Goal: Task Accomplishment & Management: Manage account settings

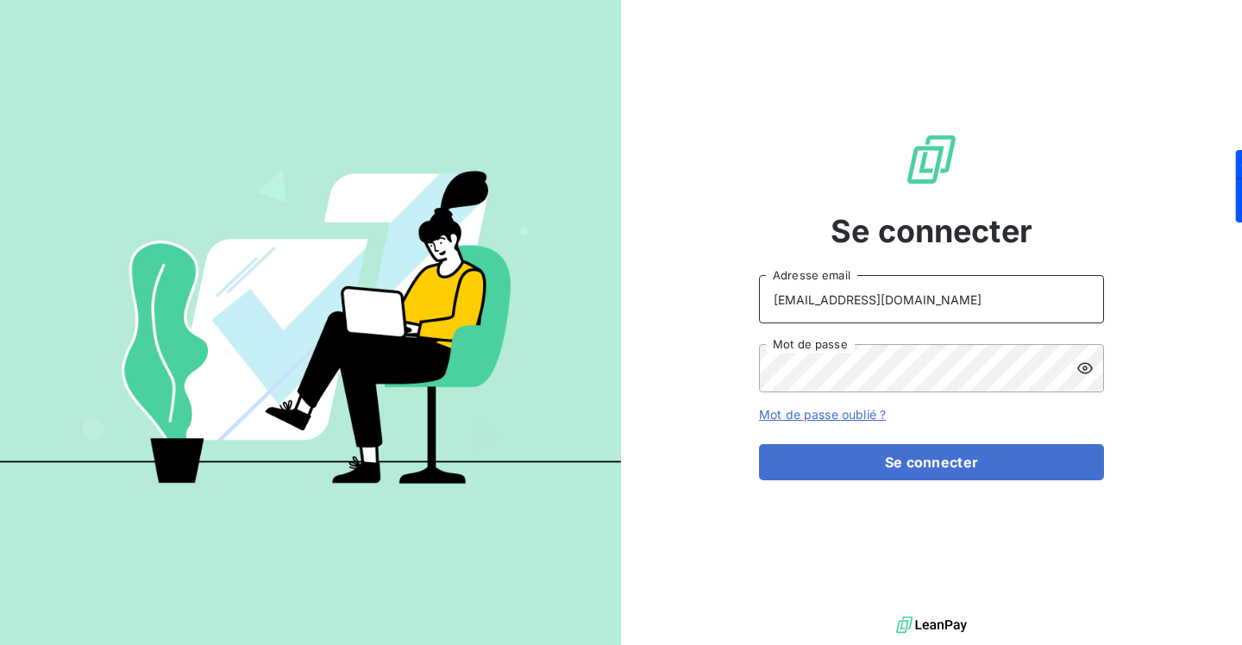
click at [919, 294] on input "[EMAIL_ADDRESS][DOMAIN_NAME]" at bounding box center [931, 299] width 345 height 48
type input "[PERSON_NAME][EMAIL_ADDRESS][DOMAIN_NAME]"
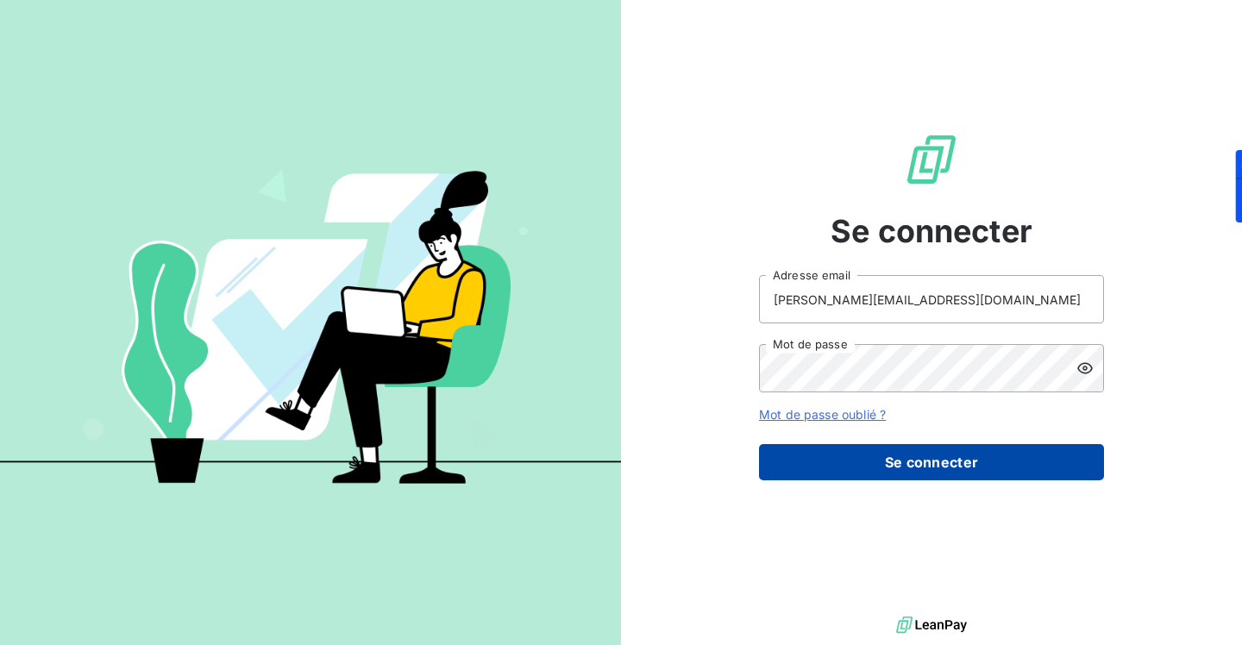
click at [930, 461] on button "Se connecter" at bounding box center [931, 462] width 345 height 36
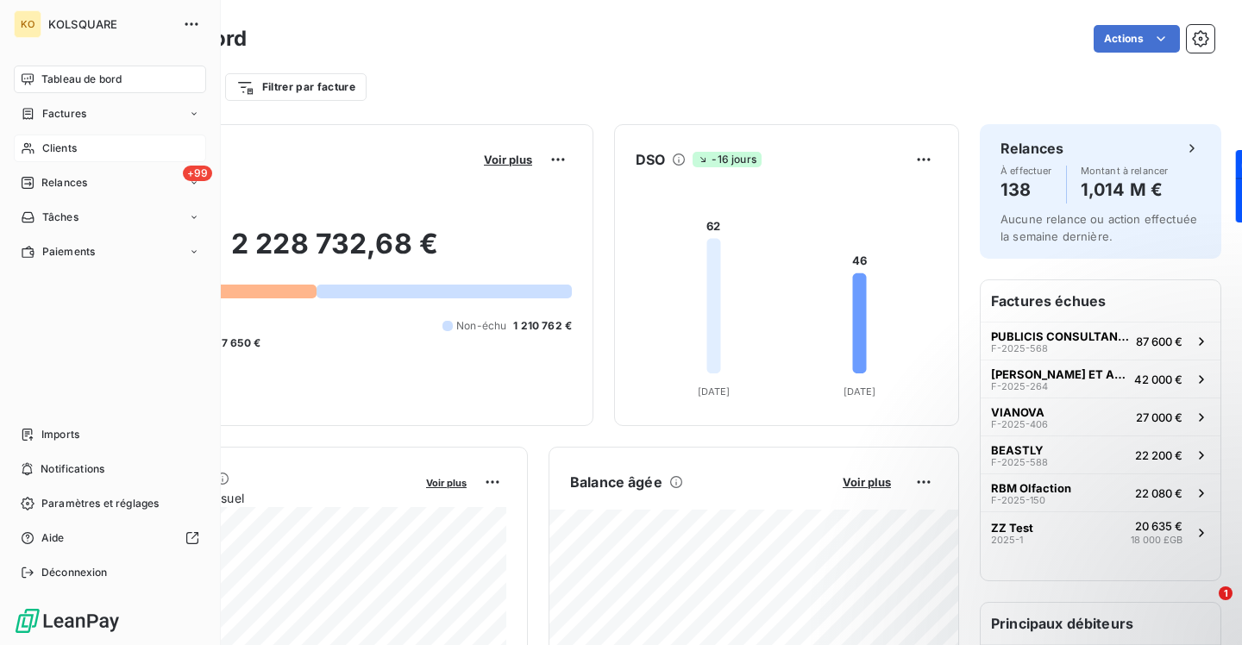
click at [70, 147] on span "Clients" at bounding box center [59, 149] width 34 height 16
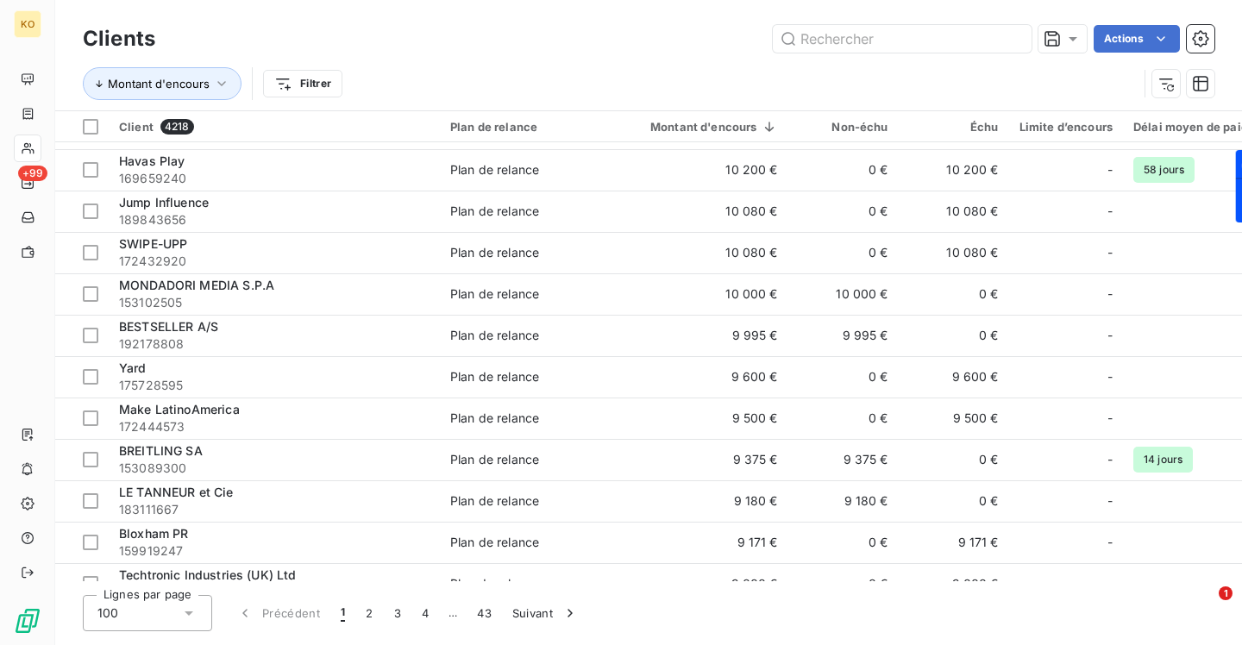
scroll to position [2495, 0]
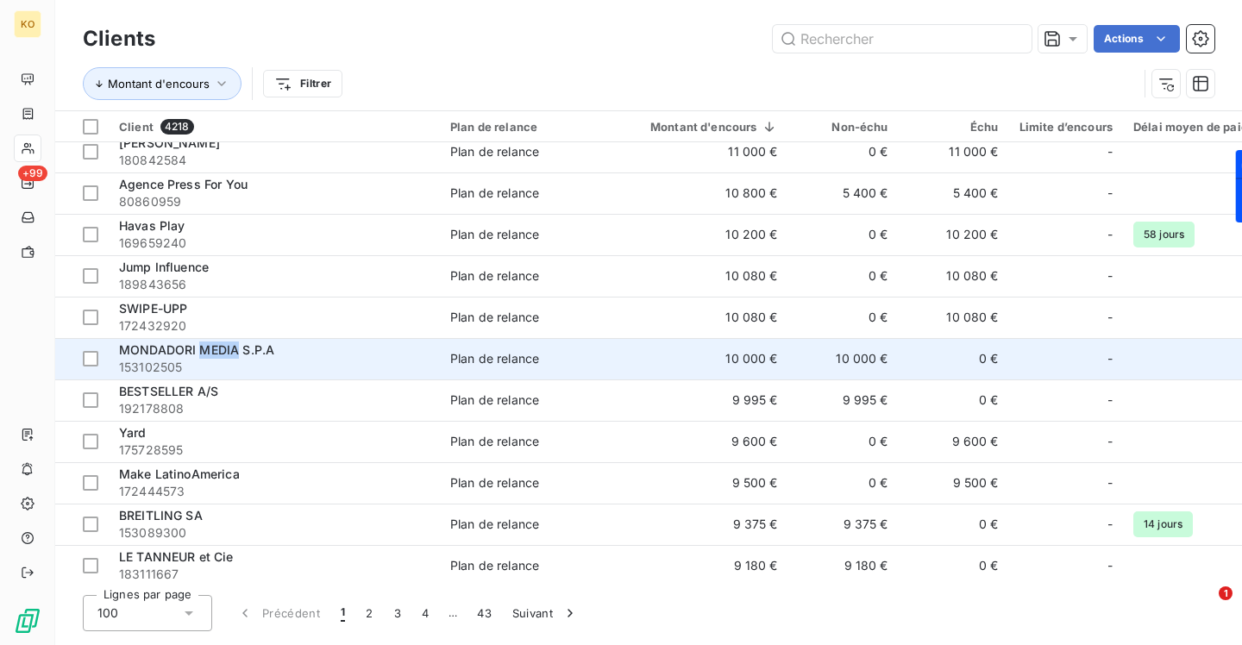
click at [190, 355] on span "MONDADORI MEDIA S.P.A" at bounding box center [196, 349] width 155 height 15
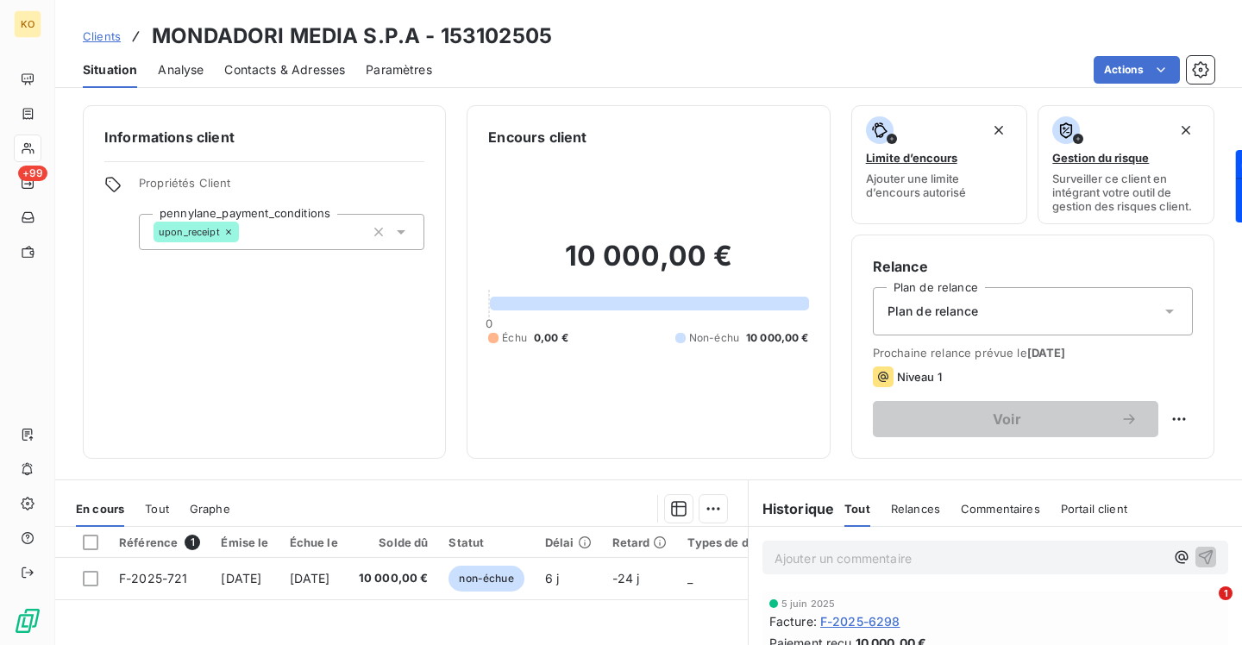
click at [291, 74] on span "Contacts & Adresses" at bounding box center [284, 69] width 121 height 17
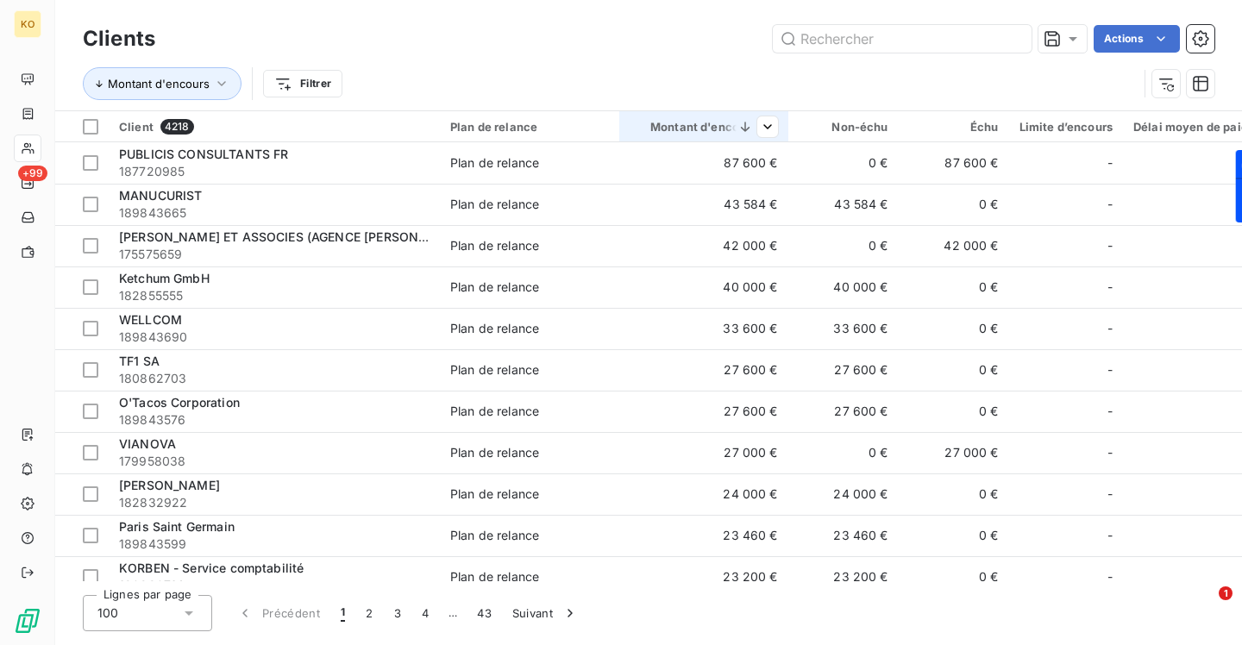
click at [714, 128] on div "Montant d'encours" at bounding box center [704, 127] width 148 height 14
click at [743, 127] on icon at bounding box center [744, 126] width 17 height 17
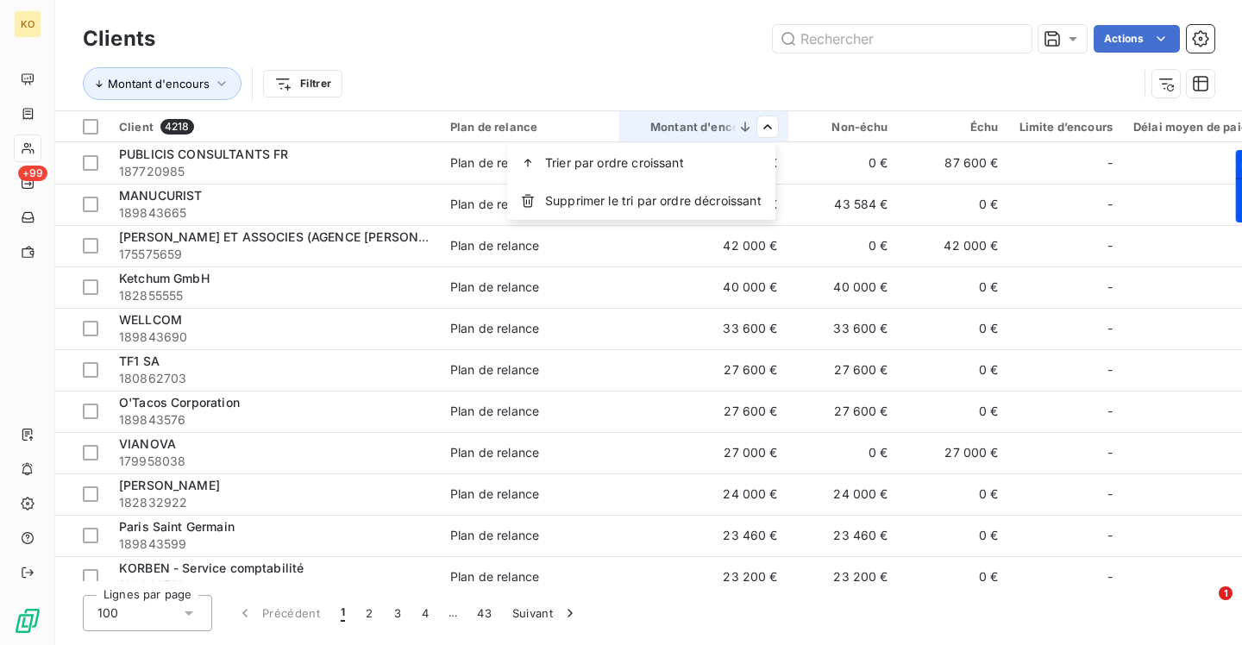
click at [699, 58] on html "KO +99 Clients Actions Montant d'encours Filtrer Client 4218 Plan de relance Mo…" at bounding box center [621, 322] width 1242 height 645
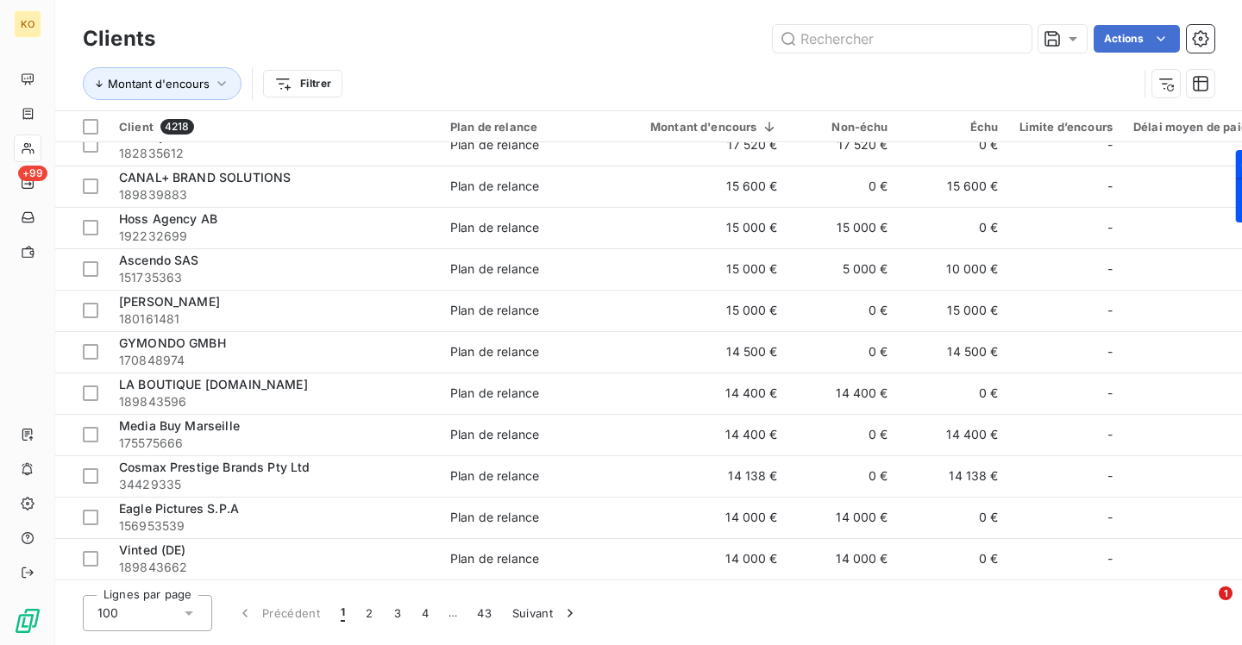
scroll to position [2502, 0]
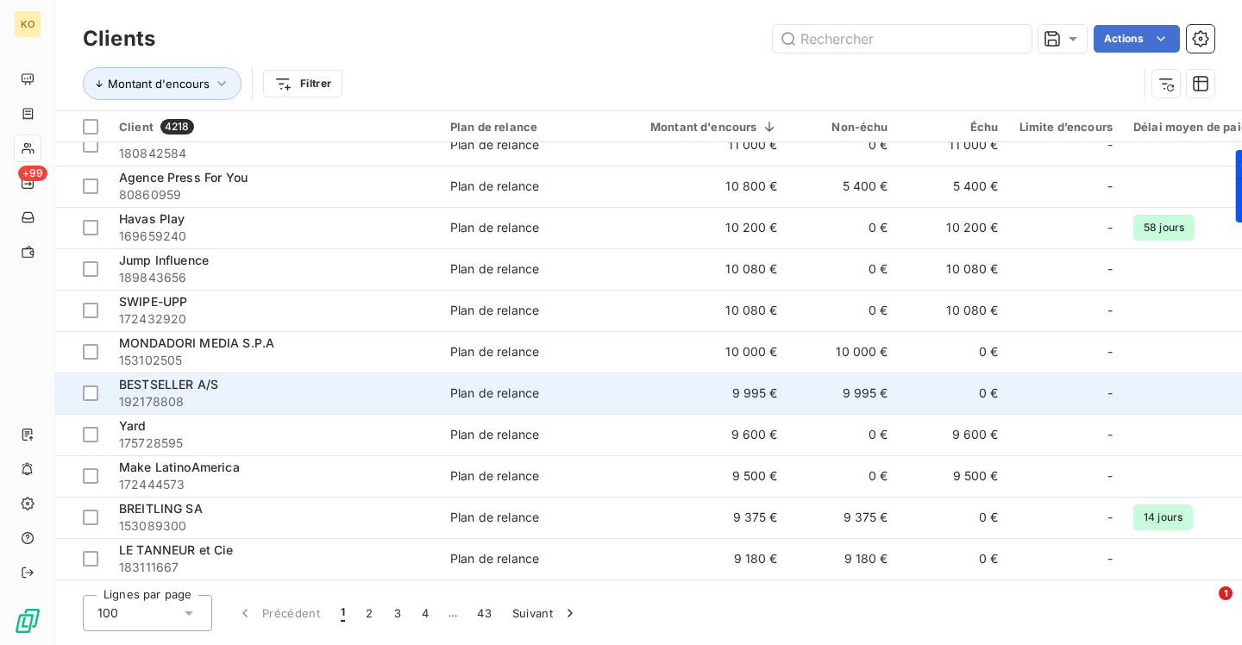
click at [292, 395] on span "192178808" at bounding box center [274, 401] width 310 height 17
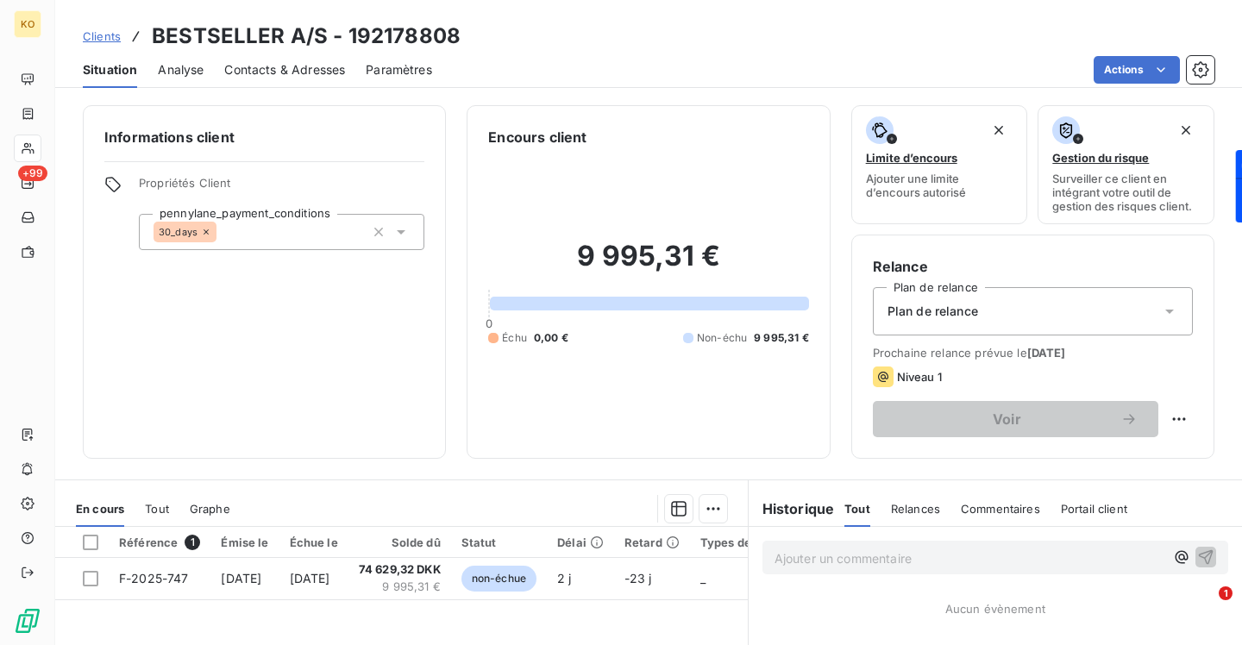
click at [331, 76] on div "Contacts & Adresses" at bounding box center [284, 70] width 121 height 36
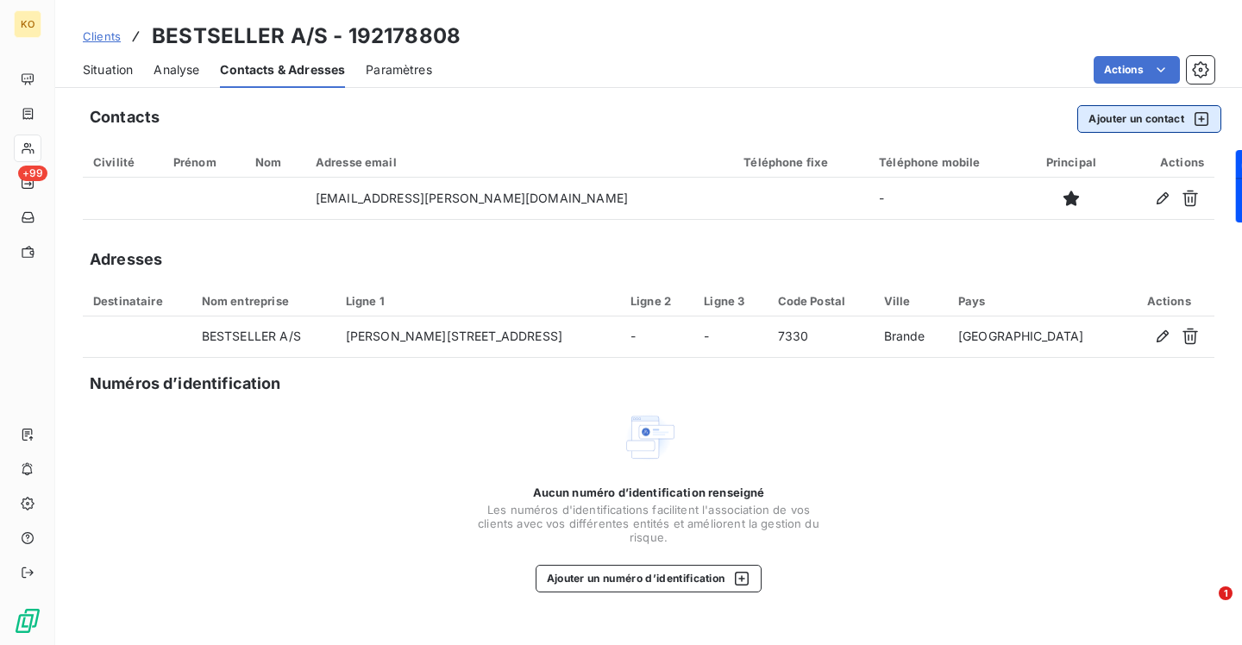
click at [1148, 123] on button "Ajouter un contact" at bounding box center [1149, 119] width 144 height 28
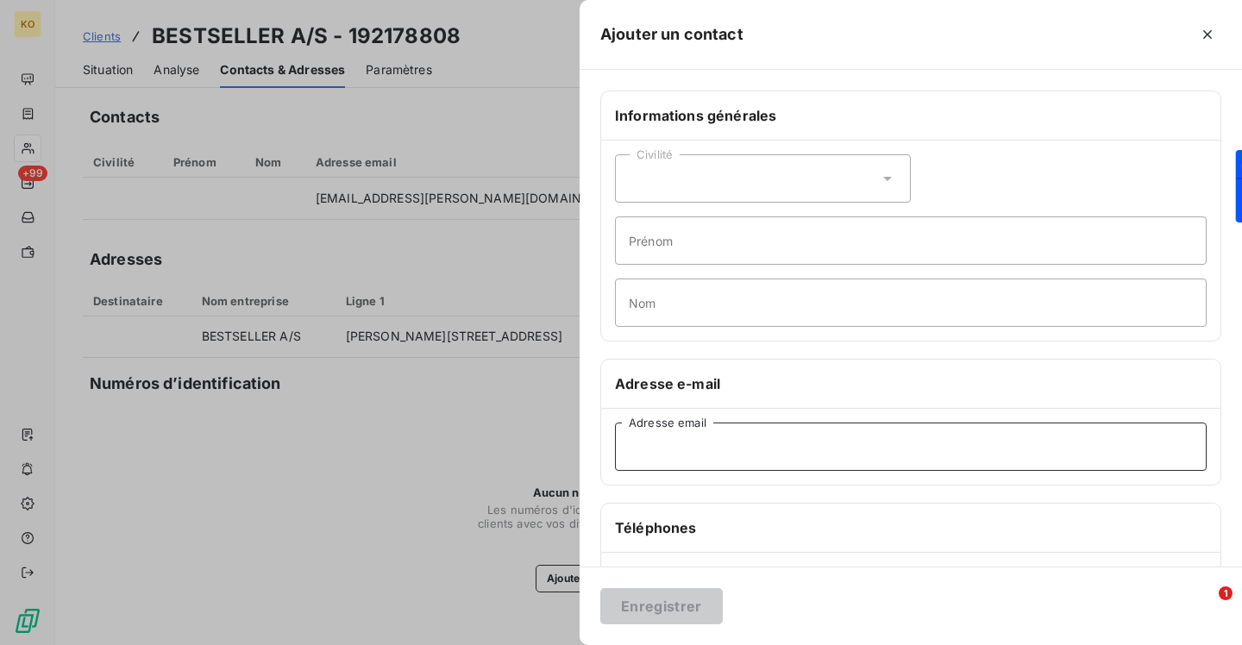
click at [785, 454] on input "Adresse email" at bounding box center [911, 447] width 592 height 48
paste input "[EMAIL_ADDRESS][DOMAIN_NAME]"
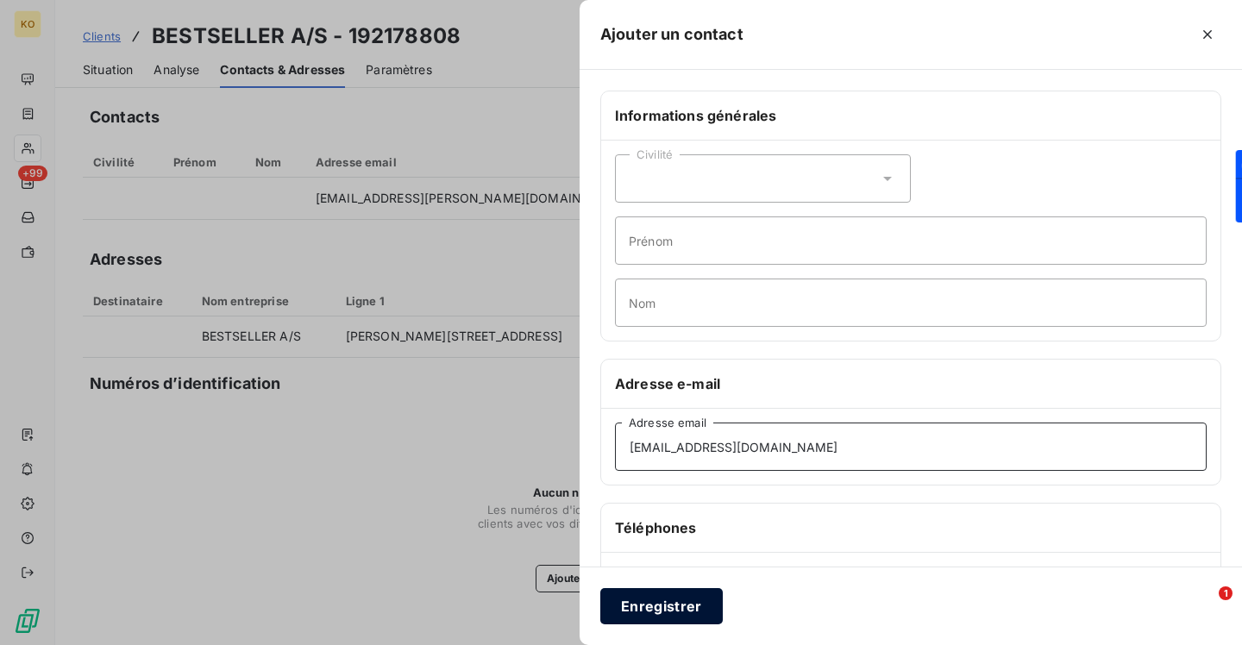
type input "[EMAIL_ADDRESS][DOMAIN_NAME]"
click at [713, 599] on button "Enregistrer" at bounding box center [661, 606] width 122 height 36
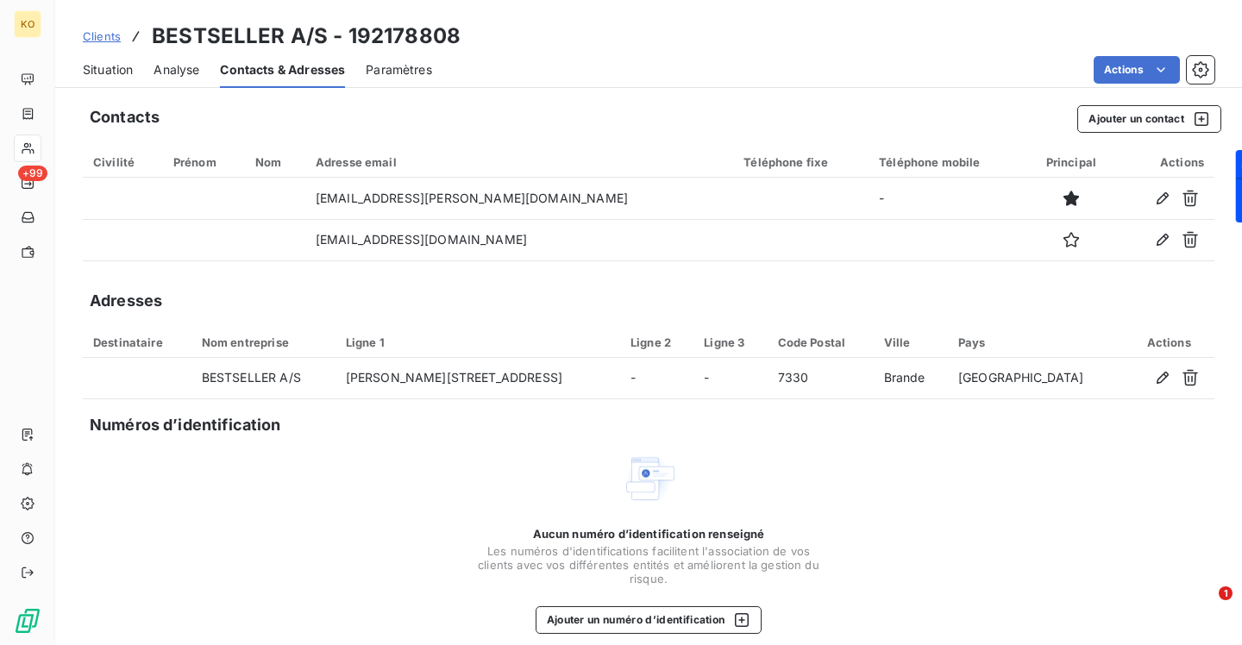
click at [95, 36] on span "Clients" at bounding box center [102, 36] width 38 height 14
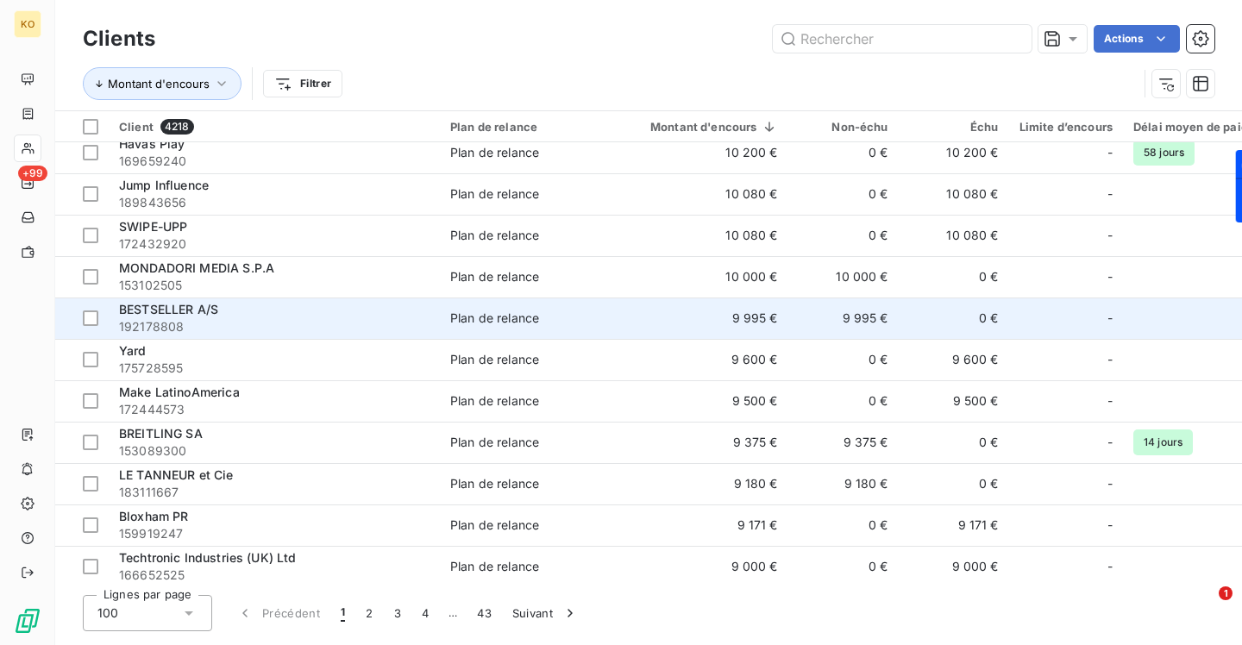
scroll to position [2578, 0]
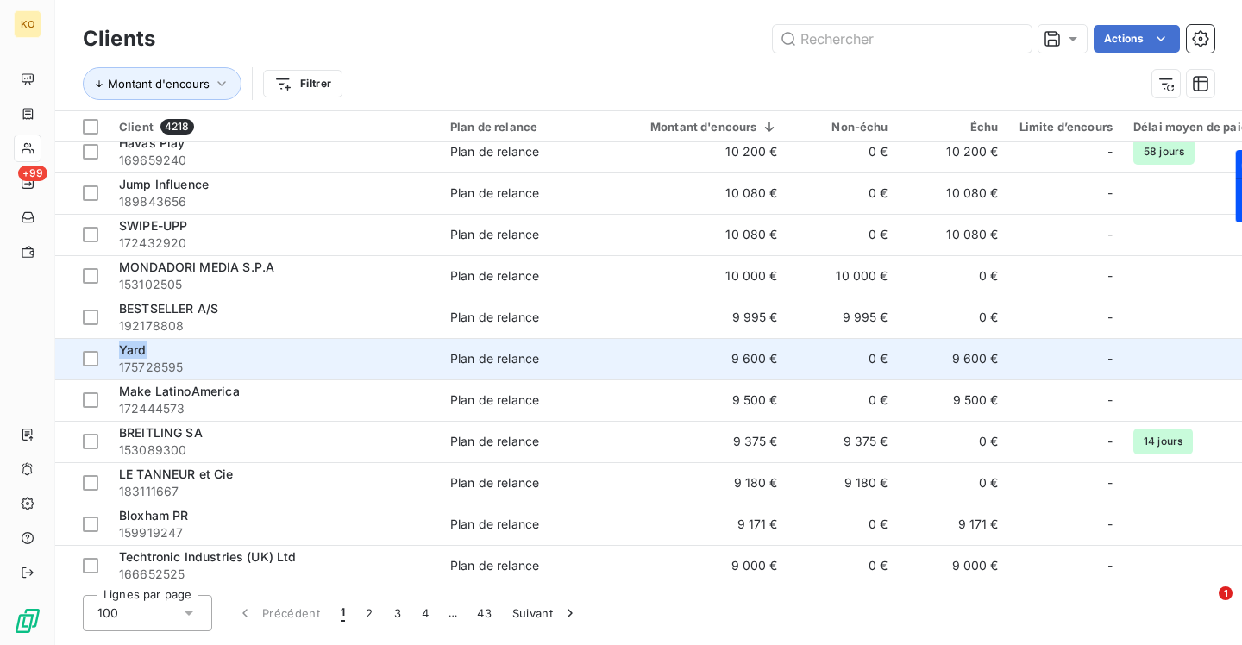
click at [146, 350] on div "Yard" at bounding box center [274, 349] width 310 height 17
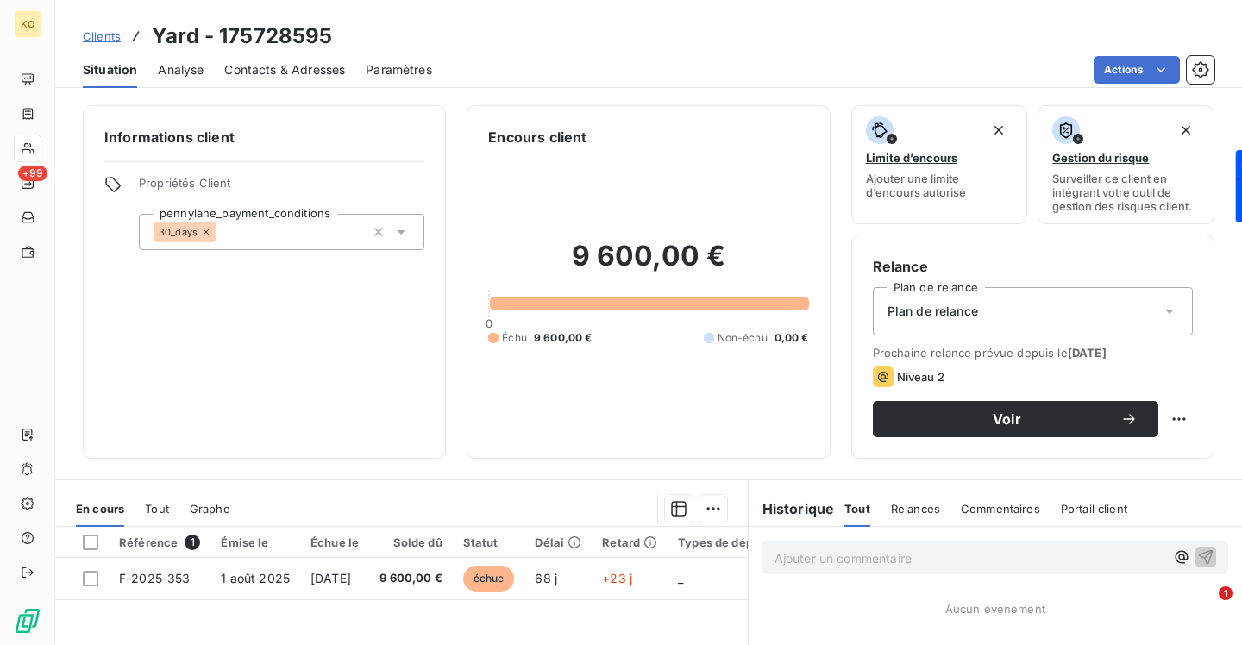
scroll to position [185, 0]
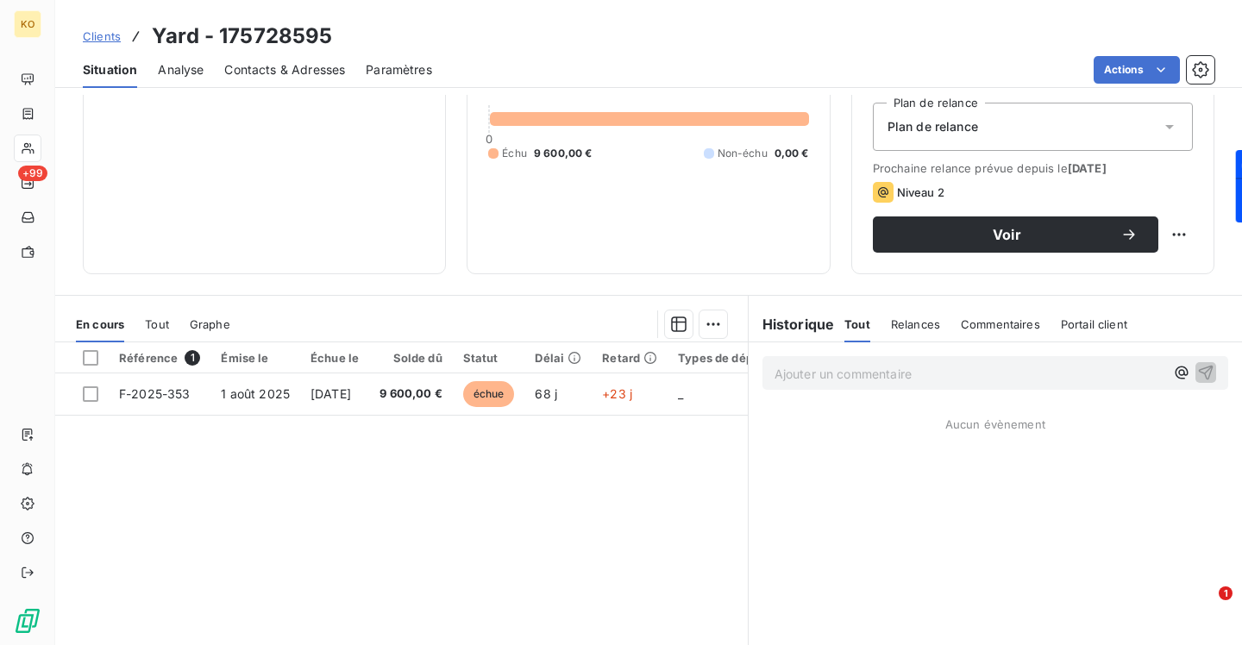
click at [310, 78] on span "Contacts & Adresses" at bounding box center [284, 69] width 121 height 17
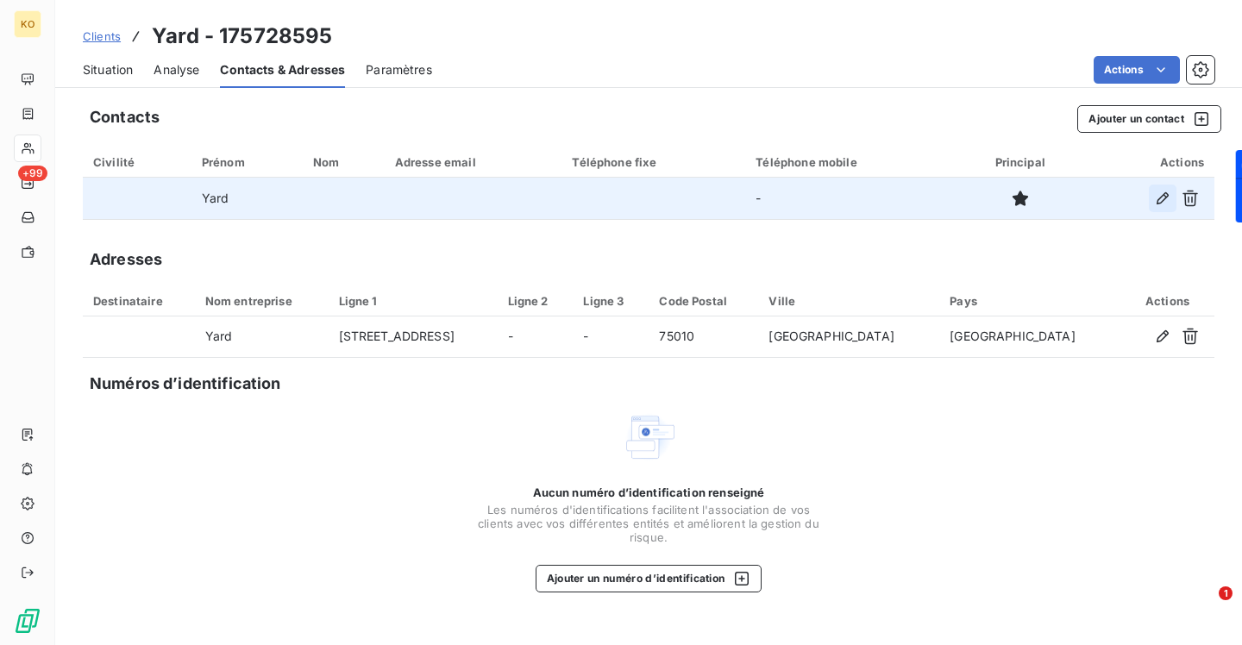
click at [1162, 196] on icon "button" at bounding box center [1162, 198] width 12 height 12
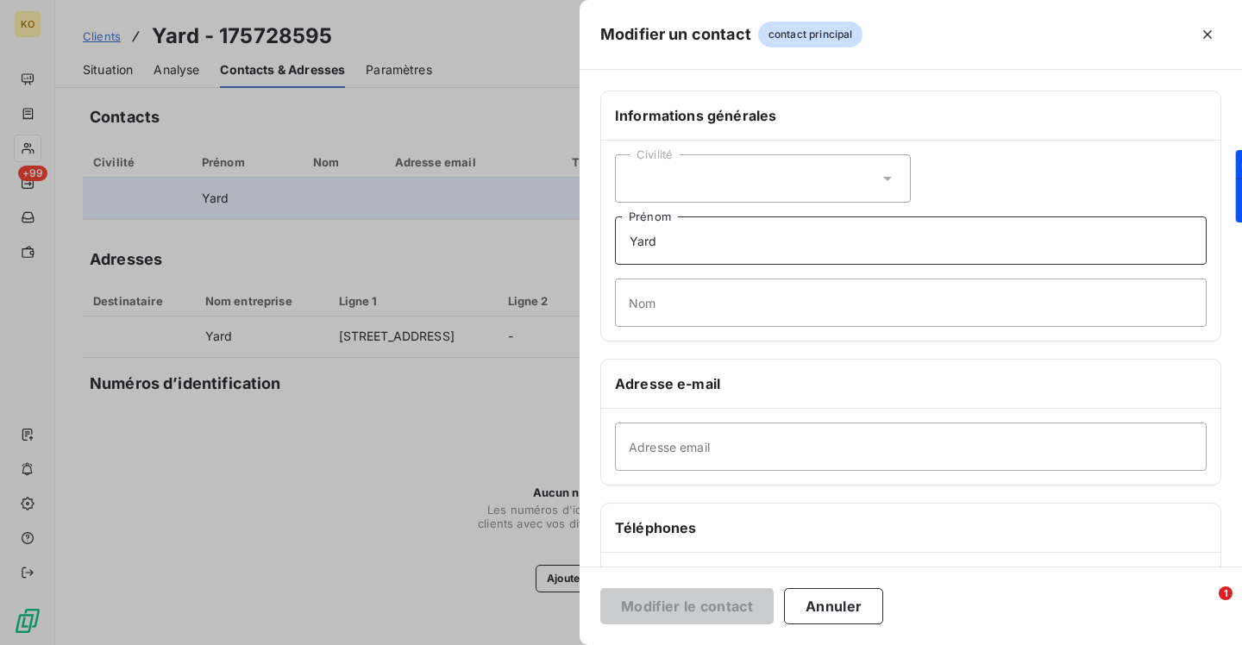
drag, startPoint x: 687, startPoint y: 241, endPoint x: 571, endPoint y: 220, distance: 118.2
click at [571, 644] on div "Modifier un contact contact principal Informations générales Civilité Yard Prén…" at bounding box center [621, 645] width 1242 height 0
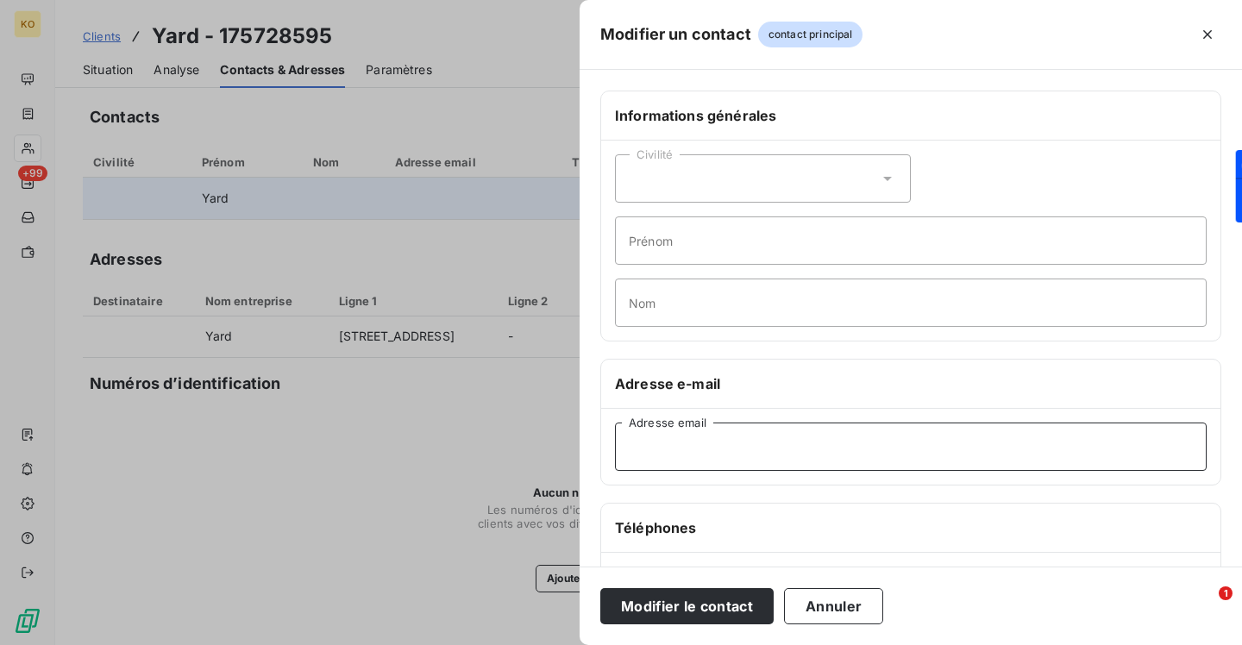
click at [692, 442] on input "Adresse email" at bounding box center [911, 447] width 592 height 48
paste input "[EMAIL_ADDRESS][DOMAIN_NAME]"
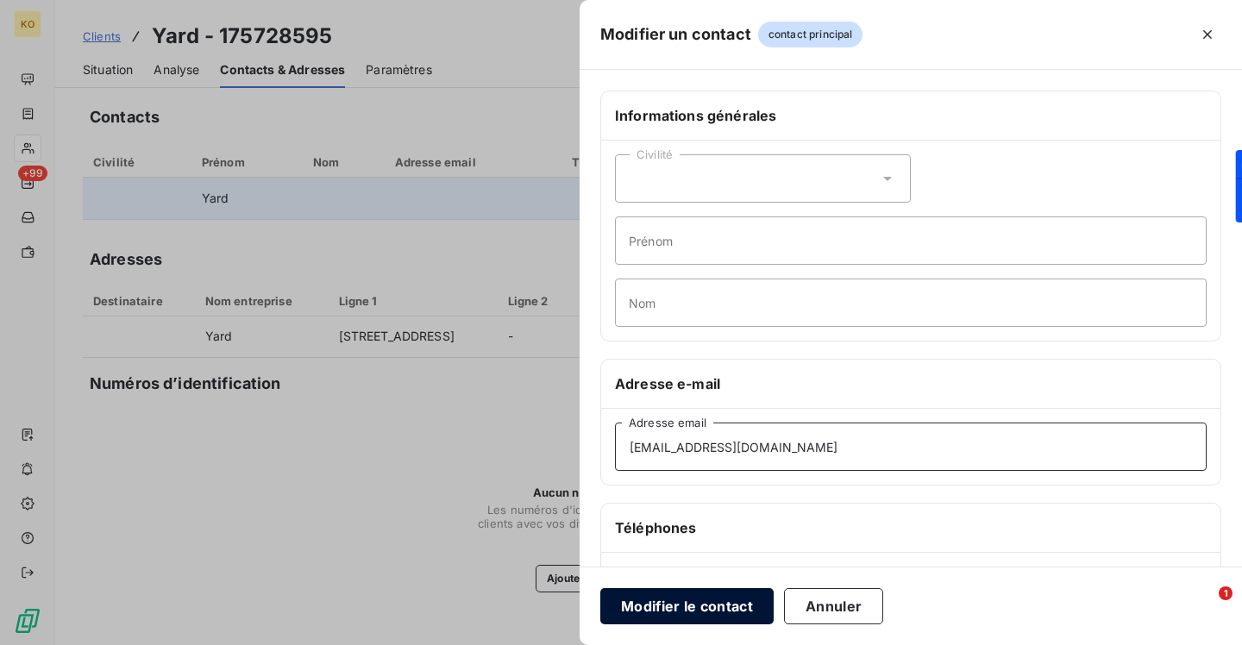
type input "[EMAIL_ADDRESS][DOMAIN_NAME]"
click at [658, 600] on button "Modifier le contact" at bounding box center [686, 606] width 173 height 36
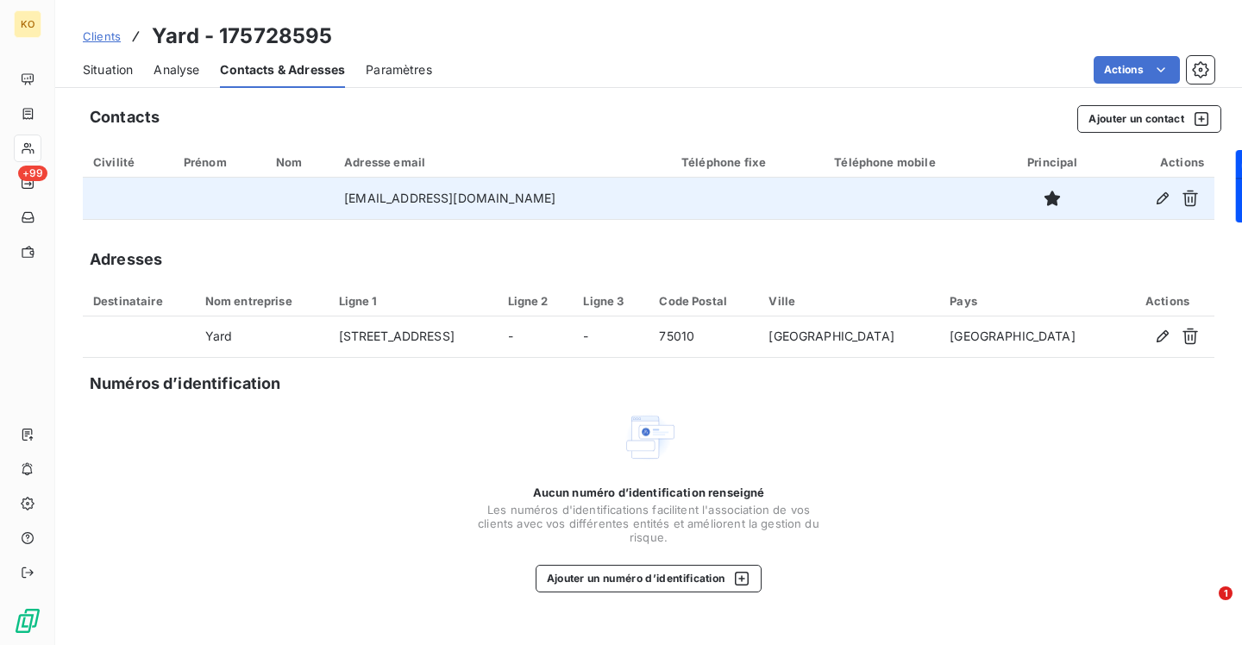
click at [100, 40] on span "Clients" at bounding box center [102, 36] width 38 height 14
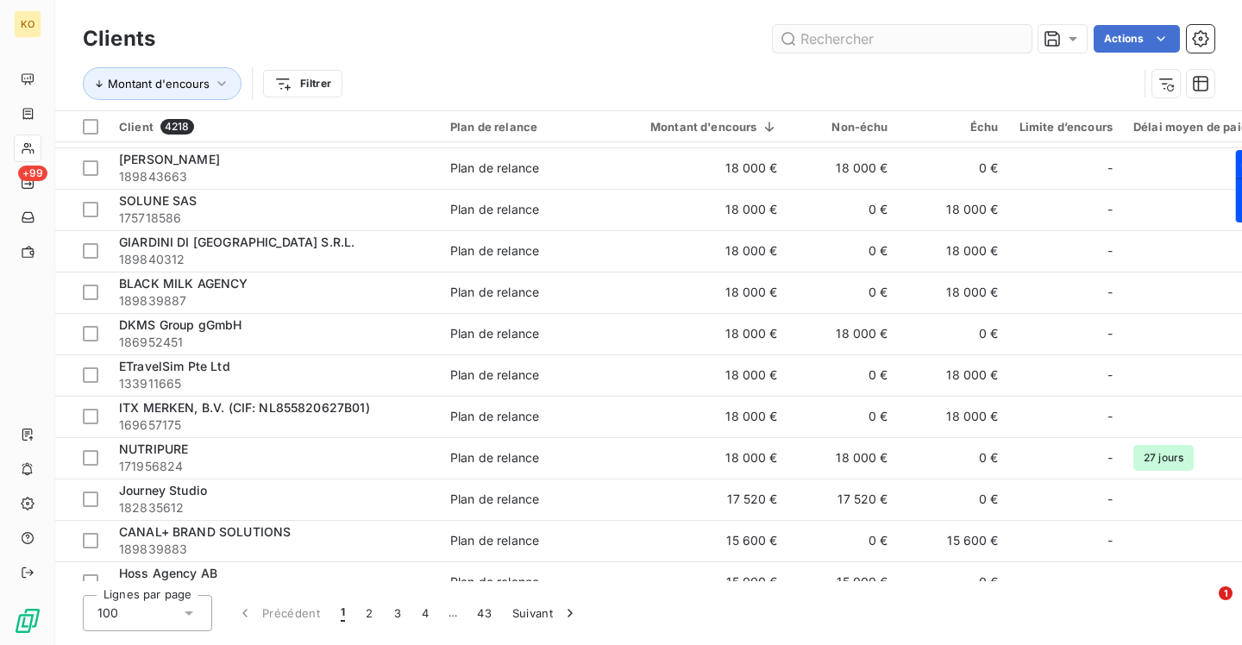
scroll to position [2584, 0]
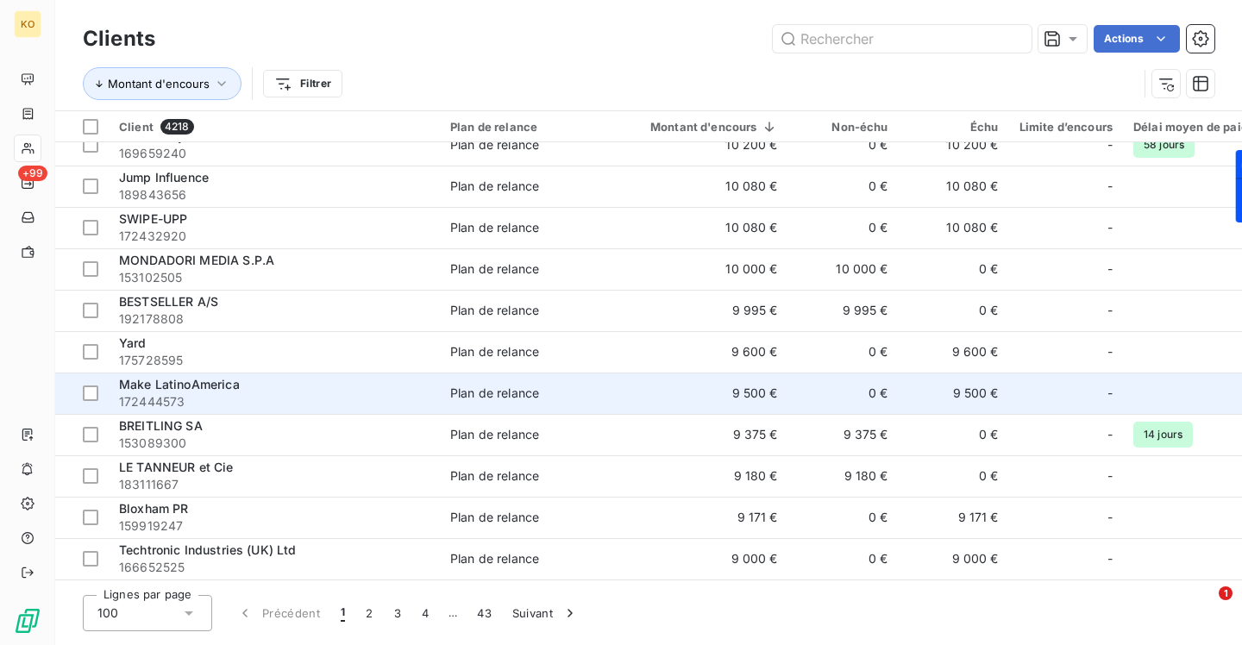
click at [204, 388] on span "Make LatinoAmerica" at bounding box center [179, 384] width 121 height 15
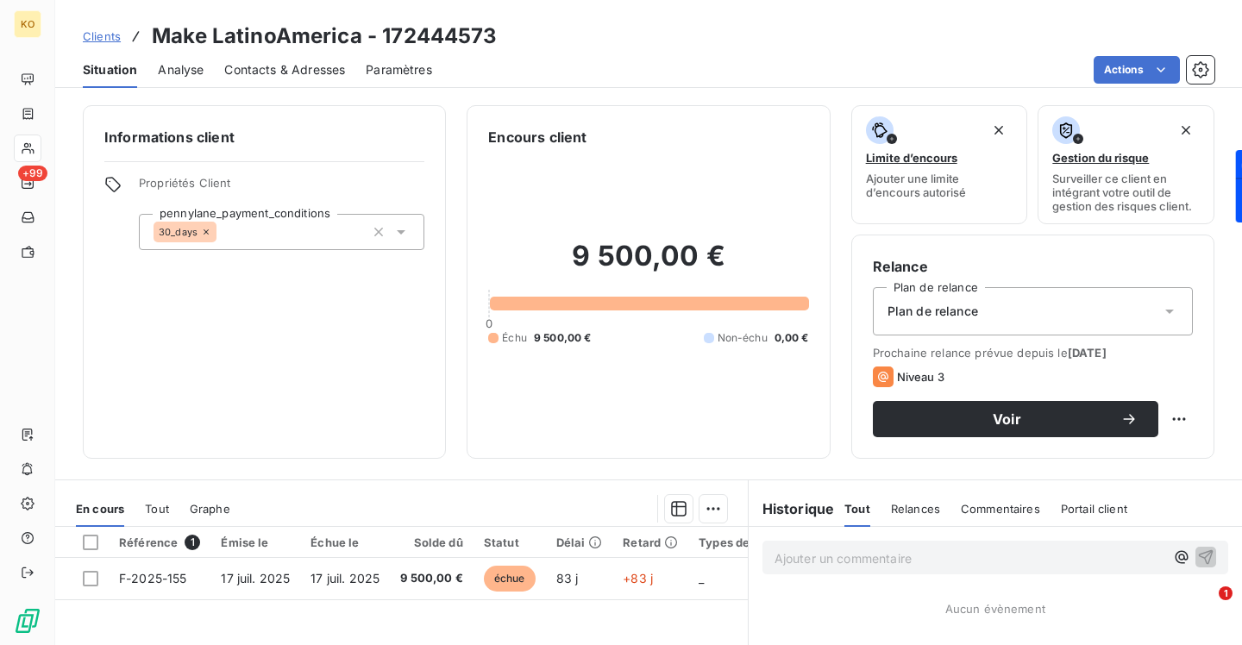
click at [99, 35] on span "Clients" at bounding box center [102, 36] width 38 height 14
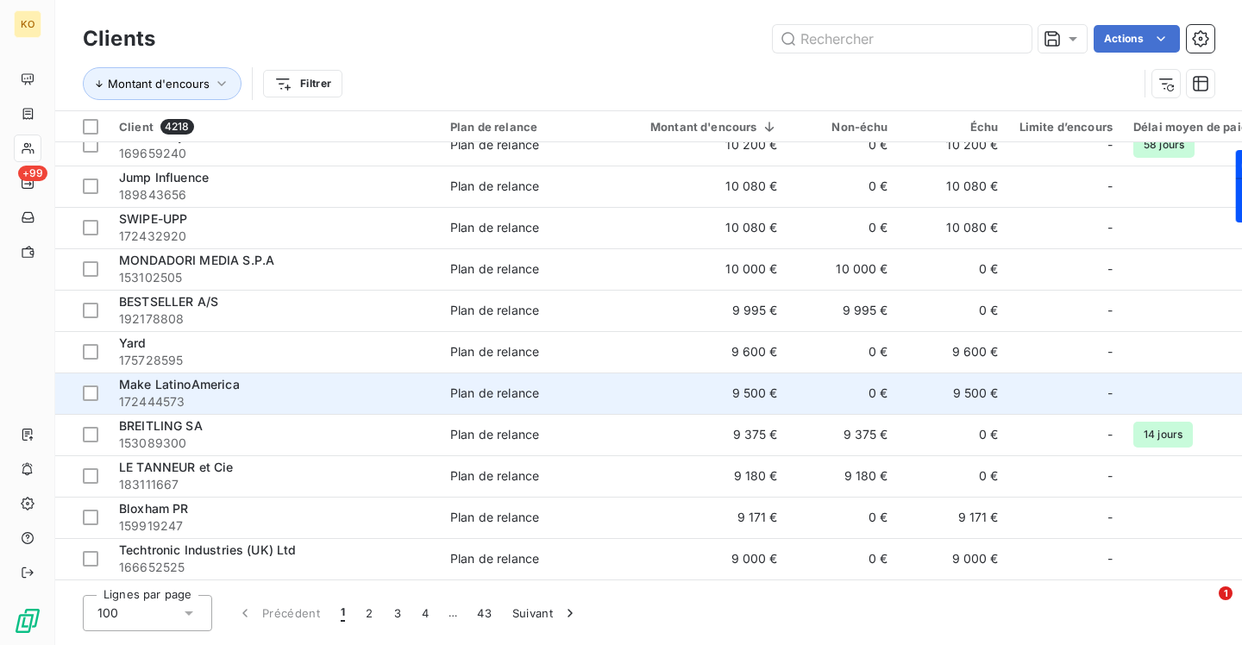
scroll to position [2601, 0]
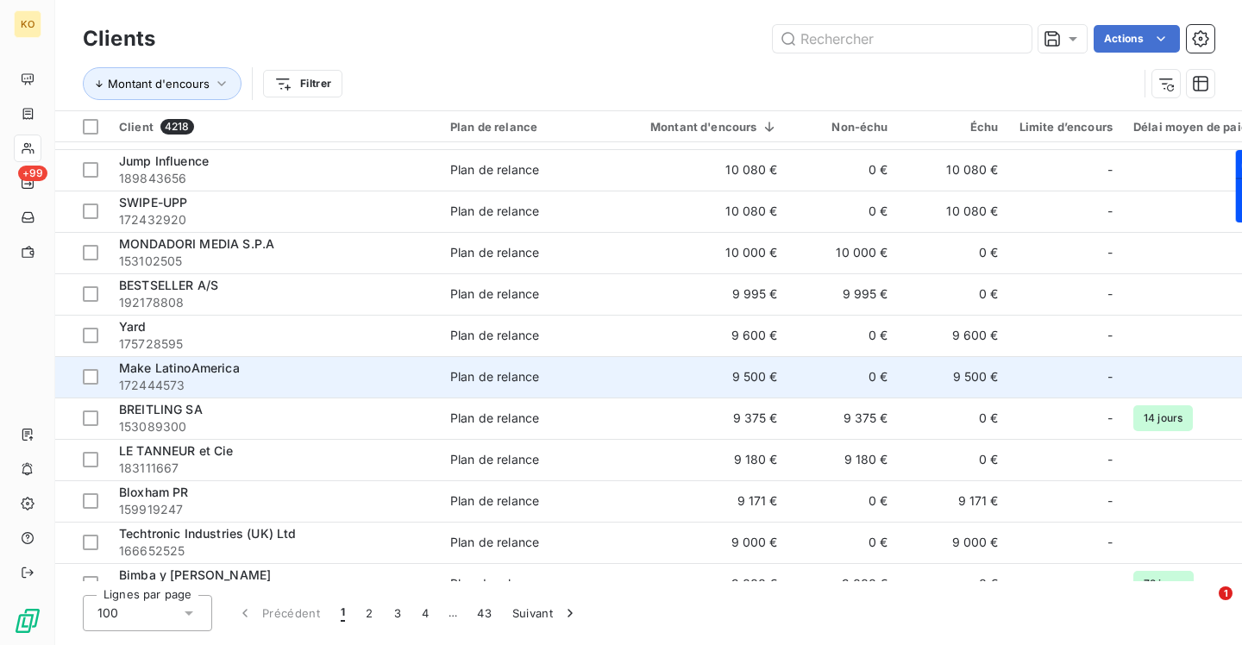
click at [198, 364] on span "Make LatinoAmerica" at bounding box center [179, 367] width 121 height 15
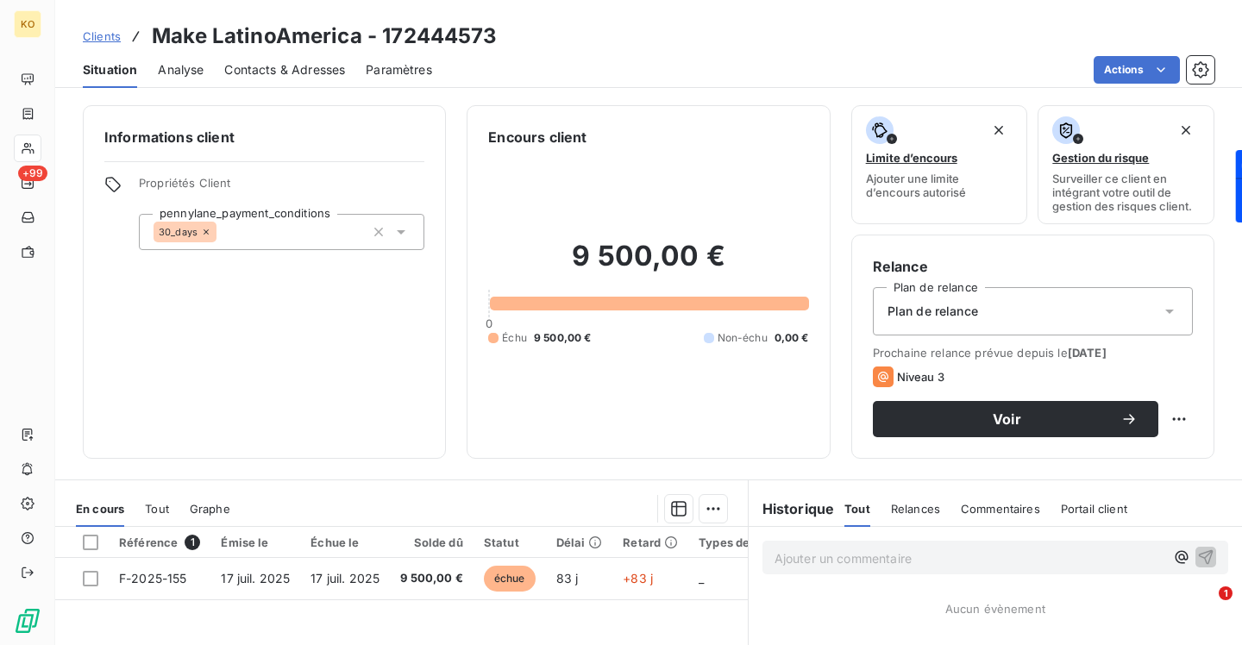
click at [314, 66] on span "Contacts & Adresses" at bounding box center [284, 69] width 121 height 17
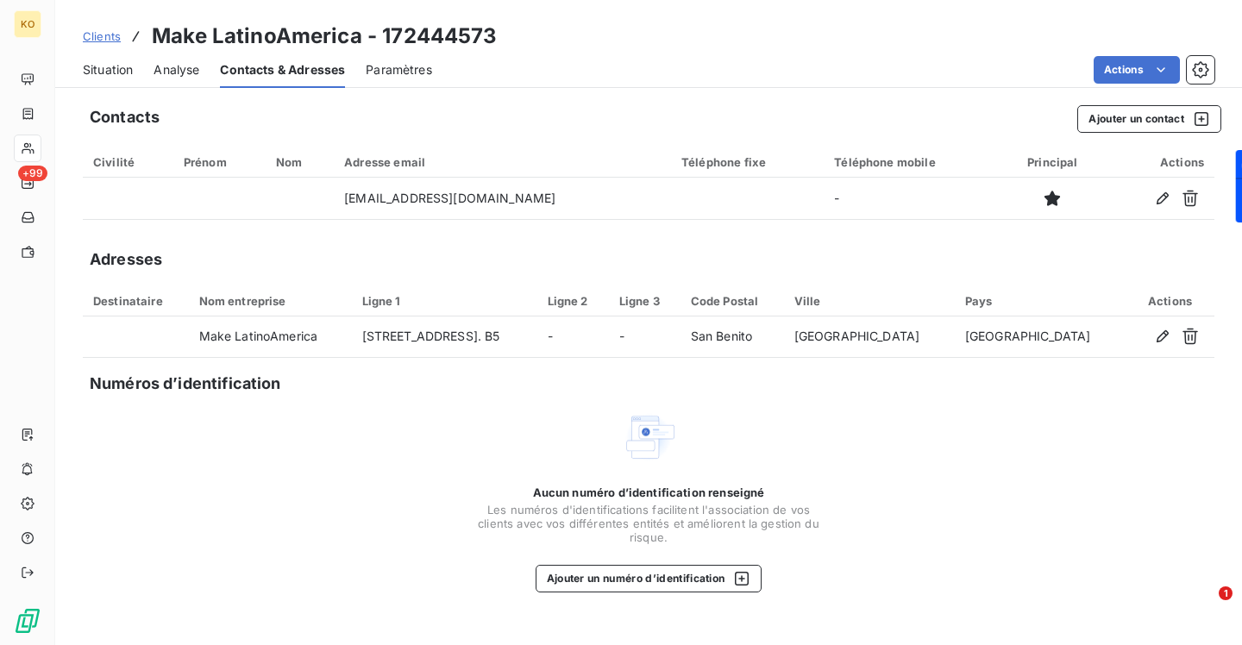
click at [107, 29] on span "Clients" at bounding box center [102, 36] width 38 height 14
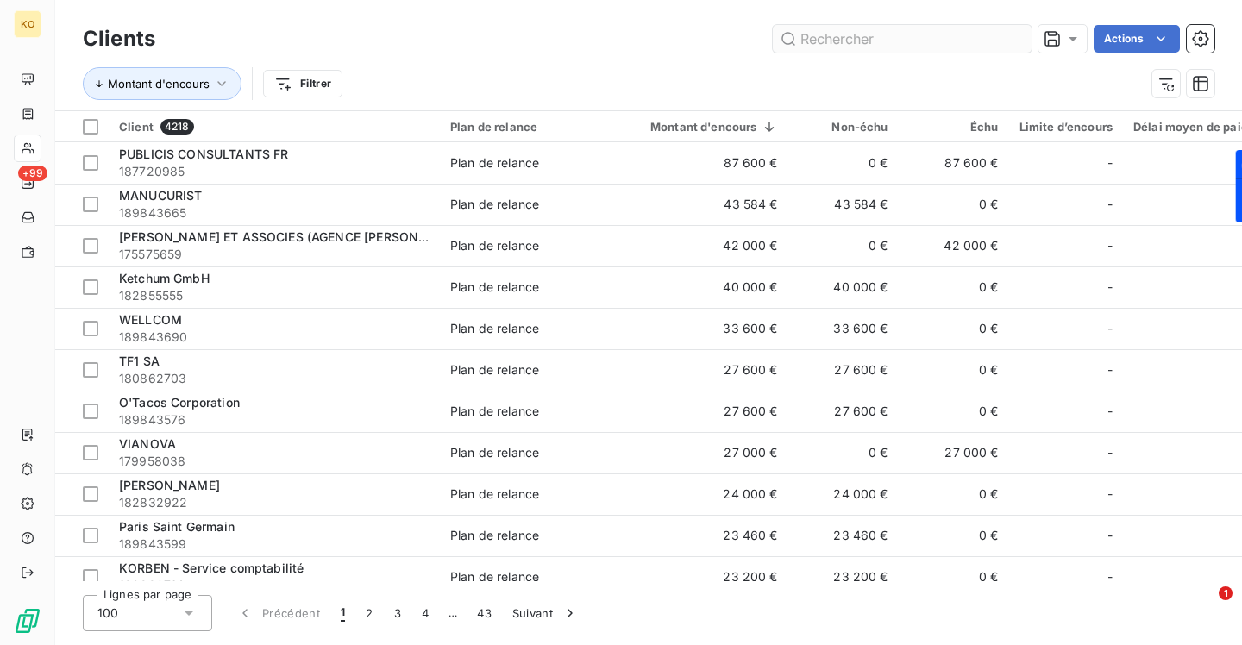
scroll to position [2584, 0]
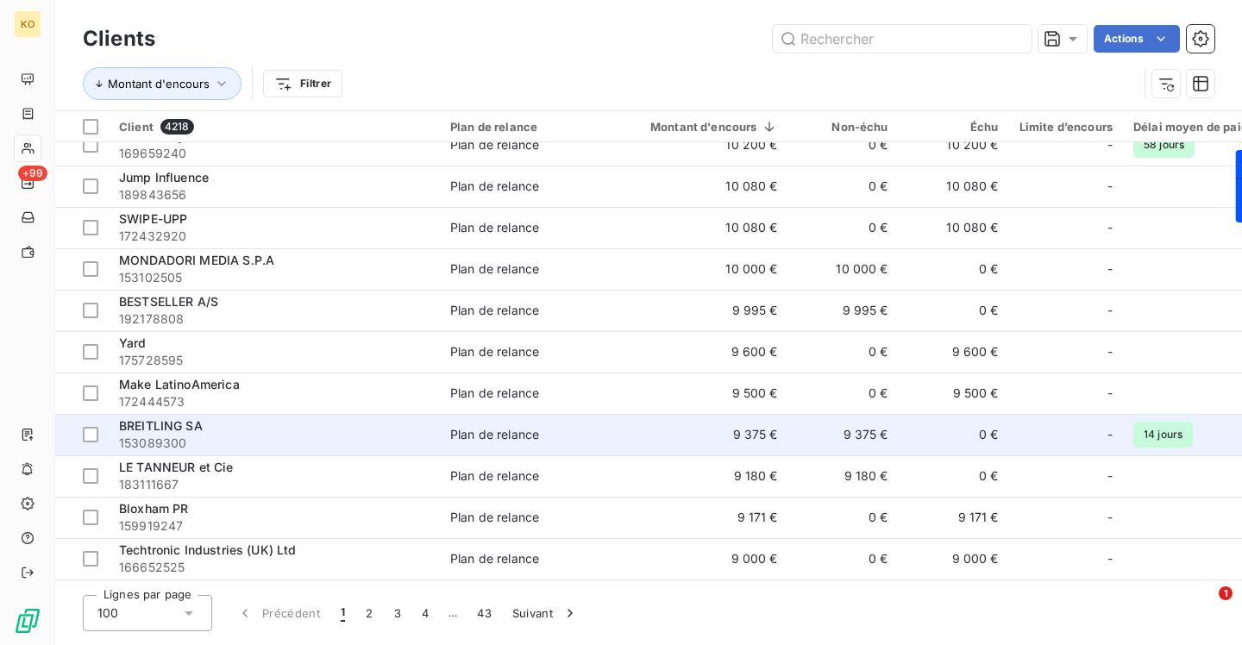
click at [135, 427] on span "BREITLING SA" at bounding box center [161, 425] width 84 height 15
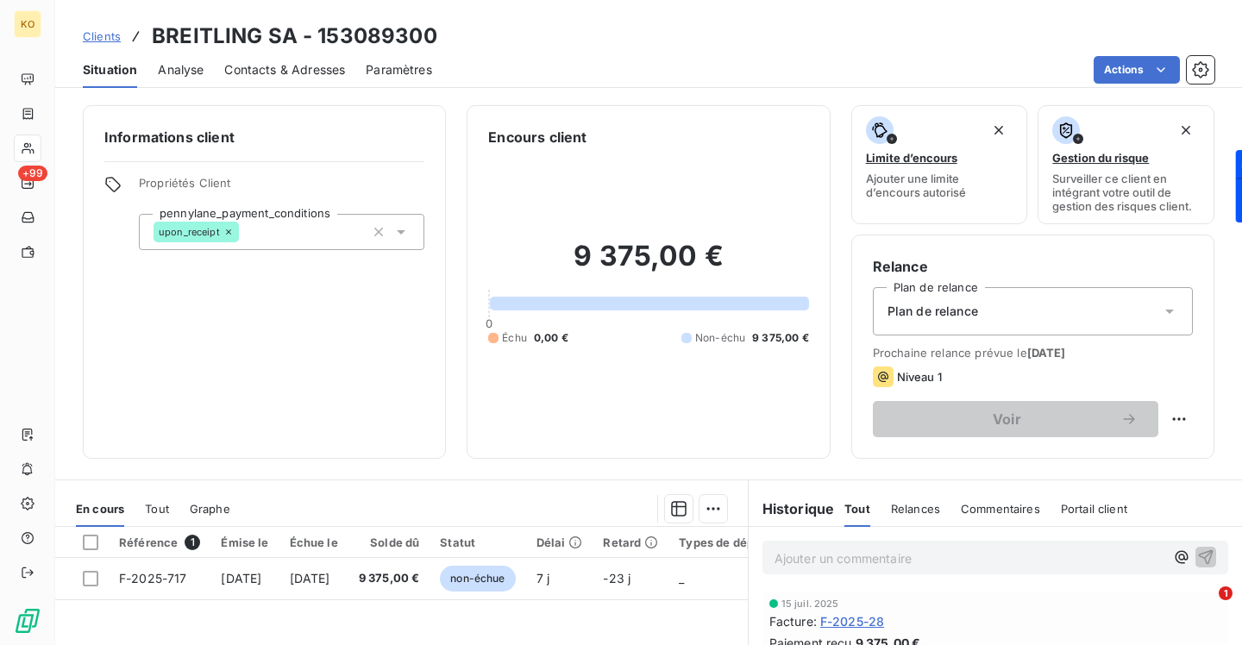
click at [291, 72] on span "Contacts & Adresses" at bounding box center [284, 69] width 121 height 17
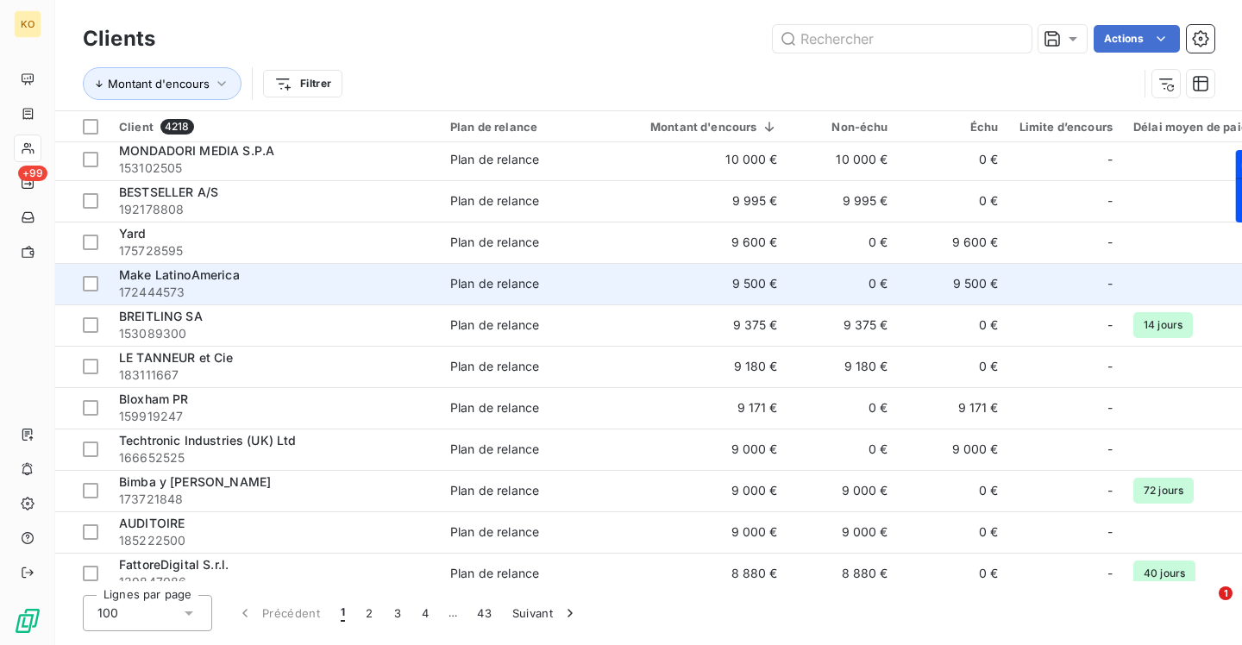
scroll to position [2695, 0]
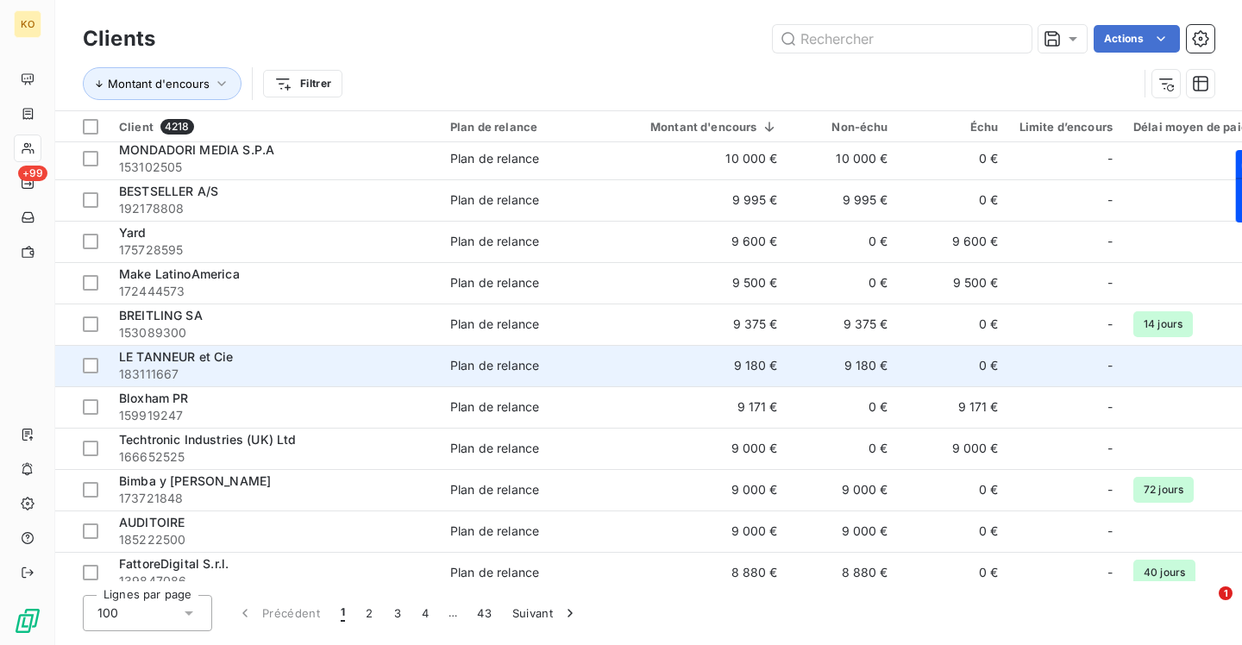
click at [210, 358] on span "LE TANNEUR et Cie" at bounding box center [176, 356] width 115 height 15
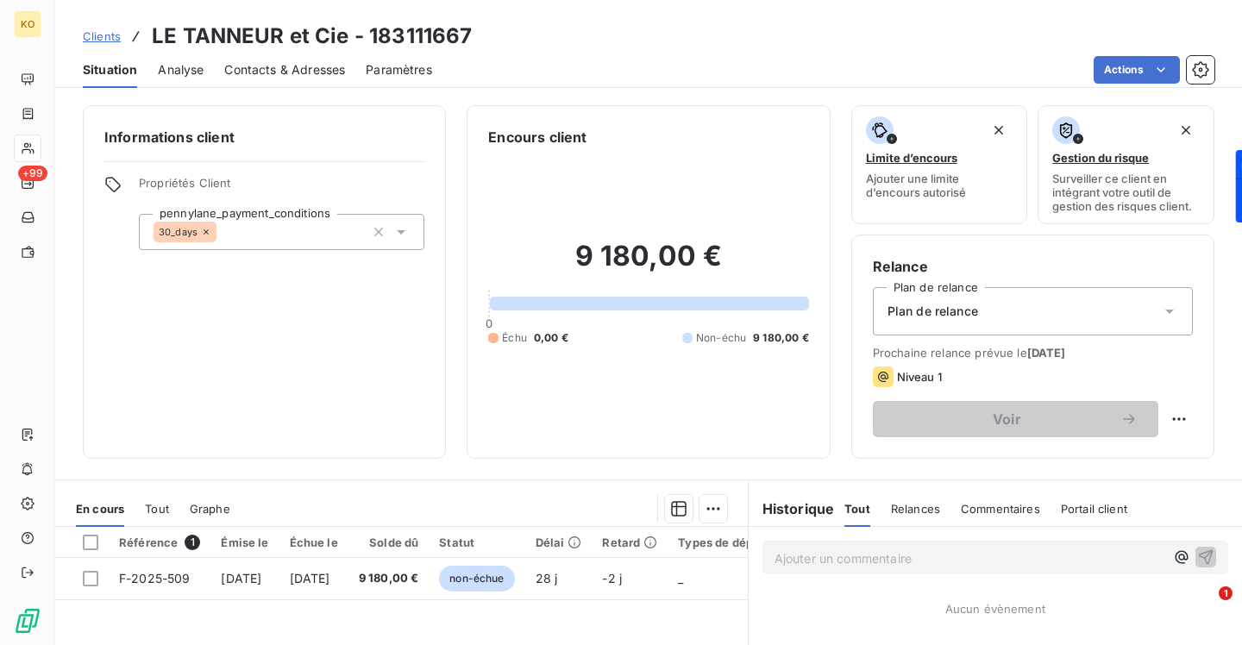
click at [175, 61] on span "Analyse" at bounding box center [181, 69] width 46 height 17
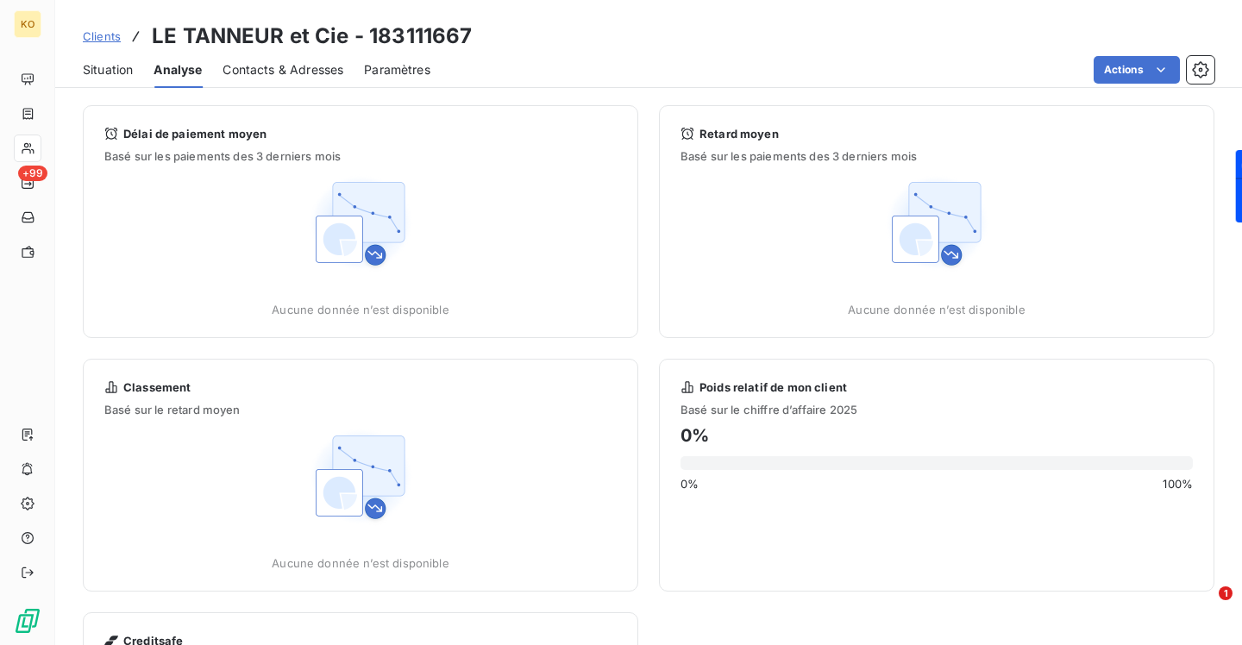
click at [296, 57] on div "Contacts & Adresses" at bounding box center [282, 70] width 121 height 36
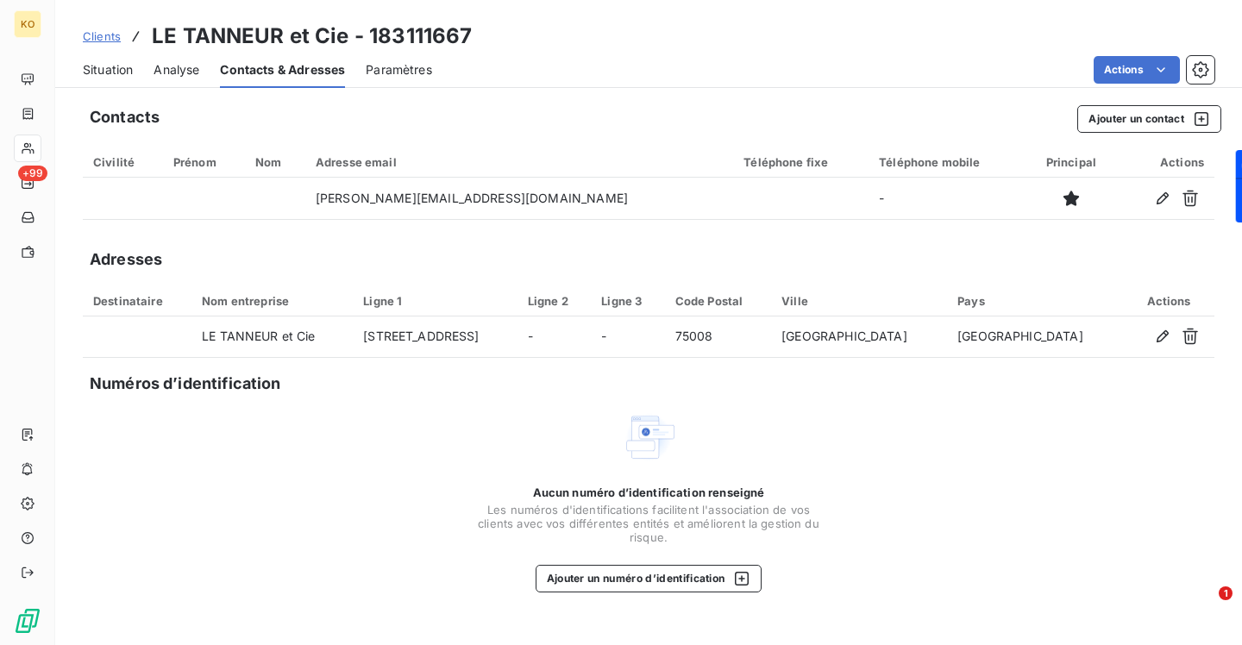
click at [104, 34] on span "Clients" at bounding box center [102, 36] width 38 height 14
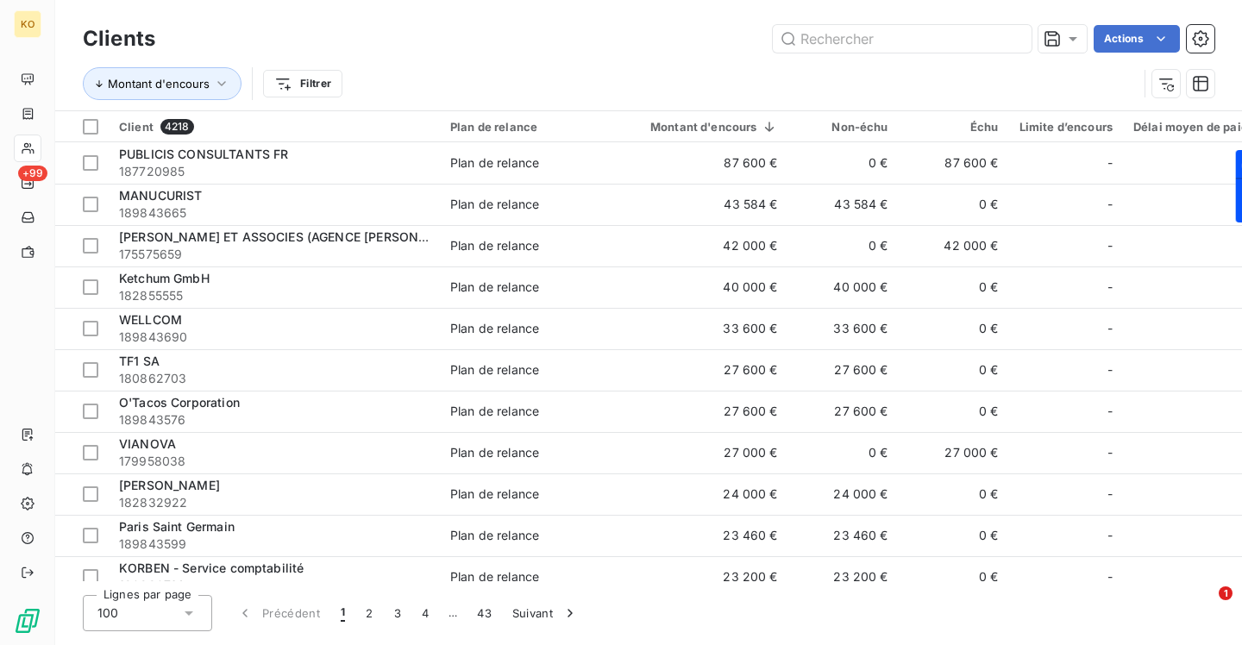
scroll to position [2584, 0]
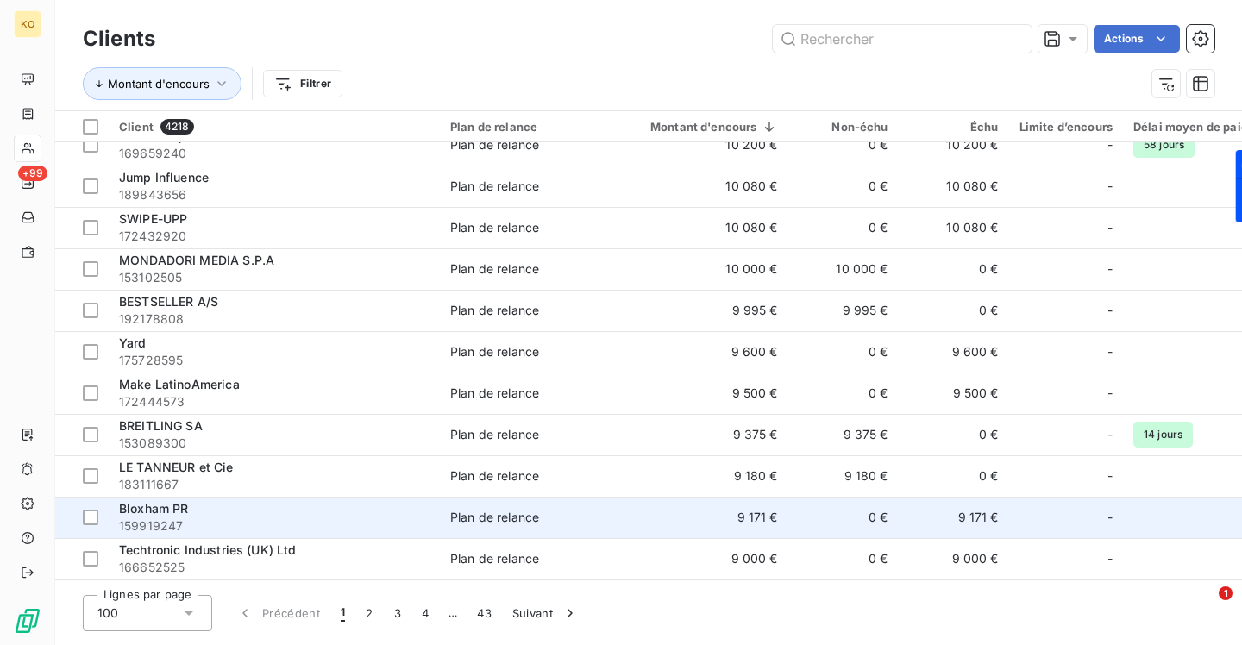
click at [169, 504] on span "Bloxham PR" at bounding box center [154, 508] width 70 height 15
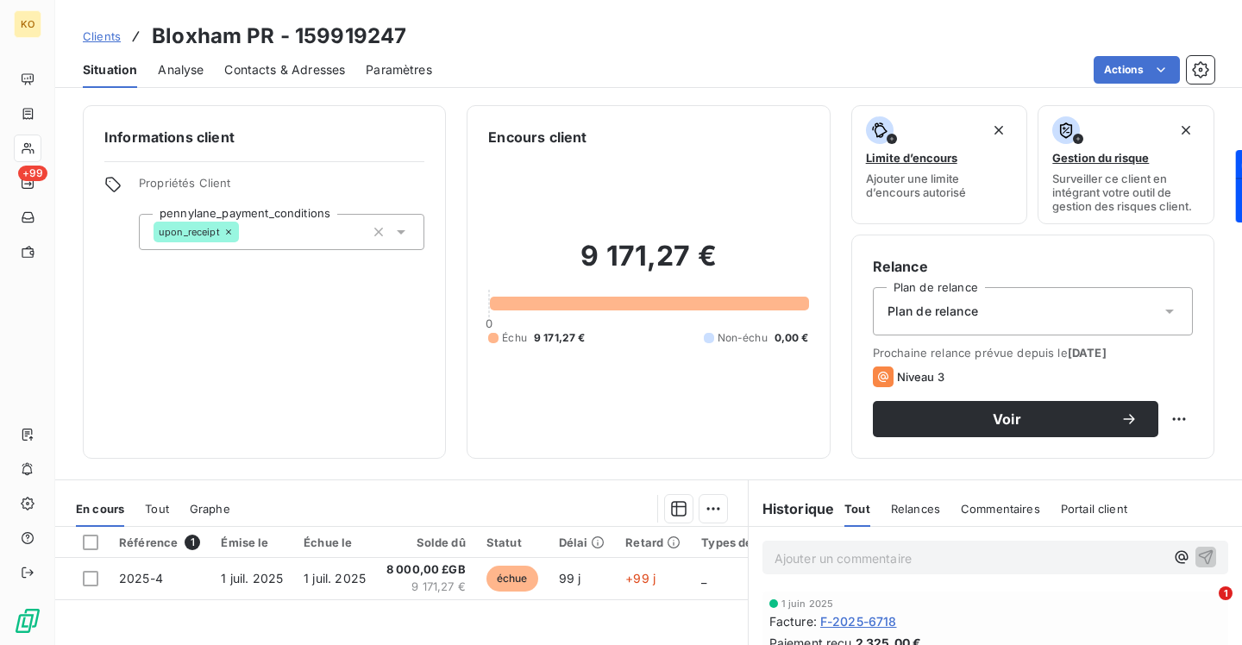
click at [263, 71] on span "Contacts & Adresses" at bounding box center [284, 69] width 121 height 17
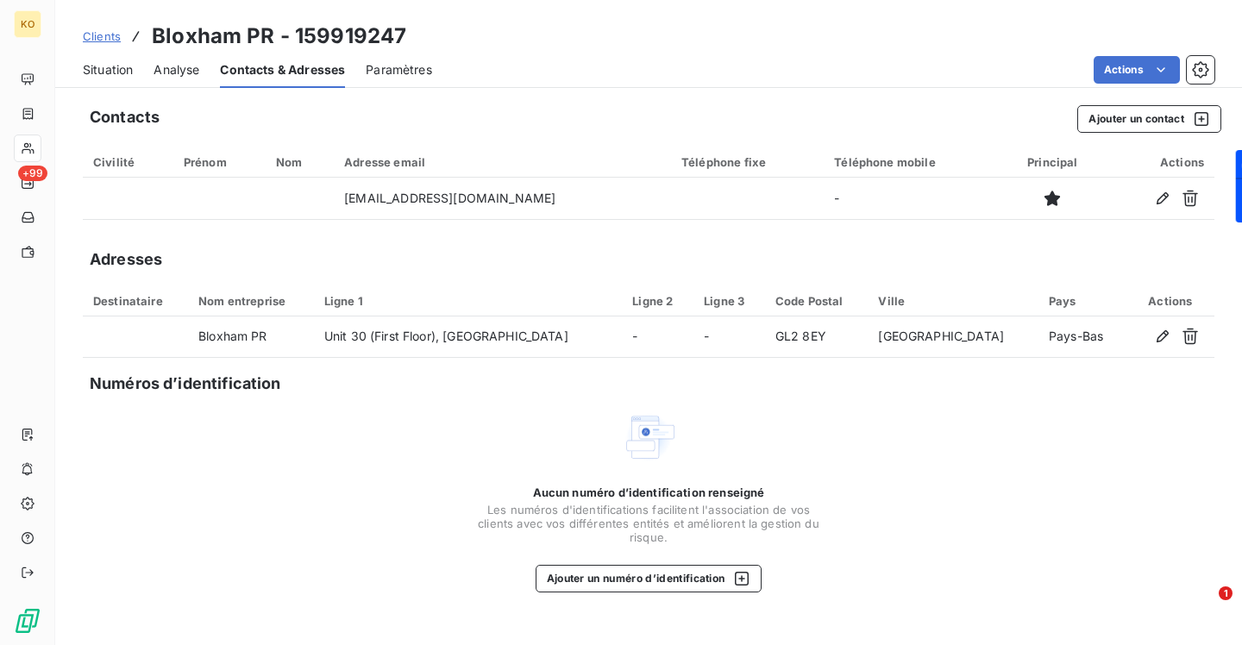
click at [91, 44] on link "Clients" at bounding box center [102, 36] width 38 height 17
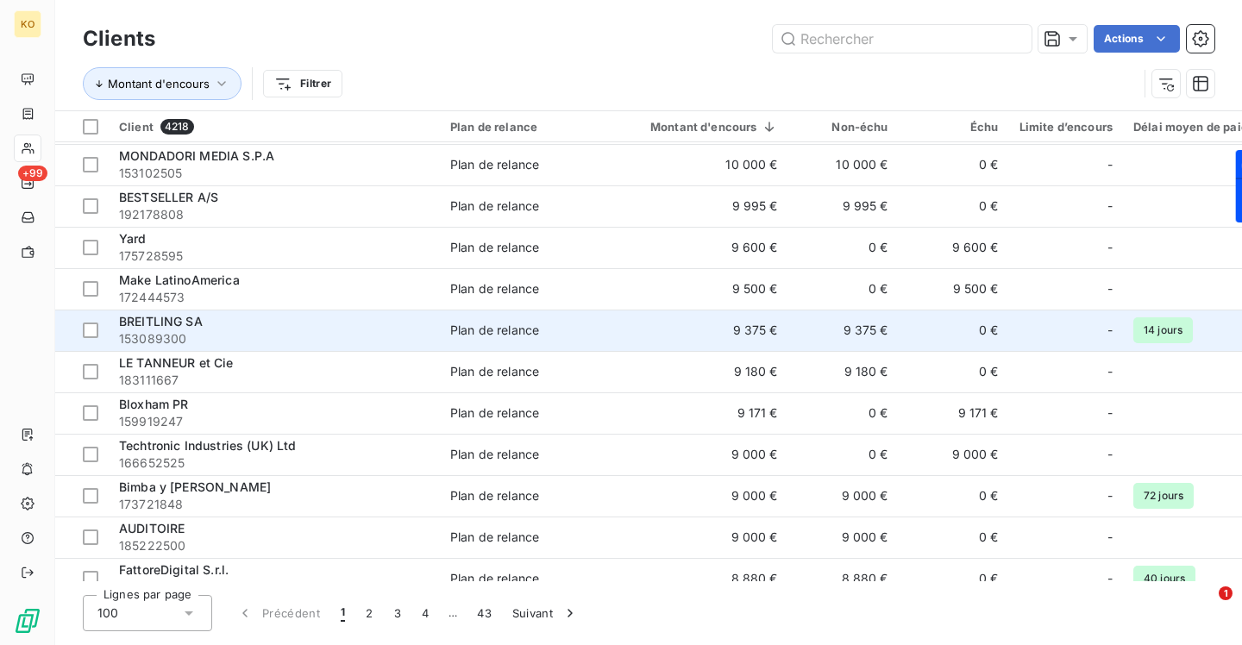
scroll to position [2690, 0]
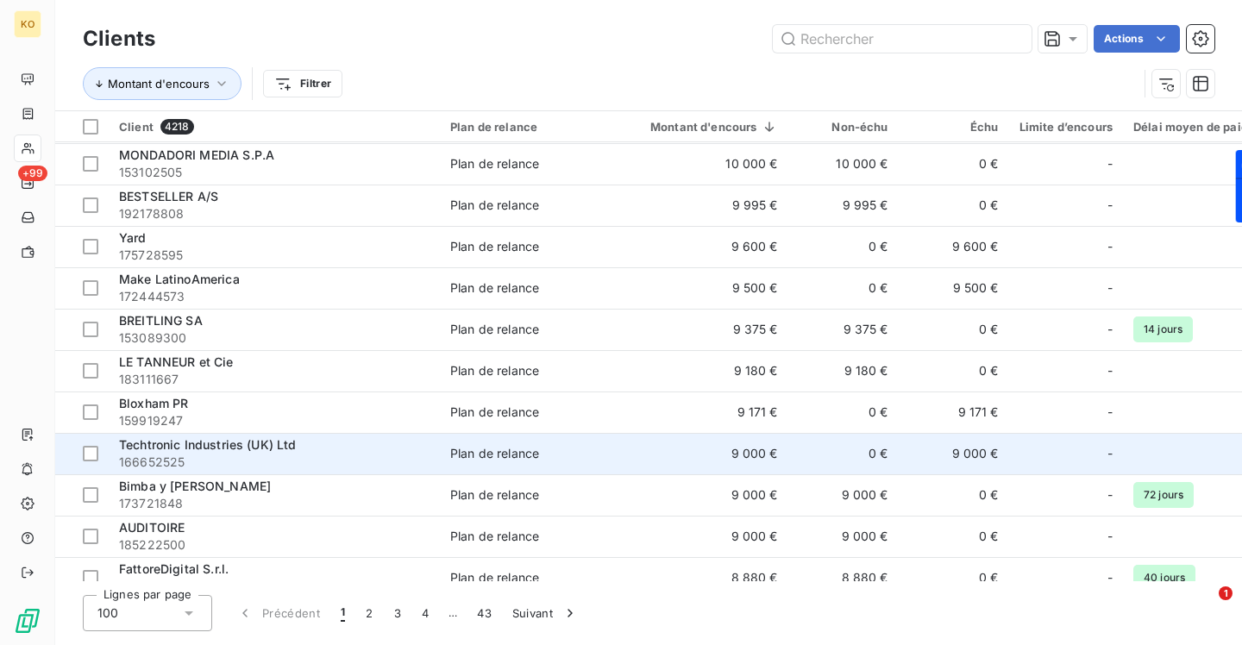
click at [245, 448] on span "Techtronic Industries (UK) Ltd" at bounding box center [208, 444] width 178 height 15
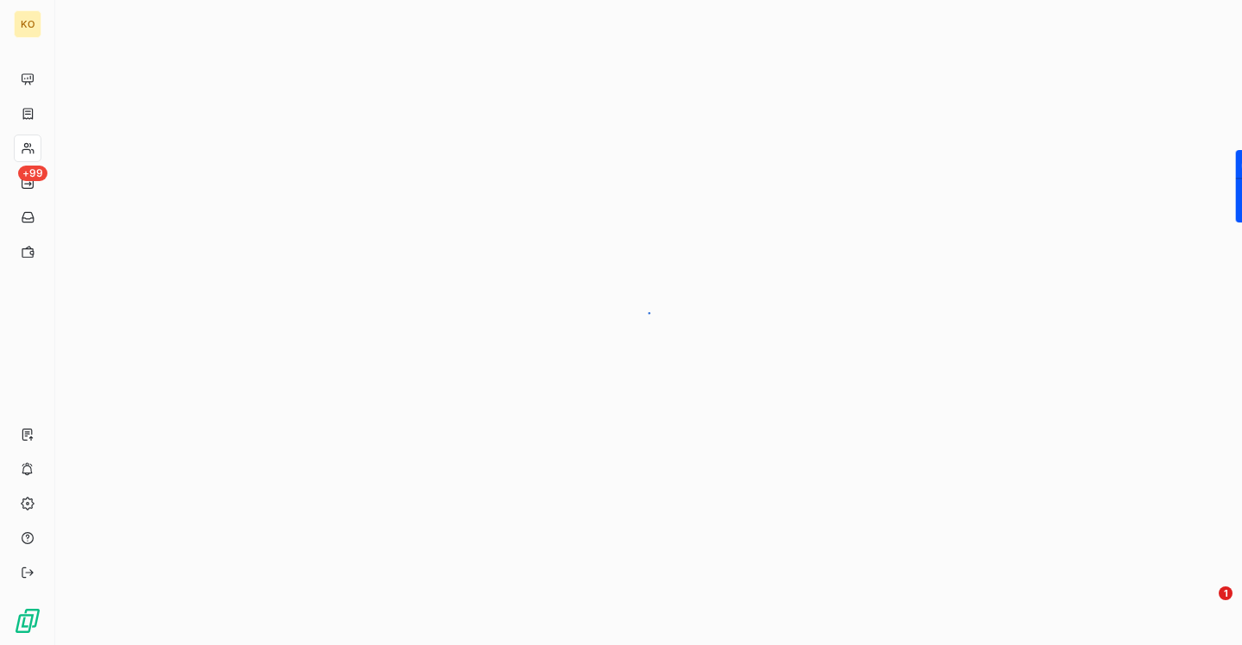
click at [245, 448] on div at bounding box center [648, 322] width 1187 height 645
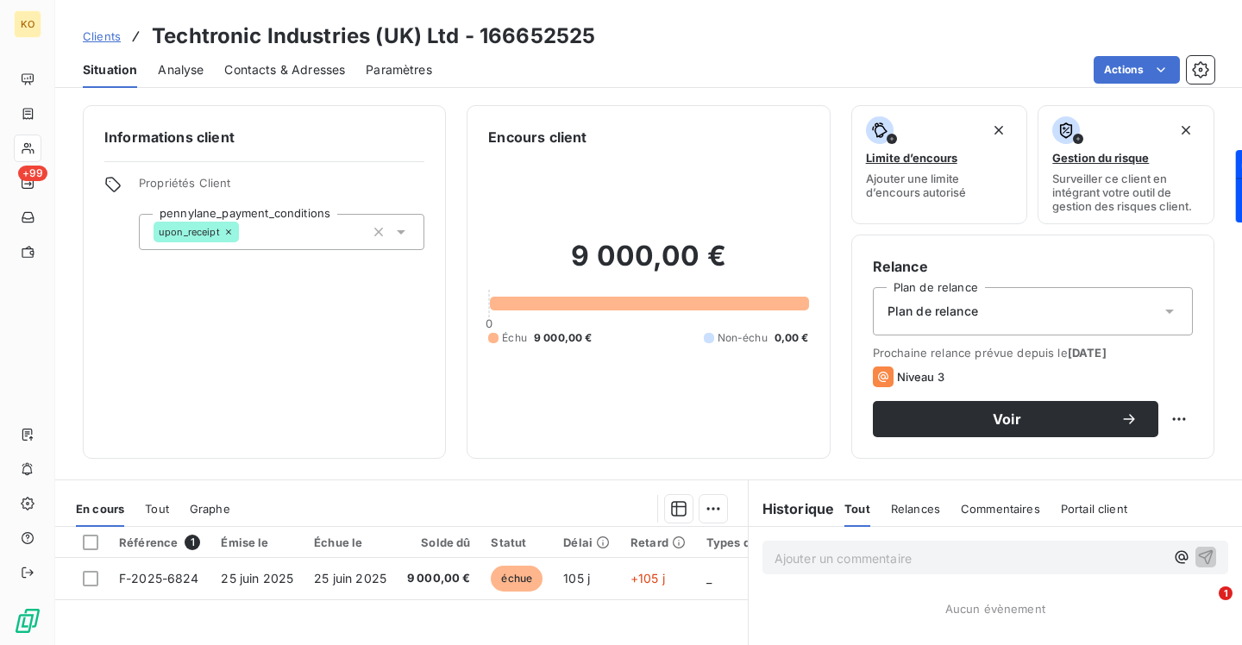
click at [189, 65] on span "Analyse" at bounding box center [181, 69] width 46 height 17
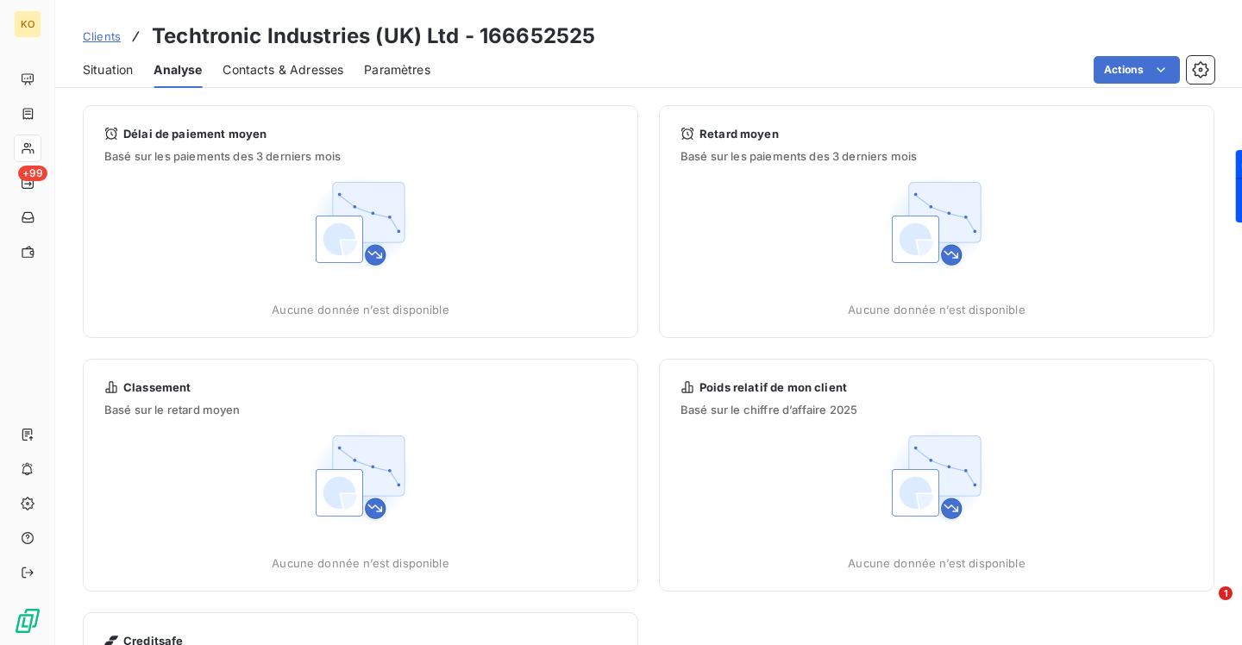
click at [242, 75] on span "Contacts & Adresses" at bounding box center [282, 69] width 121 height 17
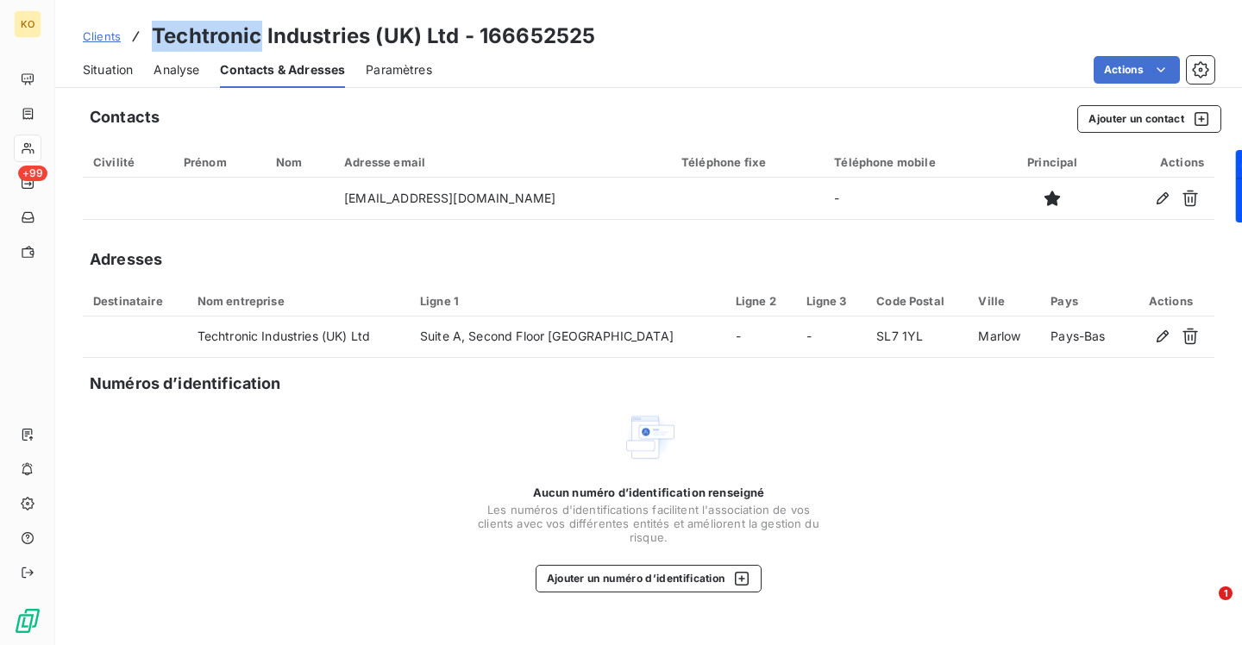
drag, startPoint x: 259, startPoint y: 34, endPoint x: 140, endPoint y: 34, distance: 119.0
click at [140, 34] on div "Clients Techtronic Industries ([GEOGRAPHIC_DATA]) Ltd - 166652525" at bounding box center [339, 36] width 512 height 31
copy h3 "Techtronic"
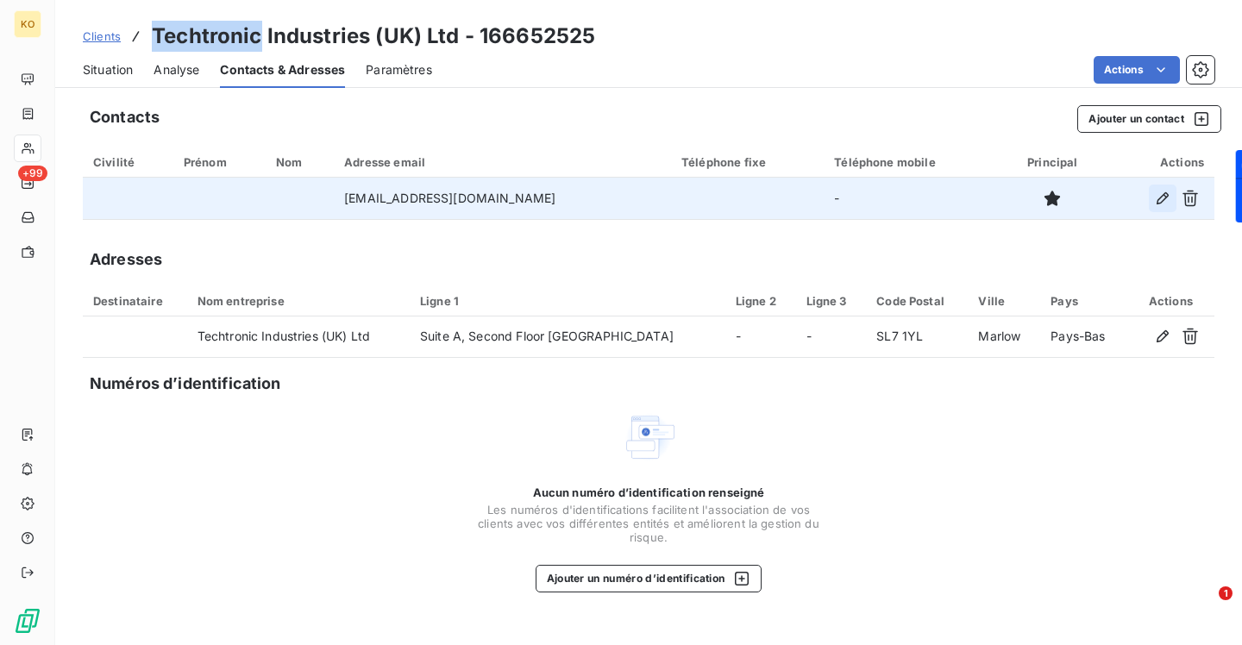
click at [1163, 197] on icon "button" at bounding box center [1162, 198] width 17 height 17
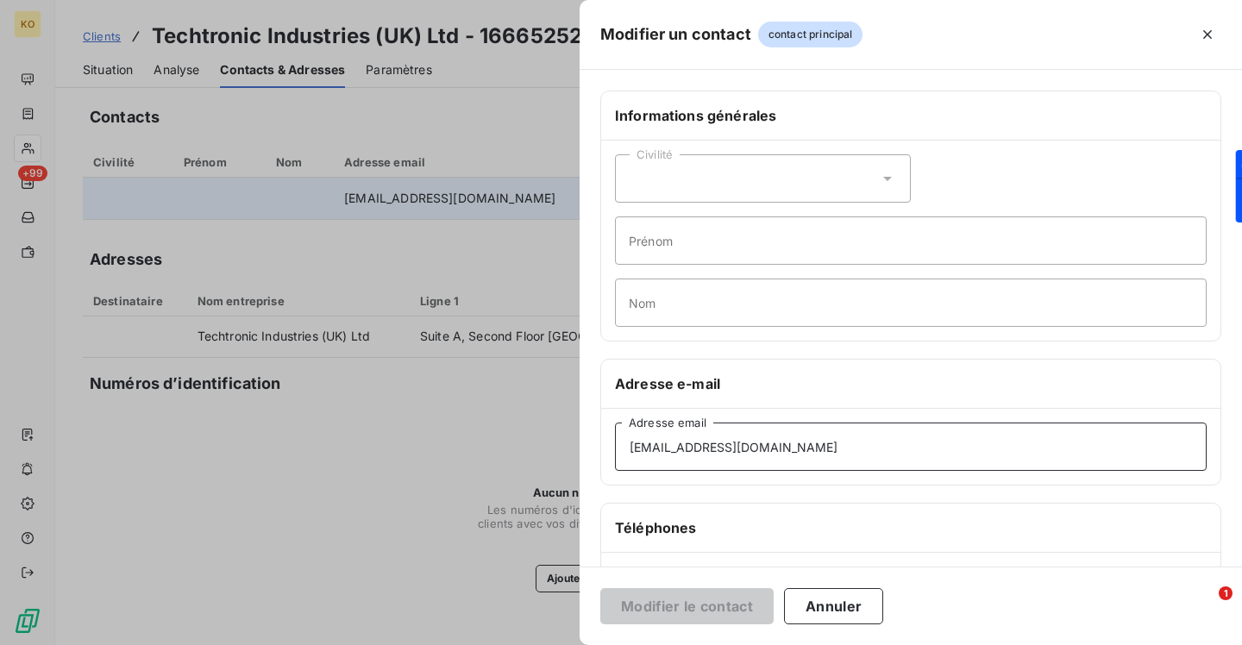
click at [780, 442] on input "[EMAIL_ADDRESS][DOMAIN_NAME]" at bounding box center [911, 447] width 592 height 48
paste input "Fatima.Hussain"
type input "[EMAIL_ADDRESS][DOMAIN_NAME]"
click at [713, 606] on button "Modifier le contact" at bounding box center [686, 606] width 173 height 36
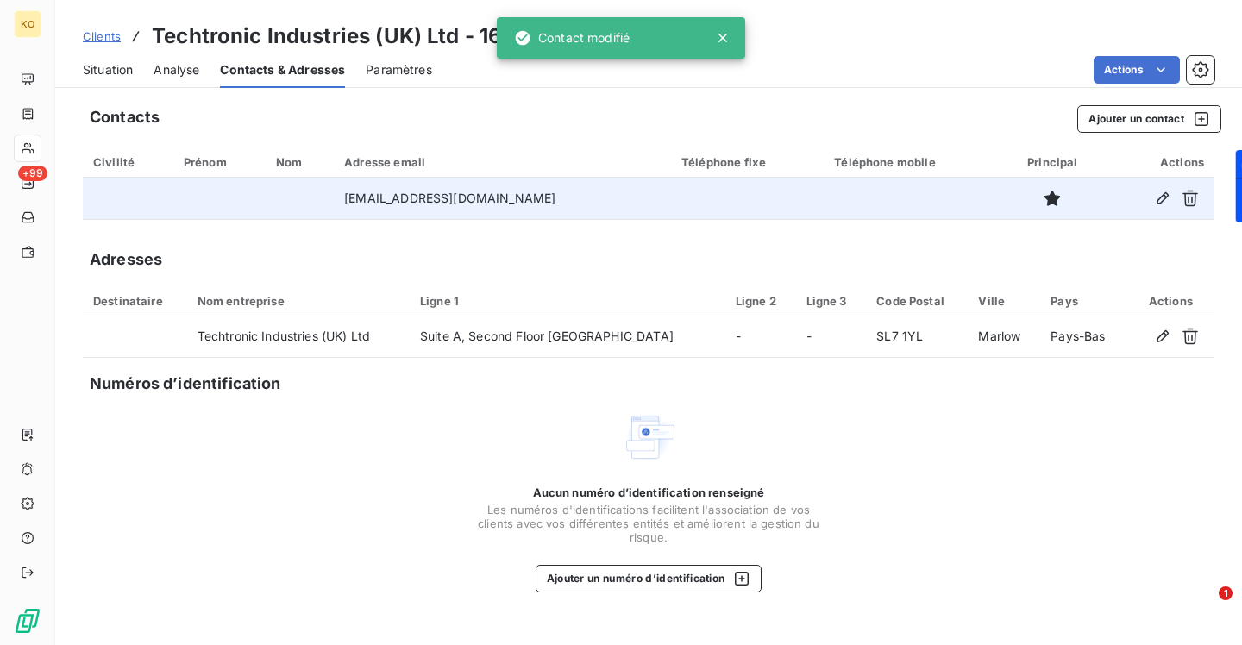
click at [93, 37] on span "Clients" at bounding box center [102, 36] width 38 height 14
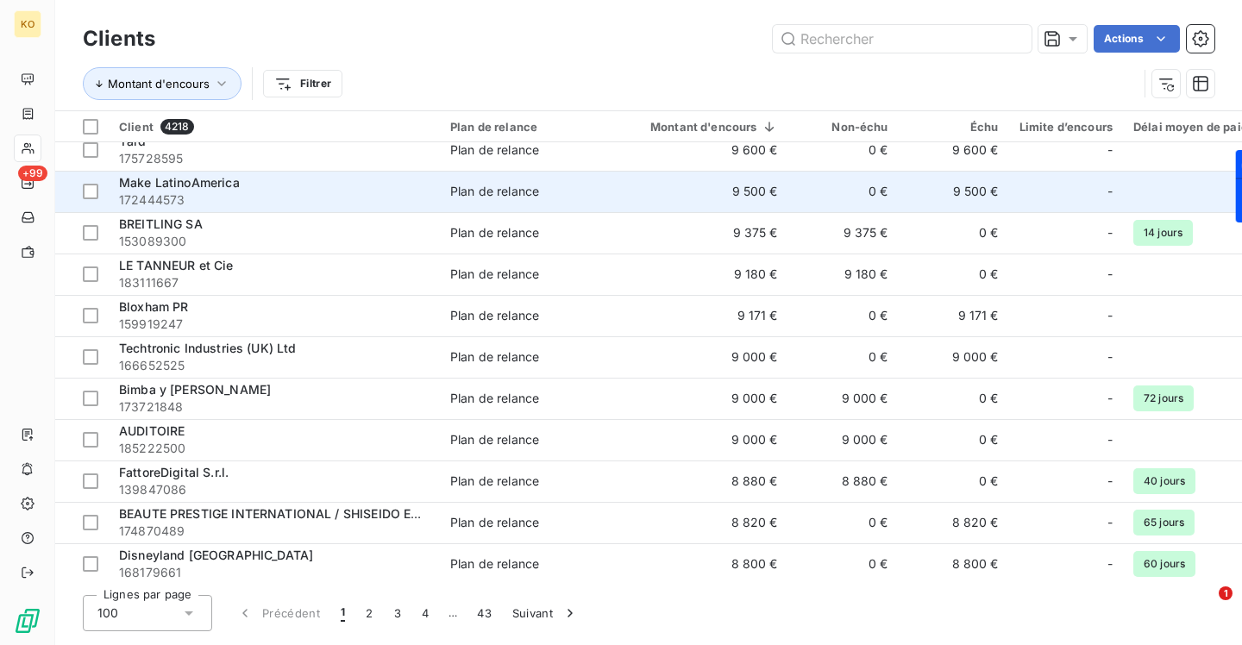
scroll to position [2816, 0]
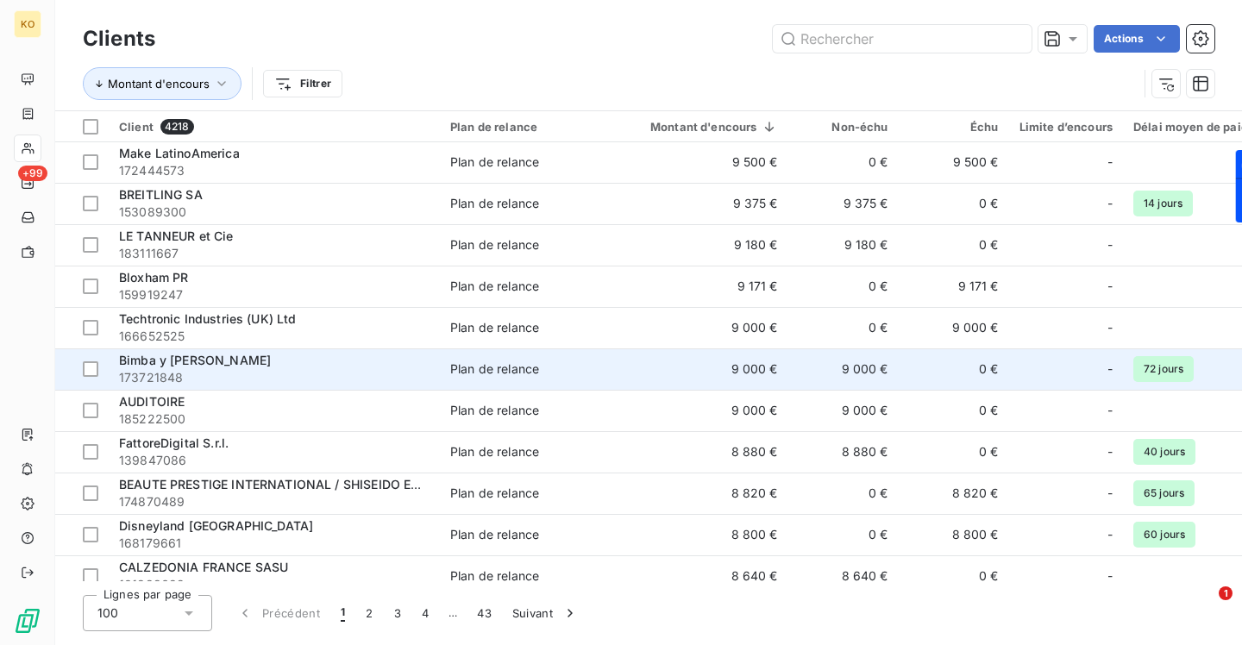
click at [174, 360] on span "Bimba y [PERSON_NAME]" at bounding box center [195, 360] width 152 height 15
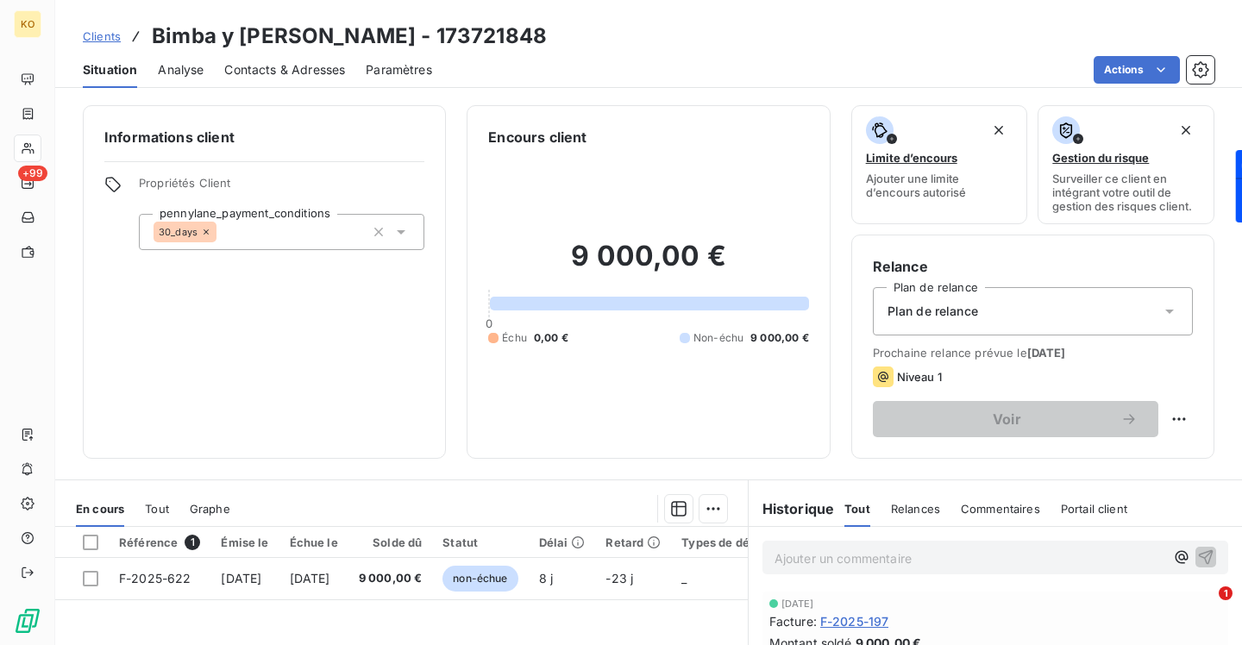
click at [298, 72] on span "Contacts & Adresses" at bounding box center [284, 69] width 121 height 17
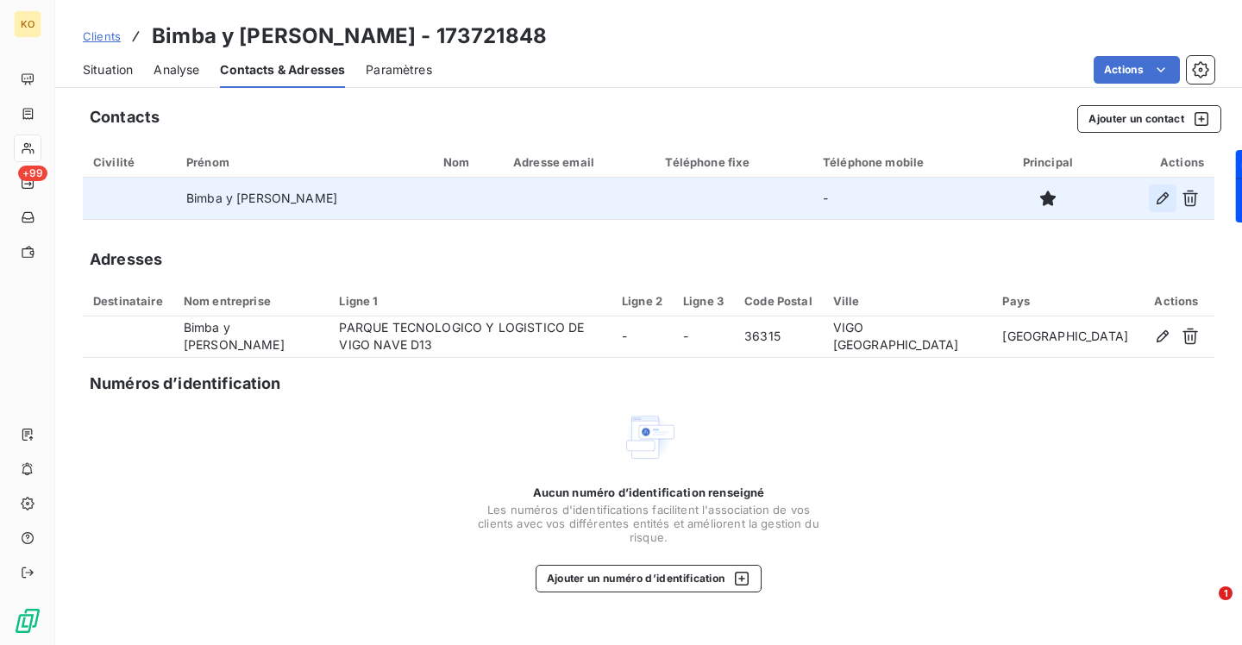
click at [1156, 193] on icon "button" at bounding box center [1162, 198] width 17 height 17
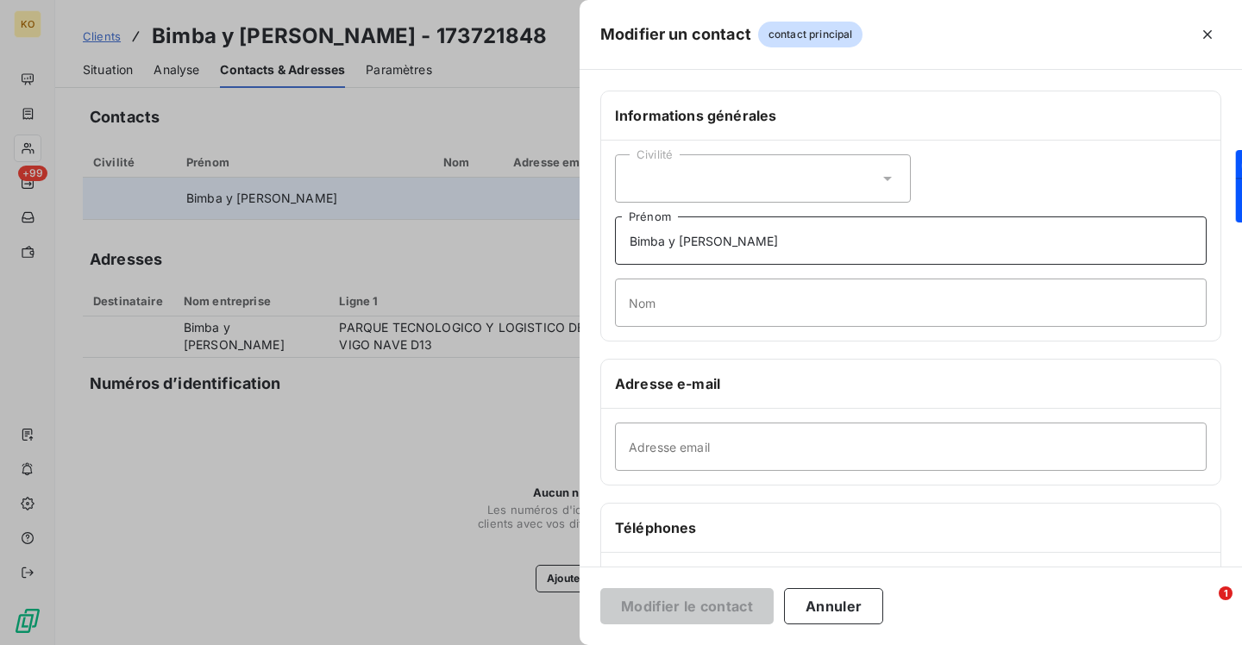
drag, startPoint x: 736, startPoint y: 245, endPoint x: 560, endPoint y: 211, distance: 179.1
click at [597, 216] on div "Informations générales Civilité Bimba y [PERSON_NAME] Nom Adresse e-mail Adress…" at bounding box center [910, 474] width 662 height 766
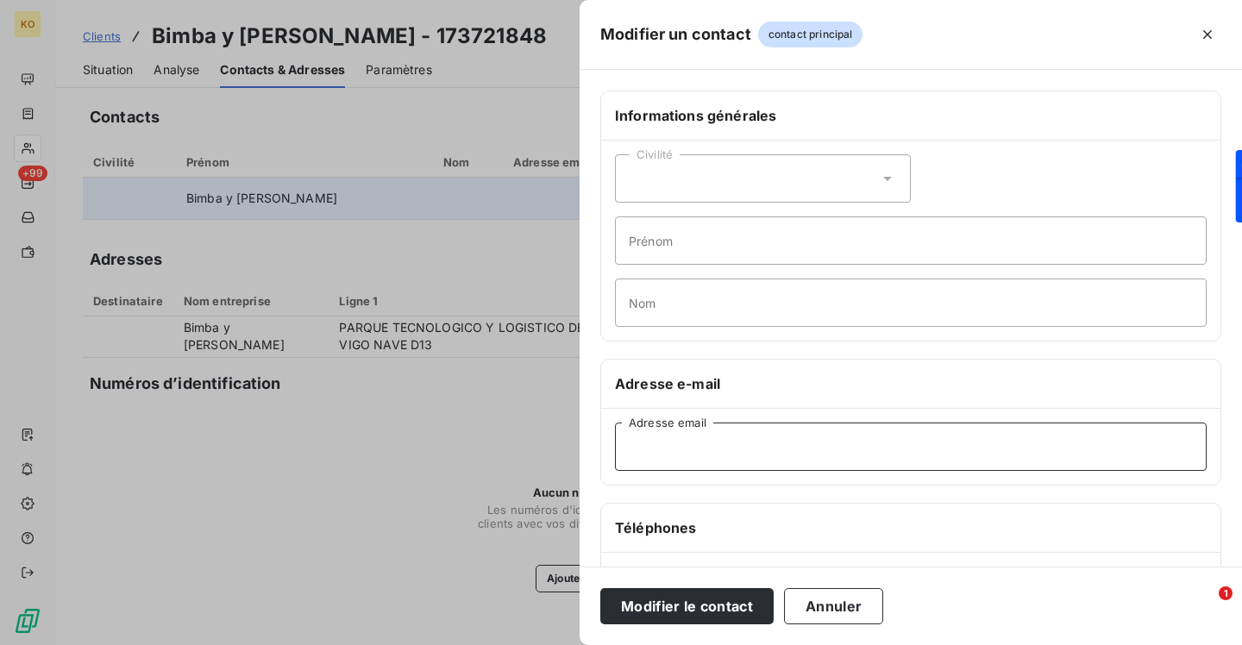
click at [689, 431] on input "Adresse email" at bounding box center [911, 447] width 592 height 48
paste input "[EMAIL_ADDRESS][DOMAIN_NAME]"
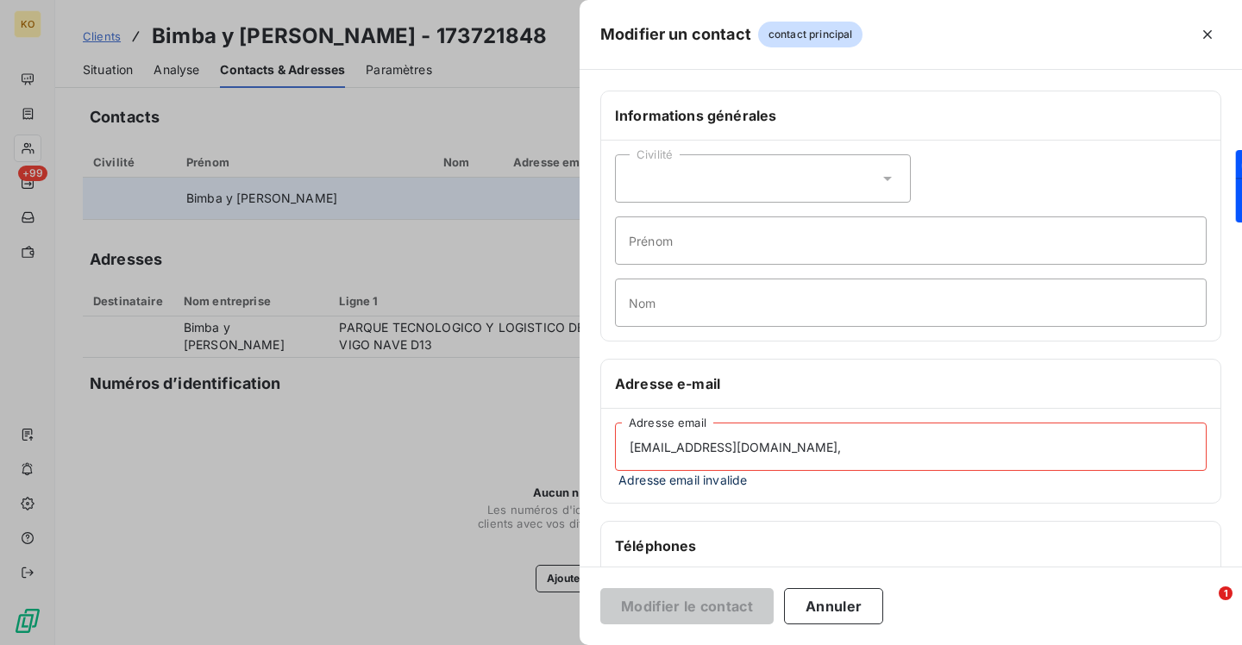
paste input "[EMAIL_ADDRESS][DOMAIN_NAME]"
click at [796, 448] on input "[EMAIL_ADDRESS][DOMAIN_NAME], [EMAIL_ADDRESS][DOMAIN_NAME]" at bounding box center [911, 447] width 592 height 48
drag, startPoint x: 792, startPoint y: 450, endPoint x: 1135, endPoint y: 461, distance: 342.5
click at [1134, 461] on input "[EMAIL_ADDRESS][DOMAIN_NAME], [EMAIL_ADDRESS][DOMAIN_NAME]" at bounding box center [911, 447] width 592 height 48
type input "[EMAIL_ADDRESS][DOMAIN_NAME]"
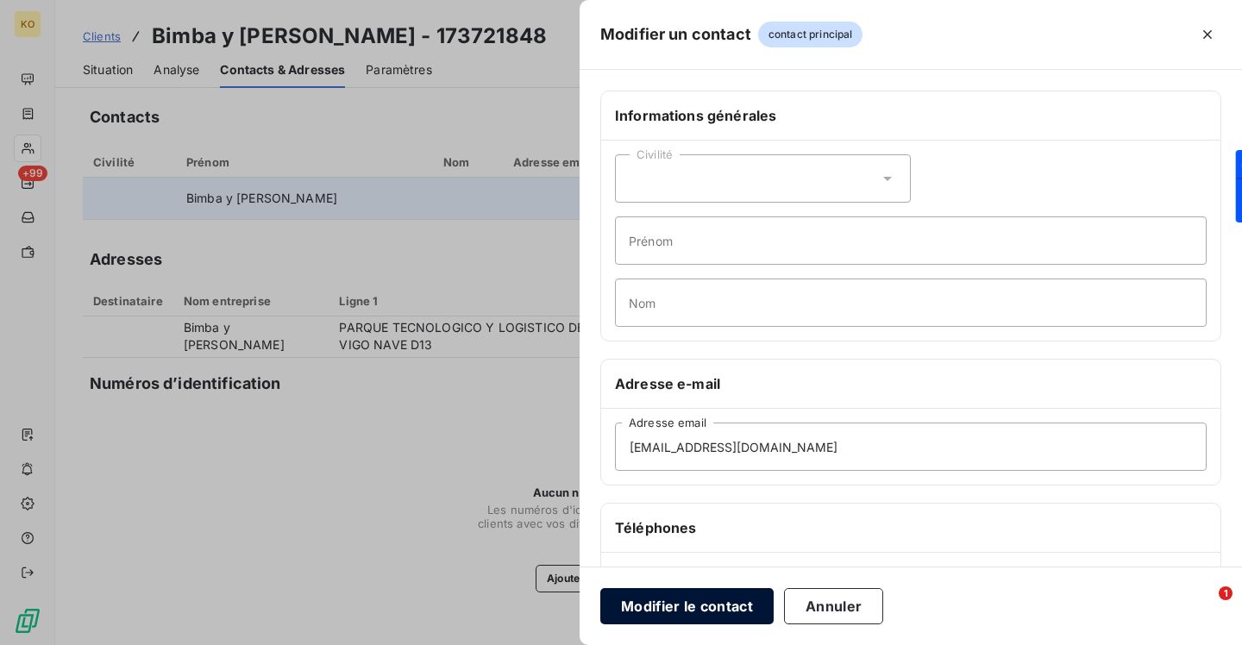
click at [670, 601] on button "Modifier le contact" at bounding box center [686, 606] width 173 height 36
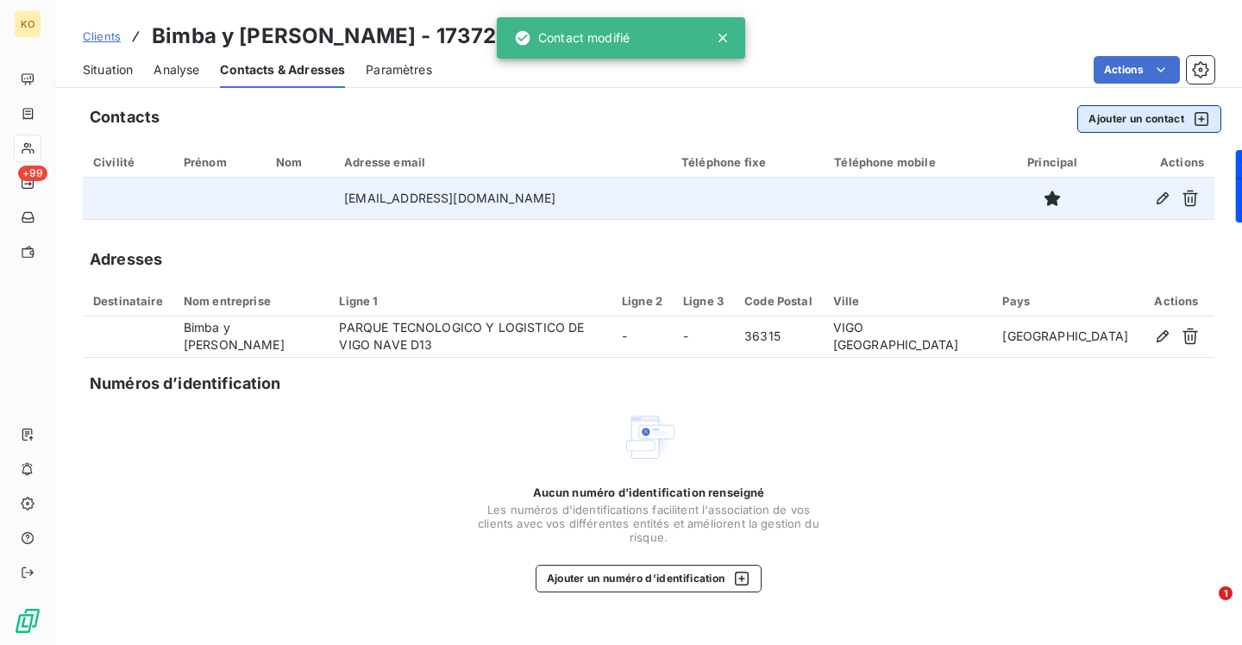
click at [1153, 112] on button "Ajouter un contact" at bounding box center [1149, 119] width 144 height 28
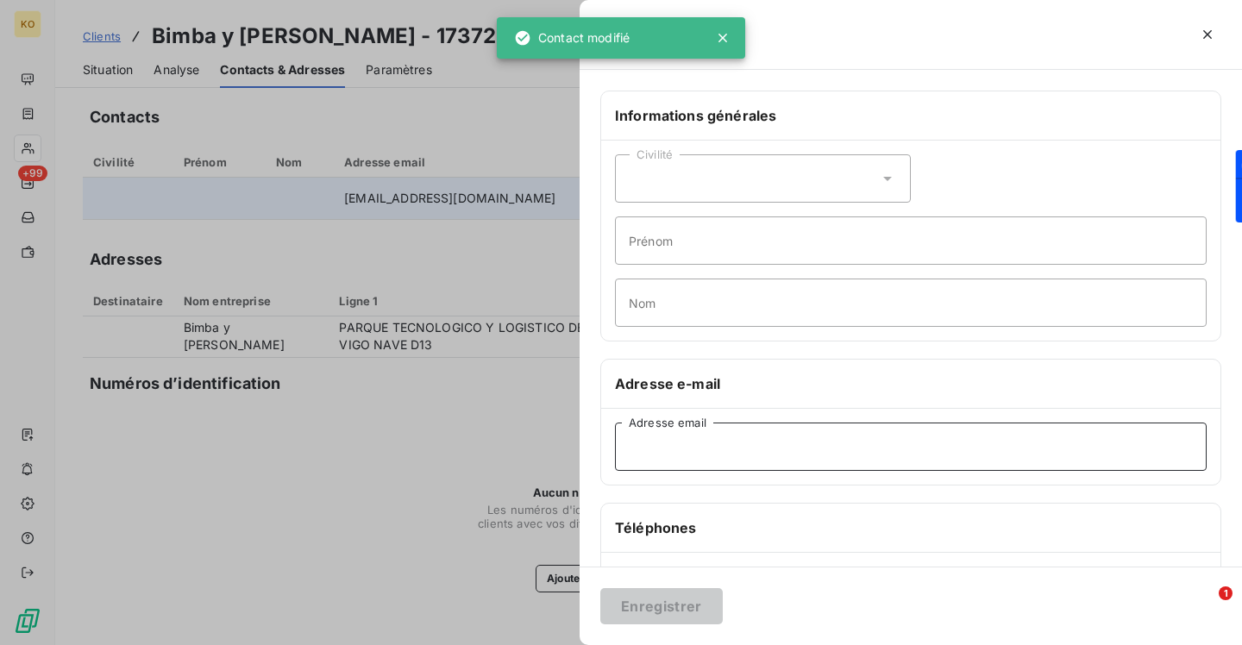
click at [772, 448] on input "Adresse email" at bounding box center [911, 447] width 592 height 48
paste input "[EMAIL_ADDRESS][DOMAIN_NAME]"
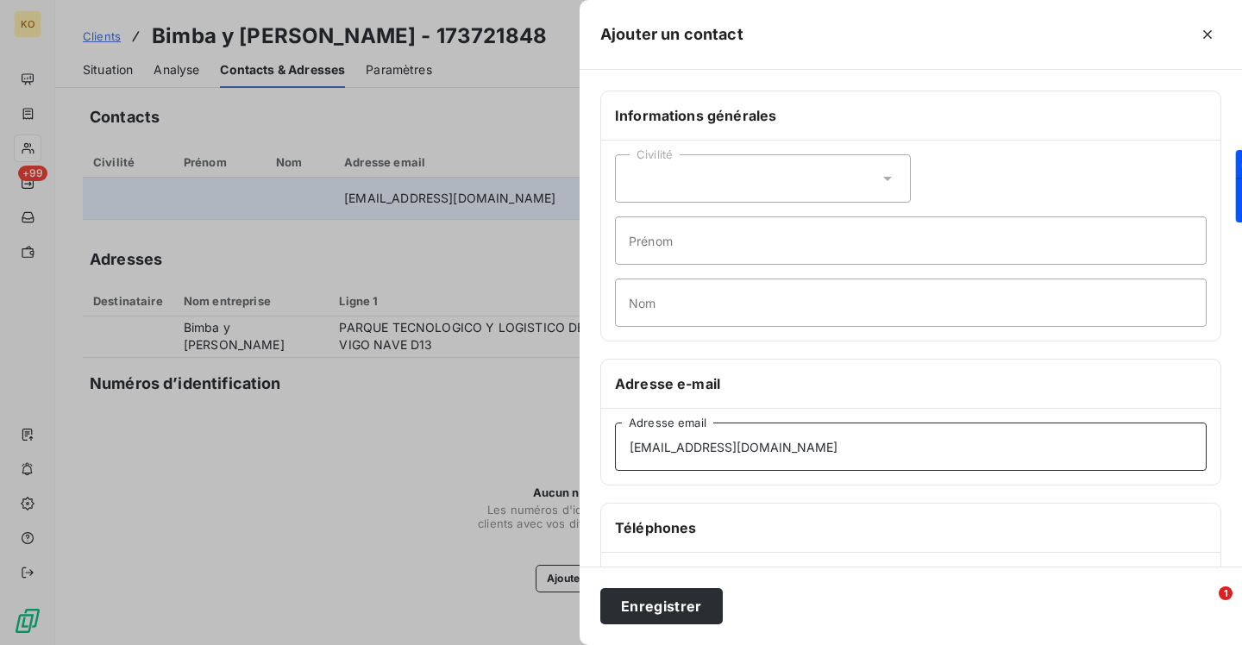
type input "[EMAIL_ADDRESS][DOMAIN_NAME]"
click at [680, 626] on div "Enregistrer" at bounding box center [910, 606] width 662 height 78
click at [684, 599] on button "Enregistrer" at bounding box center [661, 606] width 122 height 36
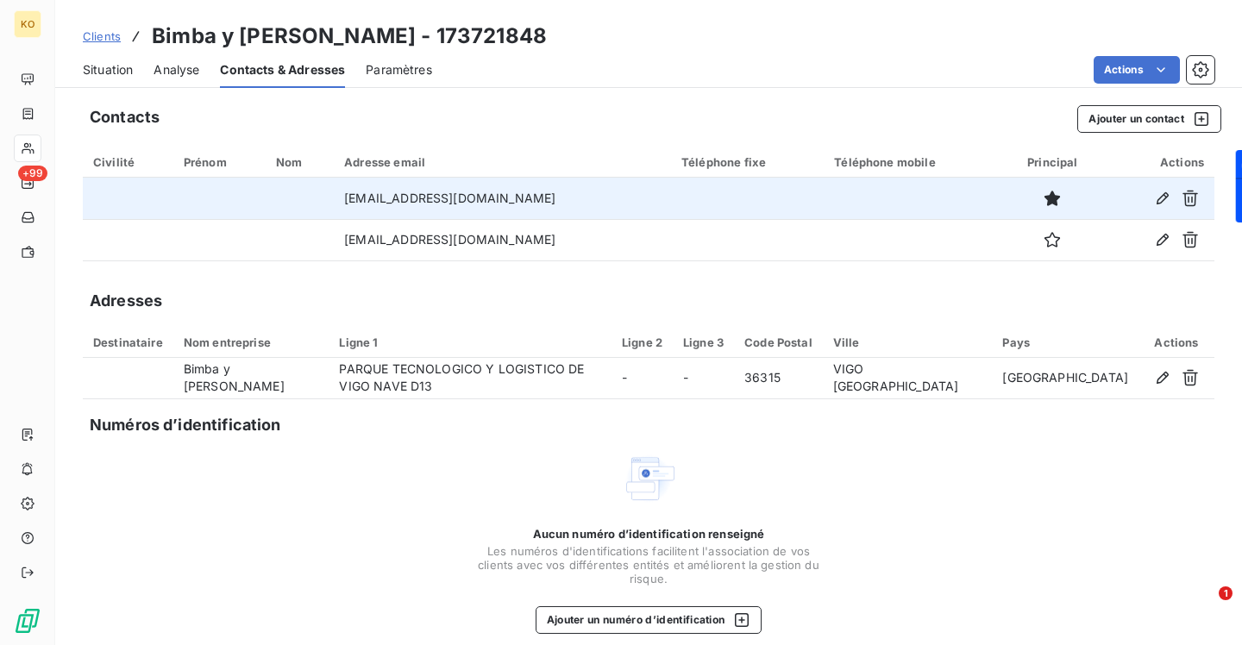
click at [107, 34] on span "Clients" at bounding box center [102, 36] width 38 height 14
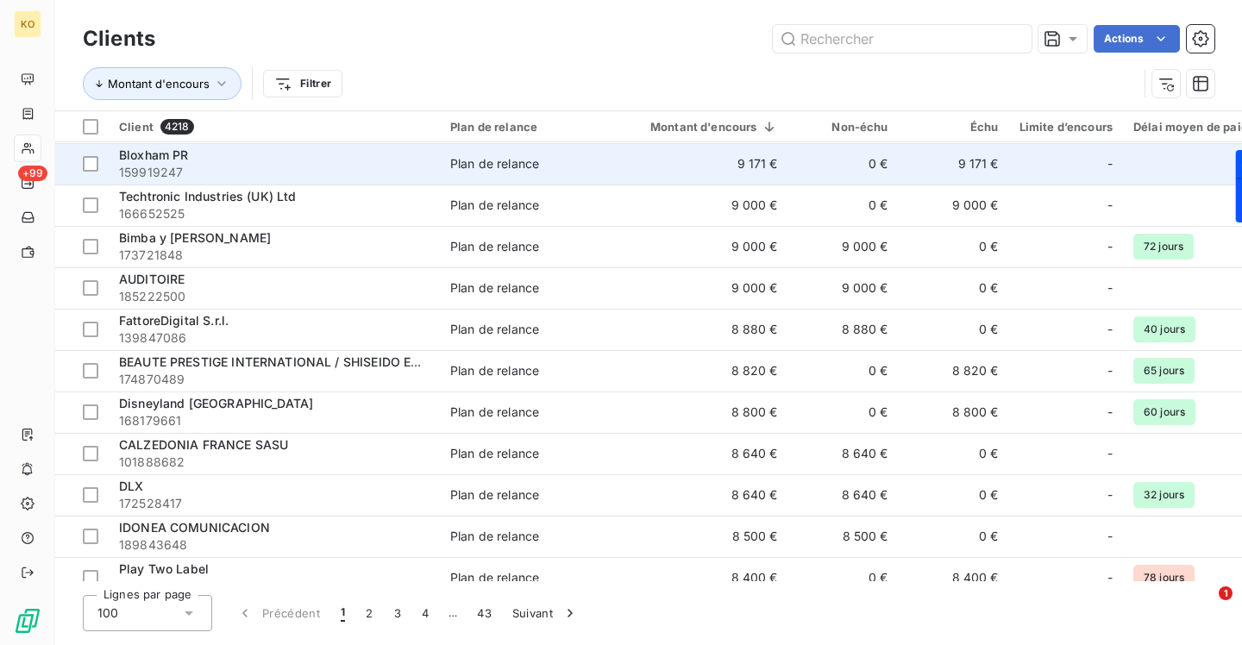
scroll to position [2881, 0]
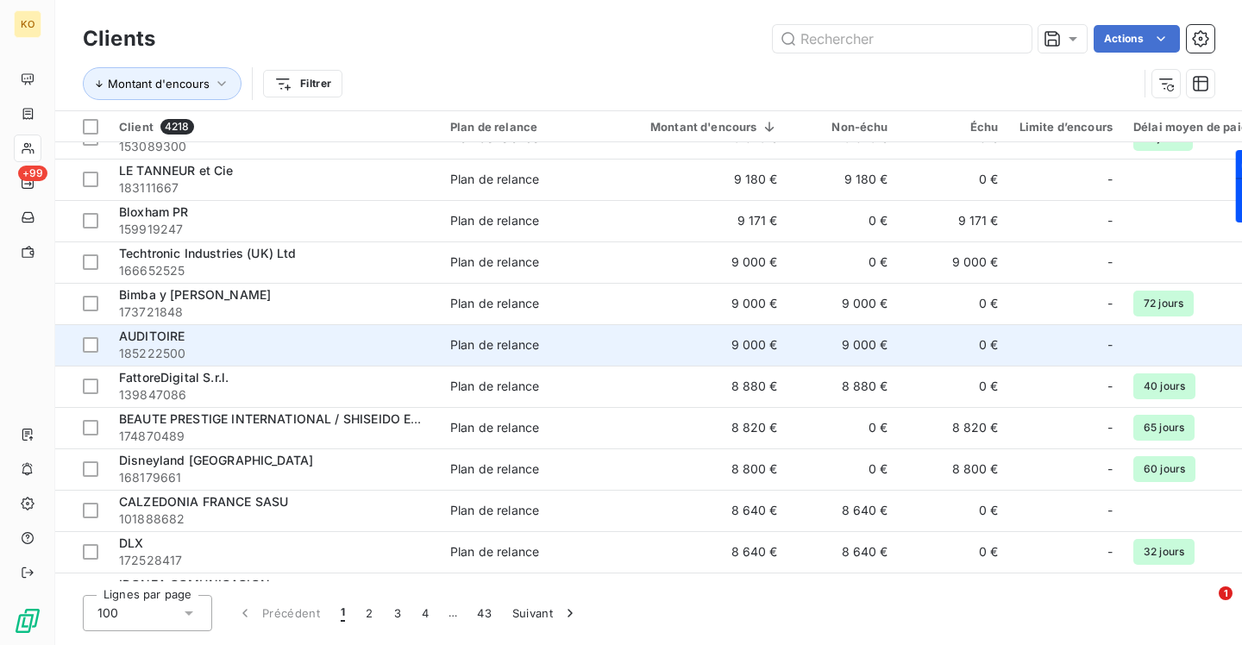
click at [177, 338] on span "AUDITOIRE" at bounding box center [152, 336] width 66 height 15
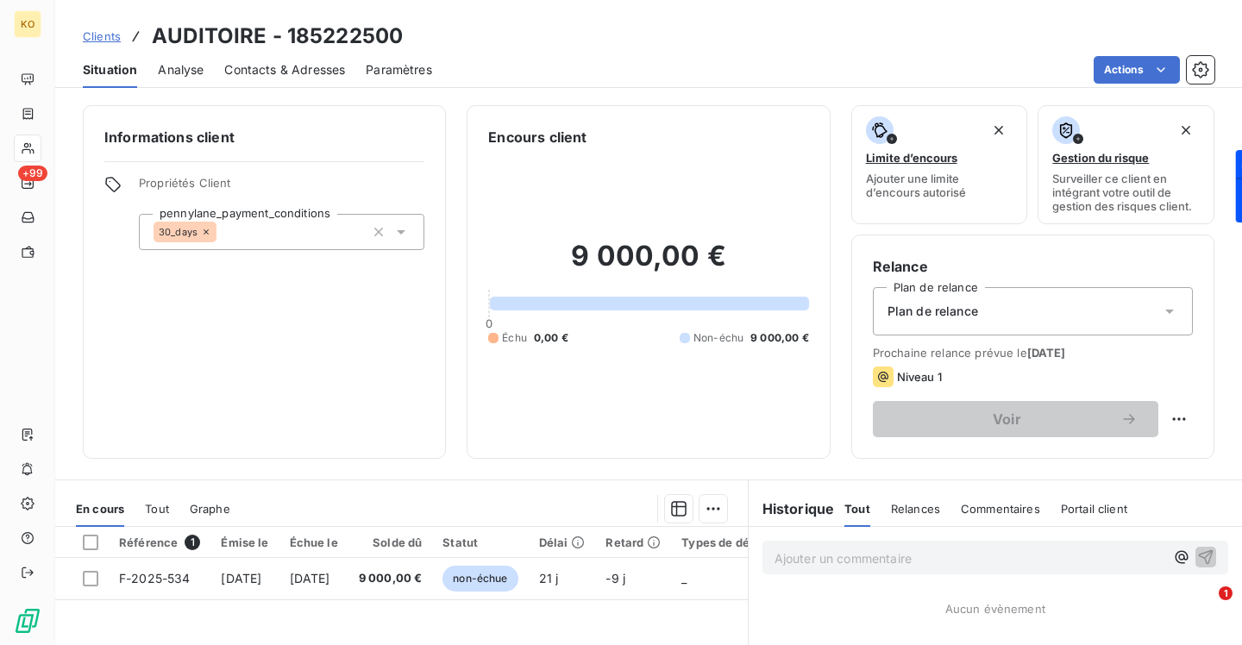
click at [271, 72] on span "Contacts & Adresses" at bounding box center [284, 69] width 121 height 17
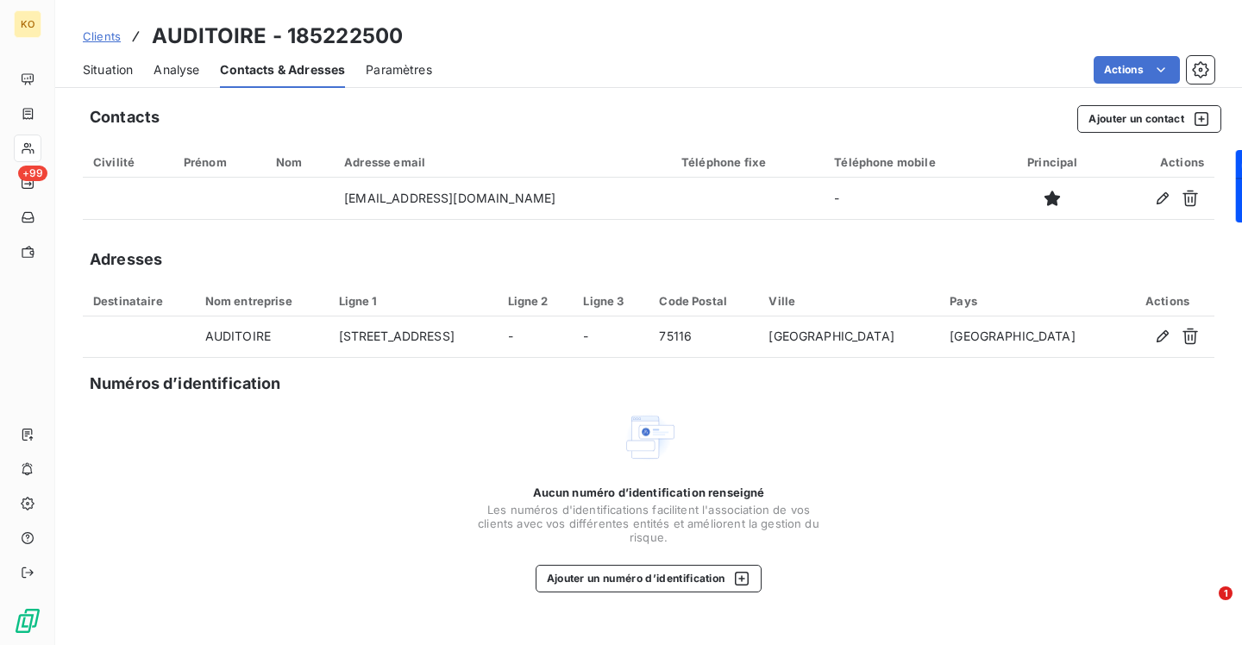
click at [107, 31] on span "Clients" at bounding box center [102, 36] width 38 height 14
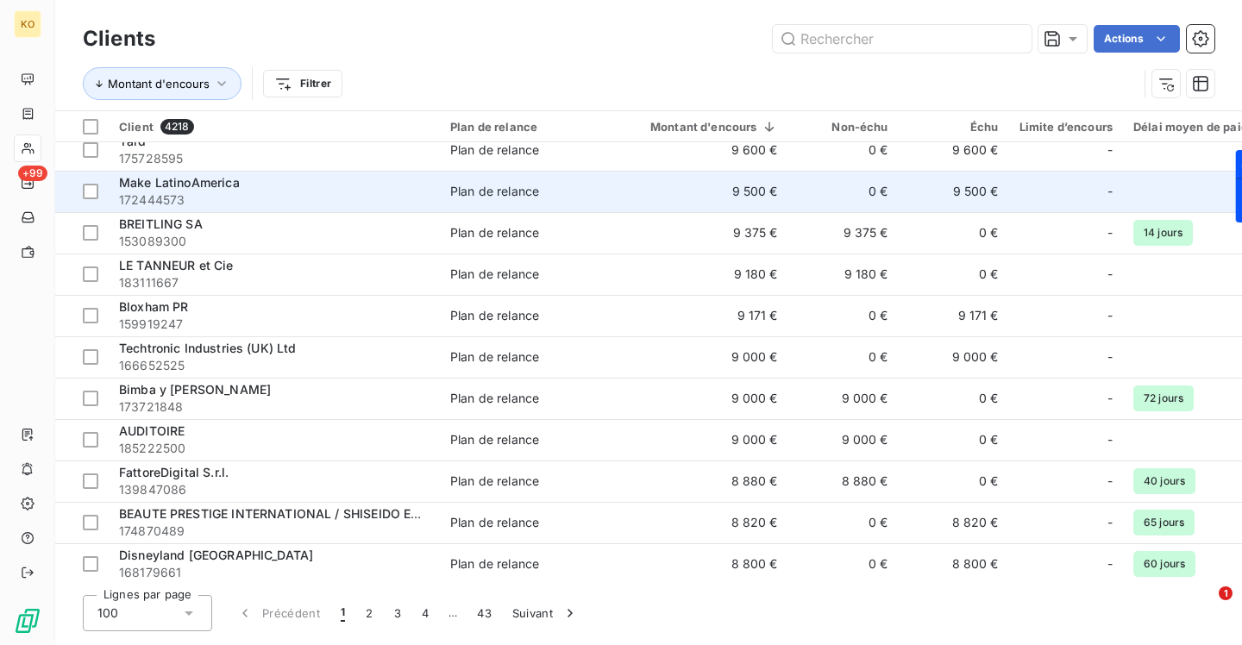
scroll to position [2903, 0]
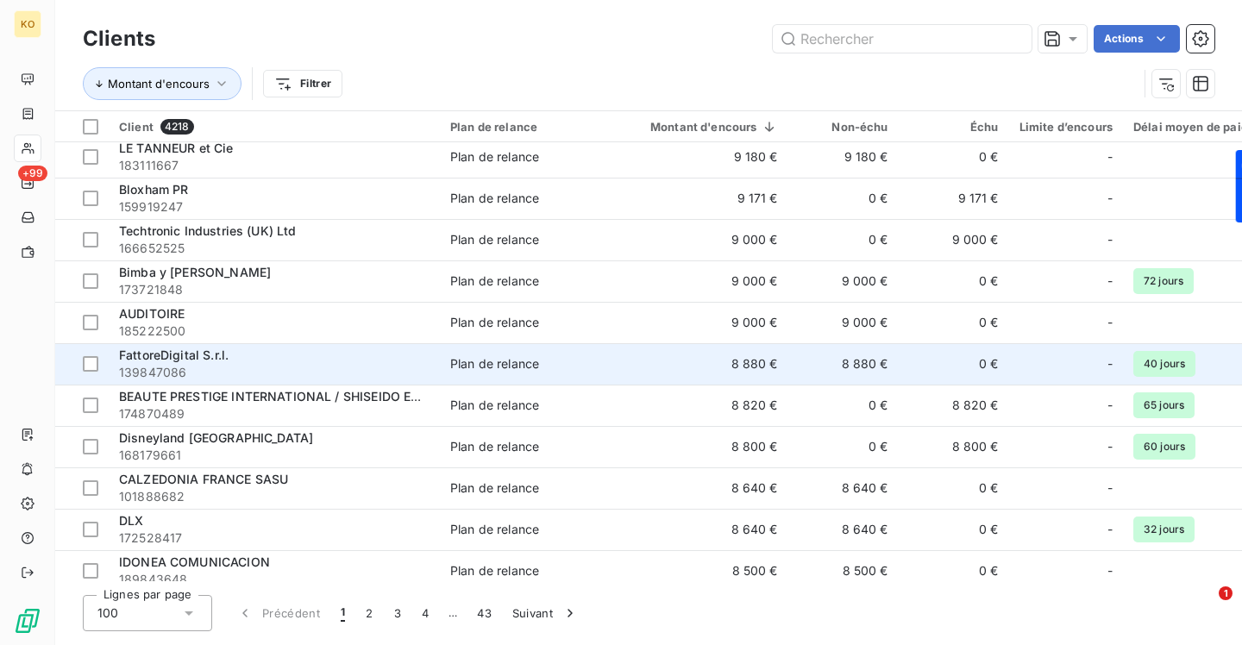
click at [184, 356] on span "FattoreDigital S.r.l." at bounding box center [174, 355] width 110 height 15
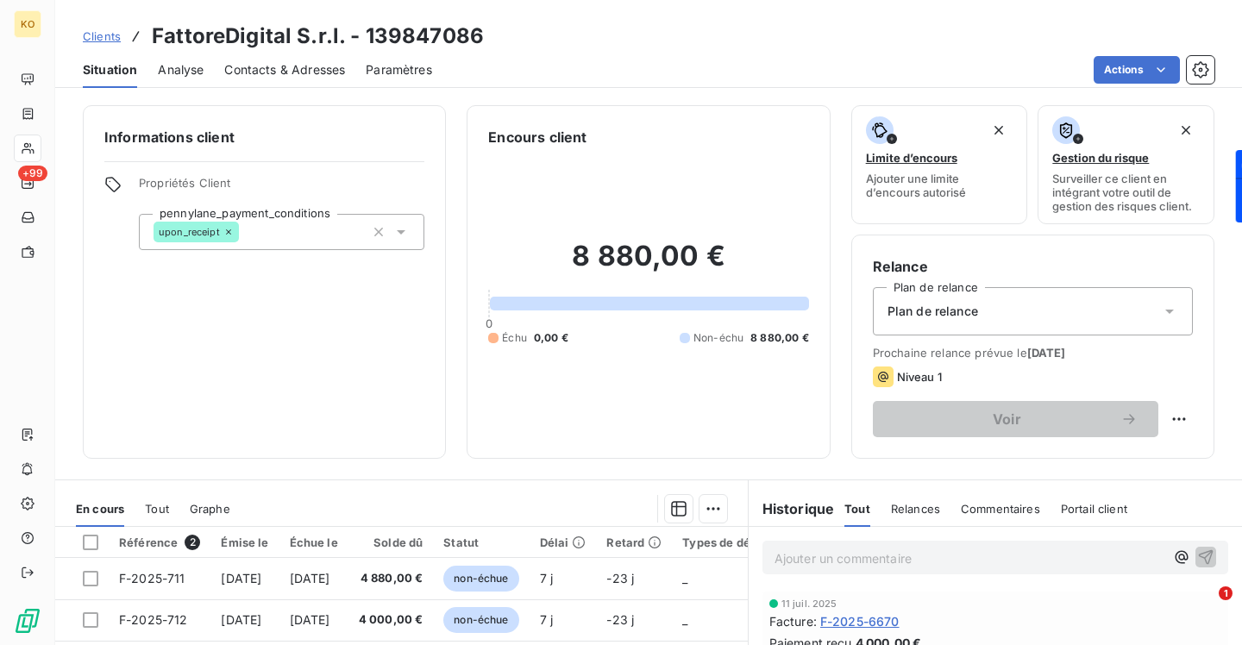
drag, startPoint x: 316, startPoint y: 71, endPoint x: 344, endPoint y: 81, distance: 30.3
click at [316, 71] on span "Contacts & Adresses" at bounding box center [284, 69] width 121 height 17
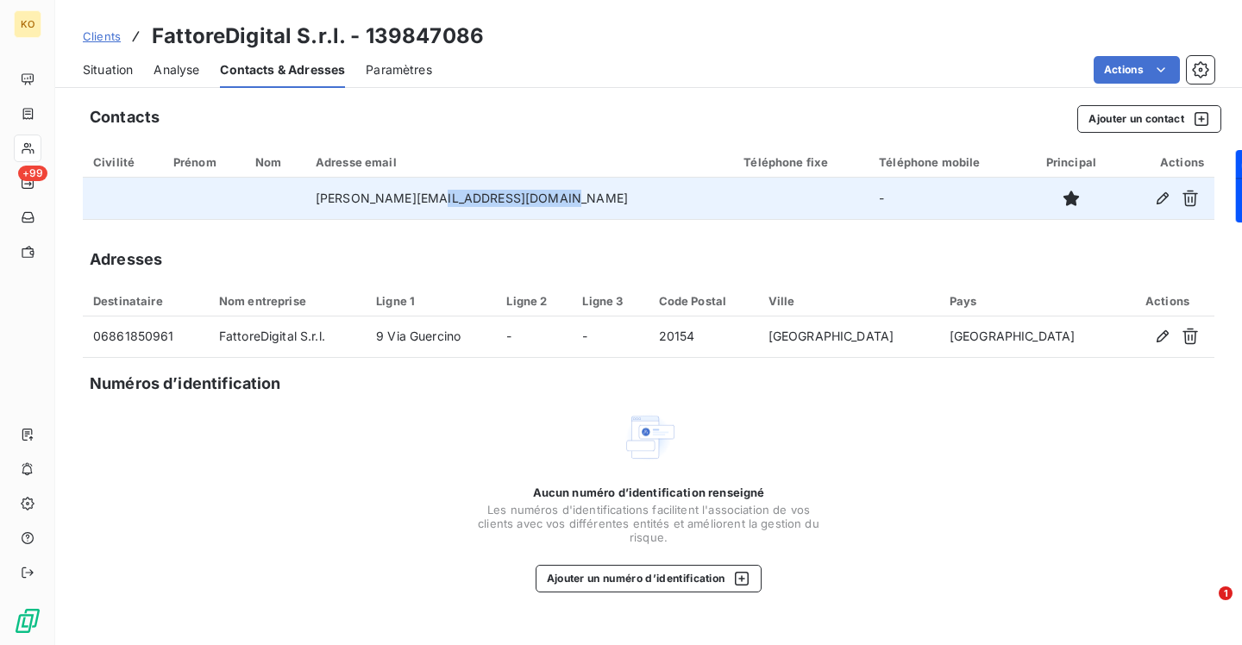
drag, startPoint x: 567, startPoint y: 196, endPoint x: 448, endPoint y: 190, distance: 119.2
click at [448, 190] on td "[PERSON_NAME][EMAIL_ADDRESS][DOMAIN_NAME]" at bounding box center [519, 198] width 428 height 41
copy td "[DOMAIN_NAME]"
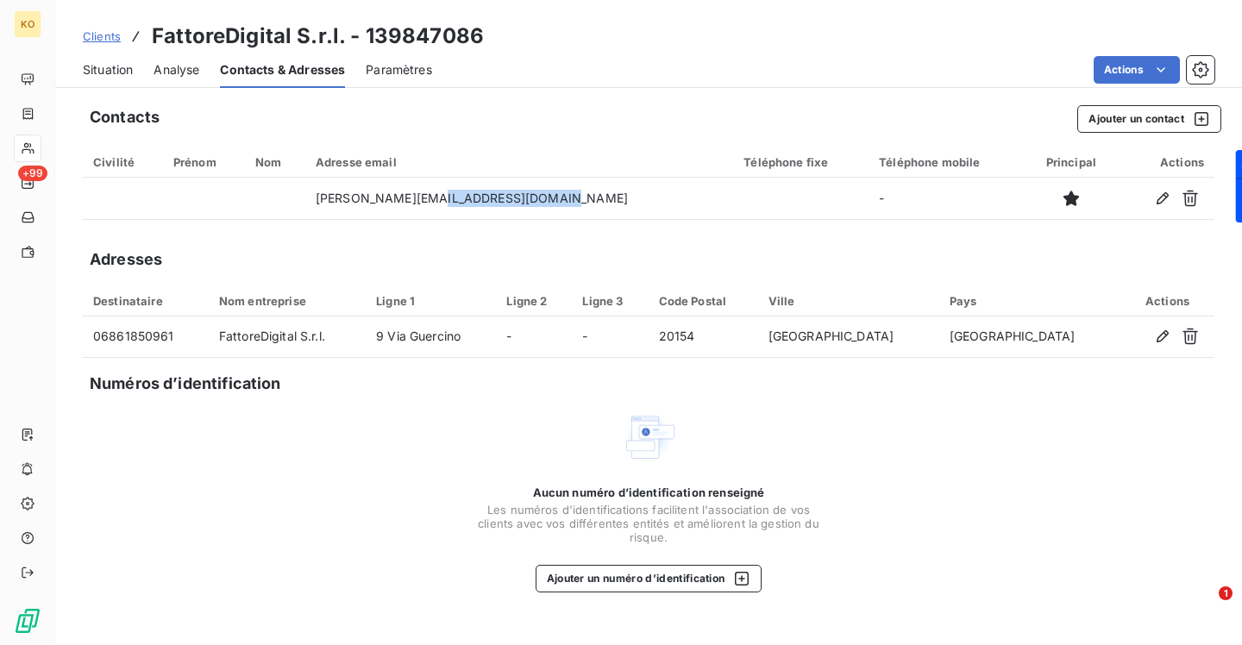
click at [97, 41] on span "Clients" at bounding box center [102, 36] width 38 height 14
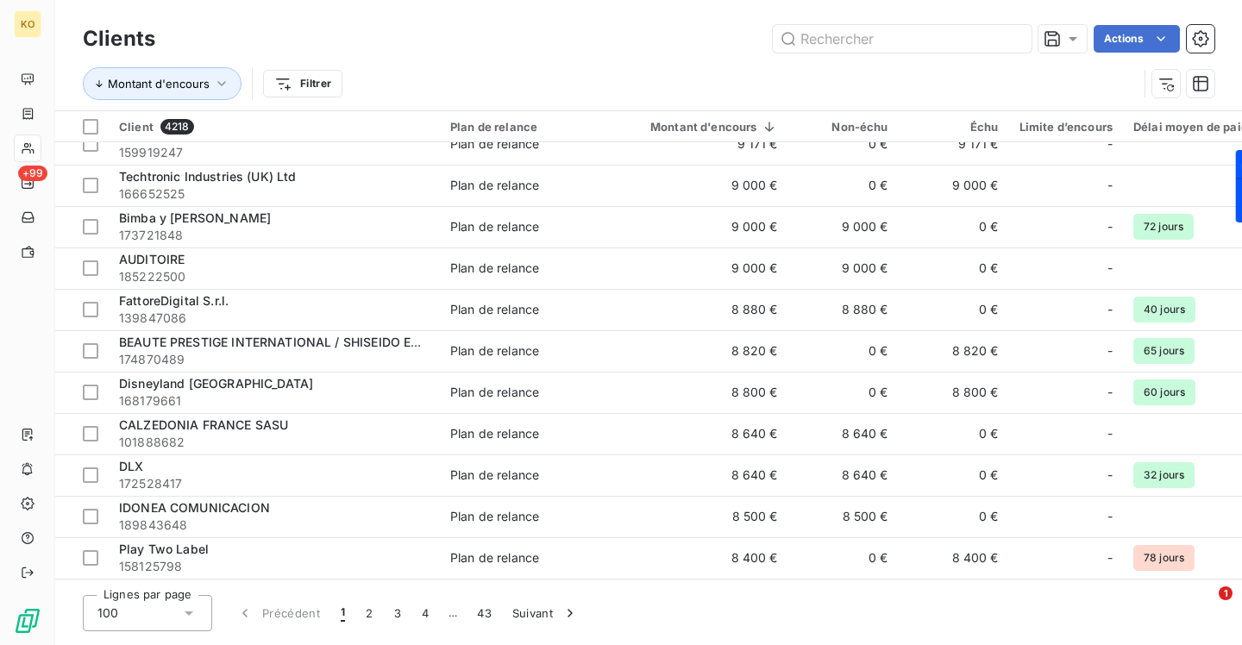
scroll to position [2965, 0]
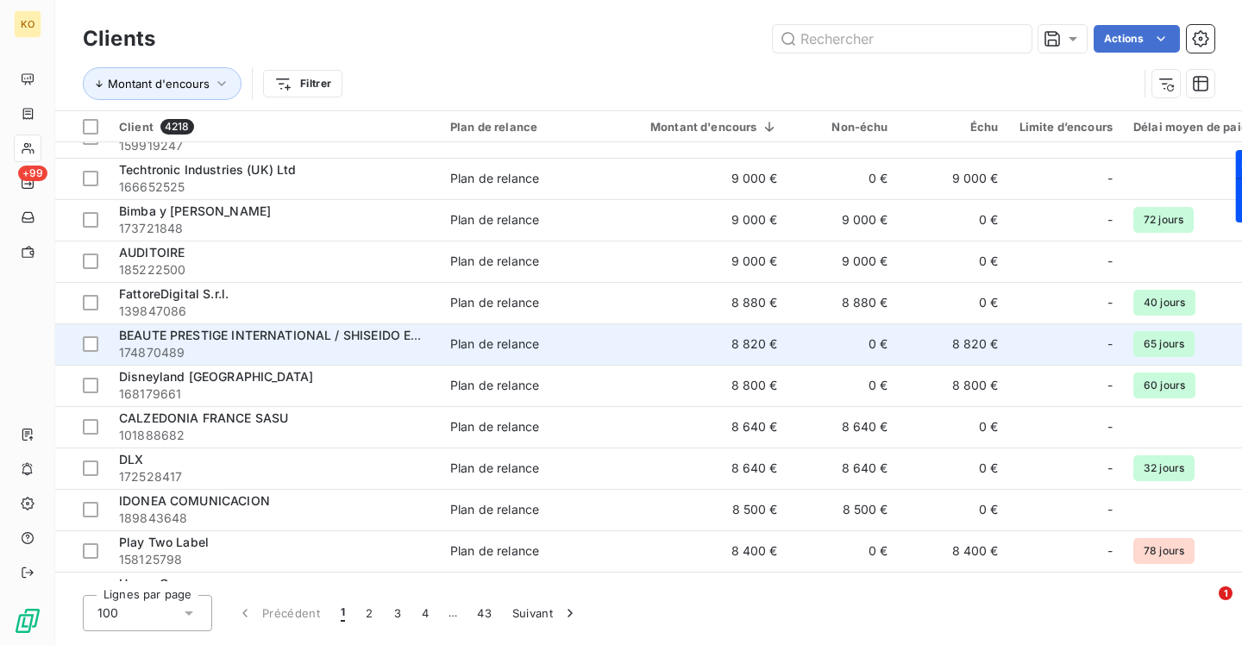
click at [338, 344] on span "174870489" at bounding box center [274, 352] width 310 height 17
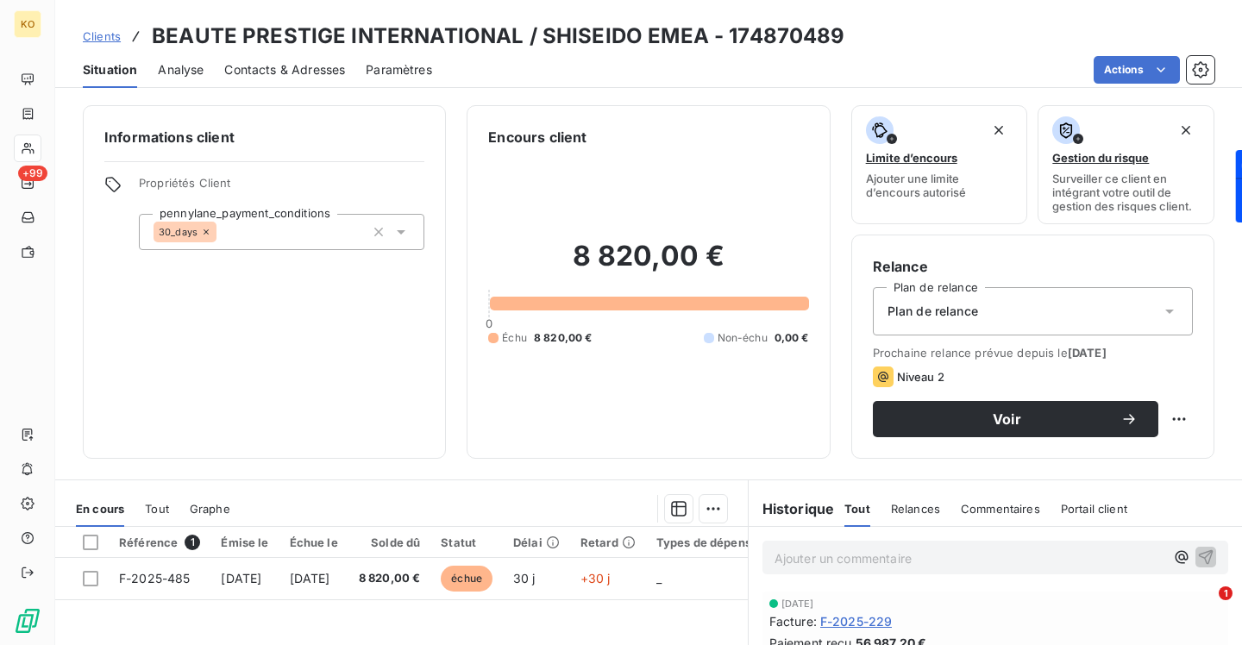
click at [266, 76] on span "Contacts & Adresses" at bounding box center [284, 69] width 121 height 17
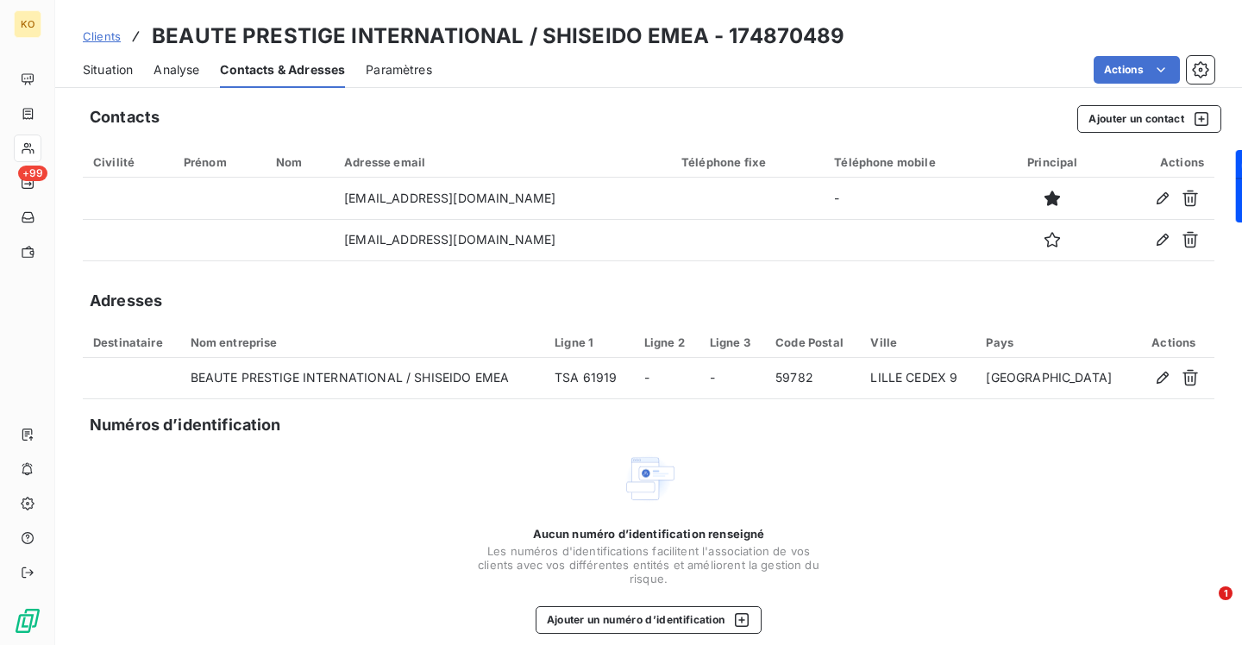
click at [107, 72] on span "Situation" at bounding box center [108, 69] width 50 height 17
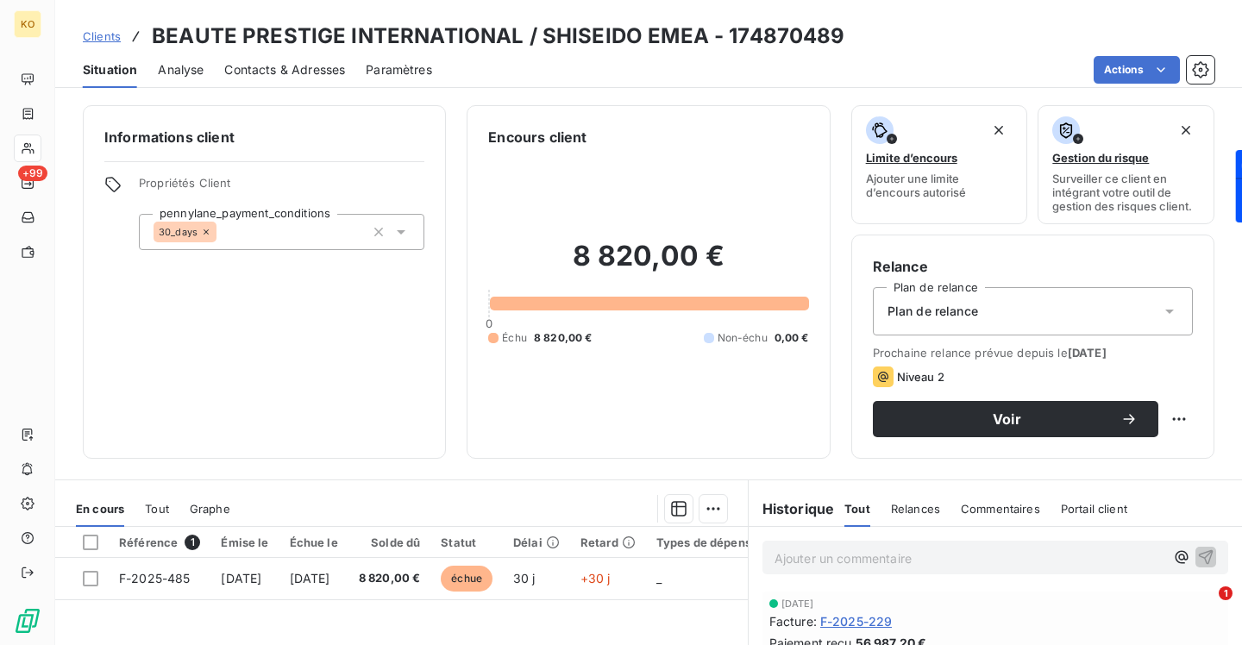
click at [103, 43] on link "Clients" at bounding box center [102, 36] width 38 height 17
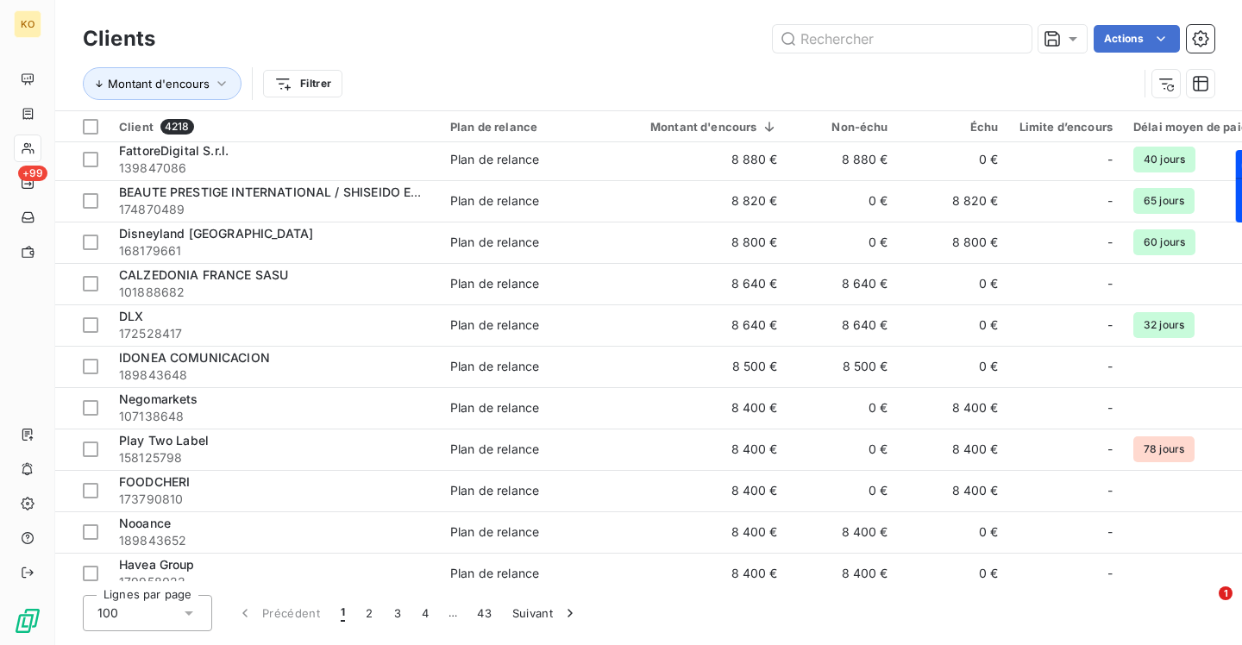
scroll to position [3042, 0]
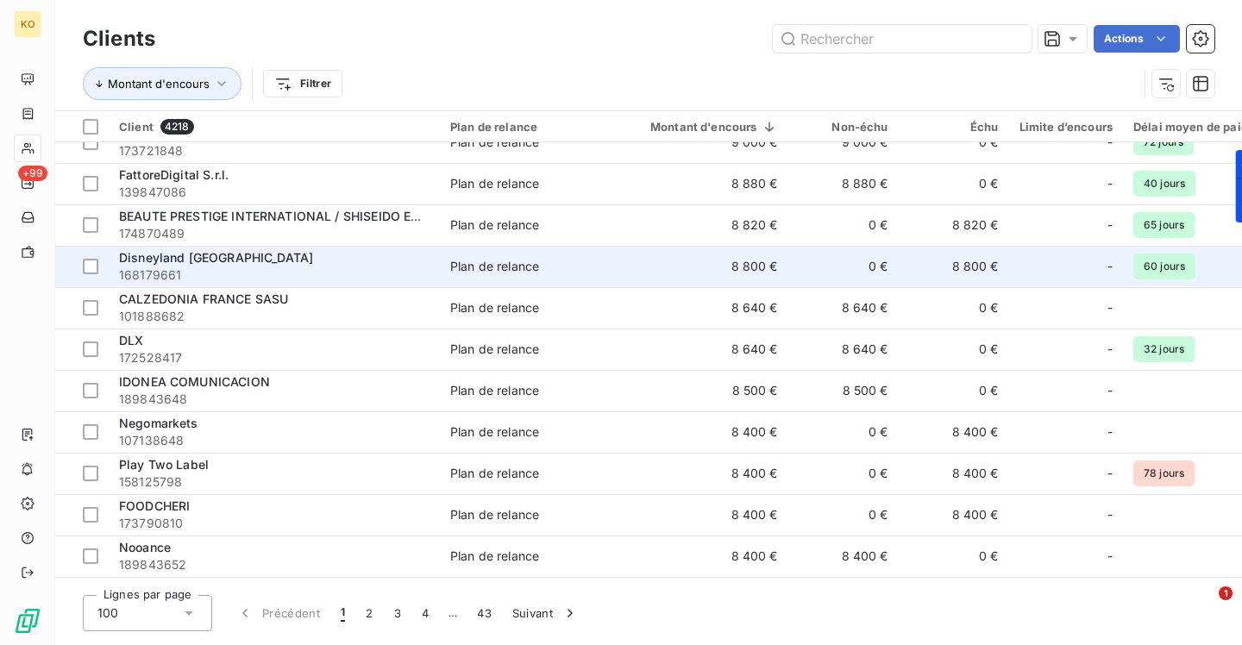
click at [172, 260] on span "Disneyland [GEOGRAPHIC_DATA]" at bounding box center [216, 257] width 194 height 15
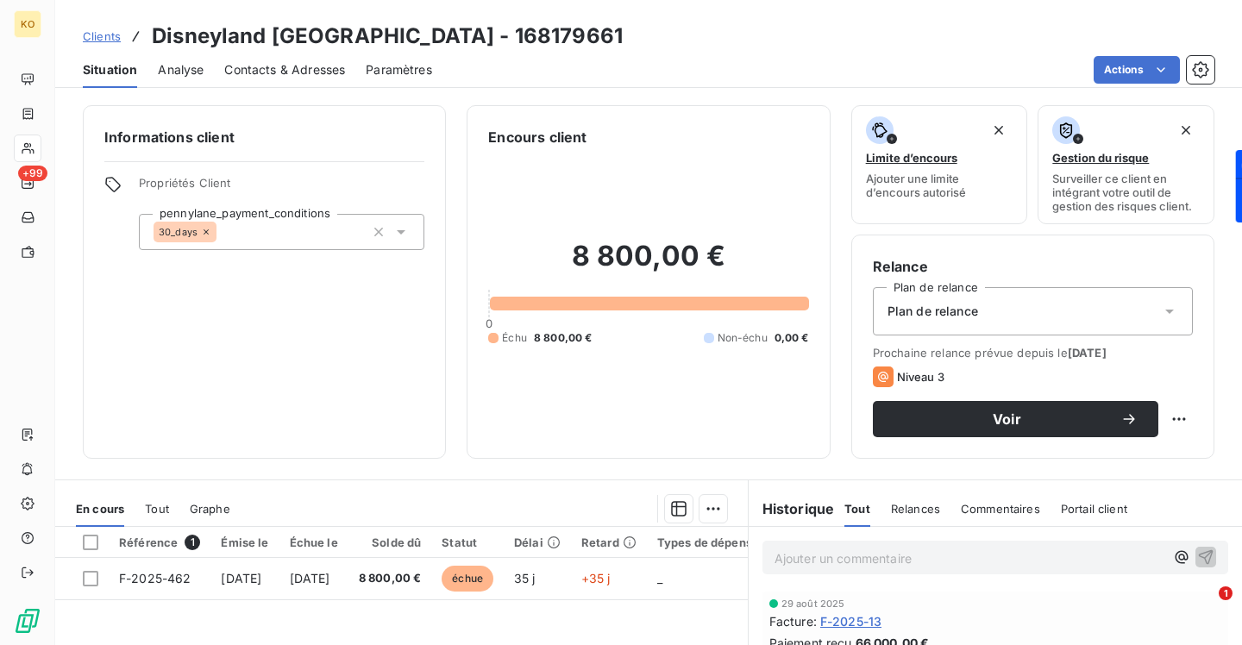
click at [233, 66] on span "Contacts & Adresses" at bounding box center [284, 69] width 121 height 17
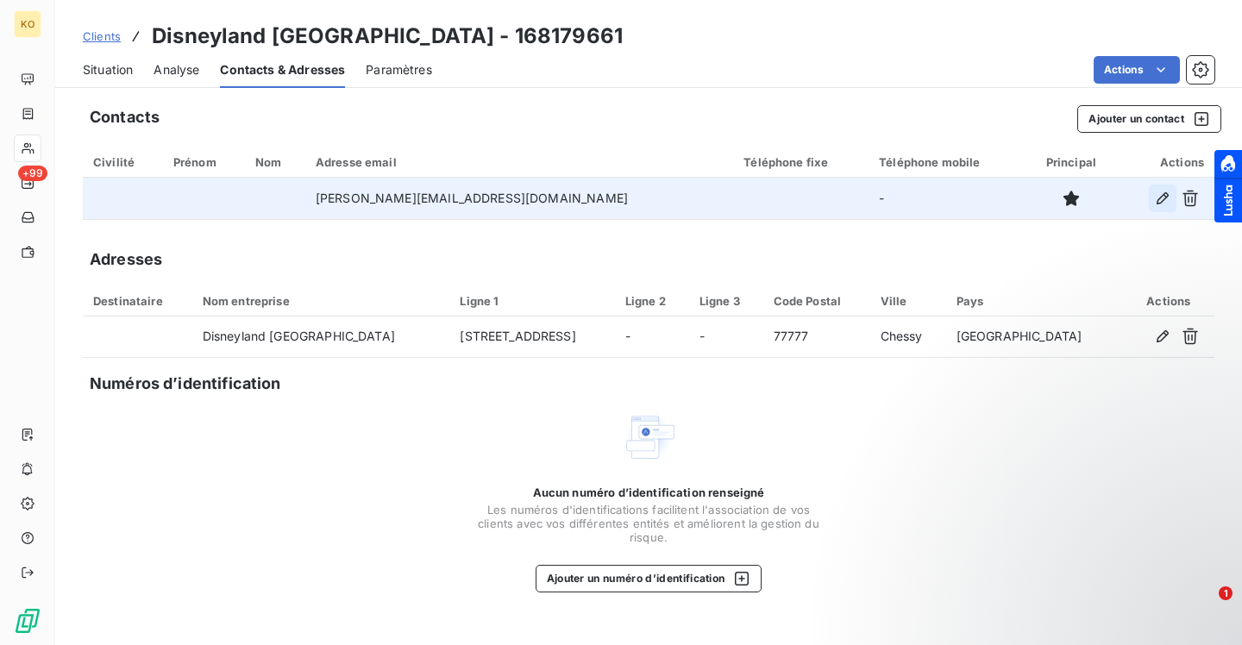
click at [1160, 196] on icon "button" at bounding box center [1162, 198] width 17 height 17
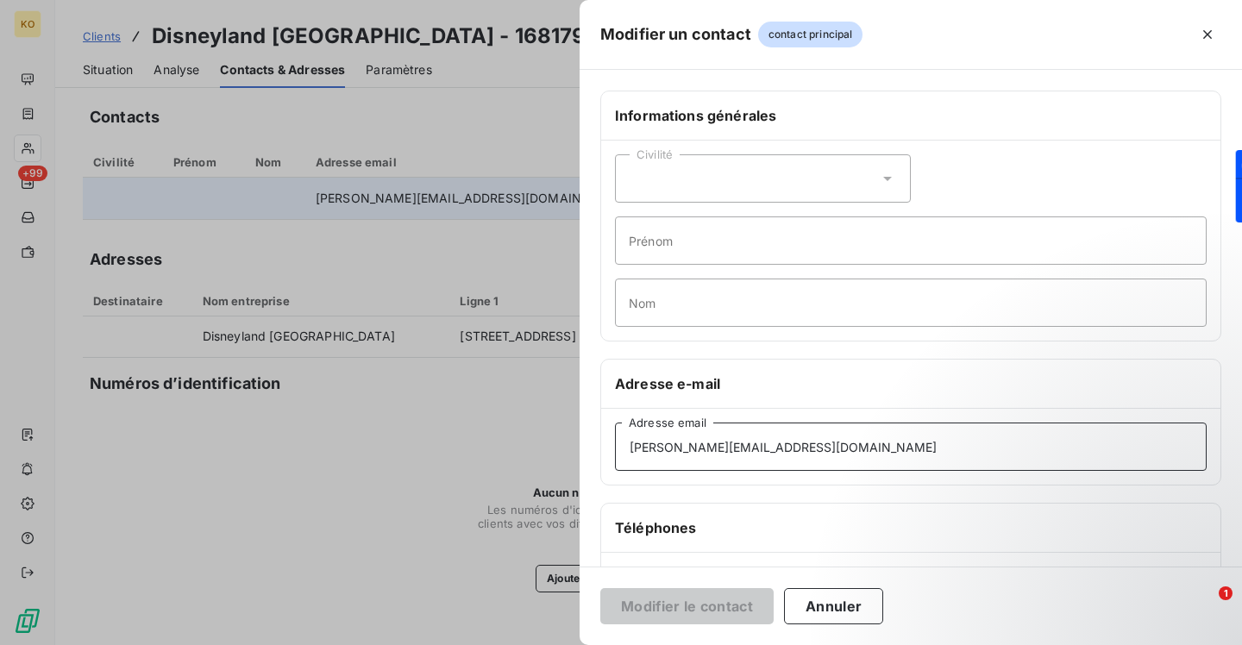
drag, startPoint x: 837, startPoint y: 452, endPoint x: 573, endPoint y: 429, distance: 265.7
click at [573, 644] on div "Modifier un contact contact principal Informations générales Civilité Prénom No…" at bounding box center [621, 645] width 1242 height 0
paste input "dlp.facture.fournisseur"
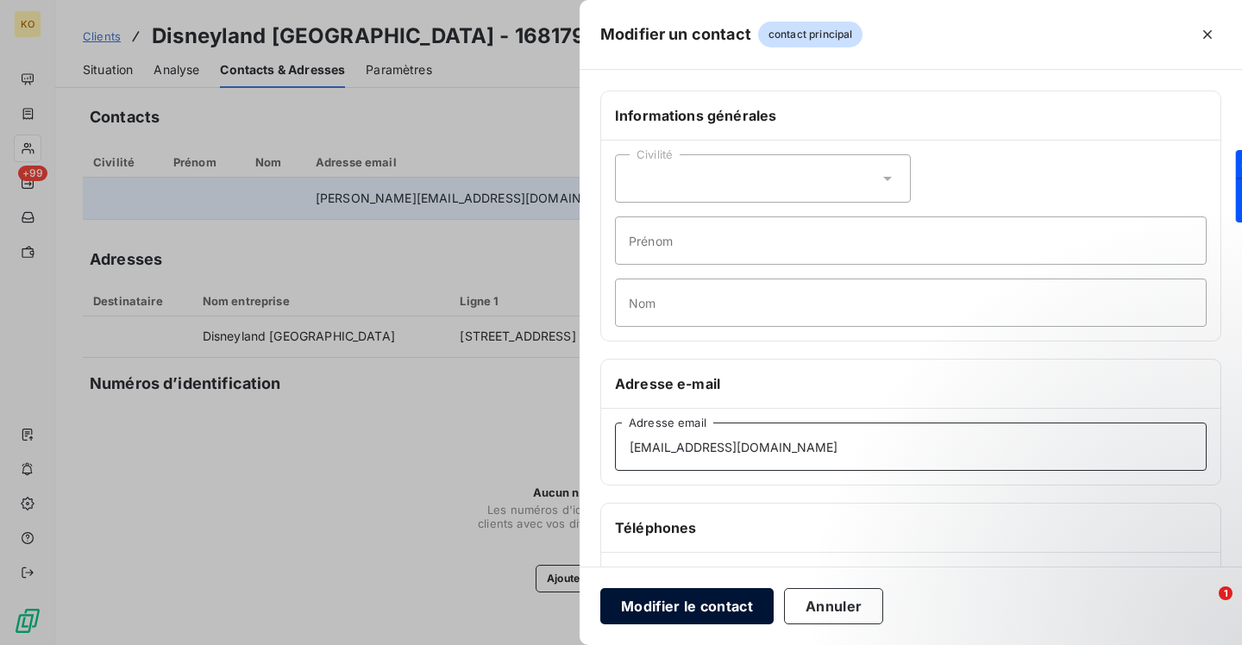
type input "[EMAIL_ADDRESS][DOMAIN_NAME]"
click at [714, 607] on button "Modifier le contact" at bounding box center [686, 606] width 173 height 36
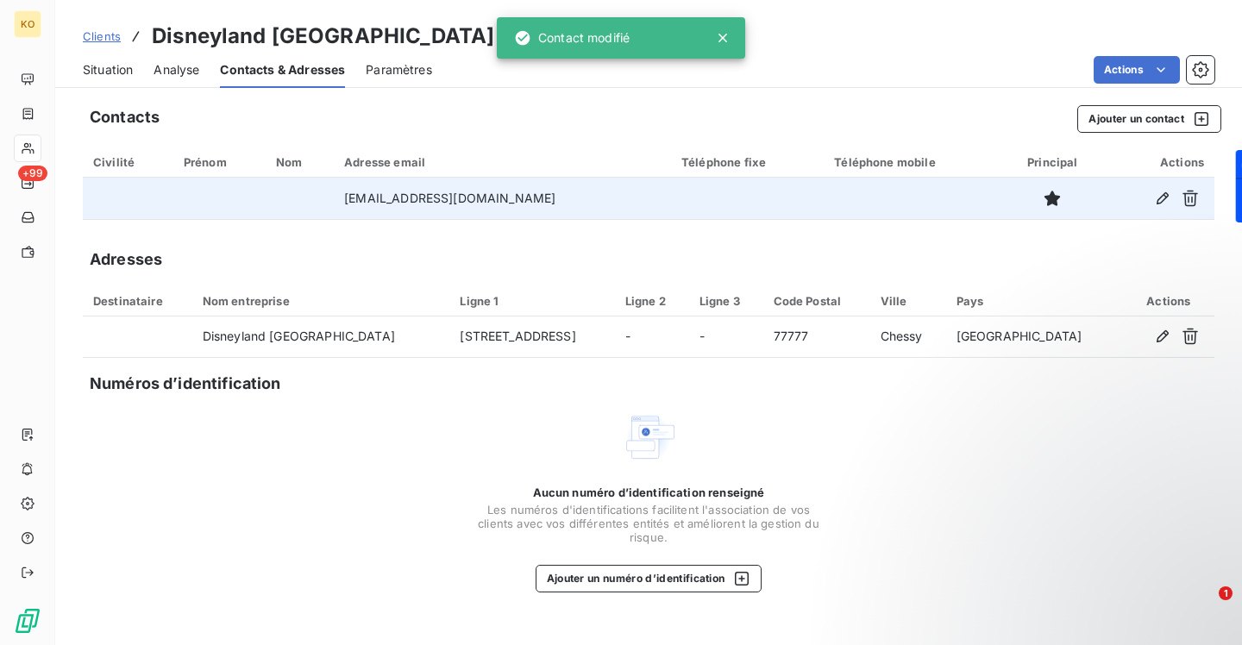
click at [104, 41] on span "Clients" at bounding box center [102, 36] width 38 height 14
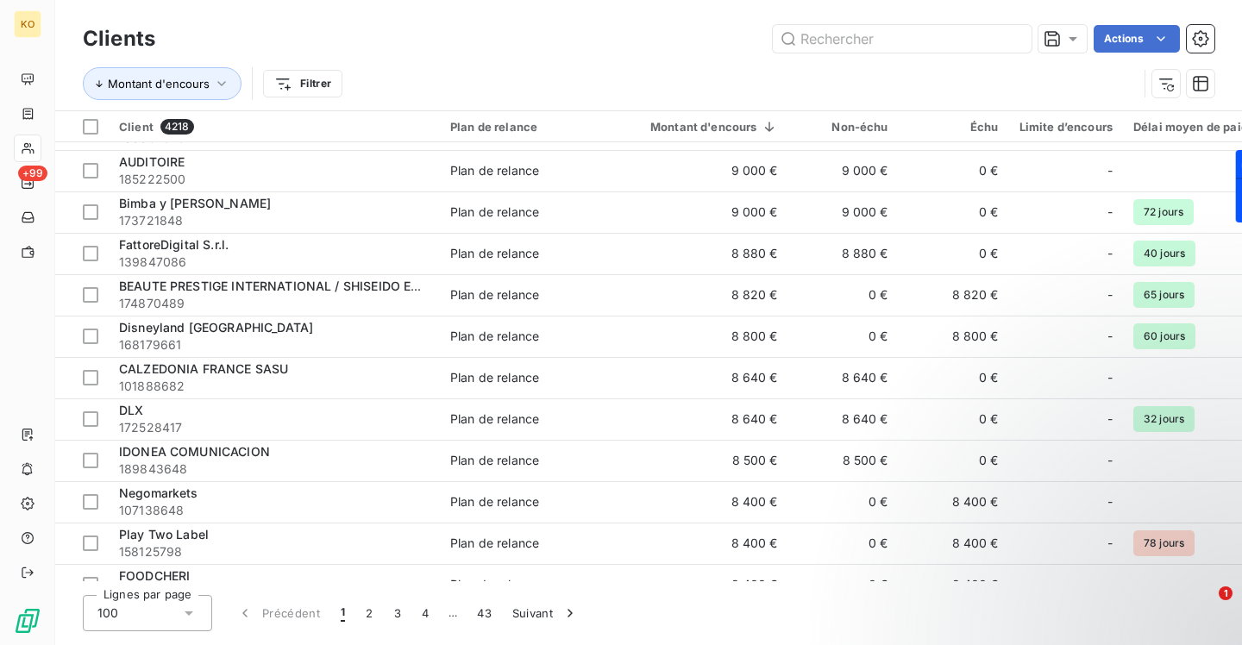
scroll to position [2975, 0]
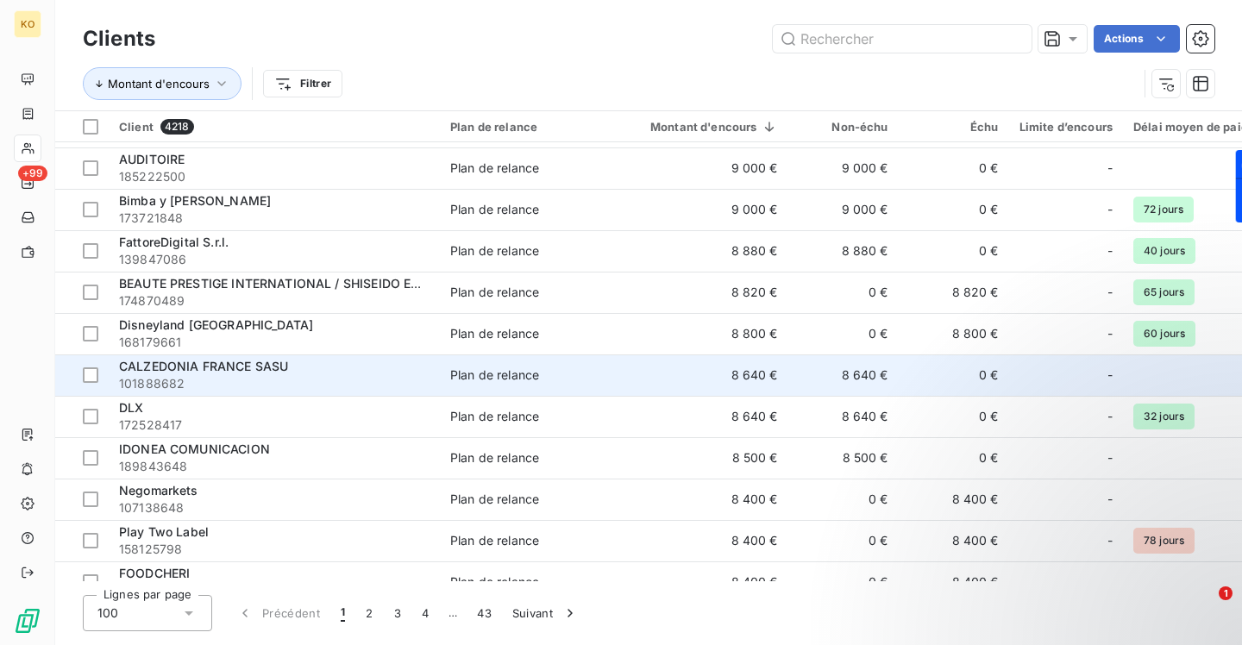
click at [165, 366] on span "CALZEDONIA FRANCE SASU" at bounding box center [203, 366] width 169 height 15
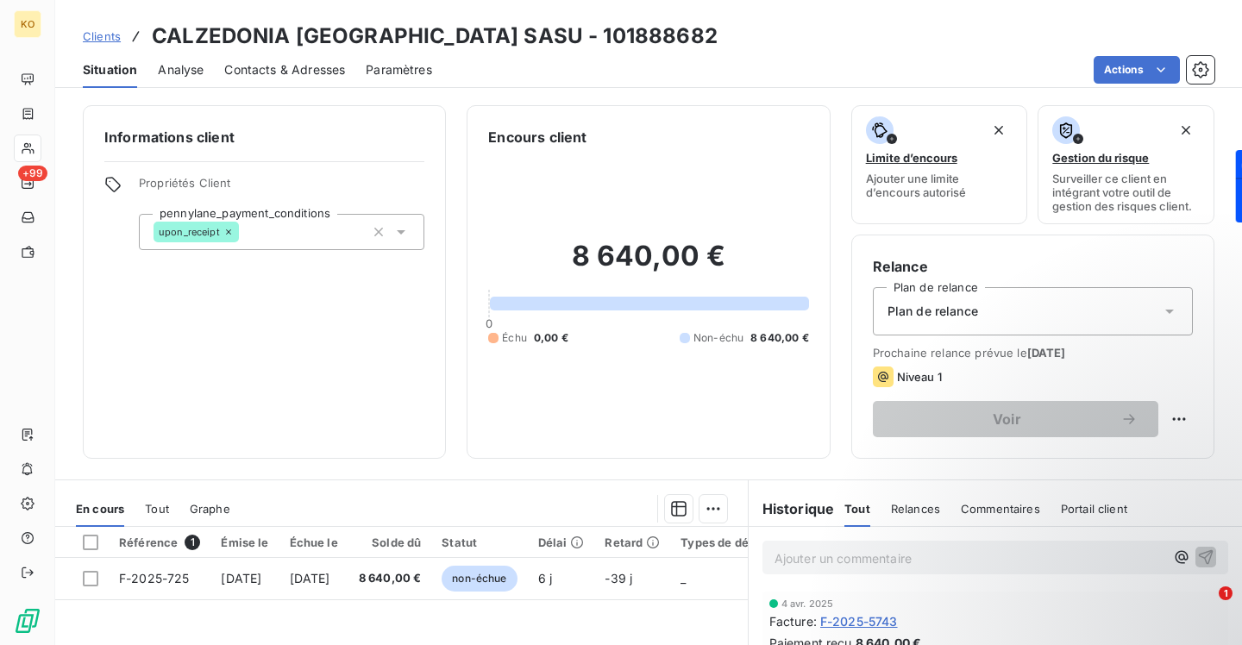
drag, startPoint x: 314, startPoint y: 62, endPoint x: 378, endPoint y: 74, distance: 64.9
click at [312, 62] on span "Contacts & Adresses" at bounding box center [284, 69] width 121 height 17
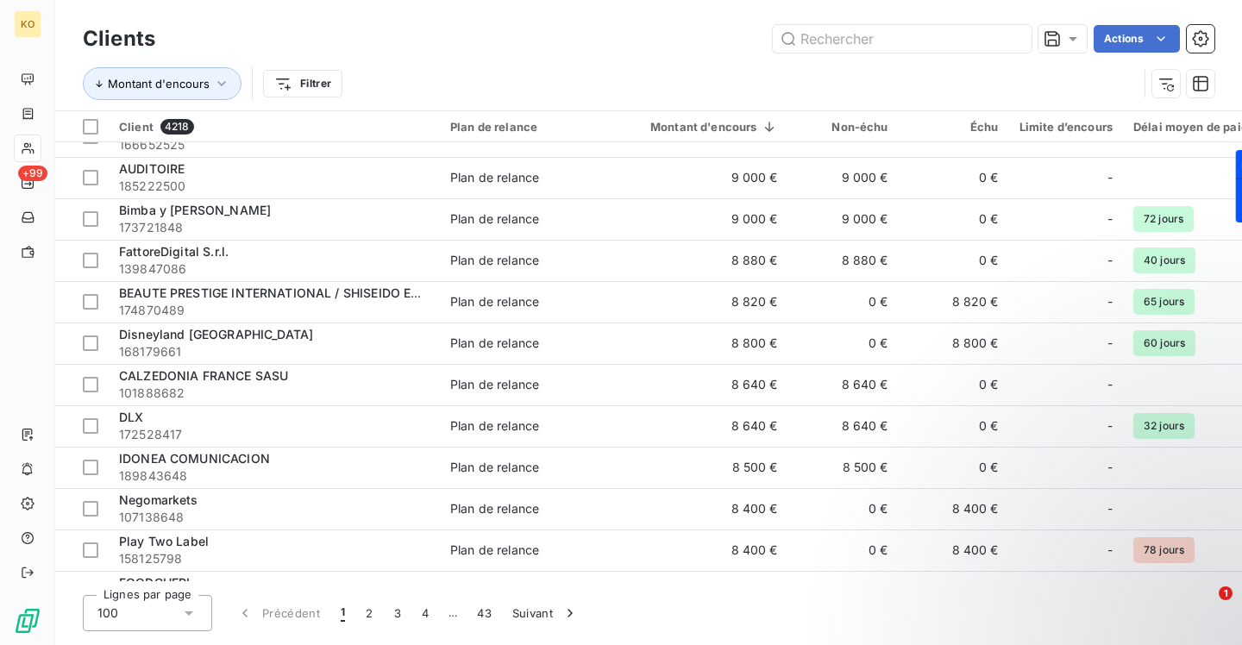
scroll to position [2980, 0]
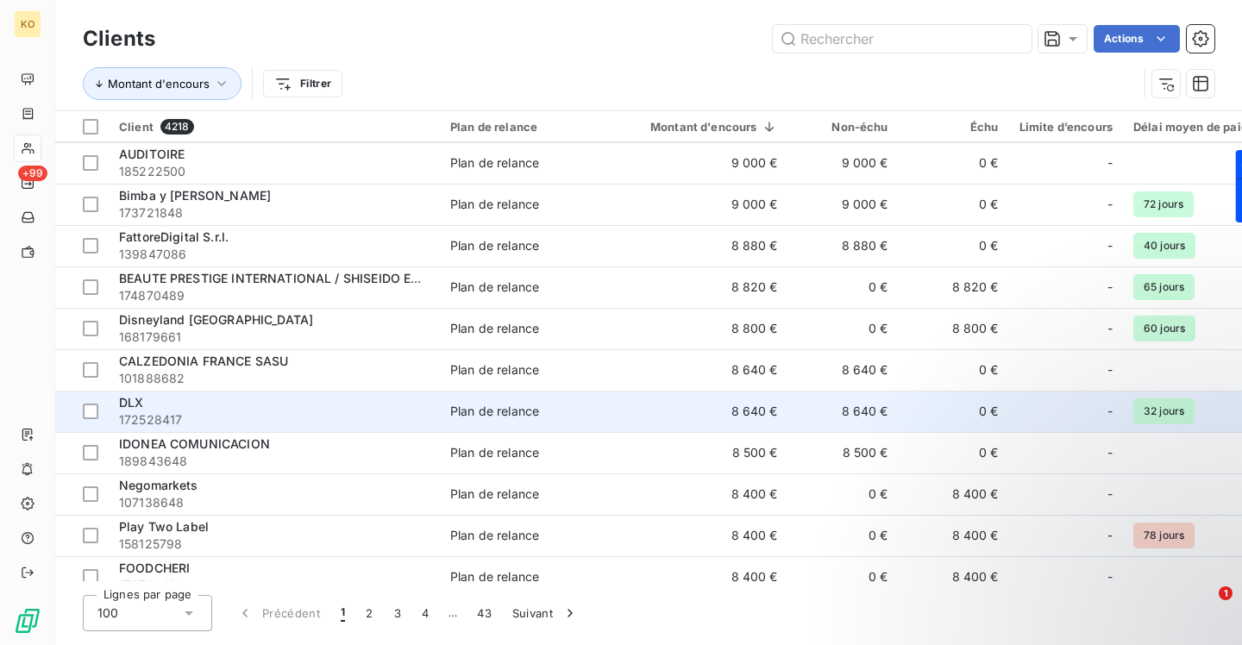
click at [132, 402] on span "DLX" at bounding box center [131, 402] width 24 height 15
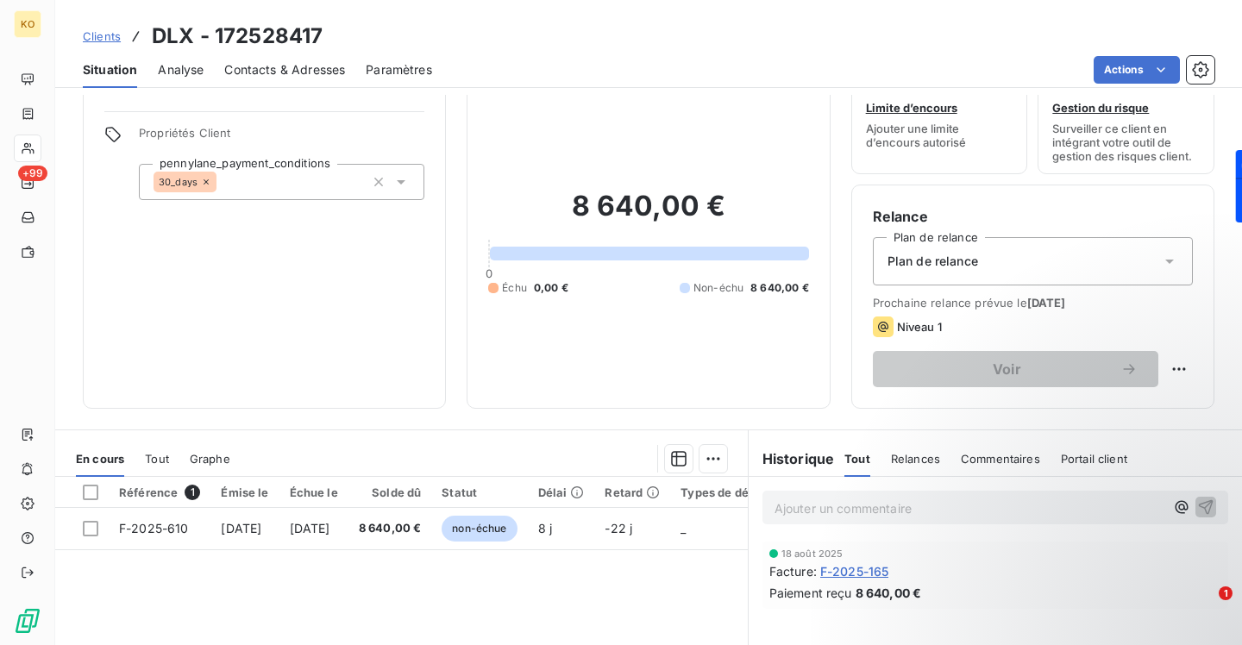
scroll to position [46, 0]
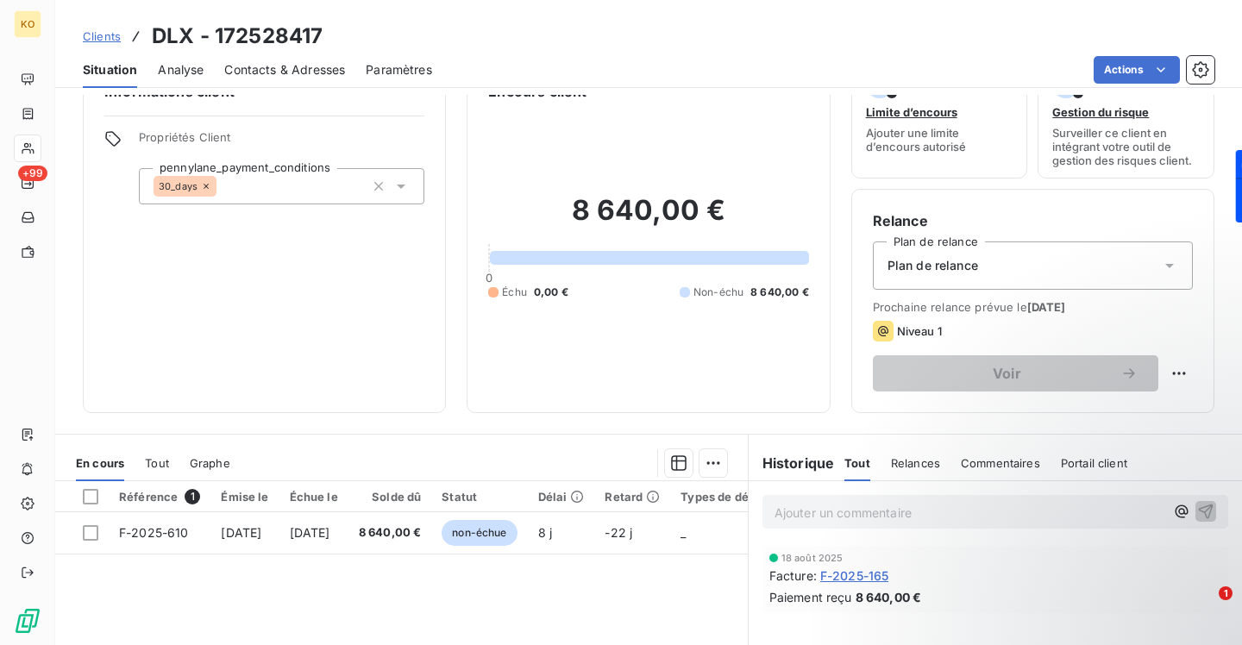
click at [288, 83] on div "Contacts & Adresses" at bounding box center [284, 70] width 121 height 36
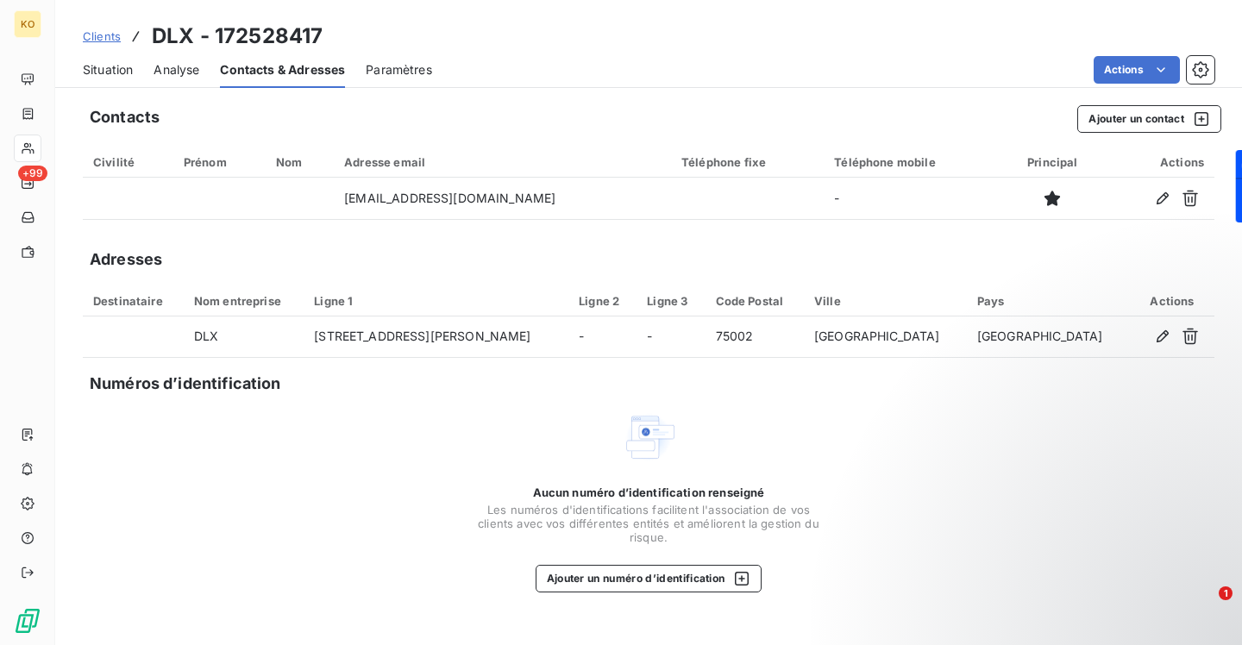
click at [106, 35] on span "Clients" at bounding box center [102, 36] width 38 height 14
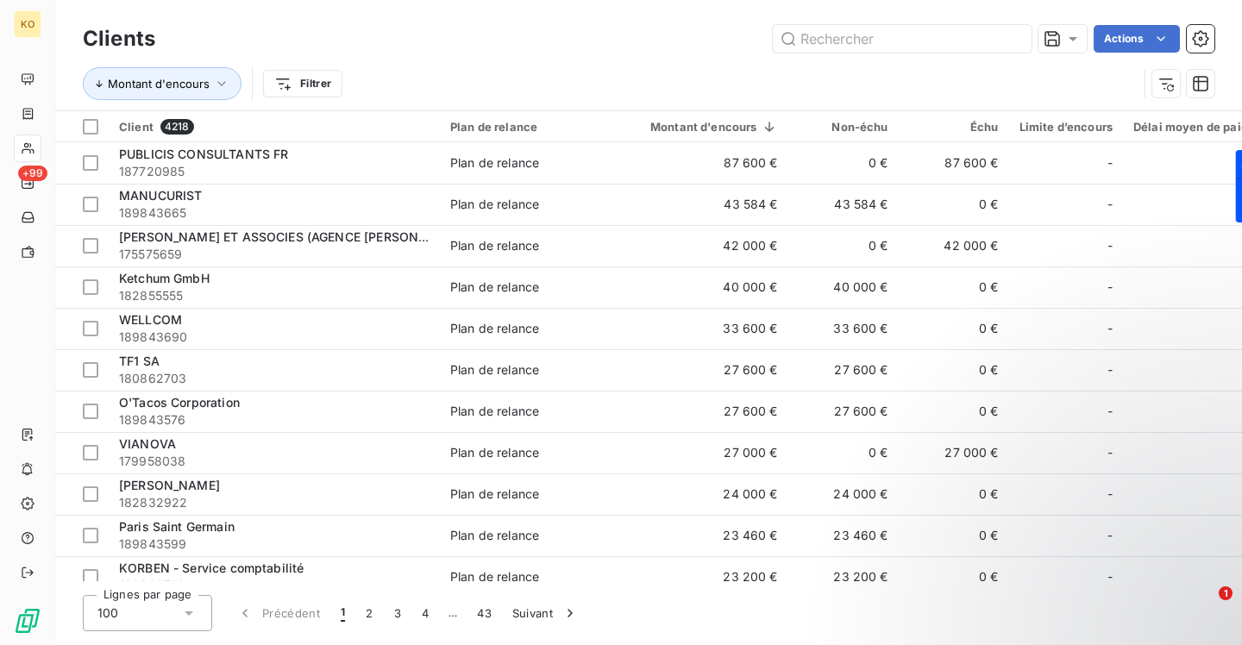
scroll to position [3040, 0]
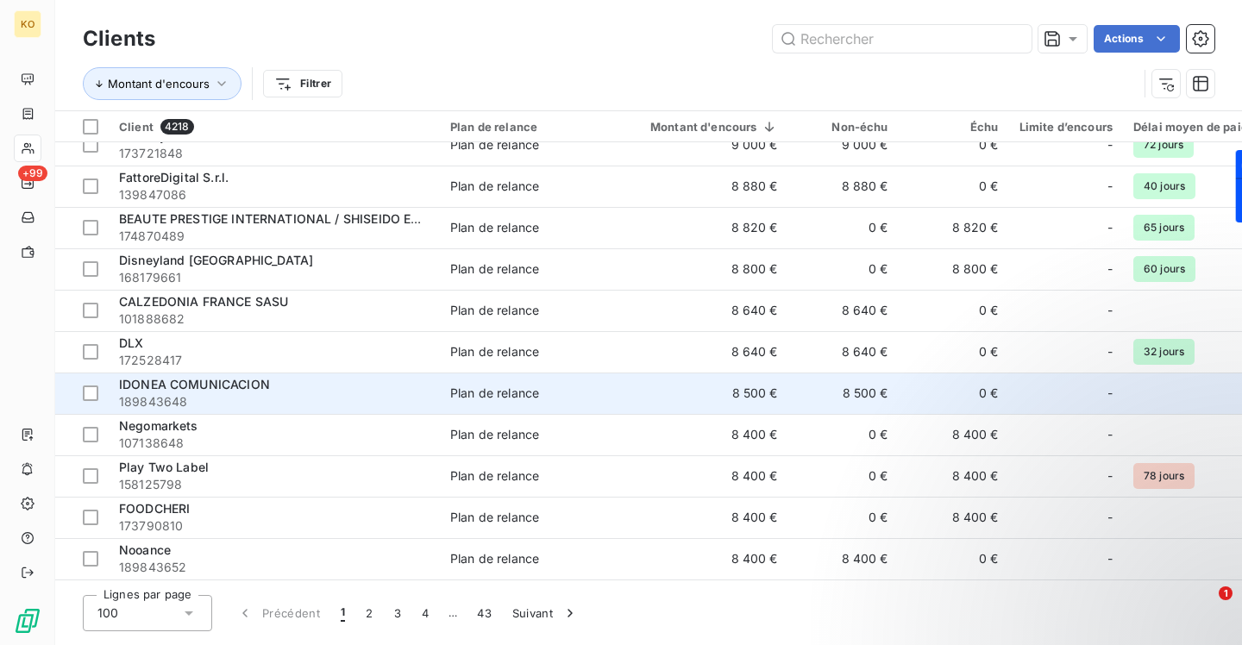
click at [222, 385] on span "IDONEA COMUNICACION" at bounding box center [194, 384] width 151 height 15
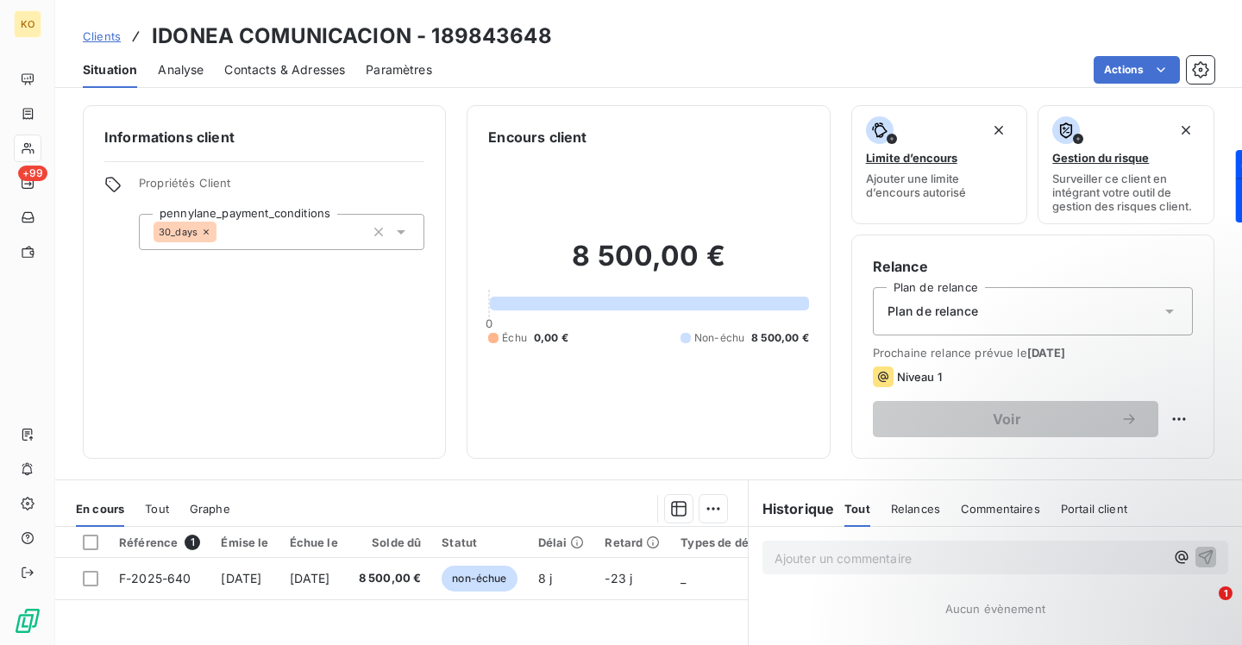
click at [296, 72] on span "Contacts & Adresses" at bounding box center [284, 69] width 121 height 17
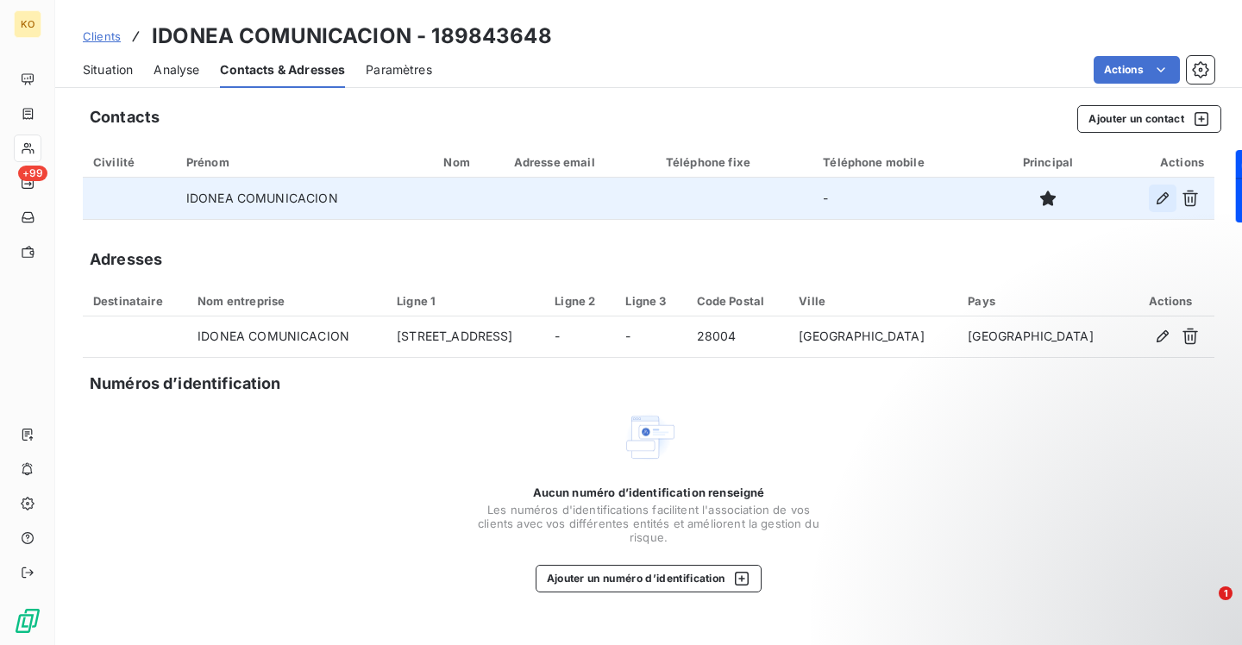
click at [1162, 198] on icon "button" at bounding box center [1162, 198] width 17 height 17
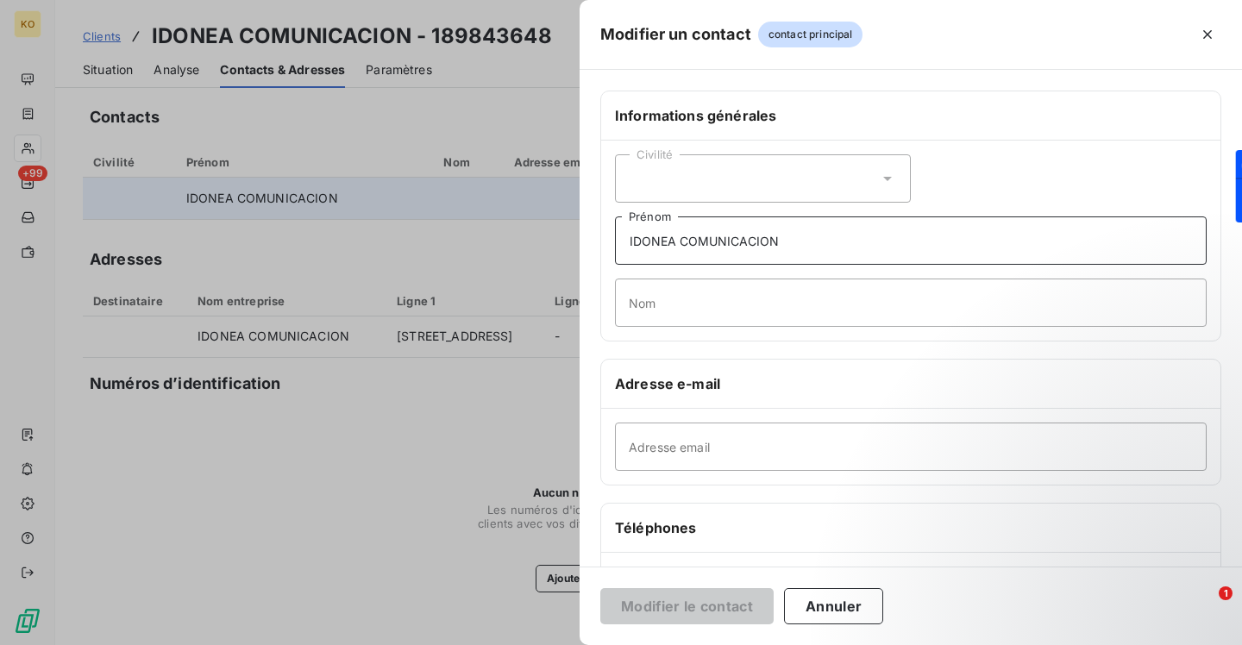
click at [817, 232] on input "IDONEA COMUNICACION" at bounding box center [911, 240] width 592 height 48
drag, startPoint x: 813, startPoint y: 240, endPoint x: 572, endPoint y: 235, distance: 241.5
click at [572, 644] on div "Modifier un contact contact principal Informations générales Civilité IDONEA CO…" at bounding box center [621, 645] width 1242 height 0
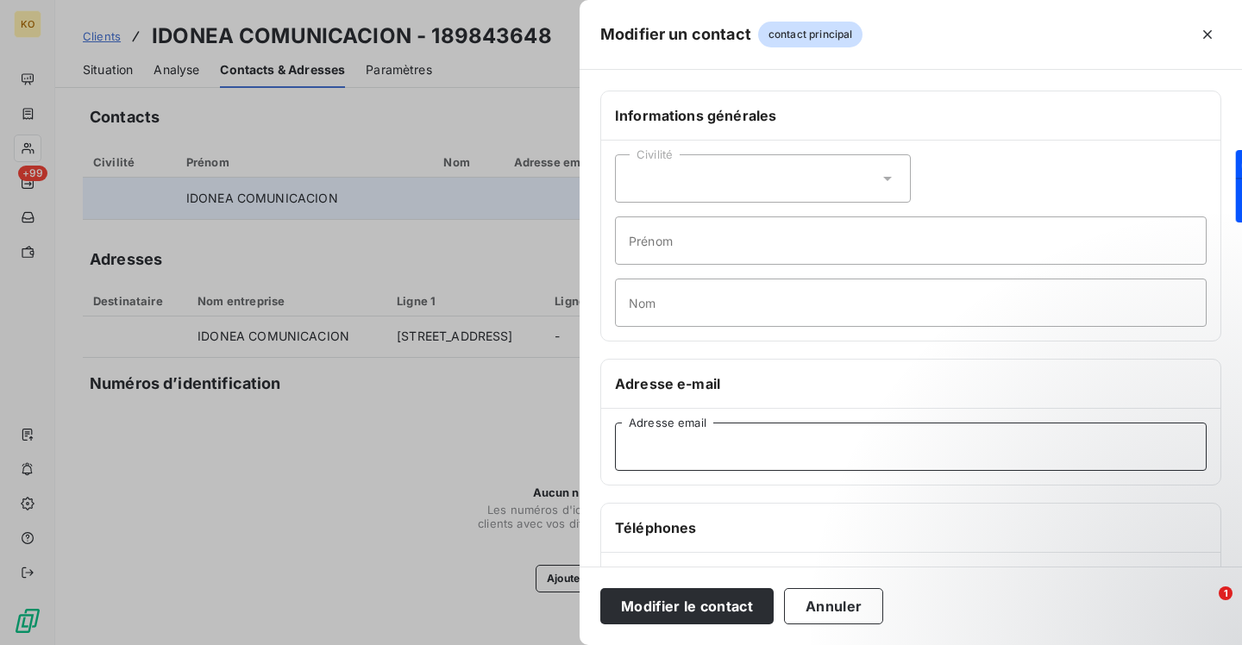
click at [642, 460] on input "Adresse email" at bounding box center [911, 447] width 592 height 48
paste input "[EMAIL_ADDRESS][DOMAIN_NAME]"
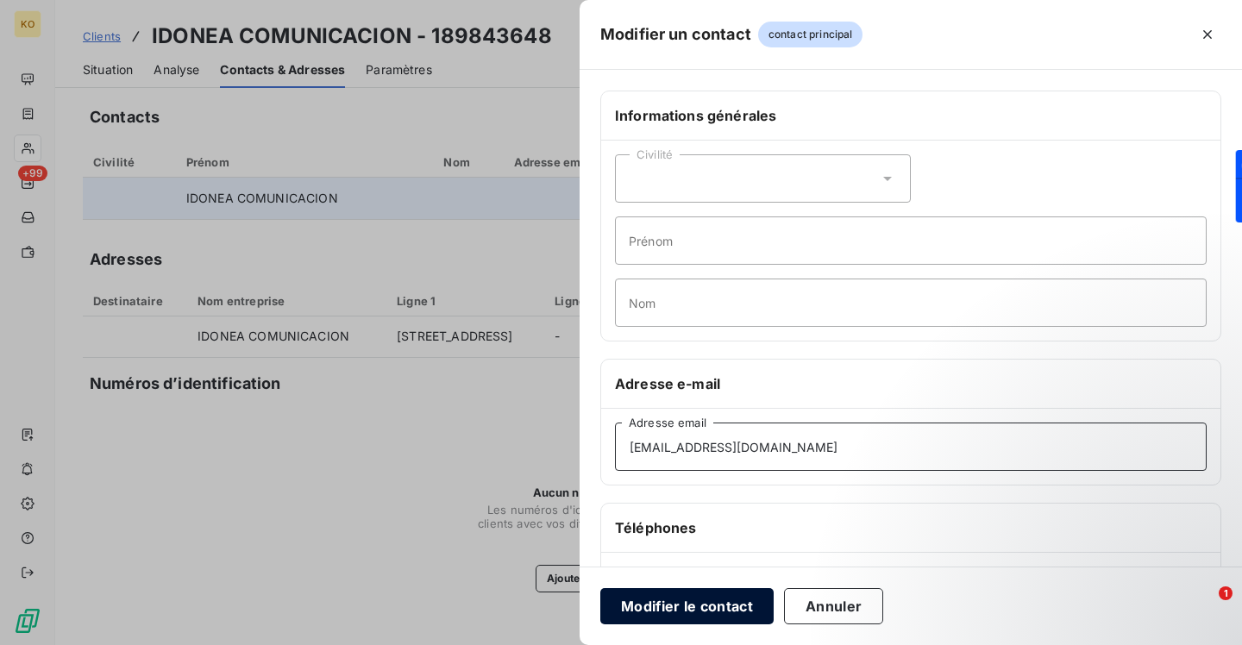
type input "[EMAIL_ADDRESS][DOMAIN_NAME]"
click at [672, 607] on button "Modifier le contact" at bounding box center [686, 606] width 173 height 36
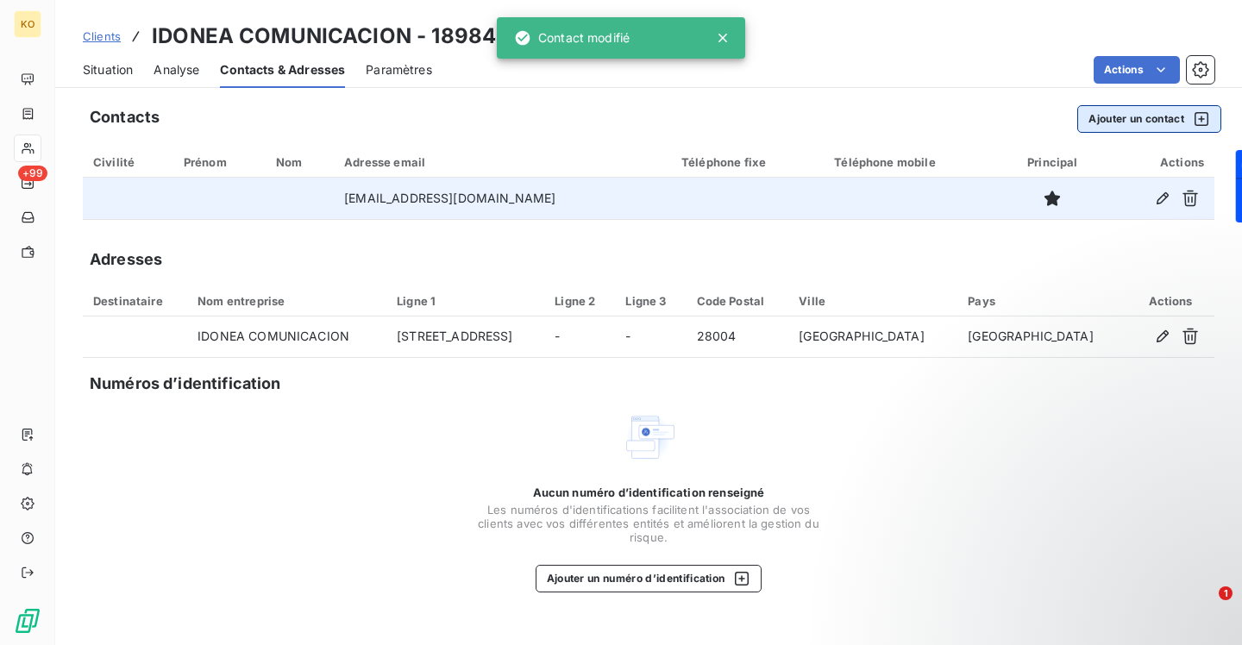
click at [1156, 111] on button "Ajouter un contact" at bounding box center [1149, 119] width 144 height 28
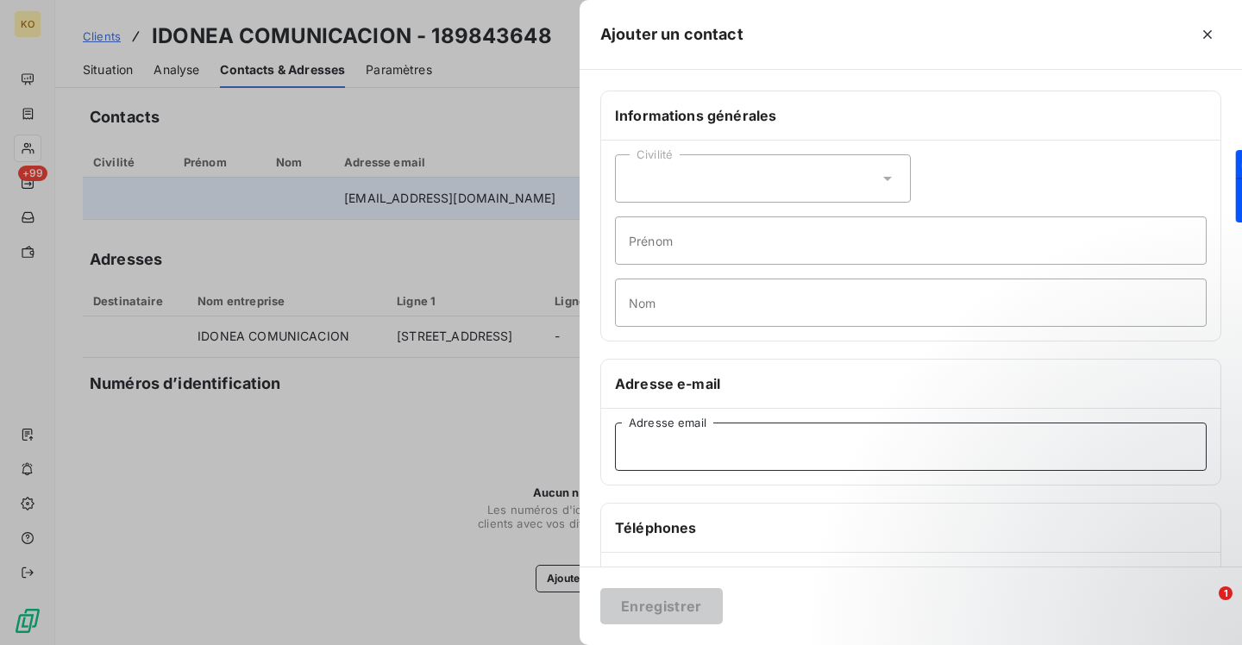
click at [682, 439] on input "Adresse email" at bounding box center [911, 447] width 592 height 48
paste input "[EMAIL_ADDRESS][DOMAIN_NAME]"
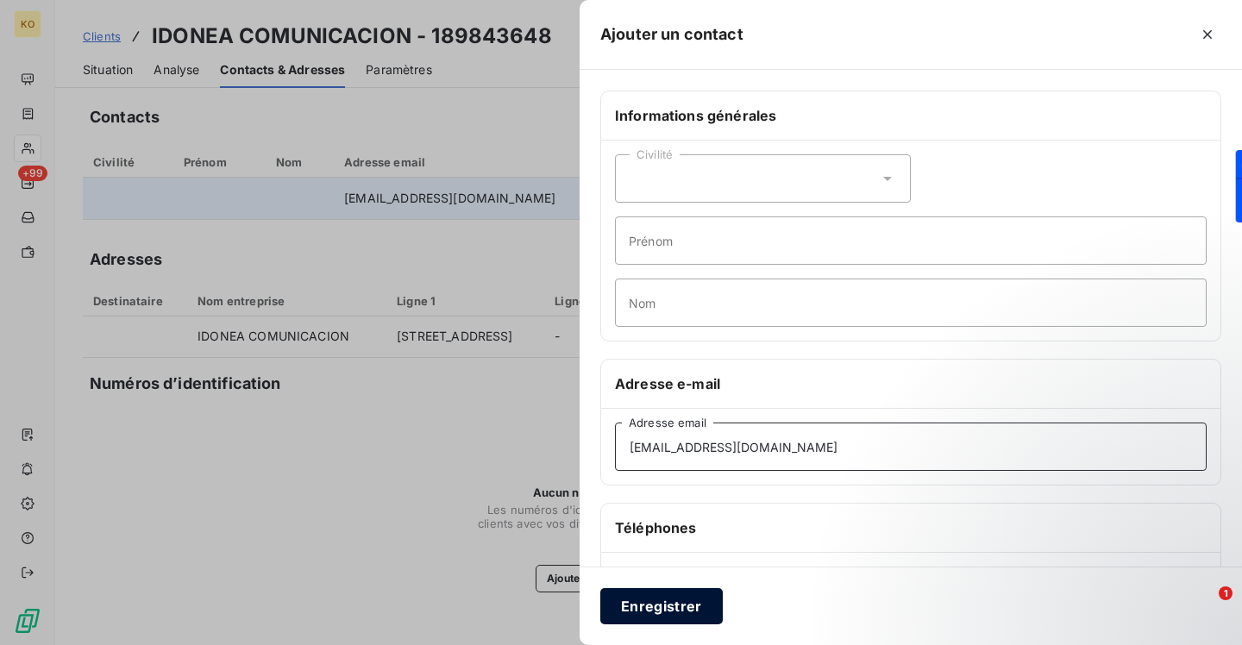
type input "[EMAIL_ADDRESS][DOMAIN_NAME]"
click at [658, 626] on div "Enregistrer" at bounding box center [910, 606] width 662 height 78
click at [663, 609] on button "Enregistrer" at bounding box center [661, 606] width 122 height 36
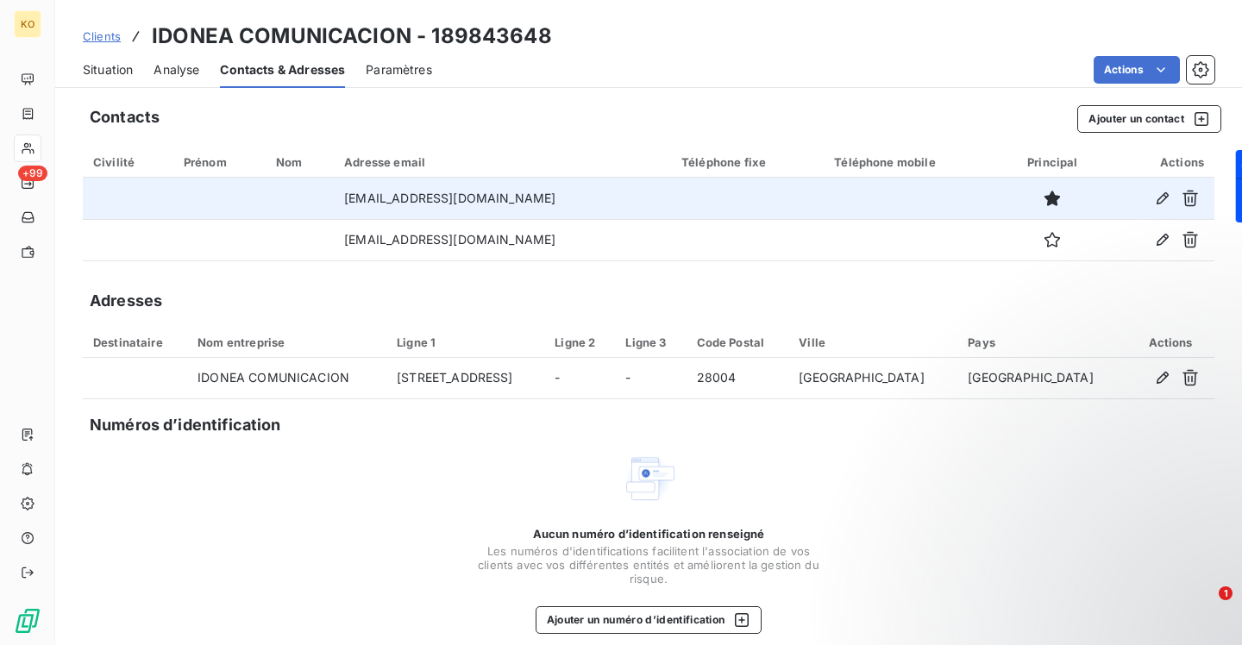
click at [115, 39] on span "Clients" at bounding box center [102, 36] width 38 height 14
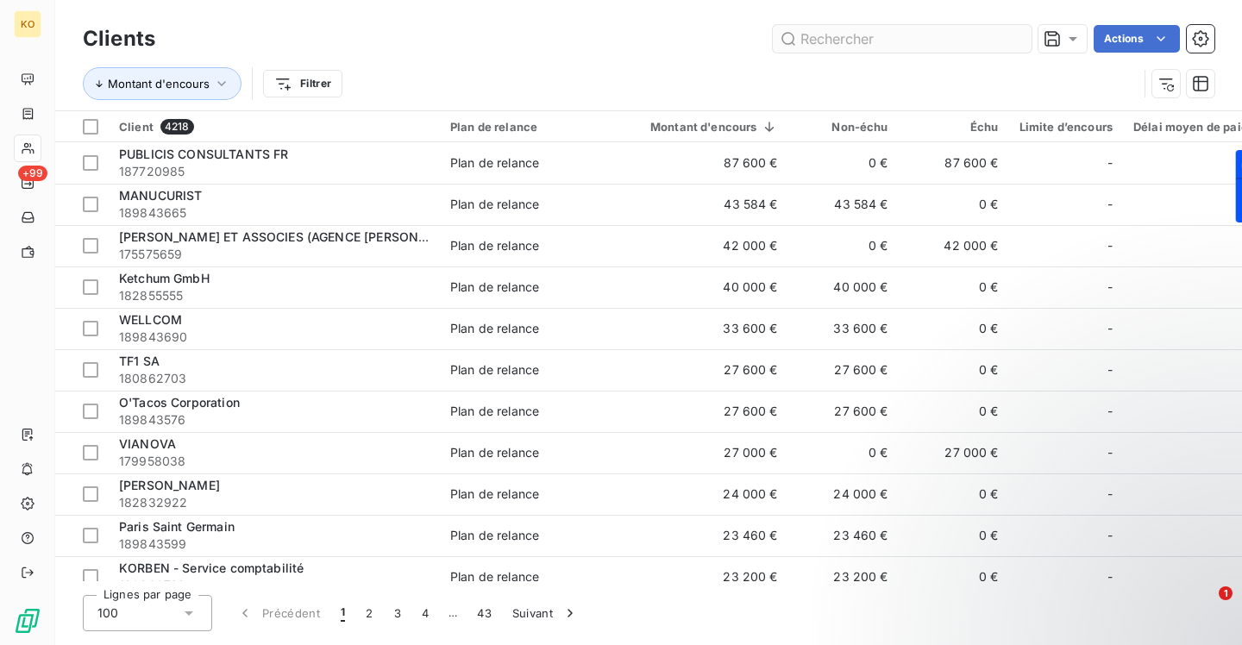
scroll to position [3040, 0]
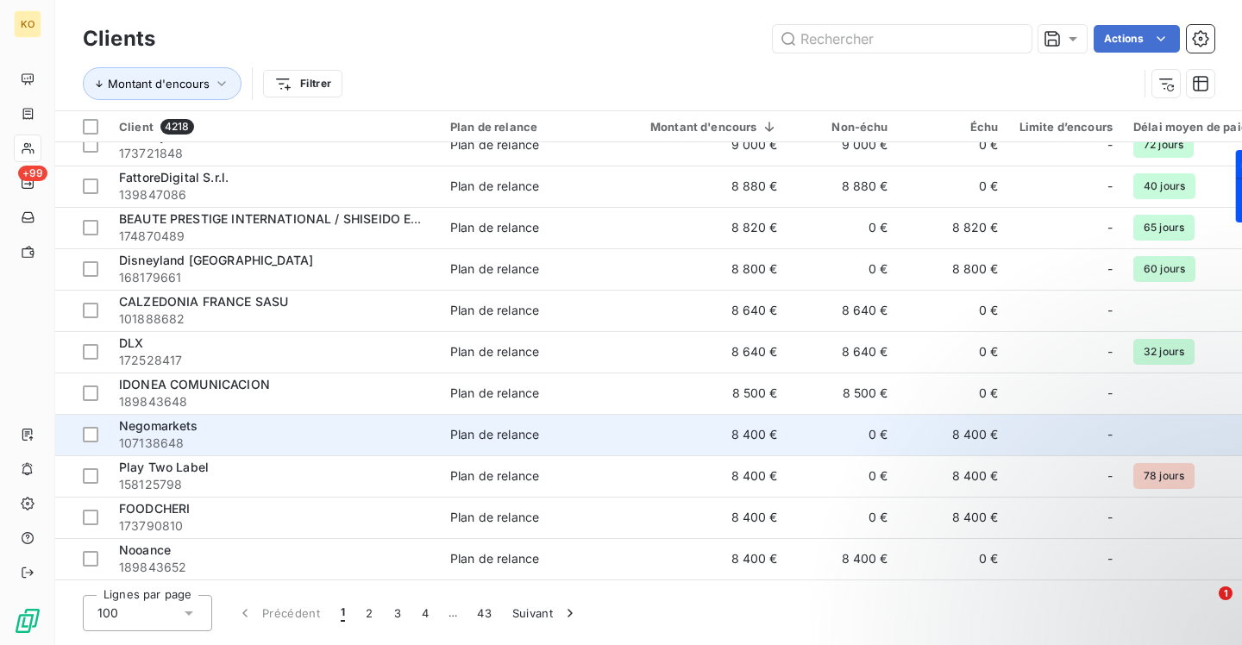
click at [167, 428] on span "Negomarkets" at bounding box center [158, 425] width 79 height 15
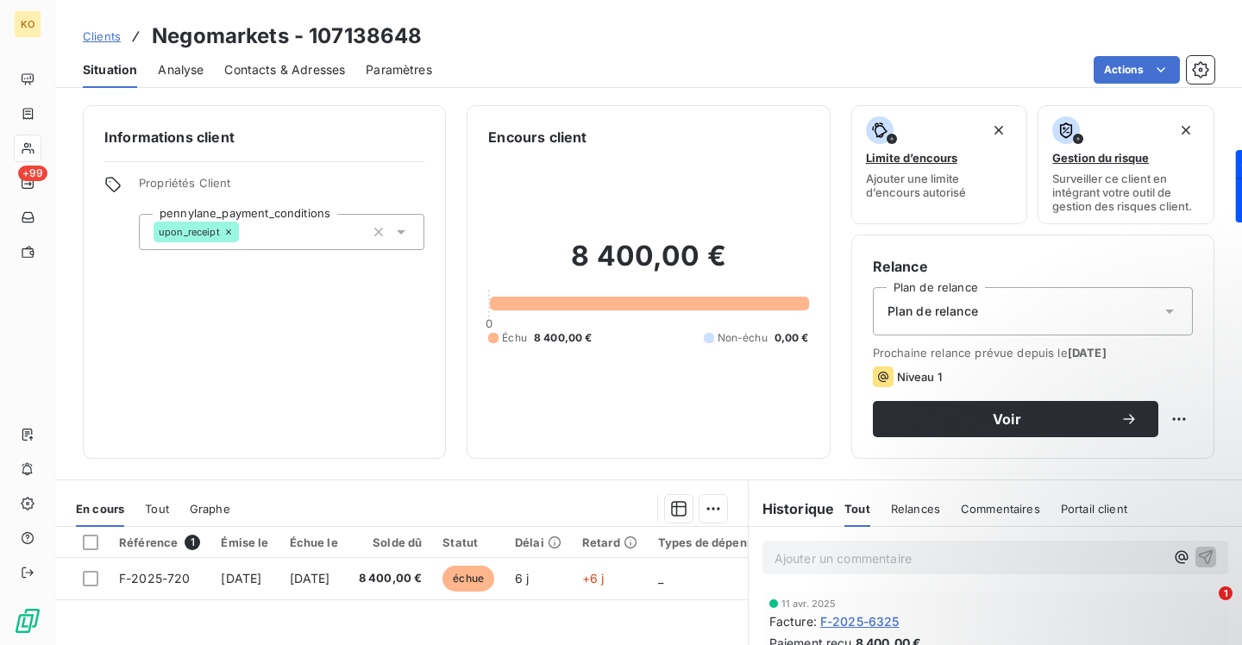
click at [265, 68] on span "Contacts & Adresses" at bounding box center [284, 69] width 121 height 17
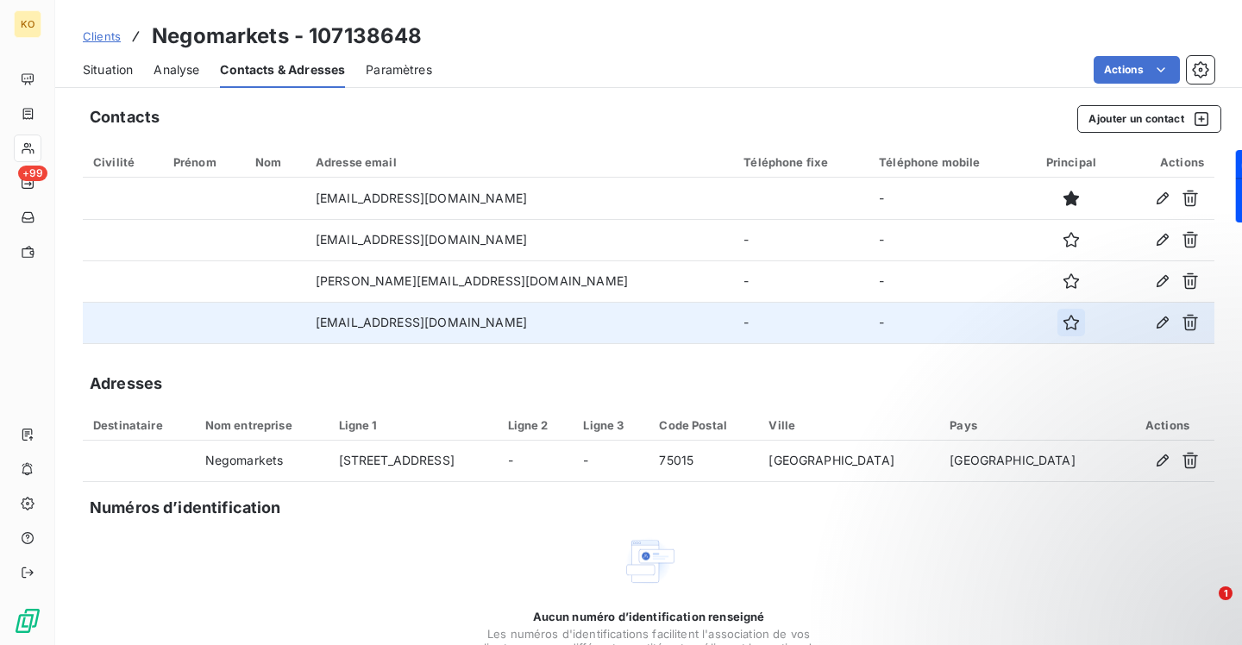
click at [1063, 318] on icon "button" at bounding box center [1071, 323] width 16 height 16
click at [120, 38] on div "Clients Negomarkets - 107138648" at bounding box center [253, 36] width 340 height 31
drag, startPoint x: 113, startPoint y: 35, endPoint x: 133, endPoint y: 41, distance: 20.7
click at [113, 35] on span "Clients" at bounding box center [102, 36] width 38 height 14
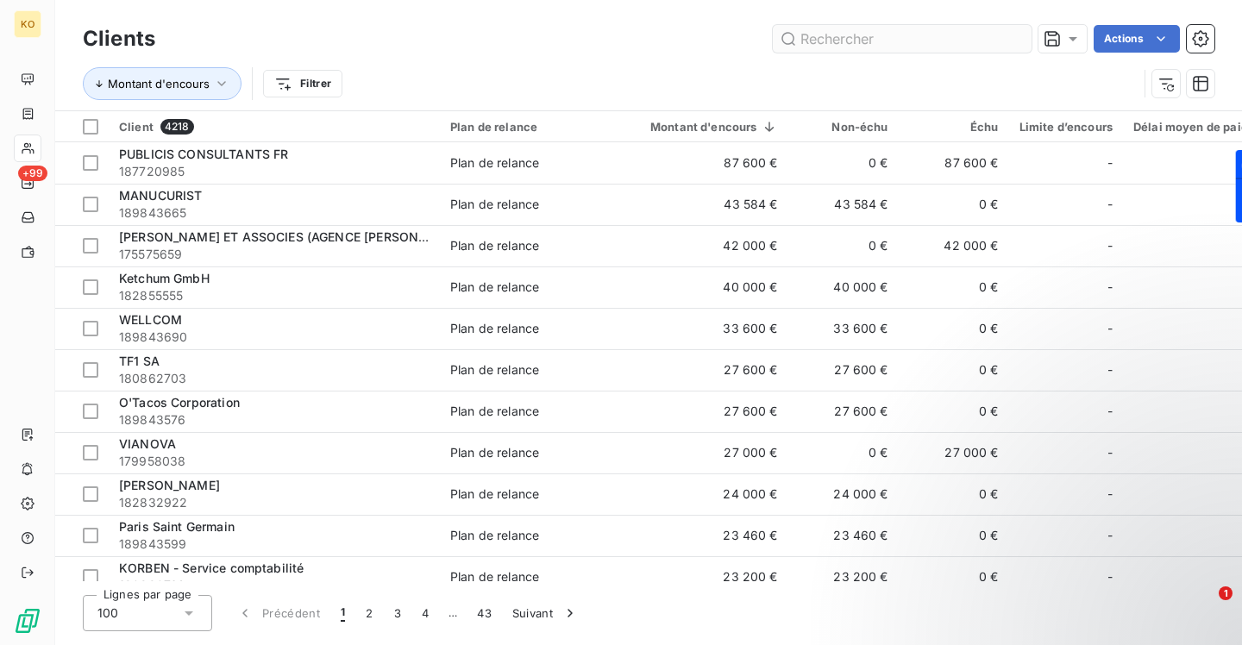
scroll to position [3040, 0]
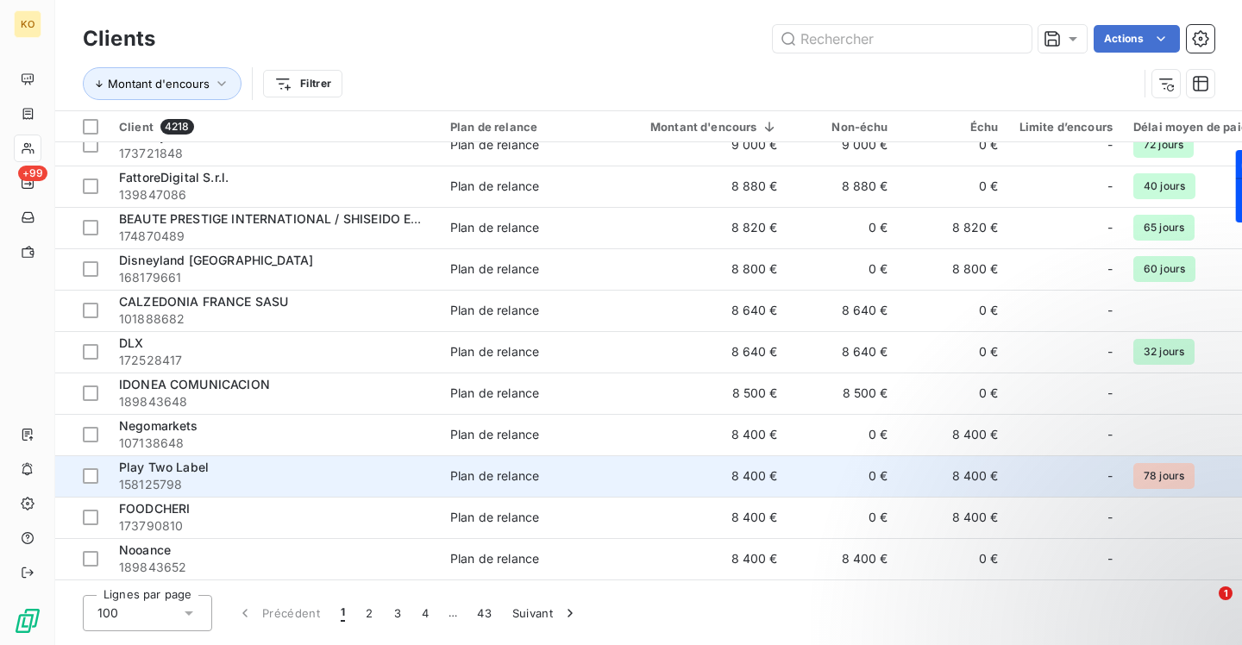
click at [187, 466] on span "Play Two Label" at bounding box center [164, 467] width 90 height 15
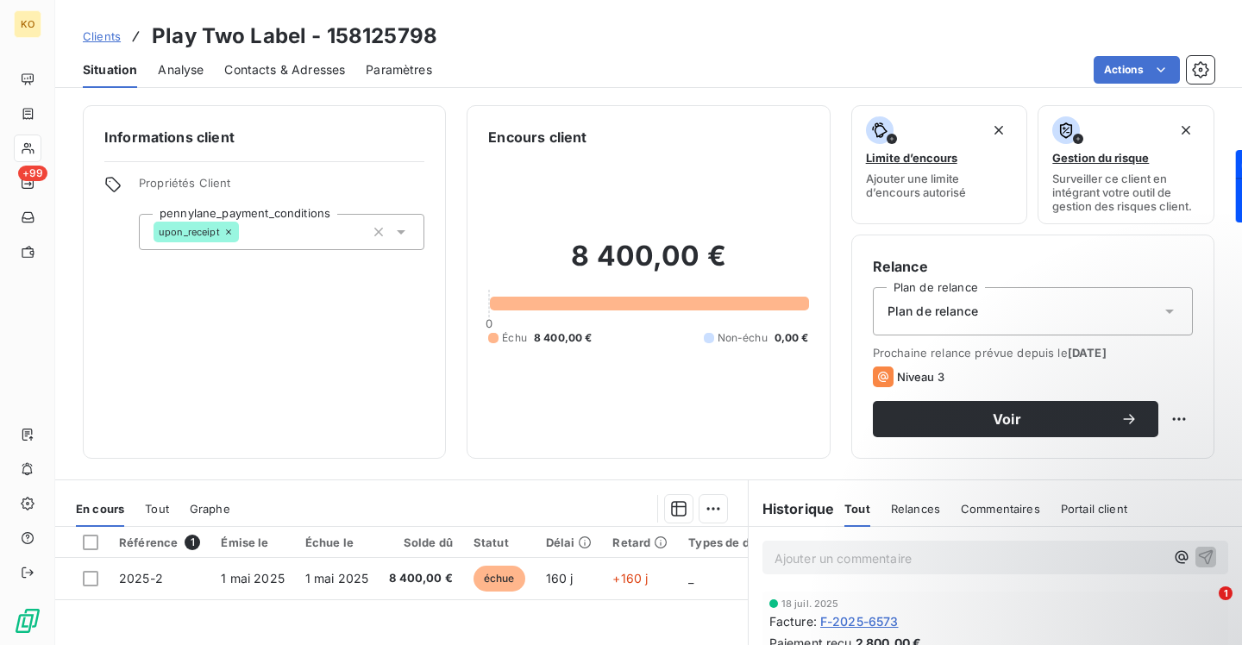
click at [304, 62] on span "Contacts & Adresses" at bounding box center [284, 69] width 121 height 17
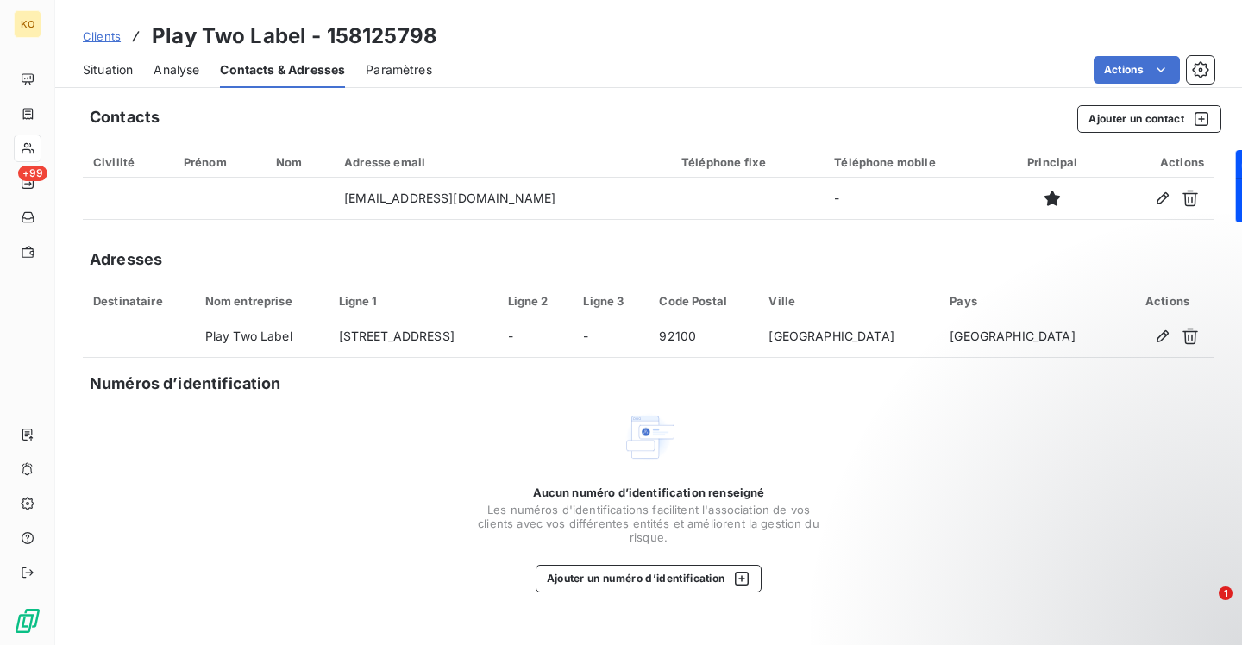
click at [115, 26] on div "Clients Play Two Label - 158125798" at bounding box center [260, 36] width 354 height 31
click at [104, 40] on span "Clients" at bounding box center [102, 36] width 38 height 14
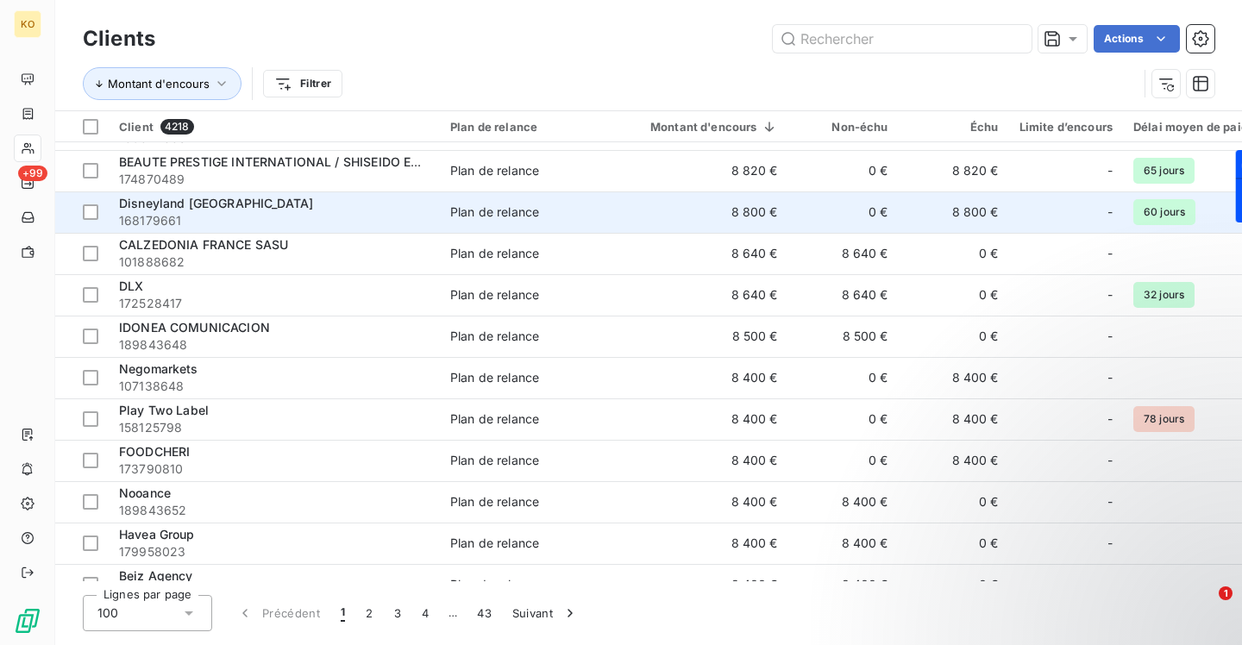
scroll to position [3104, 0]
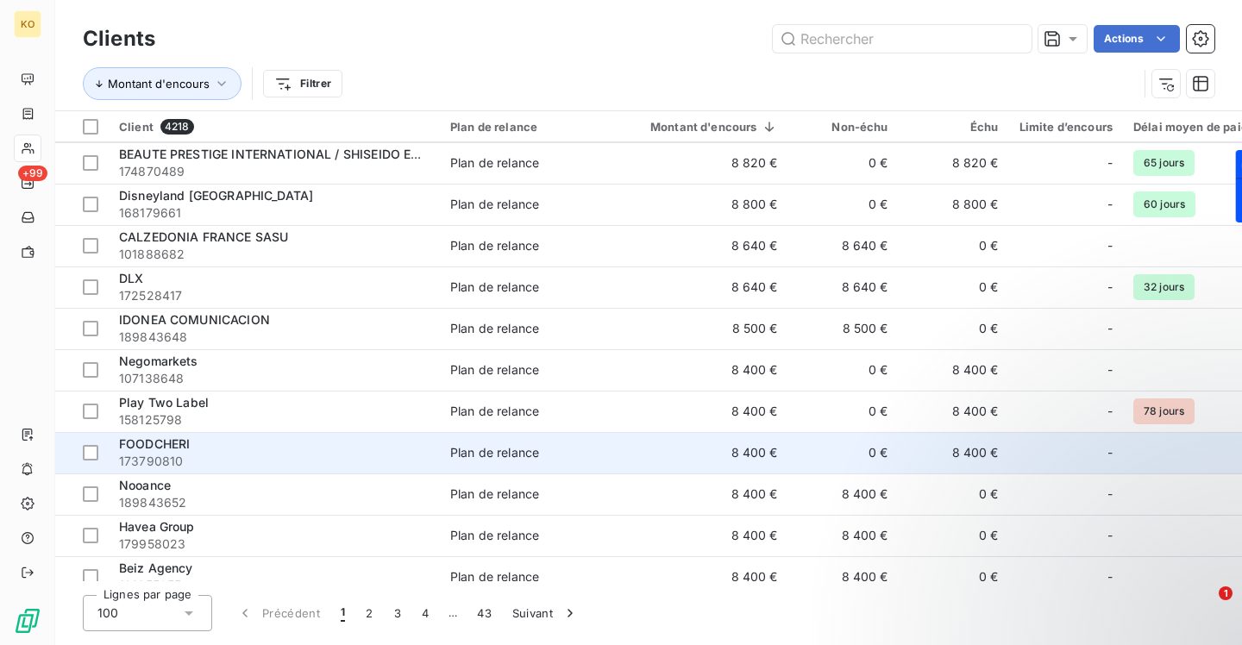
click at [131, 444] on span "FOODCHERI" at bounding box center [154, 443] width 71 height 15
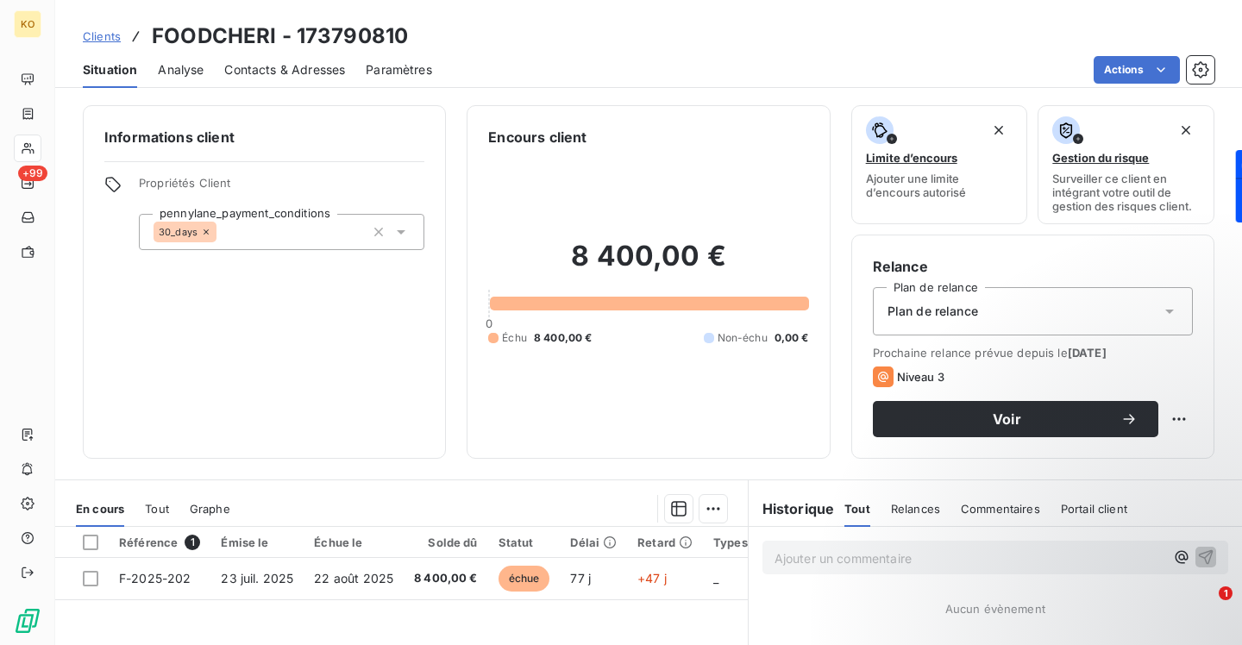
click at [284, 80] on div "Contacts & Adresses" at bounding box center [284, 70] width 121 height 36
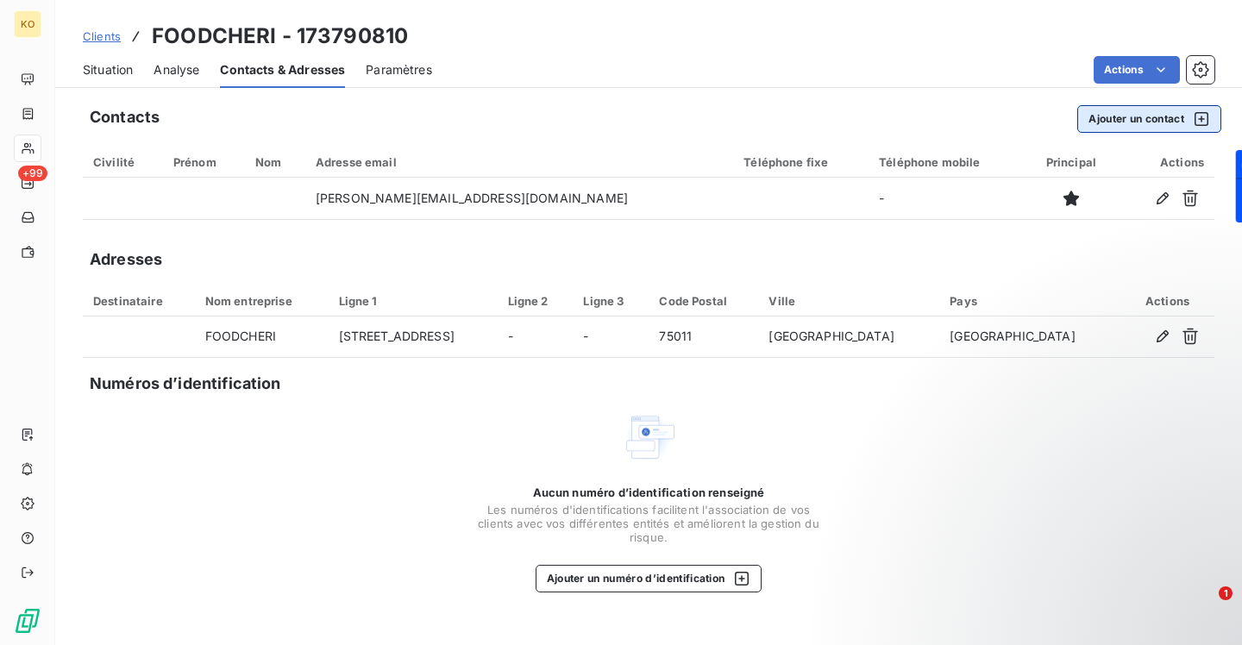
click at [1132, 128] on button "Ajouter un contact" at bounding box center [1149, 119] width 144 height 28
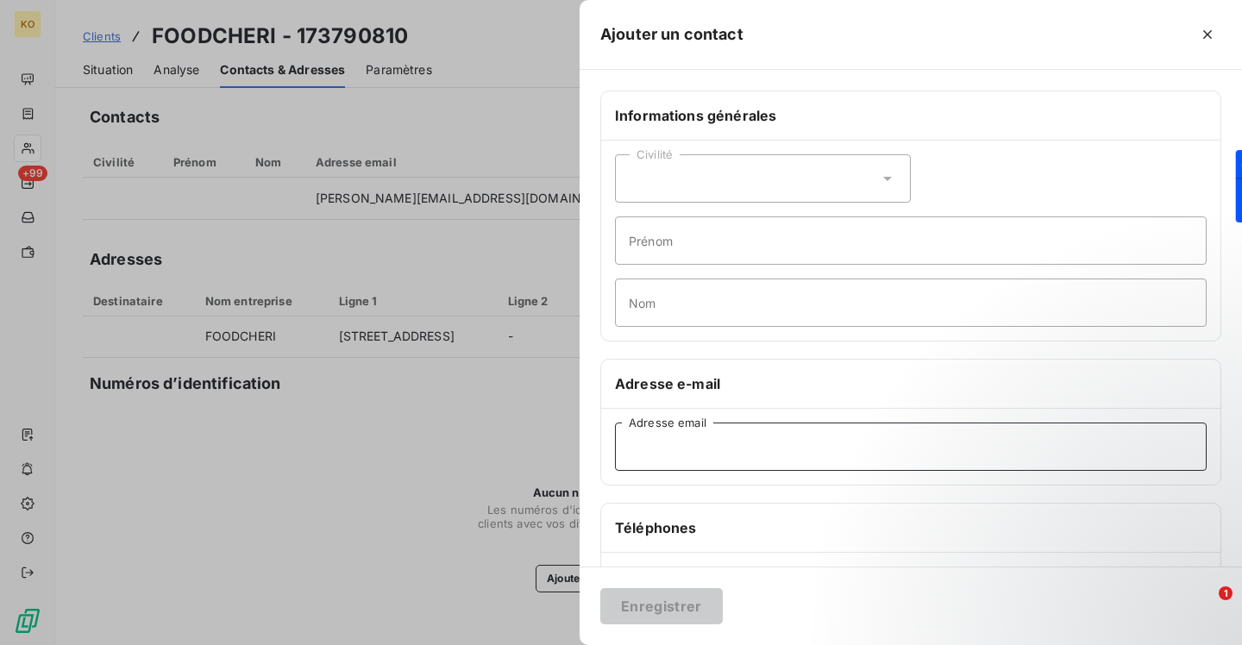
click at [787, 439] on input "Adresse email" at bounding box center [911, 447] width 592 height 48
paste input "[EMAIL_ADDRESS][DOMAIN_NAME]"
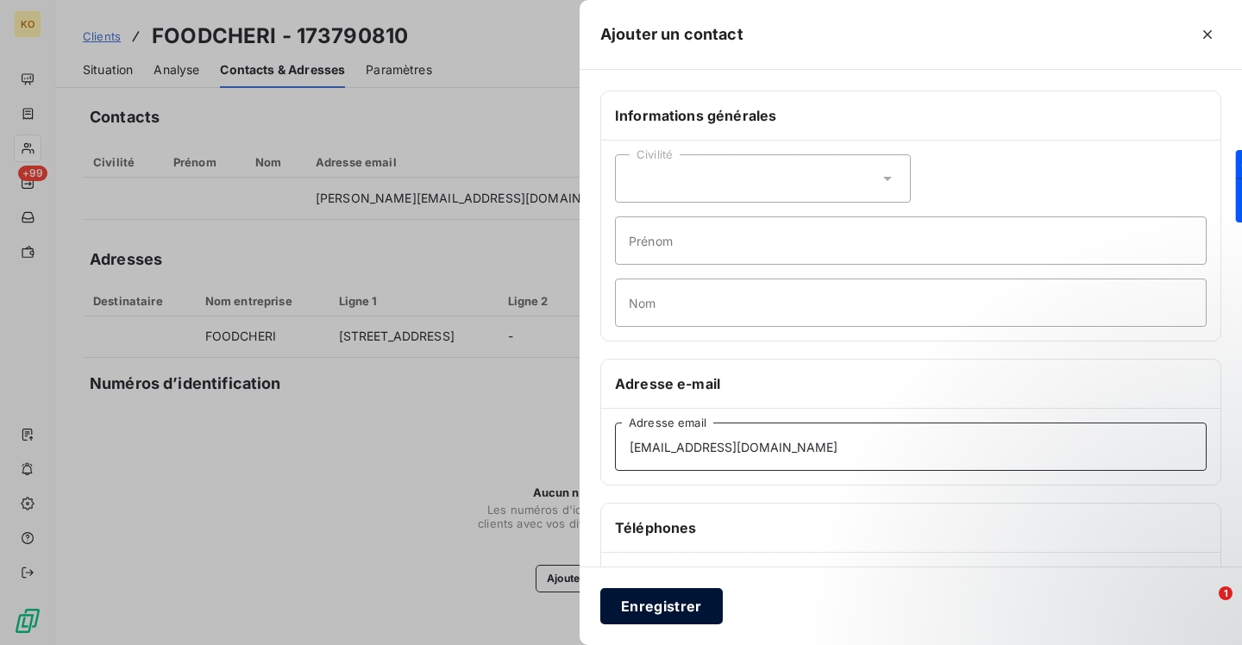
type input "[EMAIL_ADDRESS][DOMAIN_NAME]"
click at [658, 614] on button "Enregistrer" at bounding box center [661, 606] width 122 height 36
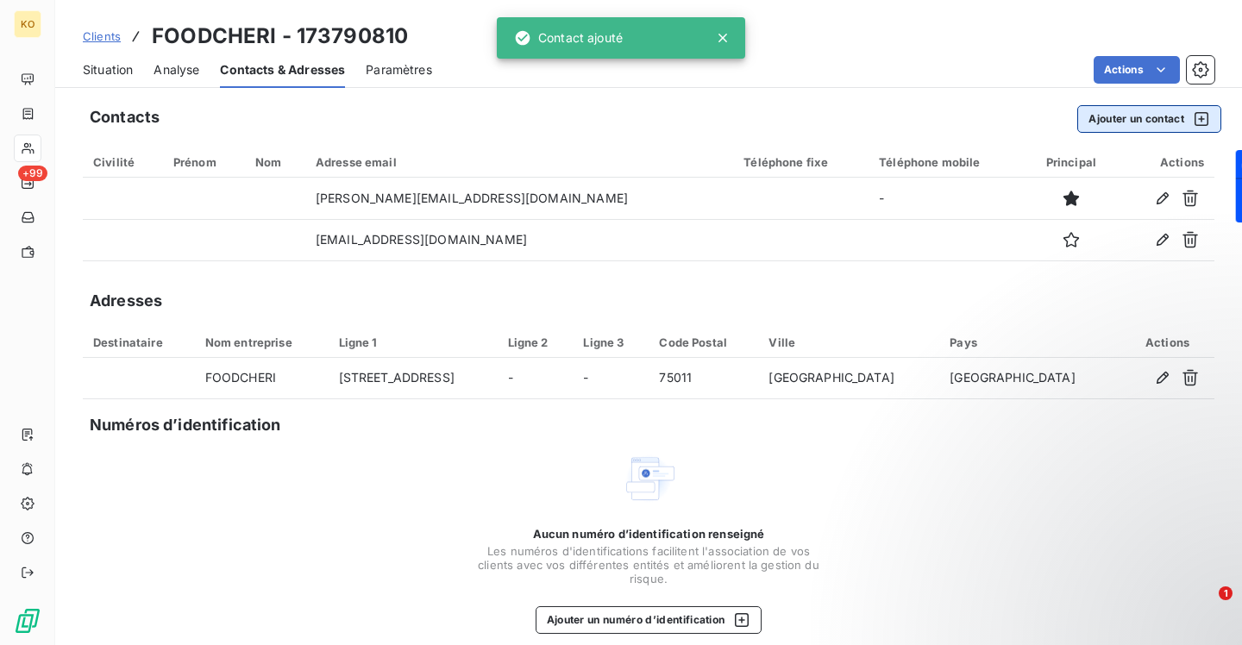
click at [1114, 119] on button "Ajouter un contact" at bounding box center [1149, 119] width 144 height 28
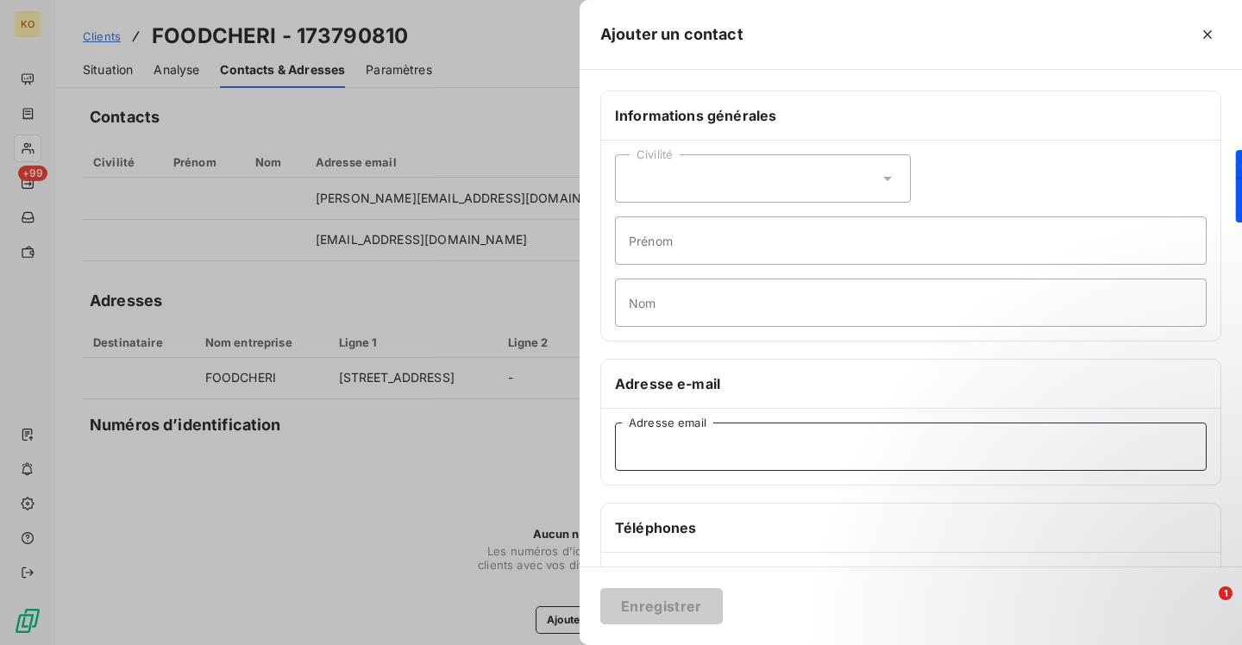
click at [737, 445] on input "Adresse email" at bounding box center [911, 447] width 592 height 48
paste input "[PERSON_NAME][EMAIL_ADDRESS][PERSON_NAME][DOMAIN_NAME]"
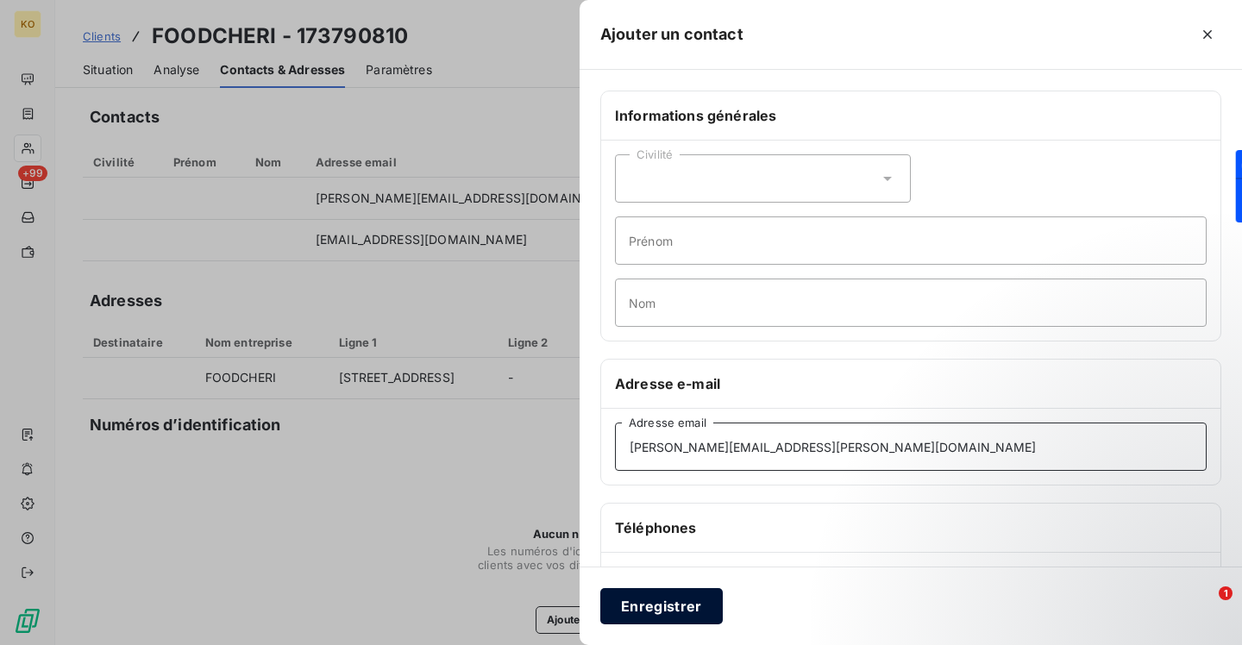
type input "[PERSON_NAME][EMAIL_ADDRESS][PERSON_NAME][DOMAIN_NAME]"
click at [660, 591] on button "Enregistrer" at bounding box center [661, 606] width 122 height 36
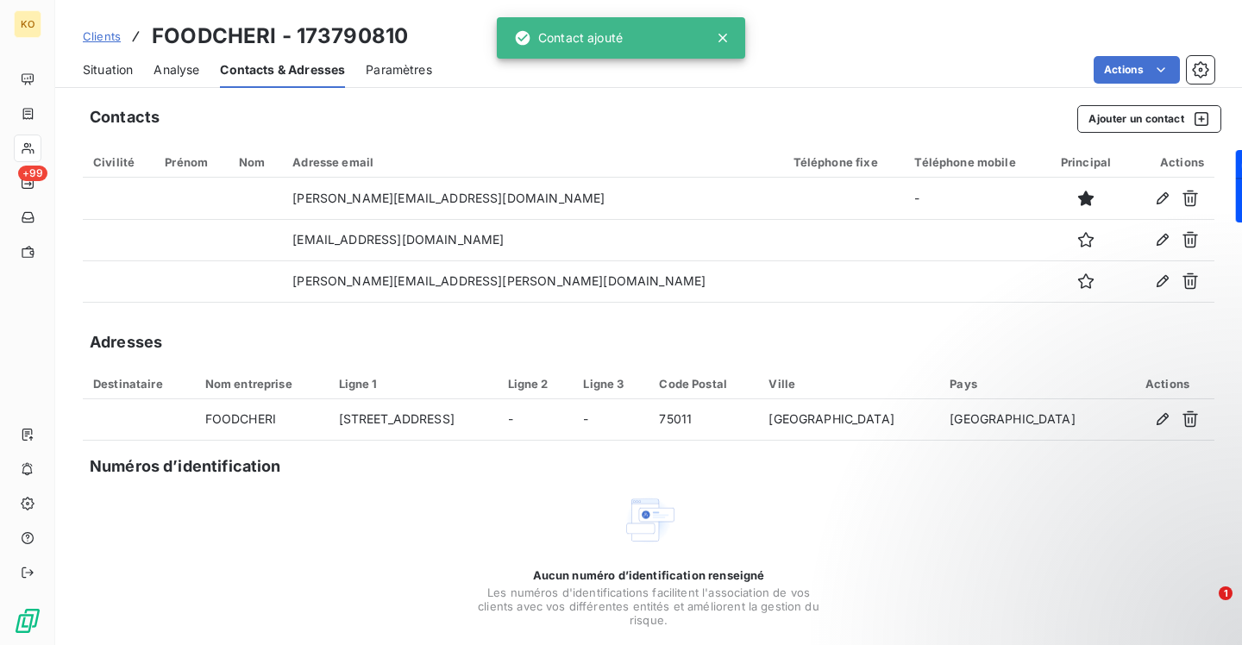
click at [103, 33] on span "Clients" at bounding box center [102, 36] width 38 height 14
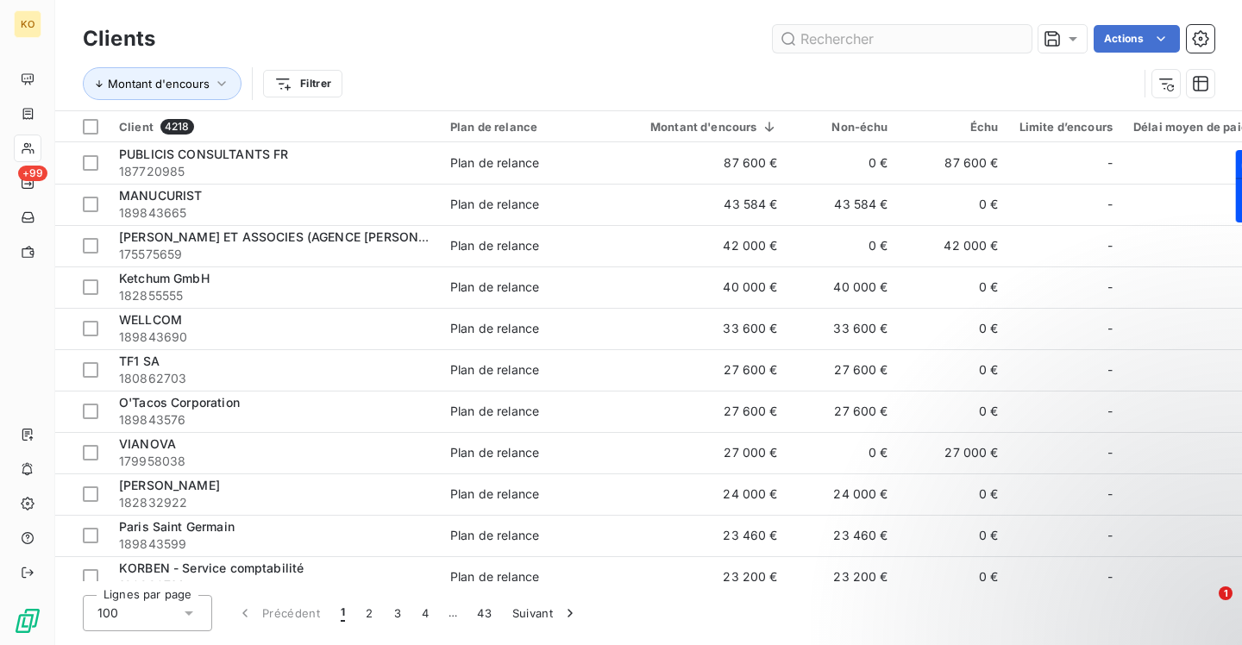
scroll to position [3040, 0]
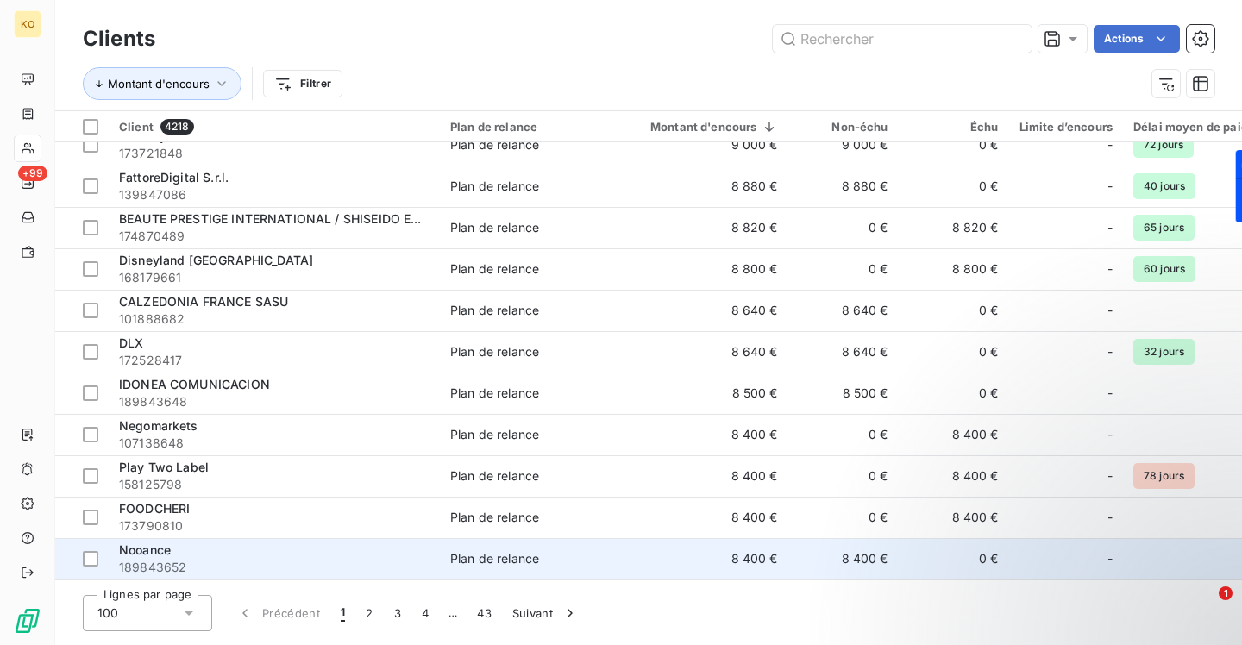
click at [155, 556] on span "Nooance" at bounding box center [145, 549] width 52 height 15
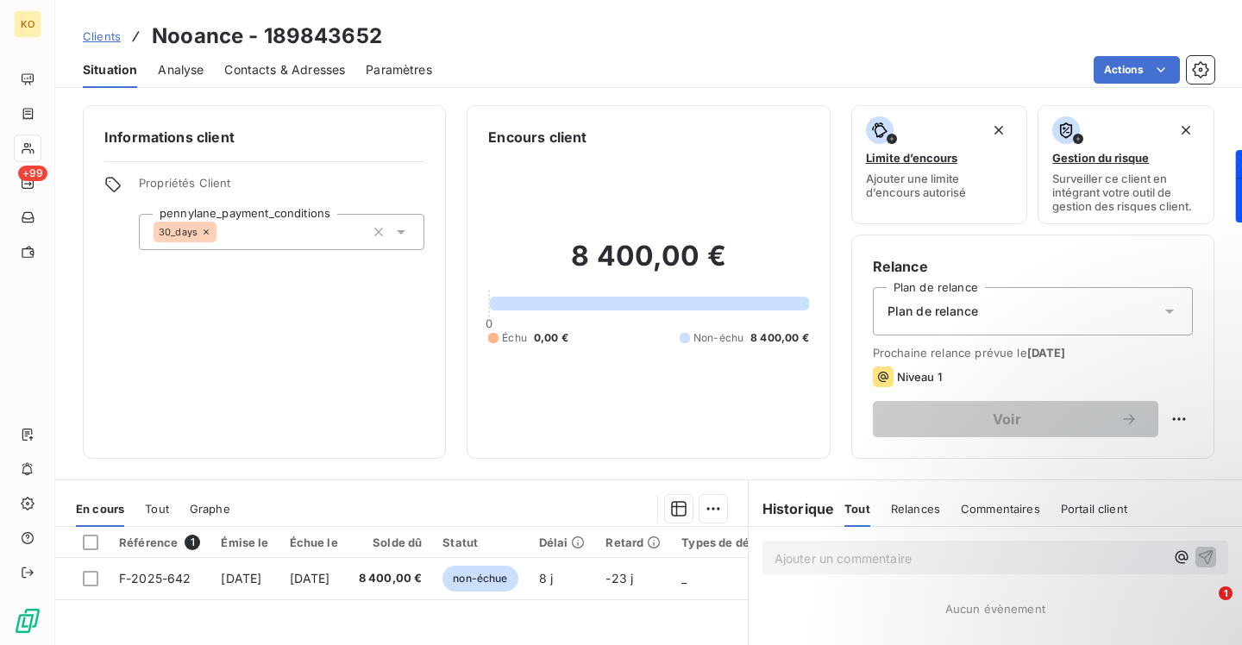
drag, startPoint x: 279, startPoint y: 76, endPoint x: 400, endPoint y: 50, distance: 123.5
click at [280, 76] on span "Contacts & Adresses" at bounding box center [284, 69] width 121 height 17
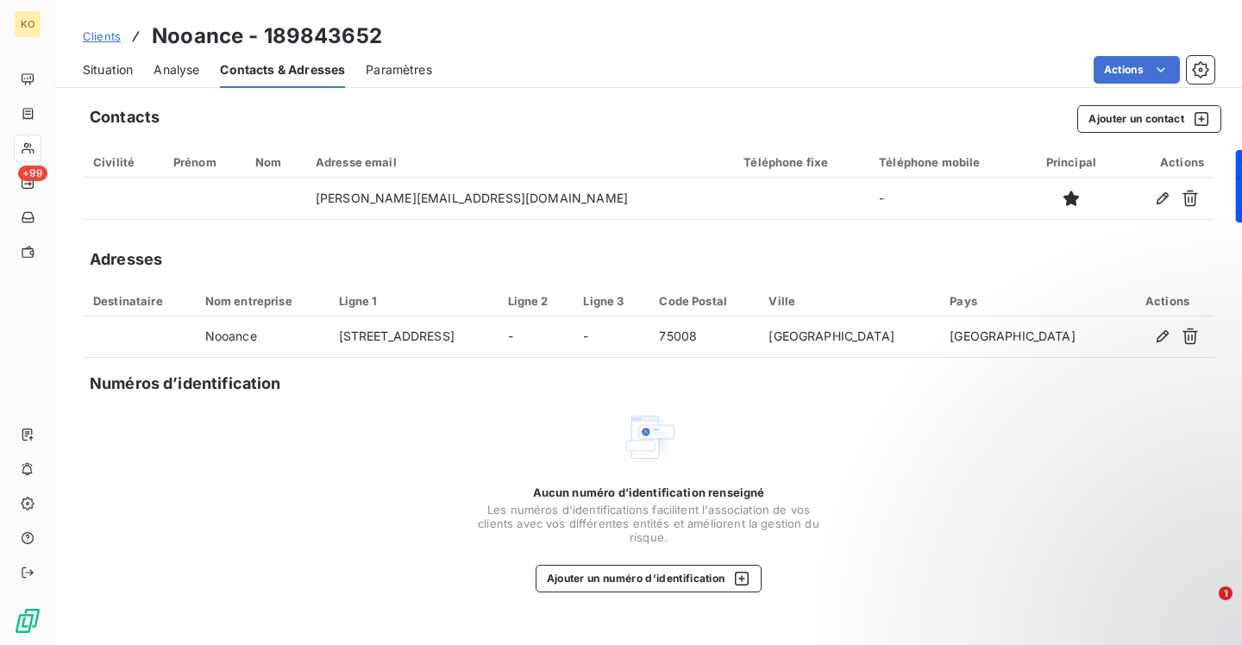
click at [110, 39] on span "Clients" at bounding box center [102, 36] width 38 height 14
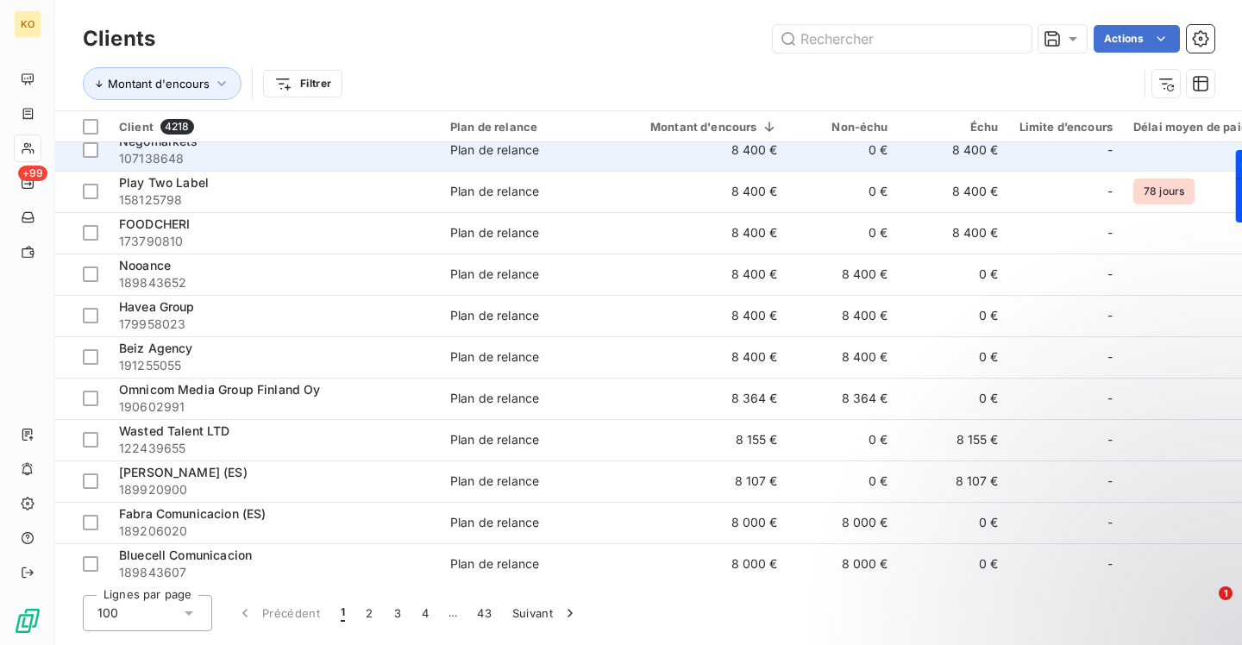
scroll to position [3325, 0]
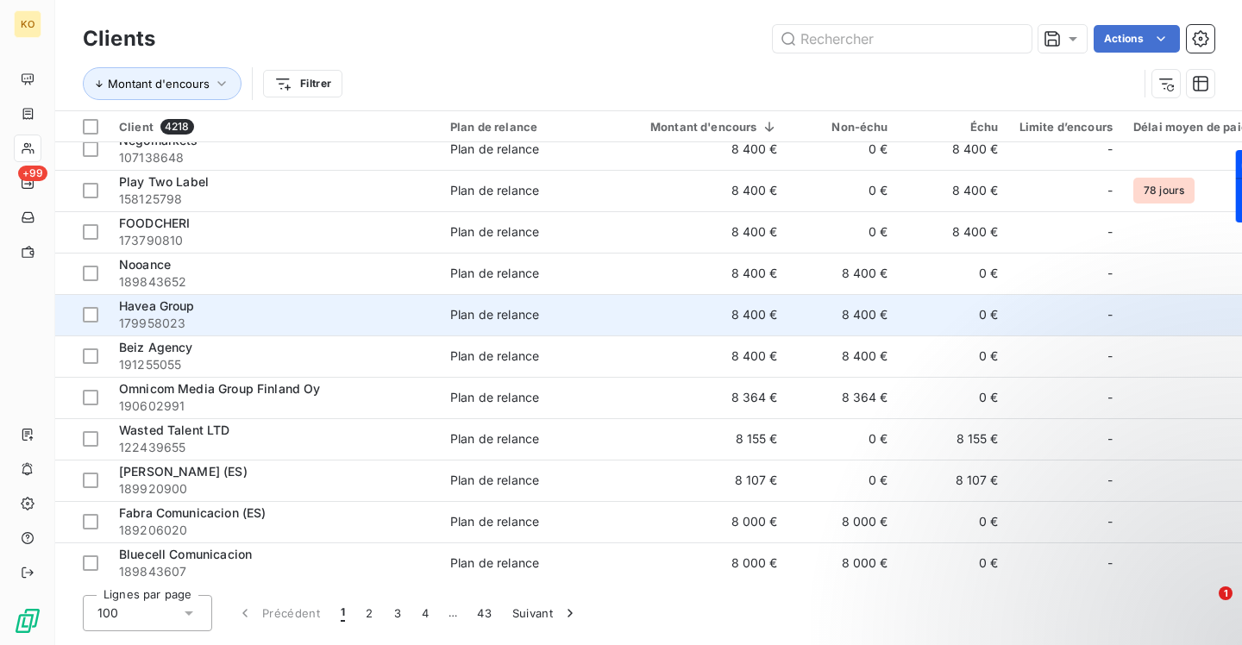
click at [168, 313] on div "Havea Group" at bounding box center [274, 306] width 310 height 17
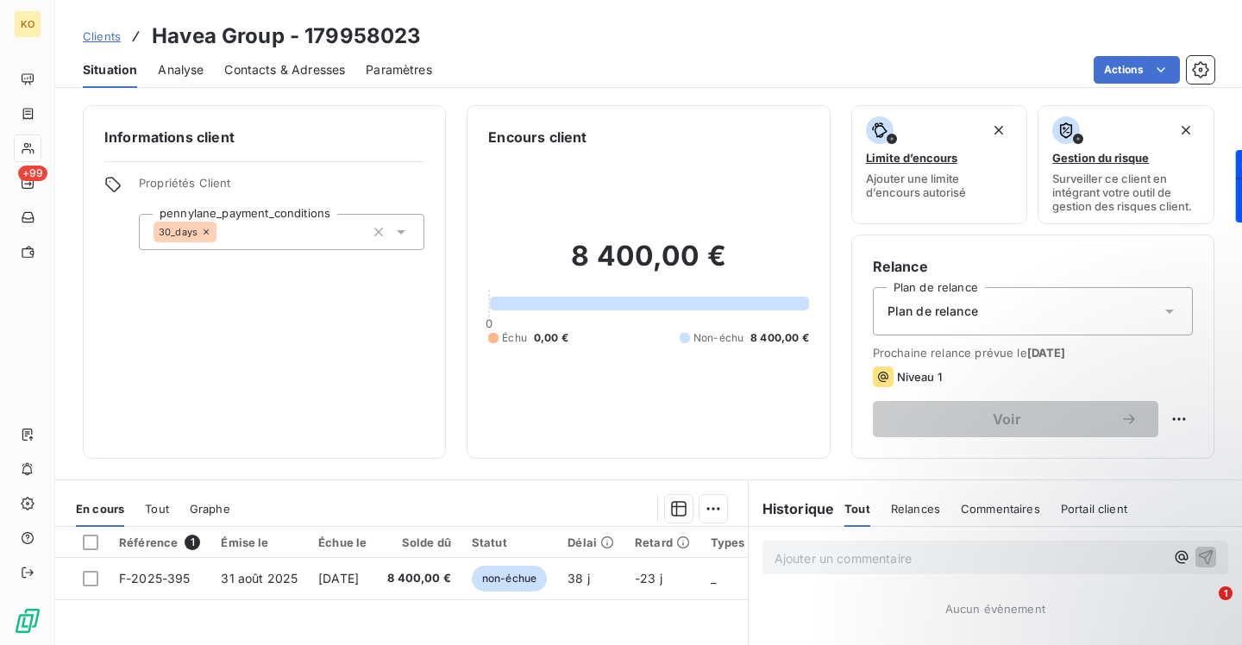
click at [305, 71] on span "Contacts & Adresses" at bounding box center [284, 69] width 121 height 17
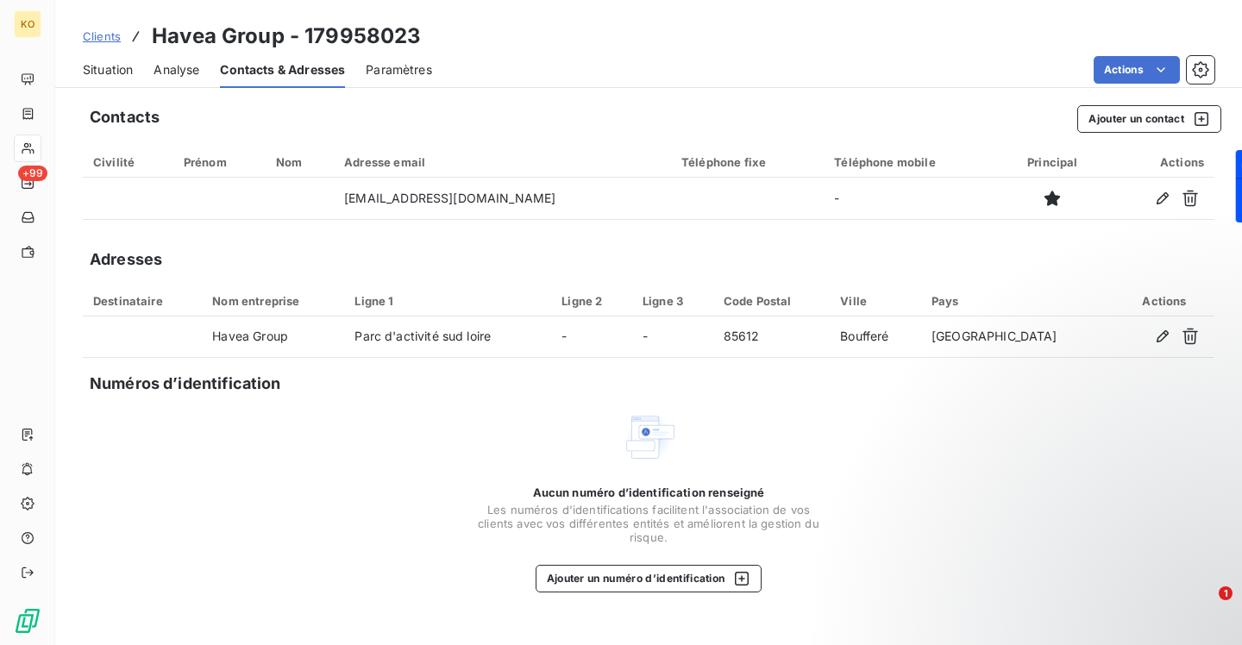
click at [100, 28] on link "Clients" at bounding box center [102, 36] width 38 height 17
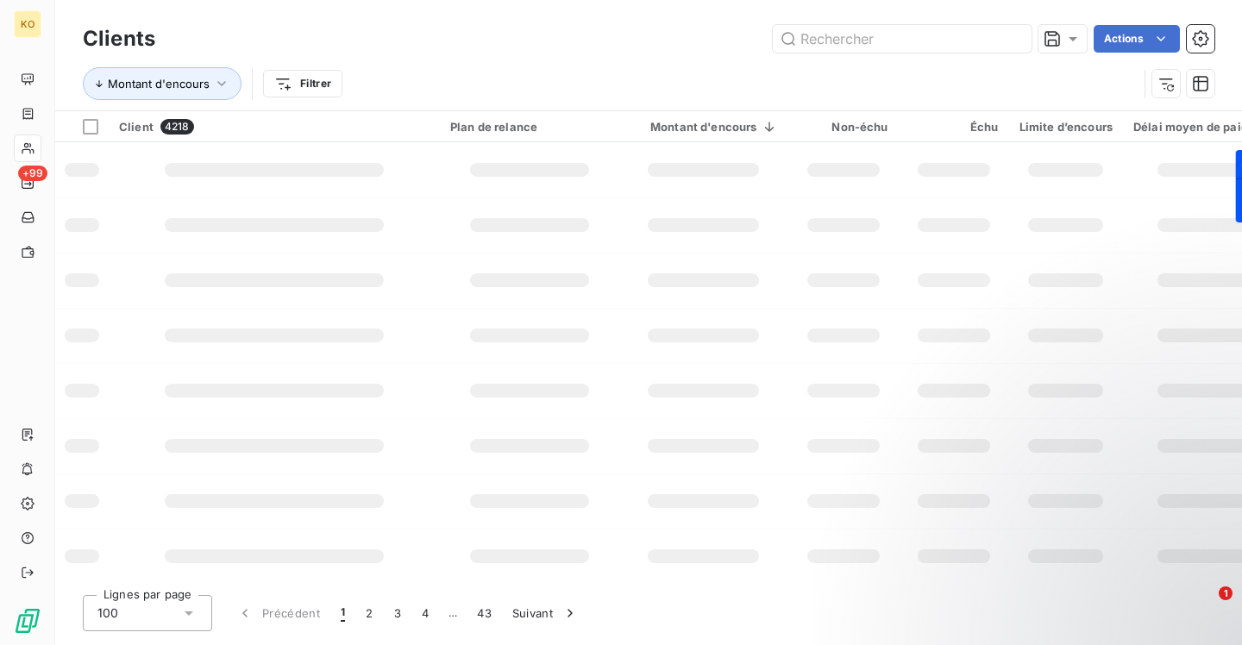
click at [100, 33] on h3 "Clients" at bounding box center [119, 38] width 72 height 31
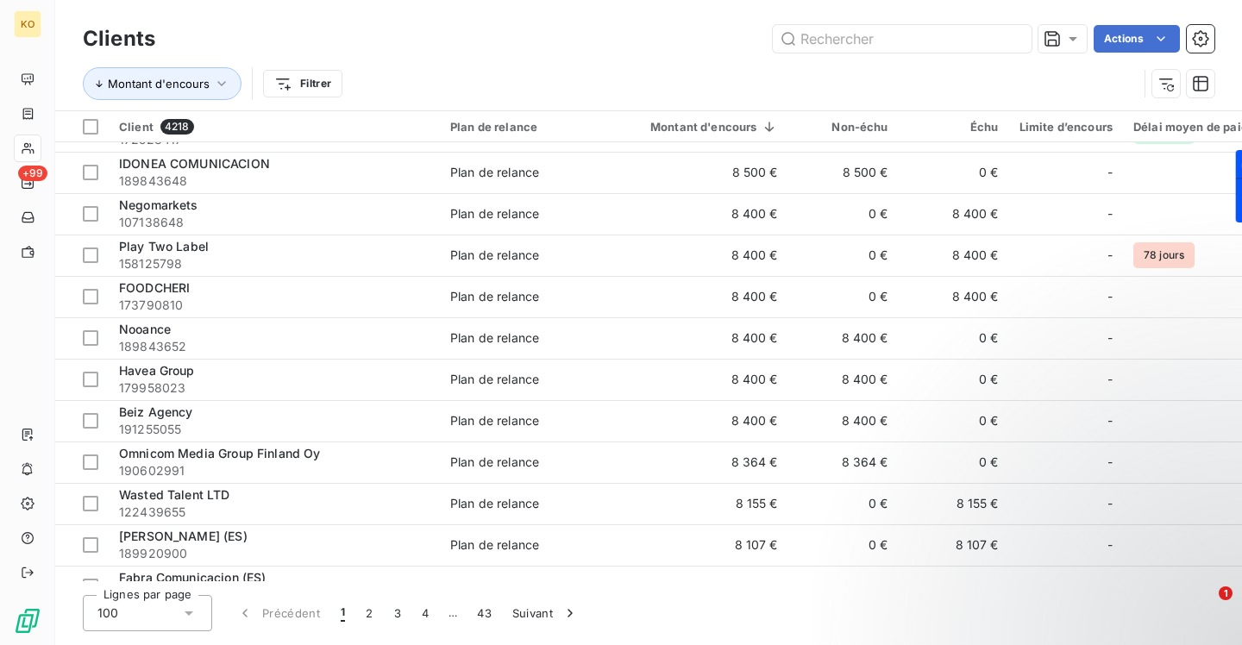
scroll to position [3268, 0]
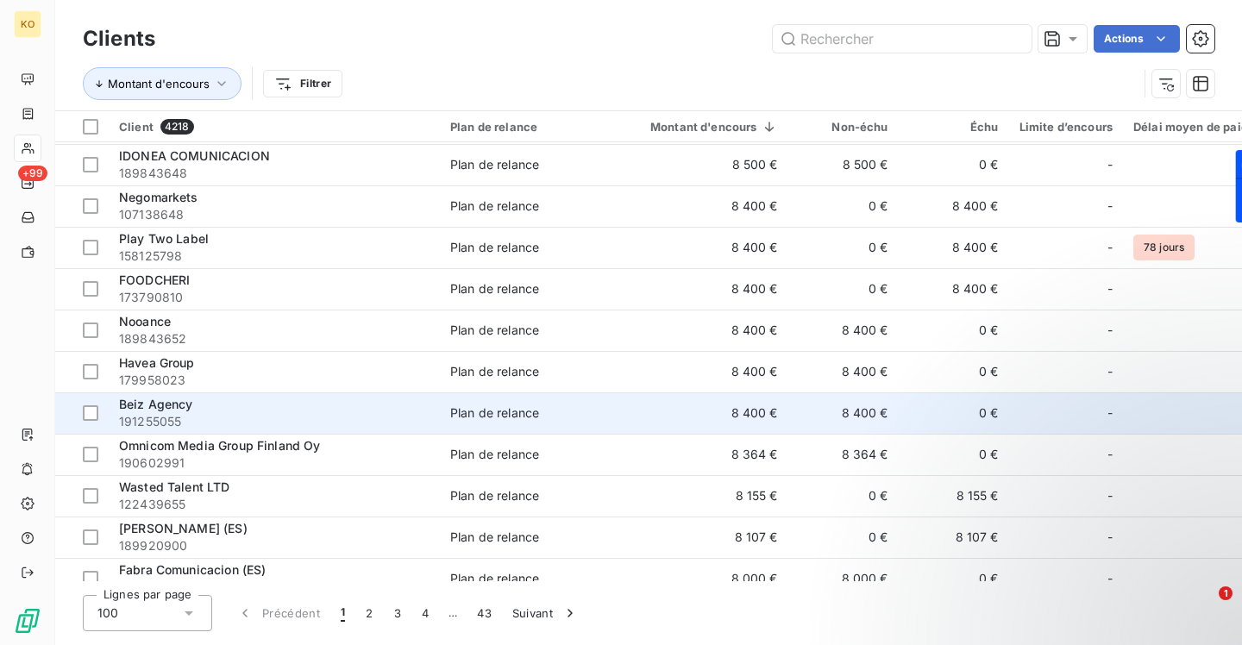
click at [167, 407] on span "Beiz Agency" at bounding box center [156, 404] width 74 height 15
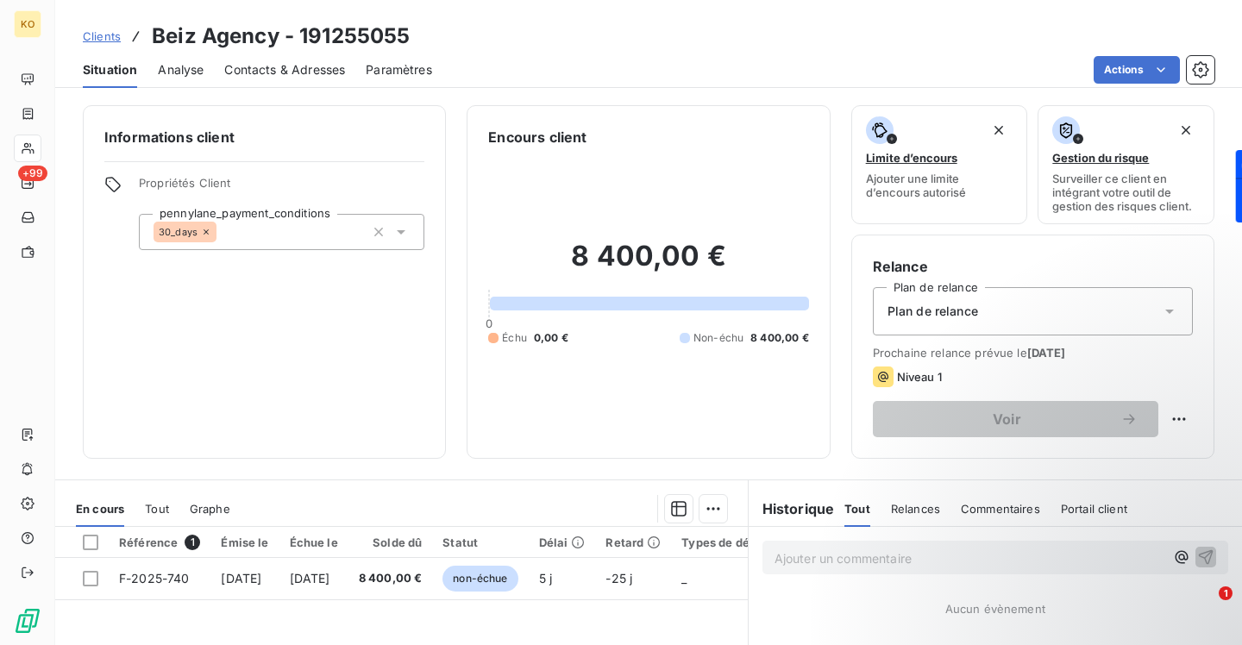
click at [246, 68] on span "Contacts & Adresses" at bounding box center [284, 69] width 121 height 17
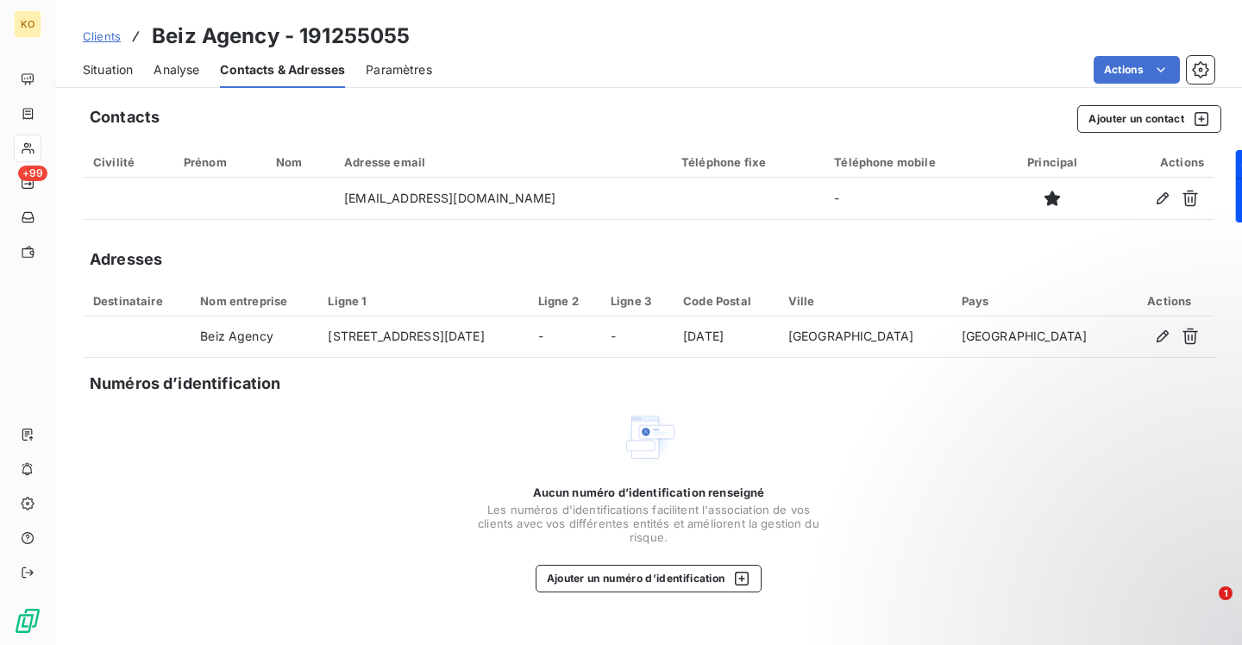
drag, startPoint x: 105, startPoint y: 29, endPoint x: 164, endPoint y: 128, distance: 115.2
click at [105, 29] on span "Clients" at bounding box center [102, 36] width 38 height 14
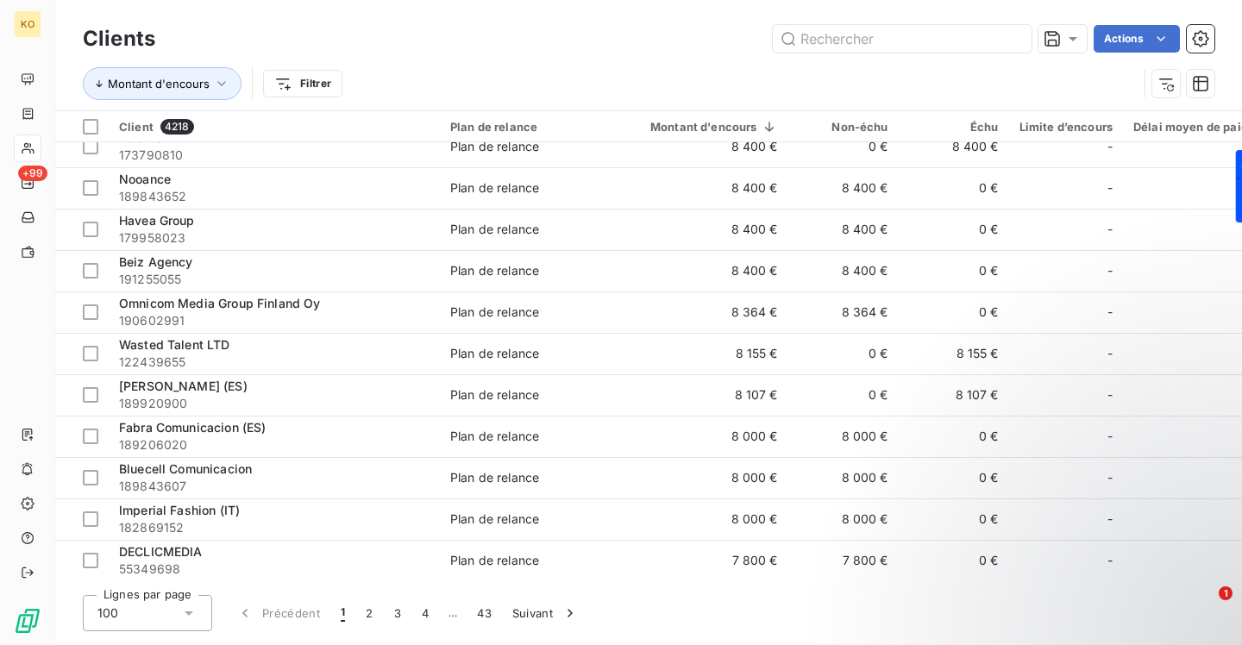
scroll to position [3433, 0]
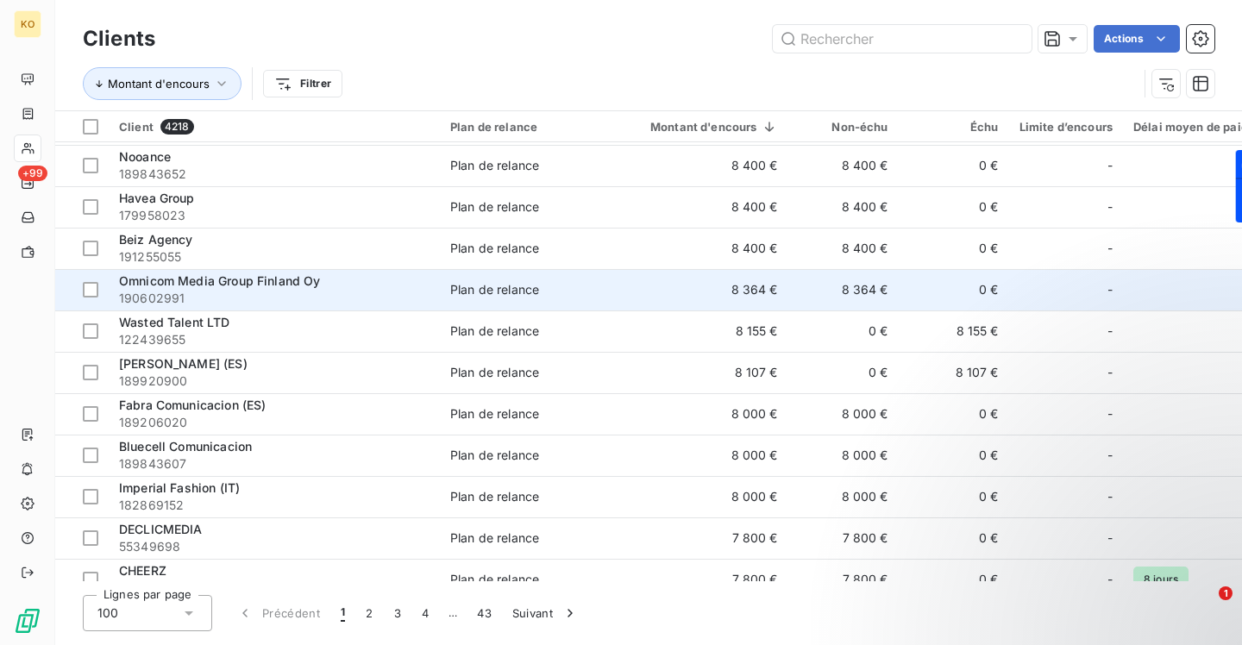
click at [223, 278] on span "Omnicom Media Group Finland Oy" at bounding box center [220, 280] width 202 height 15
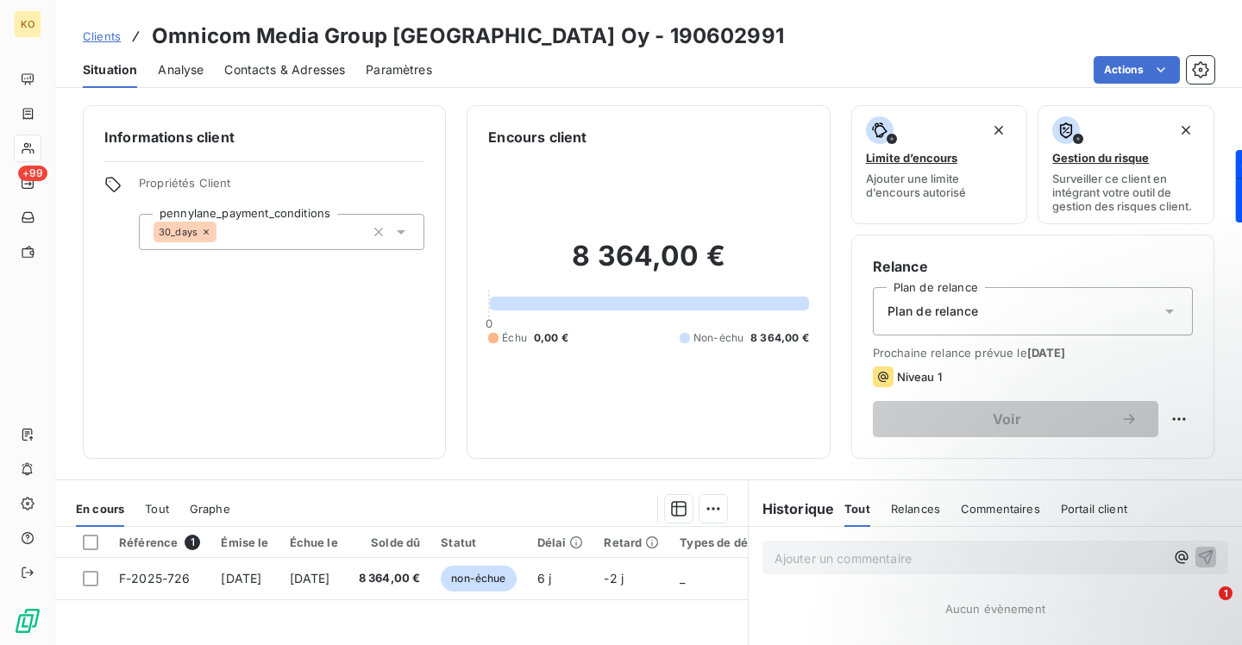
click at [262, 66] on span "Contacts & Adresses" at bounding box center [284, 69] width 121 height 17
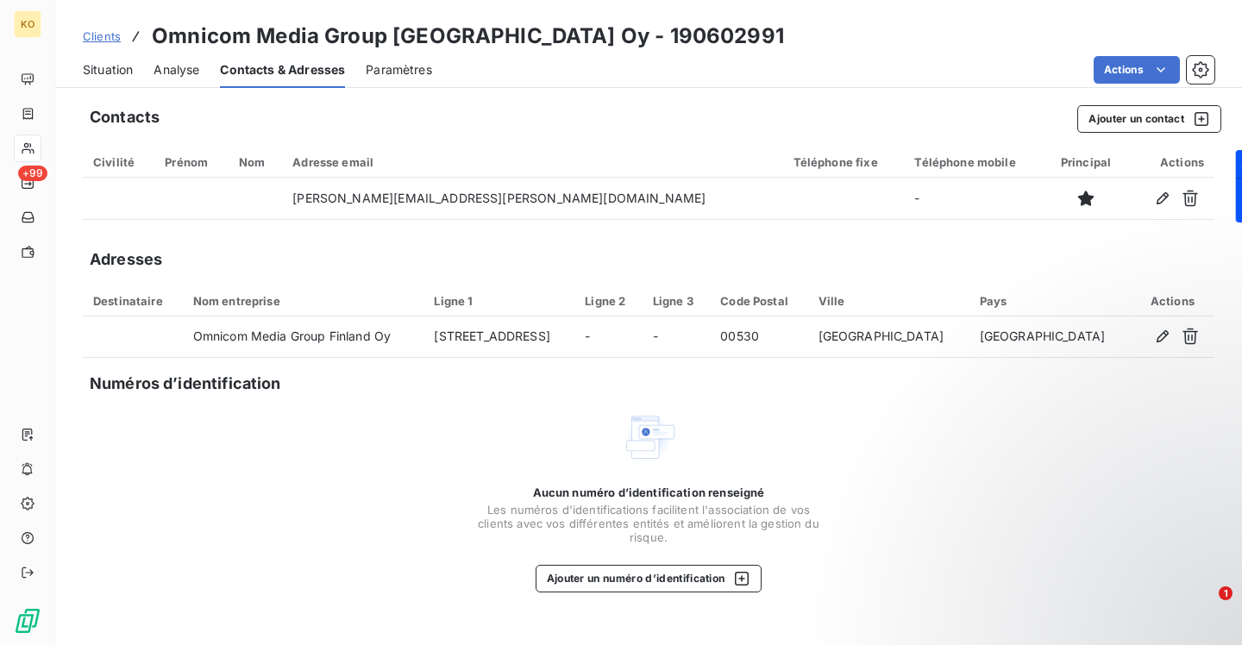
click at [115, 38] on span "Clients" at bounding box center [102, 36] width 38 height 14
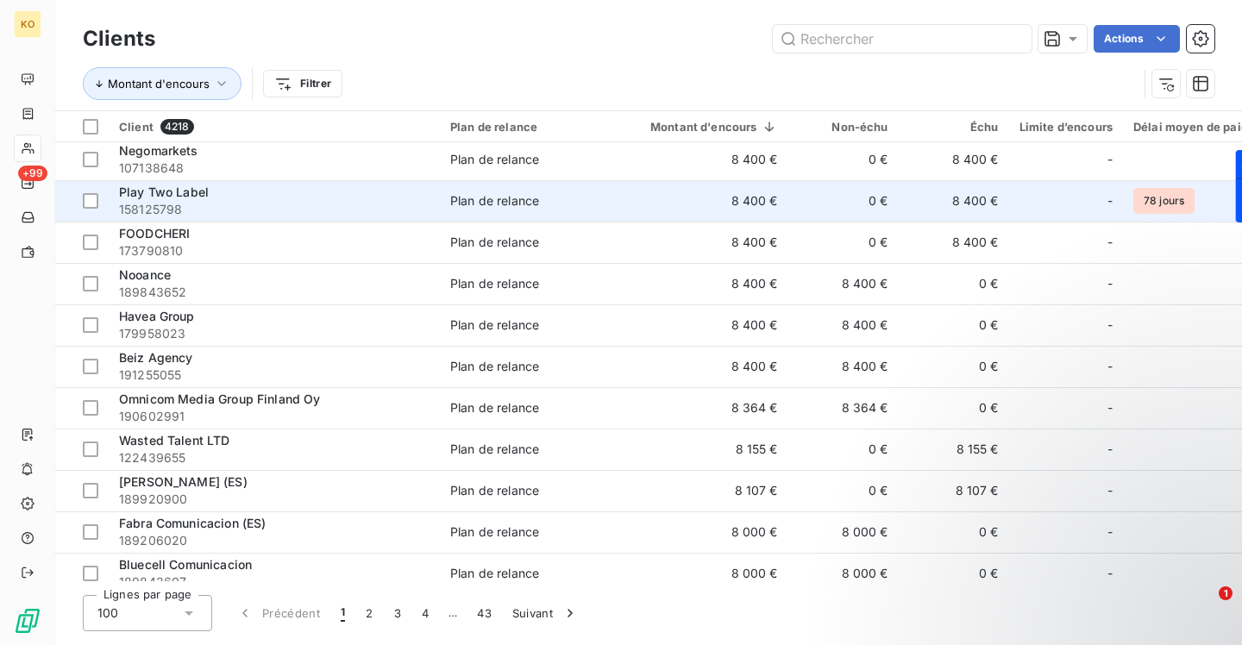
scroll to position [3316, 0]
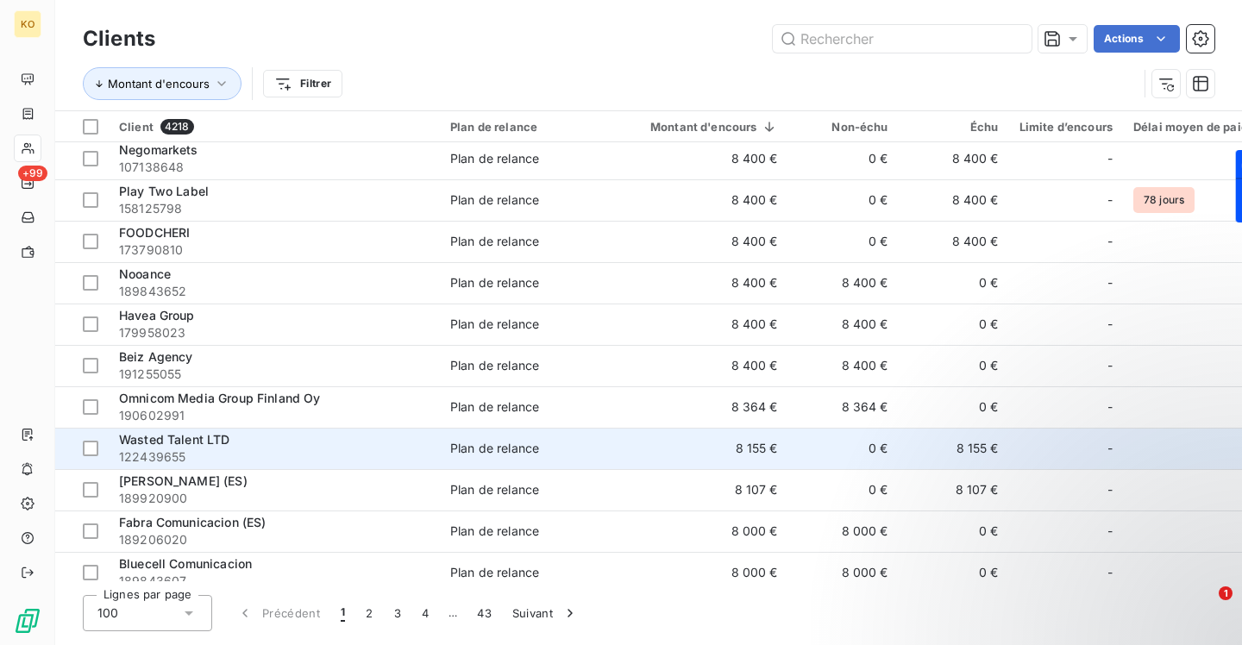
click at [211, 442] on span "Wasted Talent LTD" at bounding box center [174, 439] width 111 height 15
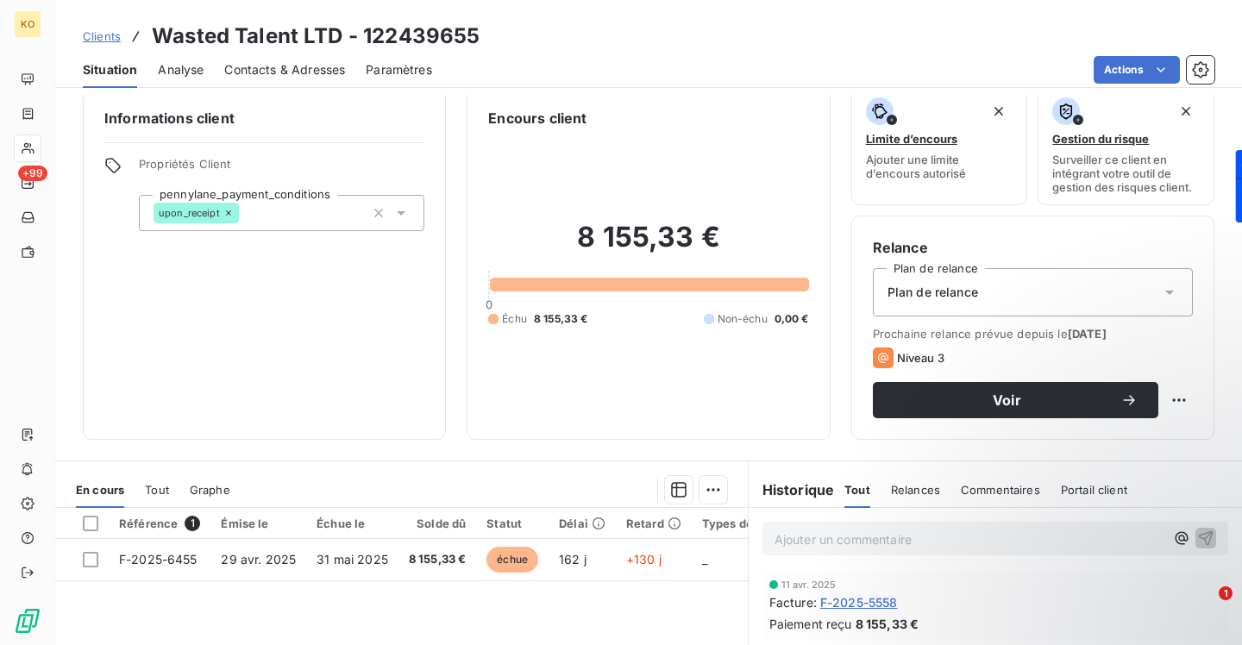
scroll to position [27, 0]
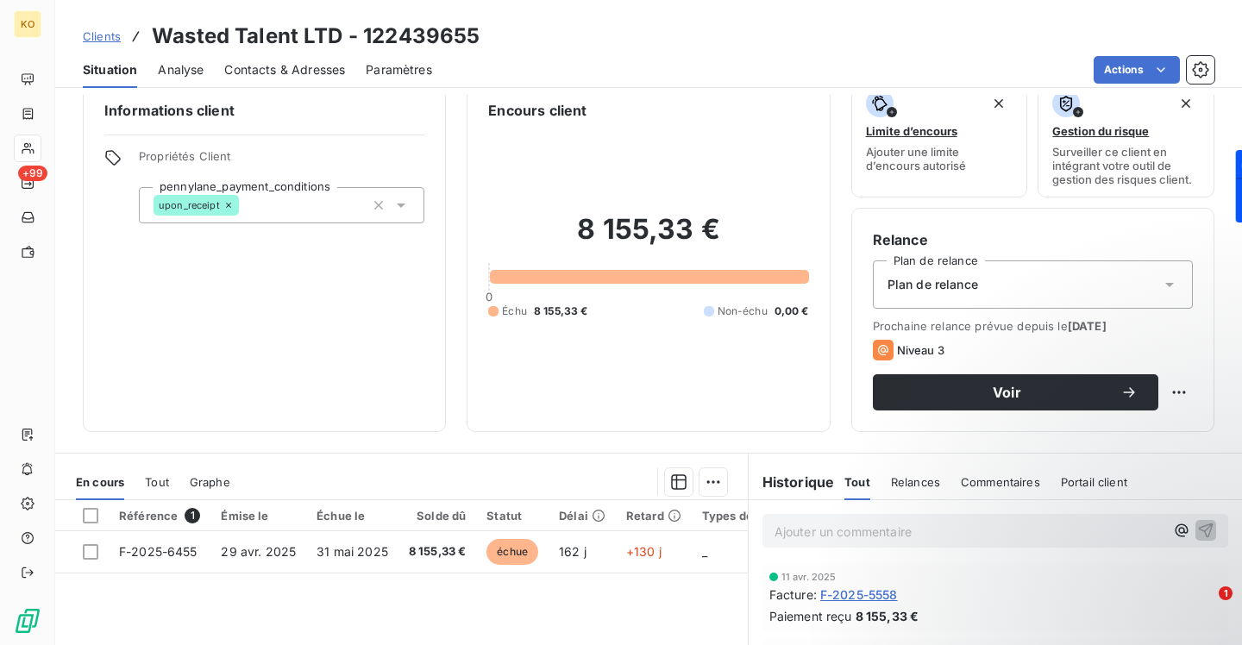
click at [291, 69] on span "Contacts & Adresses" at bounding box center [284, 69] width 121 height 17
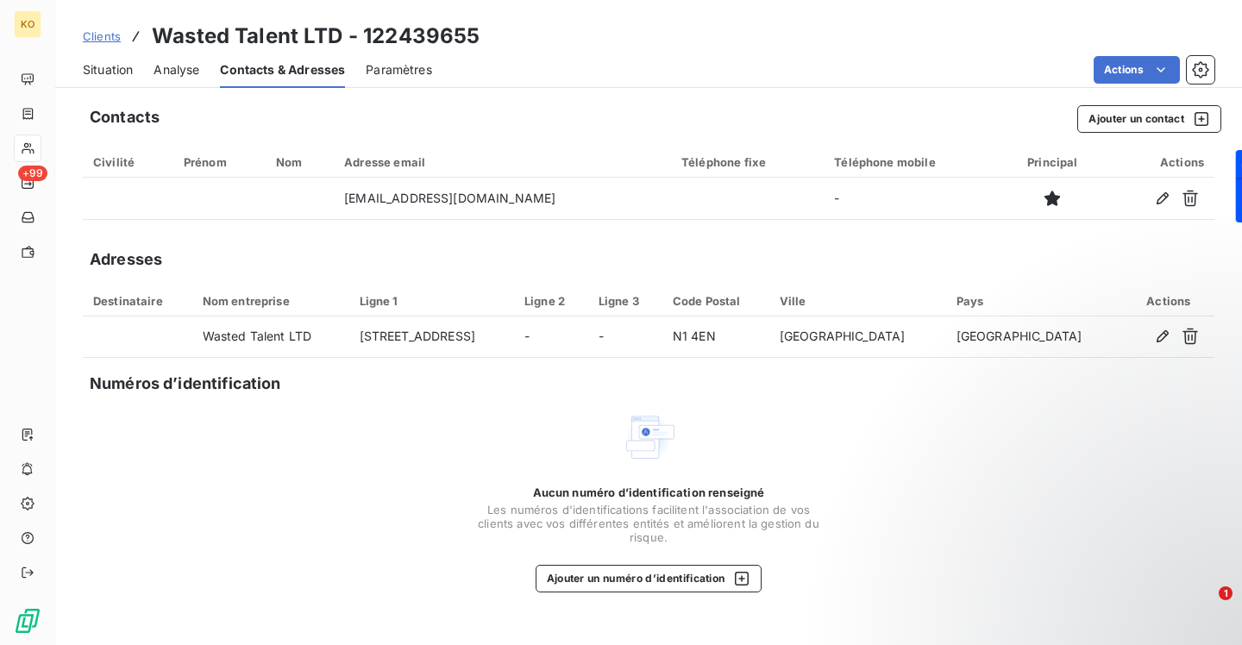
click at [91, 38] on span "Clients" at bounding box center [102, 36] width 38 height 14
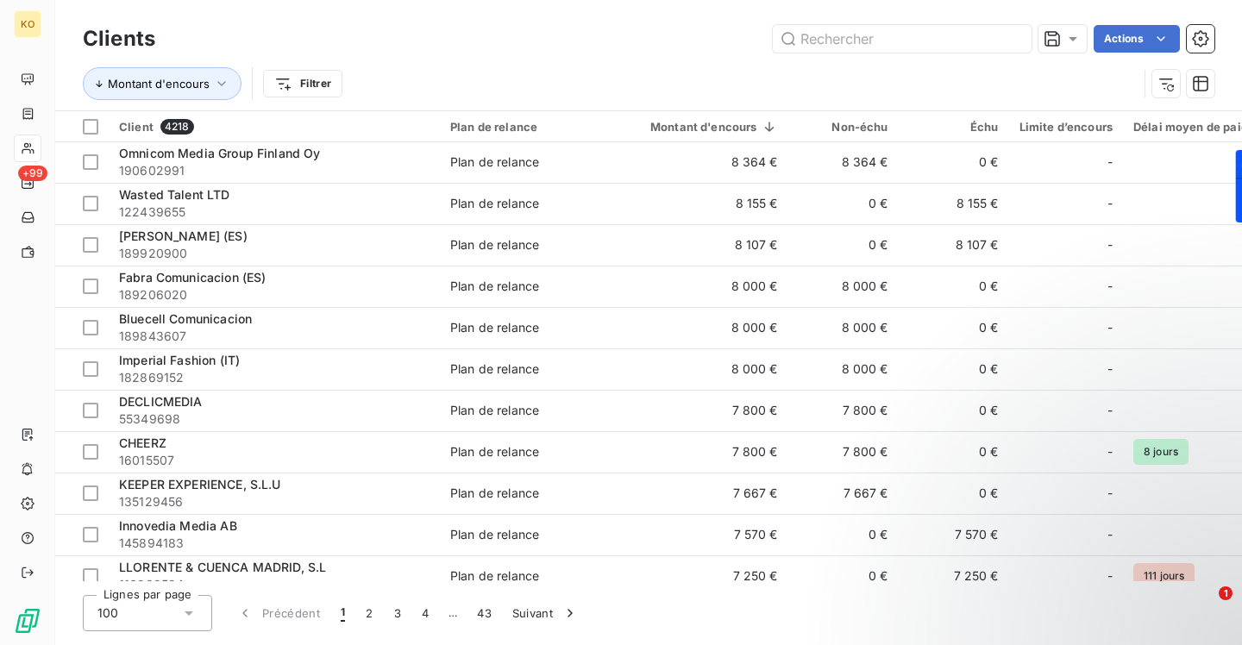
scroll to position [3572, 0]
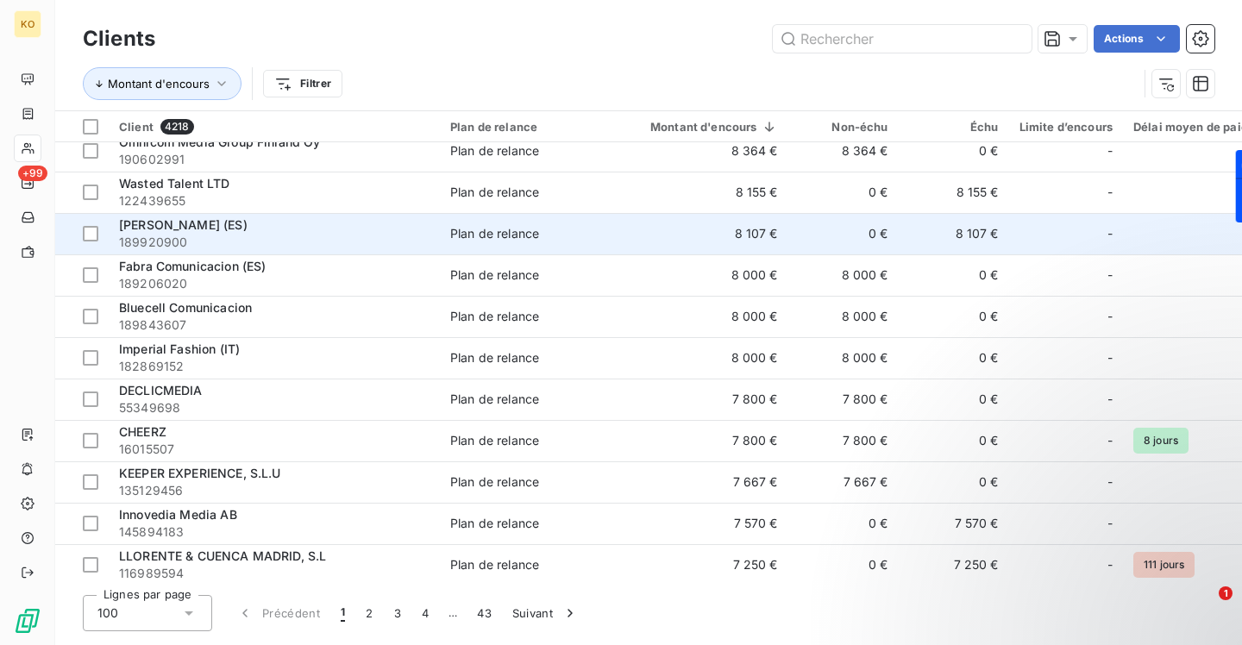
click at [185, 230] on span "[PERSON_NAME] (ES)" at bounding box center [183, 224] width 128 height 15
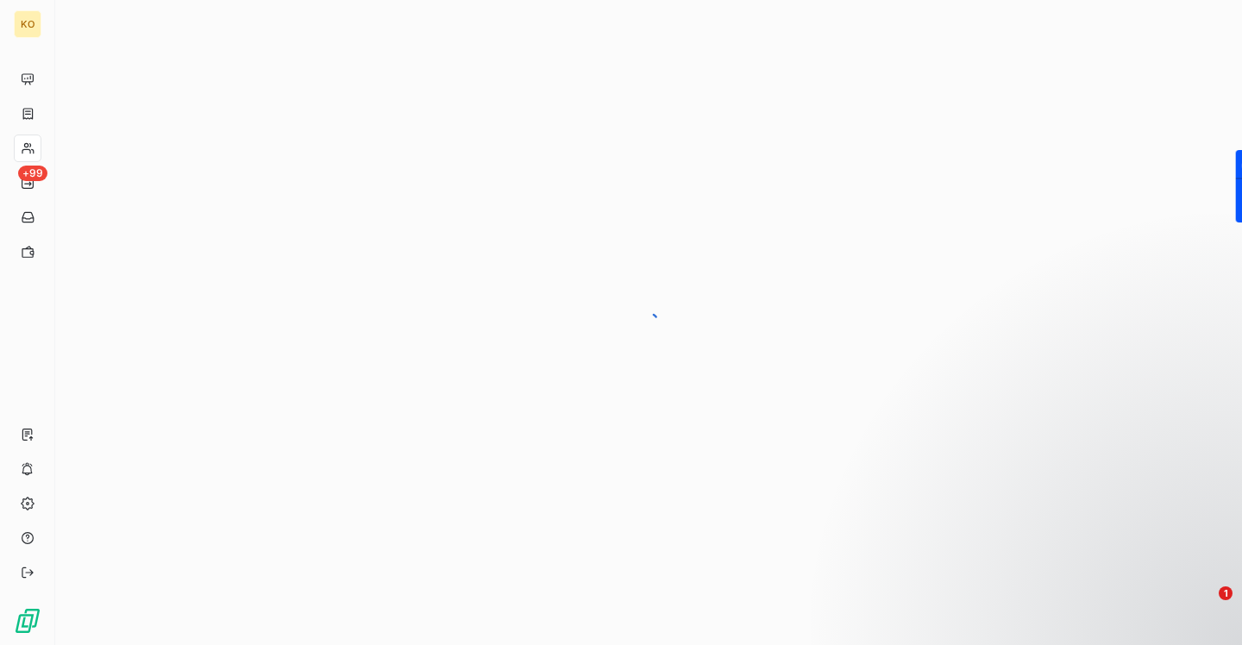
click at [185, 230] on div at bounding box center [648, 322] width 1187 height 645
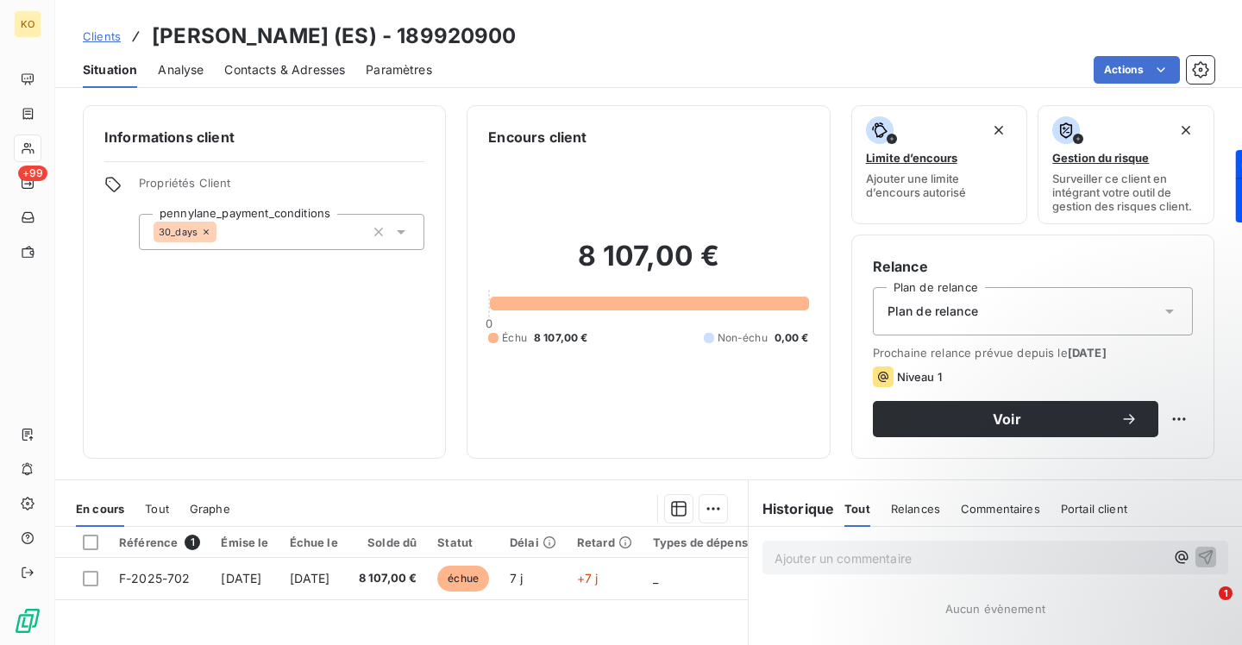
click at [255, 71] on span "Contacts & Adresses" at bounding box center [284, 69] width 121 height 17
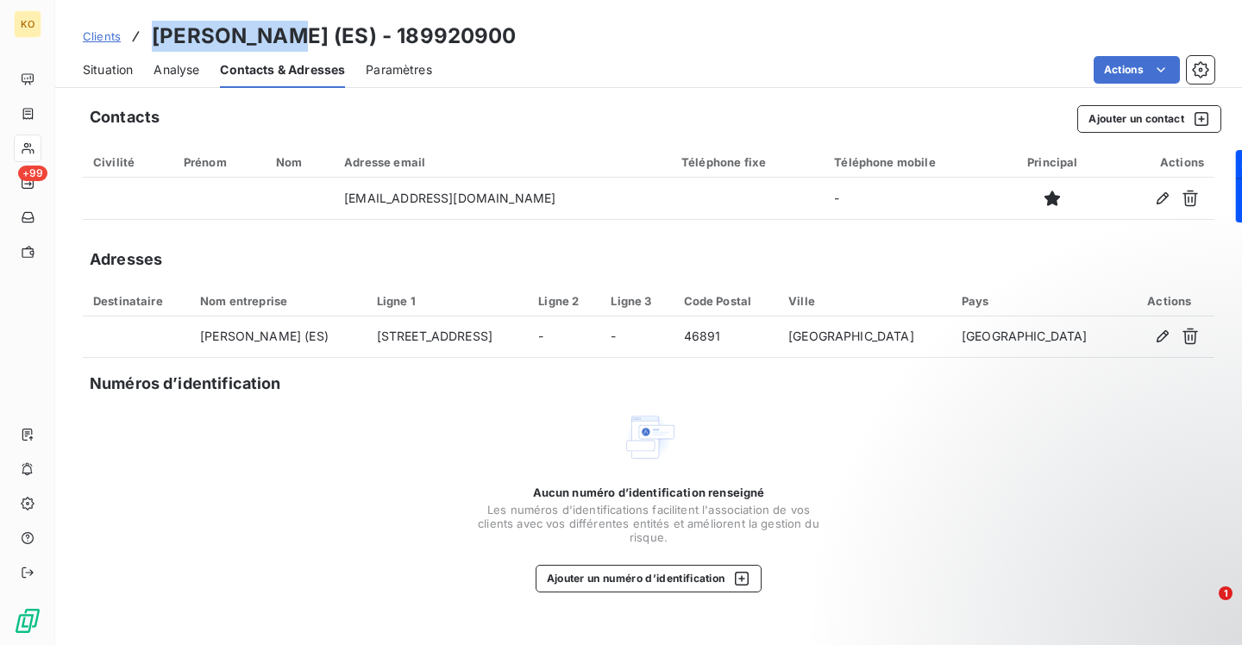
drag, startPoint x: 285, startPoint y: 34, endPoint x: 156, endPoint y: 36, distance: 128.5
click at [156, 36] on h3 "[PERSON_NAME] (ES) - 189920900" at bounding box center [334, 36] width 365 height 31
copy h3 "[PERSON_NAME]"
drag, startPoint x: 108, startPoint y: 39, endPoint x: 121, endPoint y: 53, distance: 19.6
click at [108, 39] on span "Clients" at bounding box center [102, 36] width 38 height 14
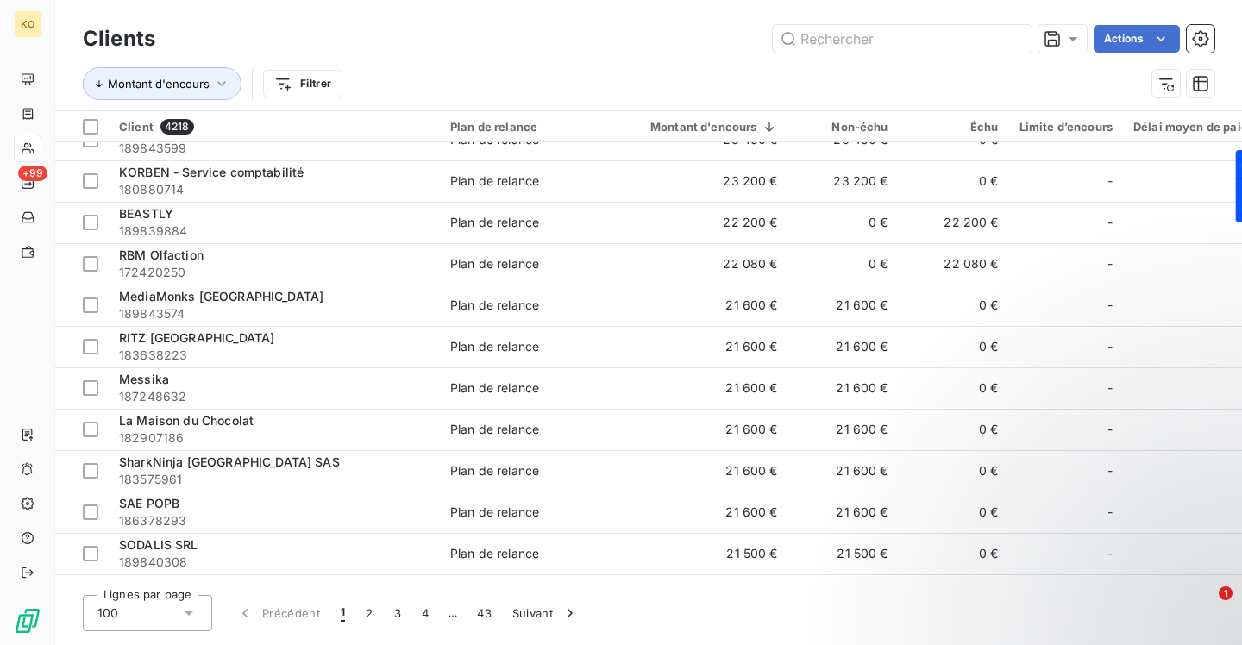
scroll to position [3521, 0]
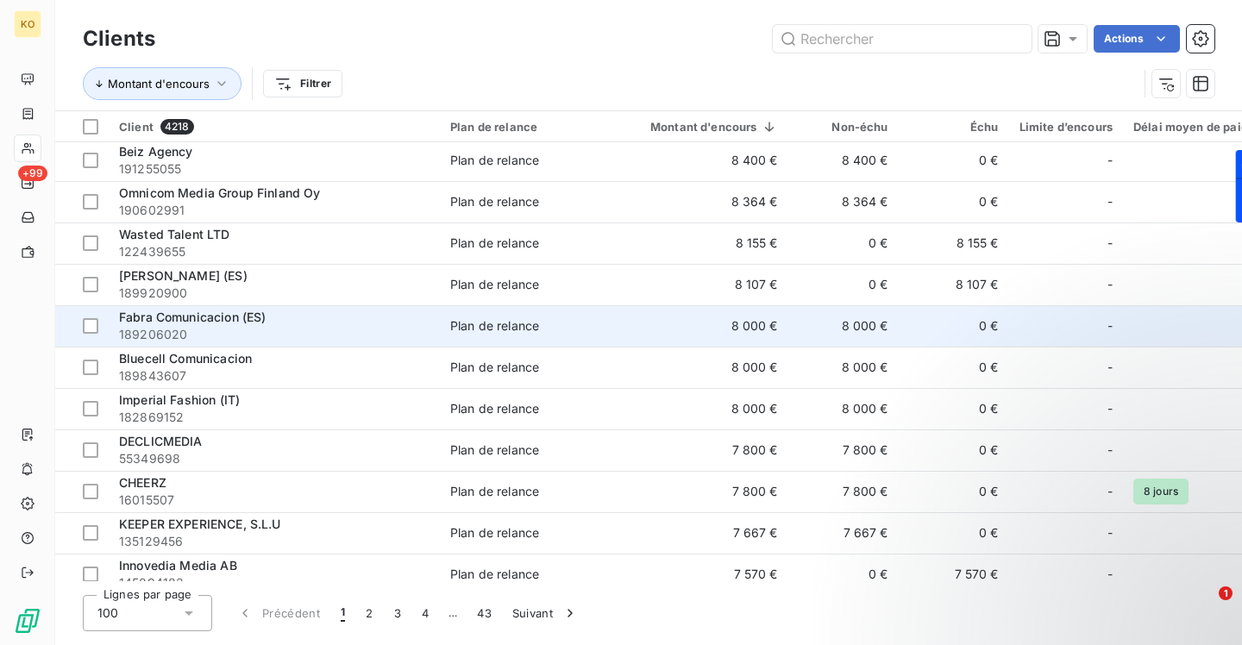
click at [196, 316] on span "Fabra Comunicacion (ES)" at bounding box center [192, 317] width 147 height 15
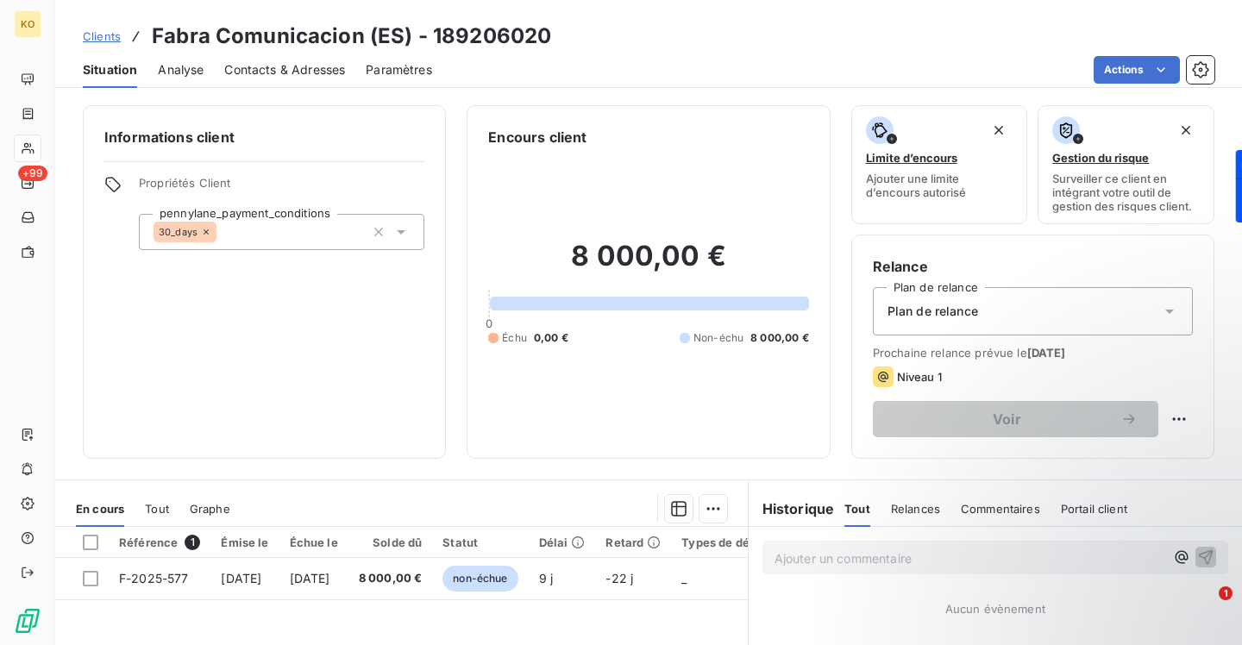
click at [281, 75] on span "Contacts & Adresses" at bounding box center [284, 69] width 121 height 17
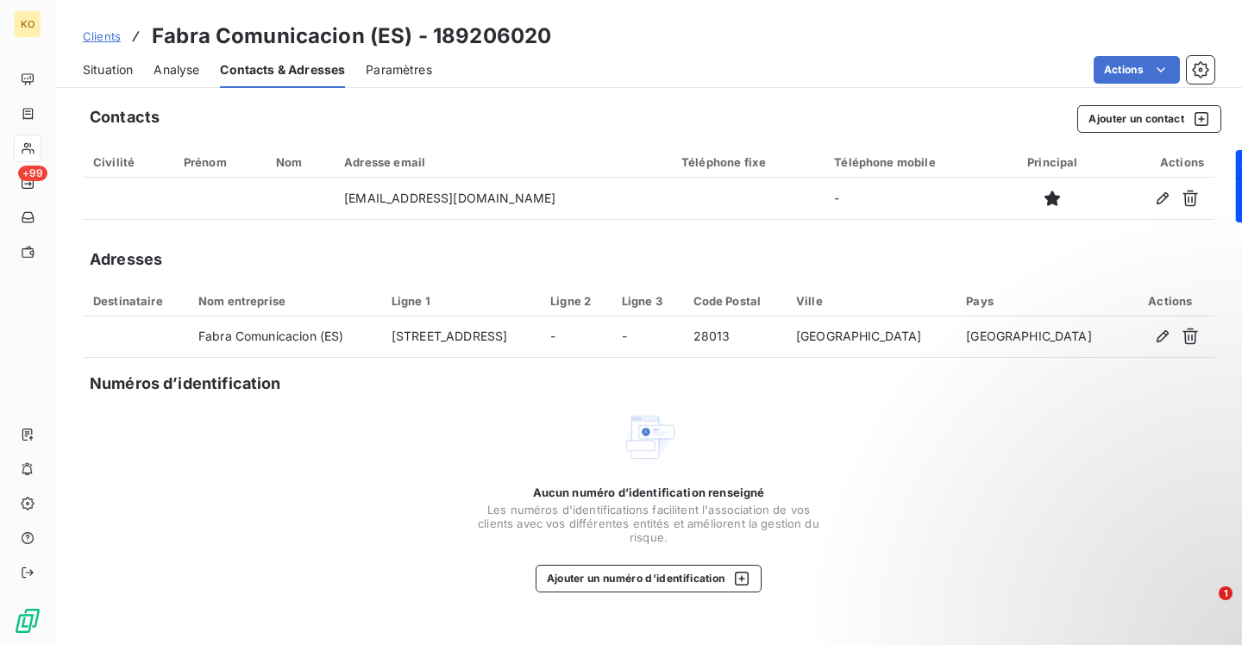
click at [113, 43] on link "Clients" at bounding box center [102, 36] width 38 height 17
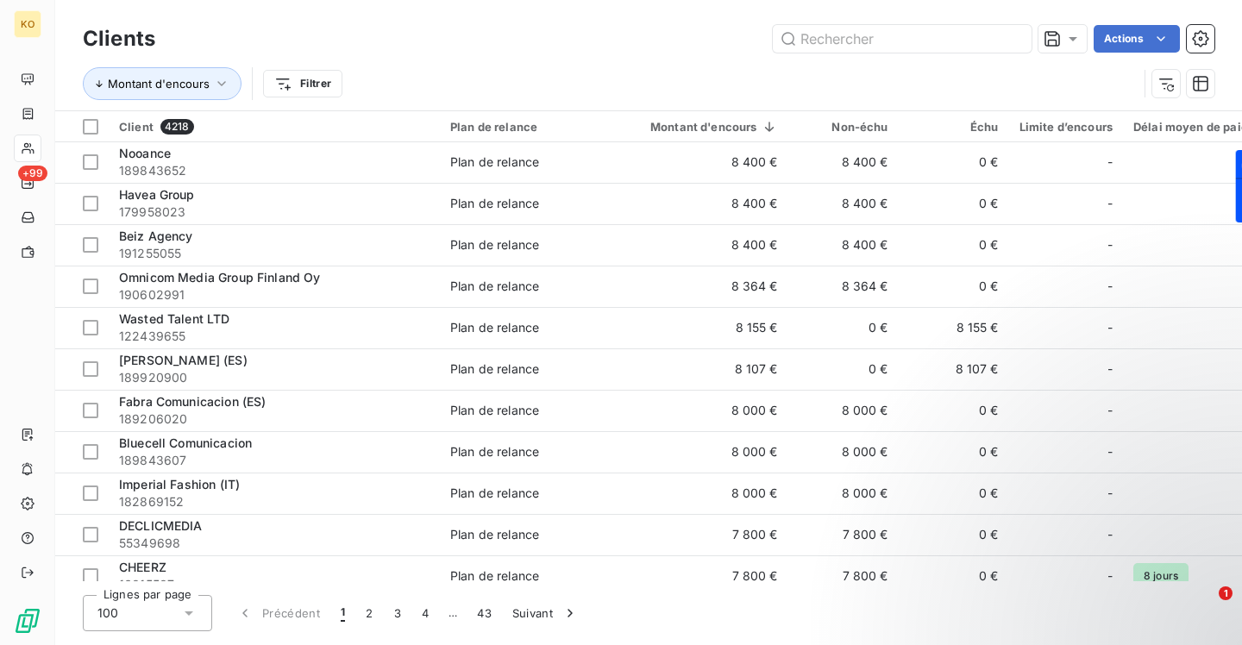
scroll to position [3446, 0]
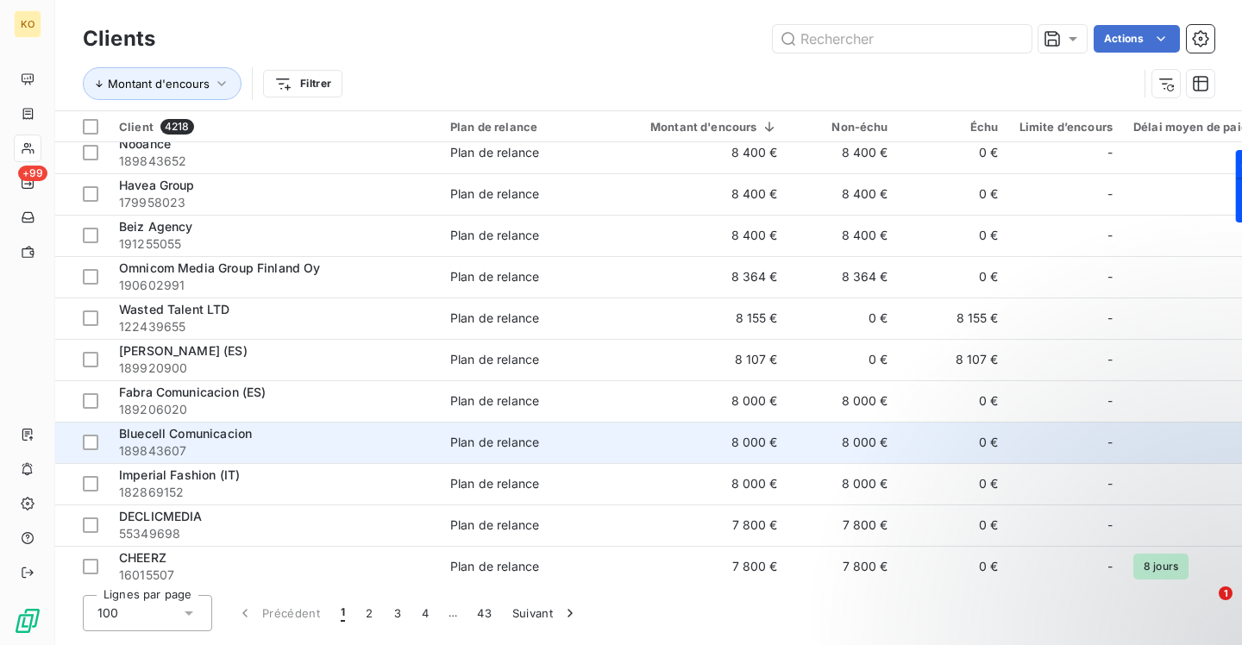
click at [224, 429] on span "Bluecell Comunicacion" at bounding box center [185, 433] width 133 height 15
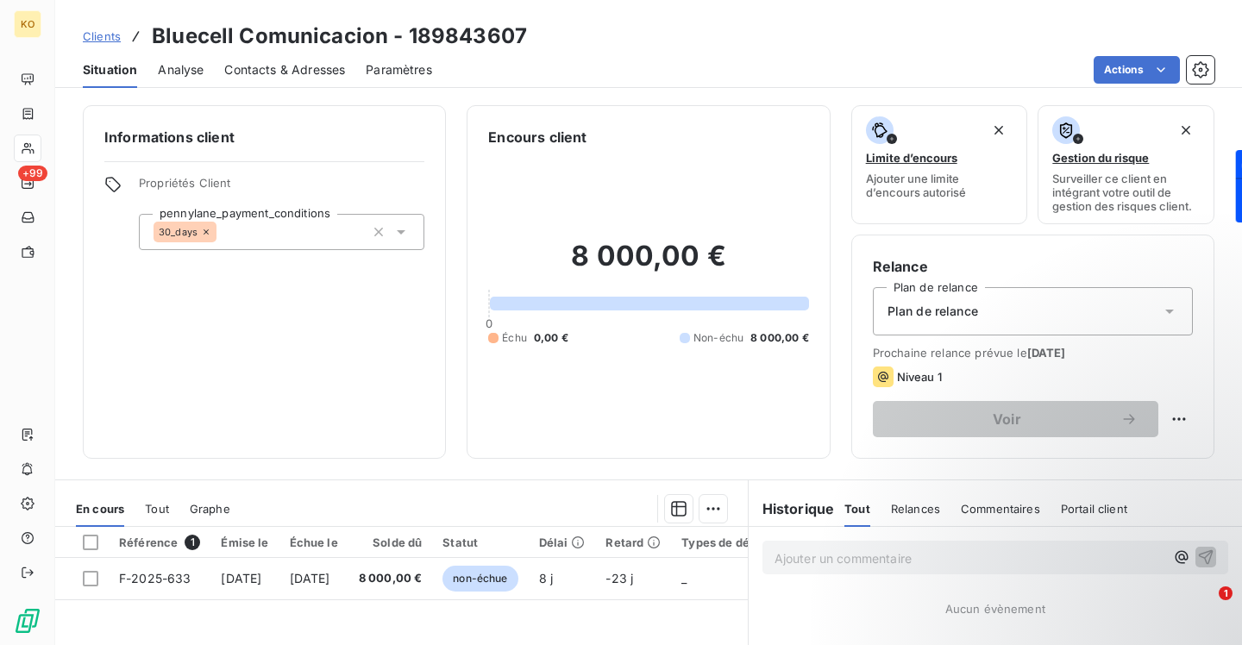
drag, startPoint x: 323, startPoint y: 69, endPoint x: 339, endPoint y: 72, distance: 15.7
click at [323, 69] on span "Contacts & Adresses" at bounding box center [284, 69] width 121 height 17
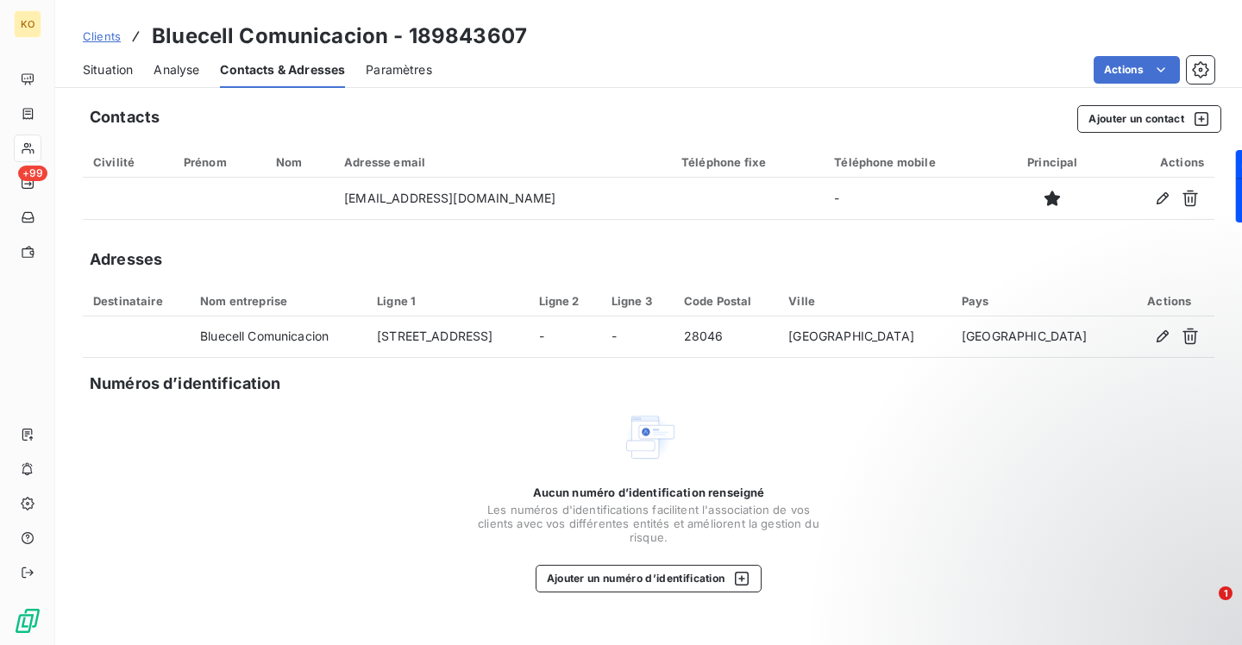
click at [100, 46] on div "Clients Bluecell Comunicacion - 189843607" at bounding box center [305, 36] width 444 height 31
click at [105, 39] on span "Clients" at bounding box center [102, 36] width 38 height 14
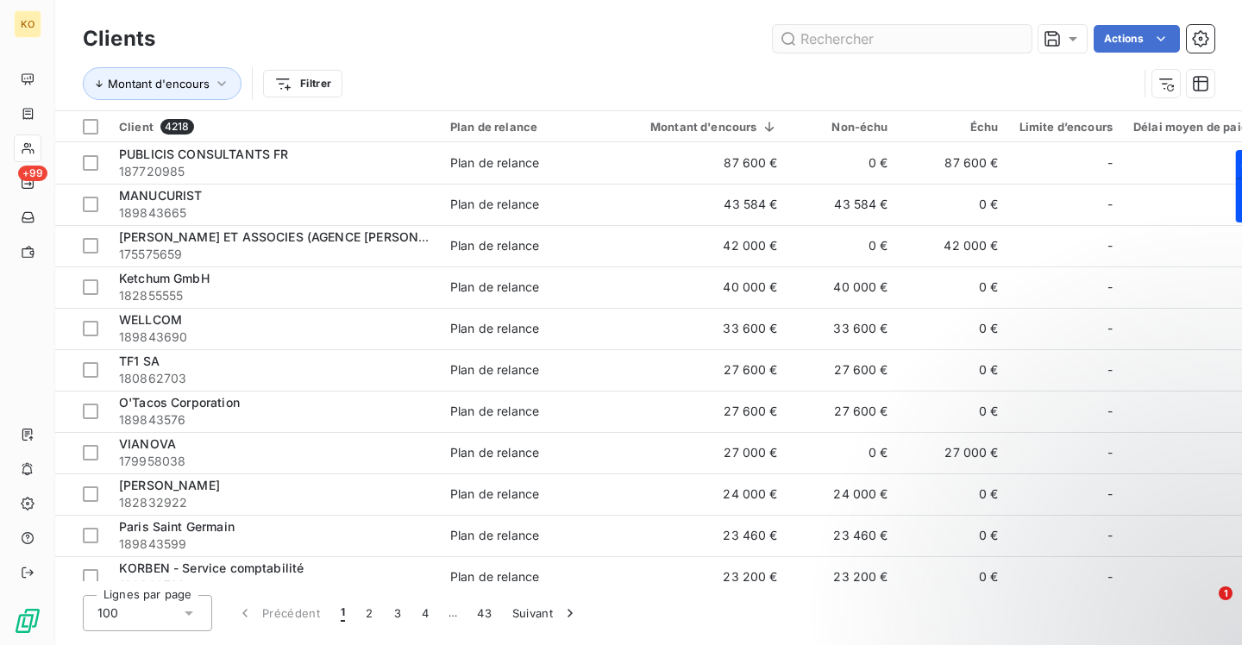
scroll to position [3536, 0]
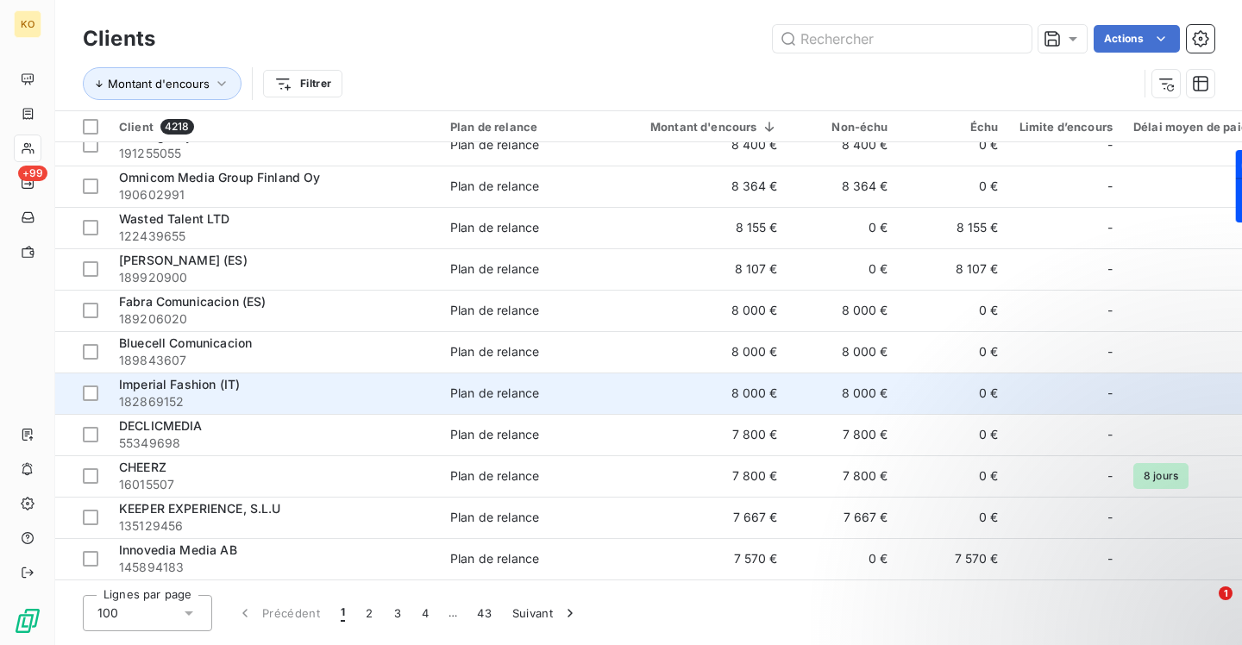
click at [197, 381] on span "Imperial Fashion (IT)" at bounding box center [179, 384] width 121 height 15
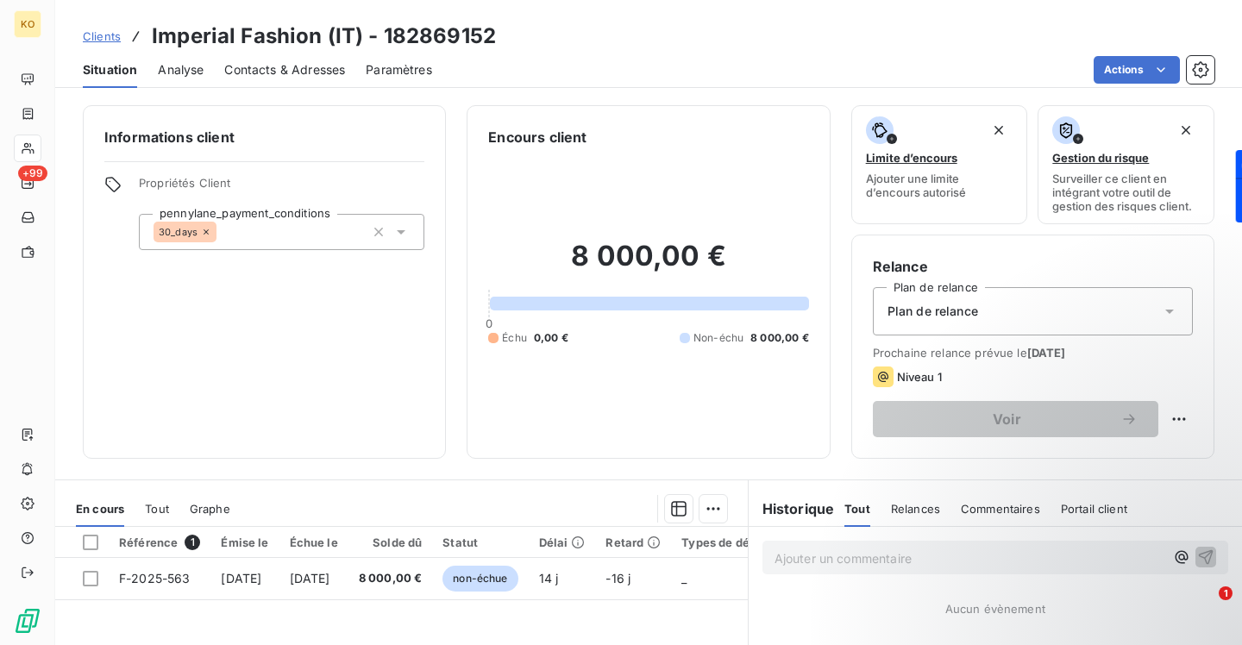
click at [265, 62] on span "Contacts & Adresses" at bounding box center [284, 69] width 121 height 17
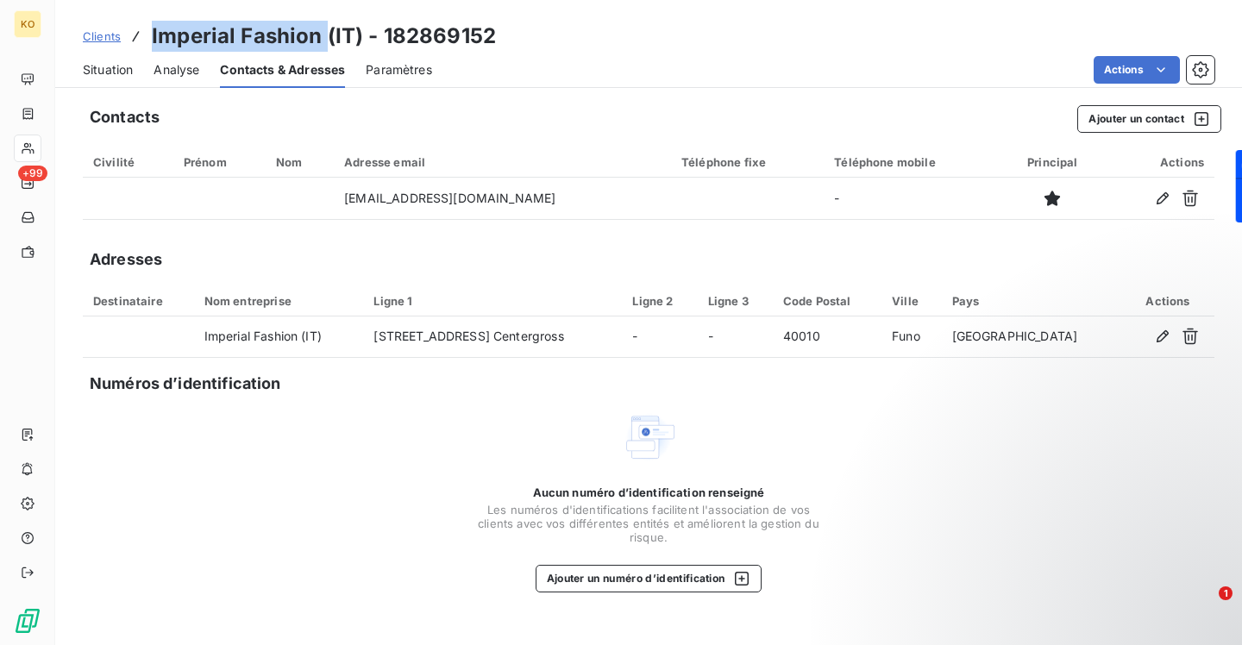
drag, startPoint x: 322, startPoint y: 38, endPoint x: 146, endPoint y: 39, distance: 175.9
click at [146, 39] on div "Clients Imperial Fashion (IT) - 182869152" at bounding box center [289, 36] width 413 height 31
copy h3 "Imperial Fashion"
click at [1096, 122] on button "Ajouter un contact" at bounding box center [1149, 119] width 144 height 28
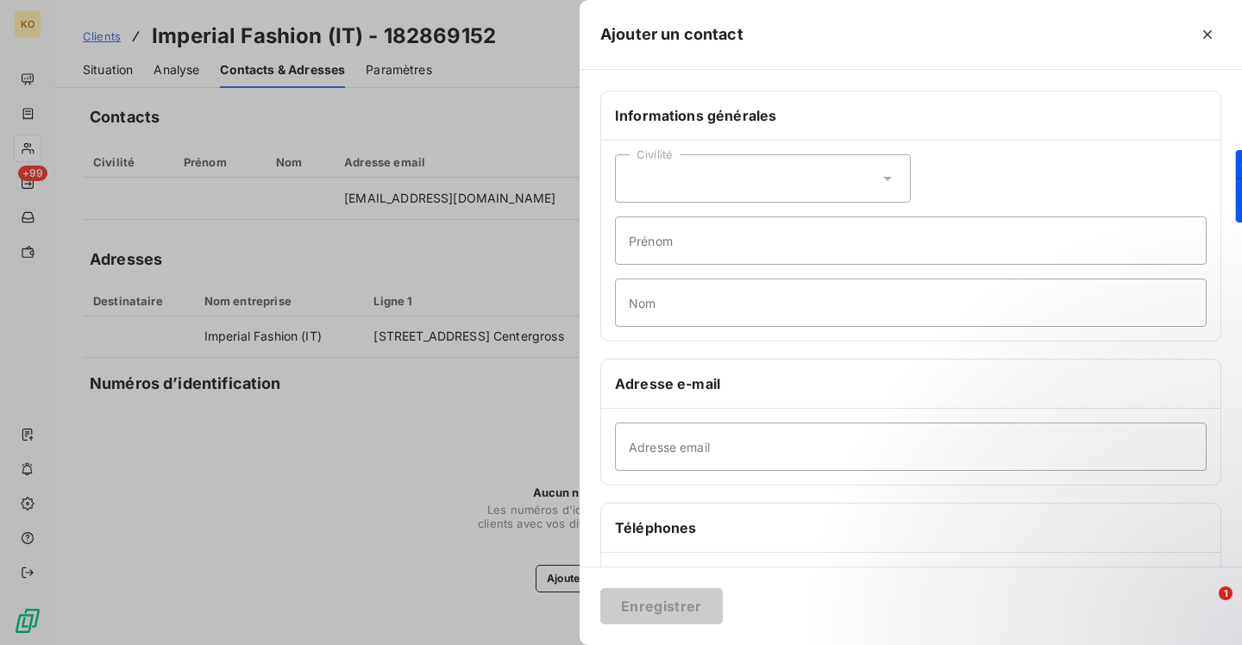
drag, startPoint x: 715, startPoint y: 413, endPoint x: 711, endPoint y: 429, distance: 15.9
click at [715, 414] on div "Adresse email" at bounding box center [910, 447] width 619 height 76
click at [707, 448] on input "Adresse email" at bounding box center [911, 447] width 592 height 48
paste input "[EMAIL_ADDRESS][DOMAIN_NAME]"
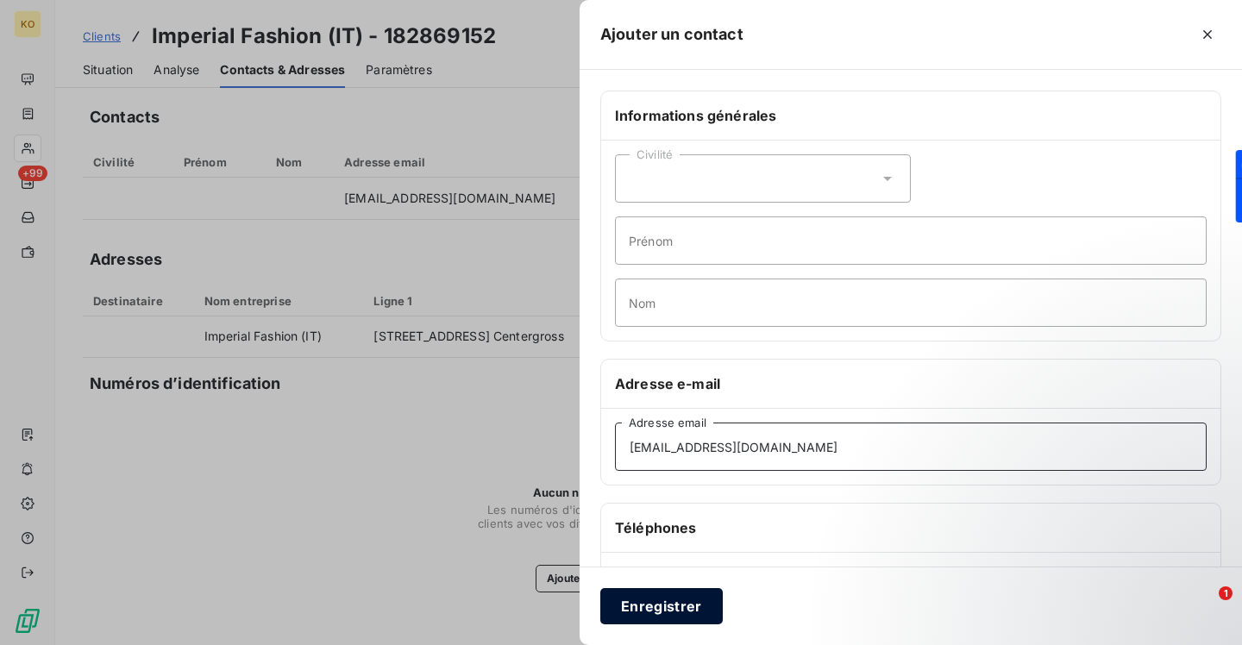
type input "[EMAIL_ADDRESS][DOMAIN_NAME]"
click at [669, 608] on button "Enregistrer" at bounding box center [661, 606] width 122 height 36
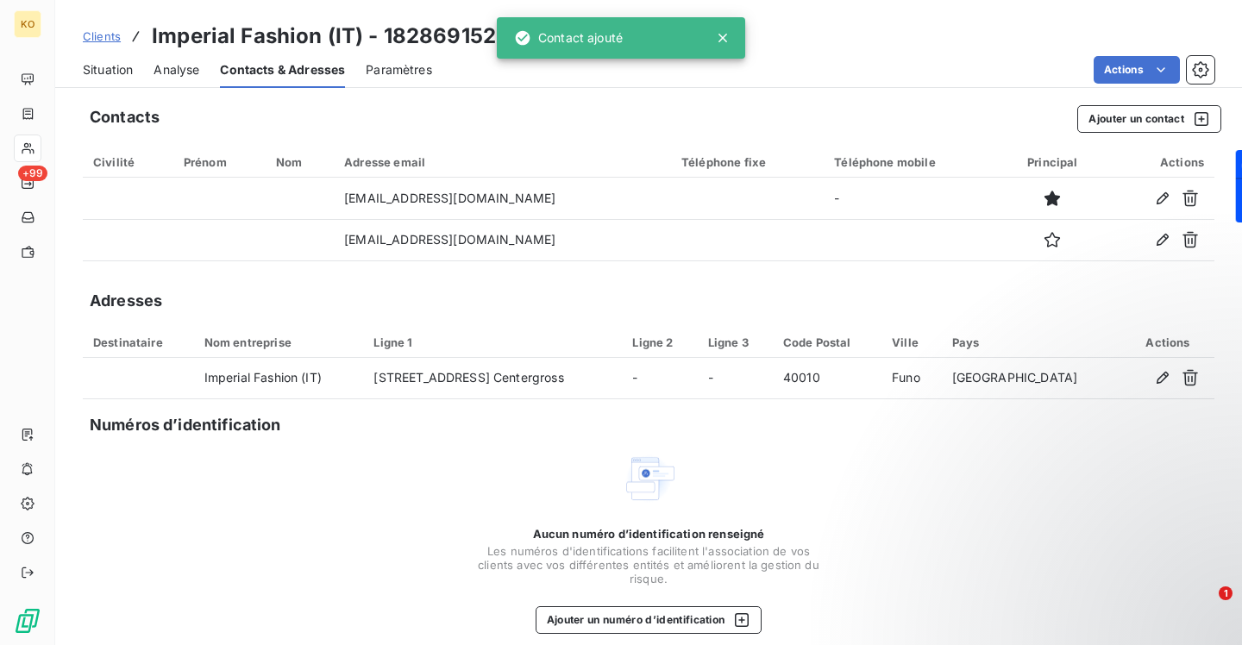
click at [110, 37] on span "Clients" at bounding box center [102, 36] width 38 height 14
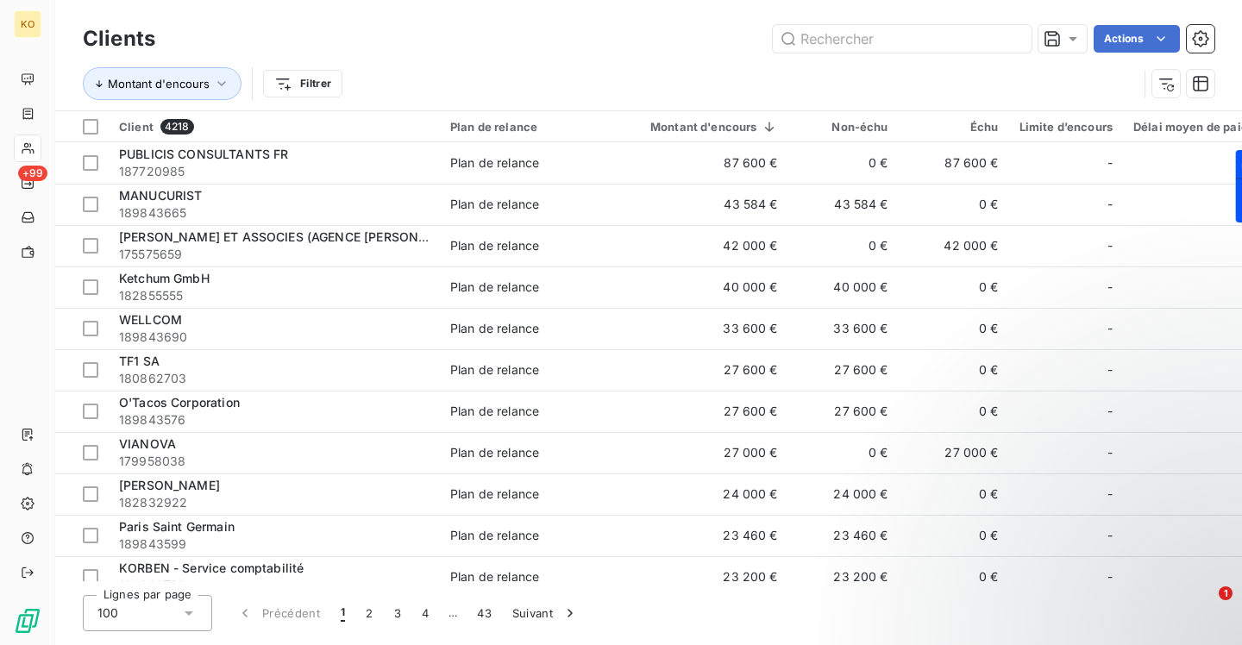
scroll to position [3536, 0]
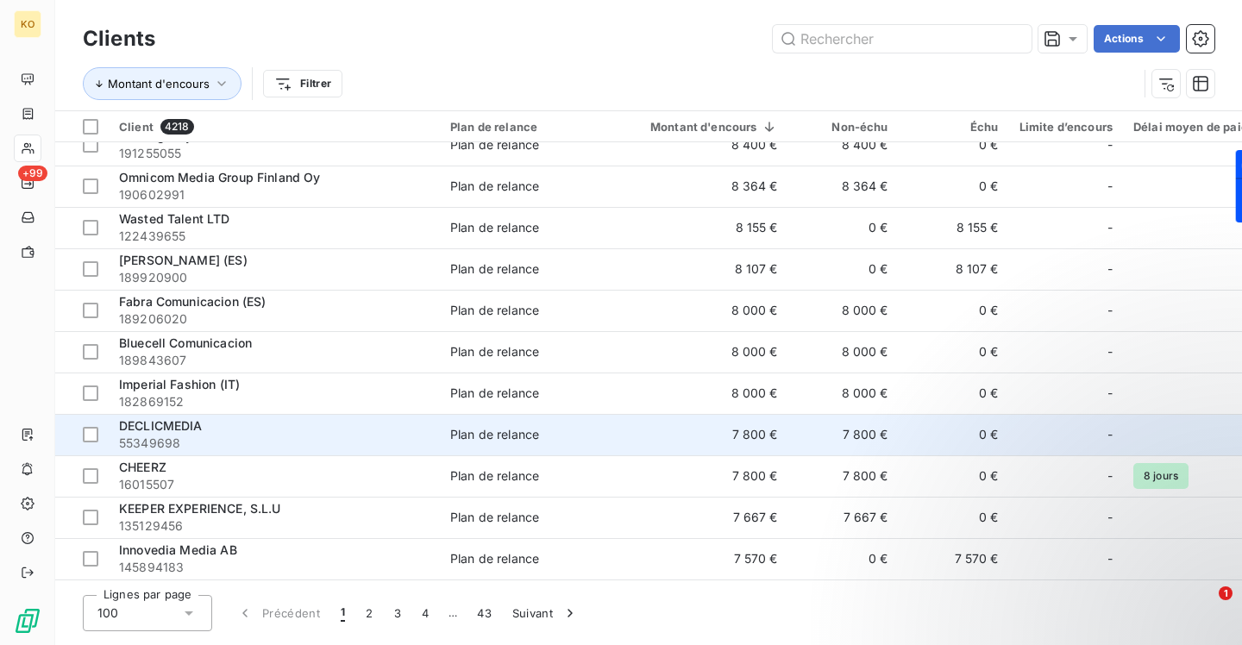
click at [153, 429] on span "DECLICMEDIA" at bounding box center [161, 425] width 84 height 15
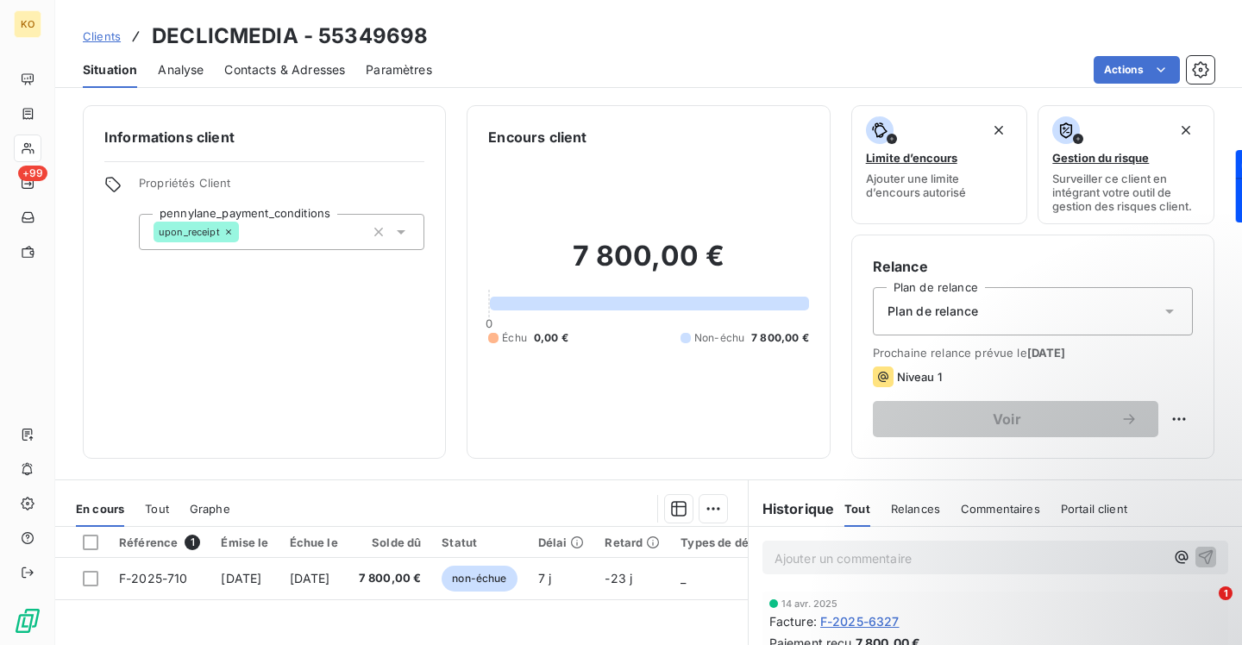
click at [303, 72] on span "Contacts & Adresses" at bounding box center [284, 69] width 121 height 17
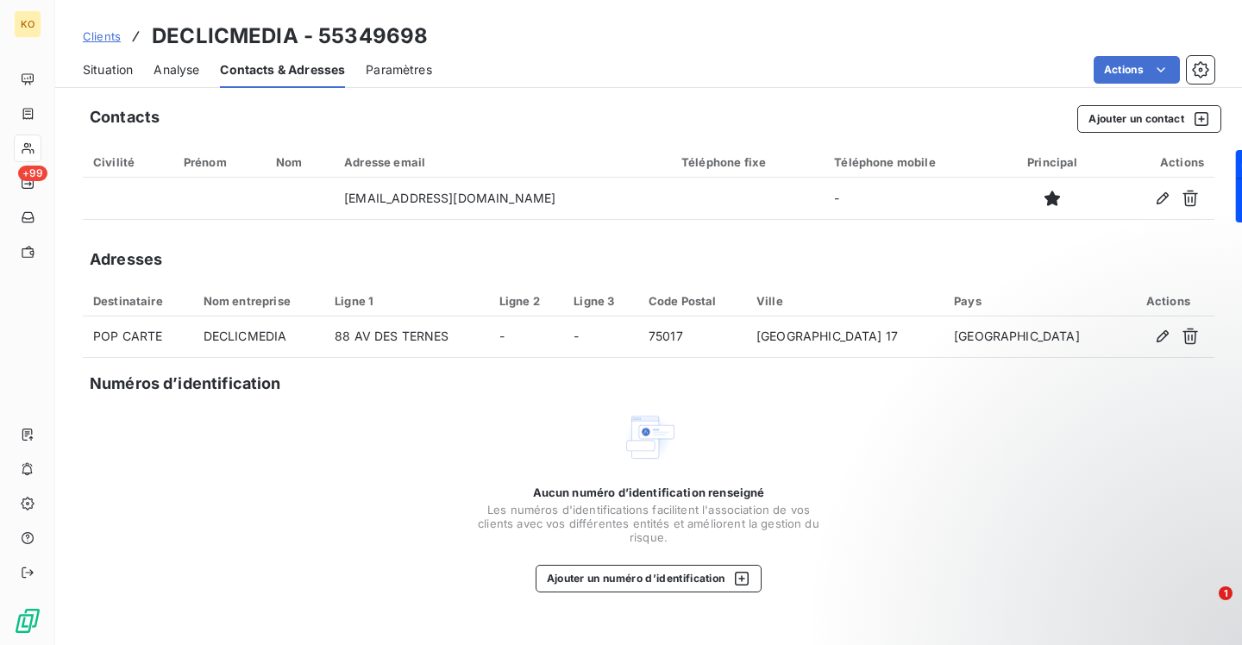
drag, startPoint x: 92, startPoint y: 35, endPoint x: 103, endPoint y: 35, distance: 10.3
click at [93, 35] on span "Clients" at bounding box center [102, 36] width 38 height 14
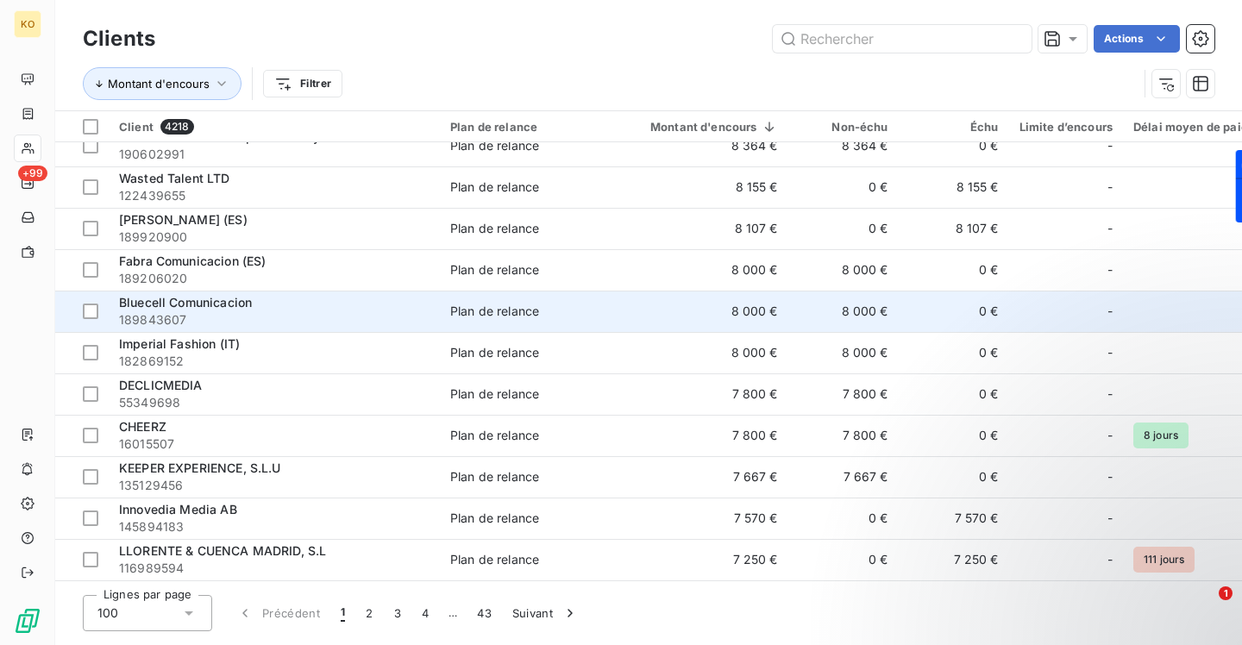
scroll to position [3590, 0]
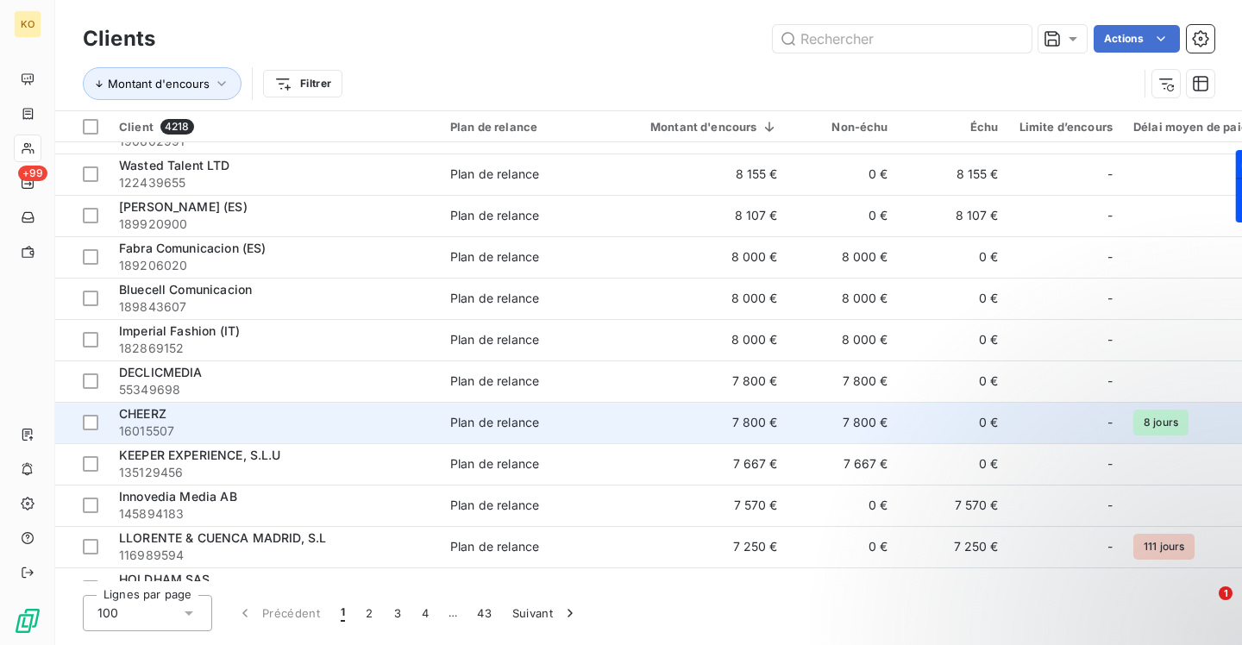
click at [148, 414] on span "CHEERZ" at bounding box center [142, 413] width 47 height 15
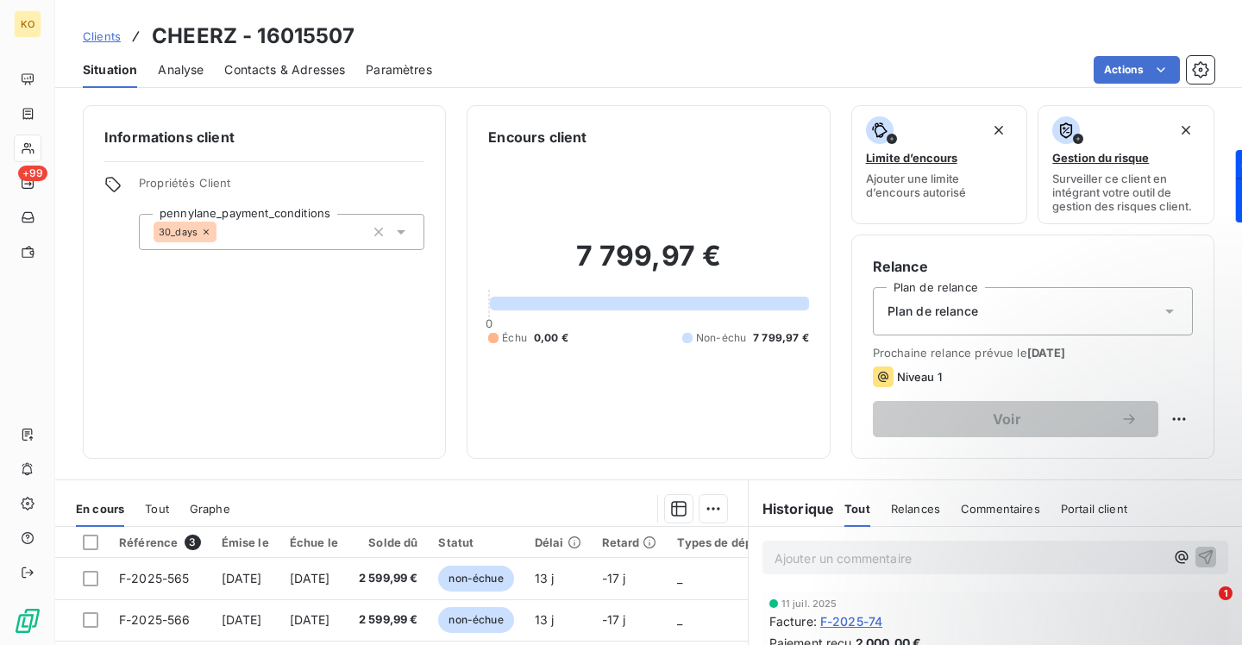
click at [297, 79] on div "Contacts & Adresses" at bounding box center [284, 70] width 121 height 36
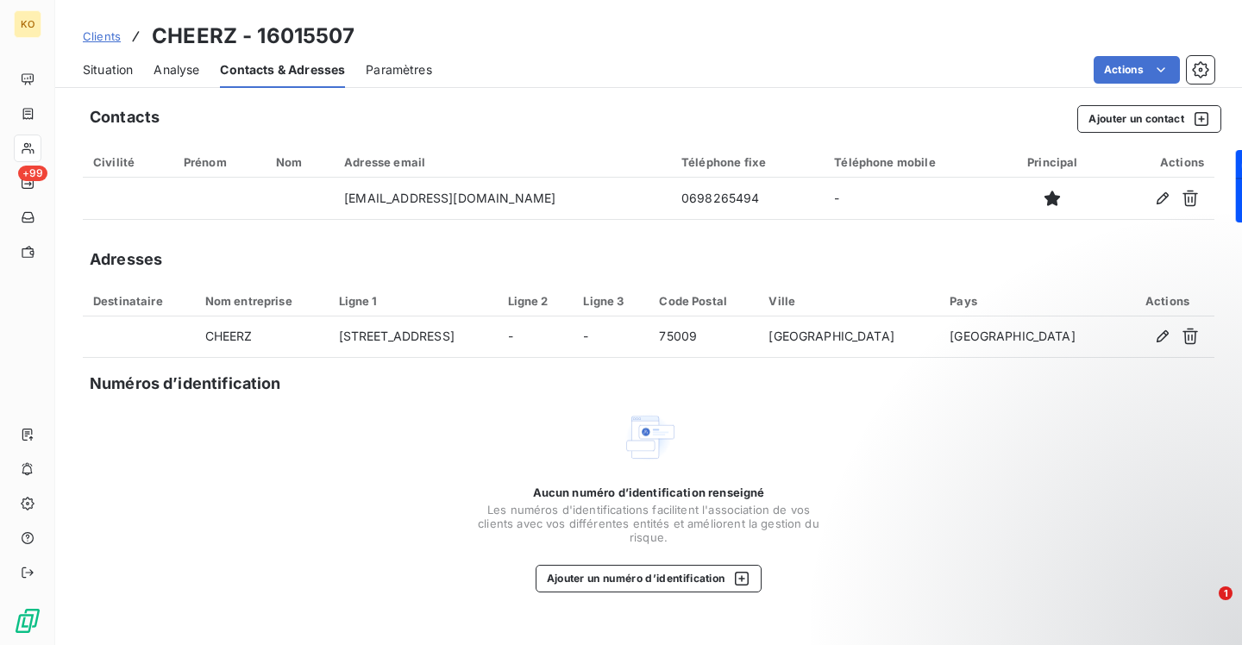
click at [110, 40] on span "Clients" at bounding box center [102, 36] width 38 height 14
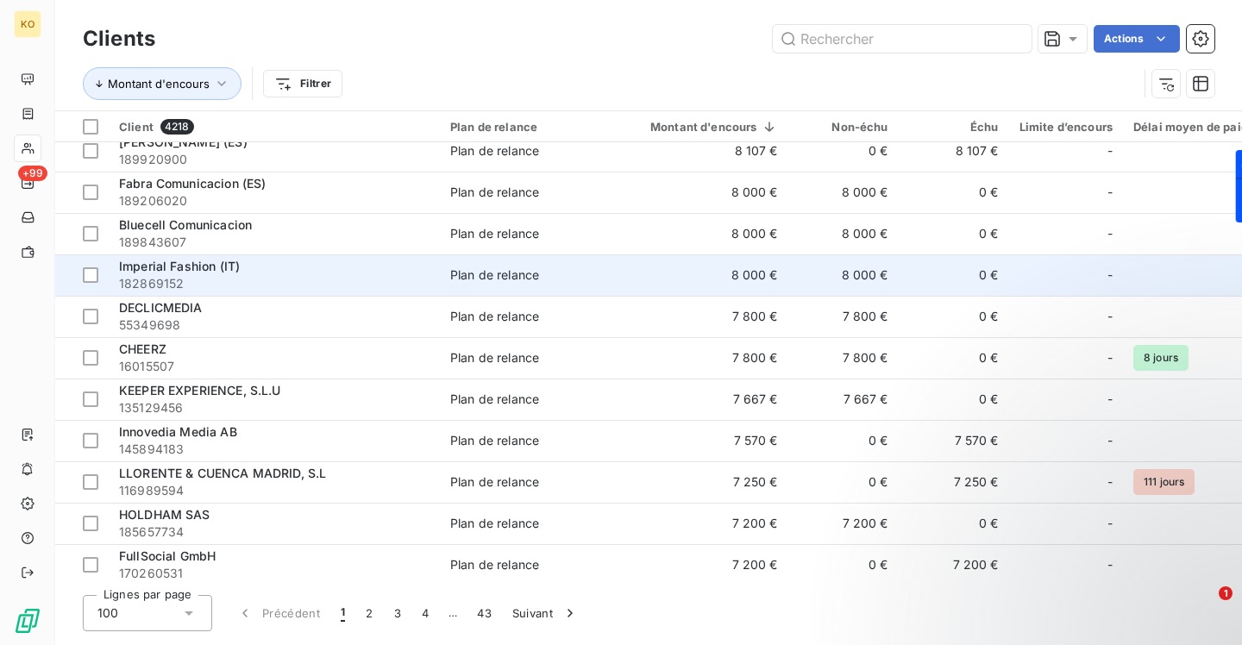
scroll to position [3707, 0]
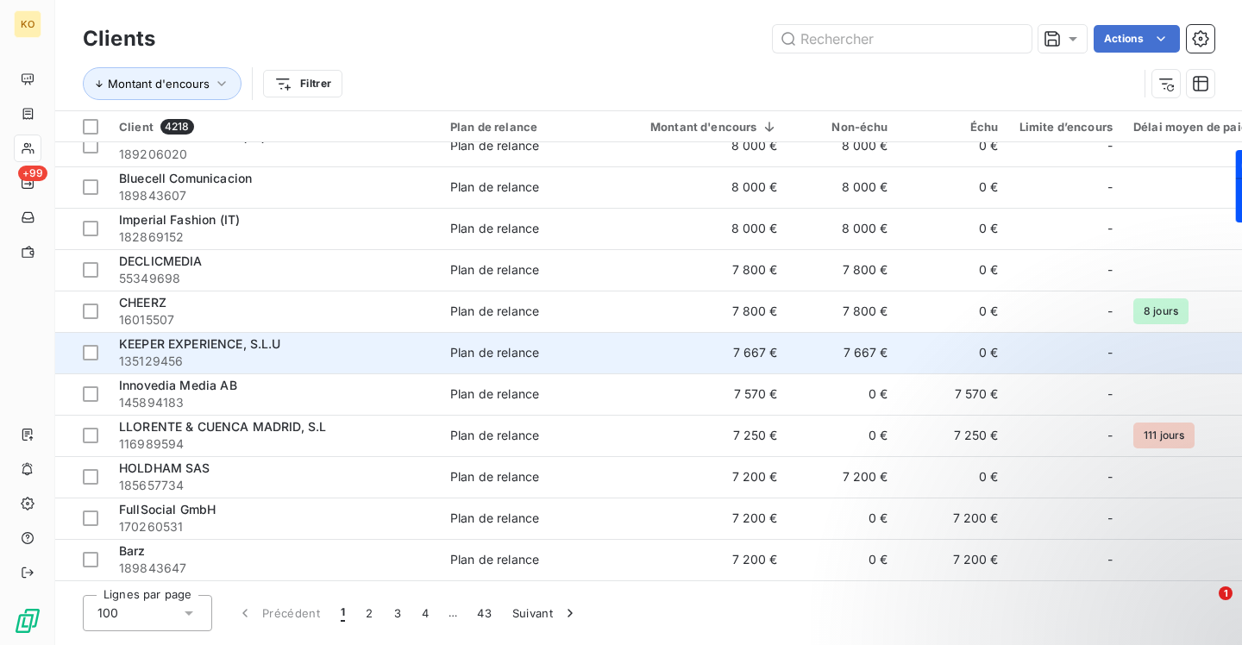
click at [229, 336] on span "KEEPER EXPERIENCE, S.L.U" at bounding box center [200, 343] width 162 height 15
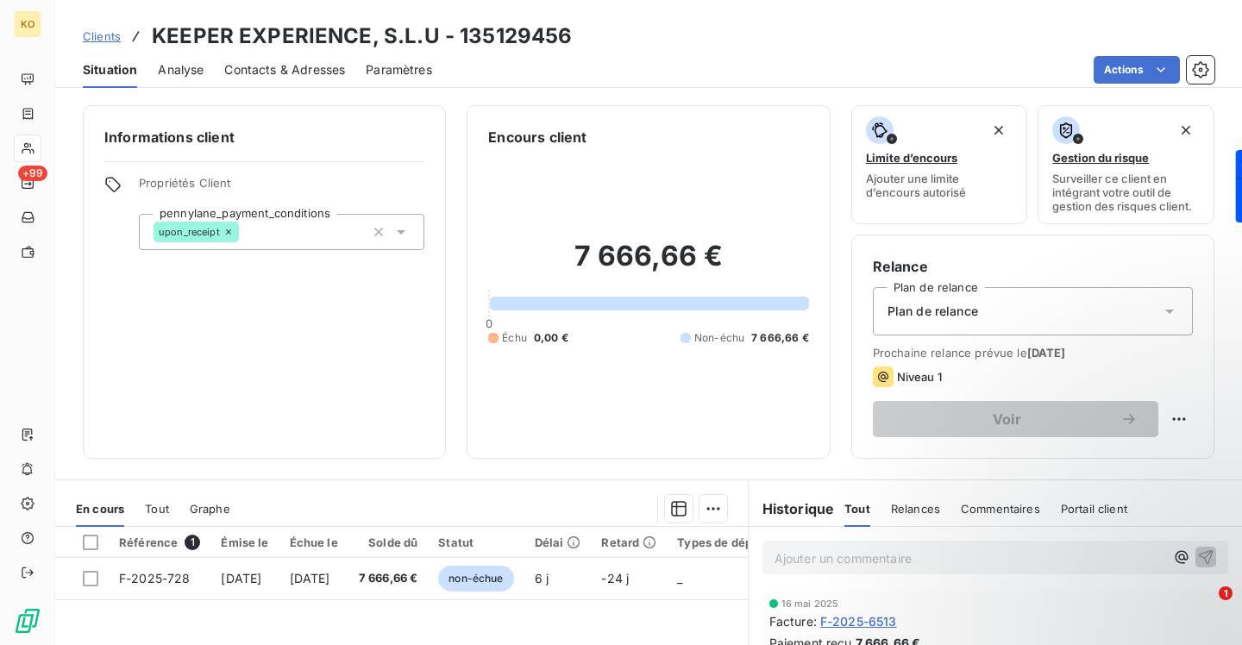
click at [260, 63] on span "Contacts & Adresses" at bounding box center [284, 69] width 121 height 17
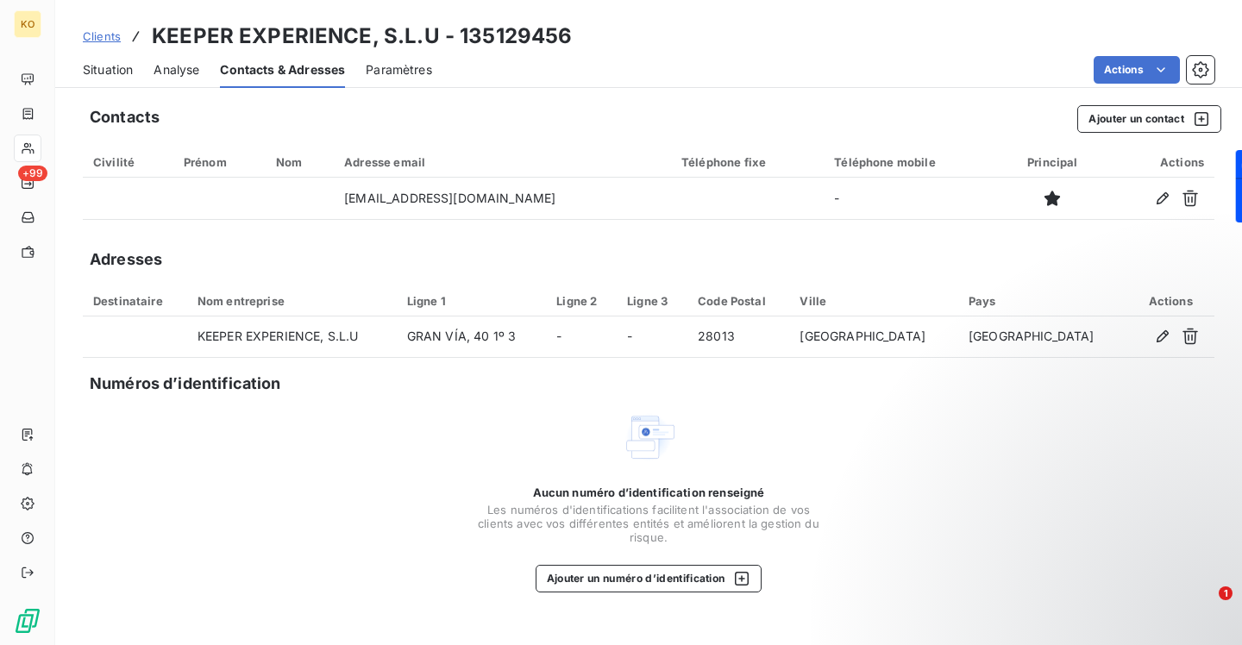
drag, startPoint x: 100, startPoint y: 34, endPoint x: 113, endPoint y: 36, distance: 13.2
click at [100, 34] on span "Clients" at bounding box center [102, 36] width 38 height 14
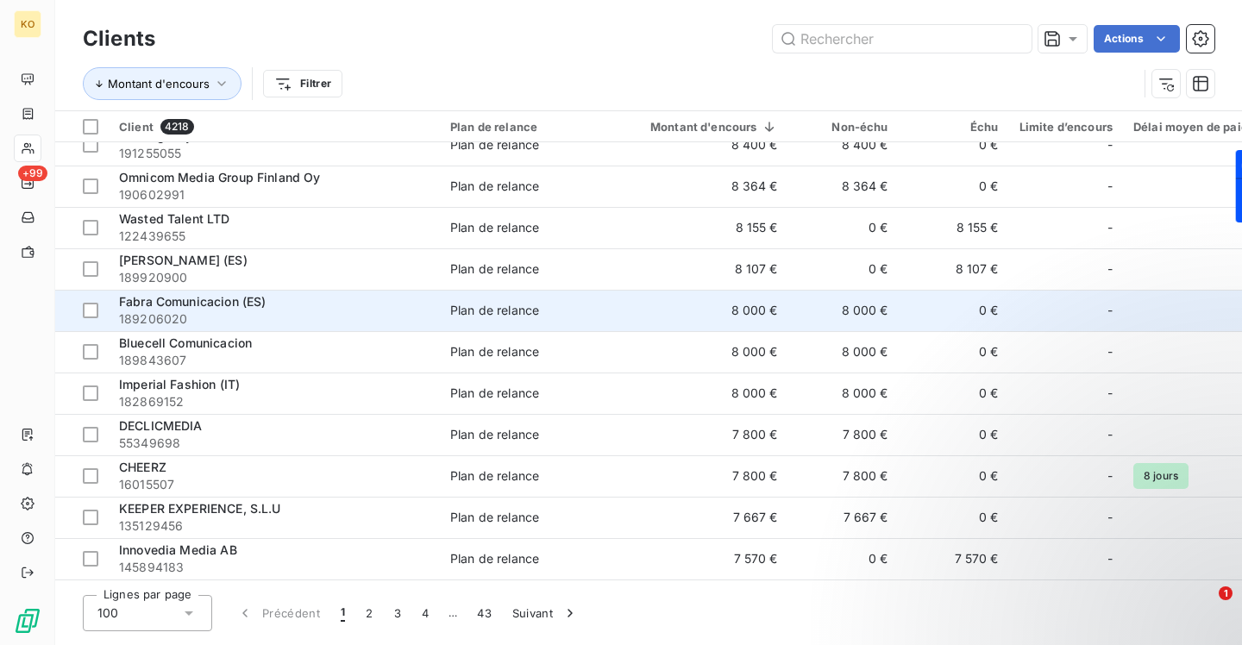
scroll to position [3707, 0]
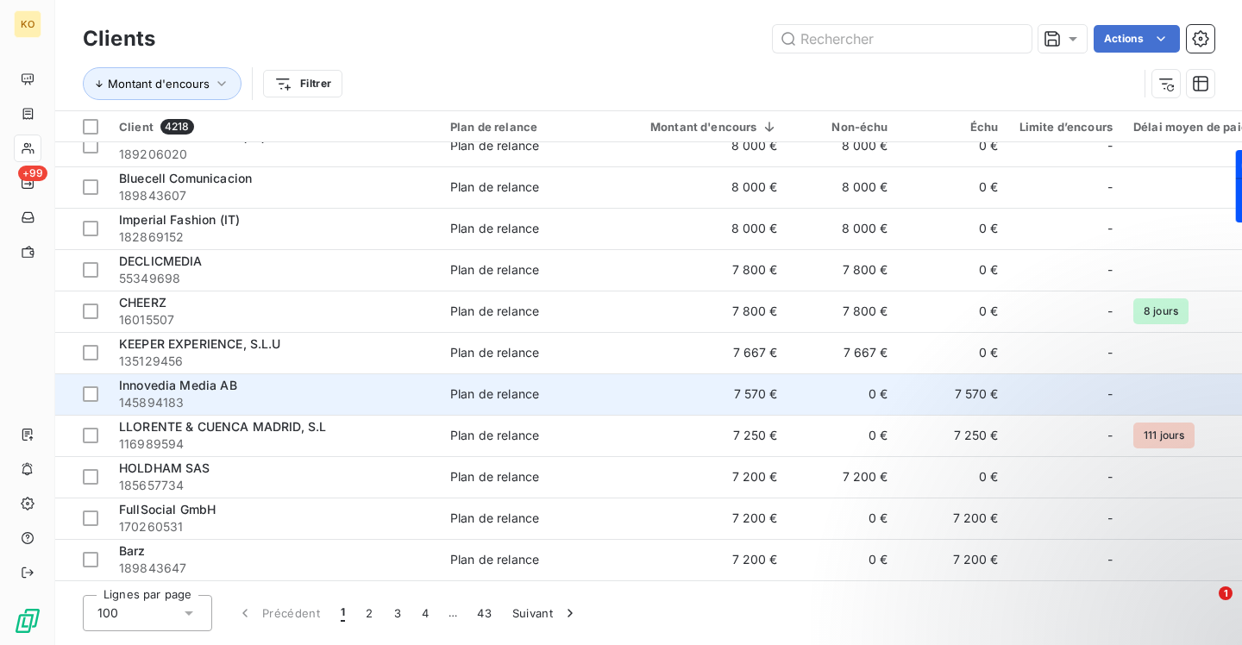
click at [204, 378] on span "Innovedia Media AB" at bounding box center [178, 385] width 118 height 15
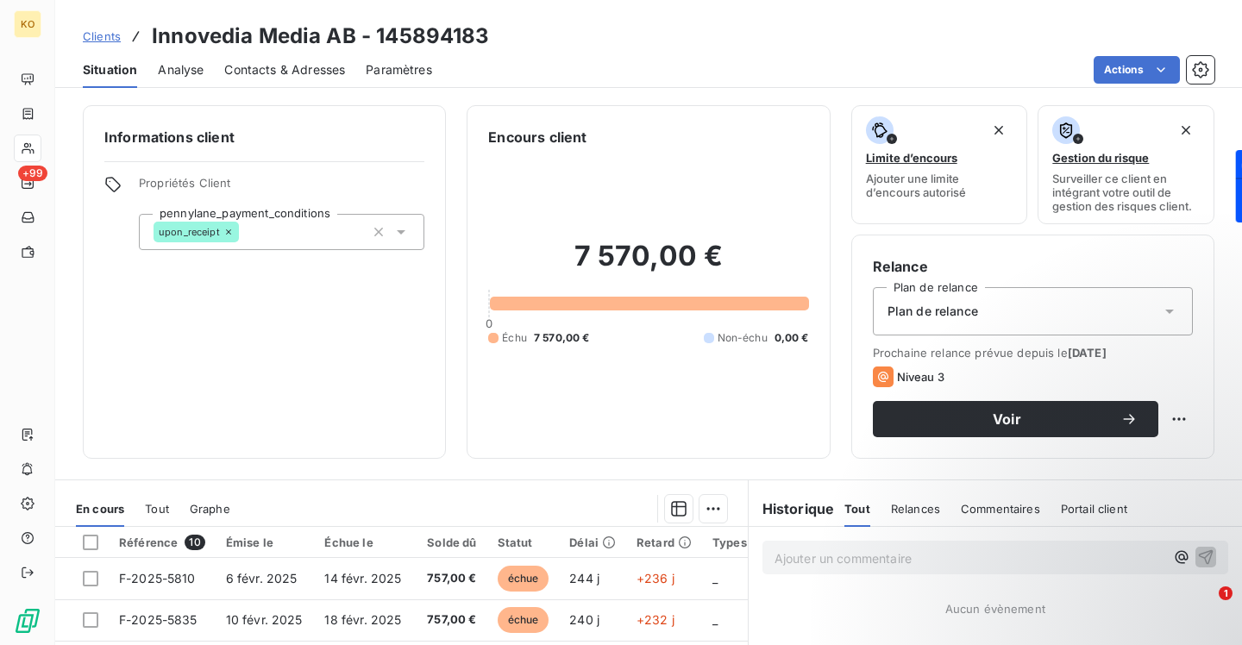
click at [280, 65] on span "Contacts & Adresses" at bounding box center [284, 69] width 121 height 17
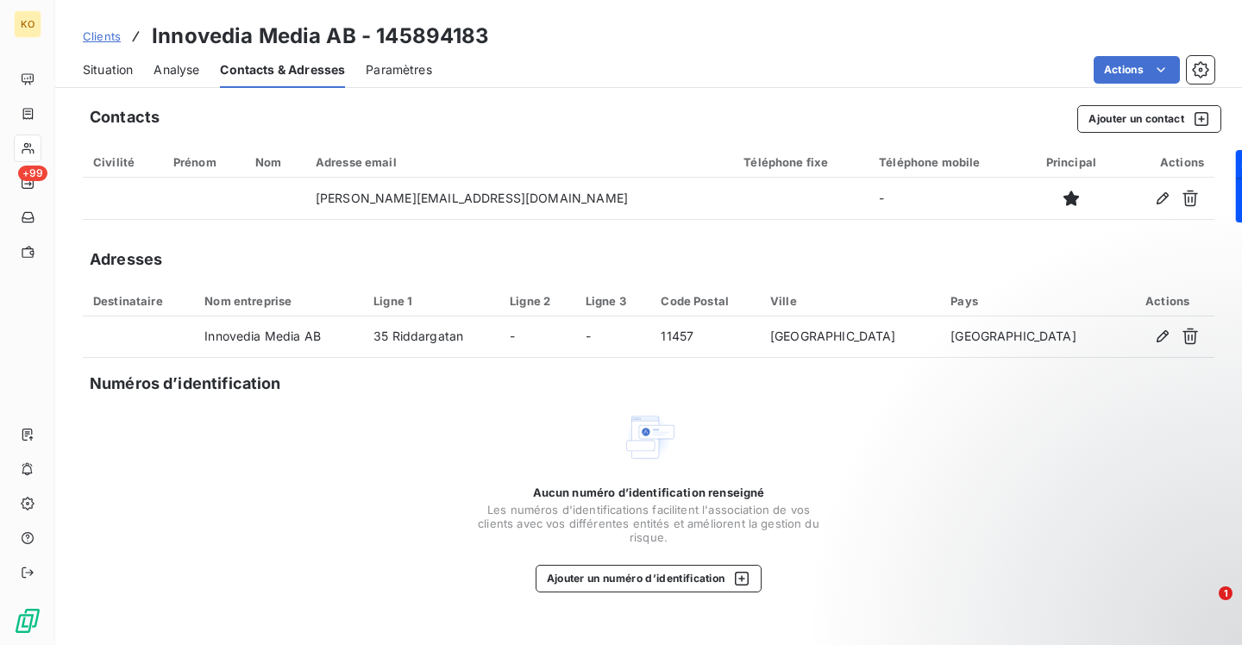
click at [100, 37] on span "Clients" at bounding box center [102, 36] width 38 height 14
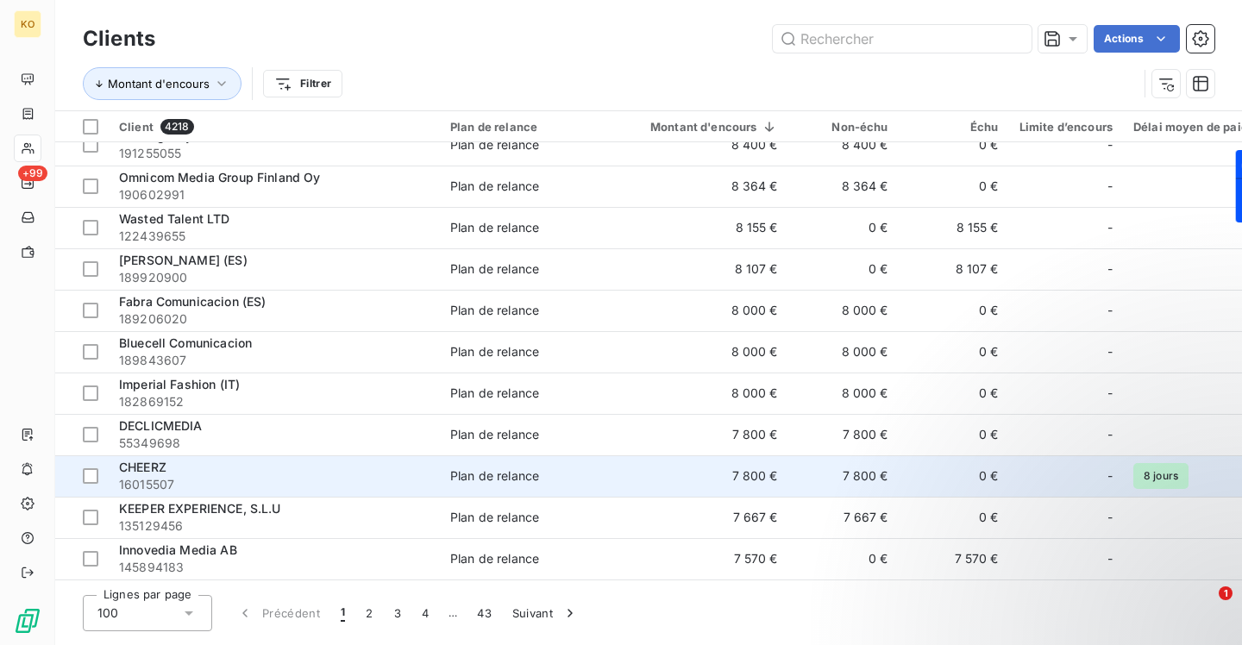
scroll to position [3707, 0]
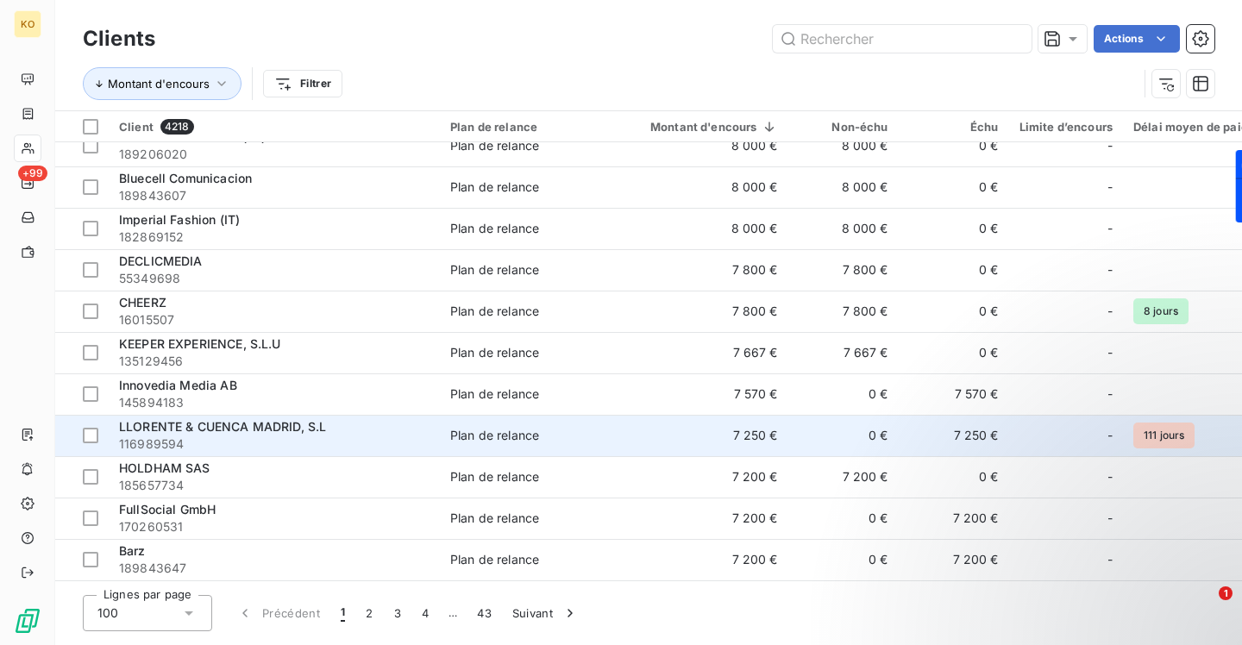
click at [190, 424] on span "LLORENTE & CUENCA MADRID, S.L" at bounding box center [222, 426] width 207 height 15
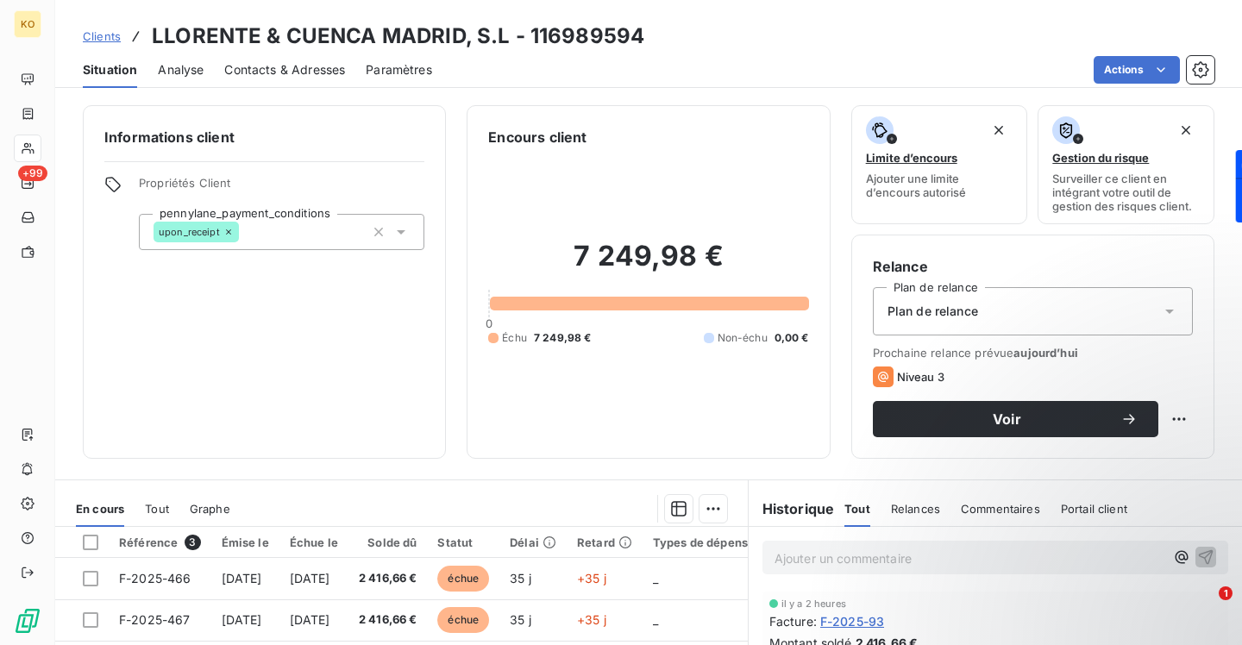
drag, startPoint x: 300, startPoint y: 69, endPoint x: 438, endPoint y: 76, distance: 138.1
click at [300, 70] on span "Contacts & Adresses" at bounding box center [284, 69] width 121 height 17
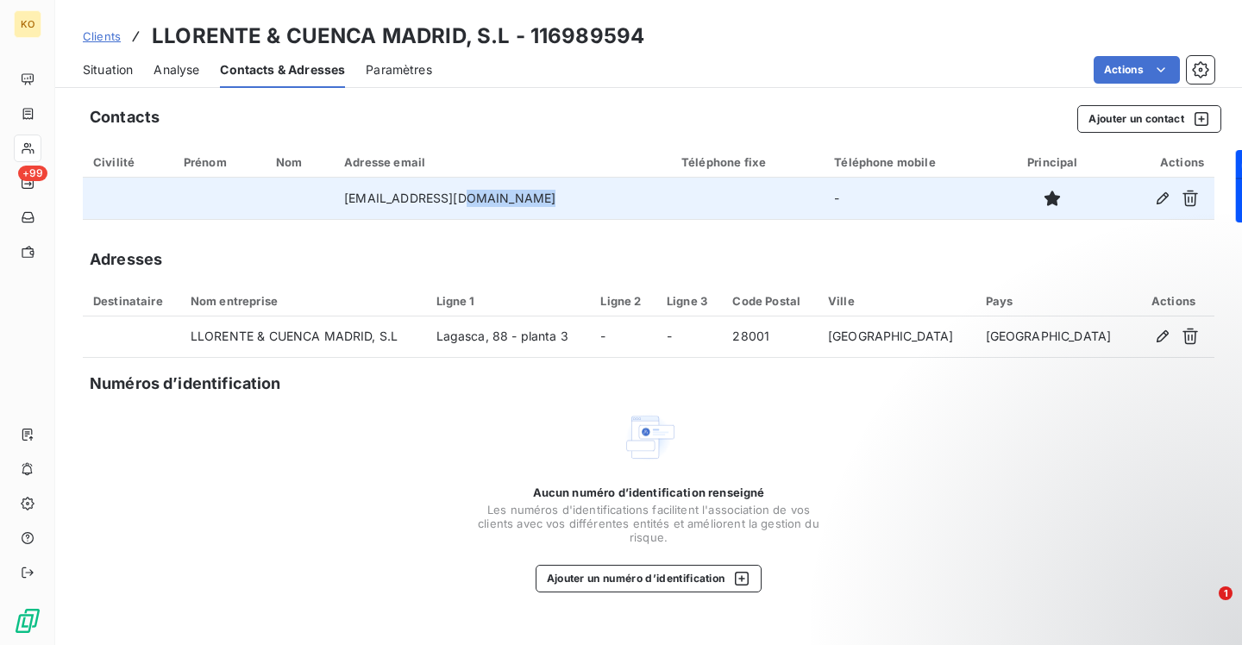
drag, startPoint x: 552, startPoint y: 199, endPoint x: 474, endPoint y: 199, distance: 77.6
click at [474, 199] on td "[EMAIL_ADDRESS][DOMAIN_NAME]" at bounding box center [502, 198] width 337 height 41
copy td "[DOMAIN_NAME]"
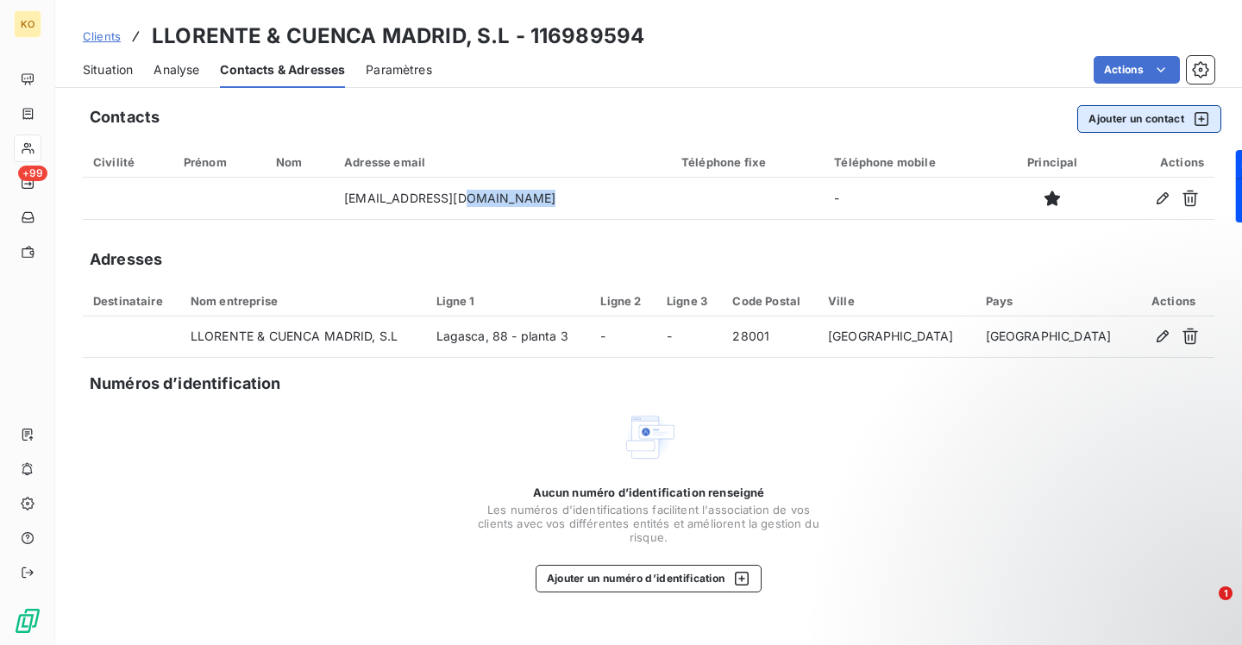
click at [1089, 128] on button "Ajouter un contact" at bounding box center [1149, 119] width 144 height 28
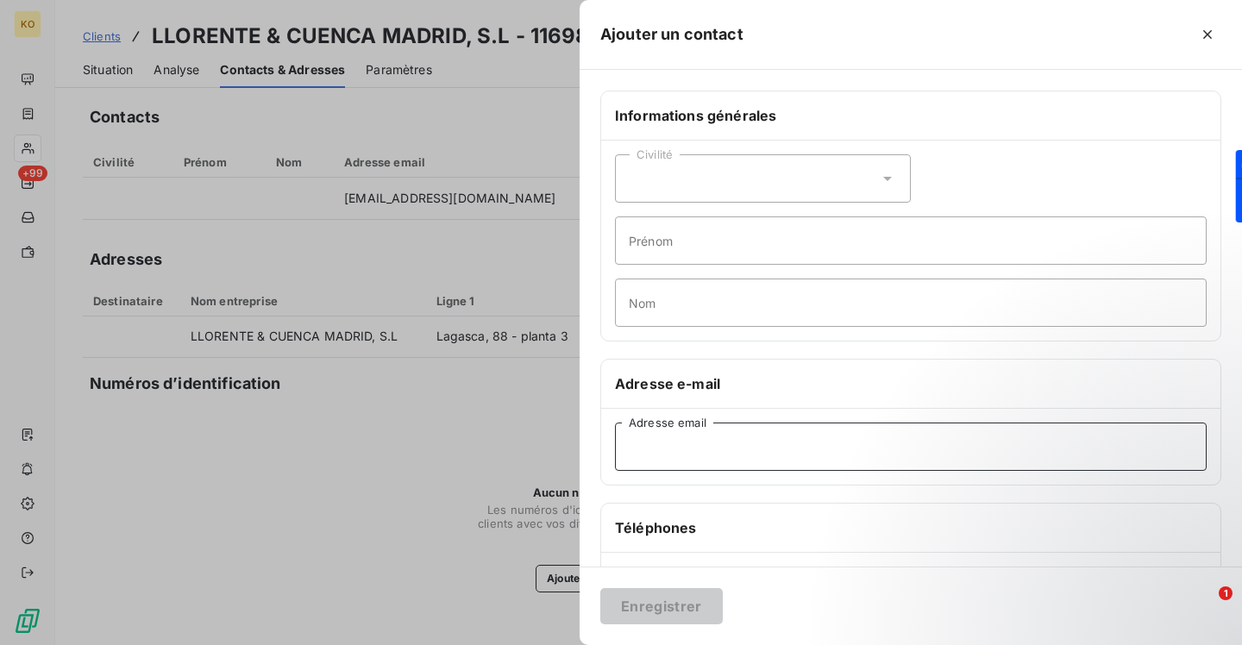
click at [719, 450] on input "Adresse email" at bounding box center [911, 447] width 592 height 48
paste input "[EMAIL_ADDRESS][DOMAIN_NAME]"
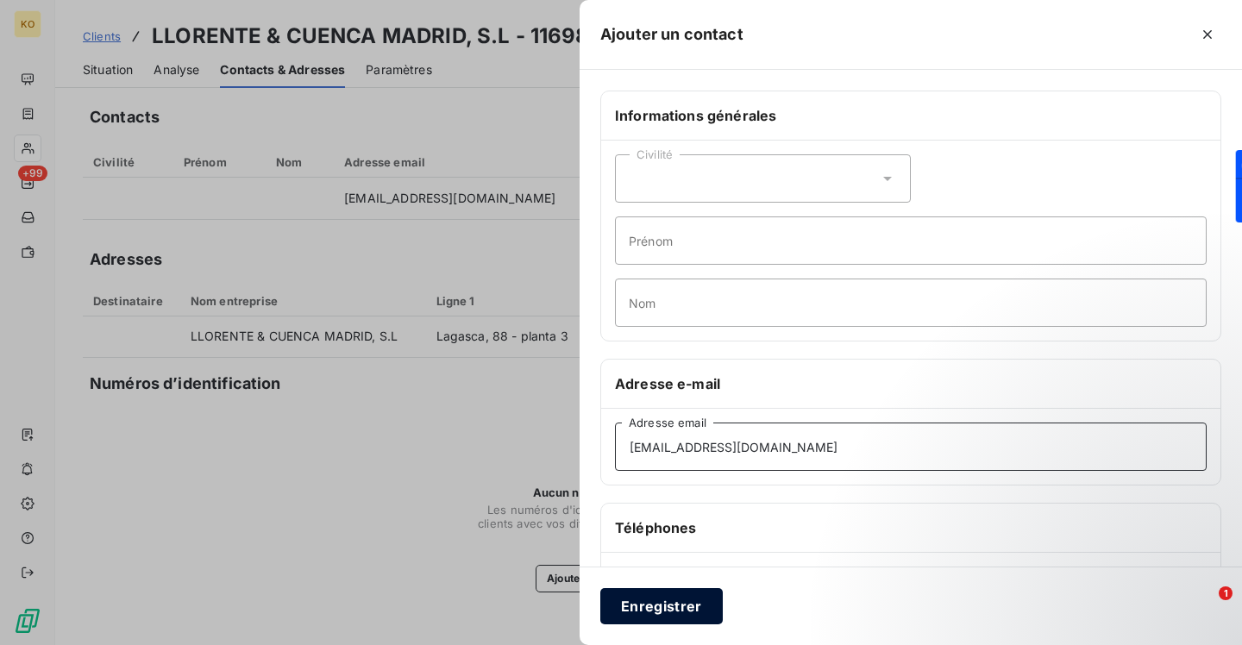
type input "[EMAIL_ADDRESS][DOMAIN_NAME]"
click at [702, 598] on button "Enregistrer" at bounding box center [661, 606] width 122 height 36
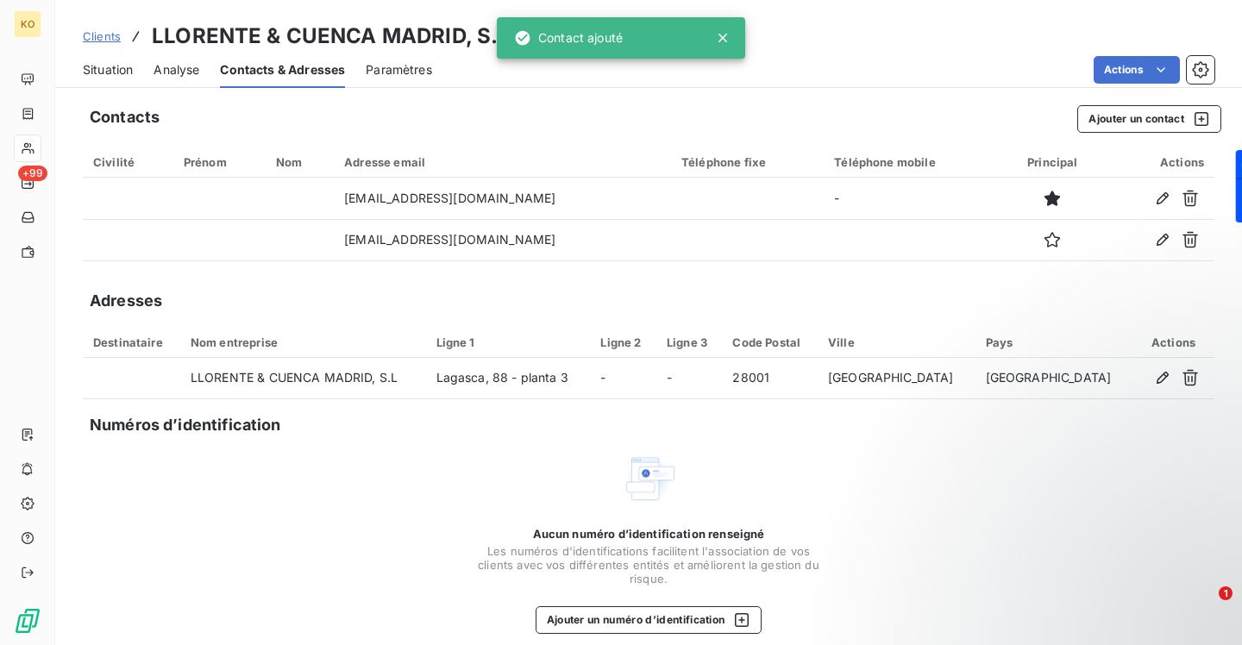
click at [110, 37] on span "Clients" at bounding box center [102, 36] width 38 height 14
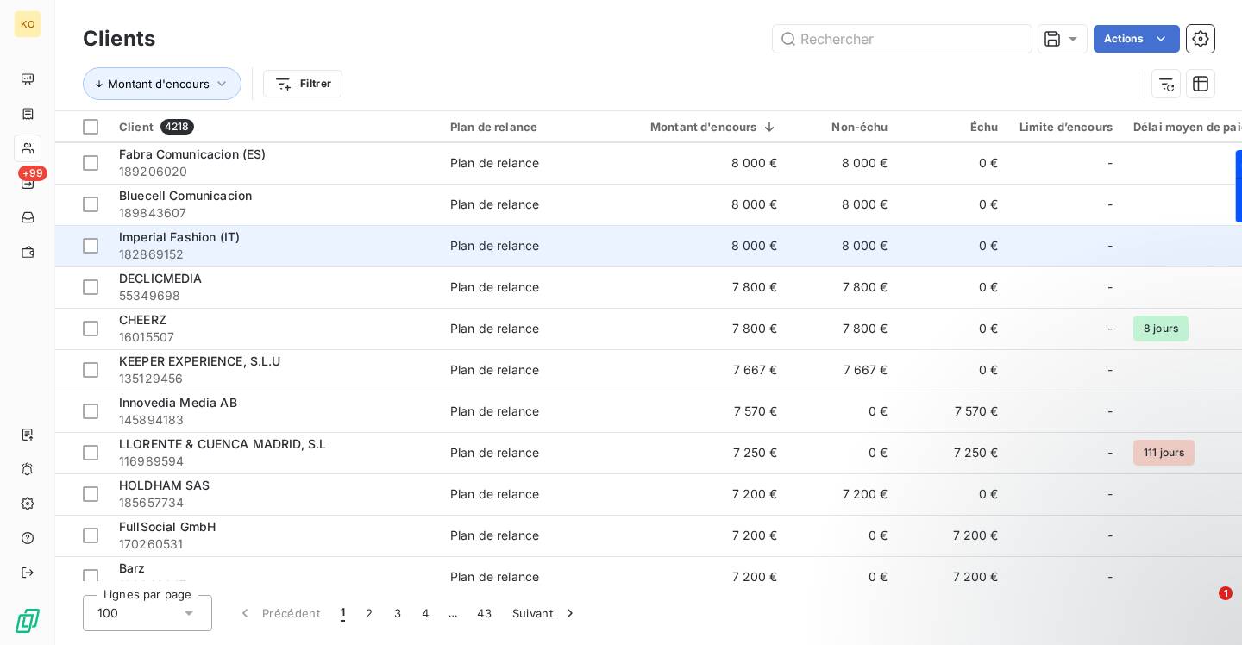
scroll to position [3707, 0]
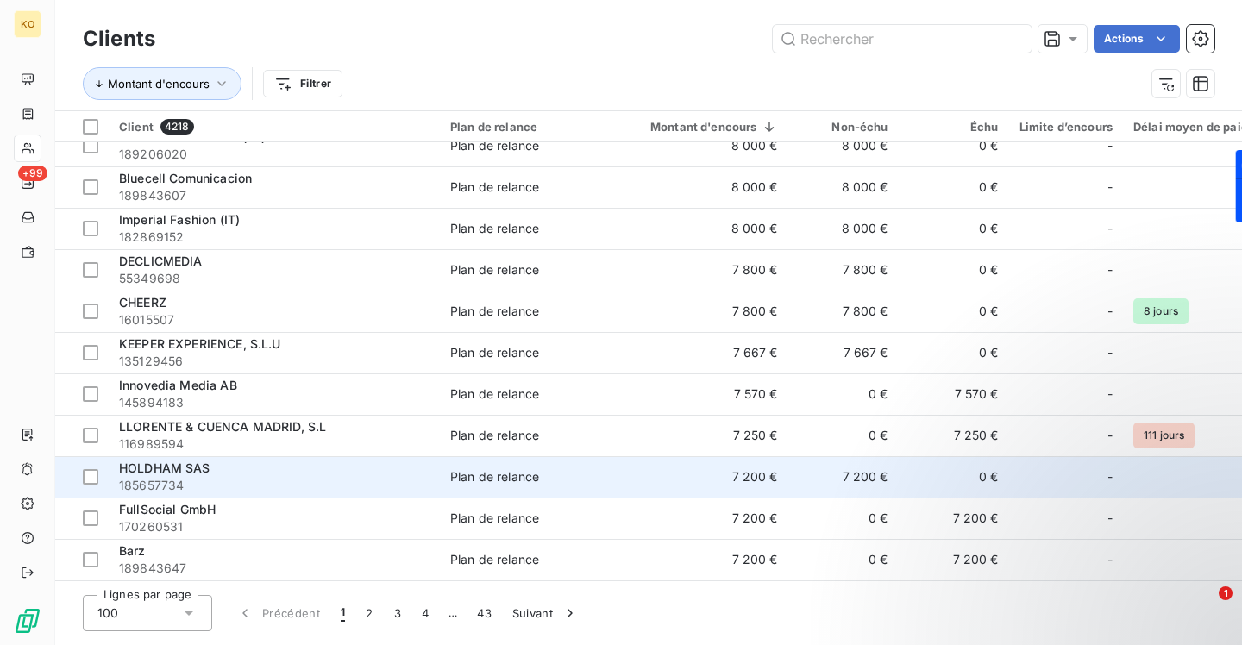
click at [167, 467] on span "HOLDHAM SAS" at bounding box center [164, 467] width 91 height 15
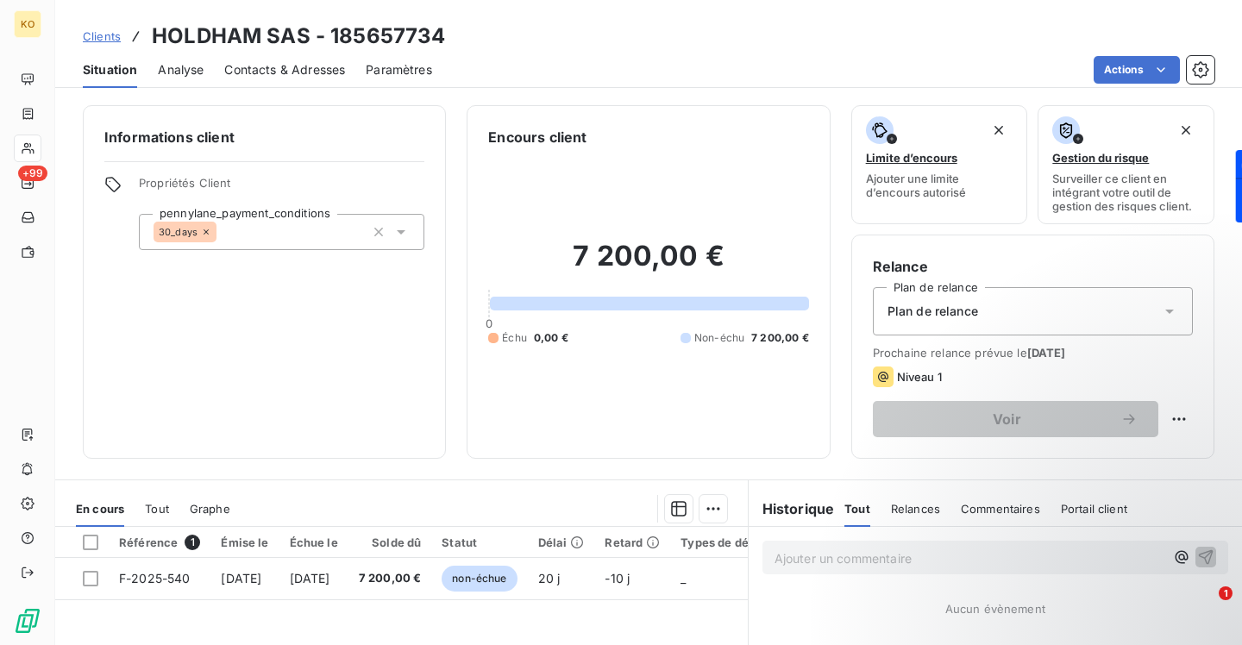
click at [252, 78] on div "Contacts & Adresses" at bounding box center [284, 70] width 121 height 36
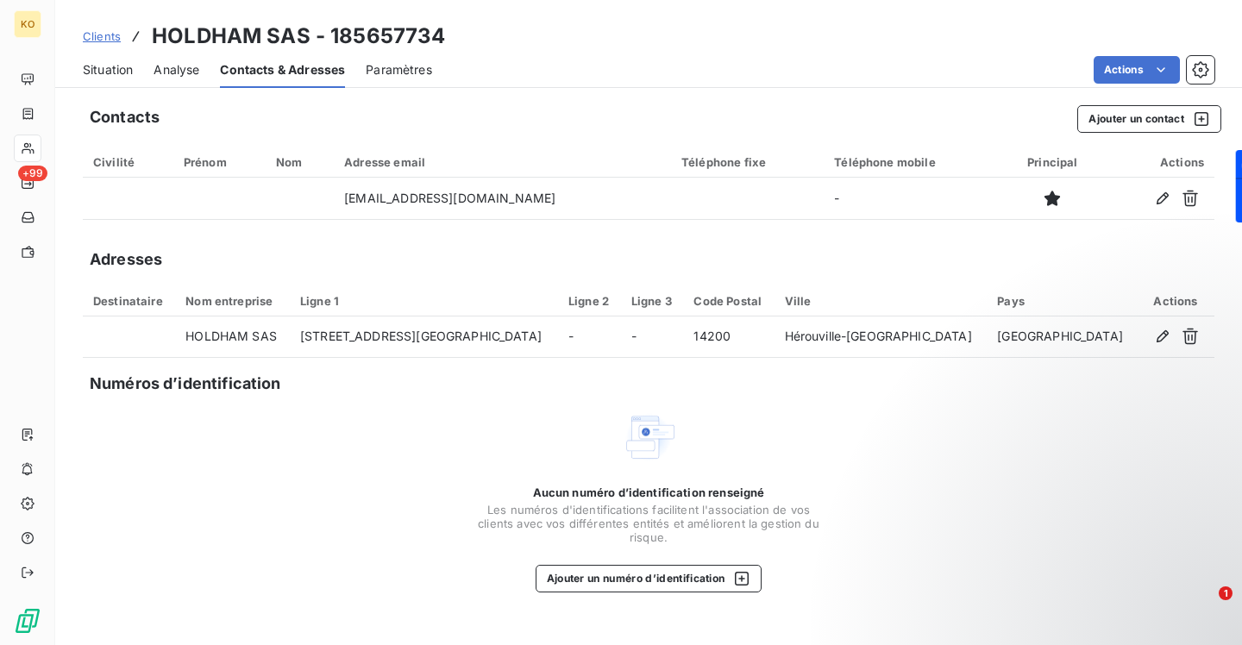
click at [101, 44] on link "Clients" at bounding box center [102, 36] width 38 height 17
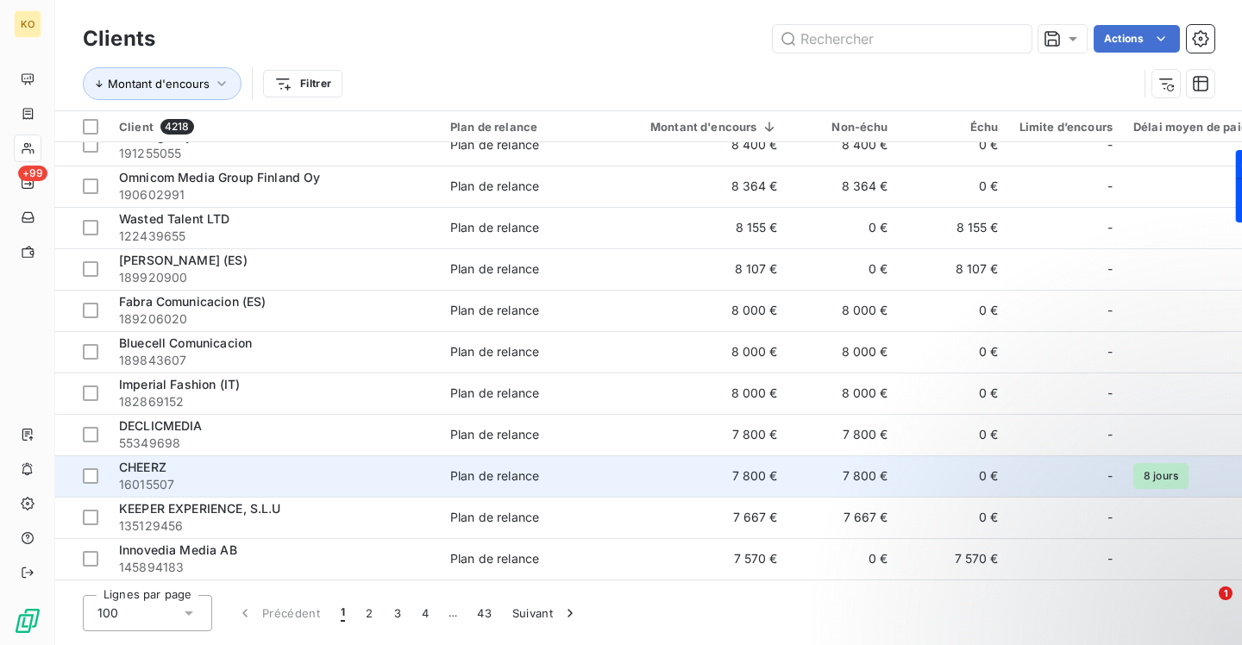
scroll to position [3707, 0]
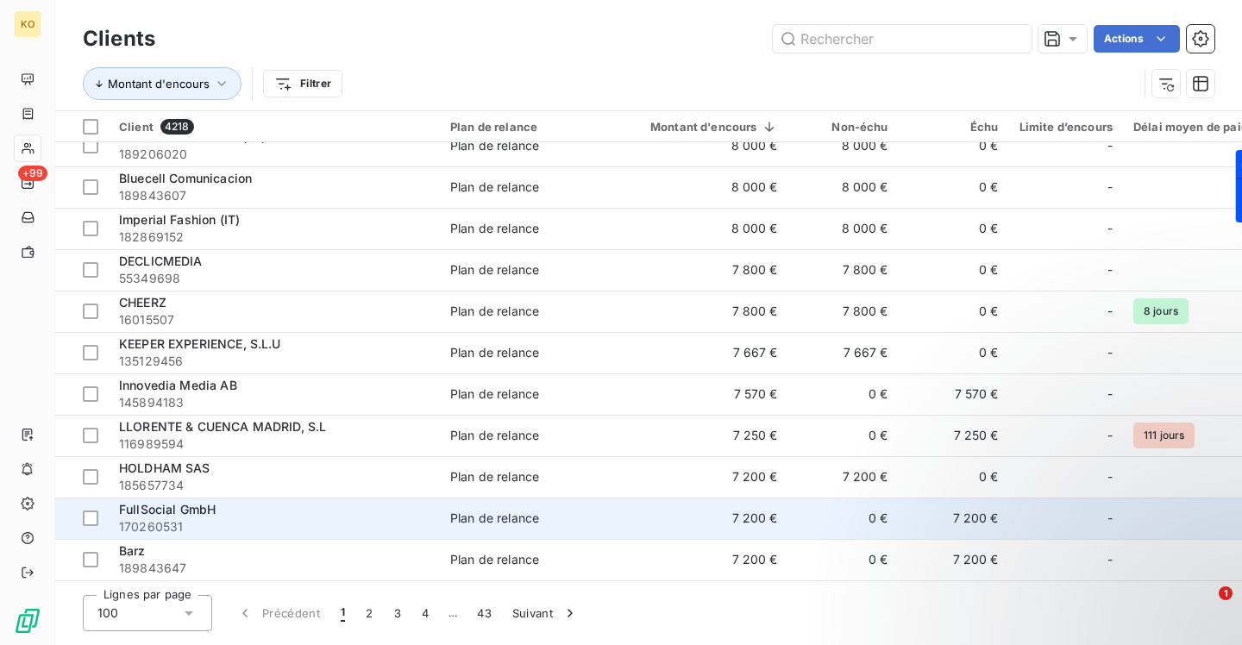
click at [172, 504] on span "FullSocial GmbH" at bounding box center [167, 509] width 97 height 15
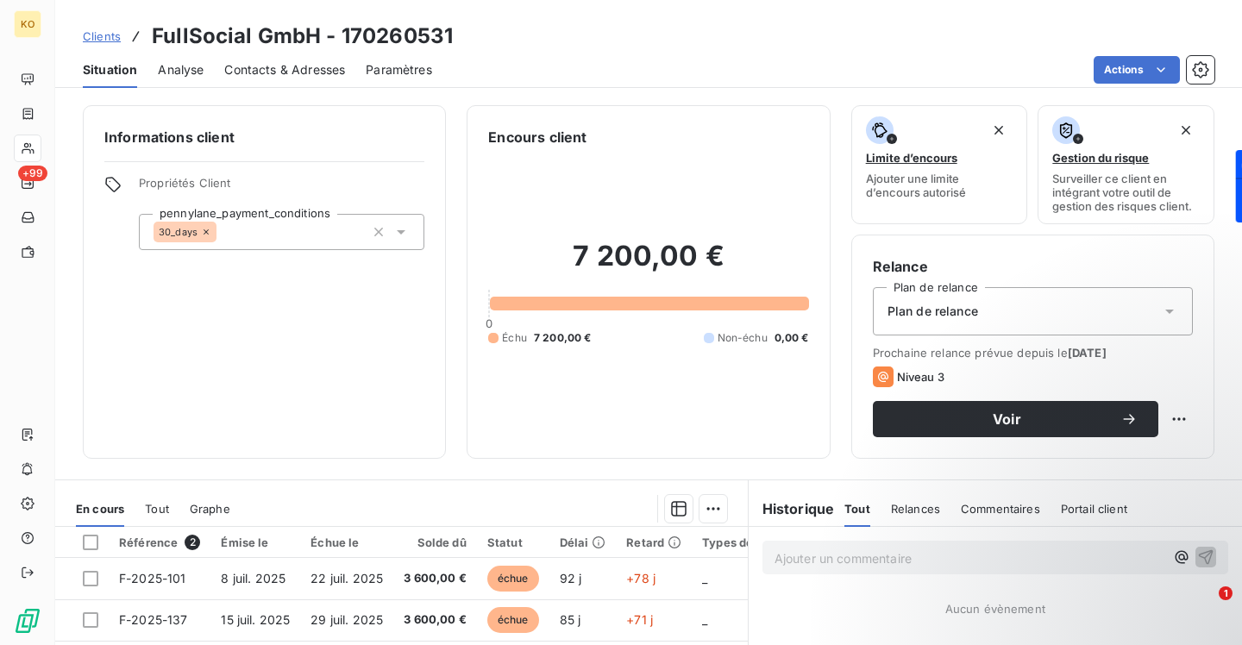
click at [316, 86] on div "Clients FullSocial GmbH - 170260531 Situation Analyse Contacts & Adresses Param…" at bounding box center [648, 322] width 1187 height 645
click at [315, 77] on span "Contacts & Adresses" at bounding box center [284, 69] width 121 height 17
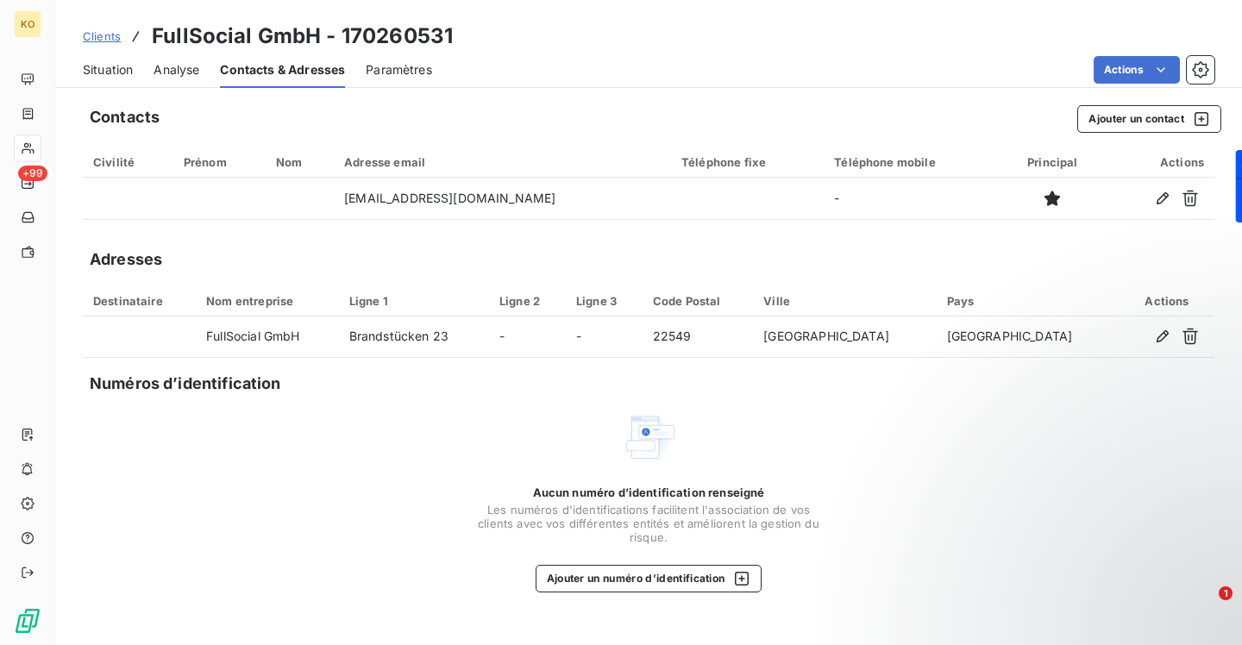
drag, startPoint x: 106, startPoint y: 36, endPoint x: 137, endPoint y: 42, distance: 31.6
click at [106, 36] on span "Clients" at bounding box center [102, 36] width 38 height 14
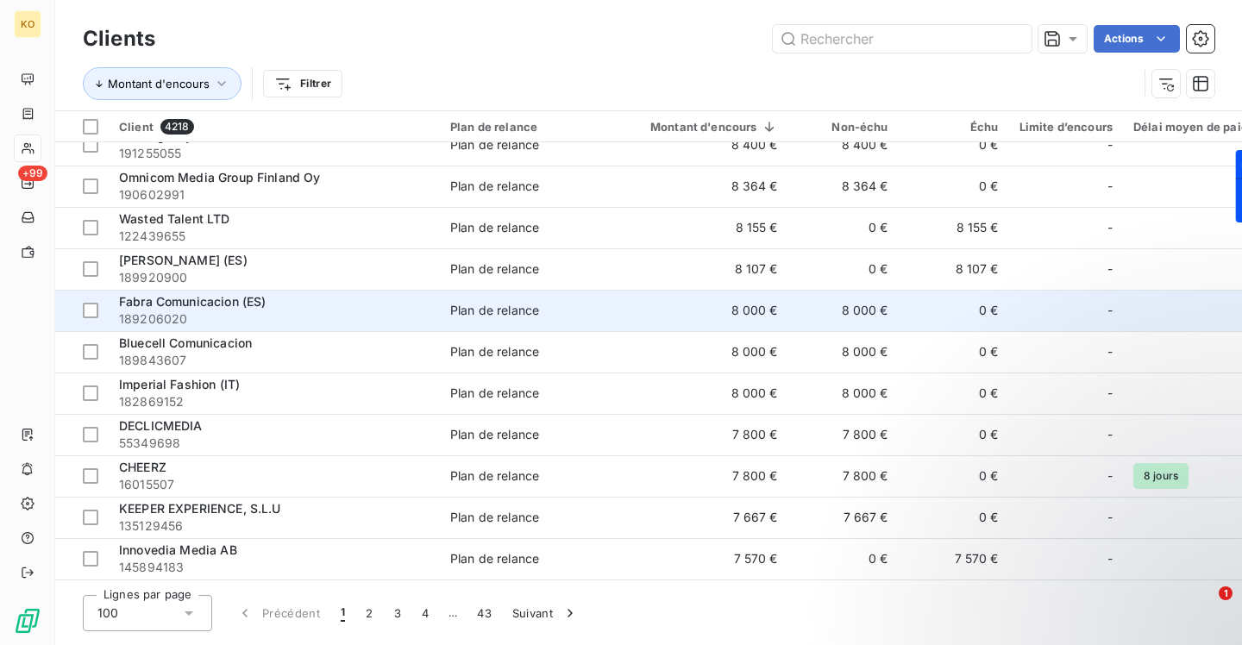
scroll to position [3707, 0]
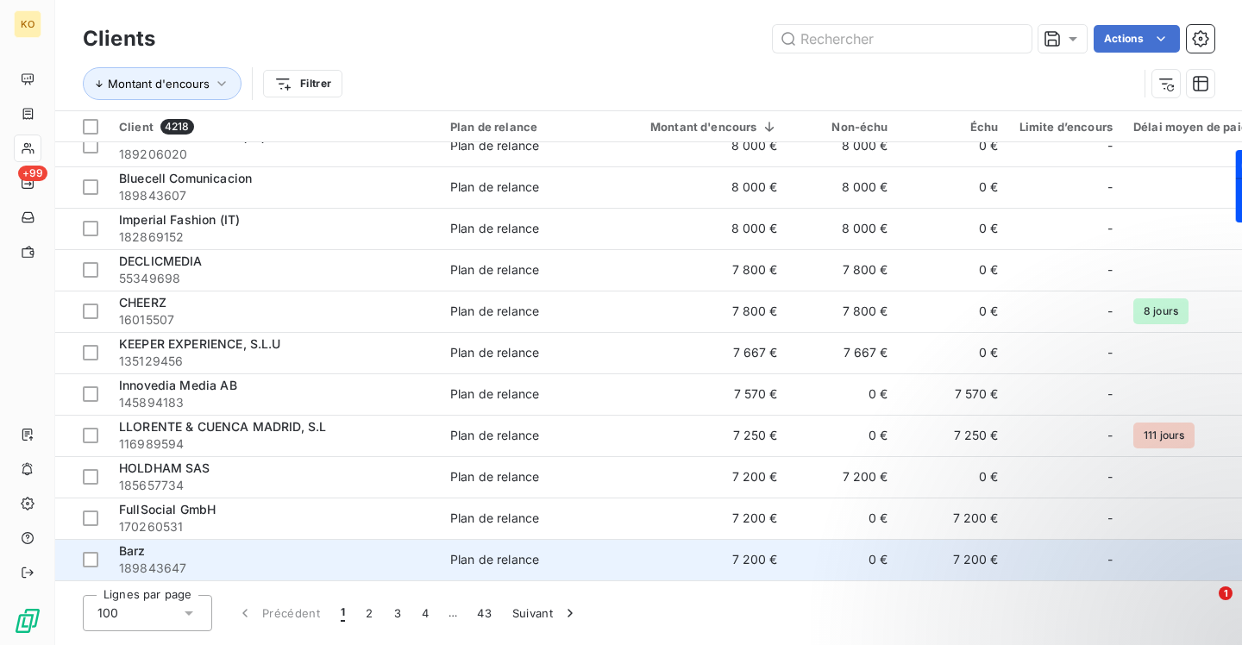
click at [130, 544] on span "Barz" at bounding box center [132, 550] width 27 height 15
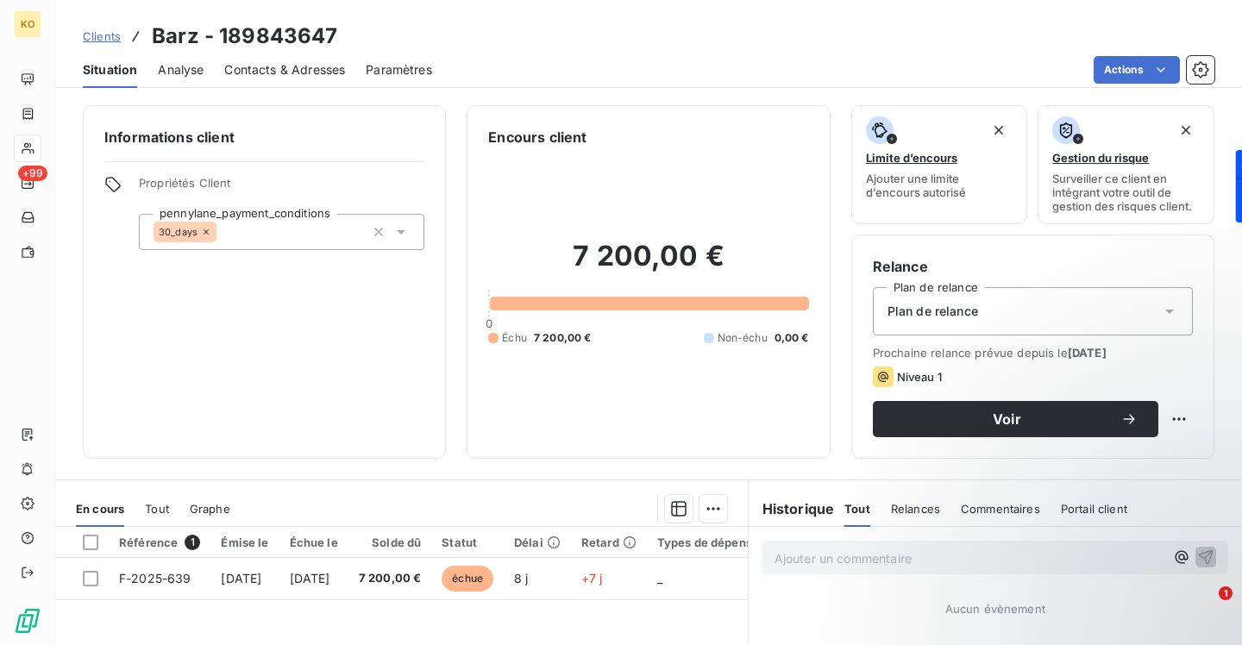
drag, startPoint x: 279, startPoint y: 73, endPoint x: 291, endPoint y: 74, distance: 12.1
click at [280, 74] on span "Contacts & Adresses" at bounding box center [284, 69] width 121 height 17
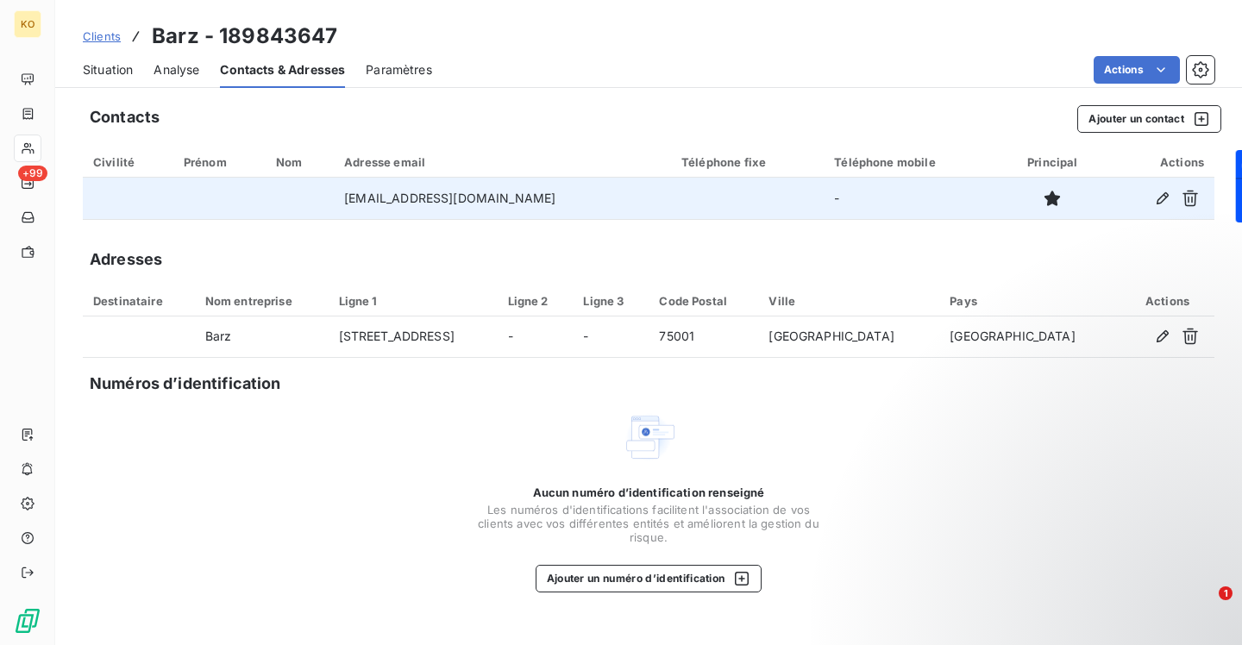
drag, startPoint x: 583, startPoint y: 198, endPoint x: 413, endPoint y: 200, distance: 169.9
click at [413, 200] on td "[EMAIL_ADDRESS][DOMAIN_NAME]" at bounding box center [502, 198] width 337 height 41
copy td "[DOMAIN_NAME]"
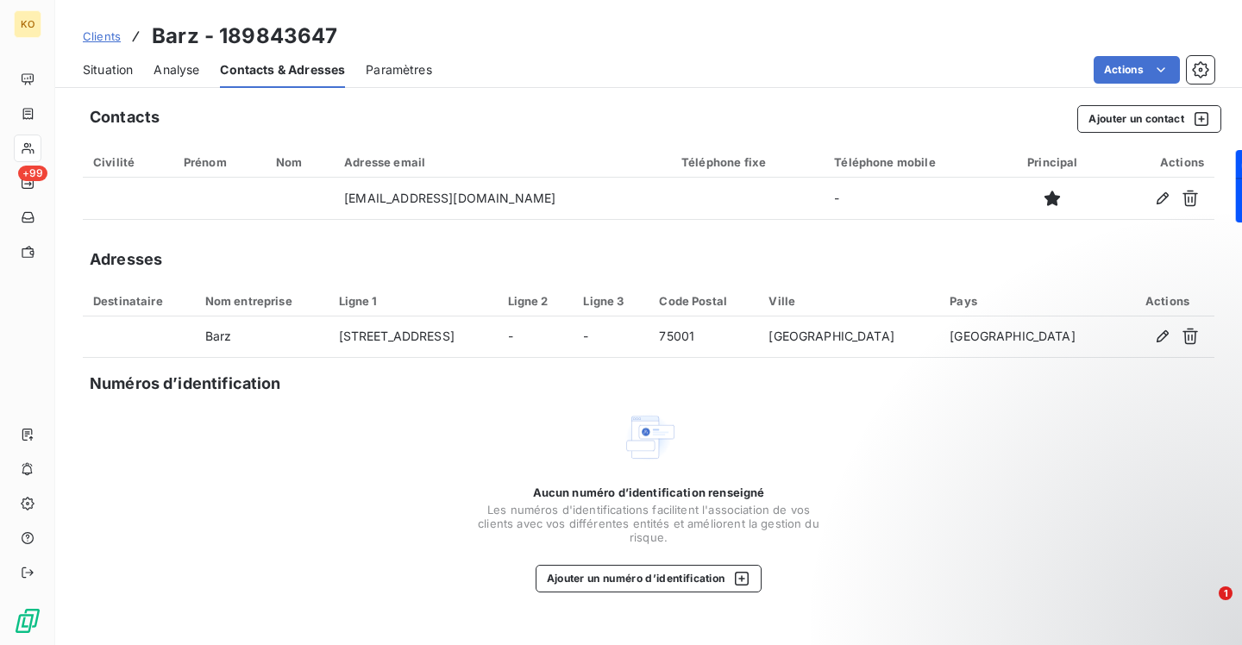
drag, startPoint x: 107, startPoint y: 37, endPoint x: 150, endPoint y: 82, distance: 62.2
click at [107, 37] on span "Clients" at bounding box center [102, 36] width 38 height 14
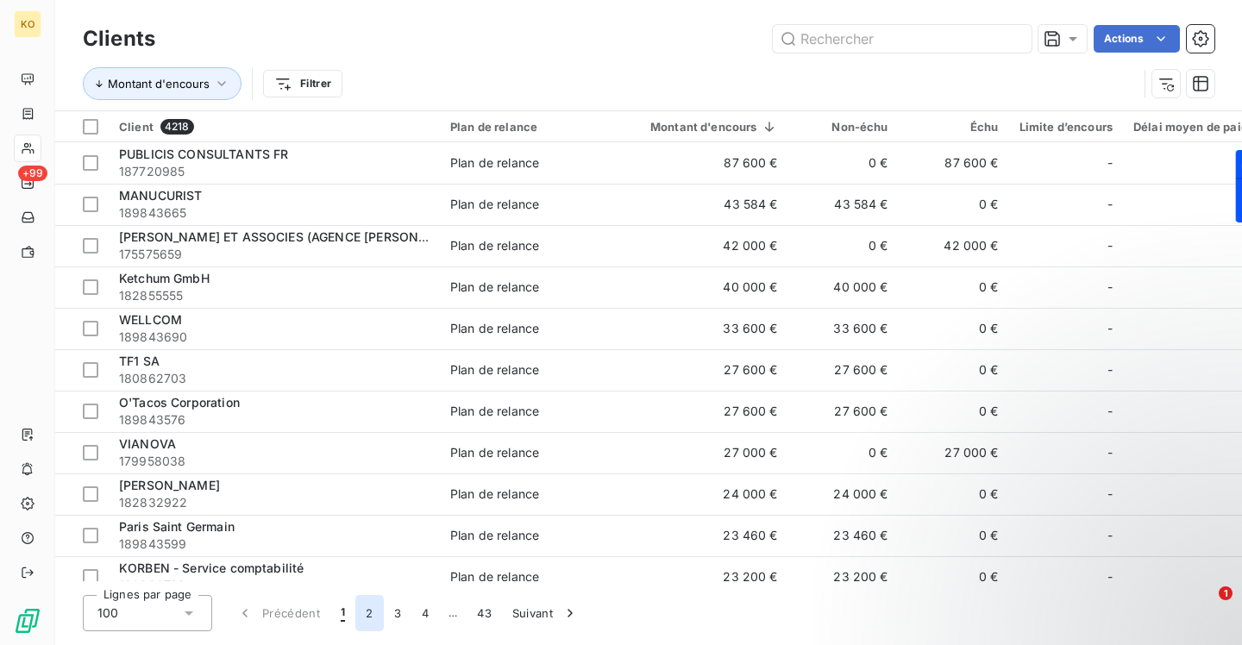
click at [375, 608] on button "2" at bounding box center [369, 613] width 28 height 36
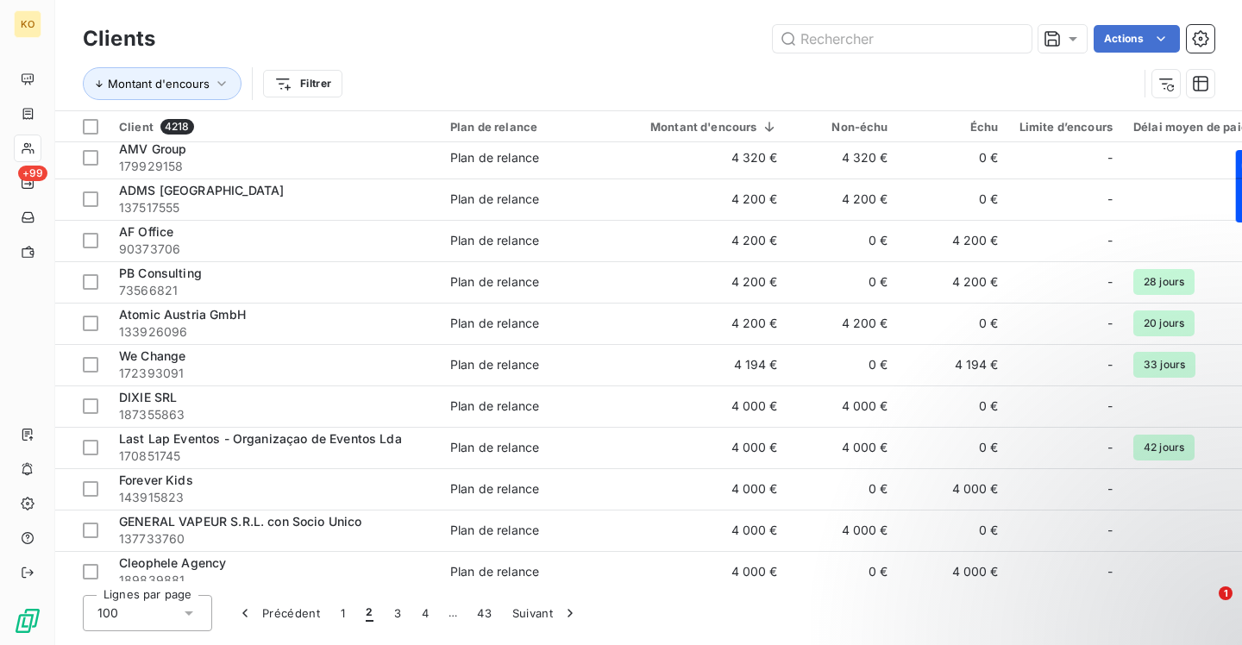
scroll to position [3707, 0]
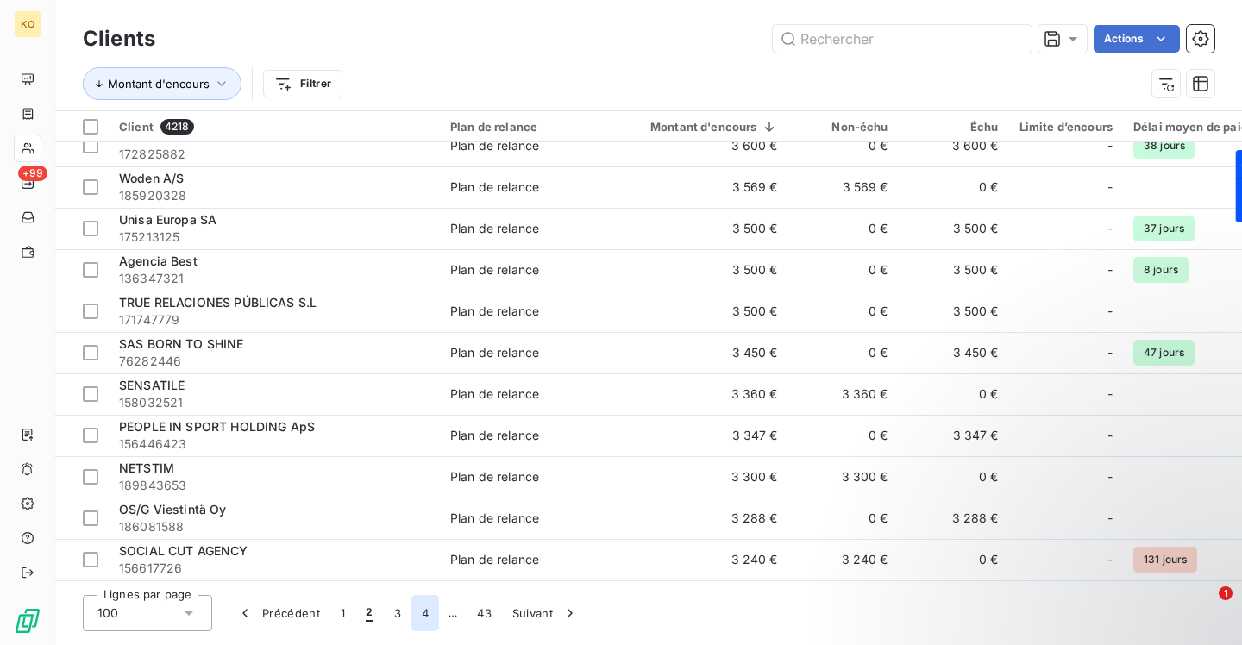
click at [425, 612] on button "4" at bounding box center [425, 613] width 28 height 36
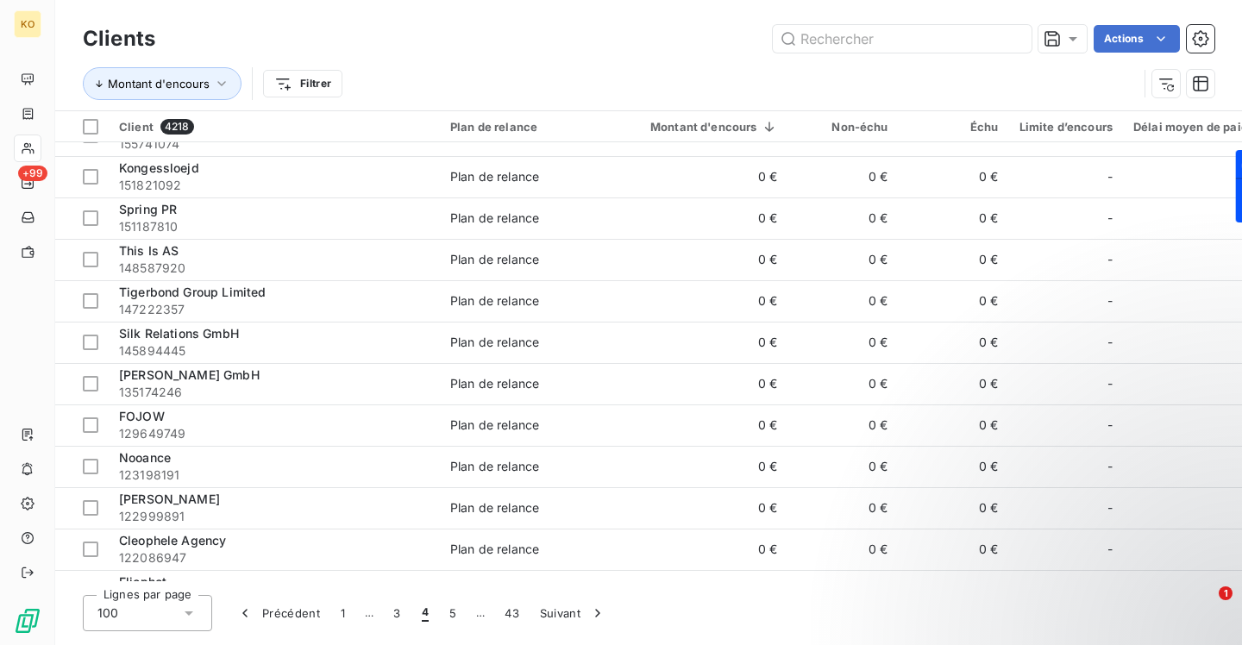
scroll to position [0, 0]
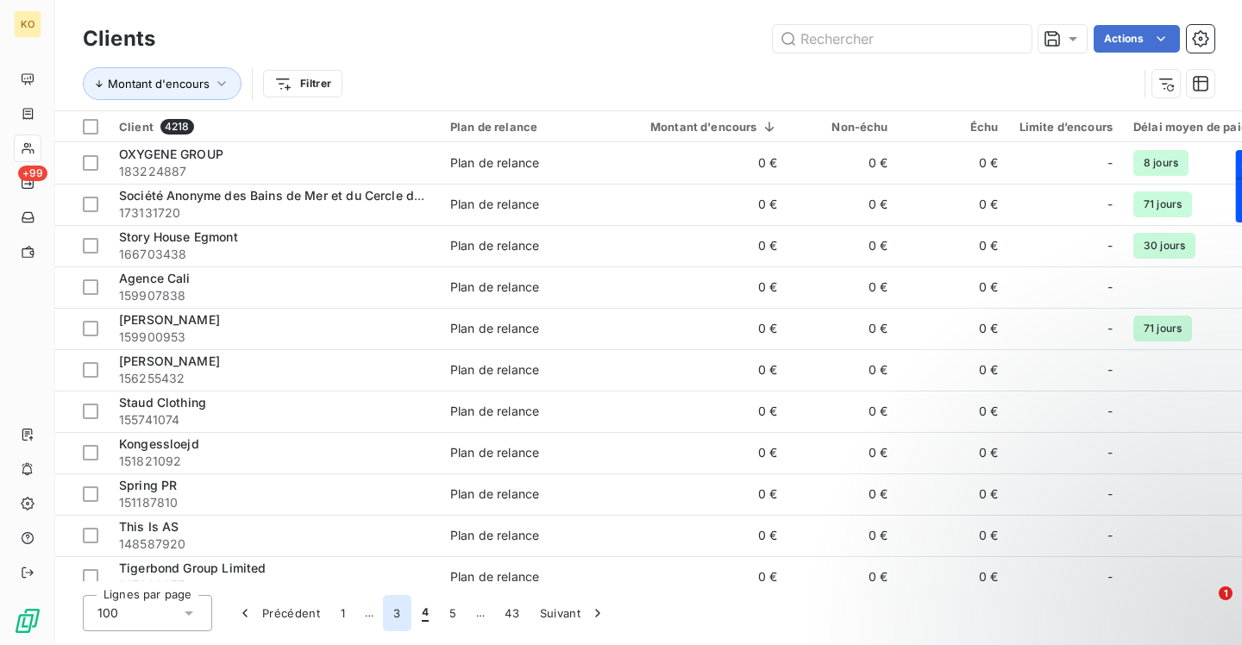
click at [403, 613] on button "3" at bounding box center [397, 613] width 28 height 36
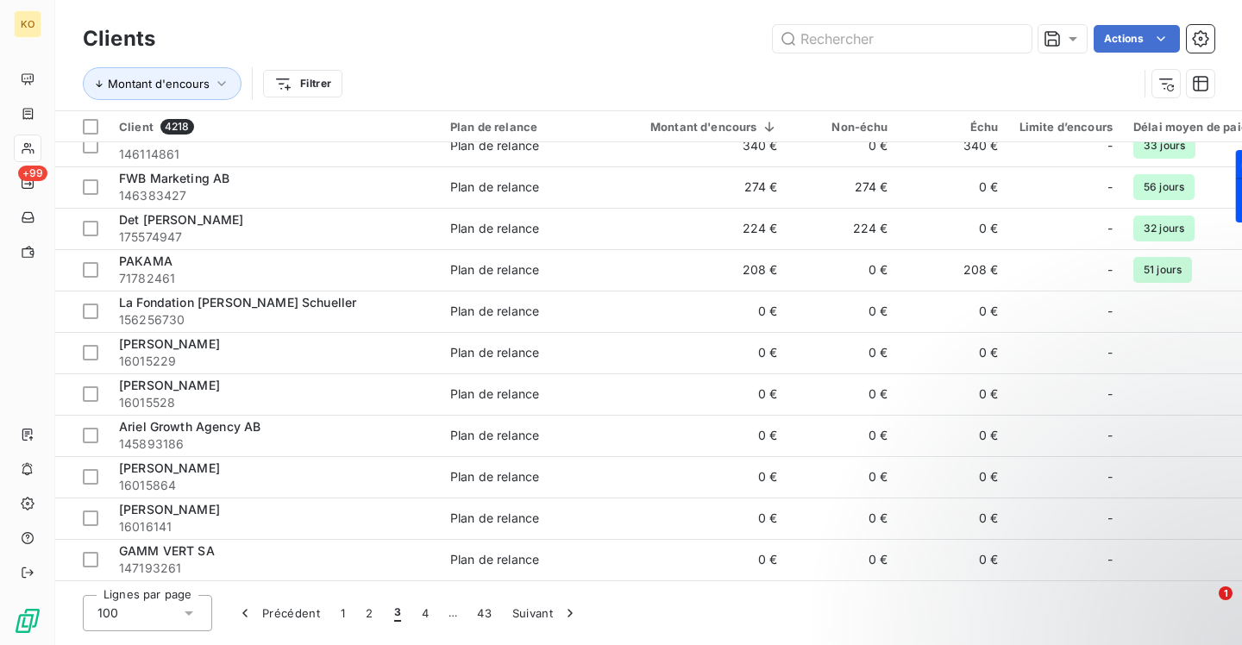
scroll to position [3707, 0]
click at [373, 614] on button "2" at bounding box center [369, 613] width 28 height 36
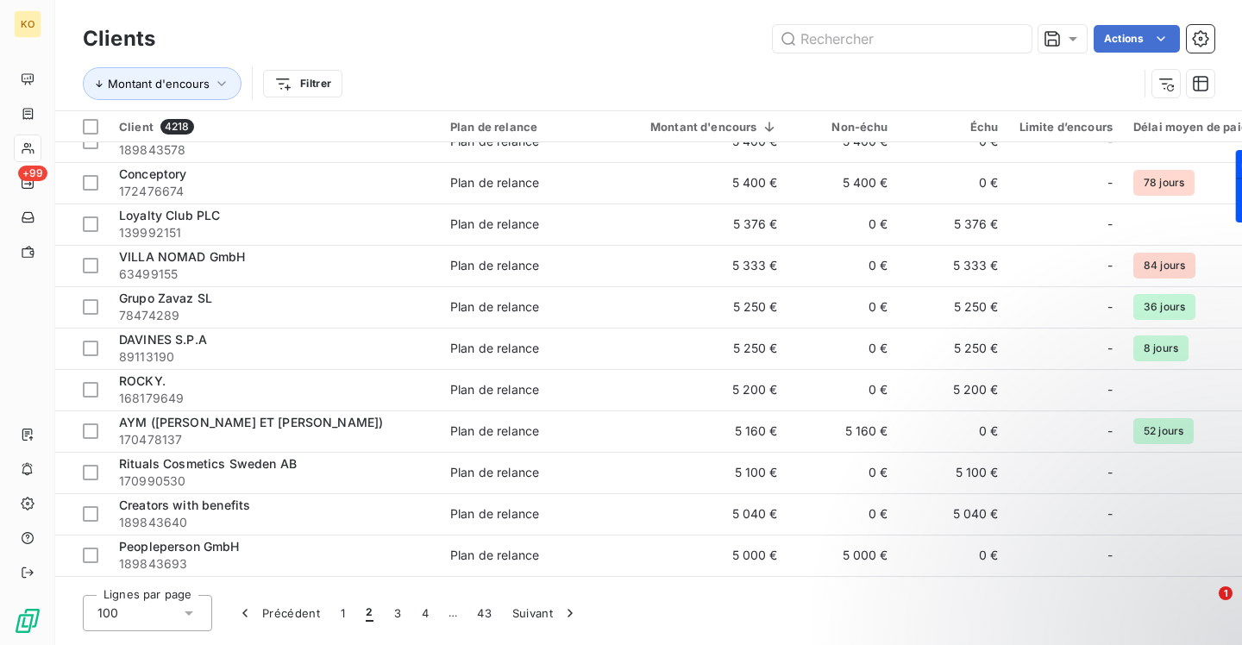
scroll to position [0, 0]
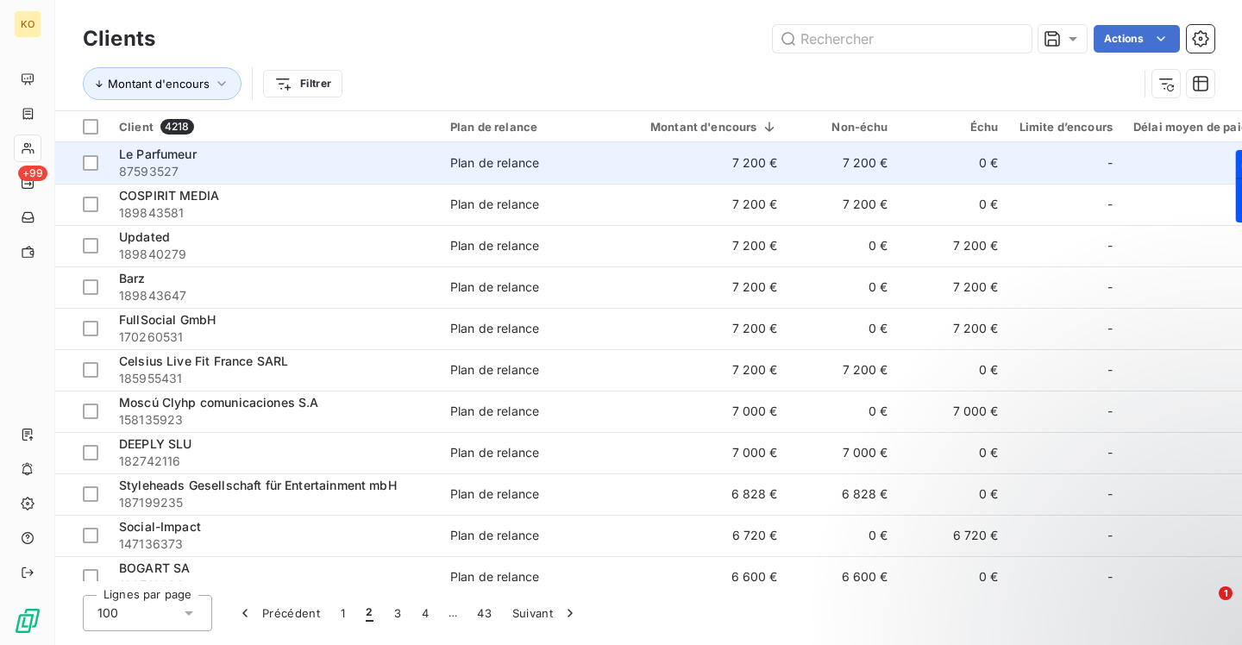
click at [179, 160] on span "Le Parfumeur" at bounding box center [158, 154] width 78 height 15
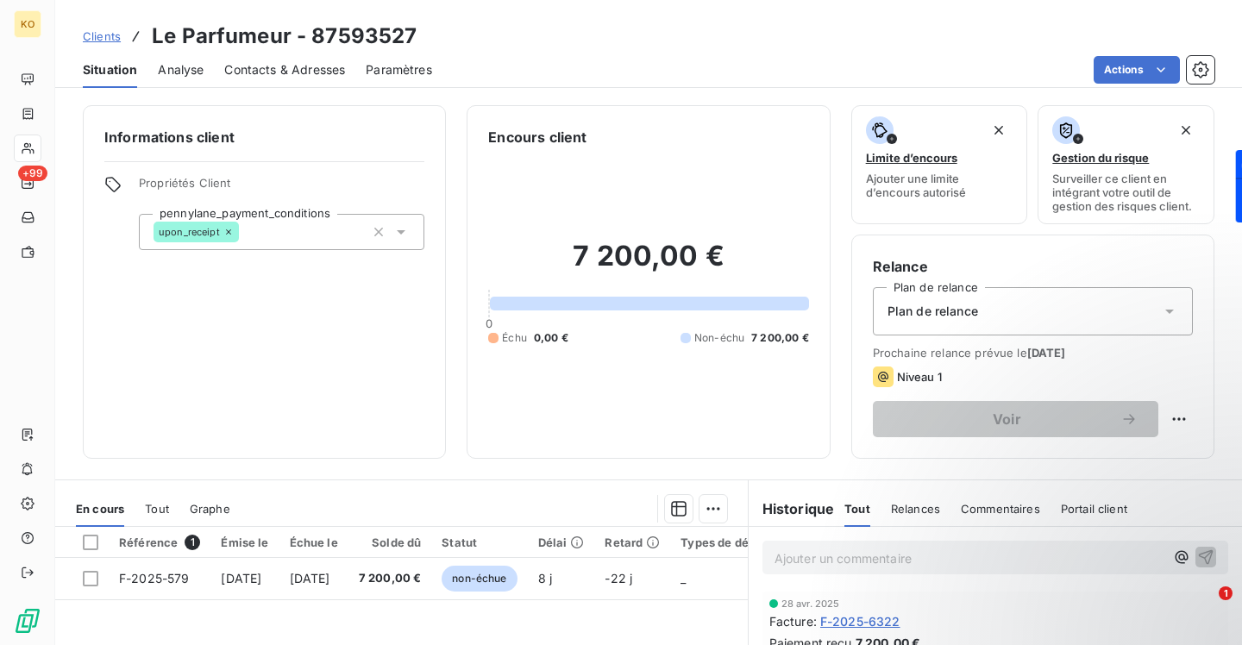
click at [311, 69] on span "Contacts & Adresses" at bounding box center [284, 69] width 121 height 17
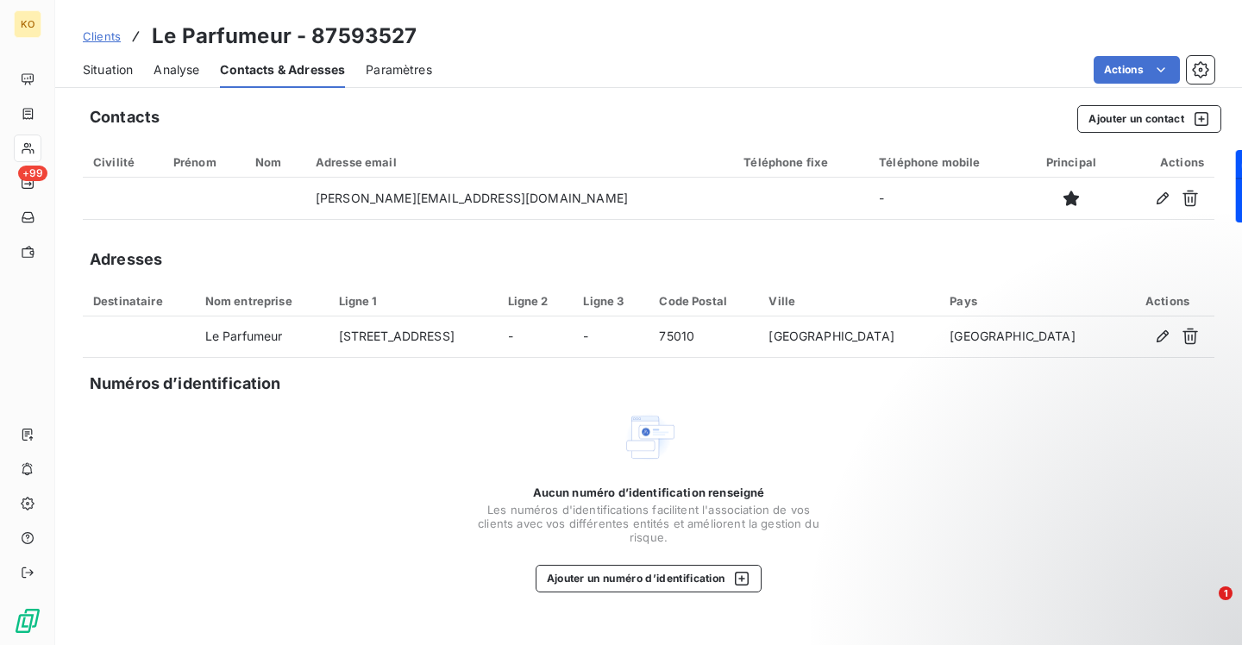
click at [109, 38] on span "Clients" at bounding box center [102, 36] width 38 height 14
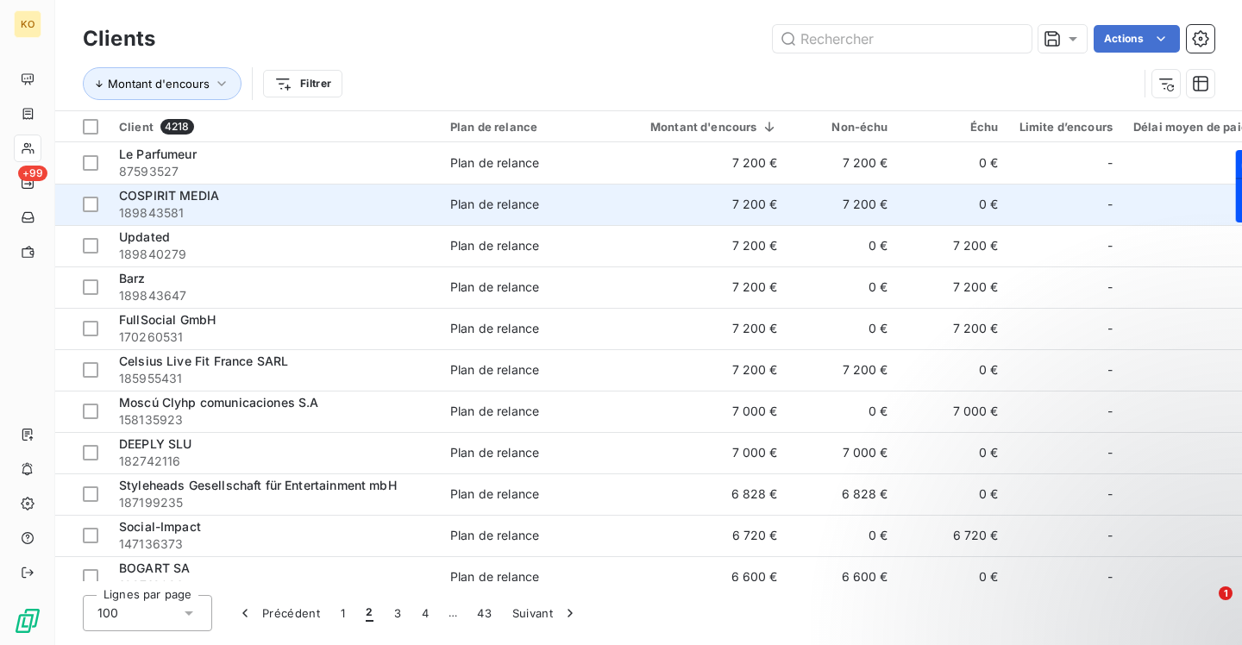
click at [179, 204] on span "189843581" at bounding box center [274, 212] width 310 height 17
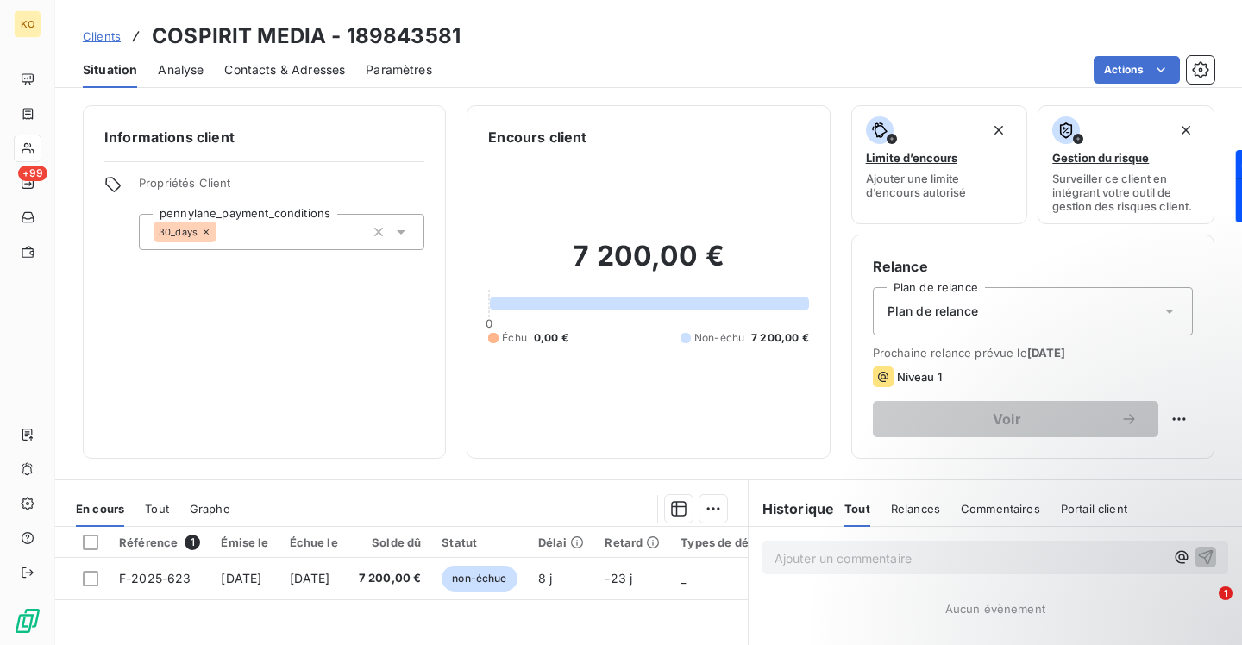
click at [277, 73] on span "Contacts & Adresses" at bounding box center [284, 69] width 121 height 17
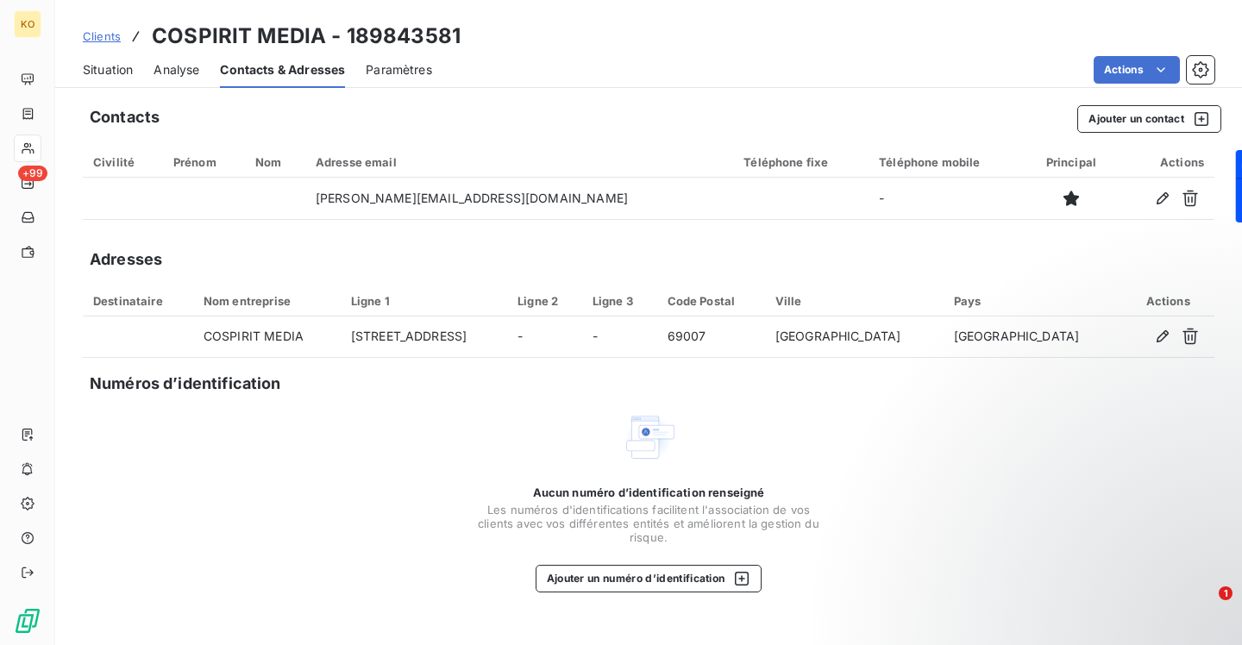
click at [118, 64] on span "Situation" at bounding box center [108, 69] width 50 height 17
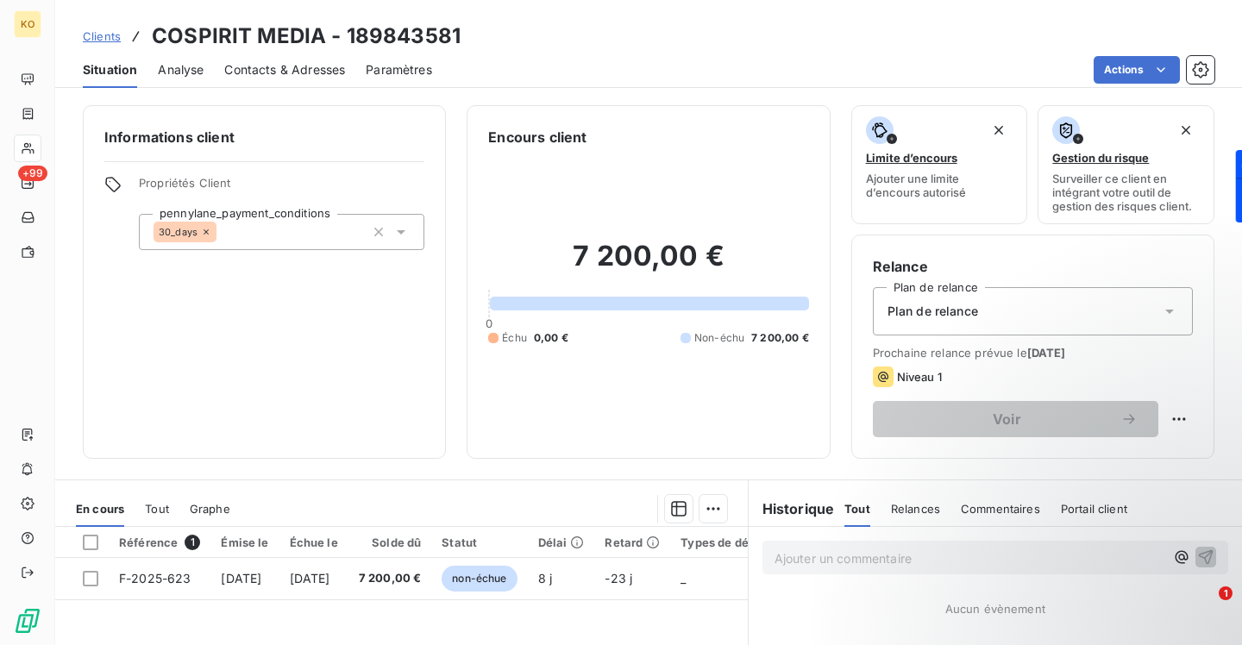
click at [114, 47] on div "Clients COSPIRIT MEDIA - 189843581" at bounding box center [272, 36] width 378 height 31
click at [110, 40] on span "Clients" at bounding box center [102, 36] width 38 height 14
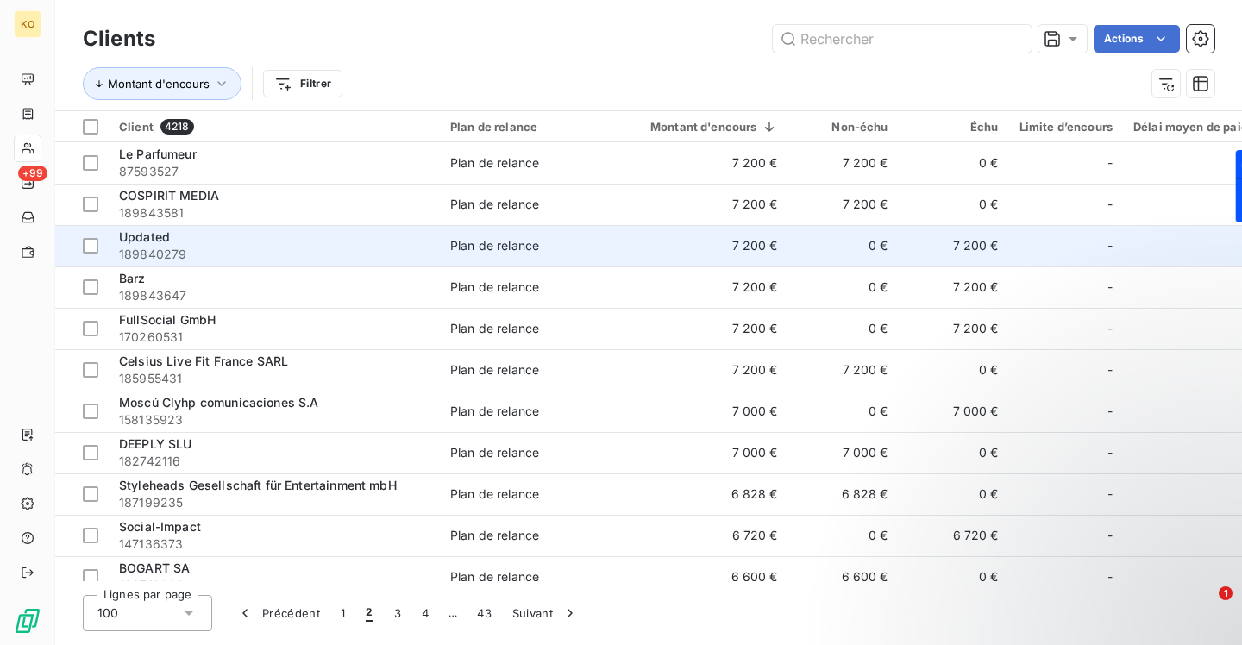
click at [160, 232] on span "Updated" at bounding box center [144, 236] width 51 height 15
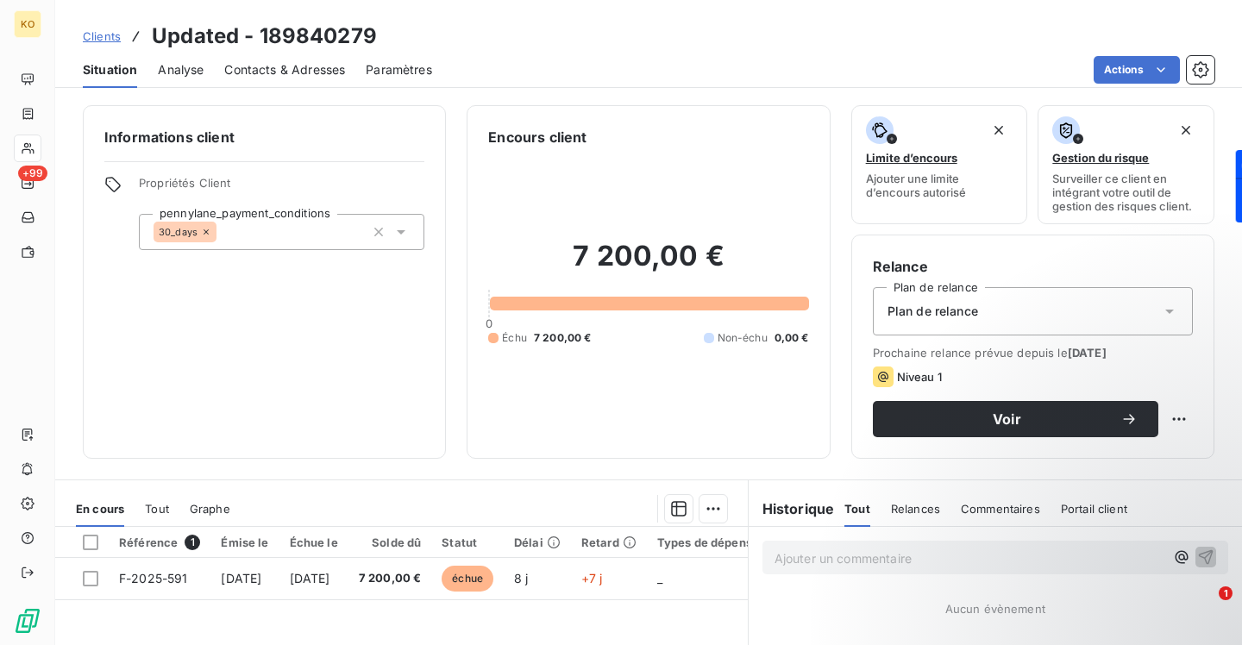
click at [287, 75] on span "Contacts & Adresses" at bounding box center [284, 69] width 121 height 17
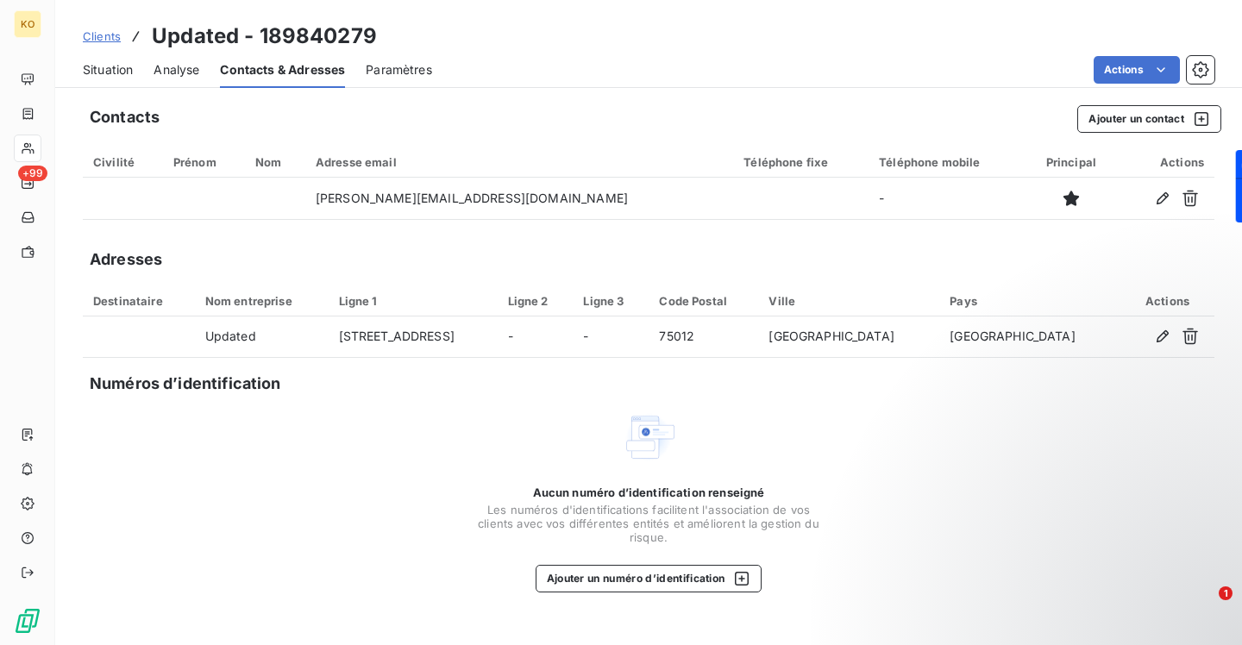
click at [99, 42] on span "Clients" at bounding box center [102, 36] width 38 height 14
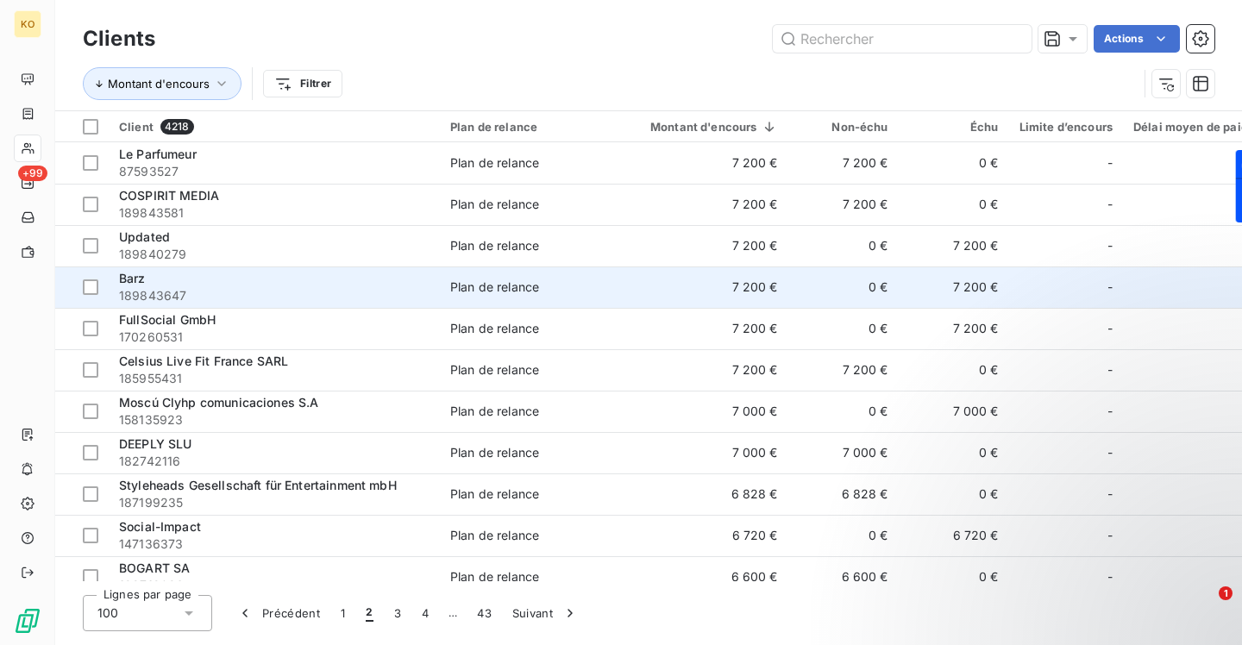
click at [135, 290] on span "189843647" at bounding box center [274, 295] width 310 height 17
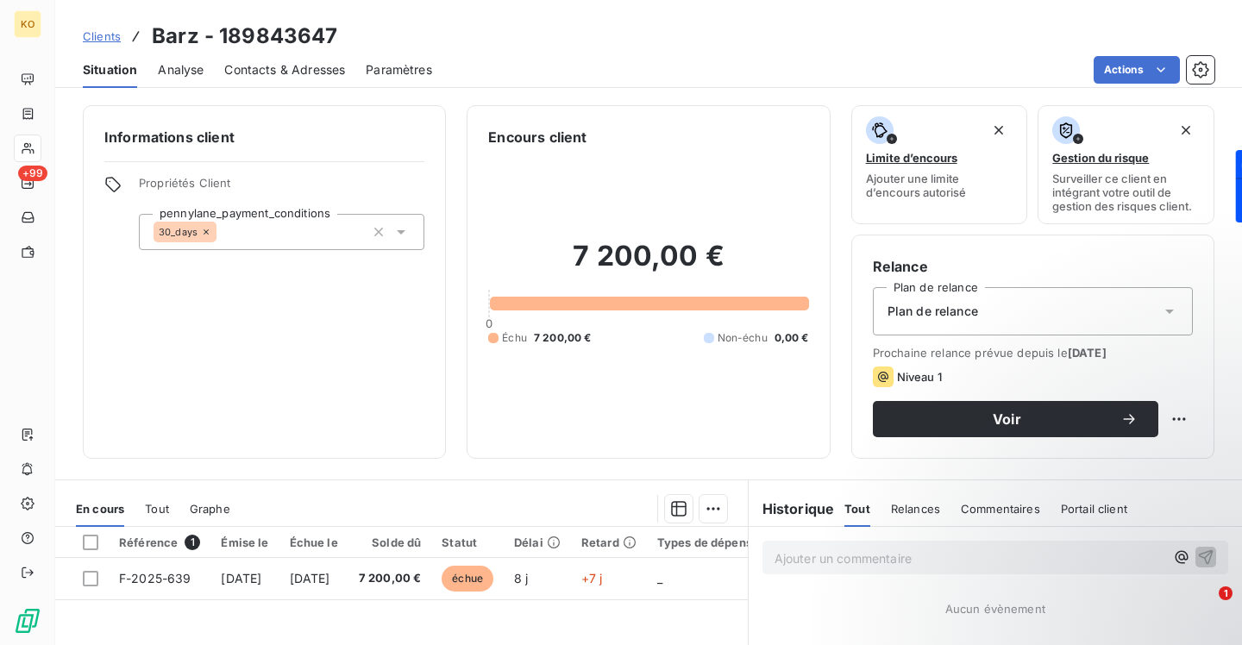
scroll to position [13, 0]
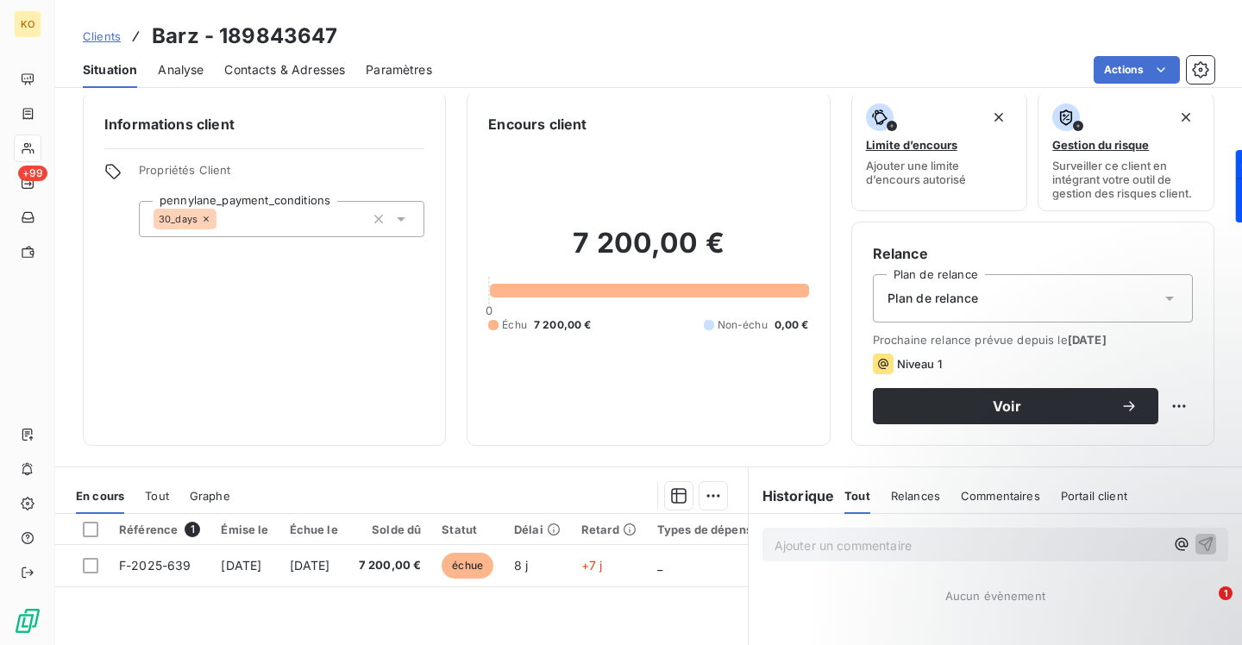
click at [251, 72] on span "Contacts & Adresses" at bounding box center [284, 69] width 121 height 17
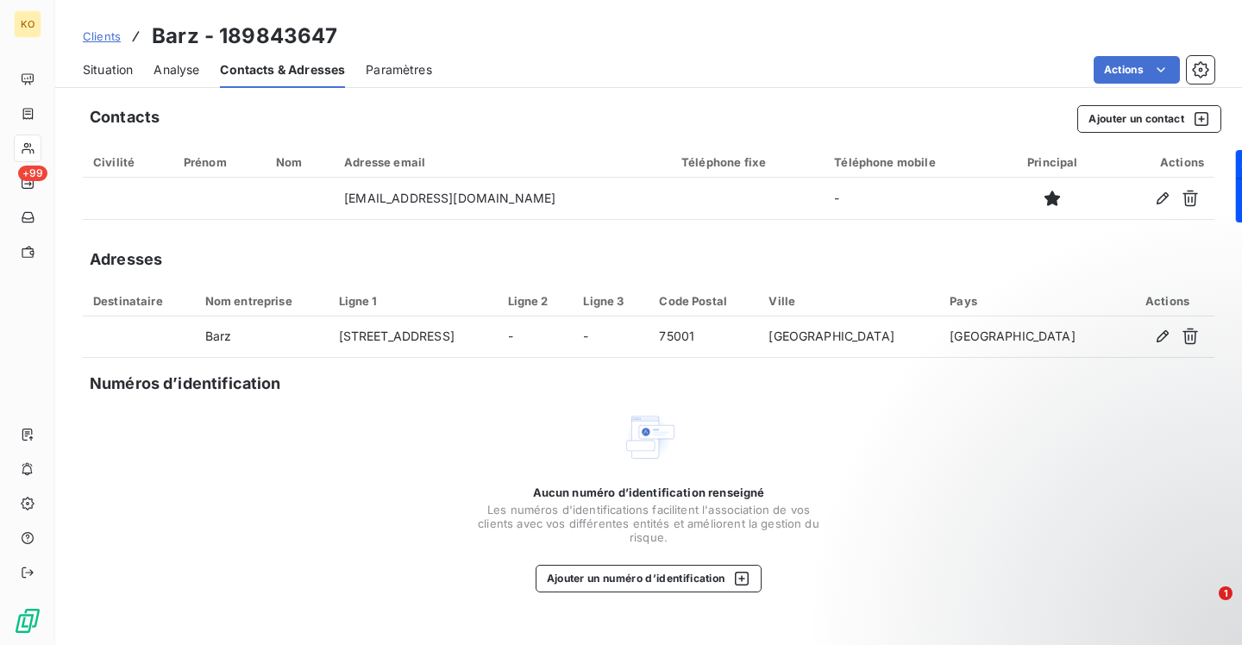
click at [105, 37] on span "Clients" at bounding box center [102, 36] width 38 height 14
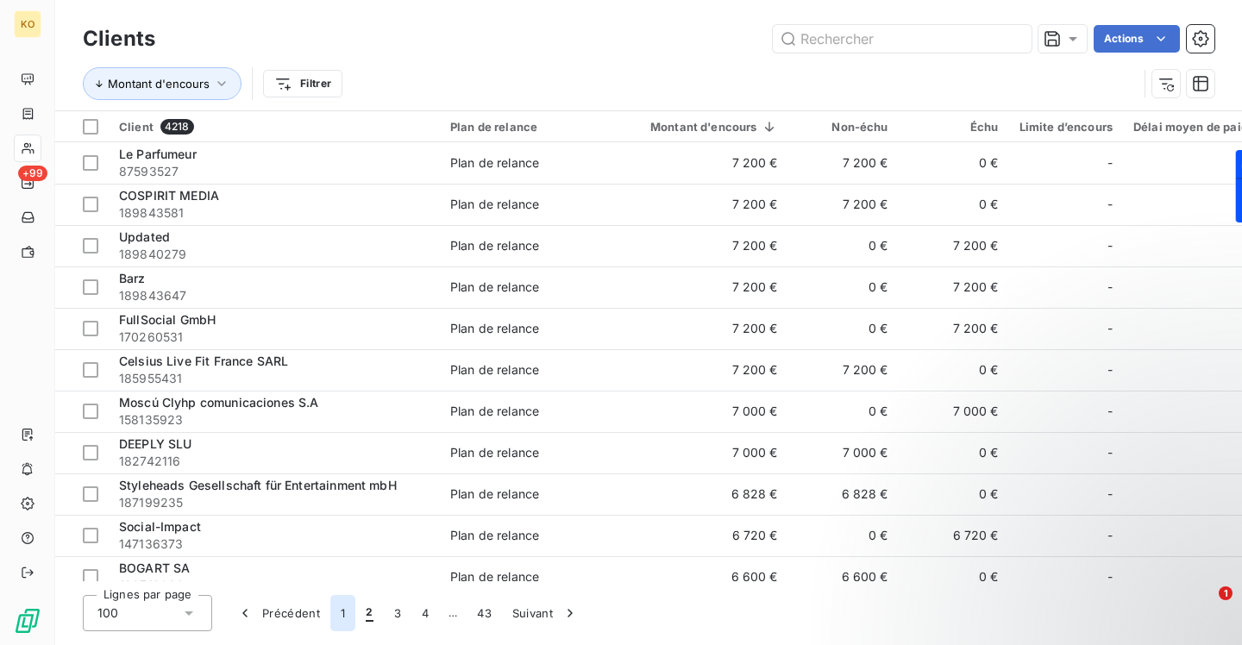
click at [344, 611] on button "1" at bounding box center [342, 613] width 25 height 36
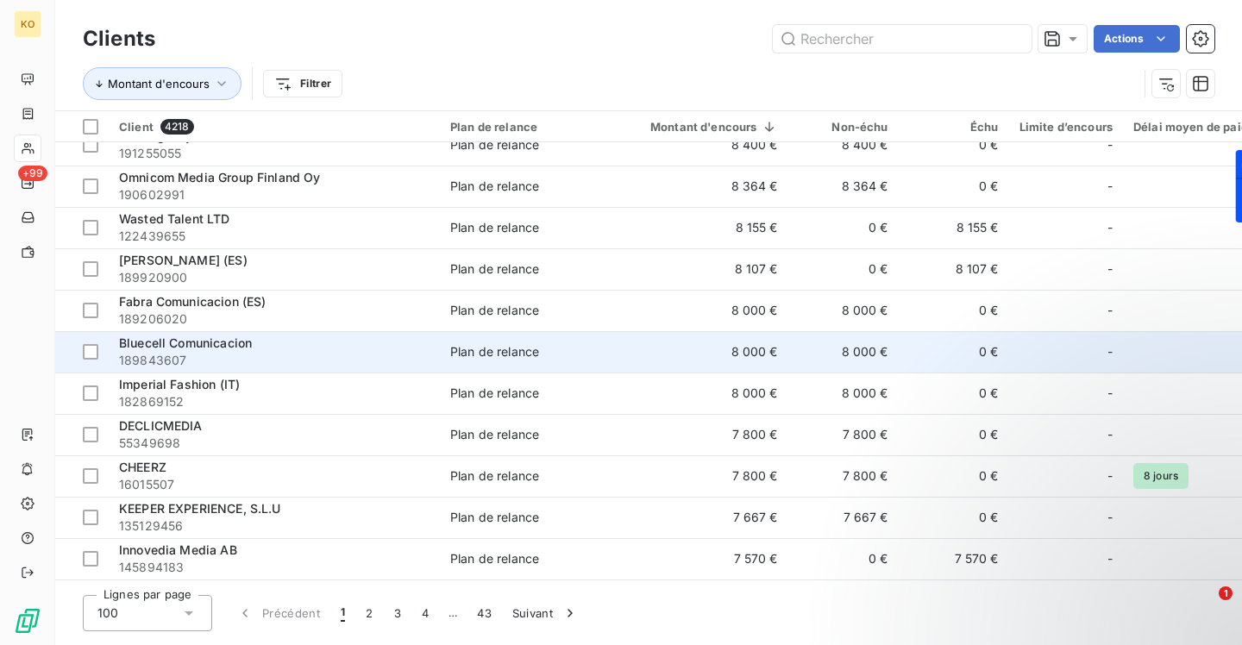
scroll to position [3707, 0]
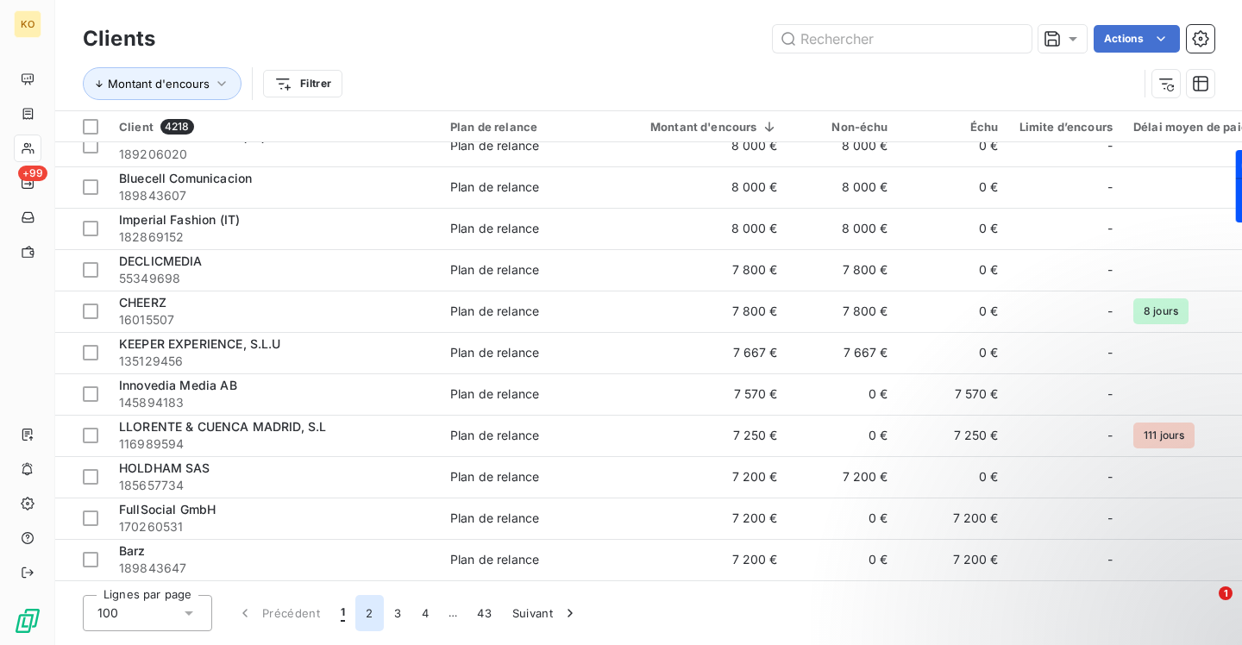
click at [366, 611] on button "2" at bounding box center [369, 613] width 28 height 36
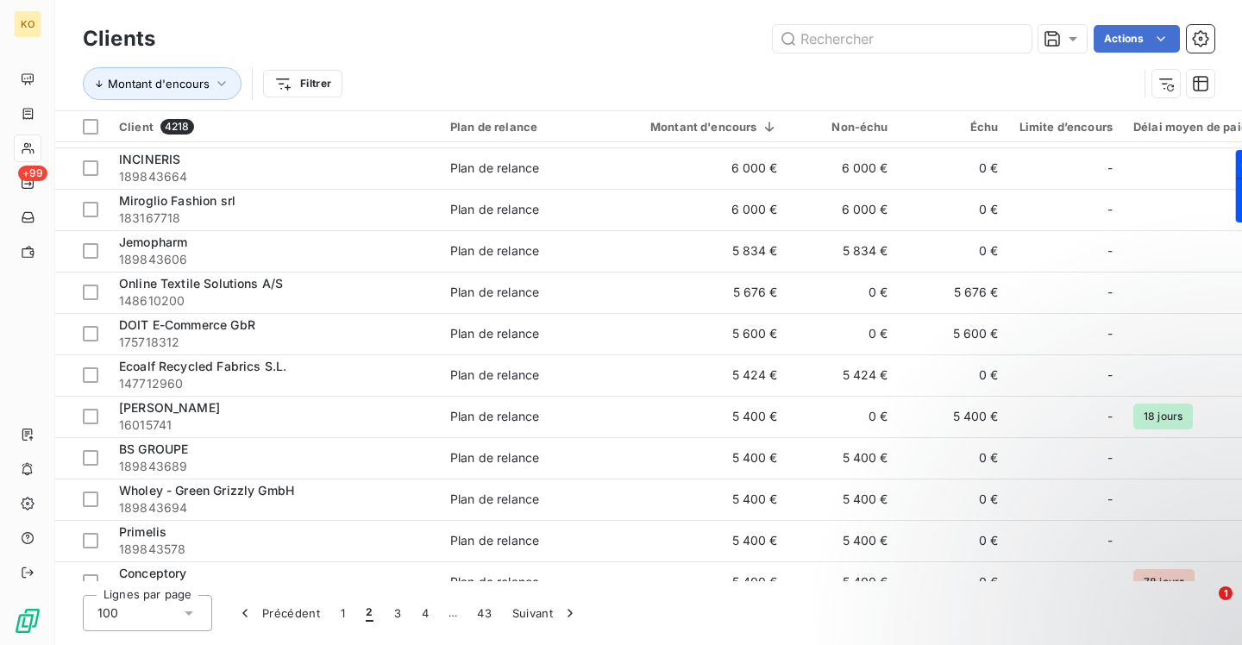
scroll to position [0, 0]
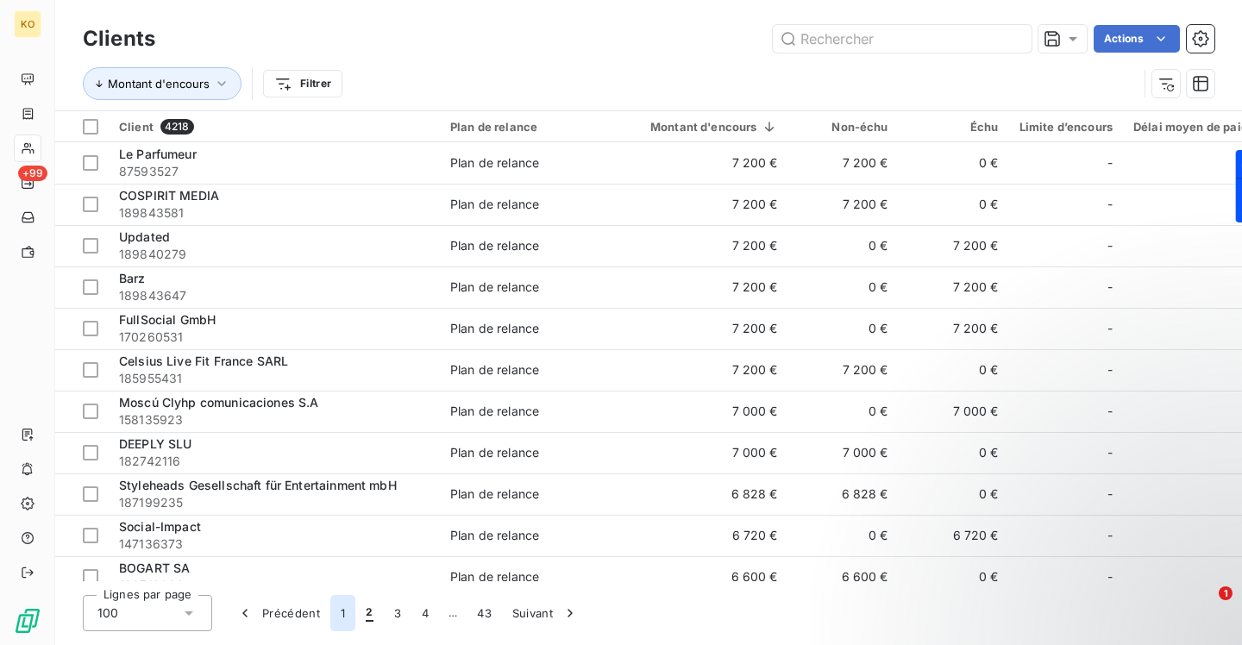
click at [347, 612] on button "1" at bounding box center [342, 613] width 25 height 36
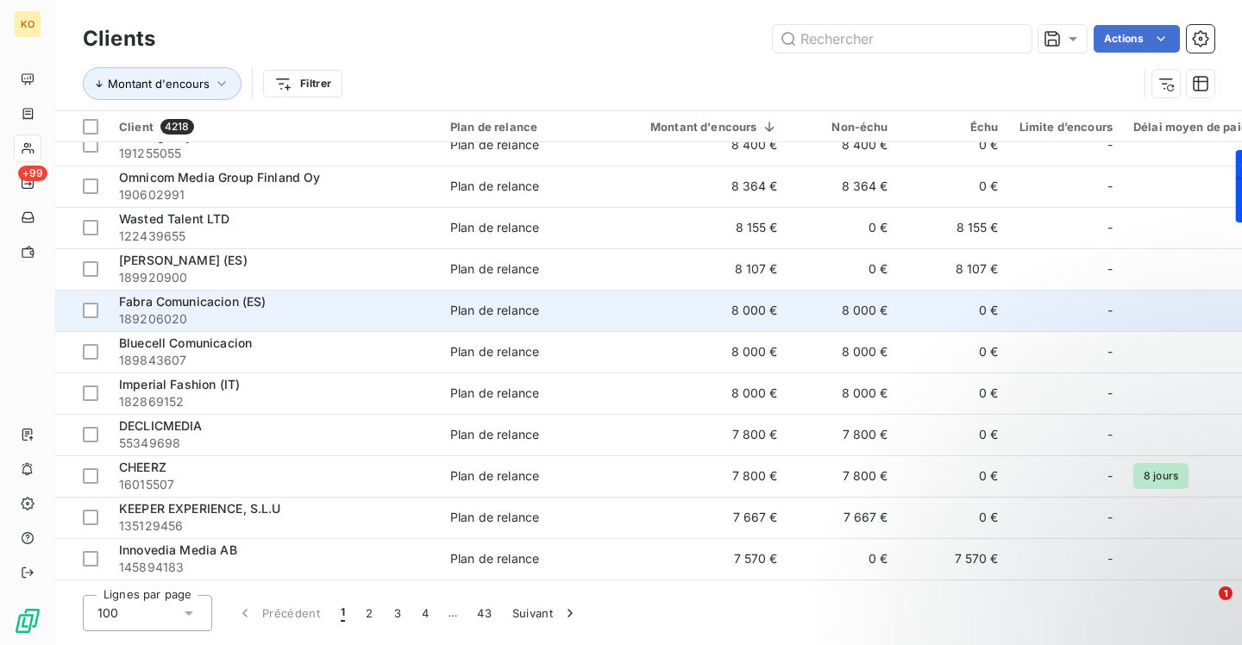
scroll to position [3707, 0]
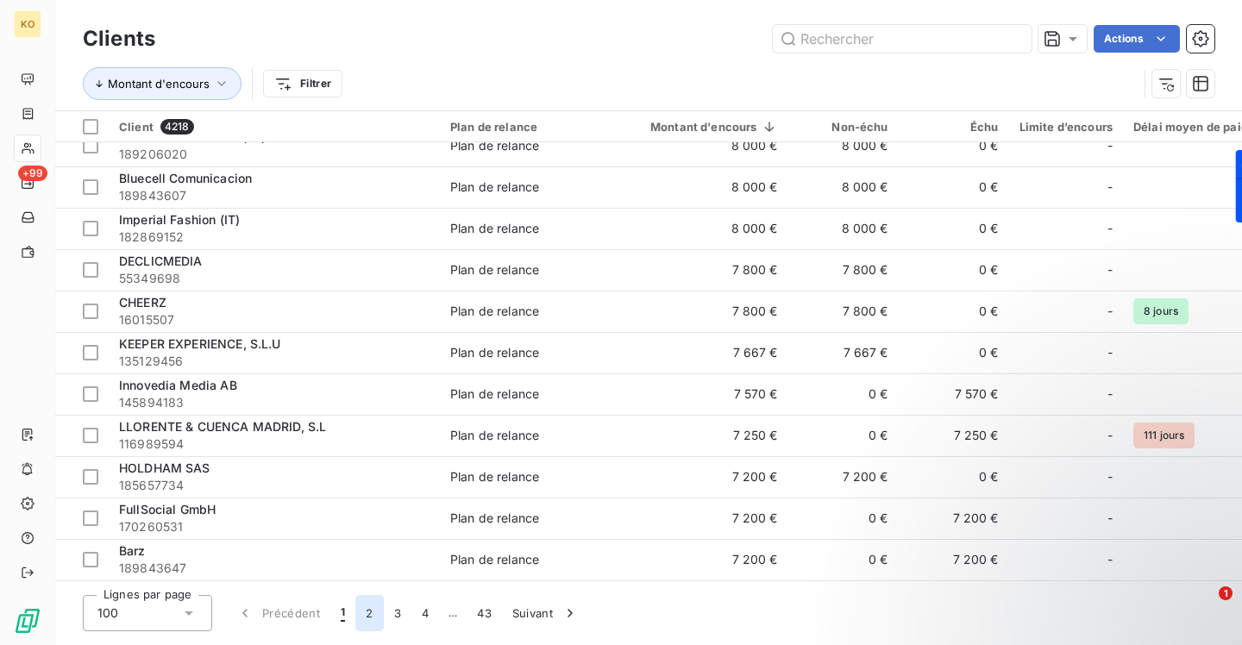
click at [368, 617] on button "2" at bounding box center [369, 613] width 28 height 36
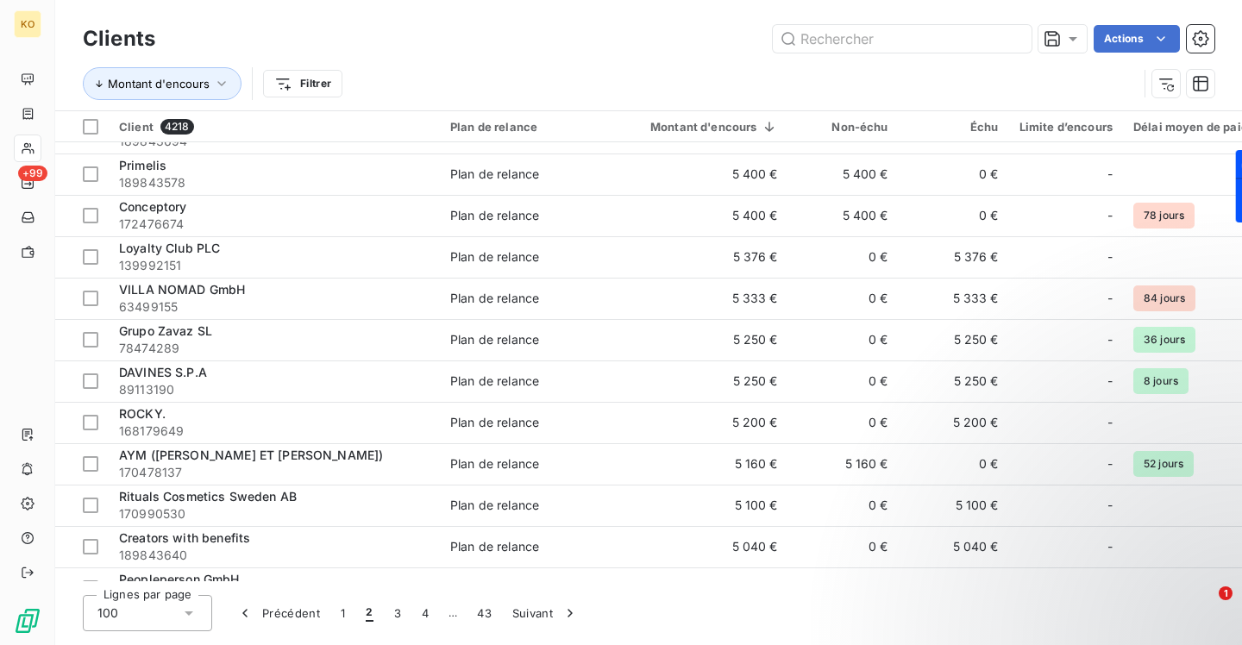
scroll to position [0, 0]
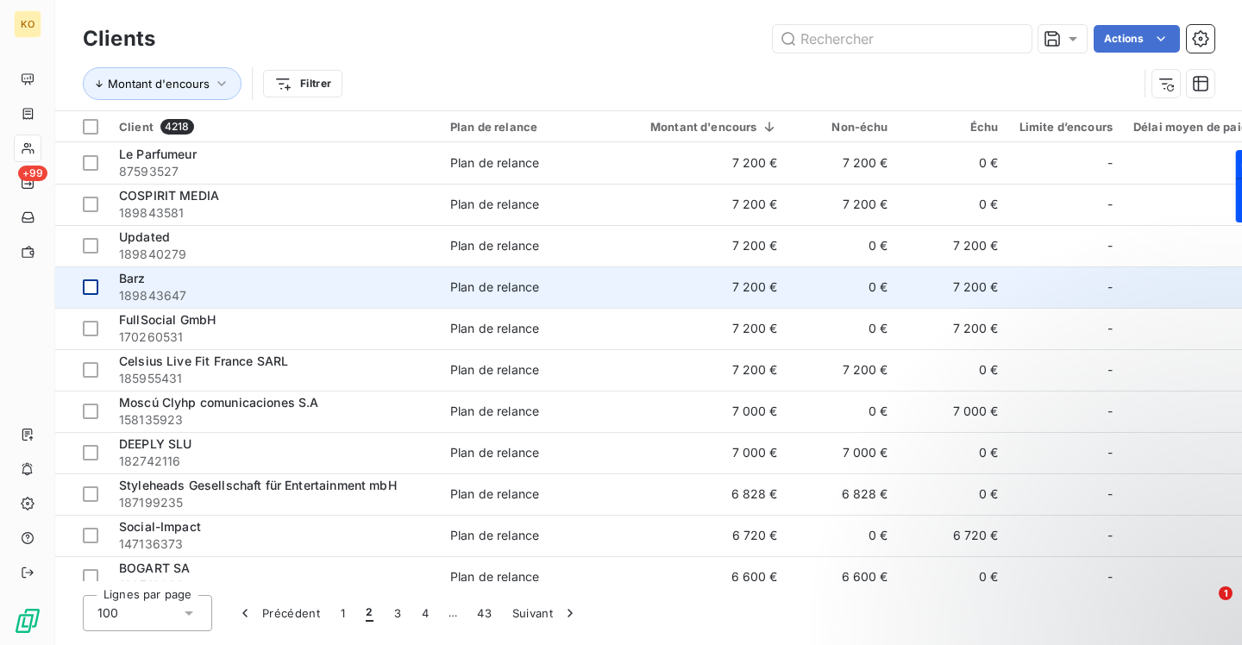
click at [95, 285] on div at bounding box center [91, 287] width 16 height 16
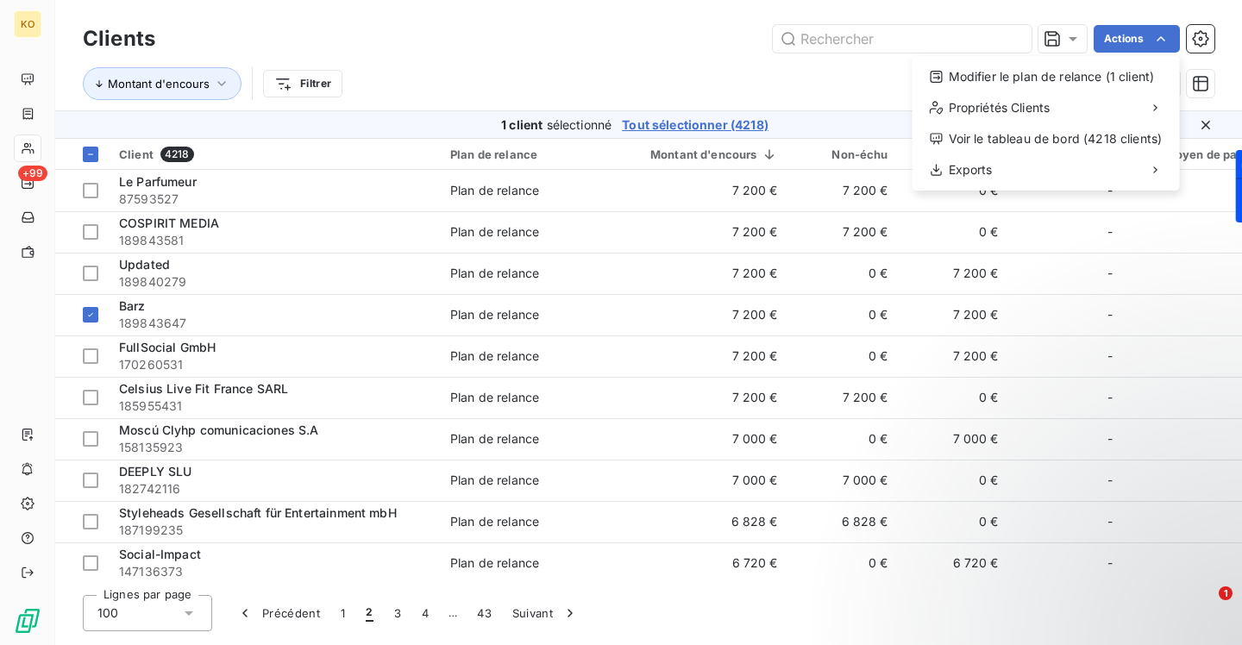
click at [1164, 34] on html "KO +99 Clients Actions Modifier le plan de relance (1 client) Propriétés Client…" at bounding box center [621, 322] width 1242 height 645
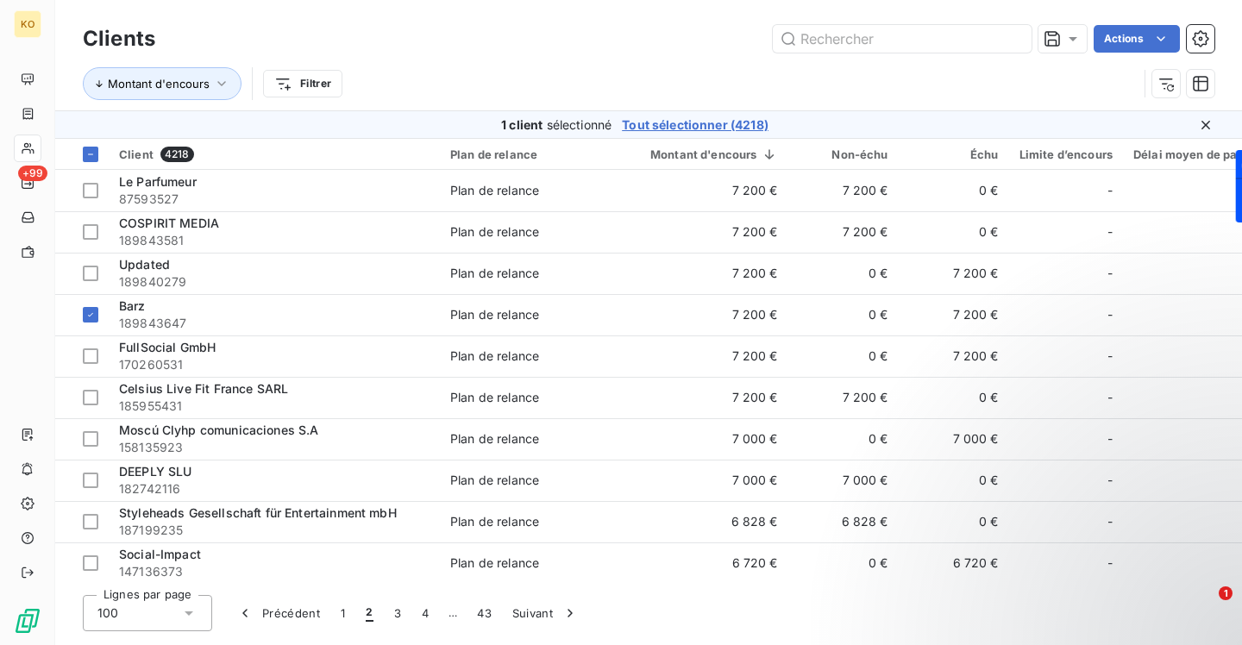
click at [556, 46] on html "KO +99 Clients Actions Montant d'encours Filtrer 1 client sélectionné Tout séle…" at bounding box center [621, 322] width 1242 height 645
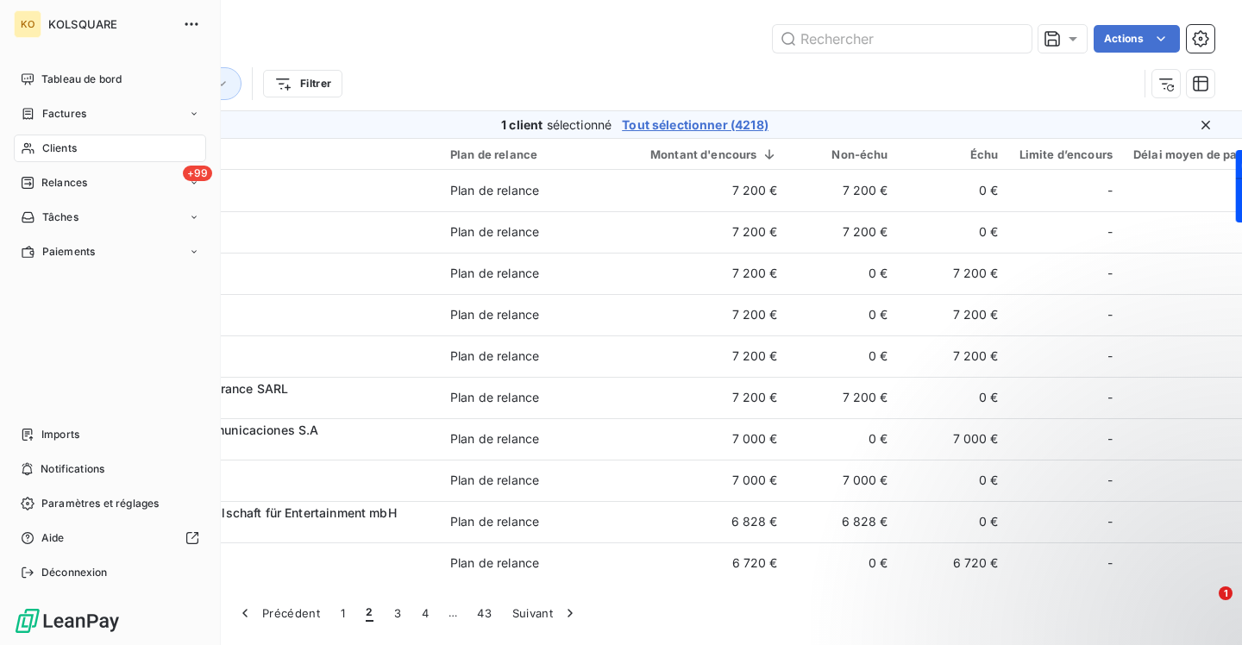
click at [78, 139] on div "Clients" at bounding box center [110, 149] width 192 height 28
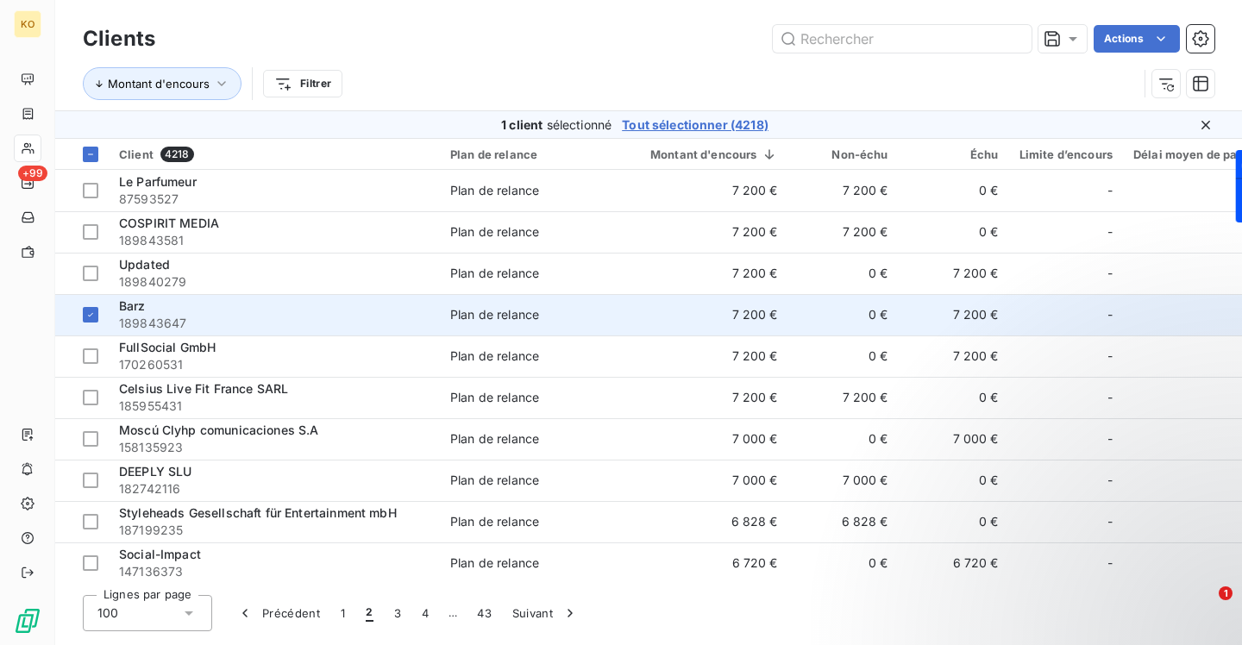
click at [133, 312] on span "Barz" at bounding box center [132, 305] width 27 height 15
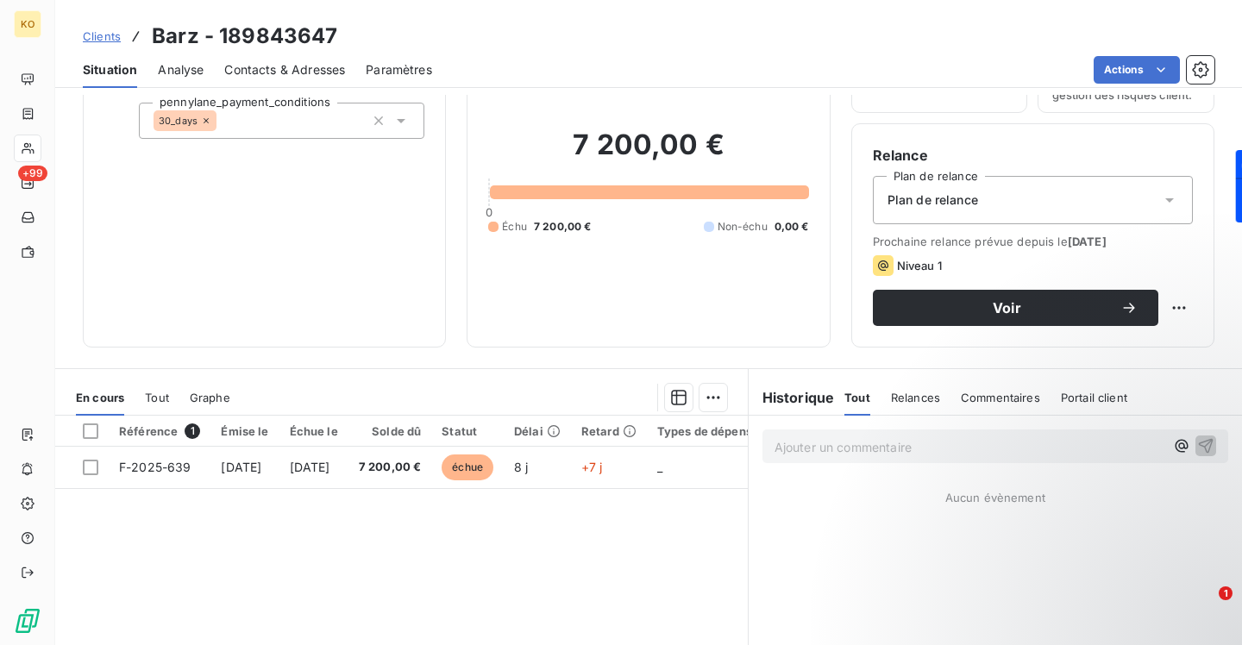
scroll to position [224, 0]
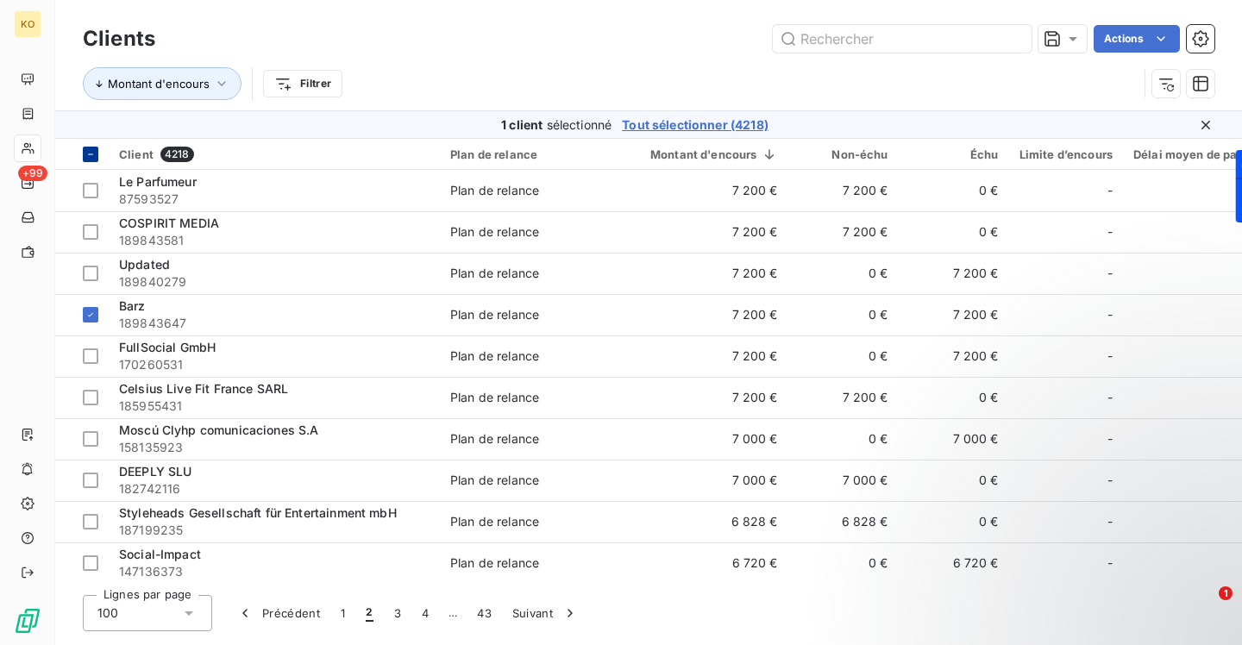
click at [89, 153] on icon at bounding box center [90, 154] width 10 height 10
click at [346, 615] on button "1" at bounding box center [342, 613] width 25 height 36
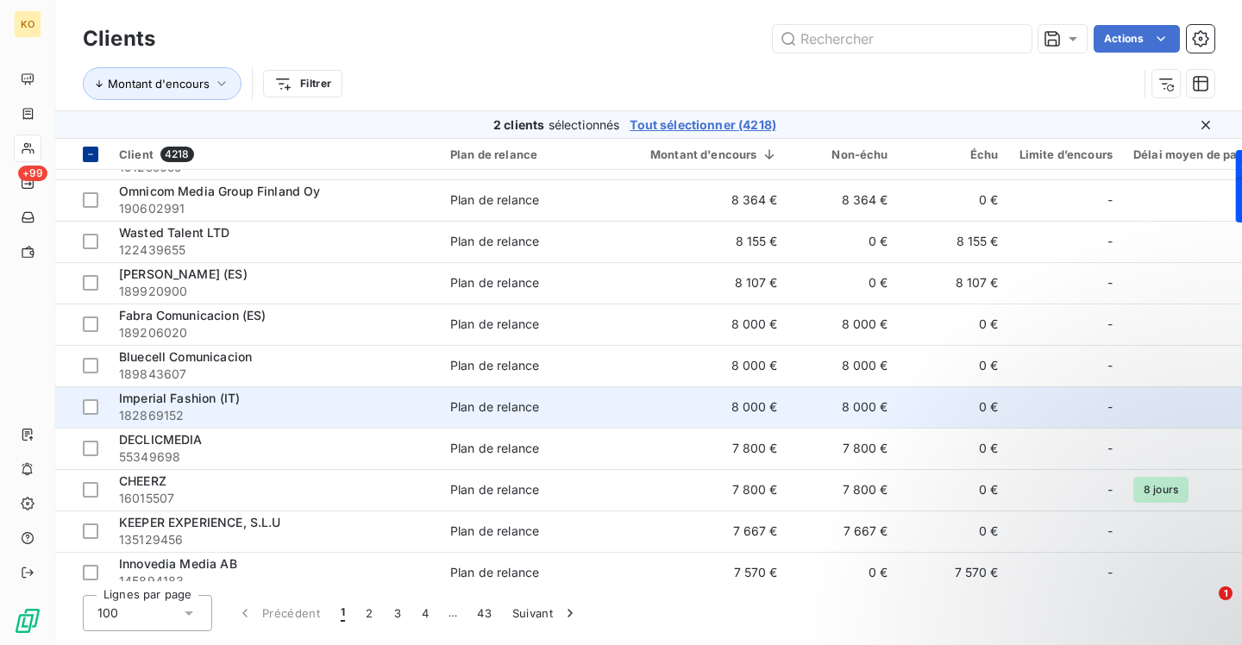
scroll to position [3735, 0]
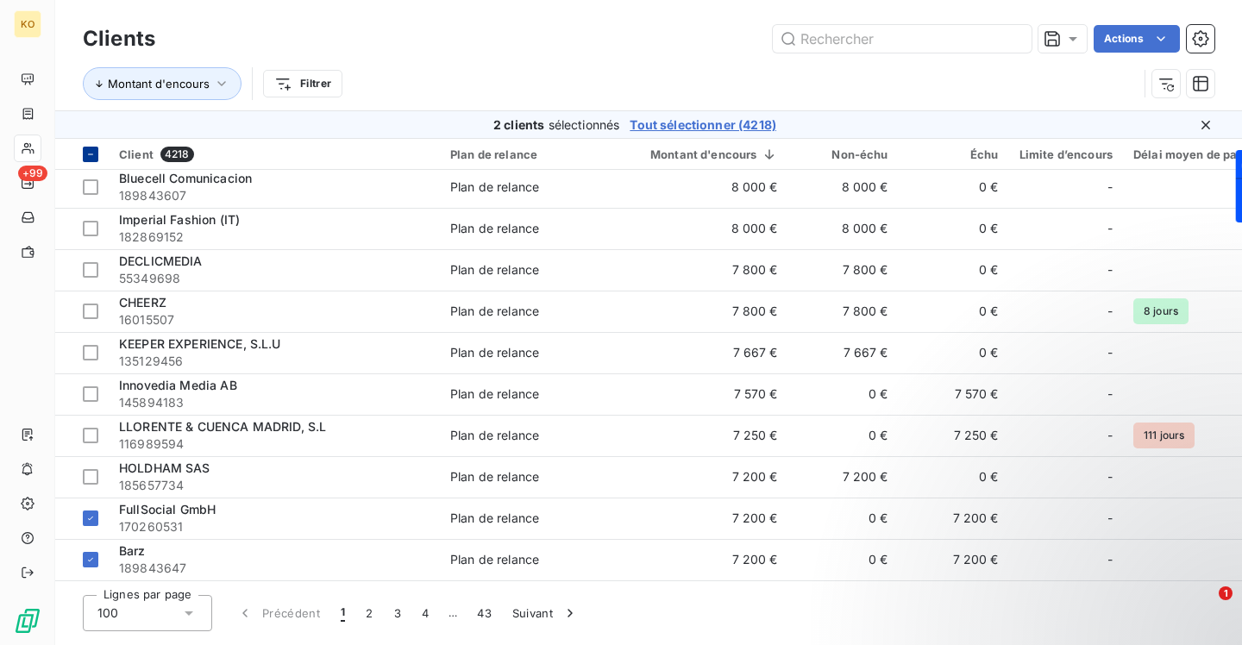
click at [91, 155] on icon at bounding box center [90, 154] width 10 height 10
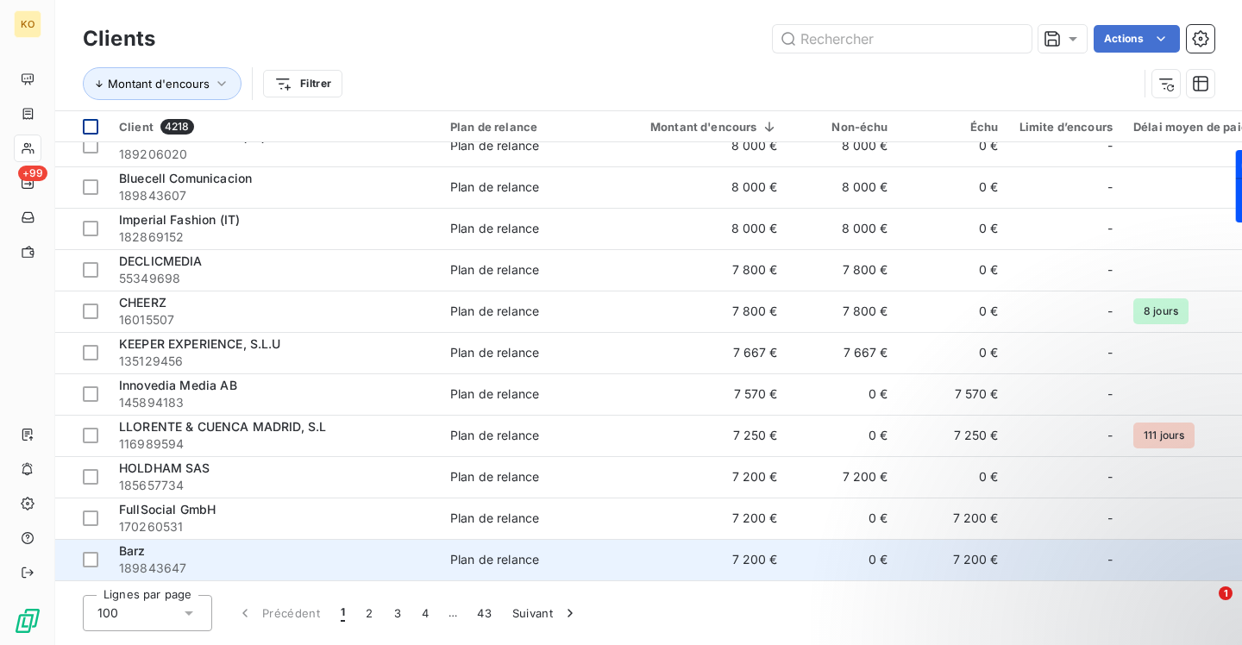
click at [160, 567] on span "189843647" at bounding box center [274, 568] width 310 height 17
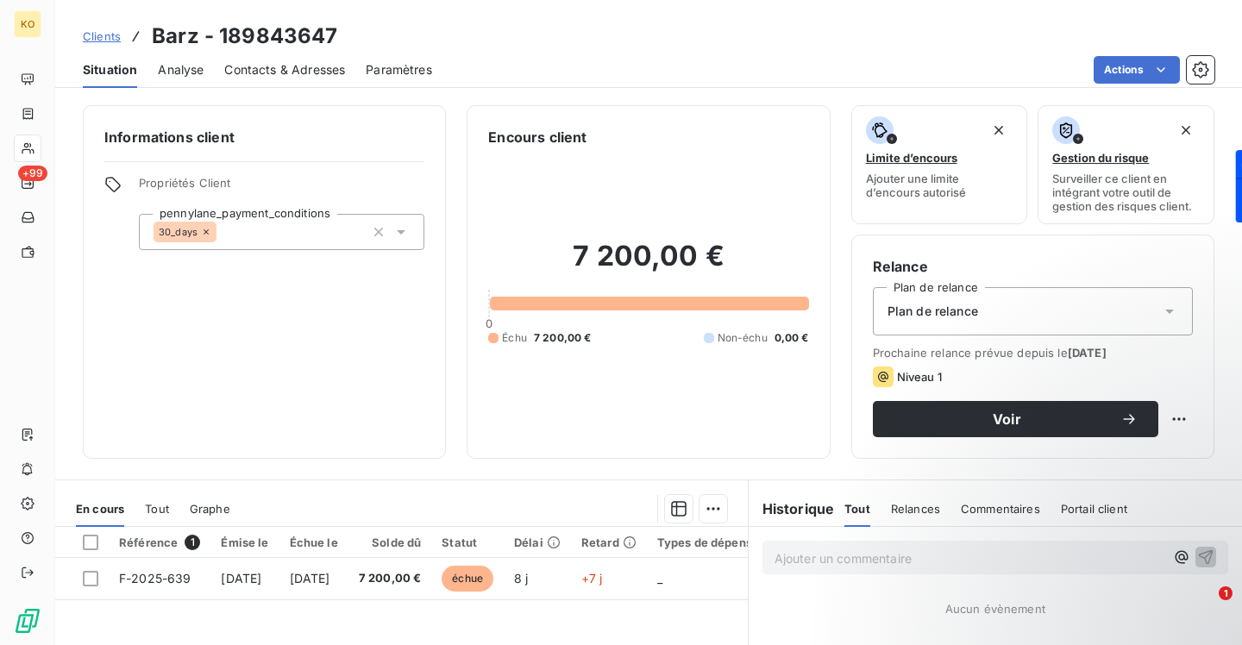
click at [96, 40] on span "Clients" at bounding box center [102, 36] width 38 height 14
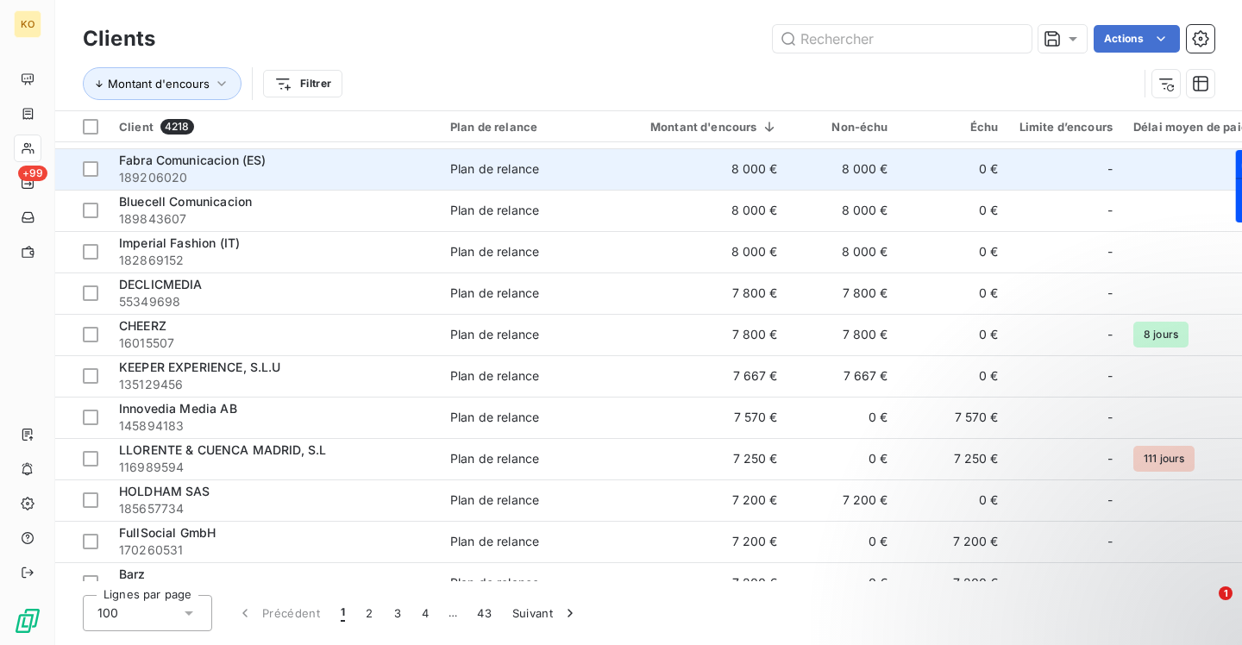
scroll to position [3707, 0]
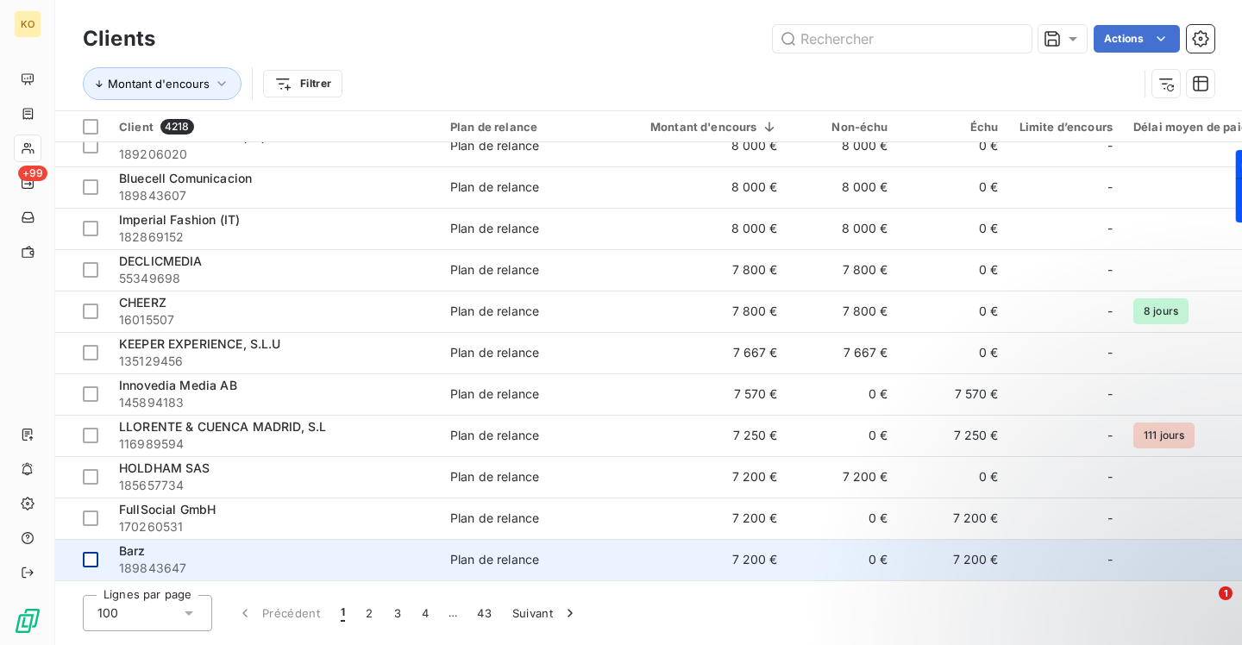
click at [91, 552] on div at bounding box center [91, 560] width 16 height 16
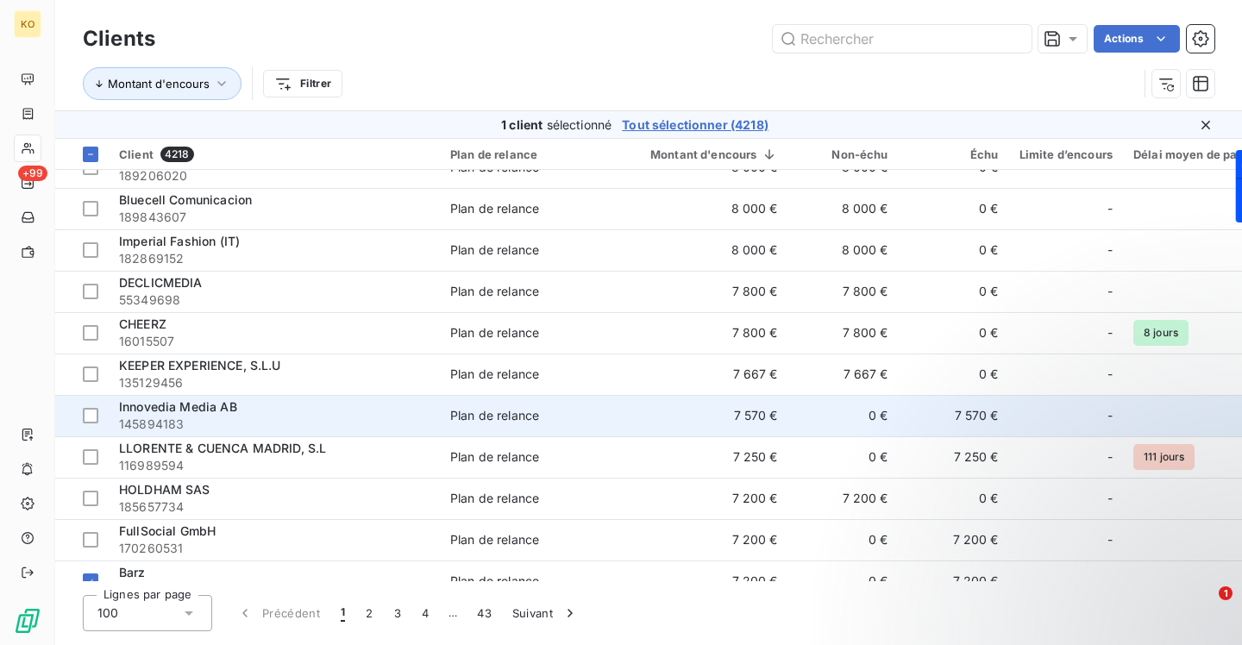
scroll to position [3735, 0]
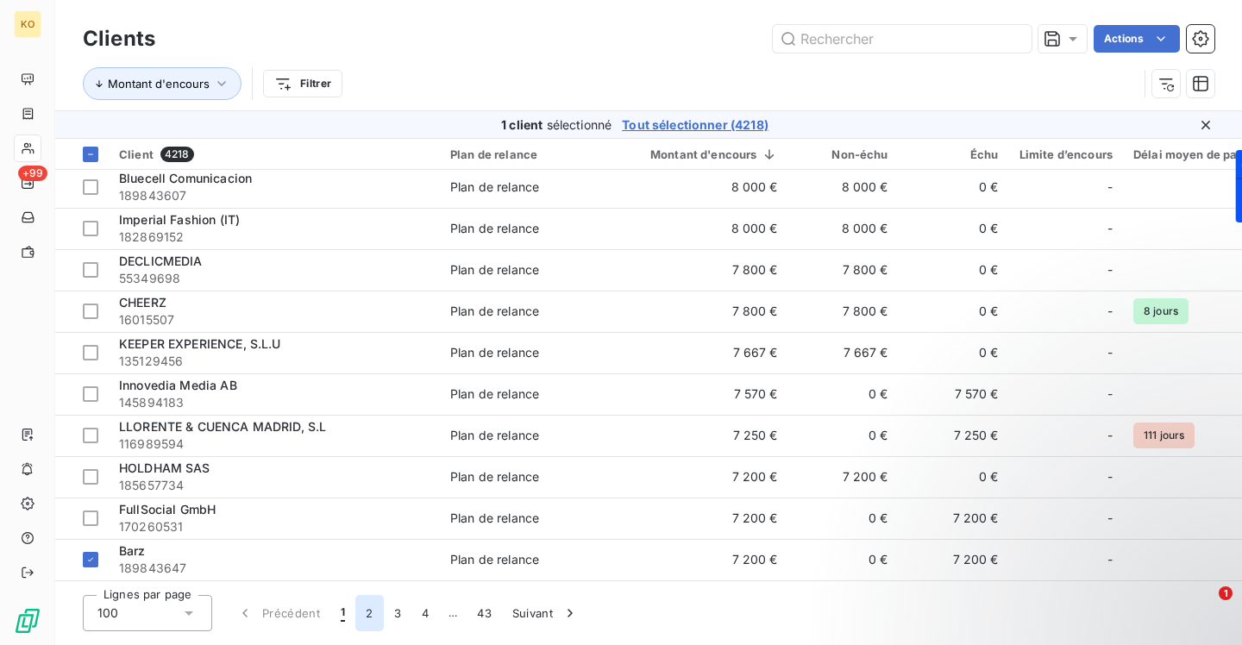
click at [367, 619] on button "2" at bounding box center [369, 613] width 28 height 36
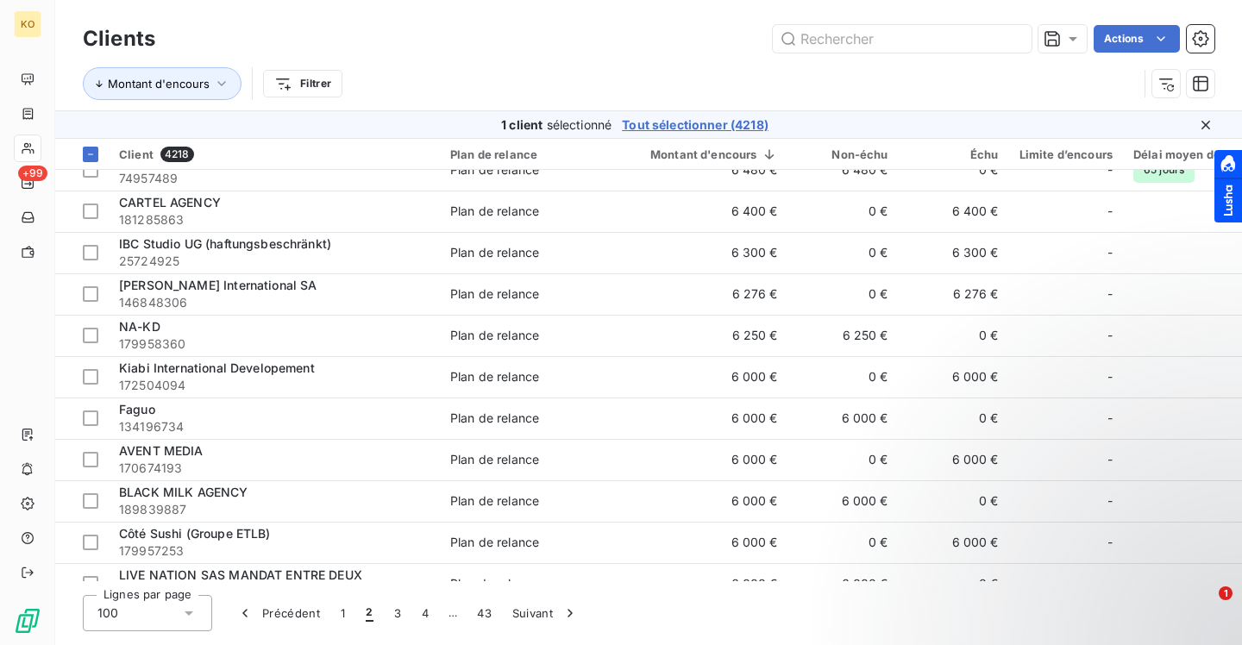
scroll to position [0, 0]
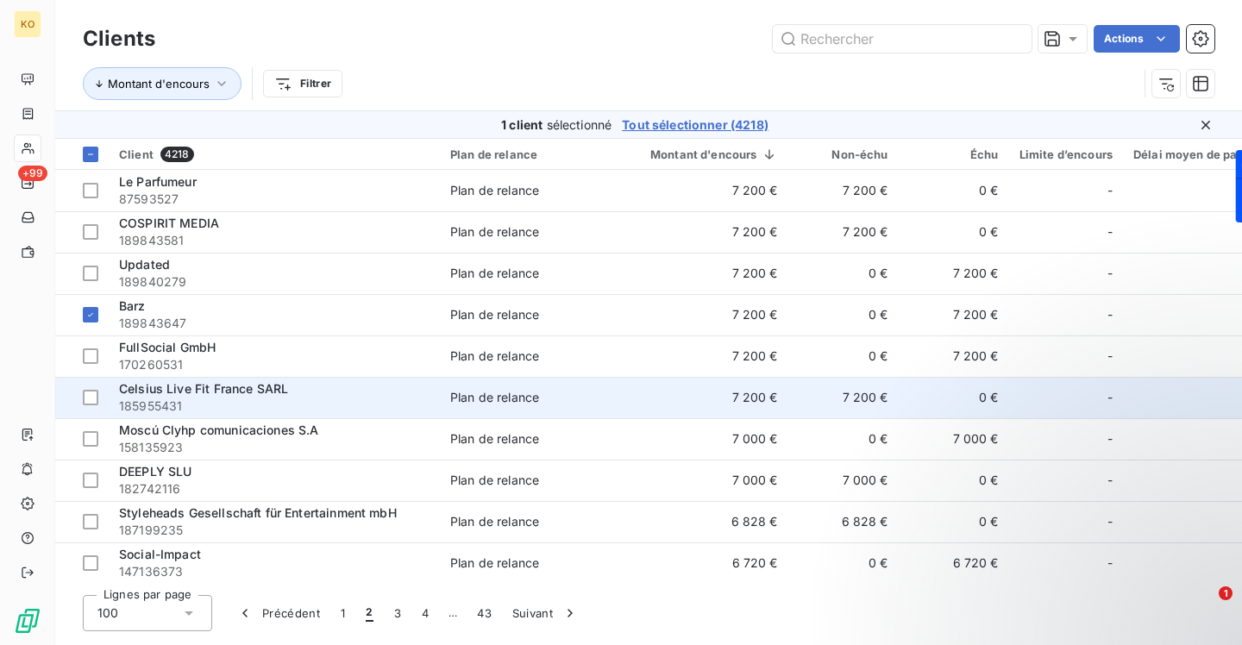
click at [171, 390] on span "Celsius Live Fit France SARL" at bounding box center [203, 388] width 169 height 15
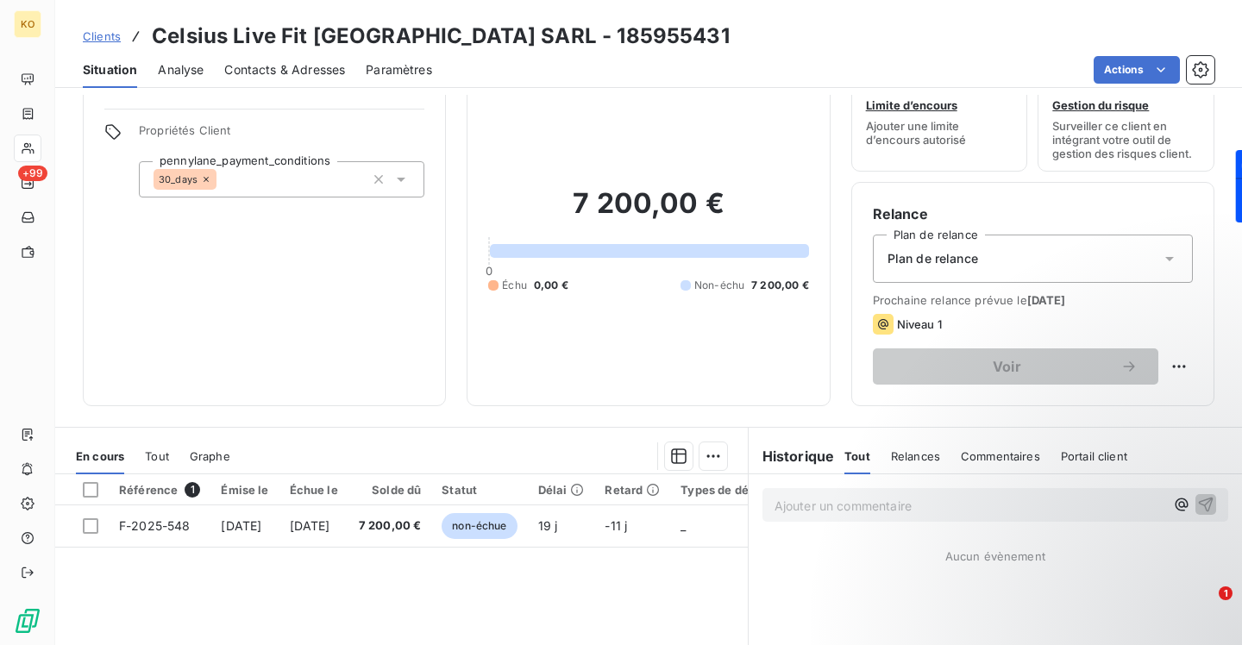
scroll to position [54, 0]
click at [273, 73] on span "Contacts & Adresses" at bounding box center [284, 69] width 121 height 17
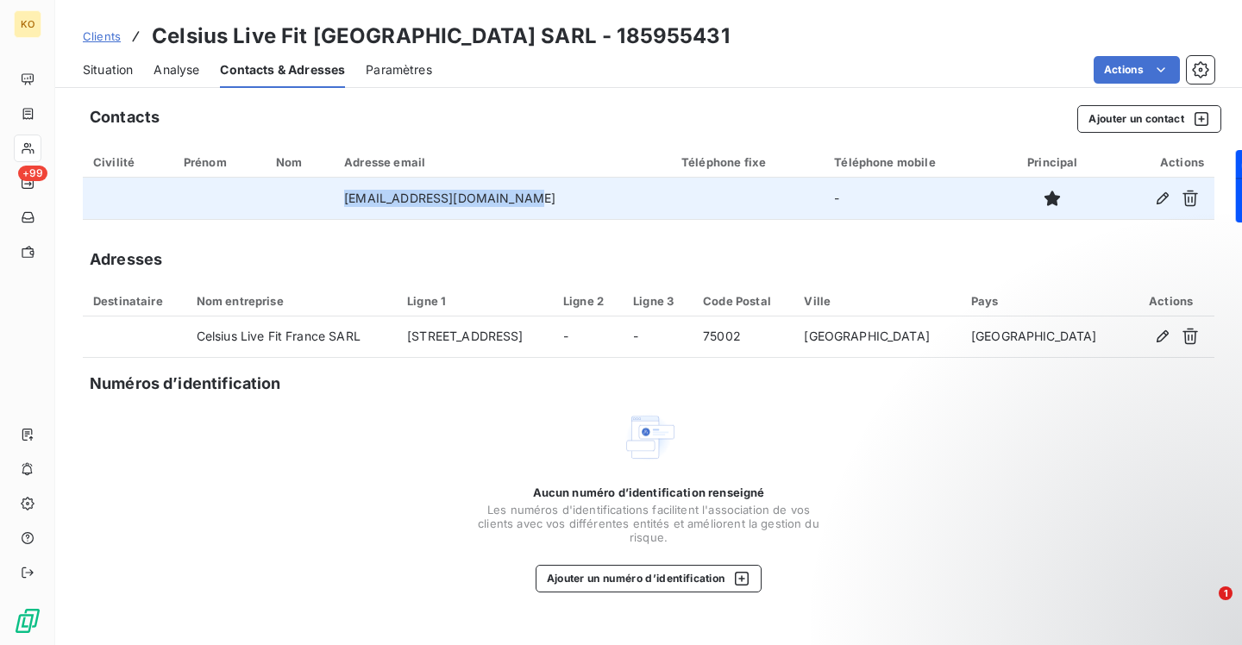
drag, startPoint x: 542, startPoint y: 198, endPoint x: 346, endPoint y: 193, distance: 196.7
click at [346, 193] on tr "[EMAIL_ADDRESS][DOMAIN_NAME] -" at bounding box center [648, 198] width 1131 height 41
copy tr "[EMAIL_ADDRESS][DOMAIN_NAME]"
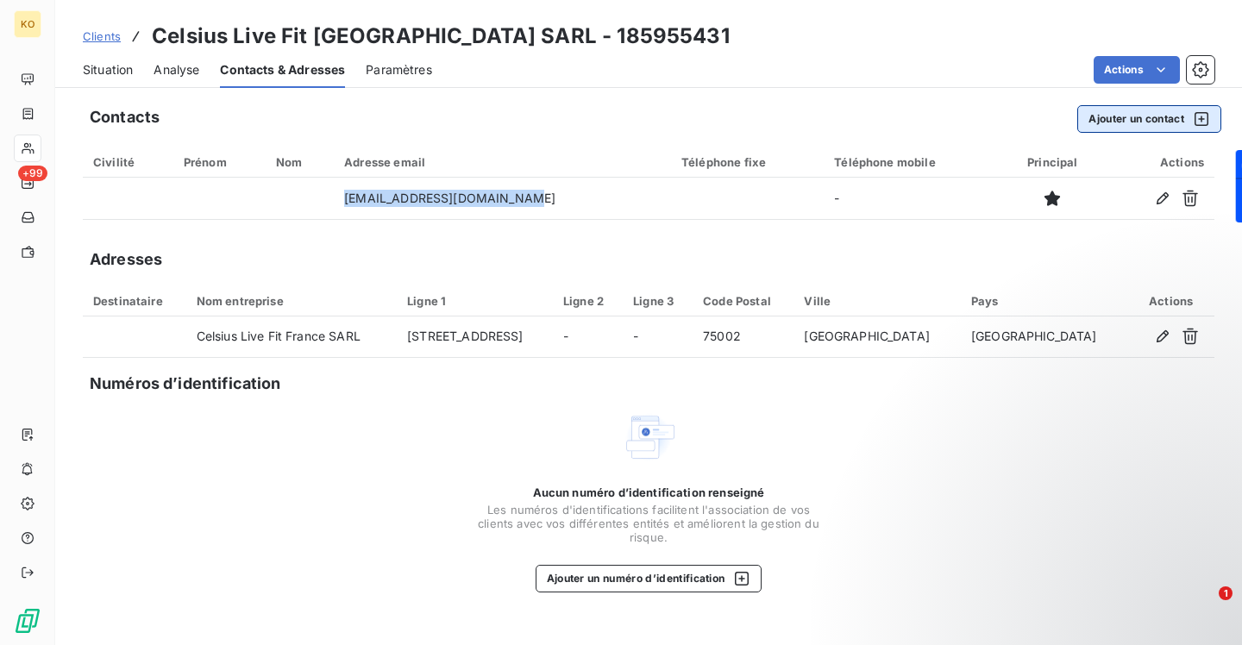
click at [1125, 114] on button "Ajouter un contact" at bounding box center [1149, 119] width 144 height 28
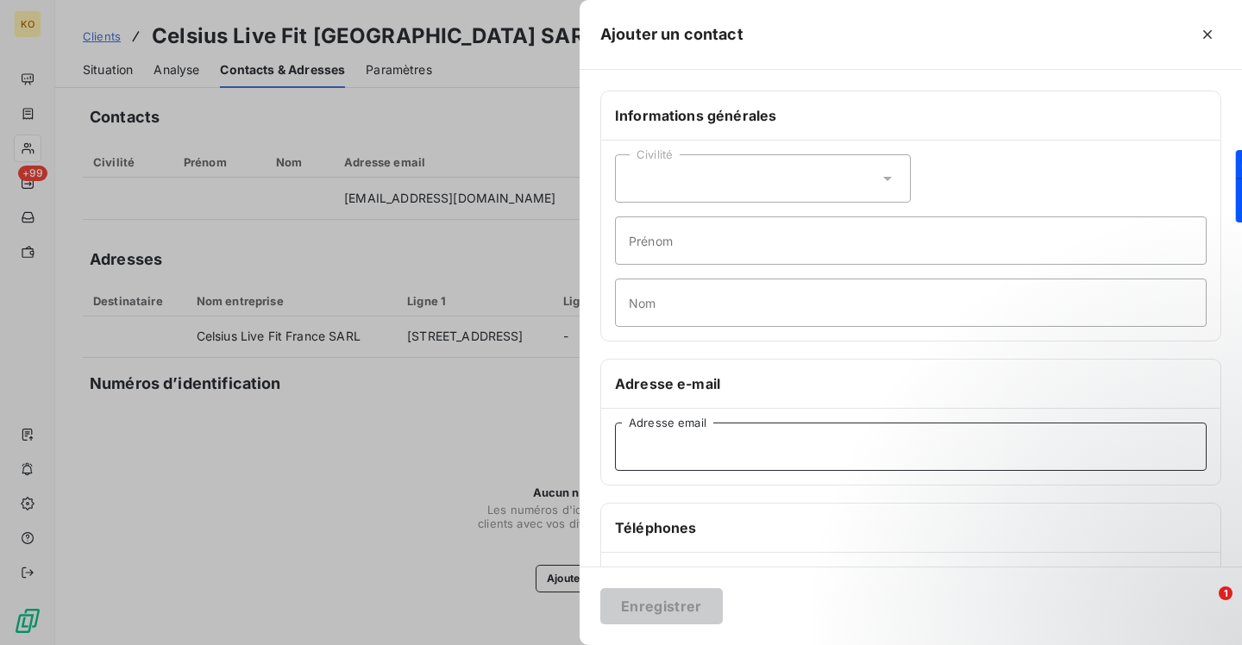
click at [812, 429] on input "Adresse email" at bounding box center [911, 447] width 592 height 48
paste input "[EMAIL_ADDRESS][DOMAIN_NAME]"
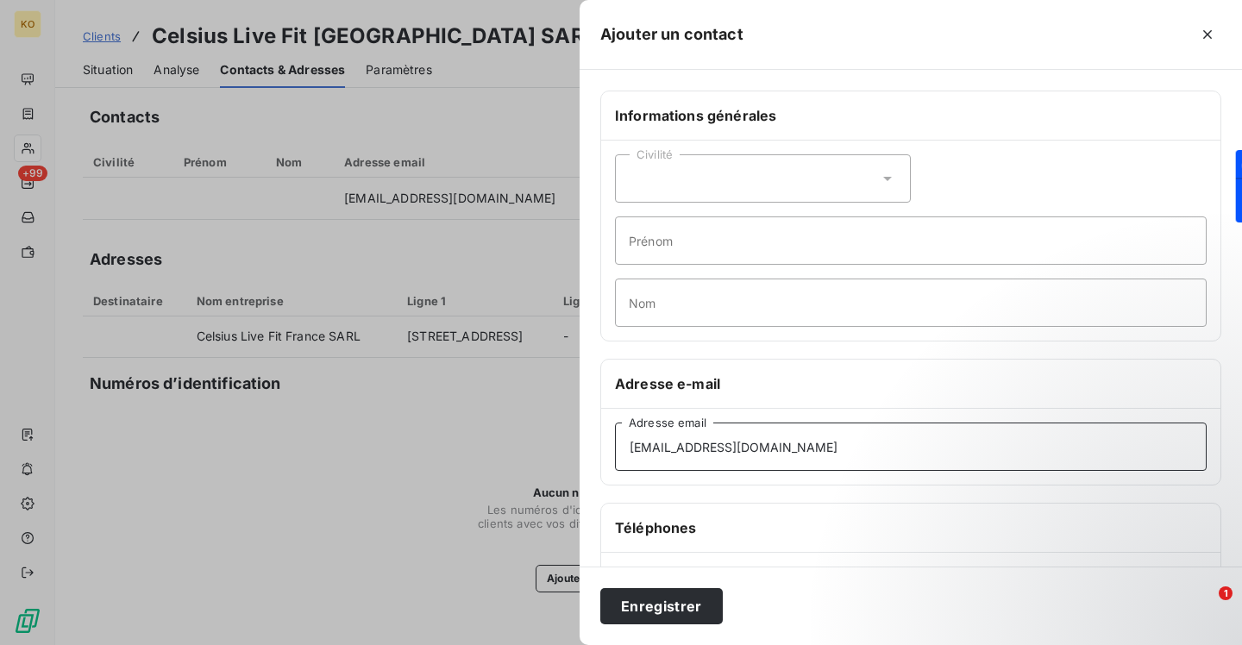
type input "[EMAIL_ADDRESS][DOMAIN_NAME]"
click at [688, 586] on div "Enregistrer" at bounding box center [910, 606] width 662 height 78
click at [687, 599] on button "Enregistrer" at bounding box center [661, 606] width 122 height 36
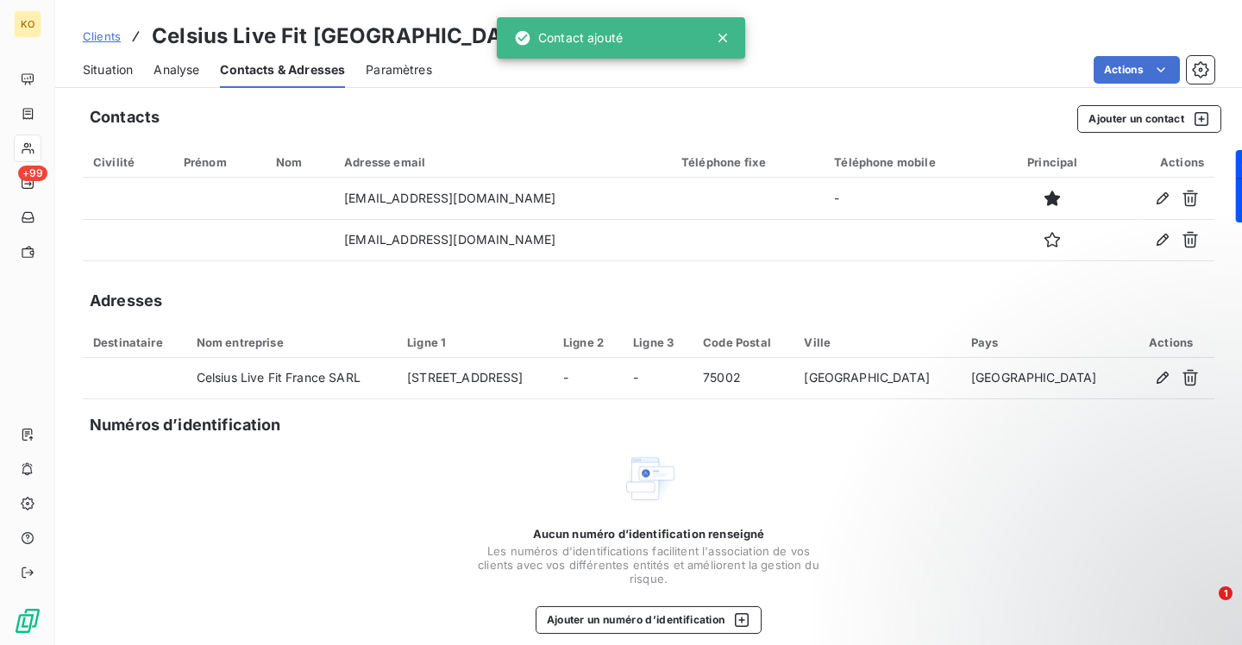
click at [96, 35] on span "Clients" at bounding box center [102, 36] width 38 height 14
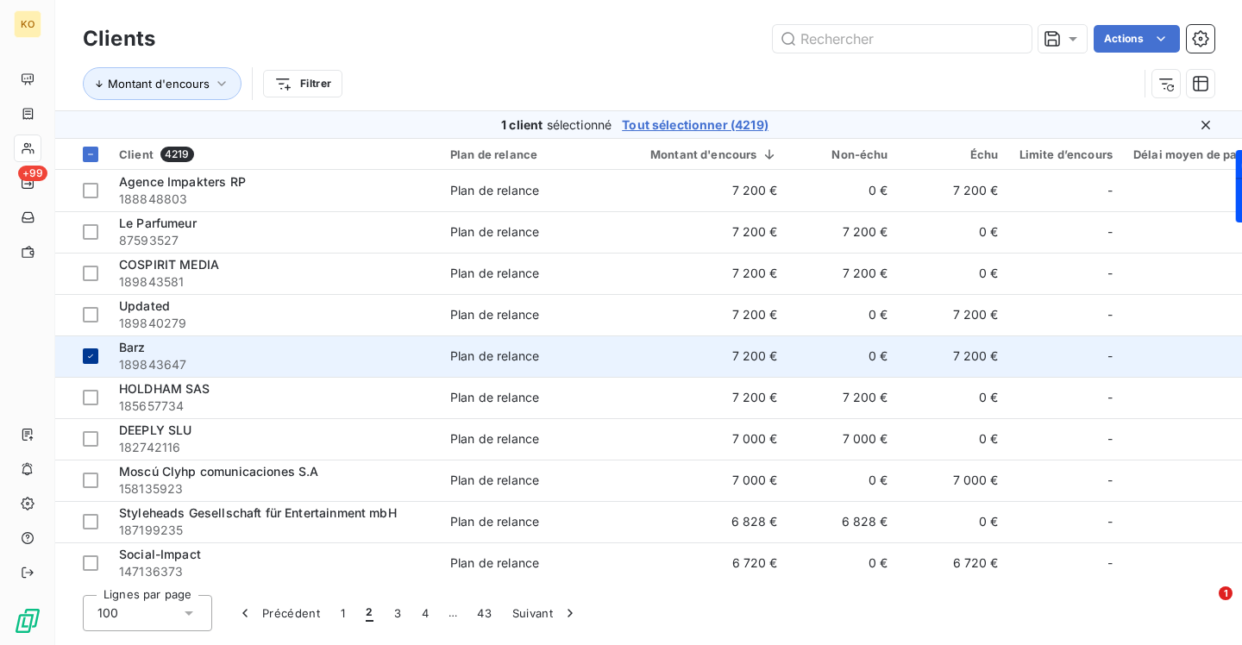
click at [91, 353] on icon at bounding box center [90, 356] width 10 height 10
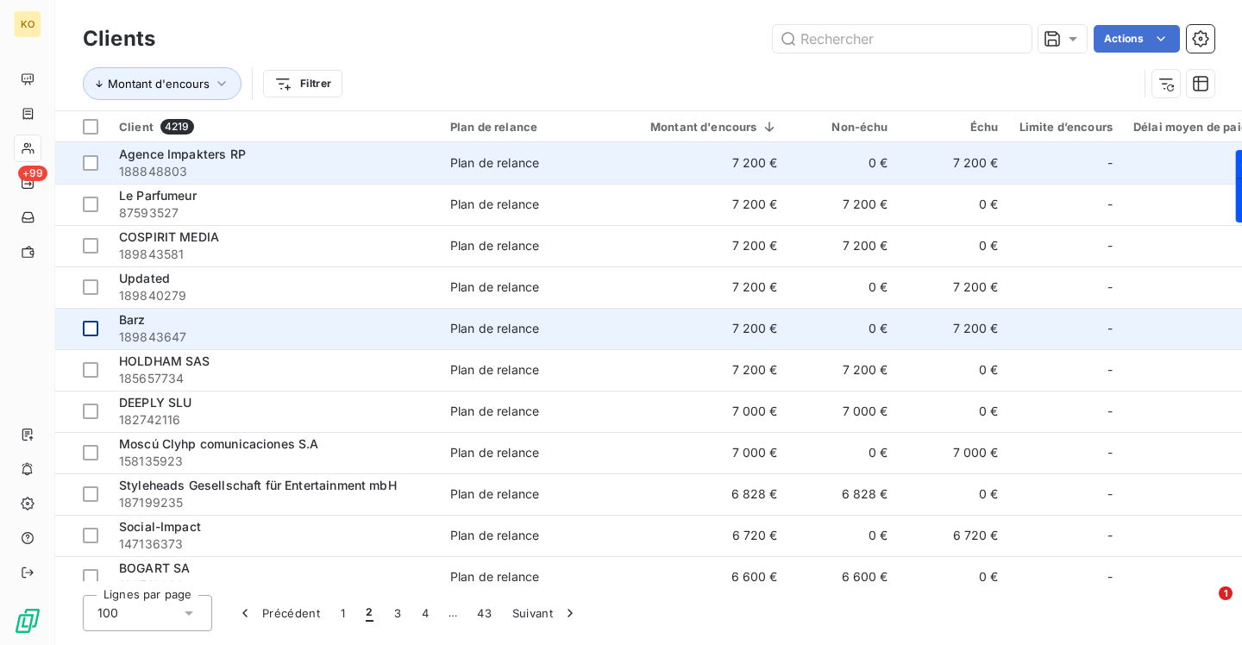
click at [177, 155] on span "Agence Impakters RP" at bounding box center [182, 154] width 127 height 15
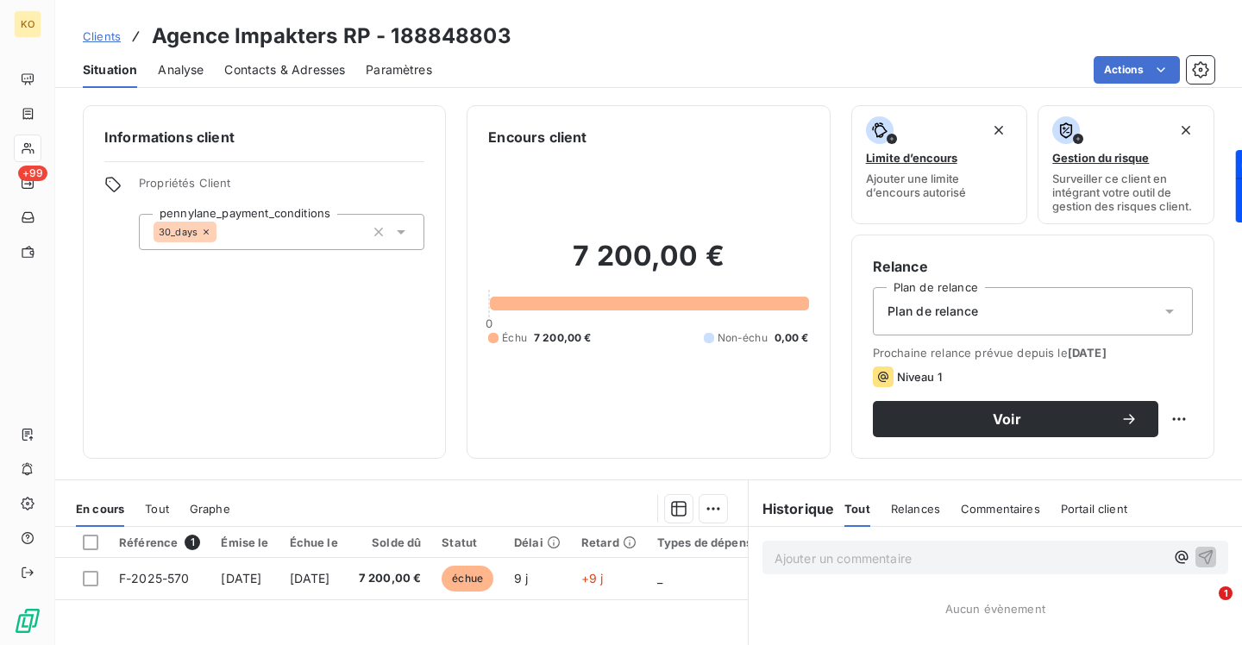
drag, startPoint x: 279, startPoint y: 60, endPoint x: 279, endPoint y: 86, distance: 25.9
click at [279, 62] on span "Contacts & Adresses" at bounding box center [284, 69] width 121 height 17
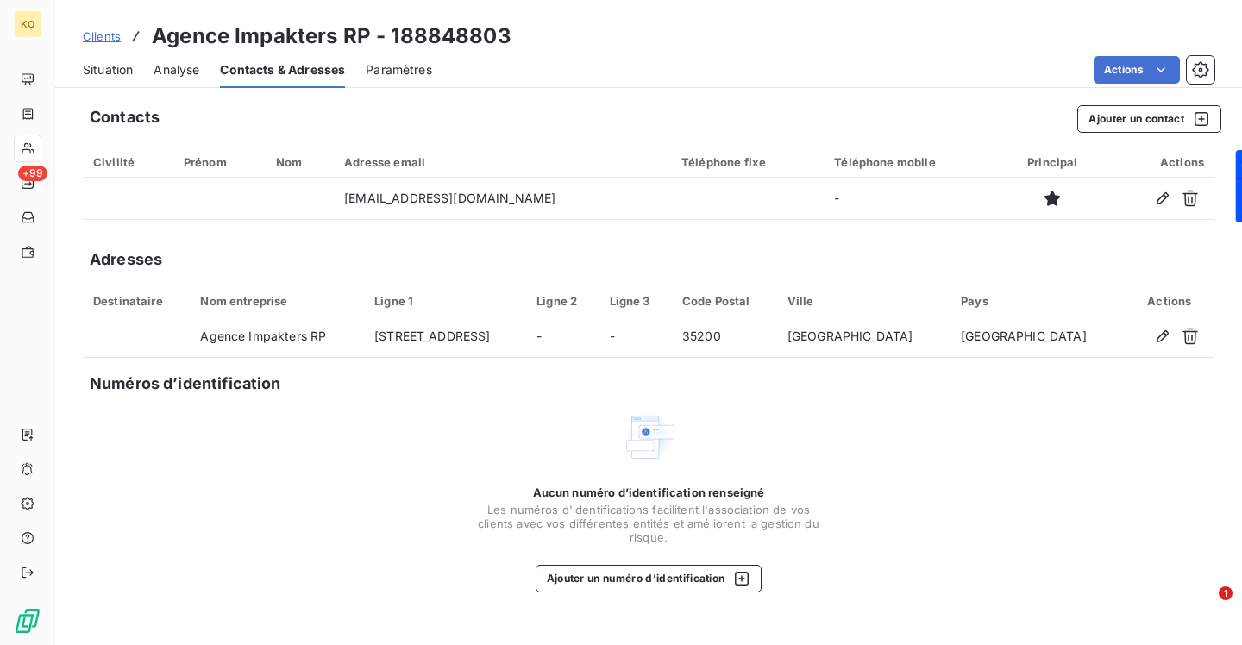
click at [95, 36] on span "Clients" at bounding box center [102, 36] width 38 height 14
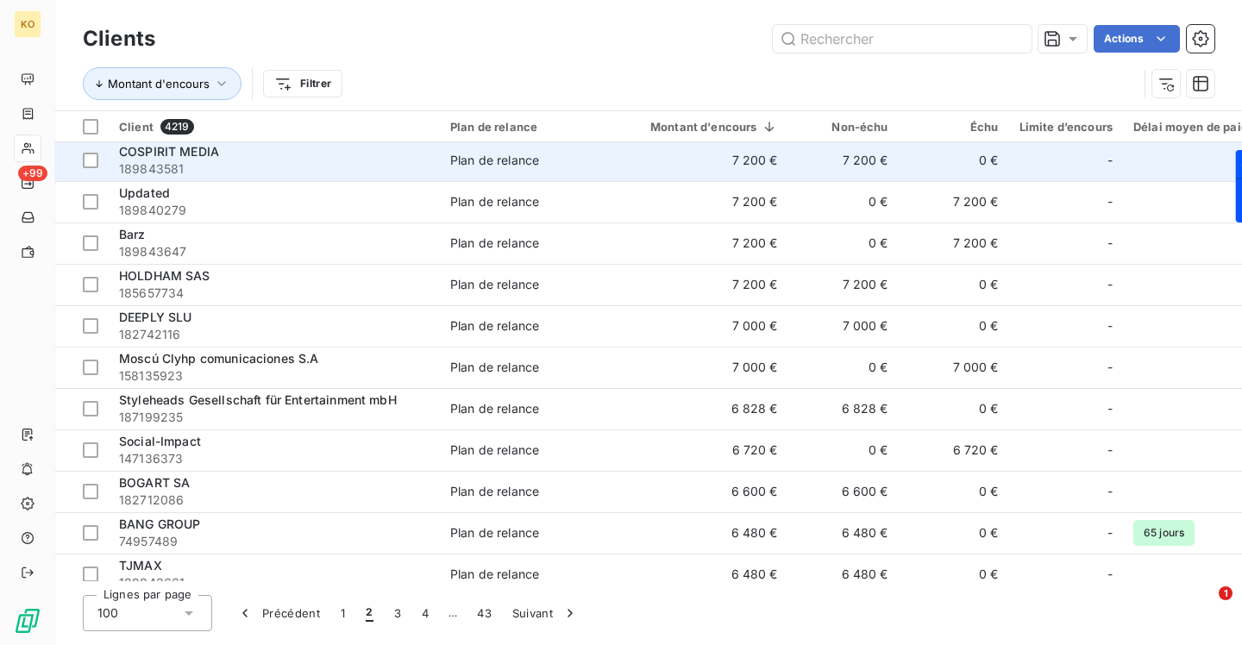
scroll to position [129, 0]
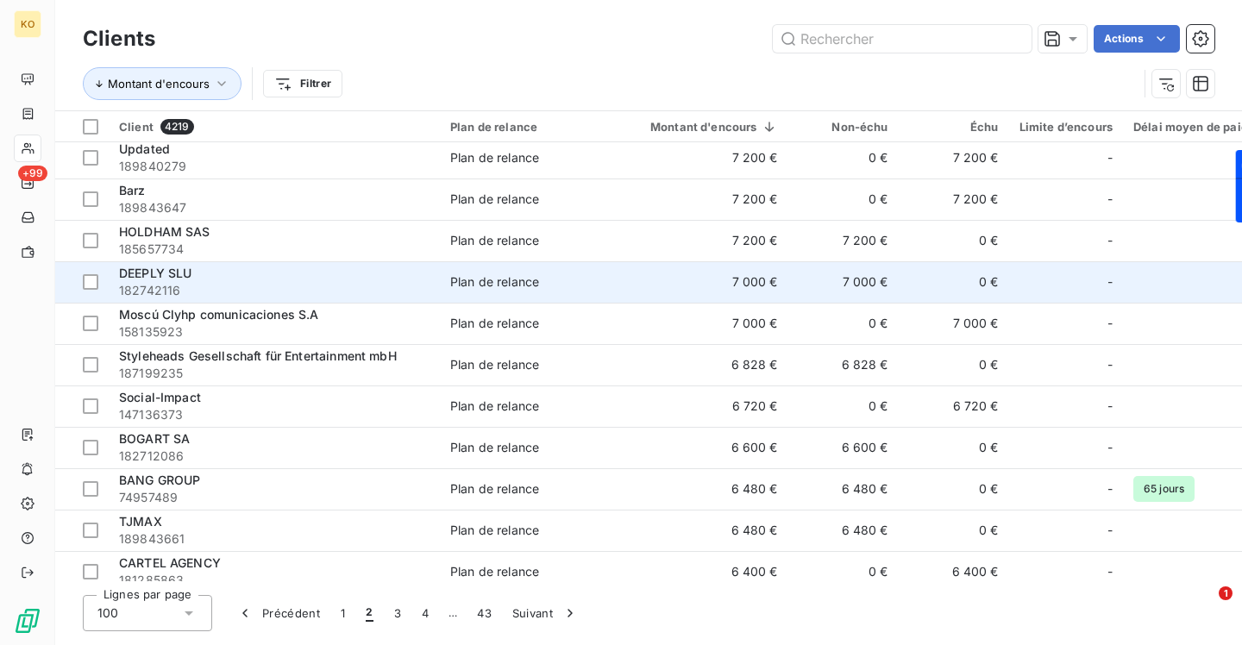
click at [188, 272] on span "DEEPLY SLU" at bounding box center [155, 273] width 73 height 15
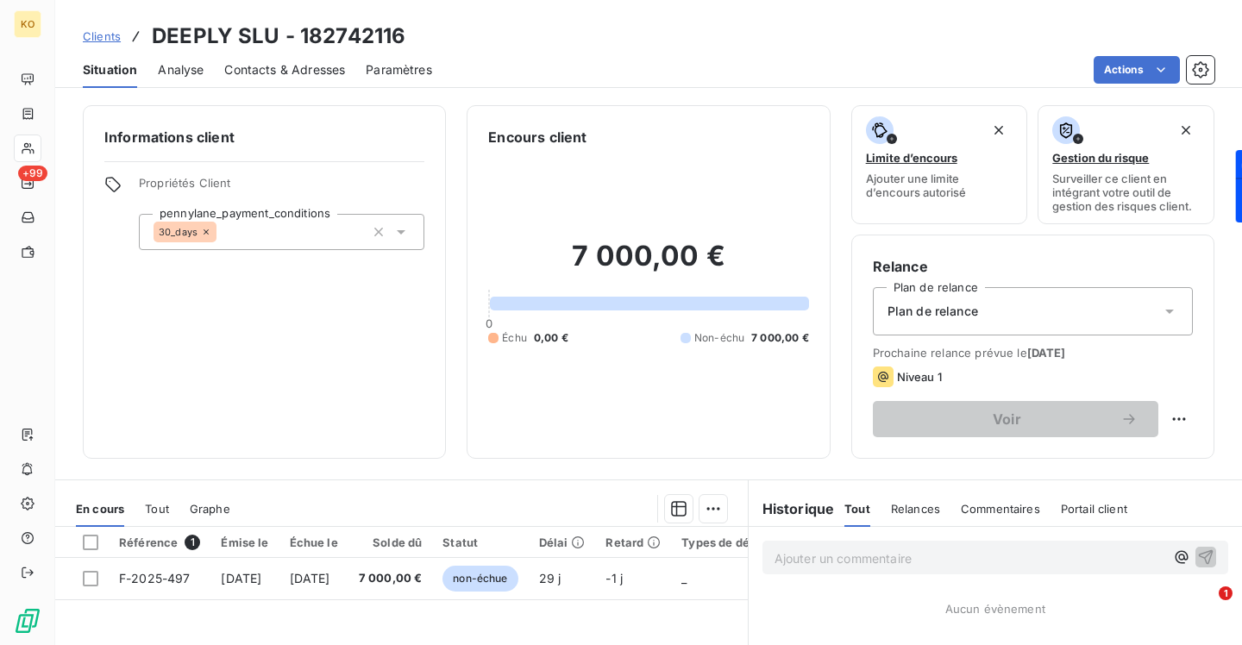
click at [285, 74] on span "Contacts & Adresses" at bounding box center [284, 69] width 121 height 17
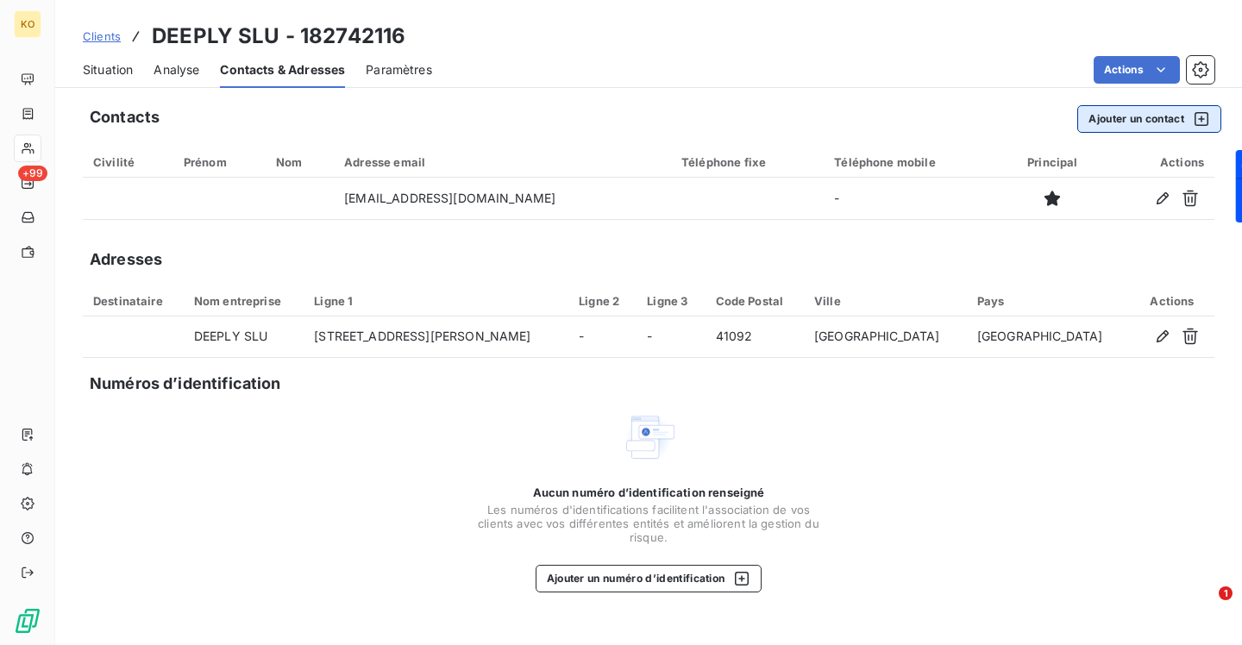
click at [1155, 109] on button "Ajouter un contact" at bounding box center [1149, 119] width 144 height 28
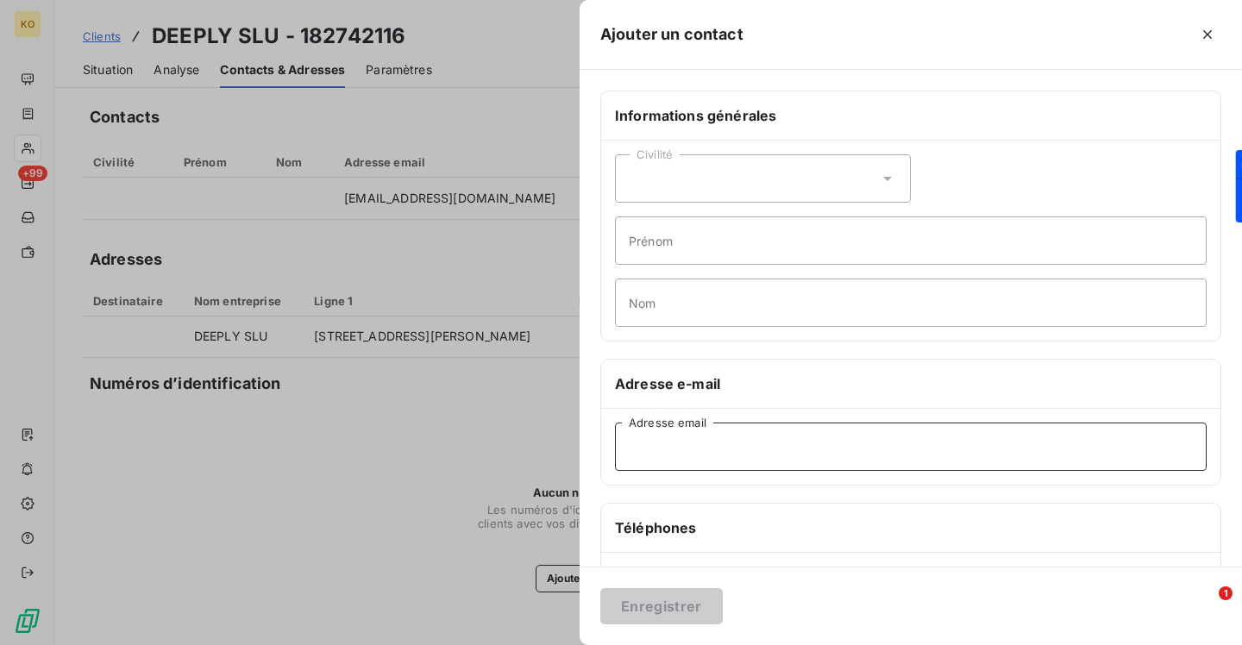
click at [770, 459] on input "Adresse email" at bounding box center [911, 447] width 592 height 48
paste input "[EMAIL_ADDRESS][DOMAIN_NAME]"
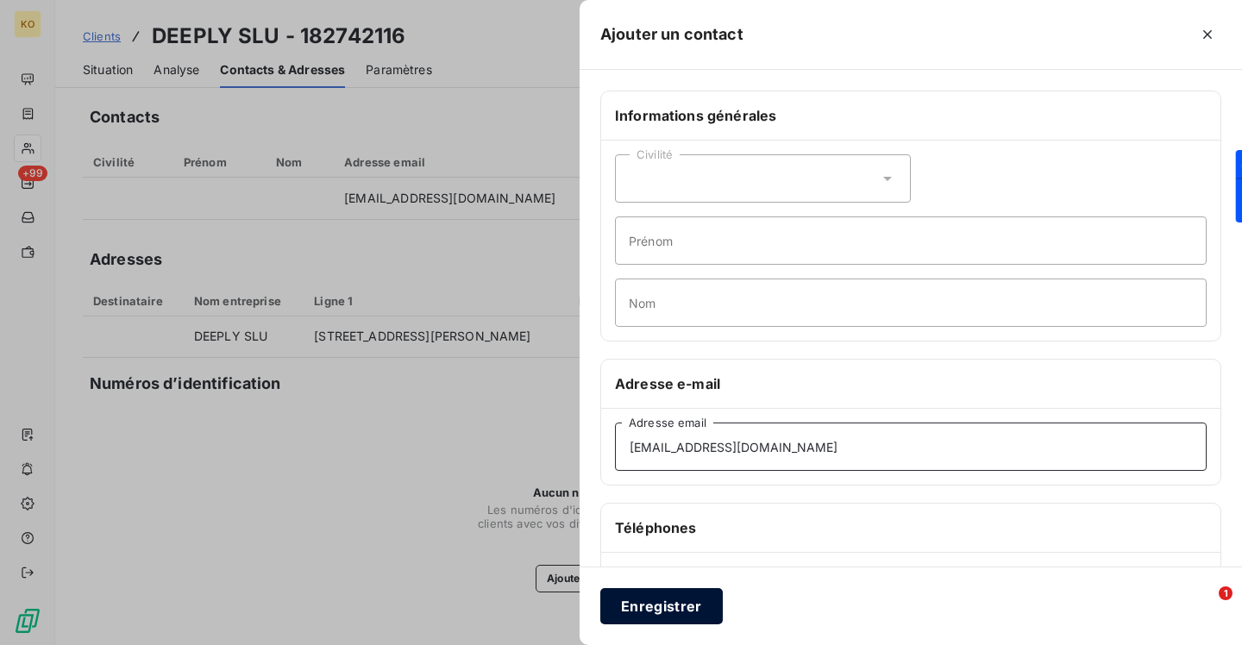
type input "[EMAIL_ADDRESS][DOMAIN_NAME]"
click at [669, 592] on button "Enregistrer" at bounding box center [661, 606] width 122 height 36
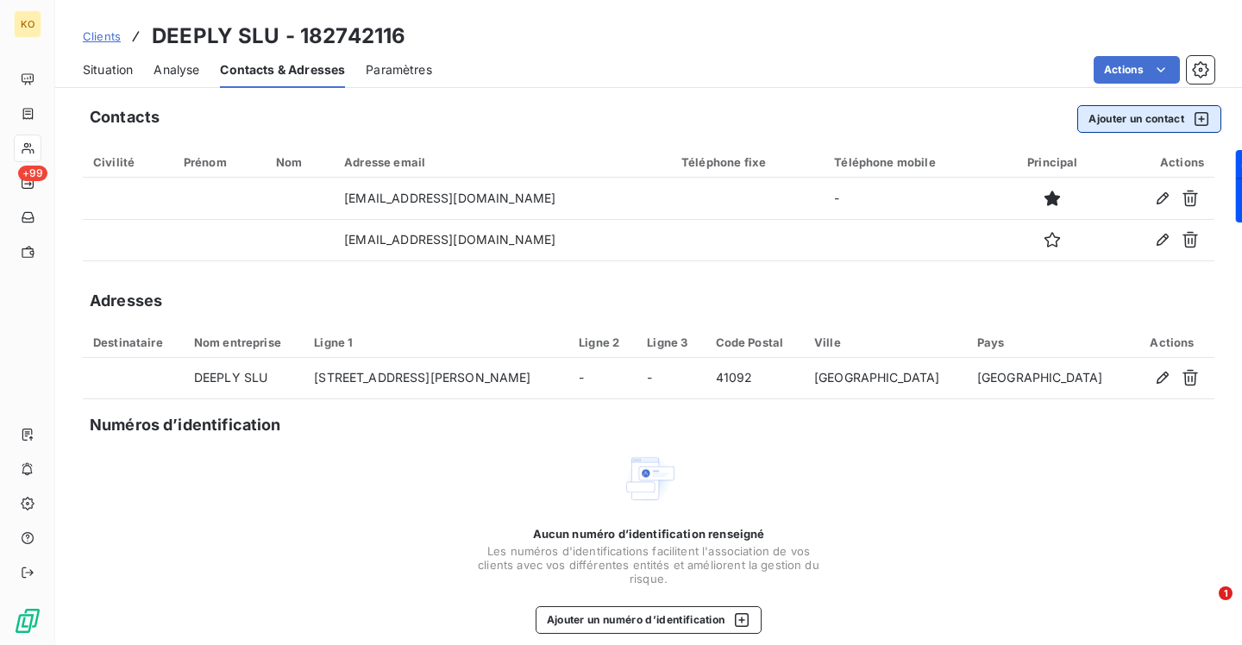
click at [1099, 116] on button "Ajouter un contact" at bounding box center [1149, 119] width 144 height 28
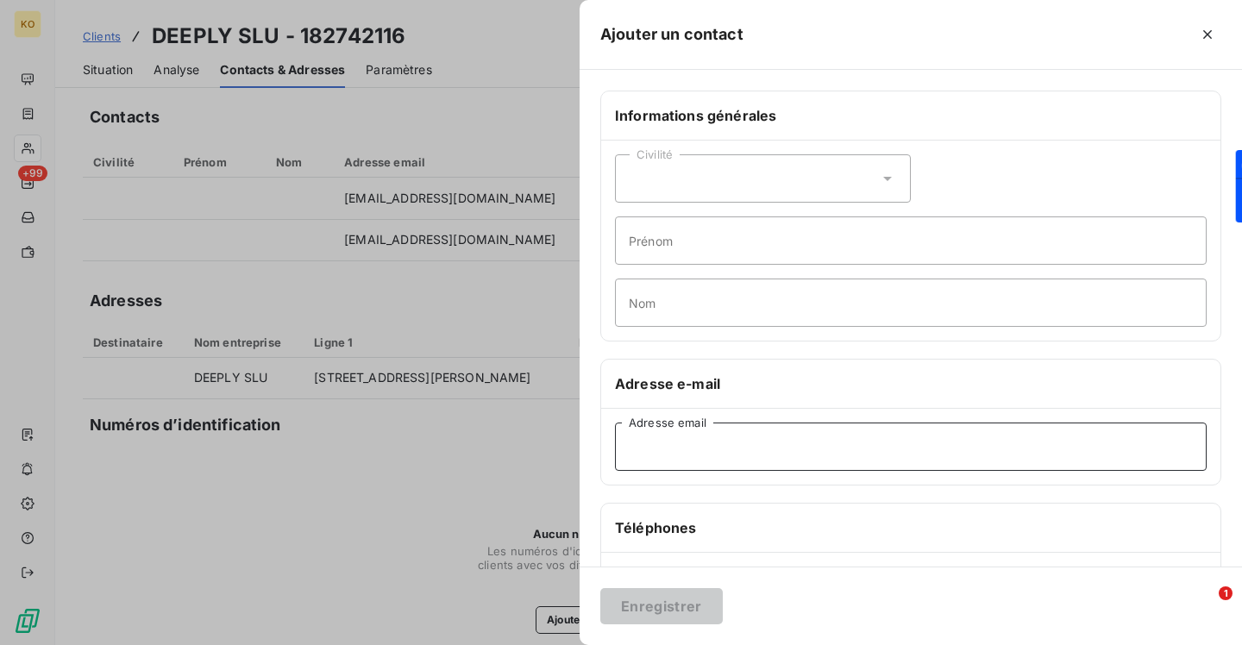
click at [750, 456] on input "Adresse email" at bounding box center [911, 447] width 592 height 48
paste input "[EMAIL_ADDRESS][DOMAIN_NAME]"
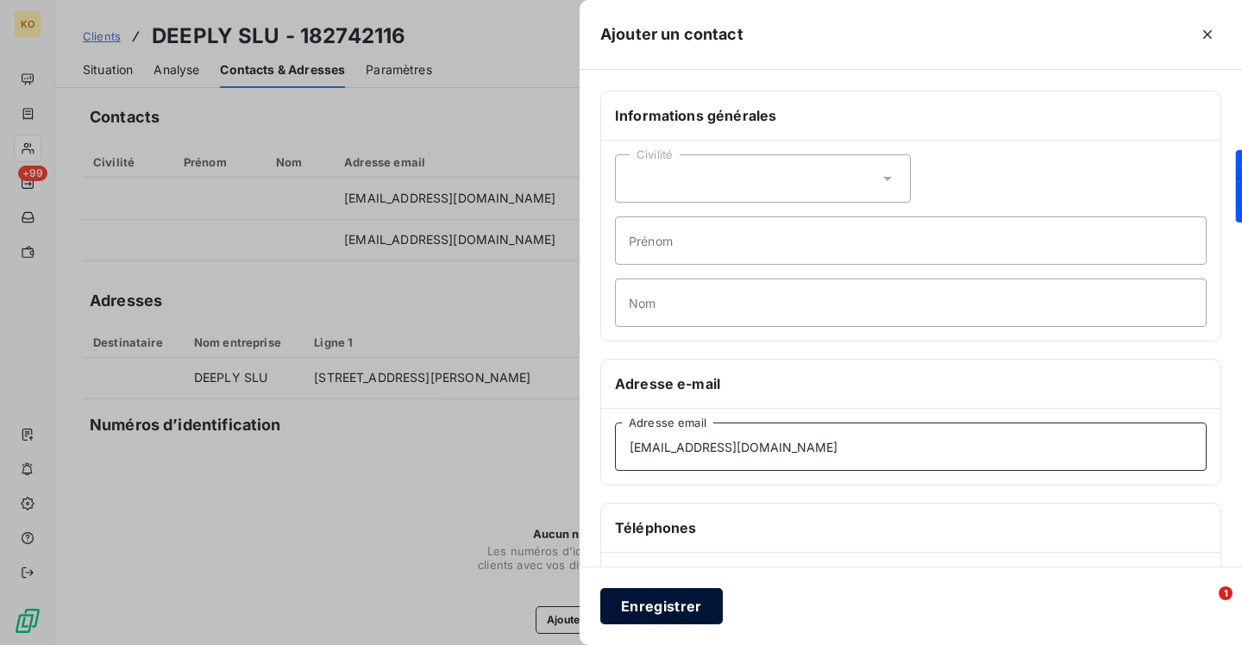
type input "[EMAIL_ADDRESS][DOMAIN_NAME]"
click at [675, 609] on button "Enregistrer" at bounding box center [661, 606] width 122 height 36
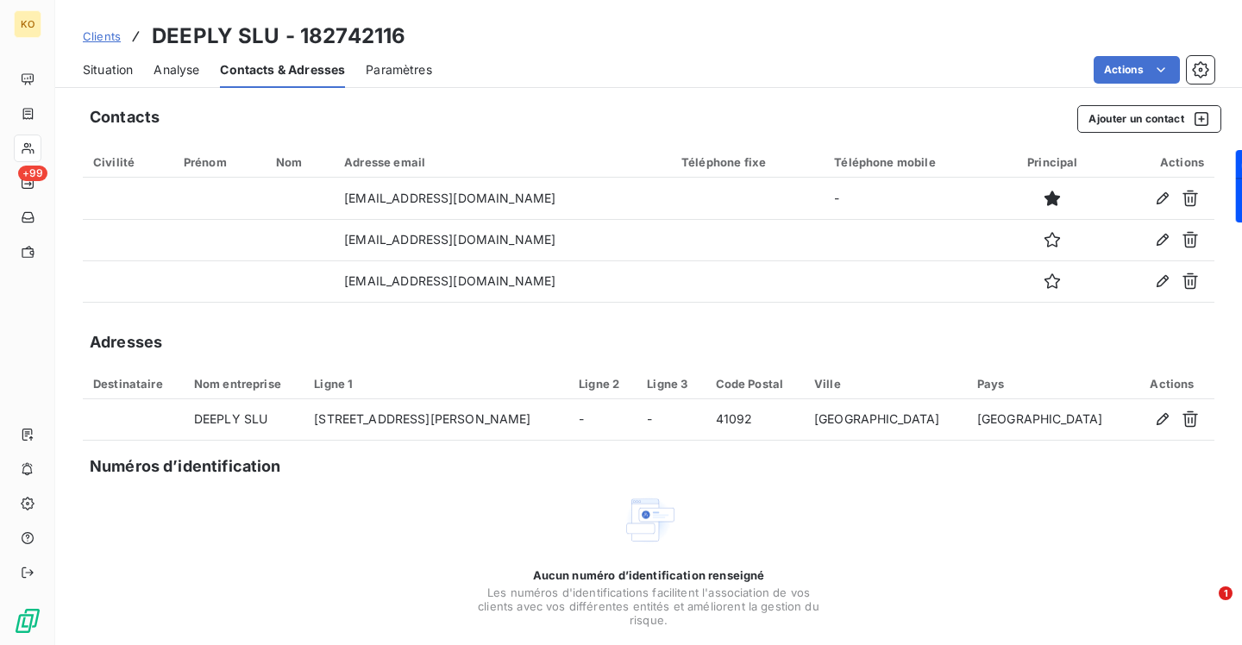
click at [100, 41] on span "Clients" at bounding box center [102, 36] width 38 height 14
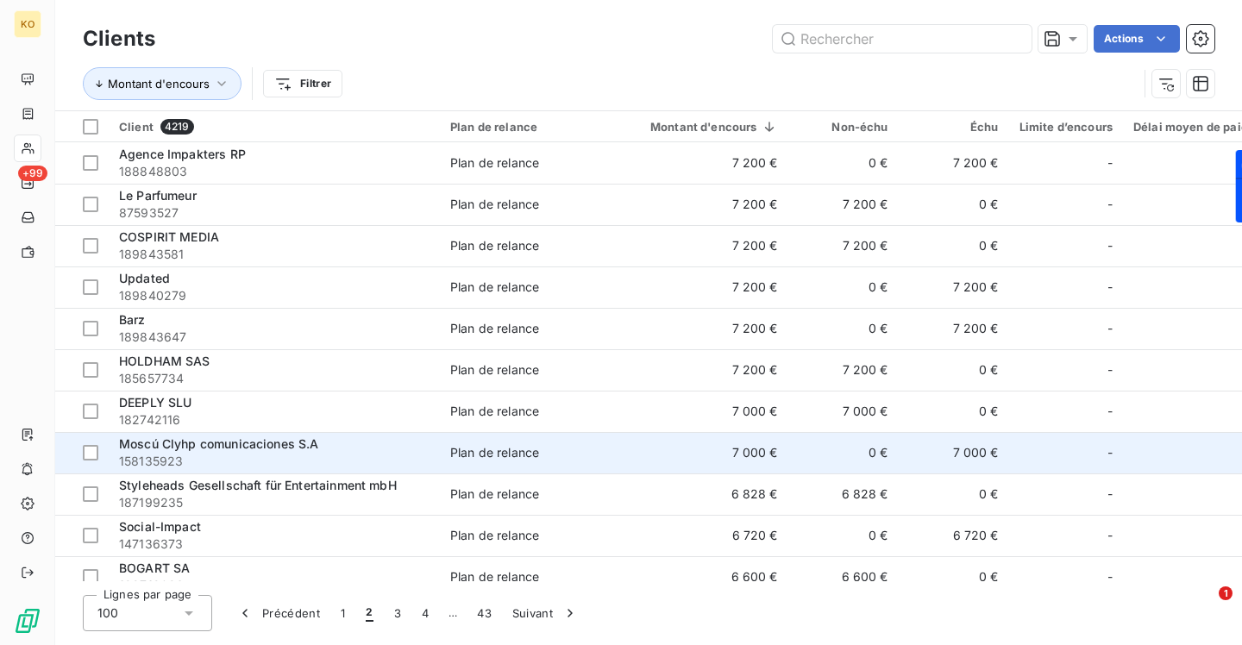
click at [188, 452] on div "Moscú Clyhp comunicaciones S.A" at bounding box center [274, 443] width 310 height 17
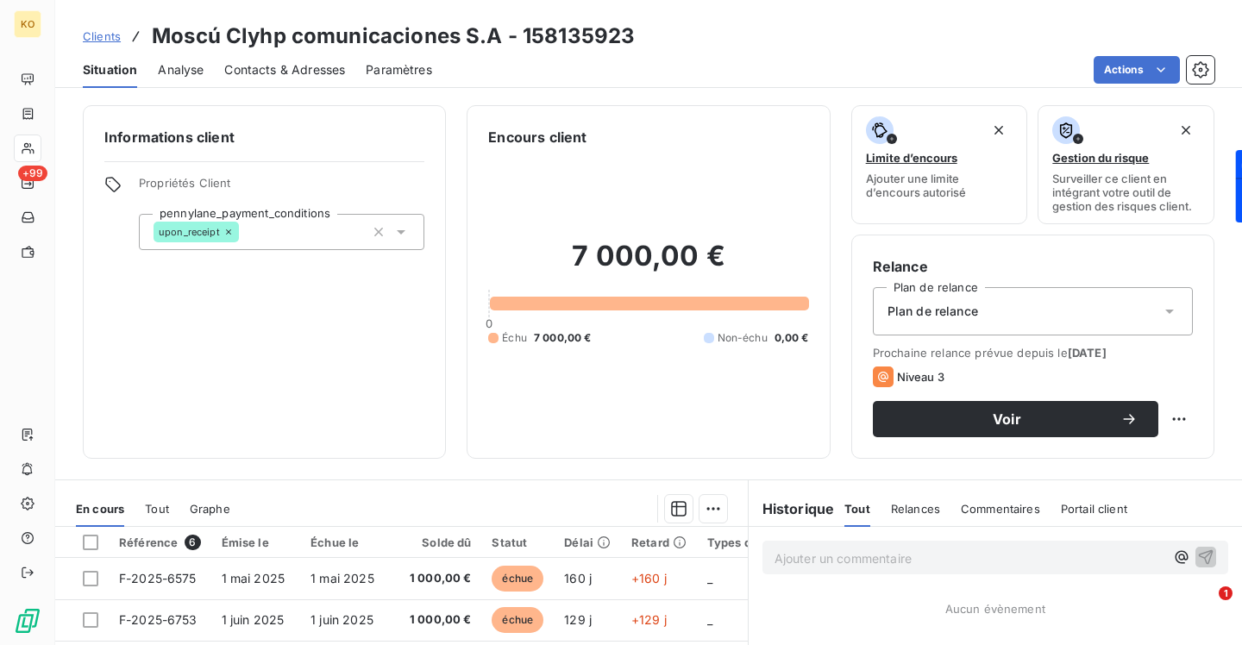
click at [293, 63] on span "Contacts & Adresses" at bounding box center [284, 69] width 121 height 17
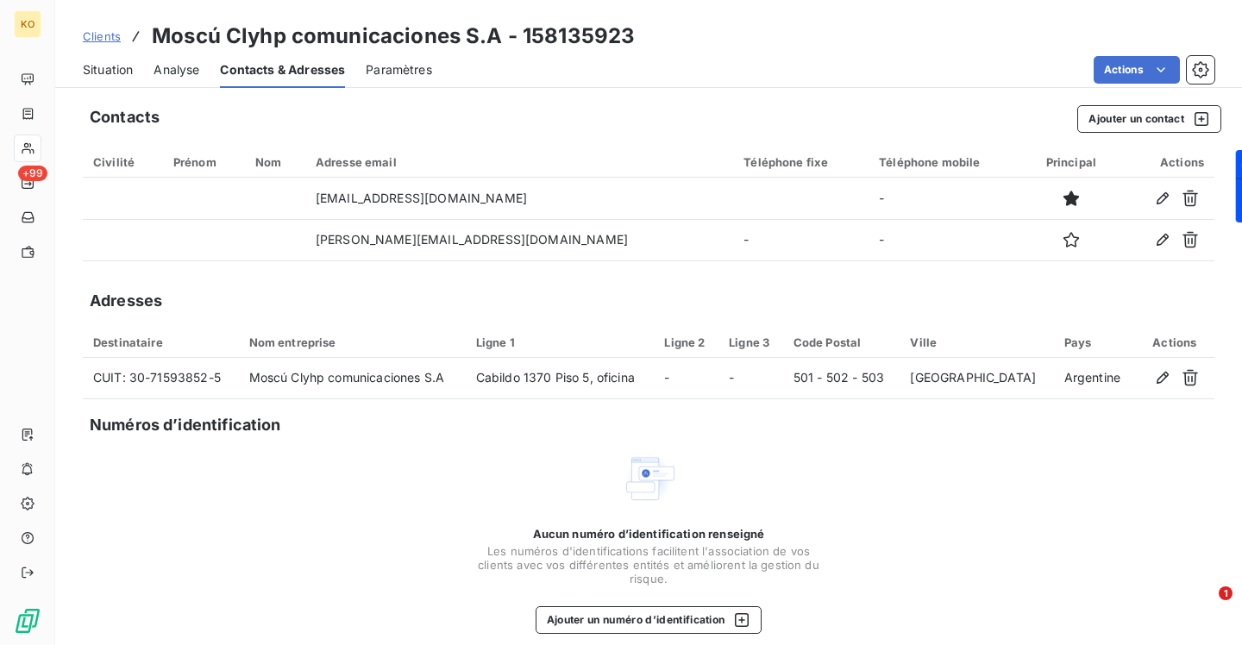
click at [125, 47] on div "Clients Moscú Clyhp comunicaciones S.A - 158135923" at bounding box center [359, 36] width 552 height 31
click at [115, 40] on span "Clients" at bounding box center [102, 36] width 38 height 14
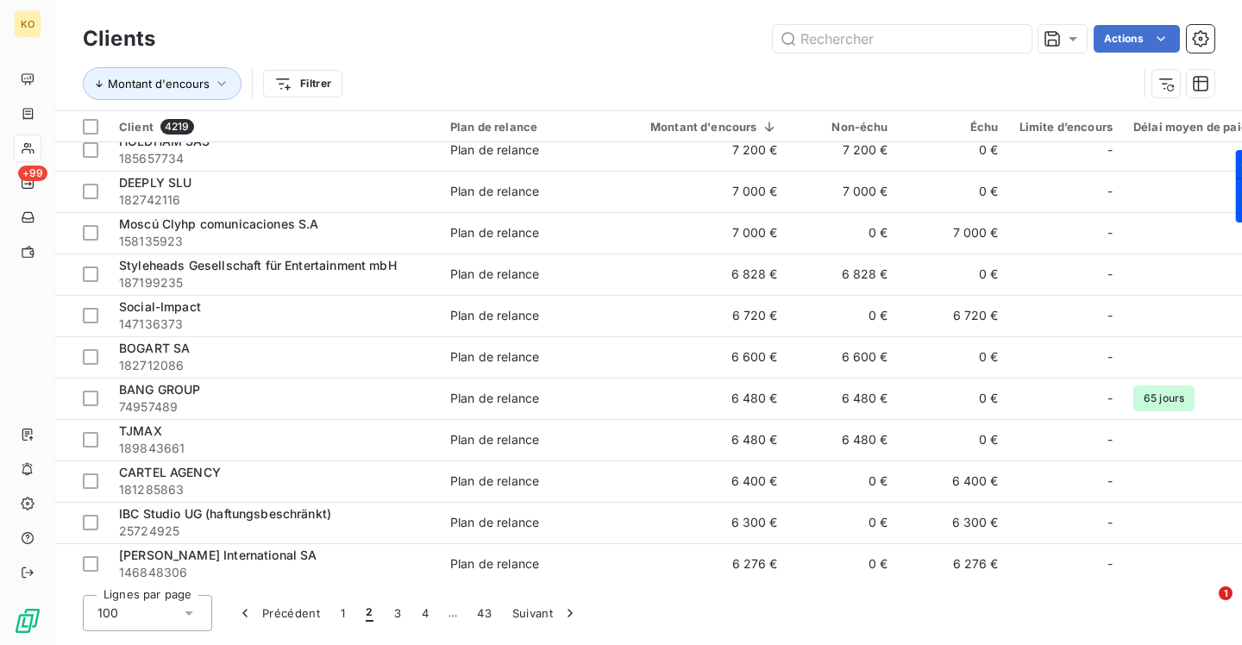
scroll to position [232, 0]
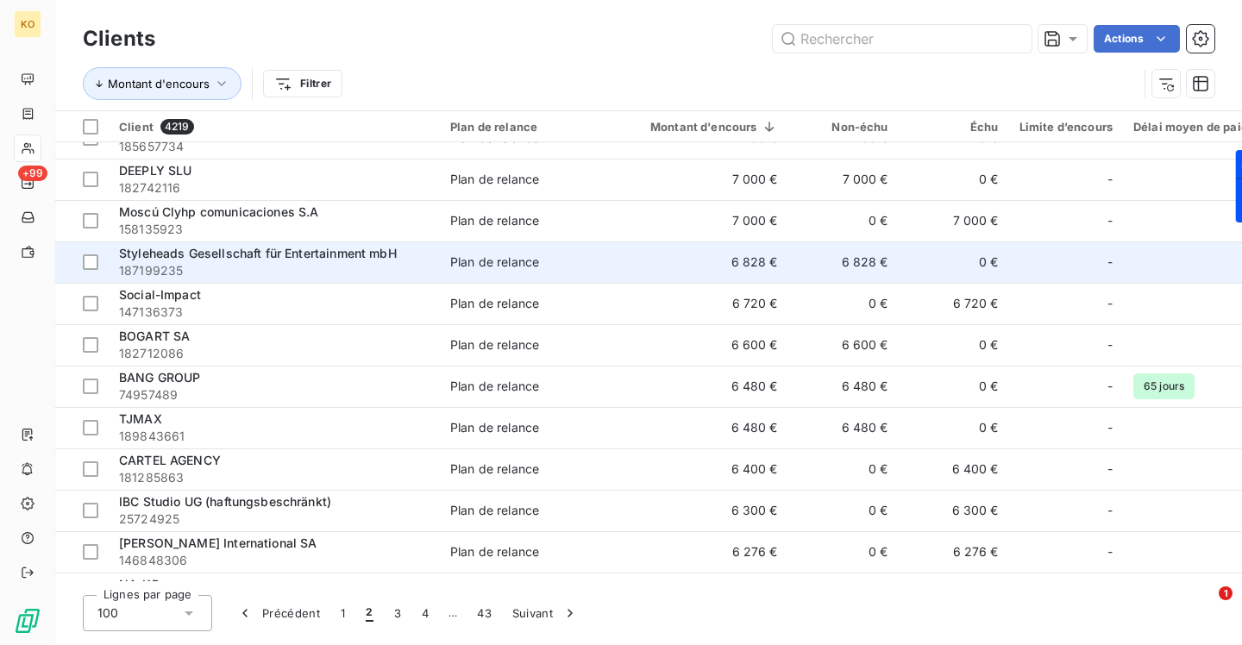
click at [279, 256] on span "Styleheads Gesellschaft für Entertainment mbH" at bounding box center [258, 253] width 278 height 15
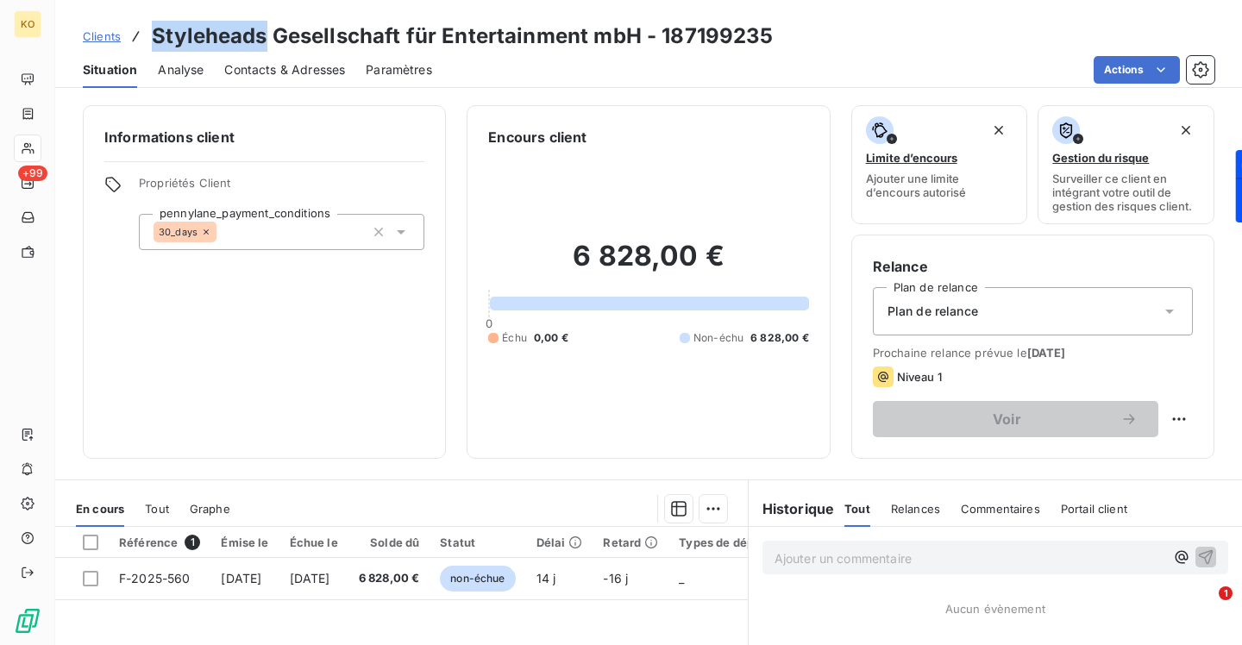
drag, startPoint x: 265, startPoint y: 35, endPoint x: 141, endPoint y: 38, distance: 123.3
click at [141, 38] on div "Clients Styleheads Gesellschaft für Entertainment mbH - 187199235" at bounding box center [428, 36] width 691 height 31
copy h3 "Styleheads"
click at [320, 65] on span "Contacts & Adresses" at bounding box center [284, 69] width 121 height 17
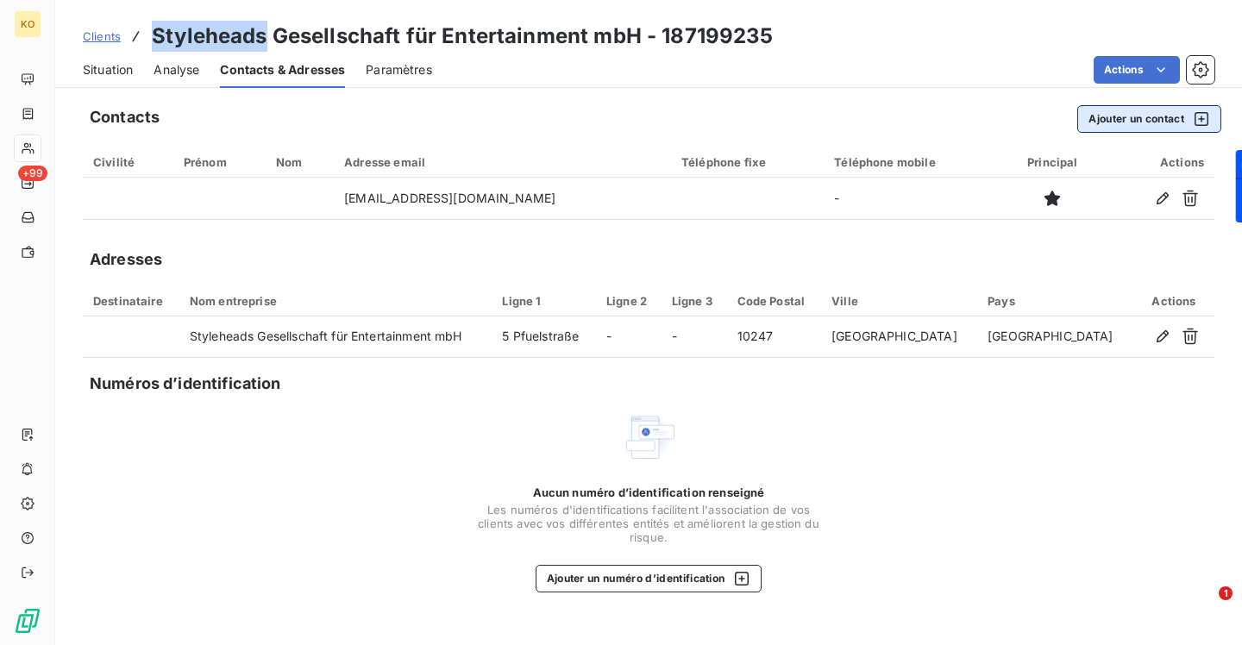
click at [1082, 121] on button "Ajouter un contact" at bounding box center [1149, 119] width 144 height 28
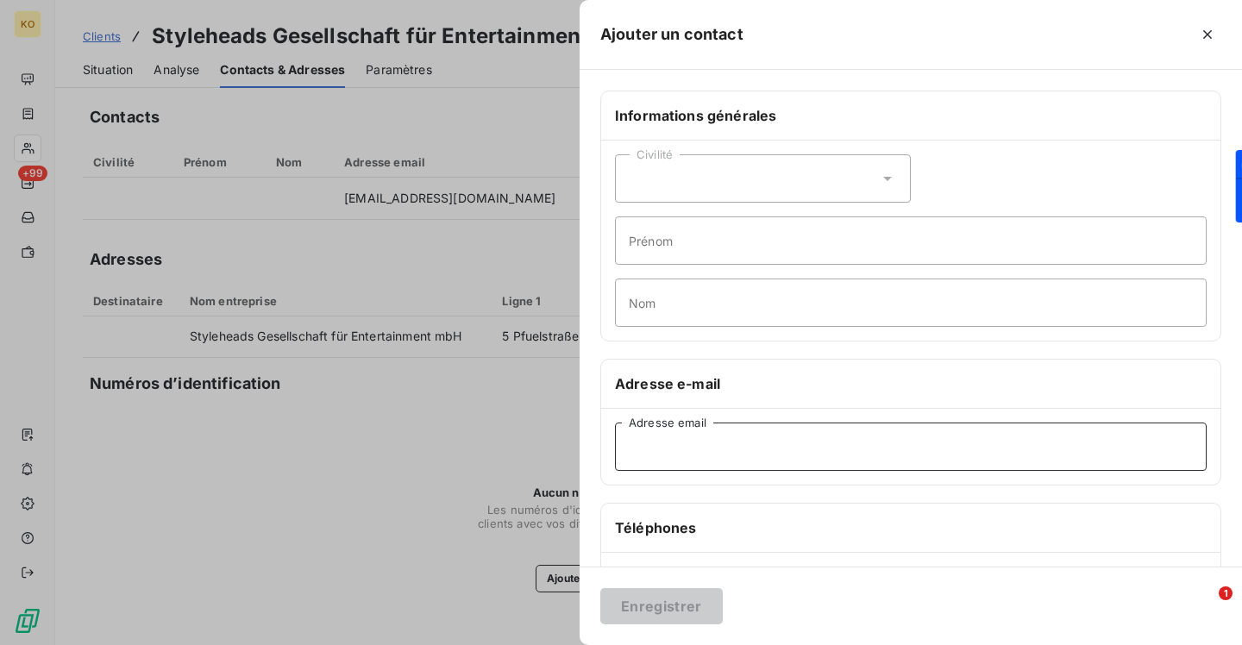
click at [780, 437] on input "Adresse email" at bounding box center [911, 447] width 592 height 48
paste input "[EMAIL_ADDRESS][DOMAIN_NAME]"
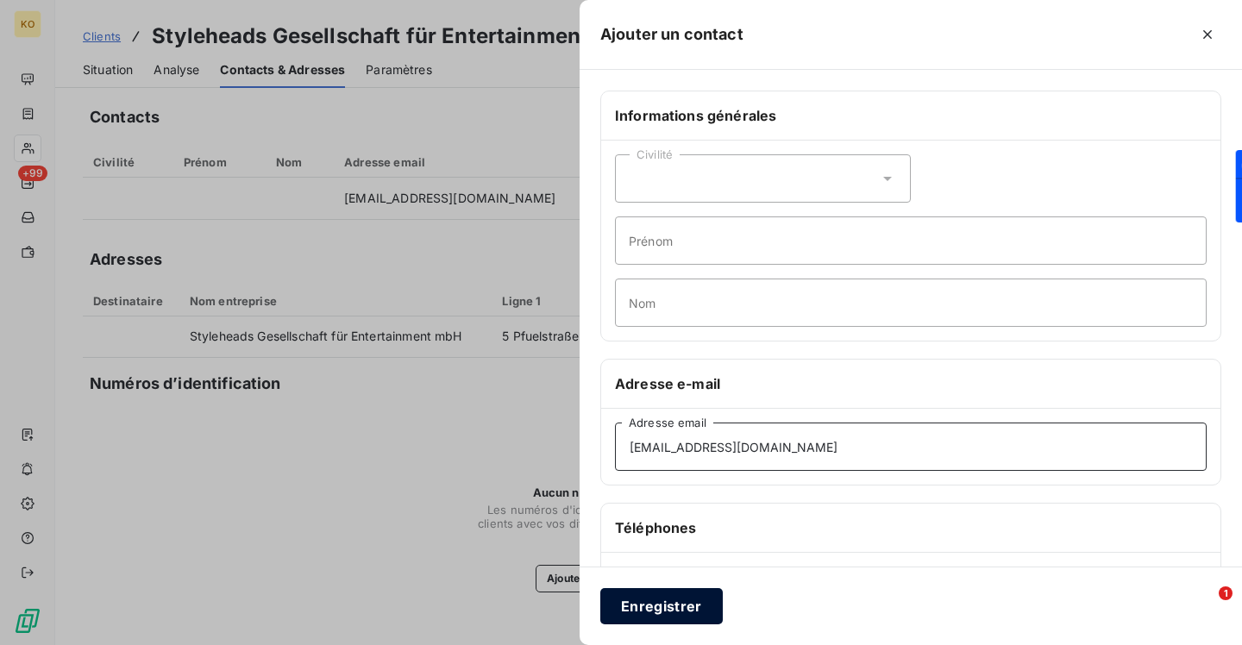
type input "[EMAIL_ADDRESS][DOMAIN_NAME]"
click at [699, 617] on button "Enregistrer" at bounding box center [661, 606] width 122 height 36
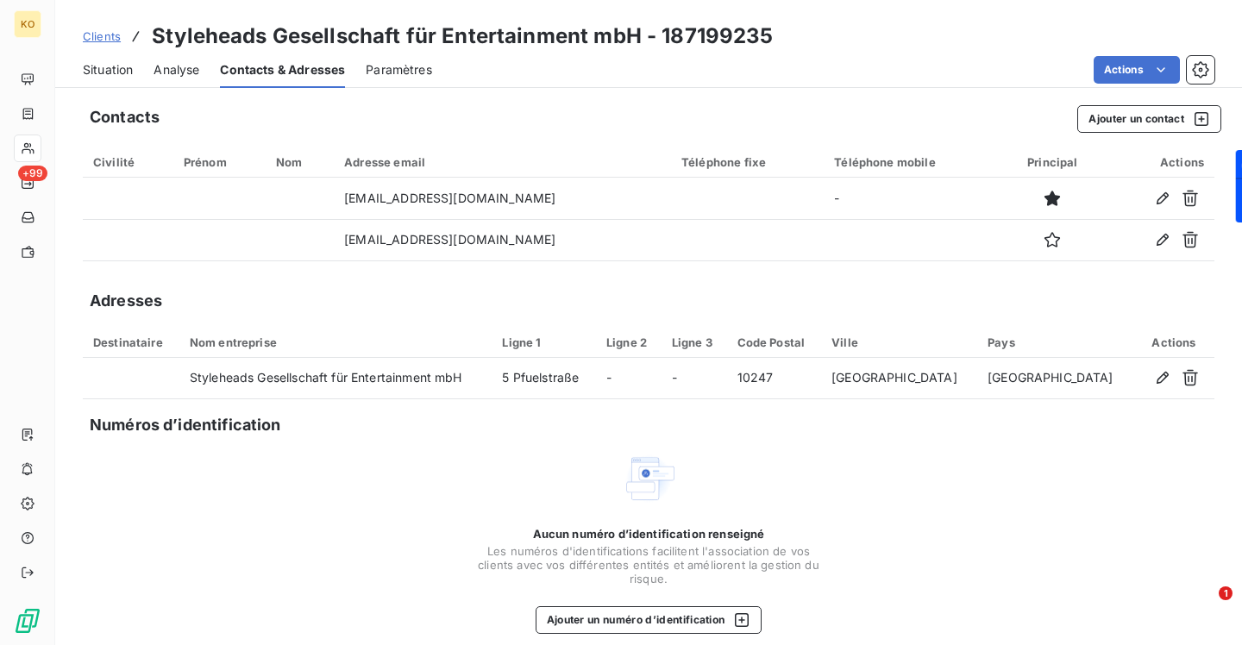
click at [98, 34] on span "Clients" at bounding box center [102, 36] width 38 height 14
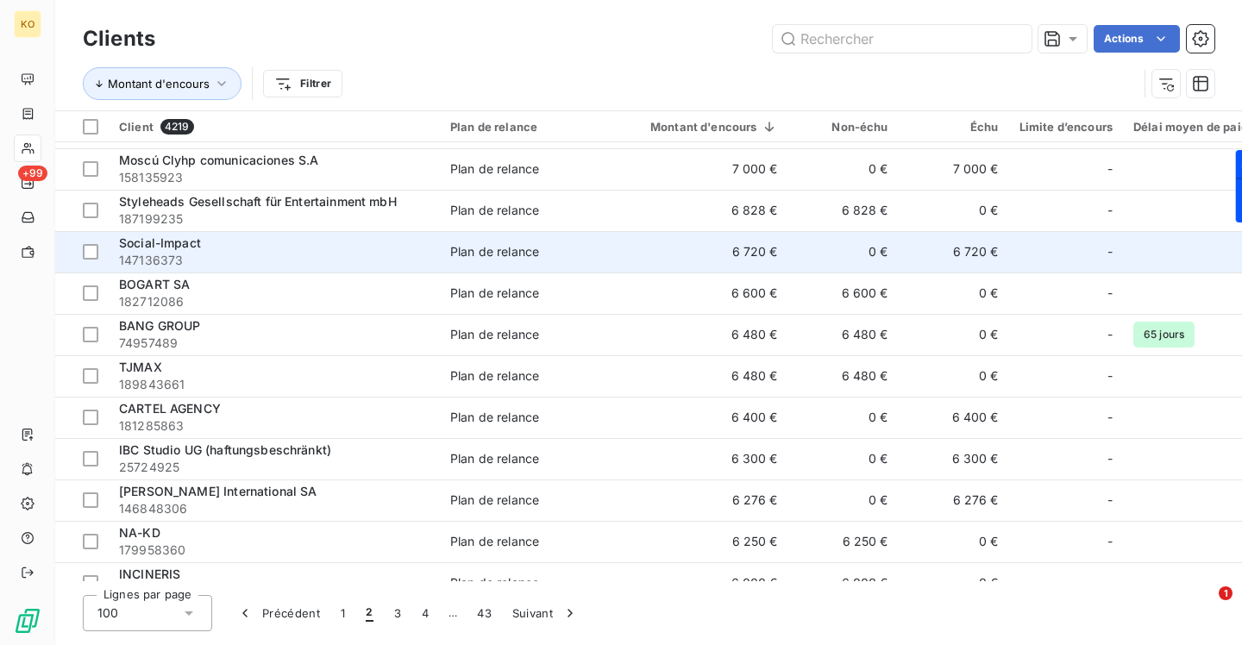
scroll to position [293, 0]
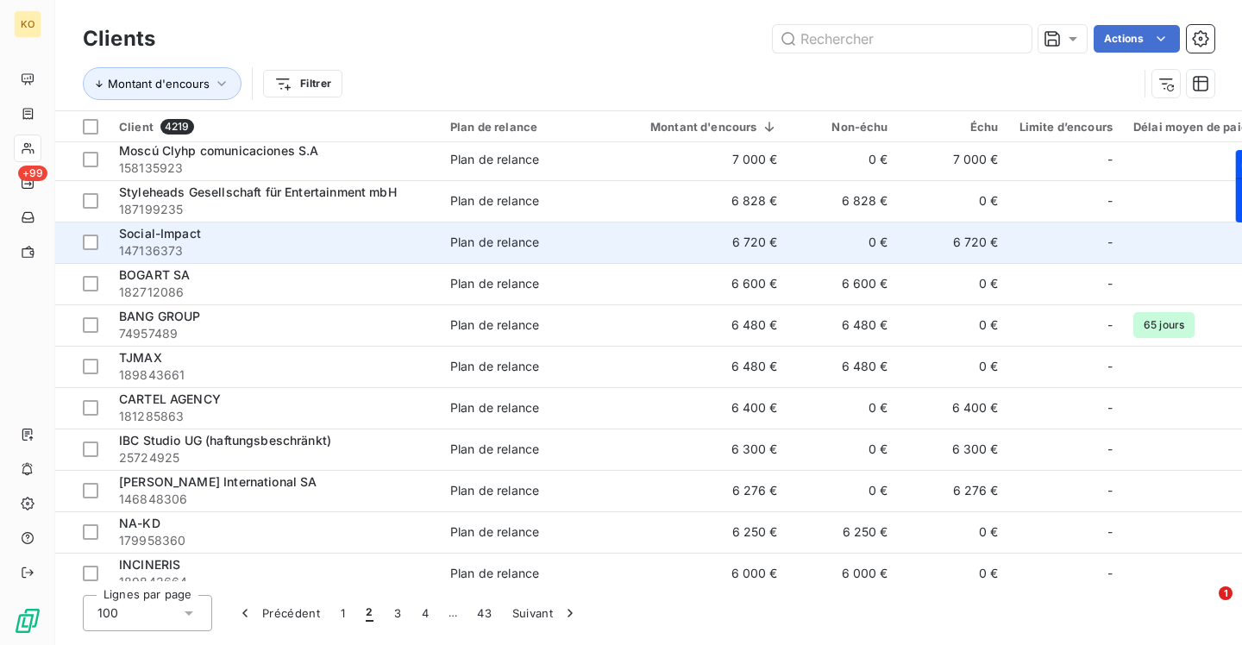
click at [182, 240] on span "Social-Impact" at bounding box center [160, 233] width 82 height 15
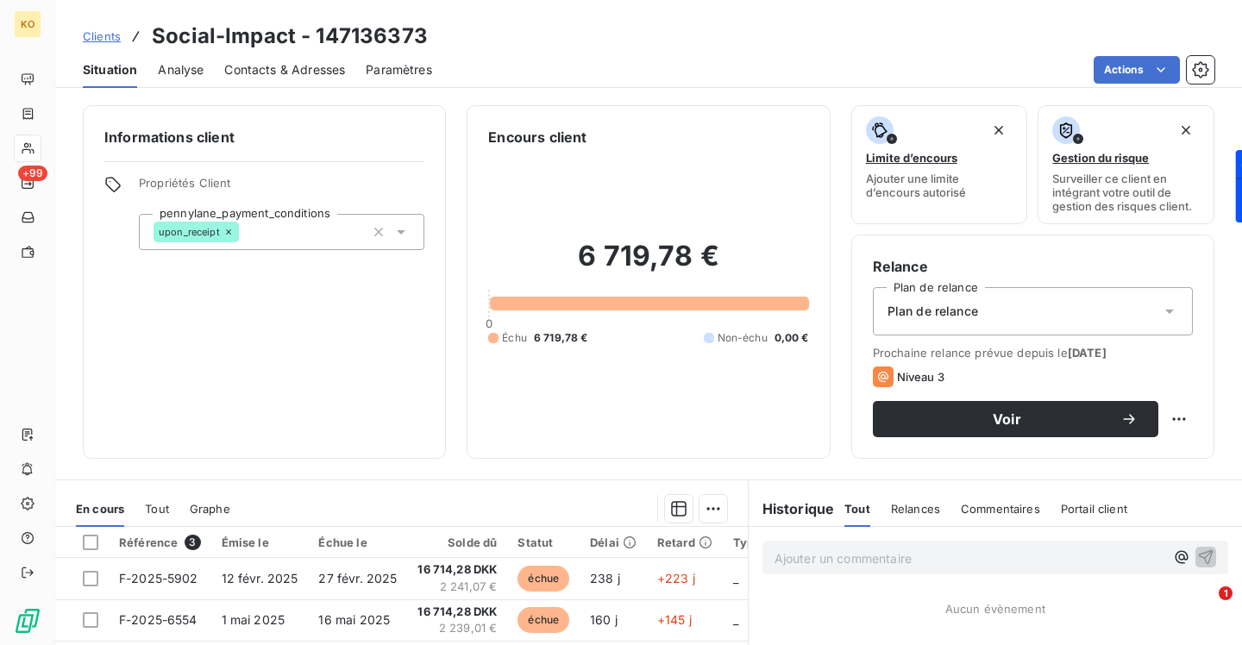
click at [272, 75] on span "Contacts & Adresses" at bounding box center [284, 69] width 121 height 17
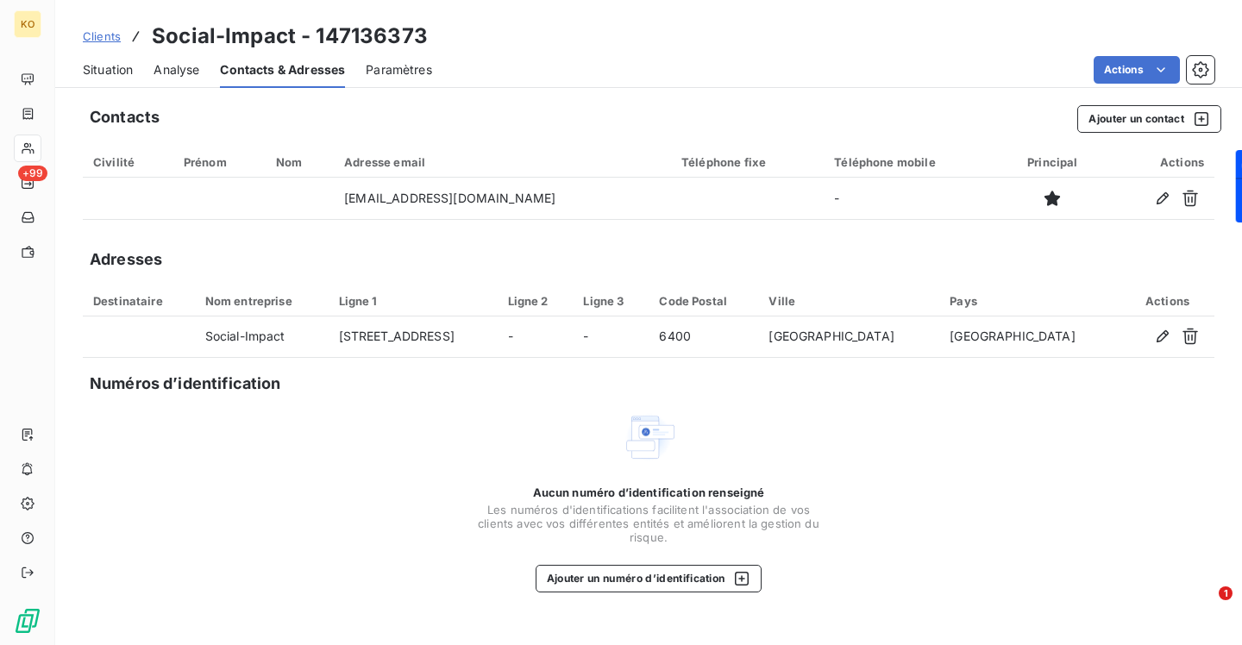
click at [99, 33] on span "Clients" at bounding box center [102, 36] width 38 height 14
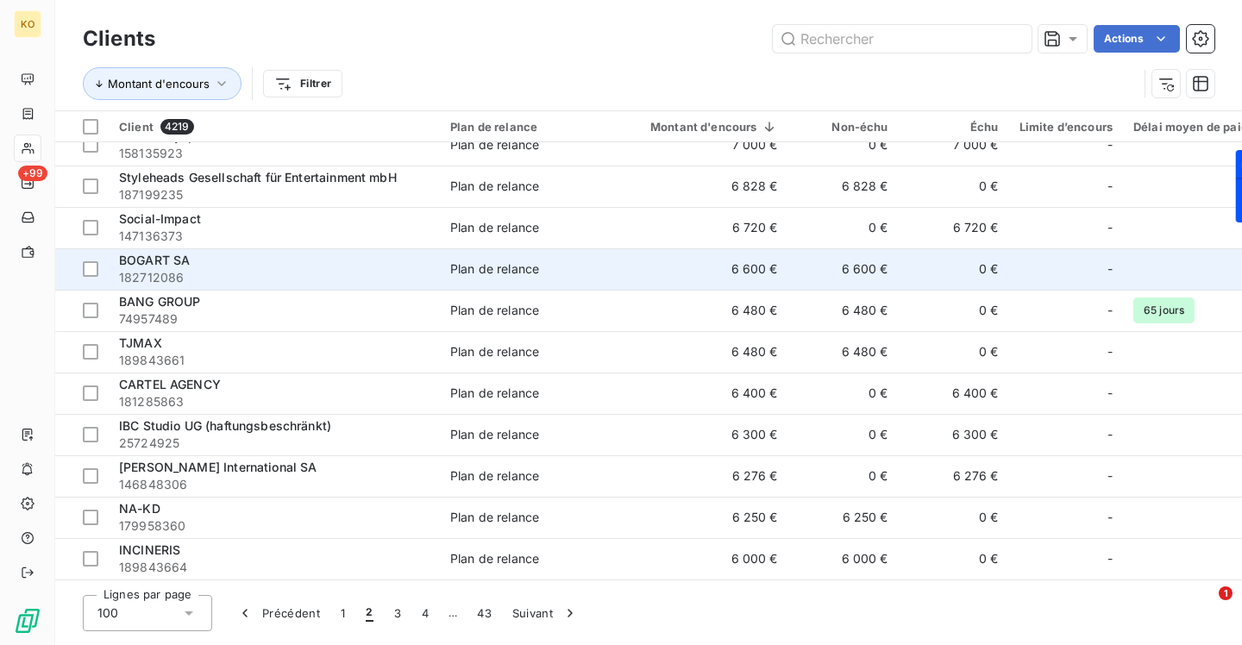
scroll to position [315, 0]
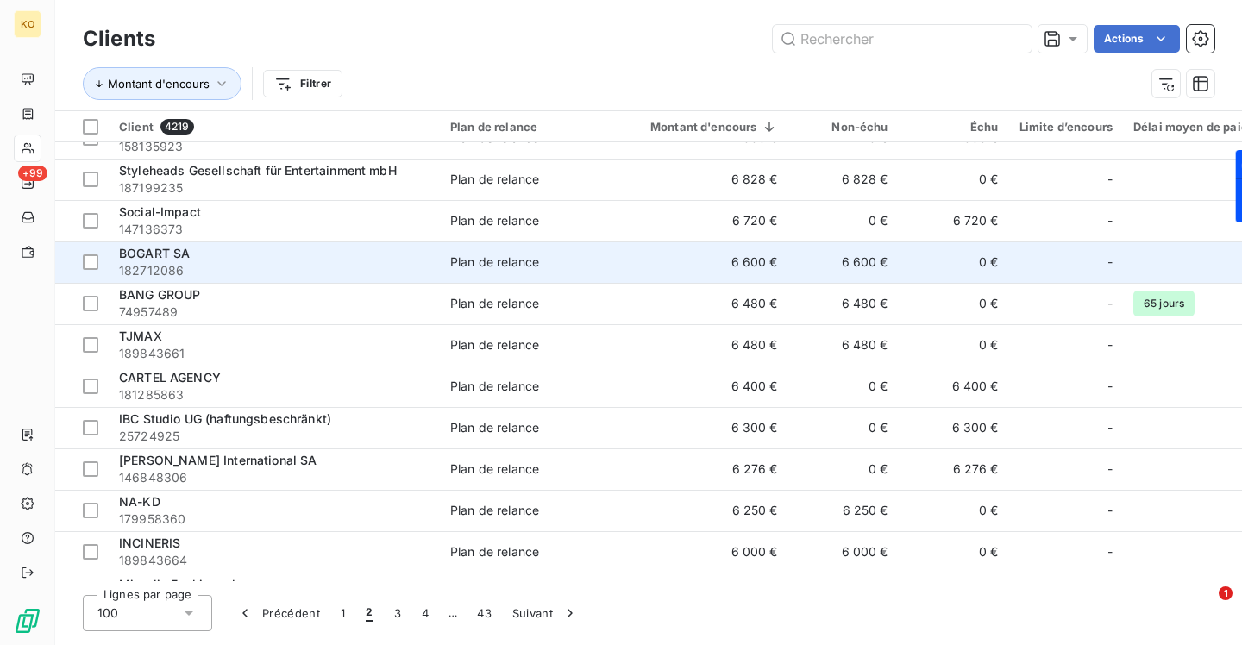
click at [145, 253] on span "BOGART SA" at bounding box center [154, 253] width 71 height 15
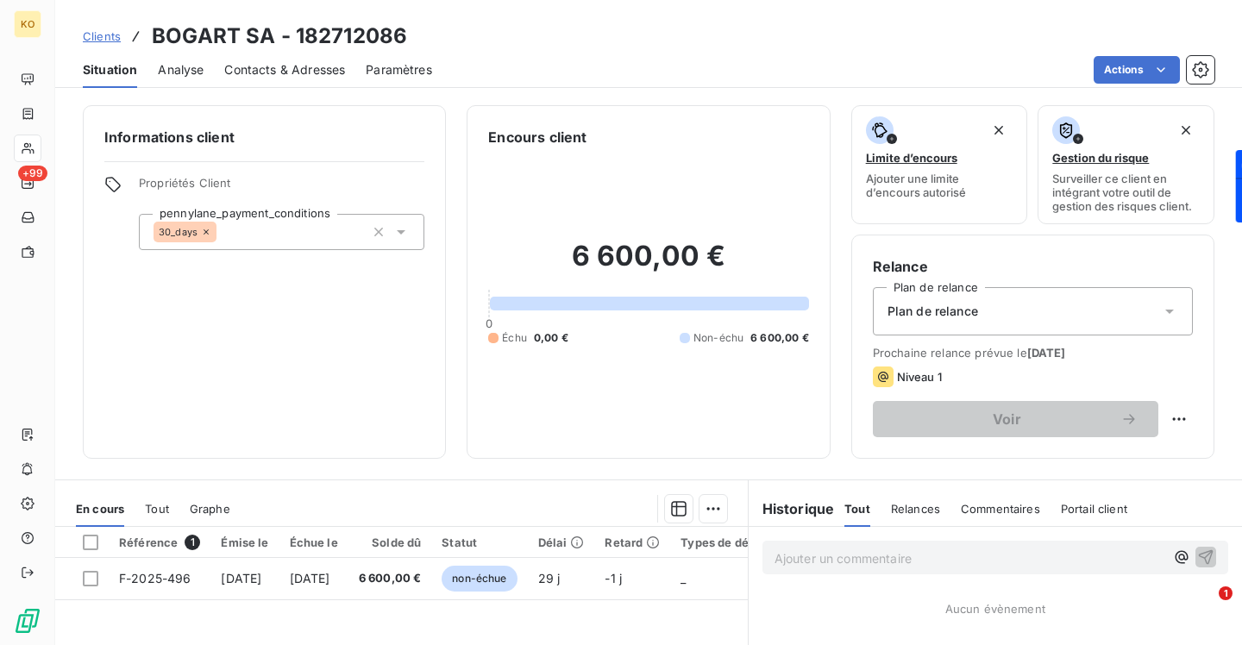
click at [285, 66] on span "Contacts & Adresses" at bounding box center [284, 69] width 121 height 17
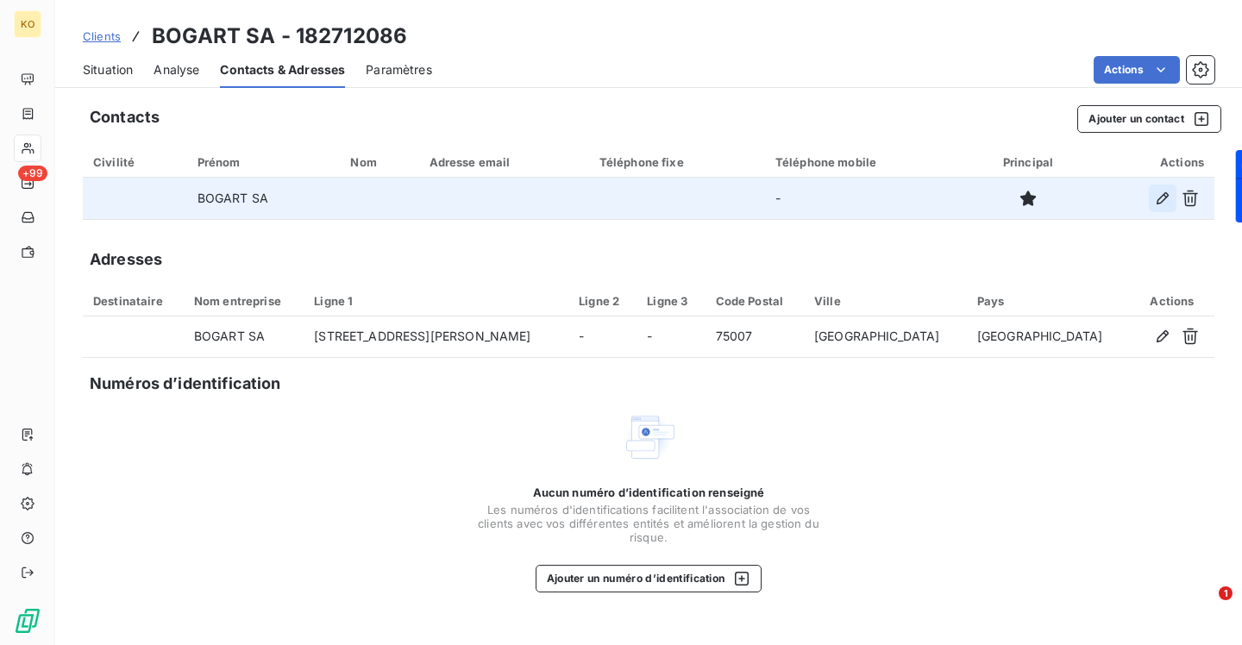
click at [1162, 197] on icon "button" at bounding box center [1162, 198] width 17 height 17
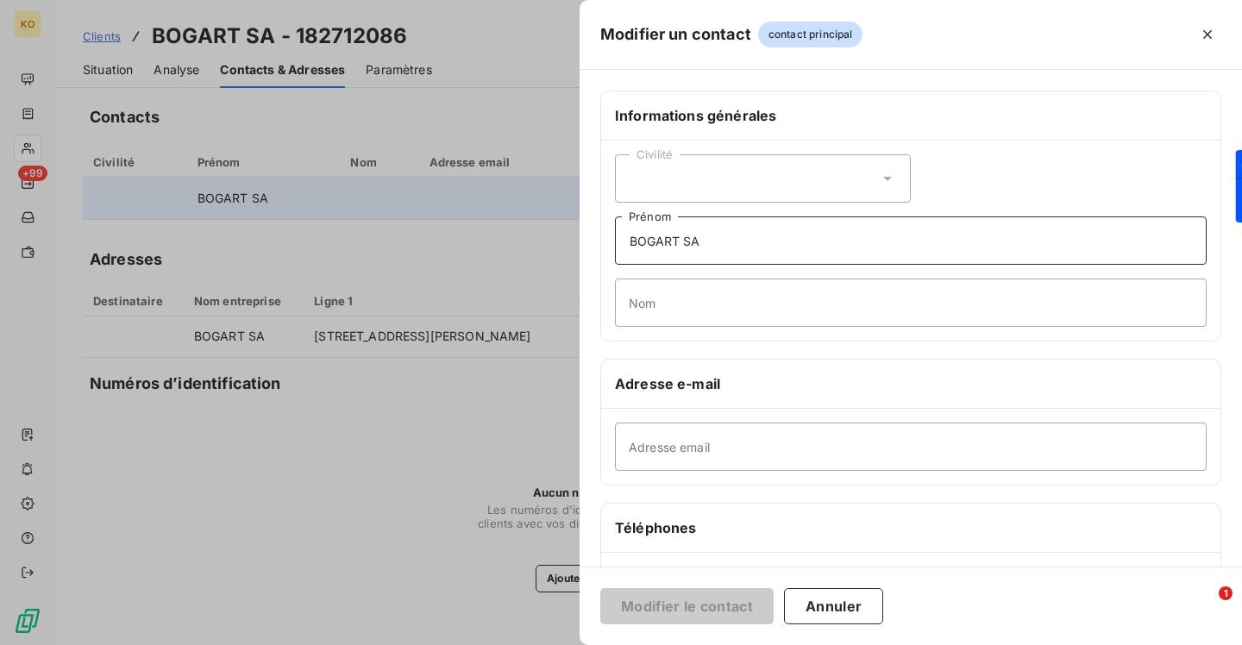
drag, startPoint x: 740, startPoint y: 244, endPoint x: 551, endPoint y: 216, distance: 190.9
click at [551, 644] on div "Modifier un contact contact principal Informations générales Civilité [PERSON_N…" at bounding box center [621, 645] width 1242 height 0
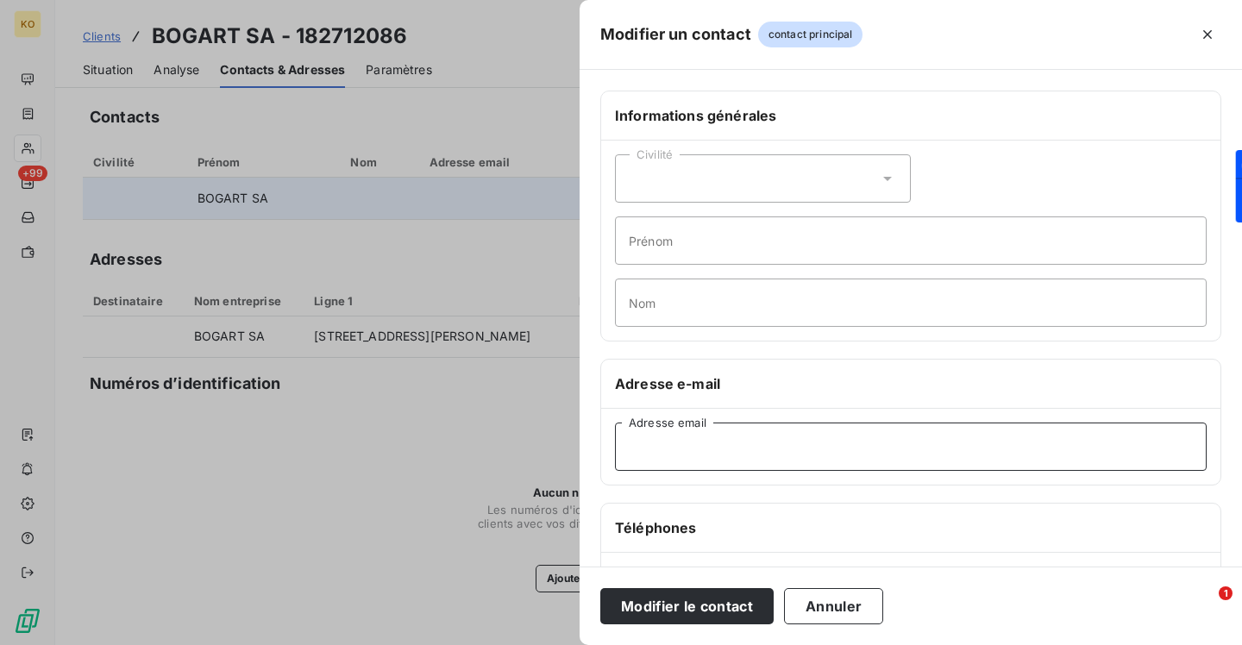
click at [648, 447] on input "Adresse email" at bounding box center [911, 447] width 592 height 48
paste input "[EMAIL_ADDRESS][DOMAIN_NAME]"
type input "[EMAIL_ADDRESS][DOMAIN_NAME]"
click at [655, 624] on div "Modifier le contact Annuler" at bounding box center [910, 606] width 662 height 78
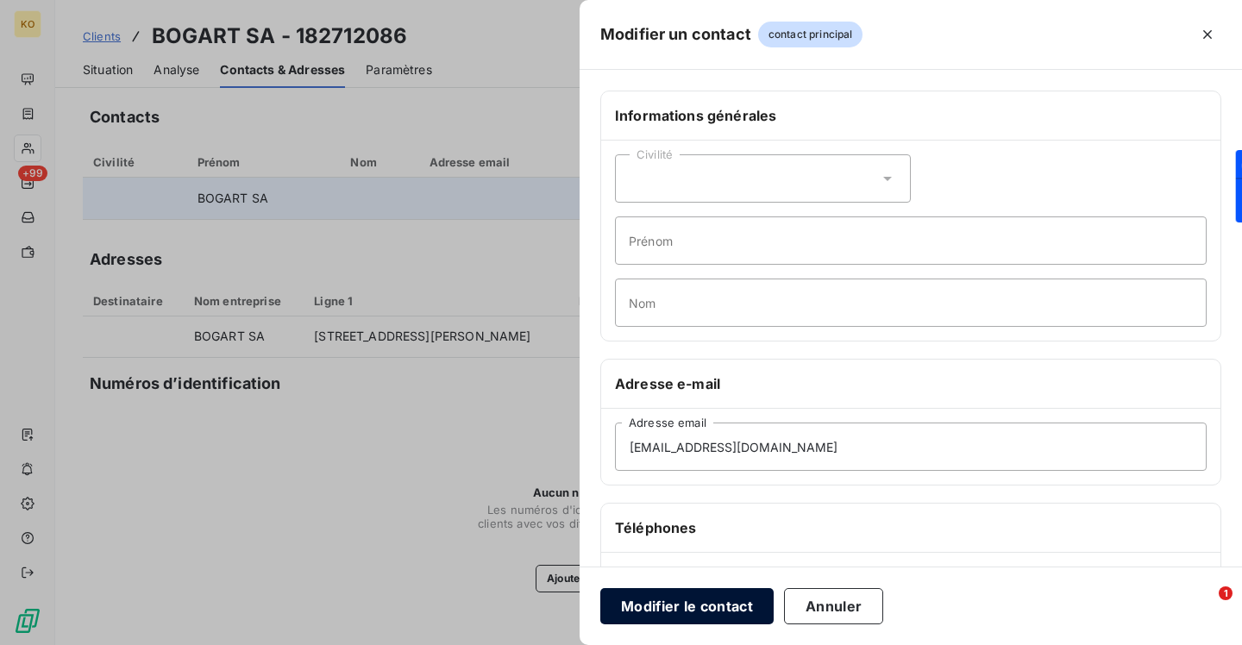
click at [655, 611] on button "Modifier le contact" at bounding box center [686, 606] width 173 height 36
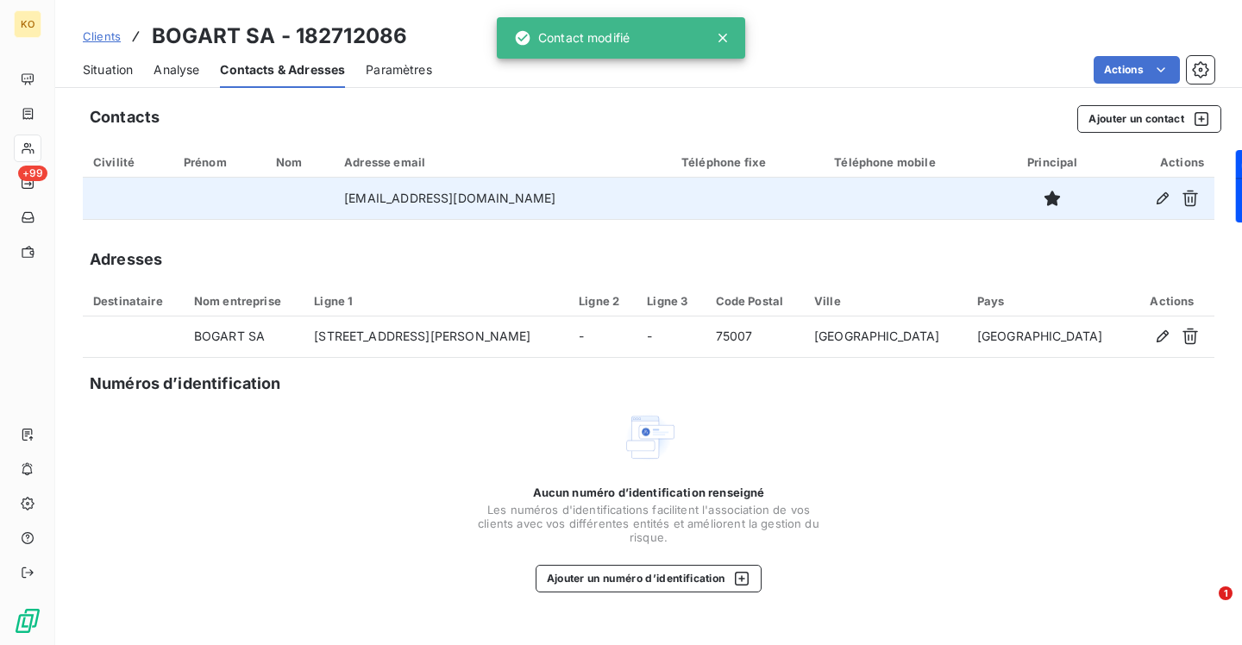
click at [109, 43] on link "Clients" at bounding box center [102, 36] width 38 height 17
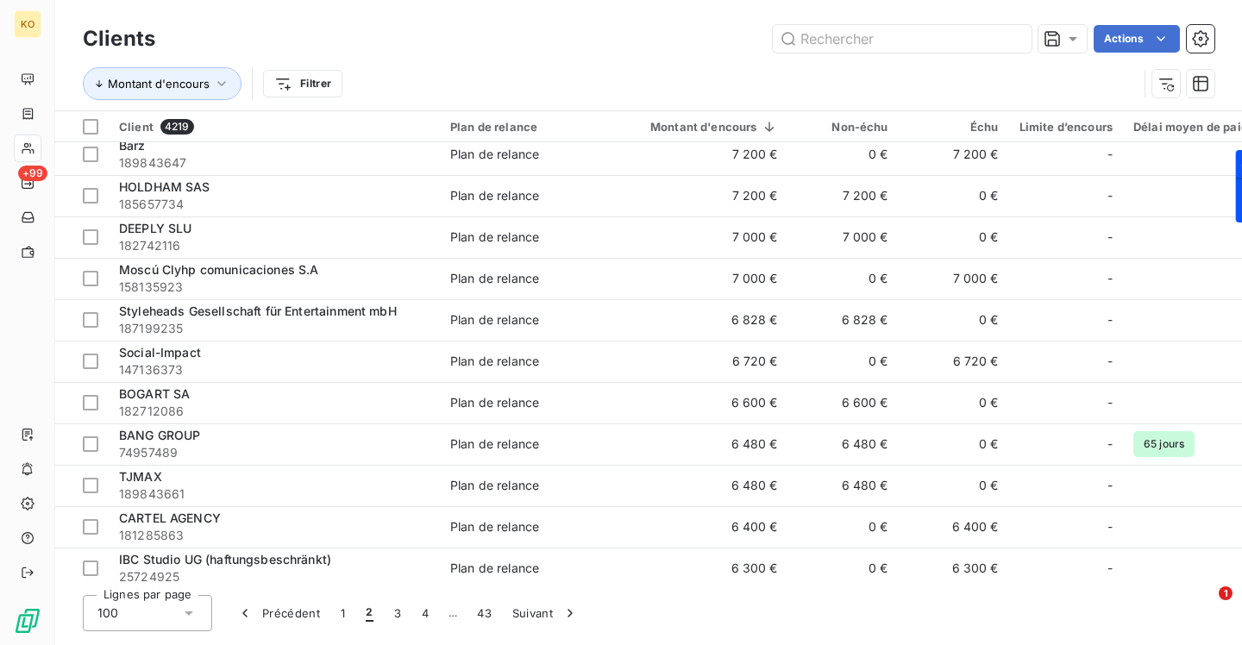
scroll to position [176, 0]
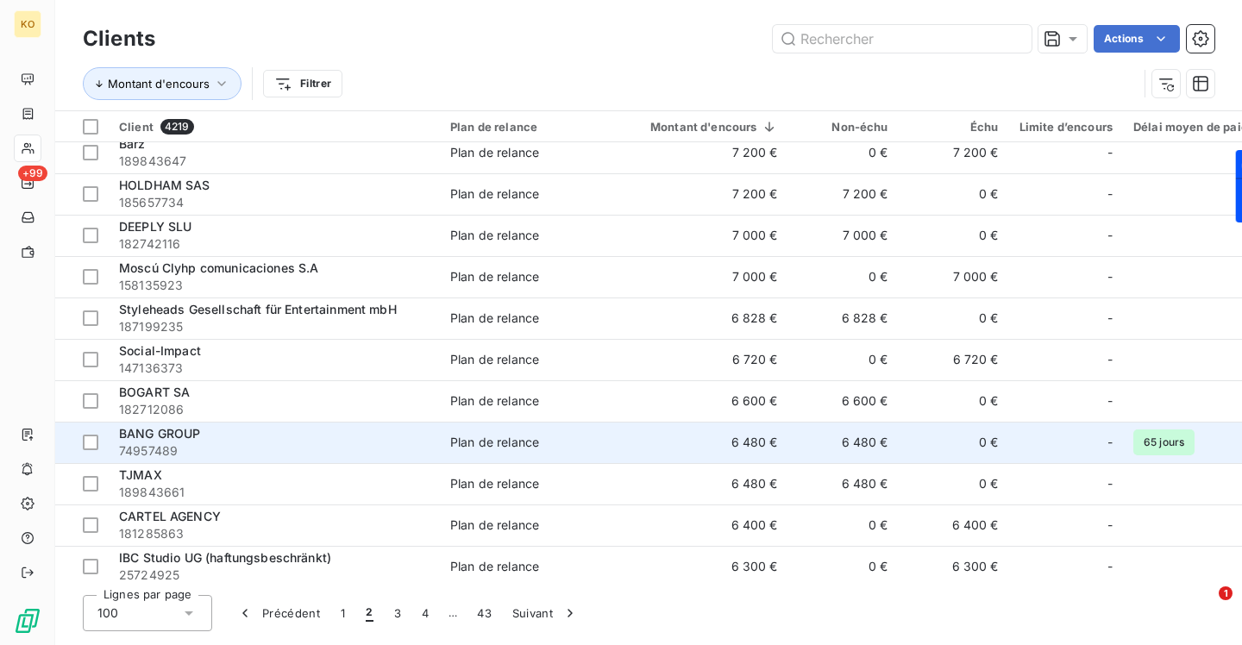
click at [172, 436] on span "BANG GROUP" at bounding box center [160, 433] width 82 height 15
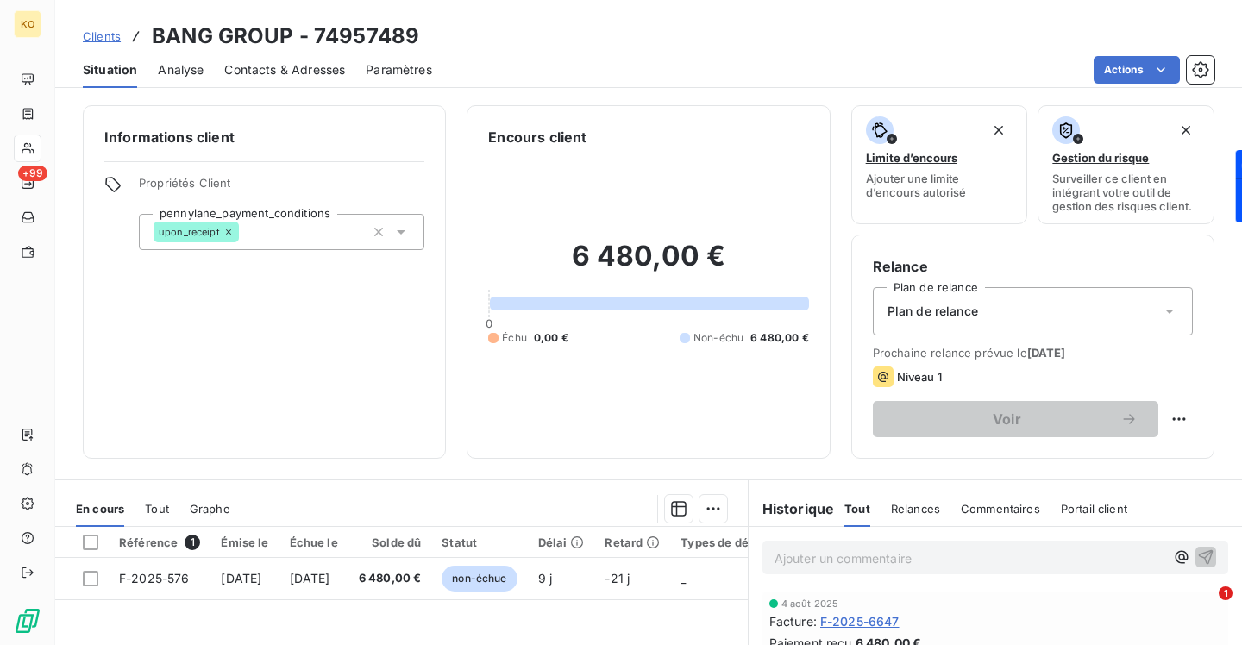
click at [238, 61] on span "Contacts & Adresses" at bounding box center [284, 69] width 121 height 17
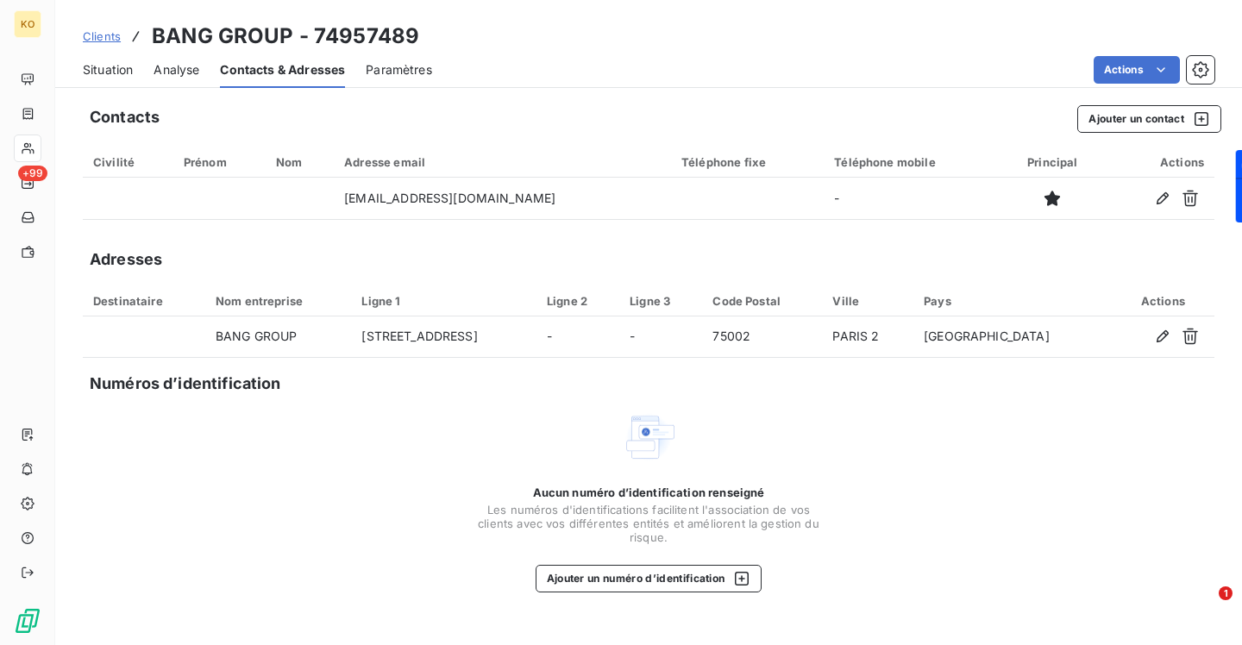
click at [96, 37] on span "Clients" at bounding box center [102, 36] width 38 height 14
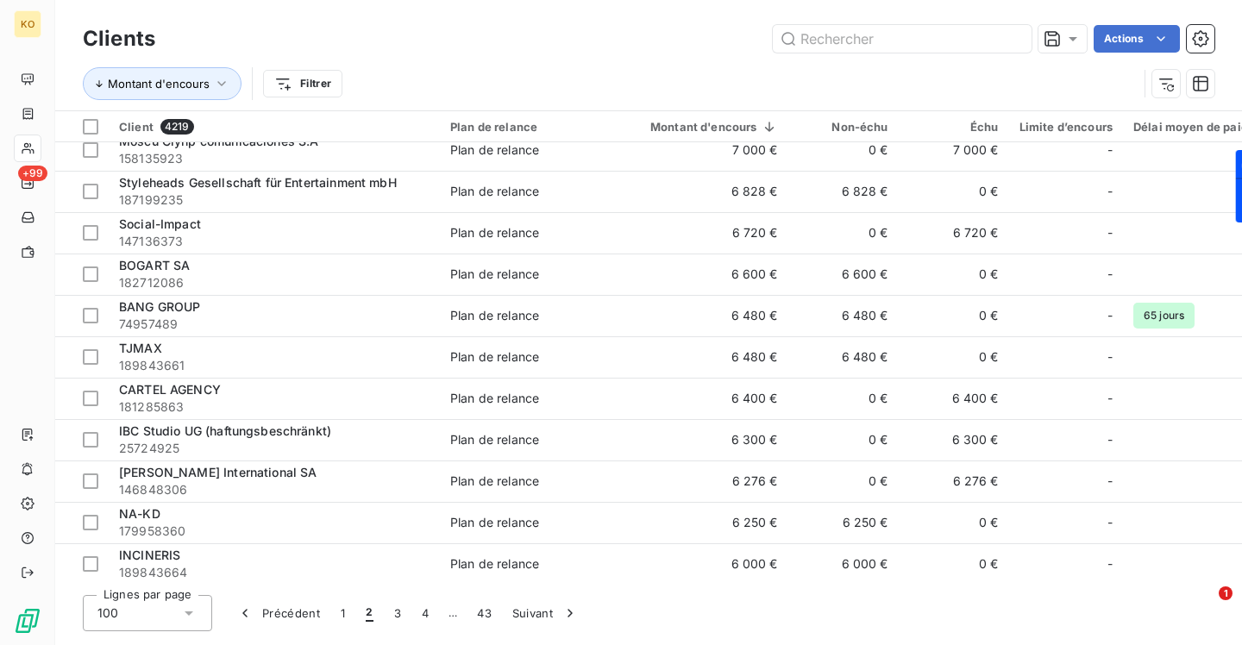
scroll to position [302, 0]
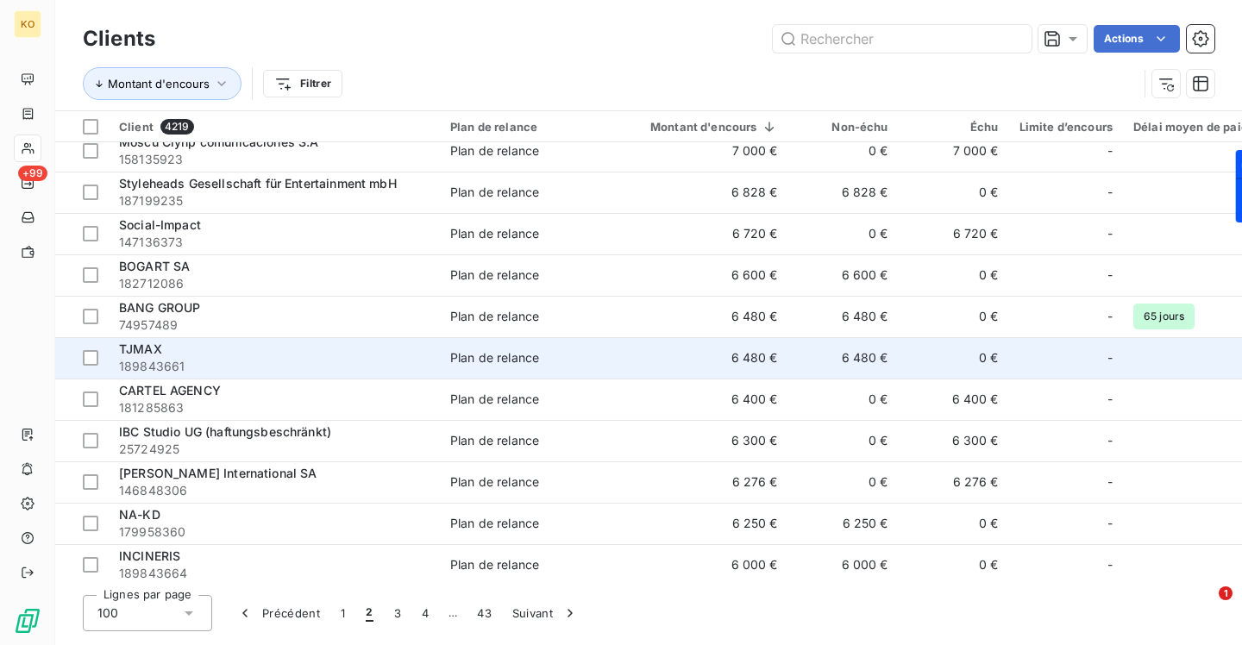
click at [129, 346] on span "TJMAX" at bounding box center [140, 348] width 43 height 15
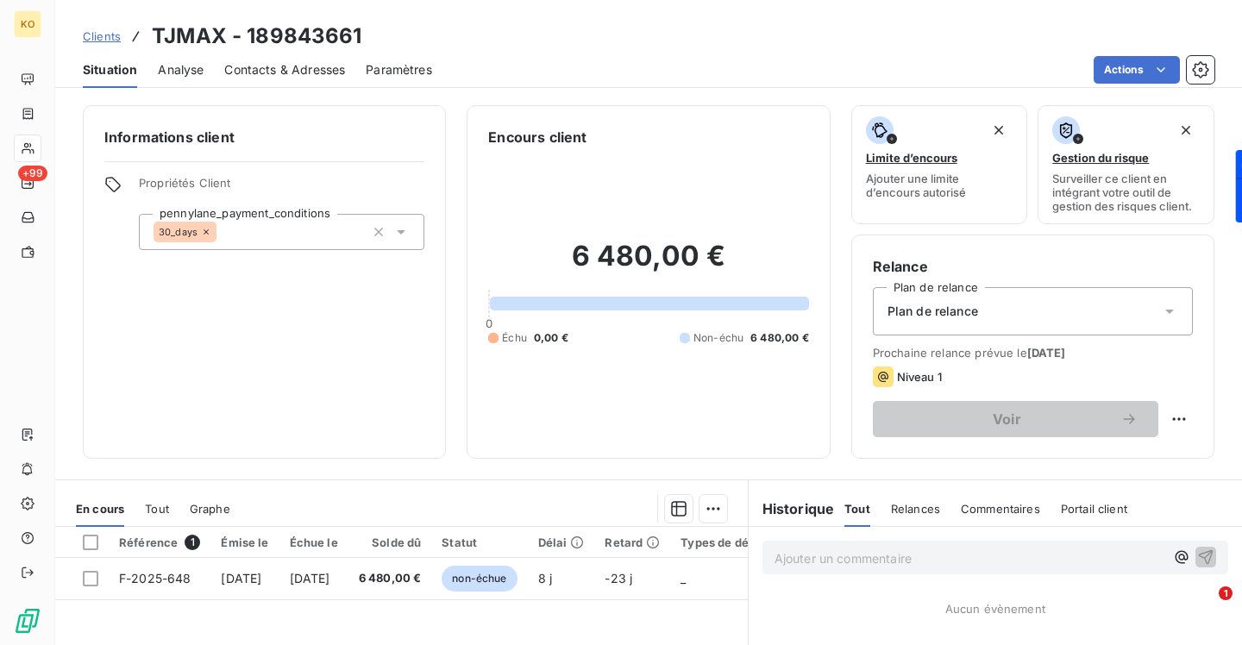
click at [305, 78] on div "Contacts & Adresses" at bounding box center [284, 70] width 121 height 36
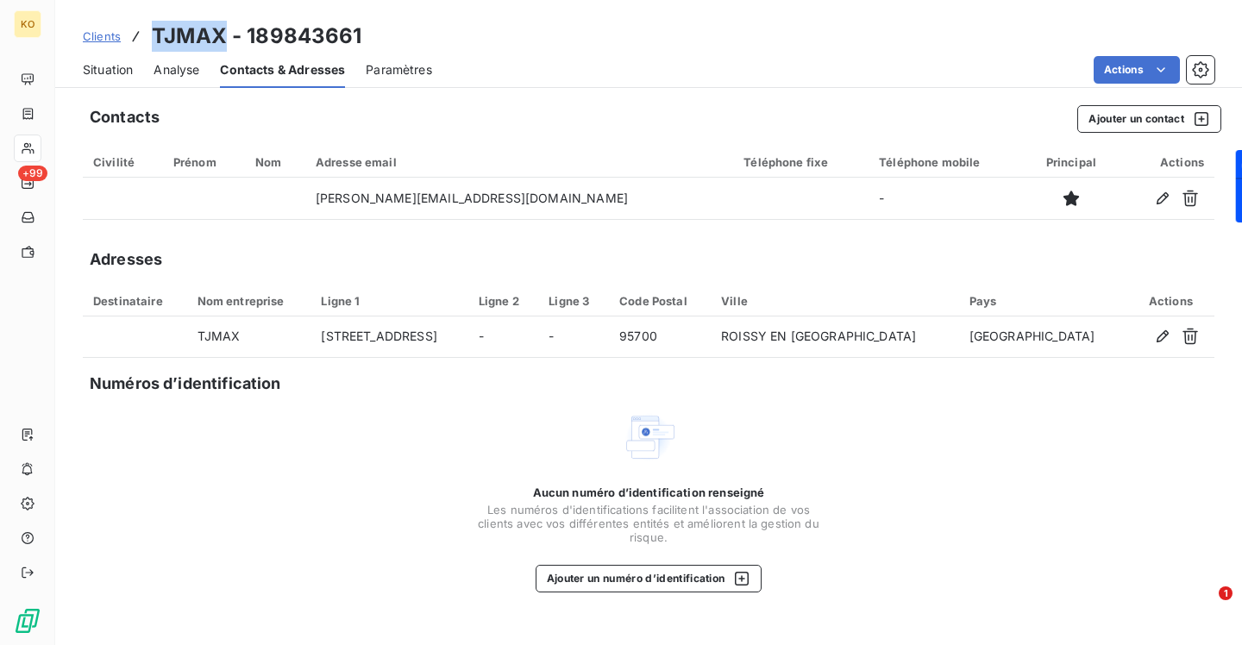
drag, startPoint x: 224, startPoint y: 39, endPoint x: 152, endPoint y: 34, distance: 72.6
click at [152, 34] on h3 "TJMAX - 189843661" at bounding box center [257, 36] width 210 height 31
copy h3 "TJMAX"
drag, startPoint x: 101, startPoint y: 38, endPoint x: 118, endPoint y: 38, distance: 17.2
click at [101, 38] on span "Clients" at bounding box center [102, 36] width 38 height 14
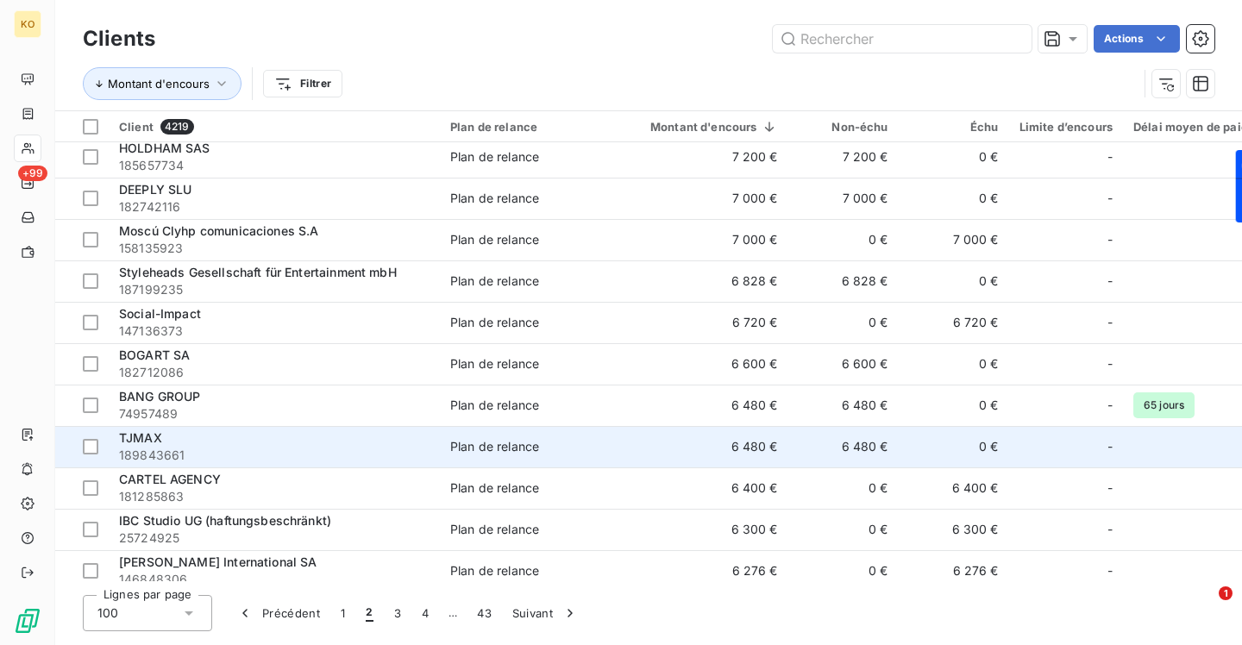
scroll to position [214, 0]
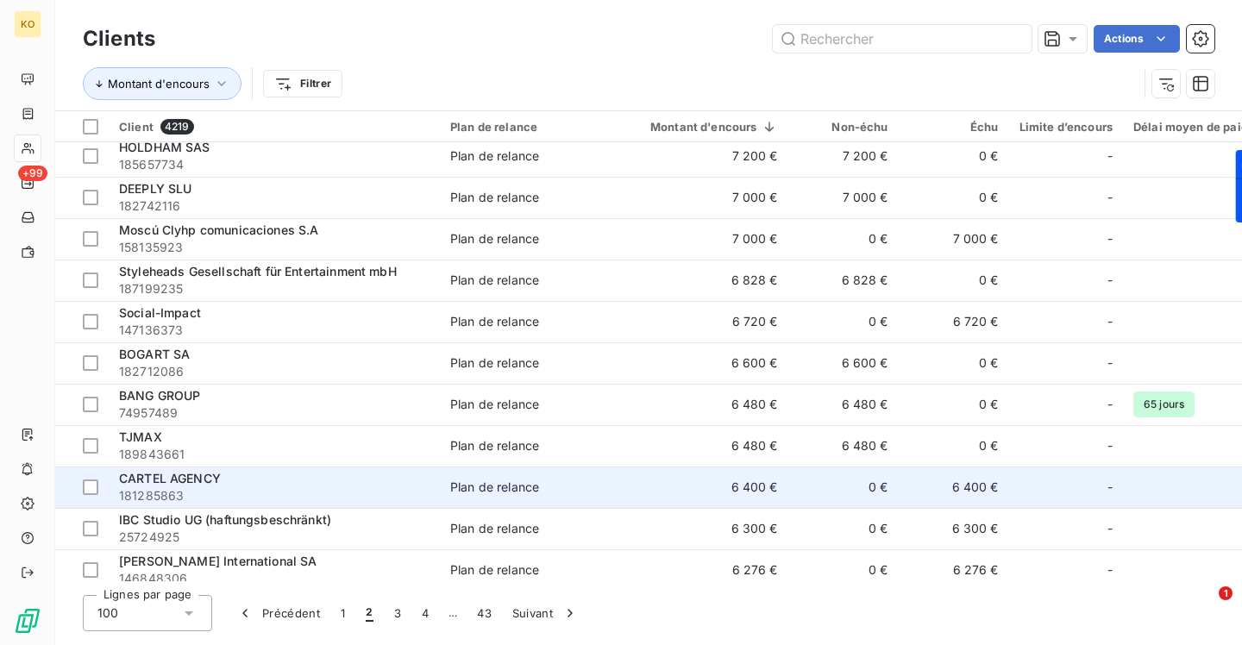
click at [202, 479] on span "CARTEL AGENCY" at bounding box center [170, 478] width 102 height 15
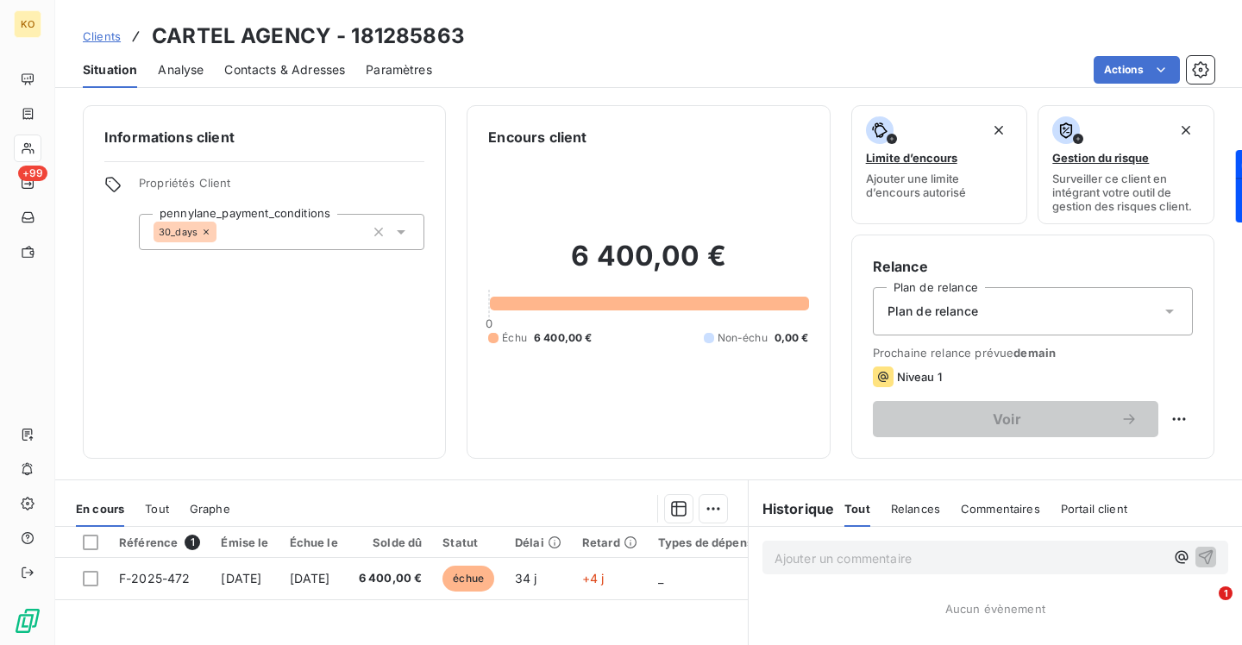
click at [553, 431] on div "6 400,00 € 0 Échu 6 400,00 € Non-échu 0,00 €" at bounding box center [648, 292] width 320 height 290
click at [305, 69] on span "Contacts & Adresses" at bounding box center [284, 69] width 121 height 17
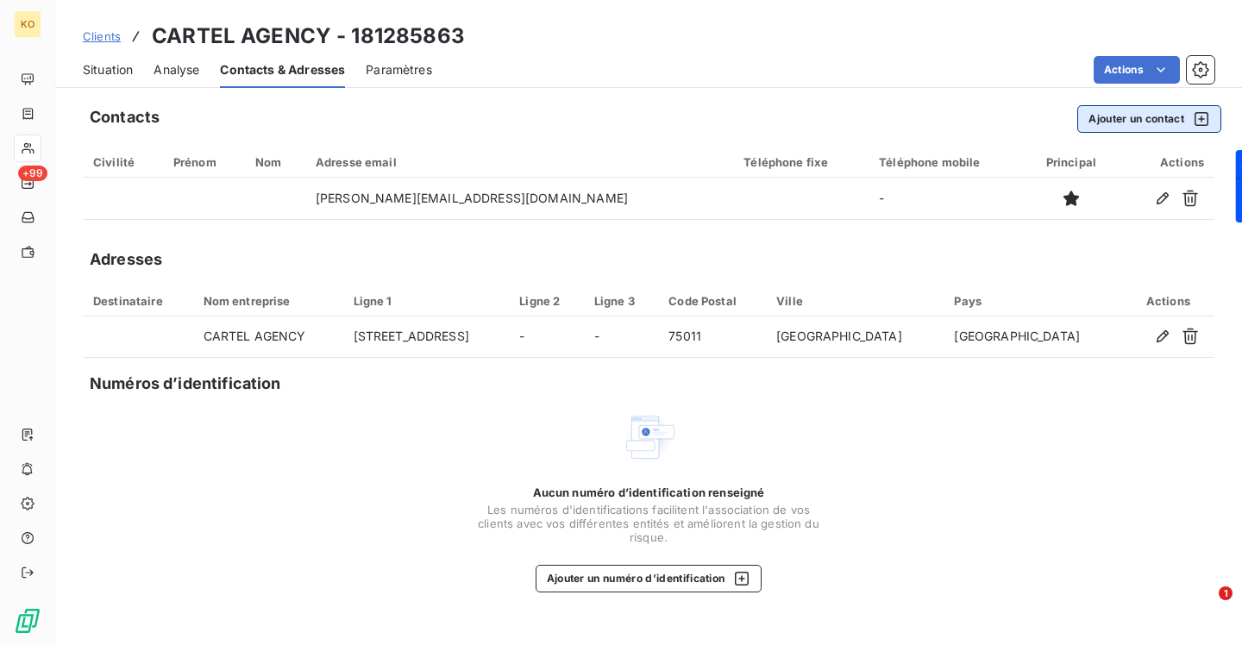
click at [1155, 123] on button "Ajouter un contact" at bounding box center [1149, 119] width 144 height 28
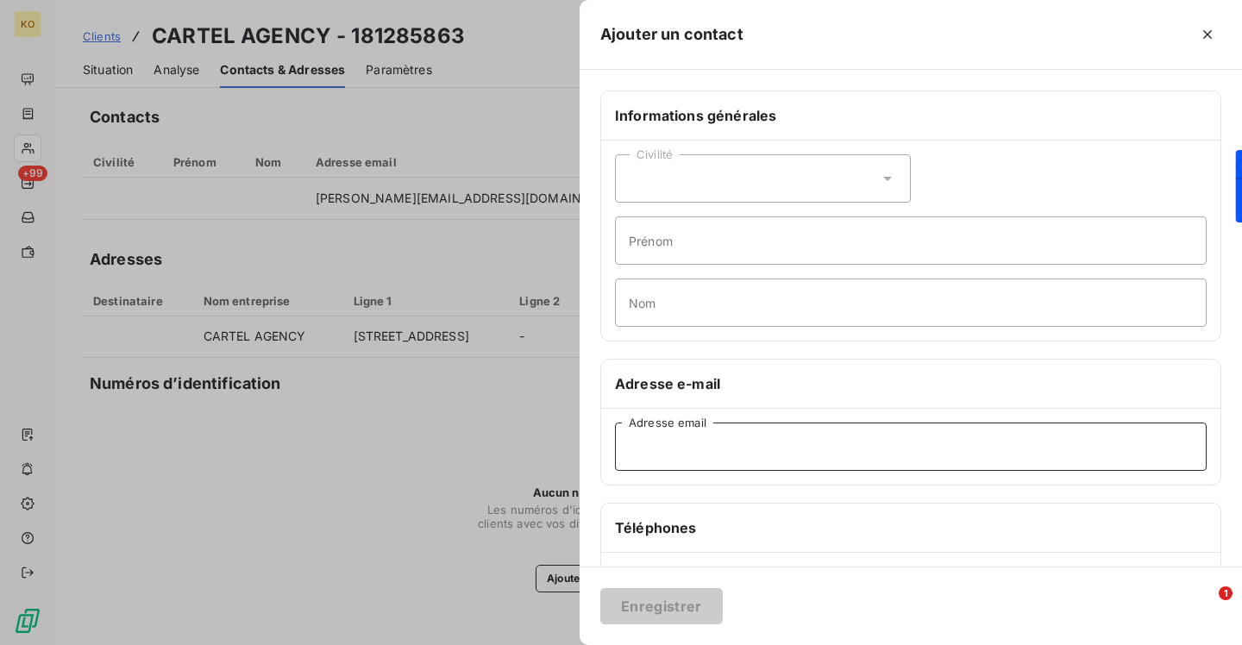
click at [764, 452] on input "Adresse email" at bounding box center [911, 447] width 592 height 48
paste input "[PERSON_NAME][EMAIL_ADDRESS][DOMAIN_NAME]"
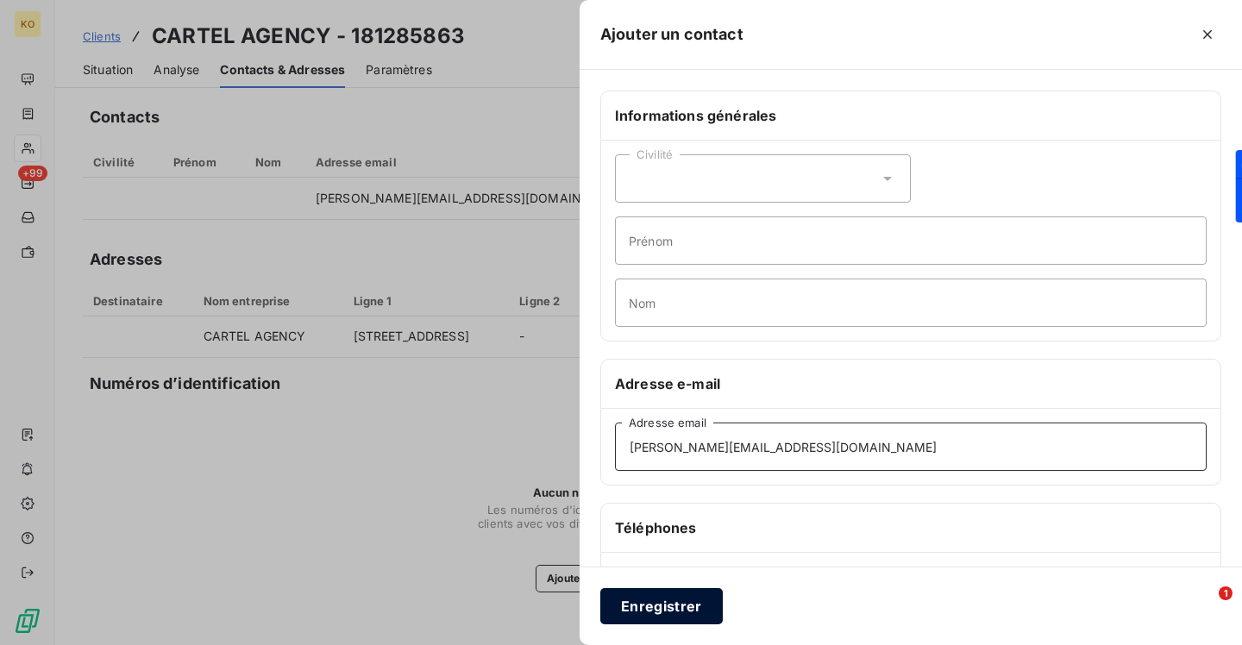
type input "[PERSON_NAME][EMAIL_ADDRESS][DOMAIN_NAME]"
click at [652, 612] on button "Enregistrer" at bounding box center [661, 606] width 122 height 36
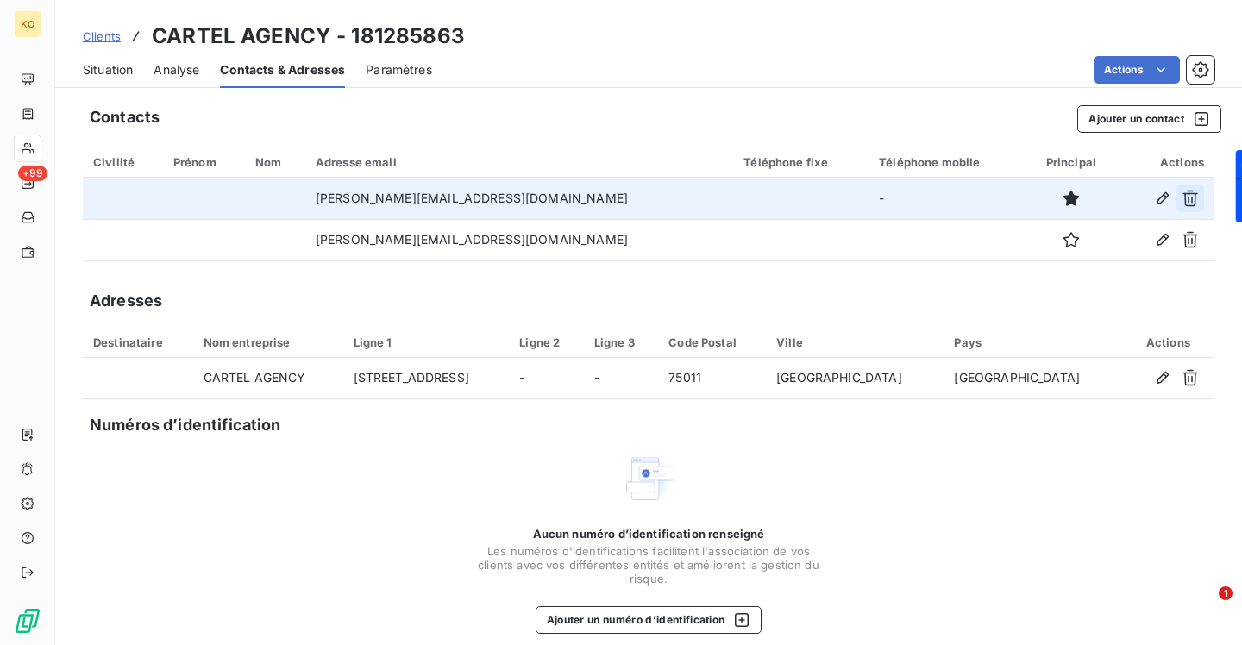
click at [1192, 197] on icon "button" at bounding box center [1190, 199] width 16 height 16
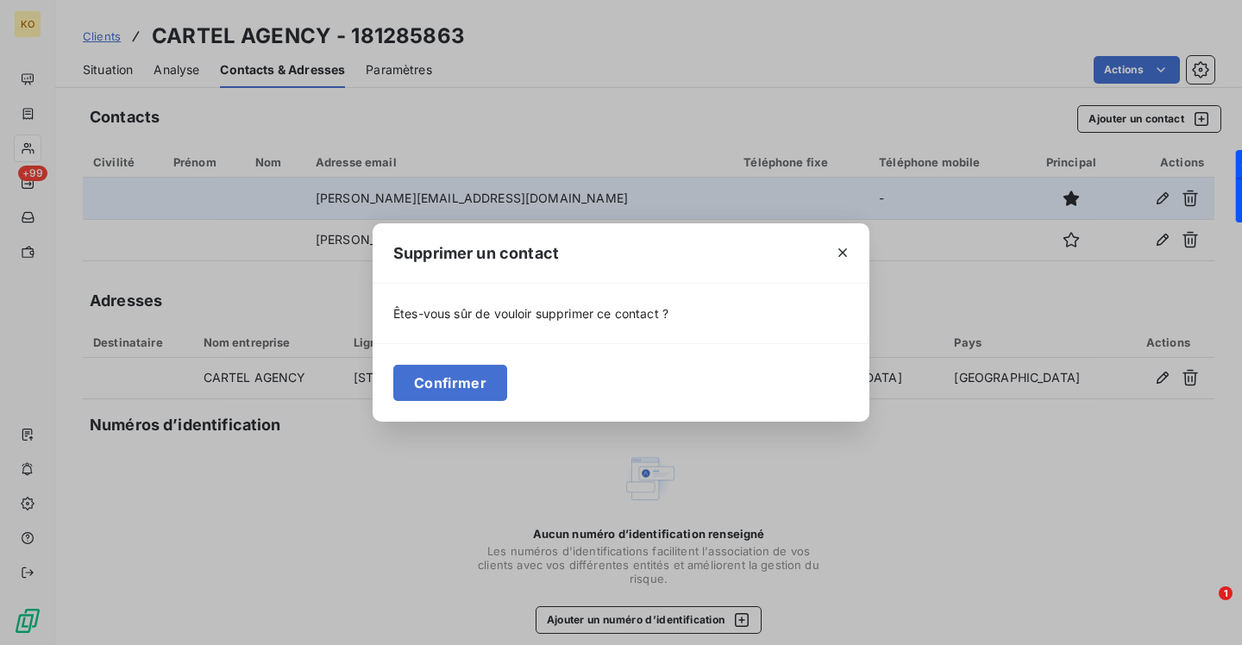
click at [847, 185] on div "Supprimer un contact Êtes-vous sûr de vouloir supprimer ce contact ? Confirmer" at bounding box center [621, 322] width 1242 height 645
click at [843, 242] on button "button" at bounding box center [843, 253] width 28 height 28
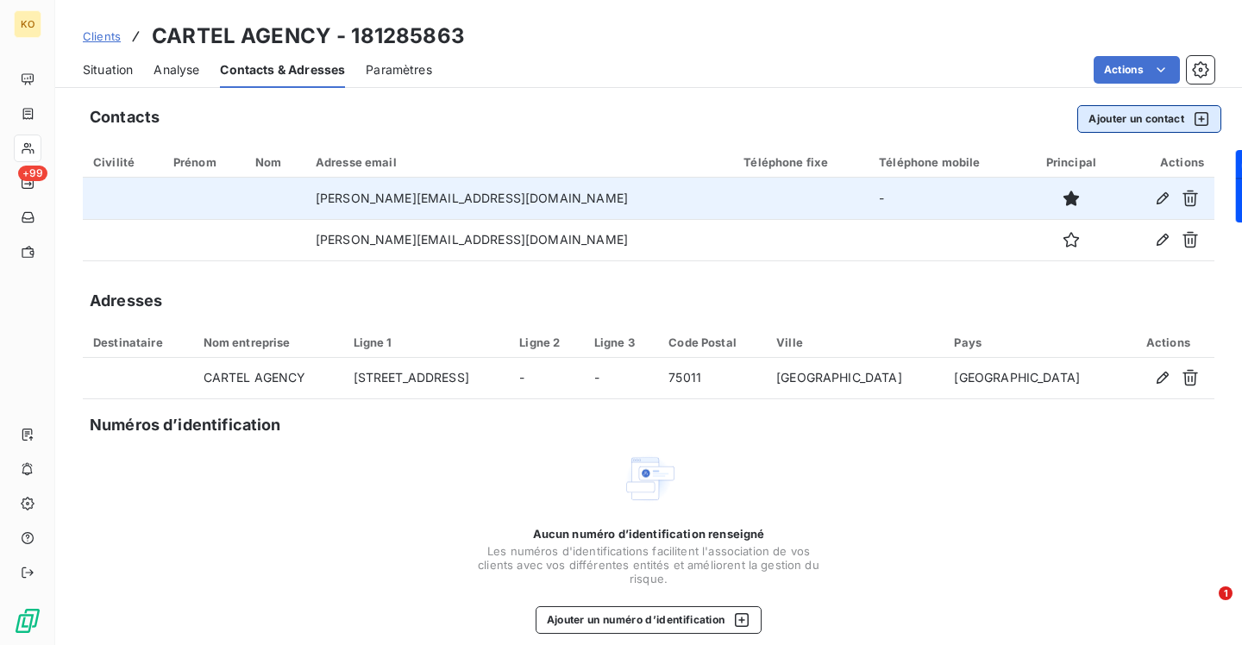
click at [1131, 118] on button "Ajouter un contact" at bounding box center [1149, 119] width 144 height 28
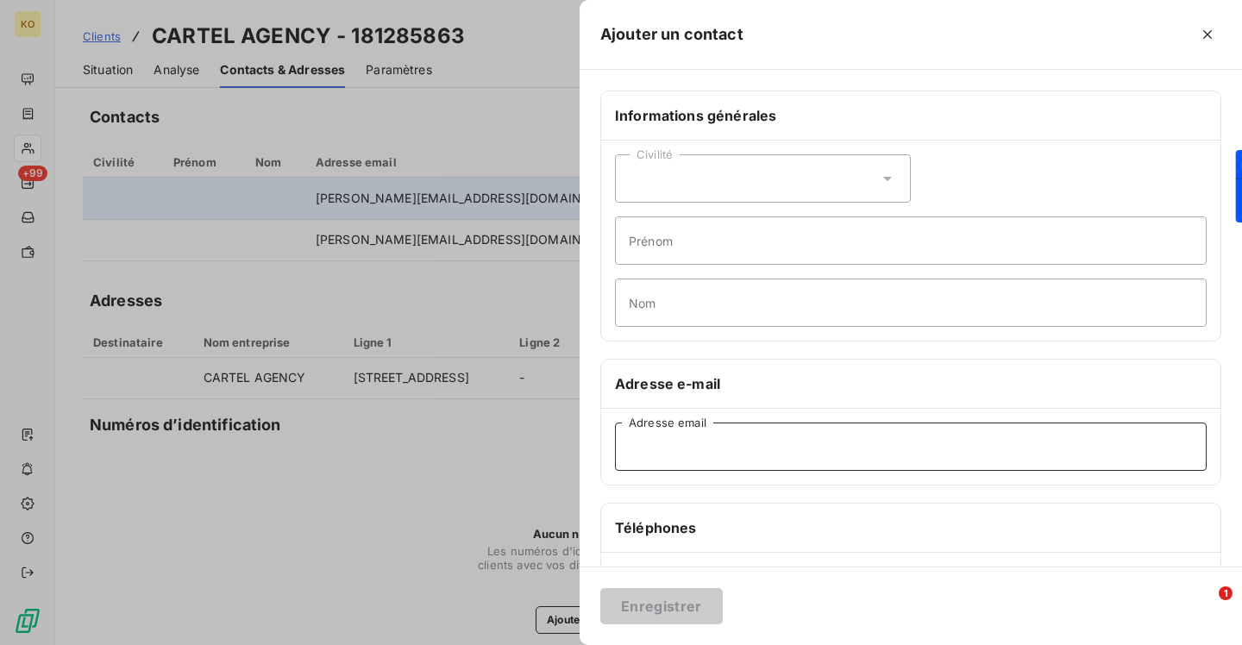
click at [785, 453] on input "Adresse email" at bounding box center [911, 447] width 592 height 48
paste input "[PERSON_NAME][EMAIL_ADDRESS][DOMAIN_NAME]"
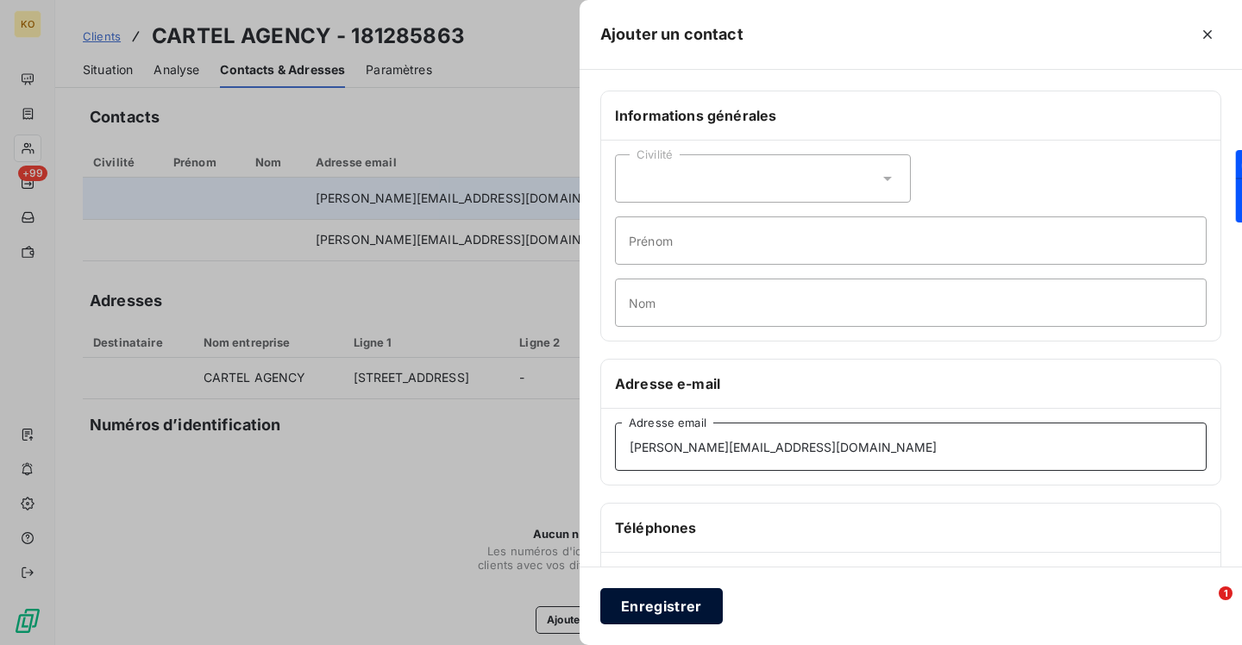
type input "[PERSON_NAME][EMAIL_ADDRESS][DOMAIN_NAME]"
click at [695, 592] on button "Enregistrer" at bounding box center [661, 606] width 122 height 36
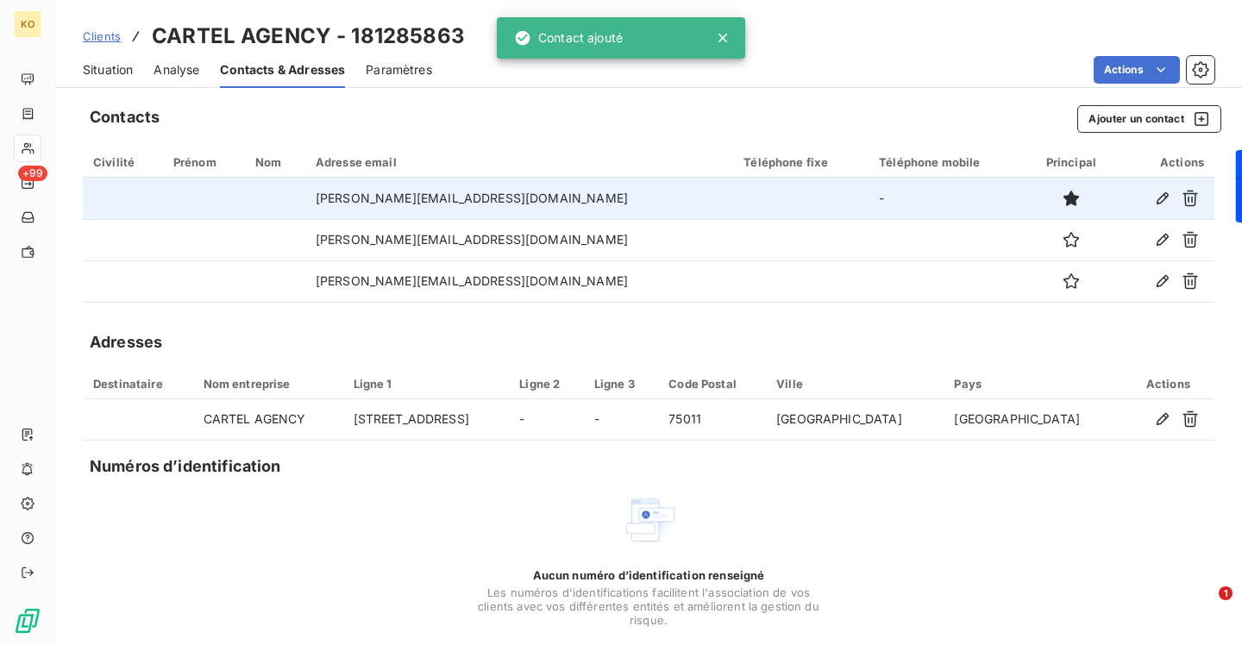
click at [97, 33] on span "Clients" at bounding box center [102, 36] width 38 height 14
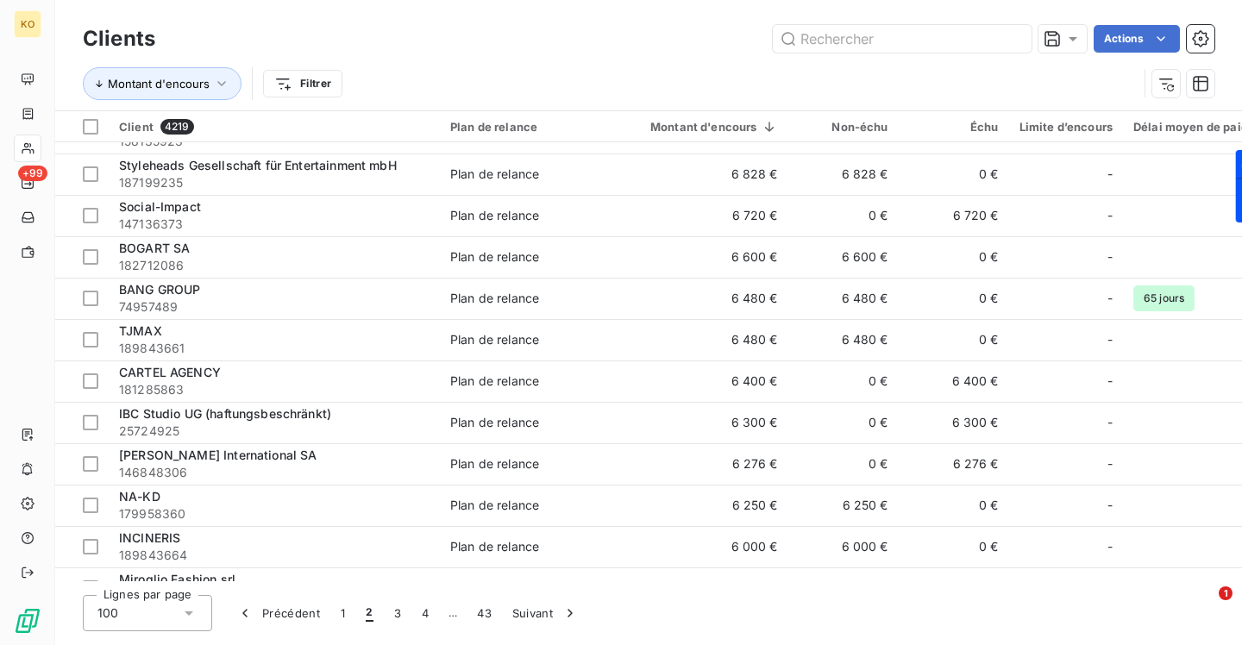
scroll to position [322, 0]
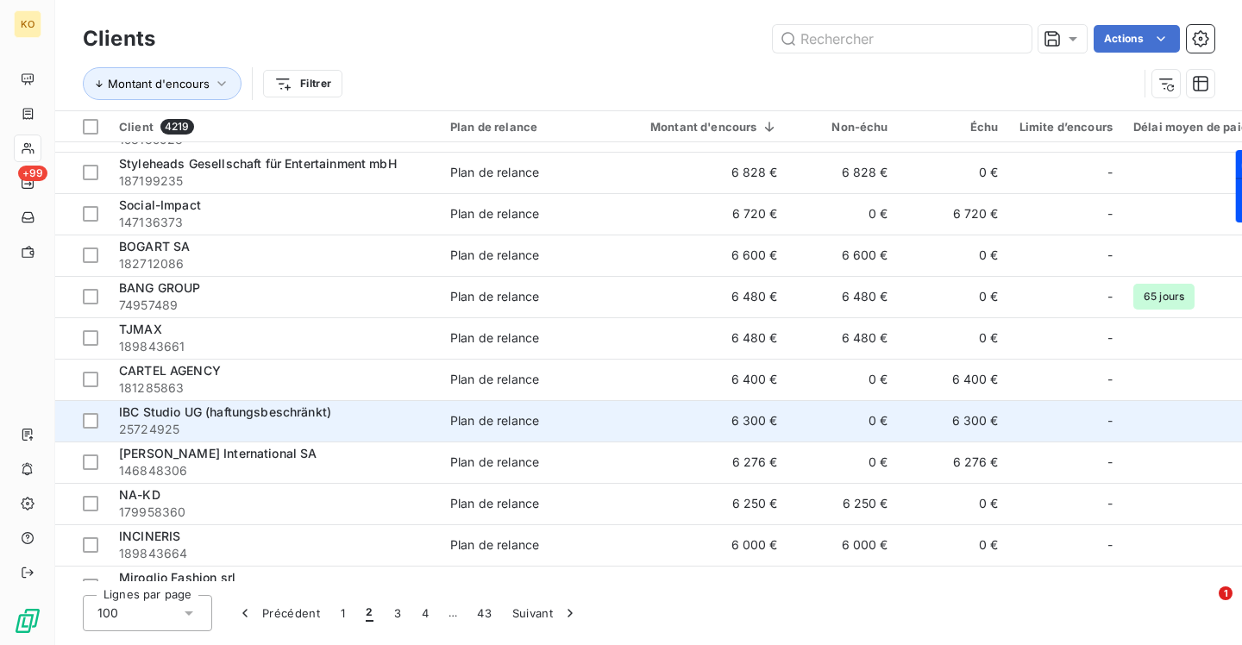
click at [222, 410] on span "IBC Studio UG (haftungsbeschränkt)" at bounding box center [225, 411] width 212 height 15
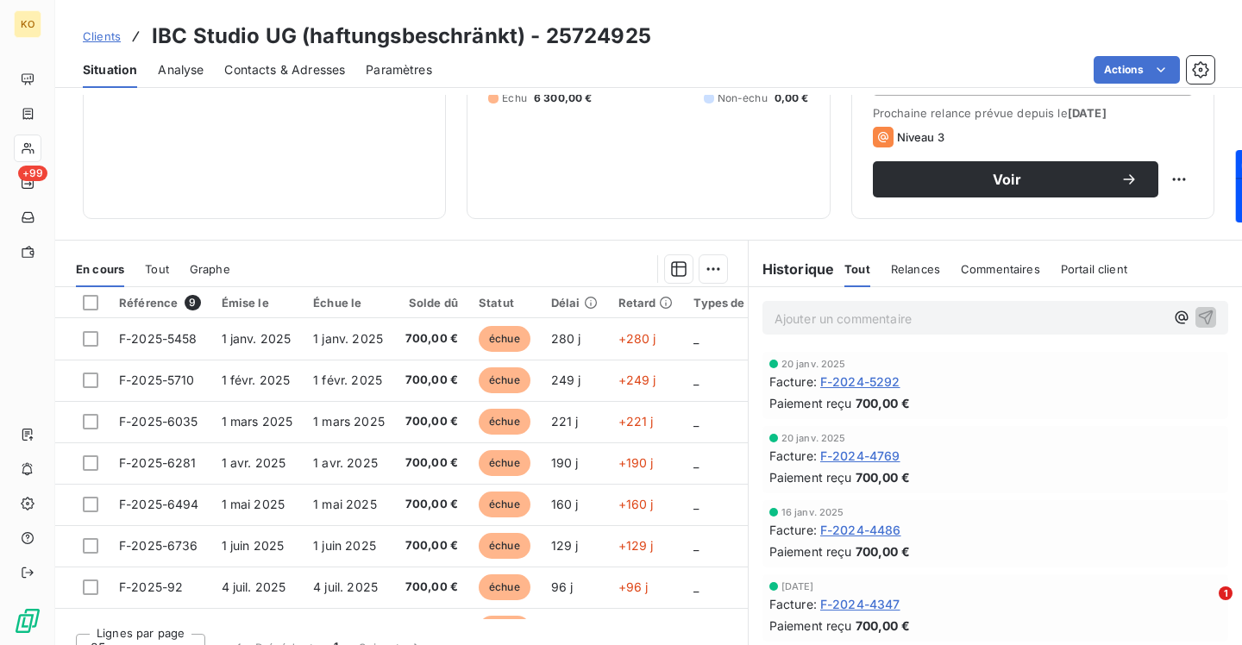
scroll to position [266, 0]
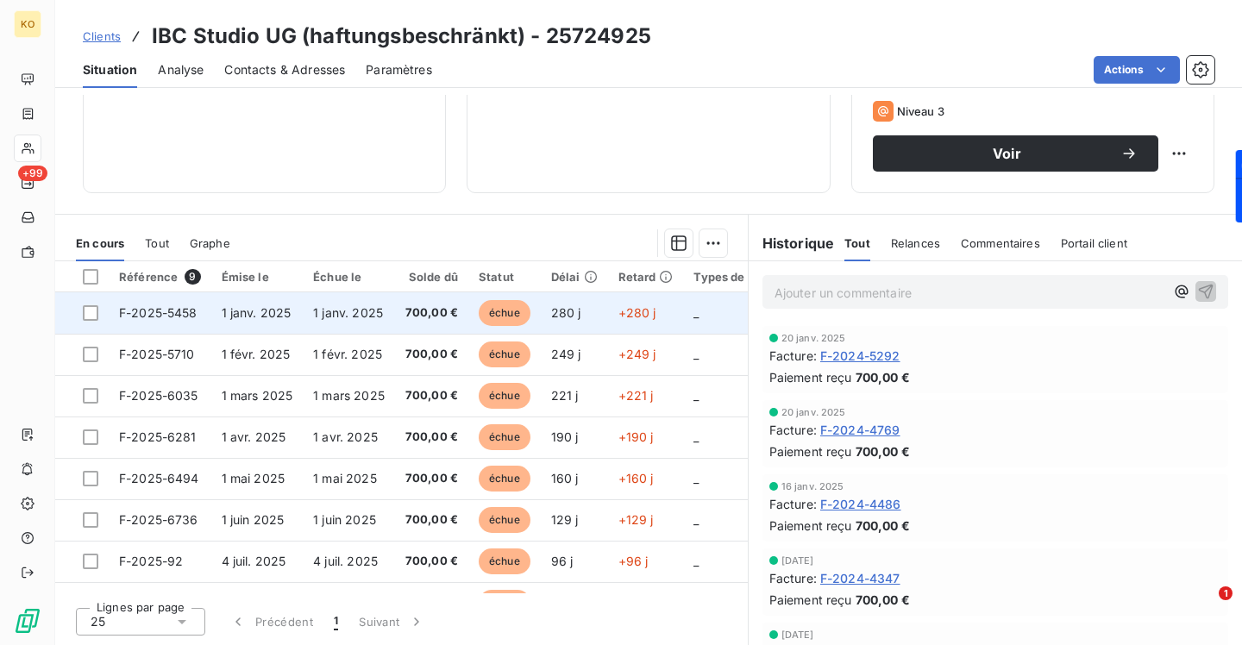
click at [504, 308] on span "échue" at bounding box center [505, 313] width 52 height 26
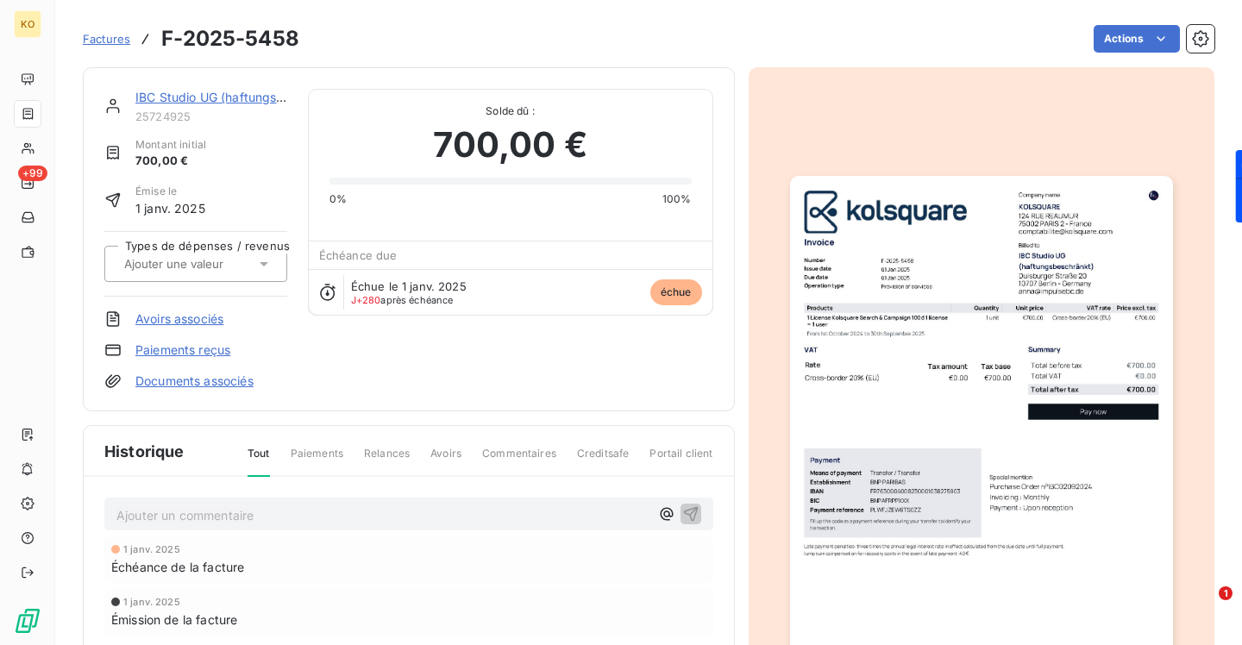
click at [681, 290] on span "échue" at bounding box center [676, 292] width 52 height 26
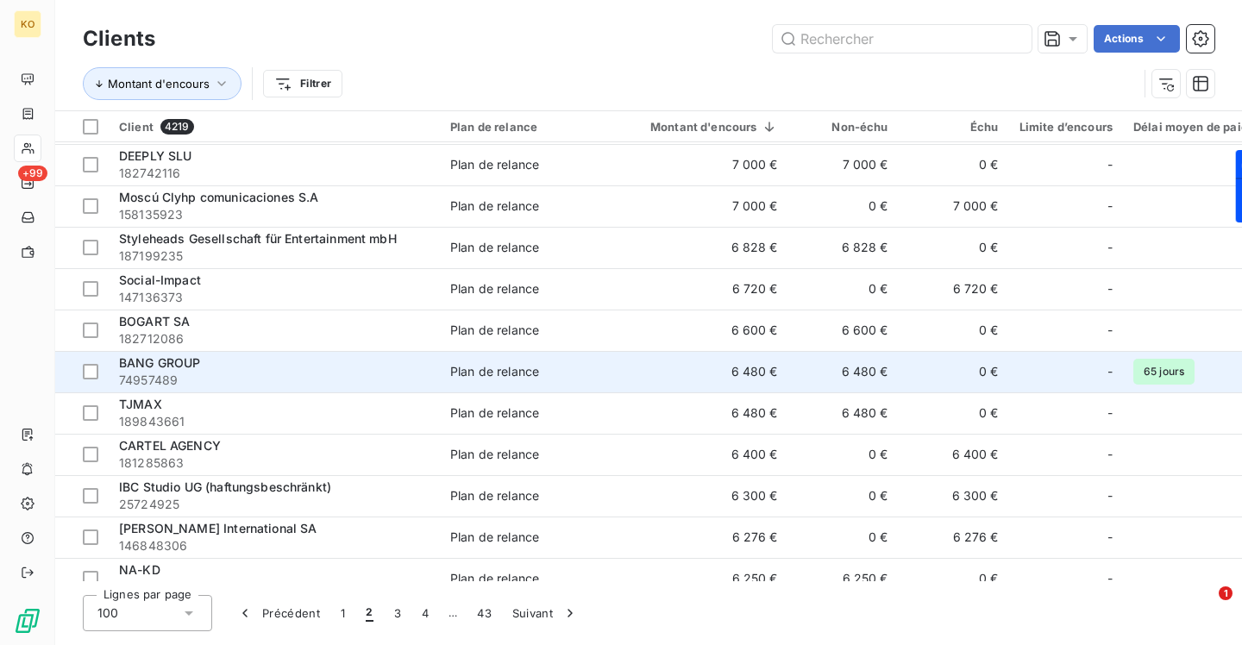
scroll to position [290, 0]
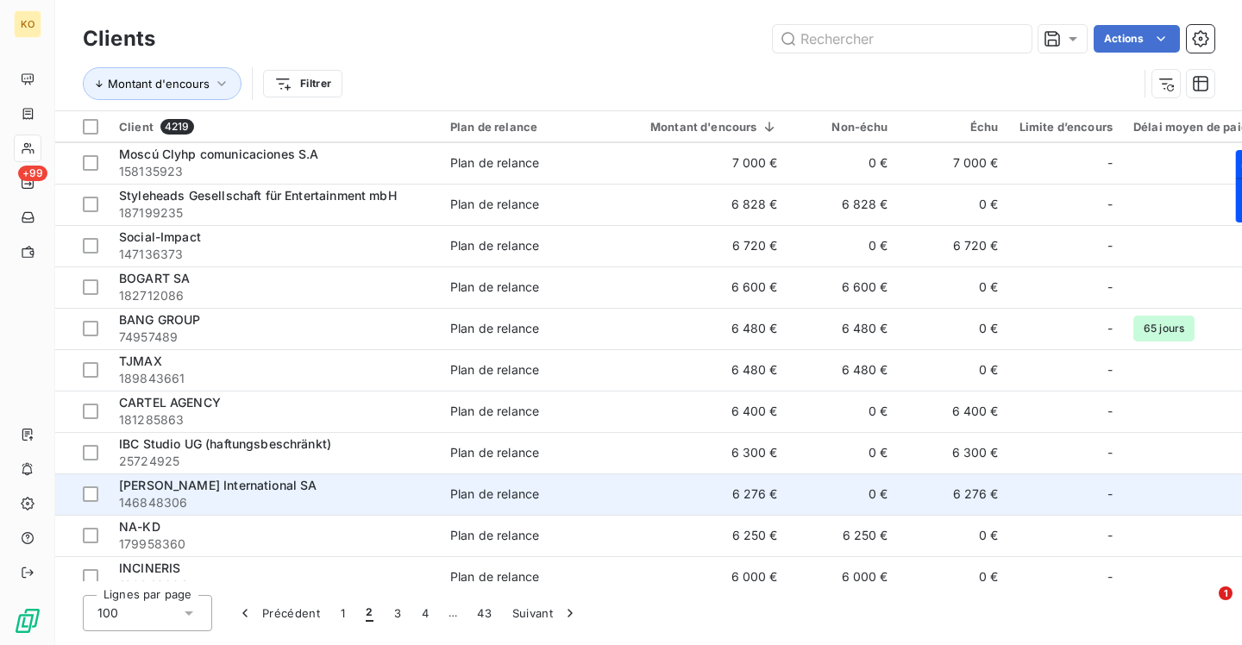
click at [224, 487] on span "[PERSON_NAME] International SA" at bounding box center [218, 485] width 198 height 15
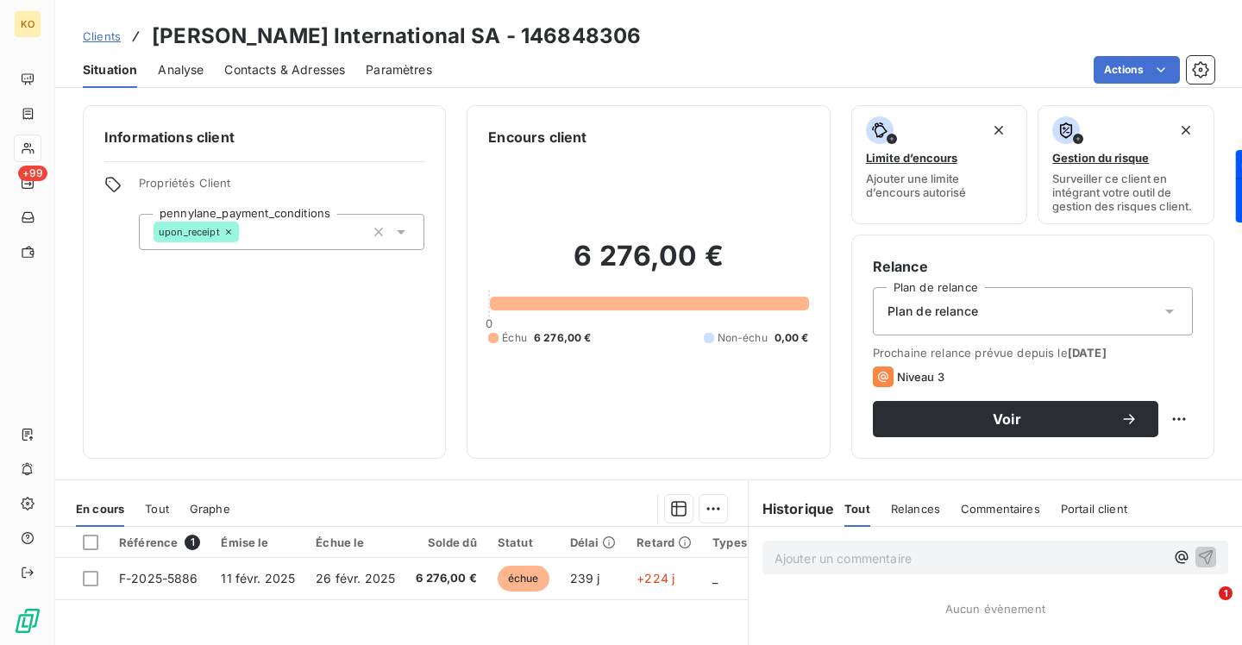
click at [194, 72] on span "Analyse" at bounding box center [181, 69] width 46 height 17
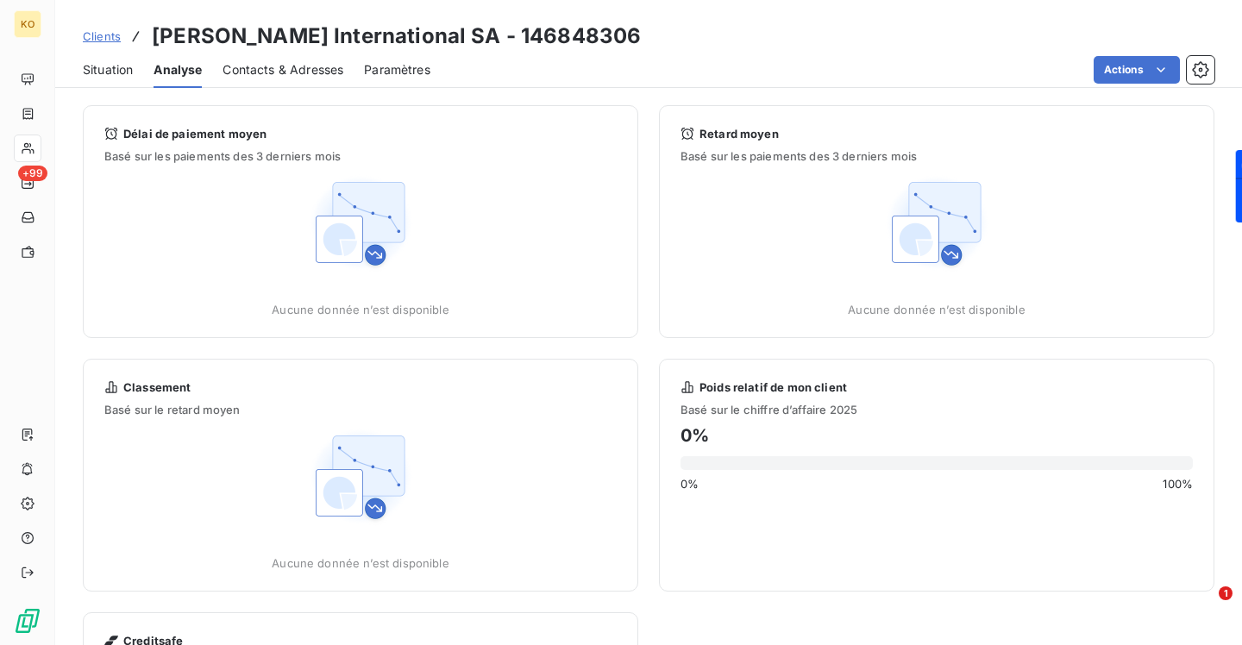
drag, startPoint x: 284, startPoint y: 74, endPoint x: 389, endPoint y: 91, distance: 106.5
click at [285, 74] on span "Contacts & Adresses" at bounding box center [282, 69] width 121 height 17
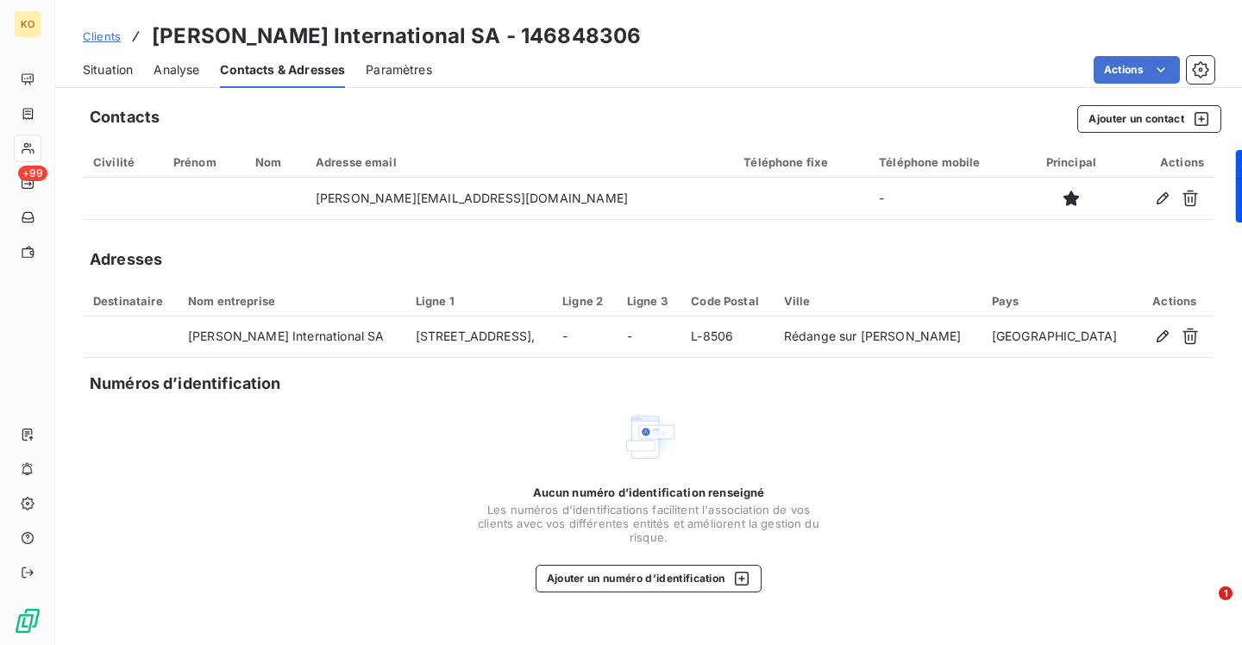
click at [114, 39] on span "Clients" at bounding box center [102, 36] width 38 height 14
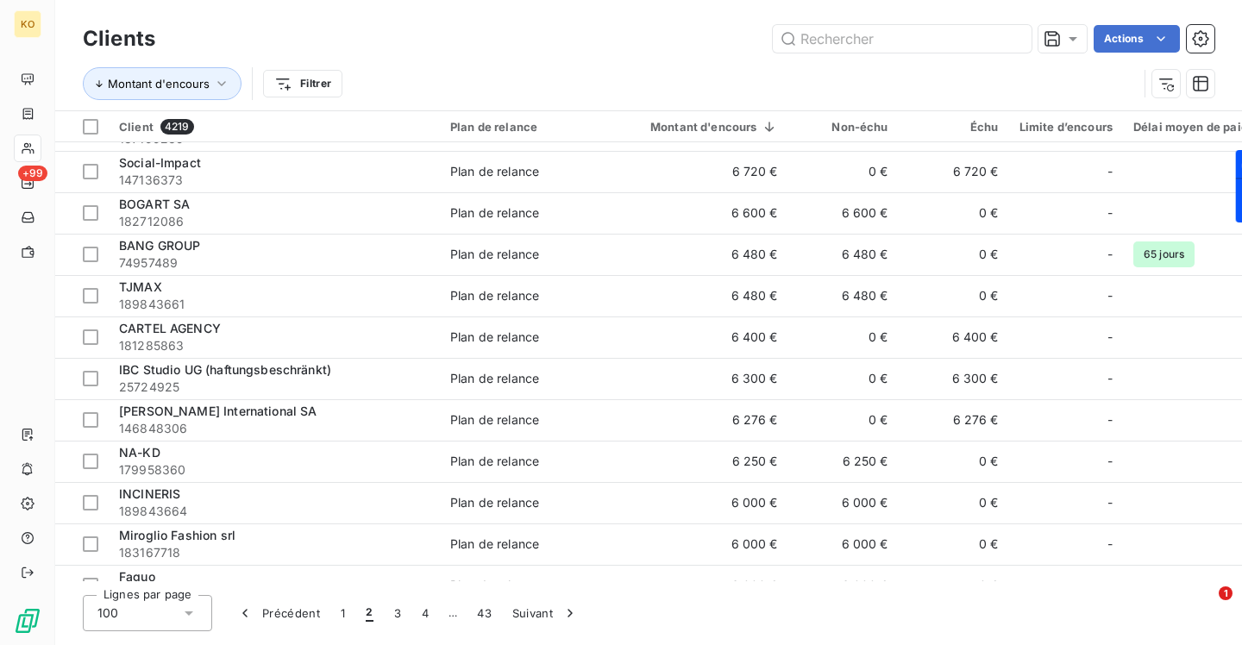
scroll to position [379, 0]
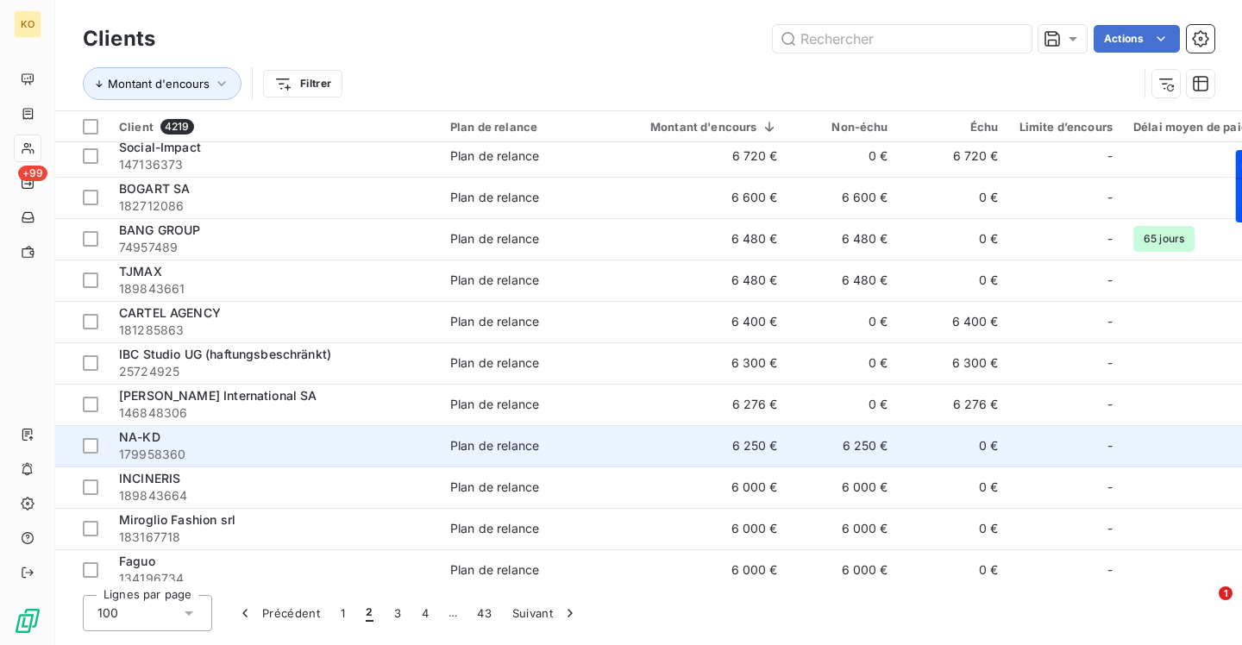
click at [155, 437] on span "NA-KD" at bounding box center [139, 436] width 41 height 15
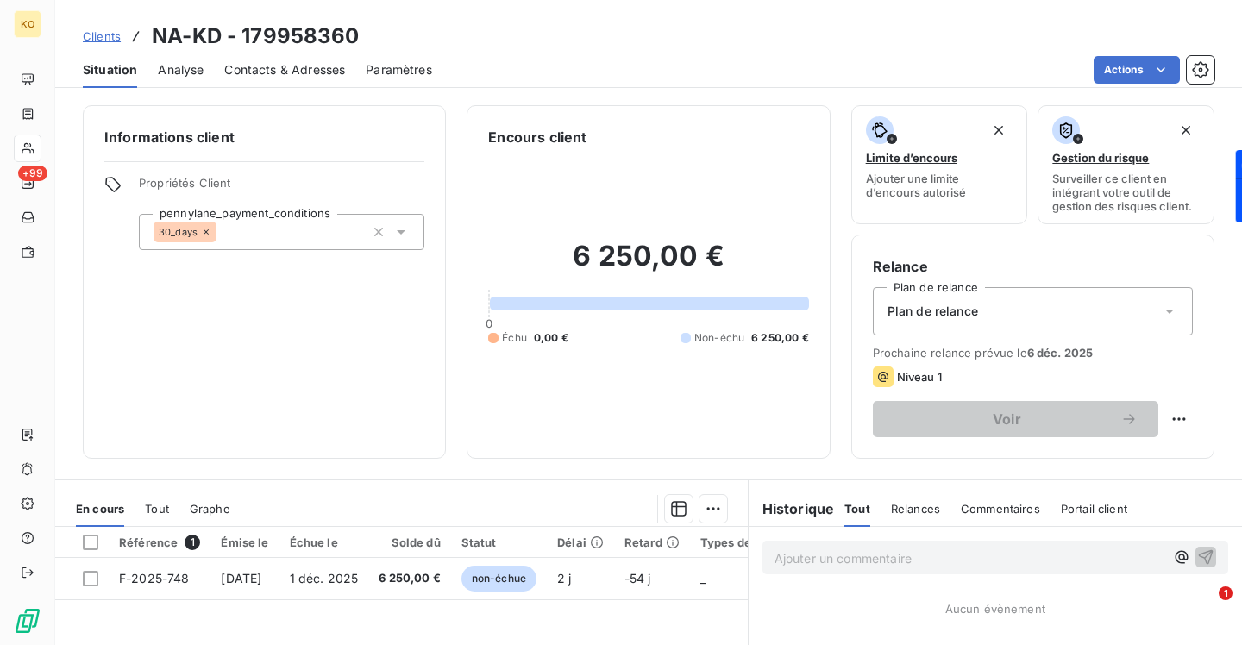
click at [274, 61] on span "Contacts & Adresses" at bounding box center [284, 69] width 121 height 17
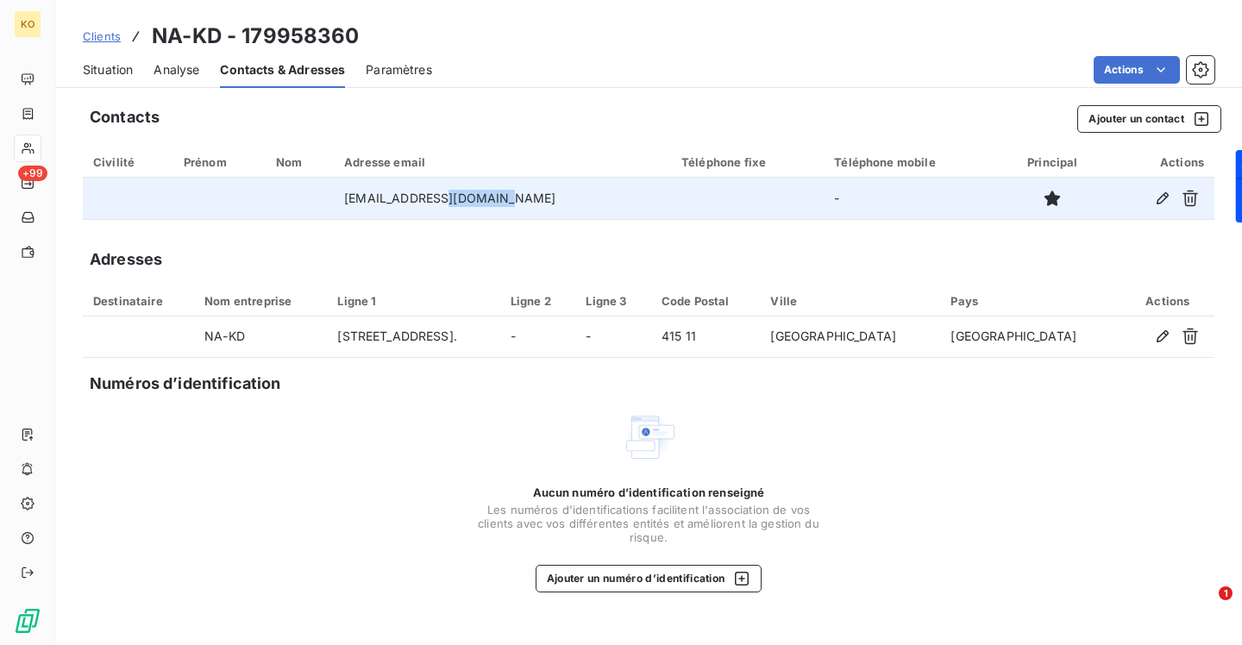
drag, startPoint x: 529, startPoint y: 194, endPoint x: 454, endPoint y: 202, distance: 76.3
click at [454, 202] on td "[EMAIL_ADDRESS][DOMAIN_NAME]" at bounding box center [502, 198] width 337 height 41
copy td "[DOMAIN_NAME]"
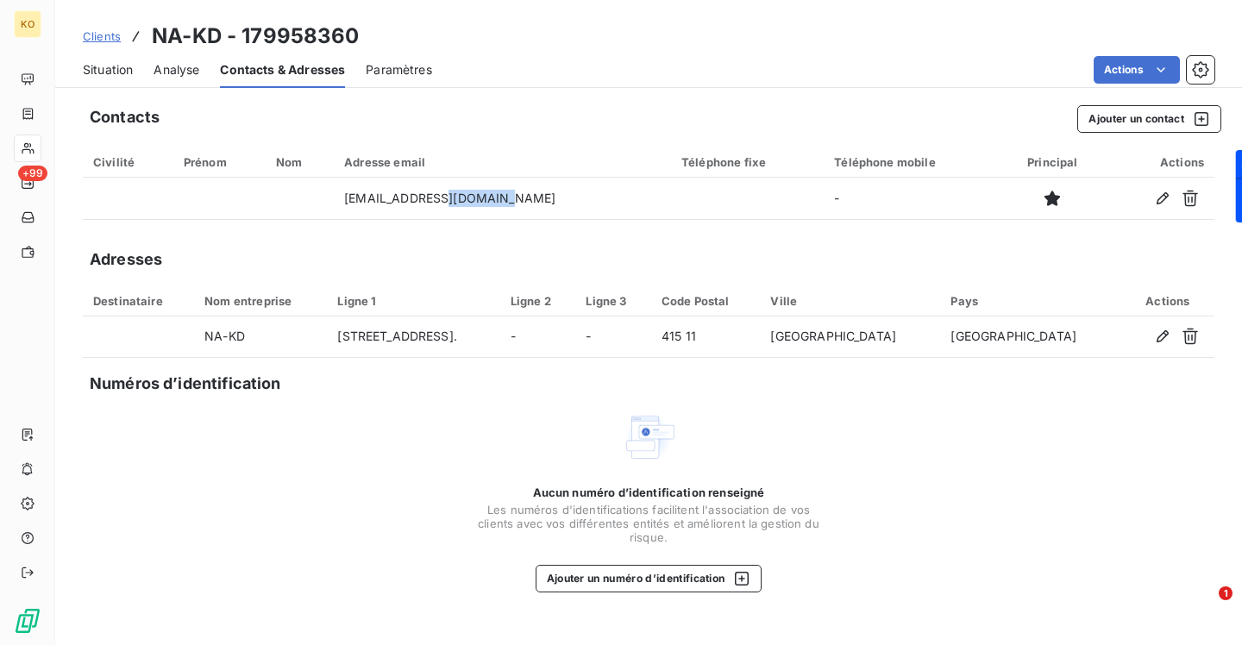
click at [90, 44] on link "Clients" at bounding box center [102, 36] width 38 height 17
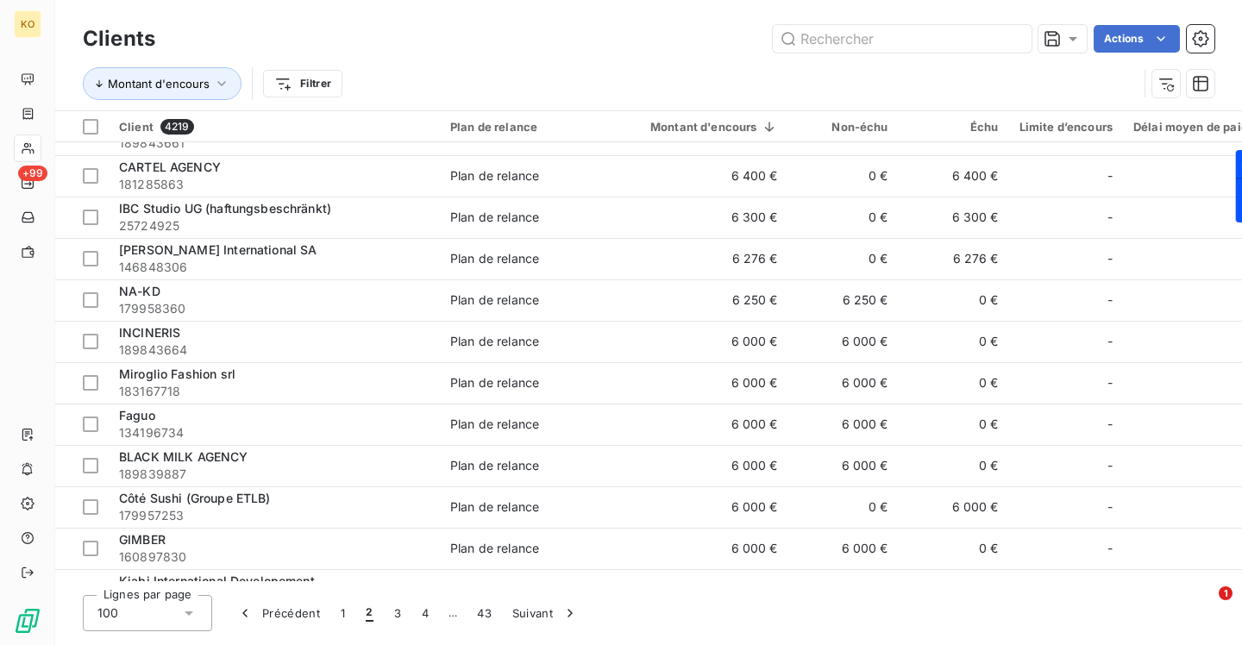
scroll to position [575, 0]
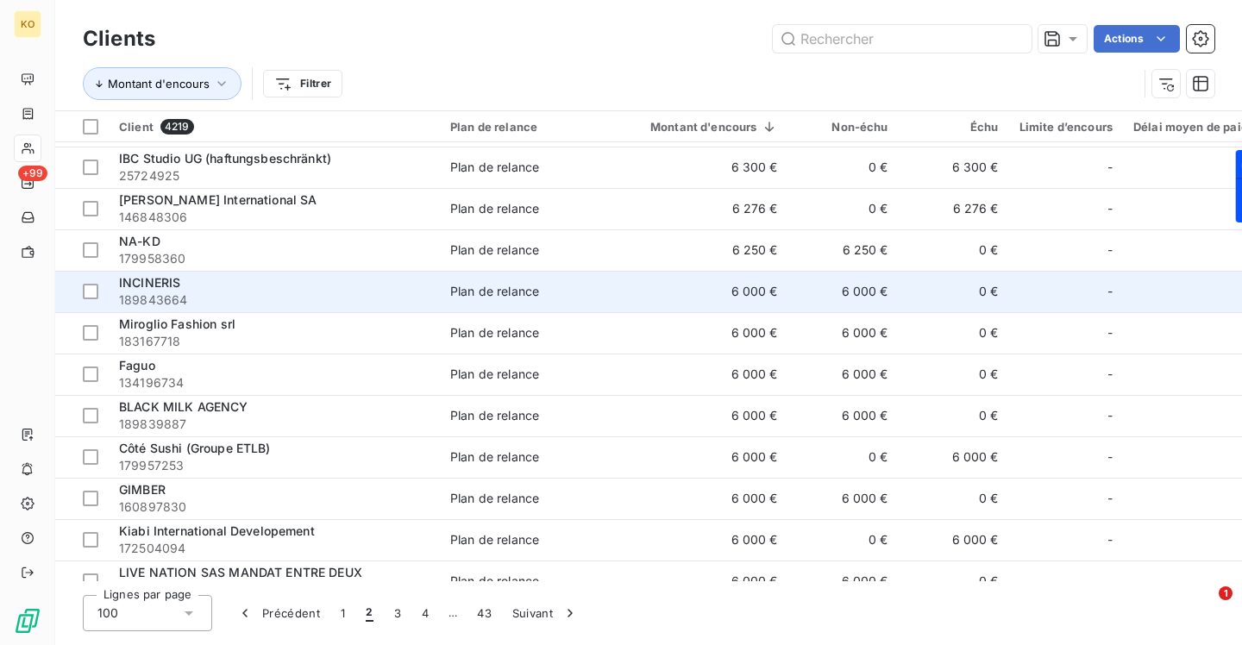
click at [160, 281] on span "INCINERIS" at bounding box center [149, 282] width 61 height 15
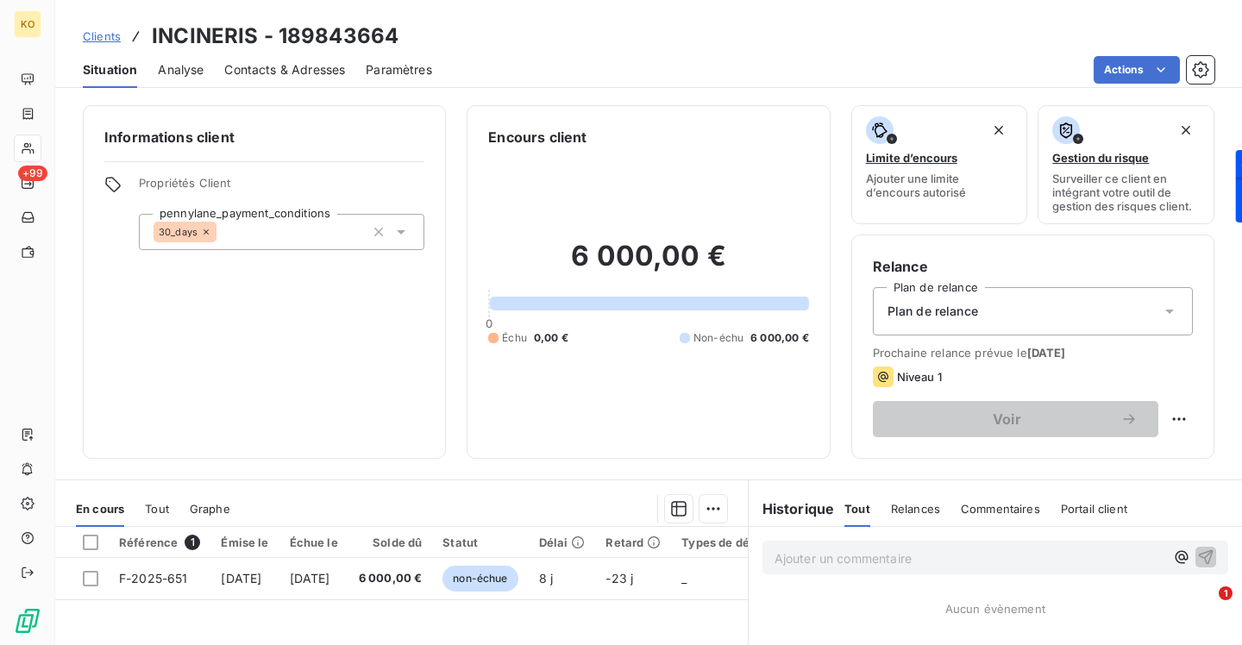
drag, startPoint x: 271, startPoint y: 69, endPoint x: 292, endPoint y: 72, distance: 21.8
click at [272, 69] on span "Contacts & Adresses" at bounding box center [284, 69] width 121 height 17
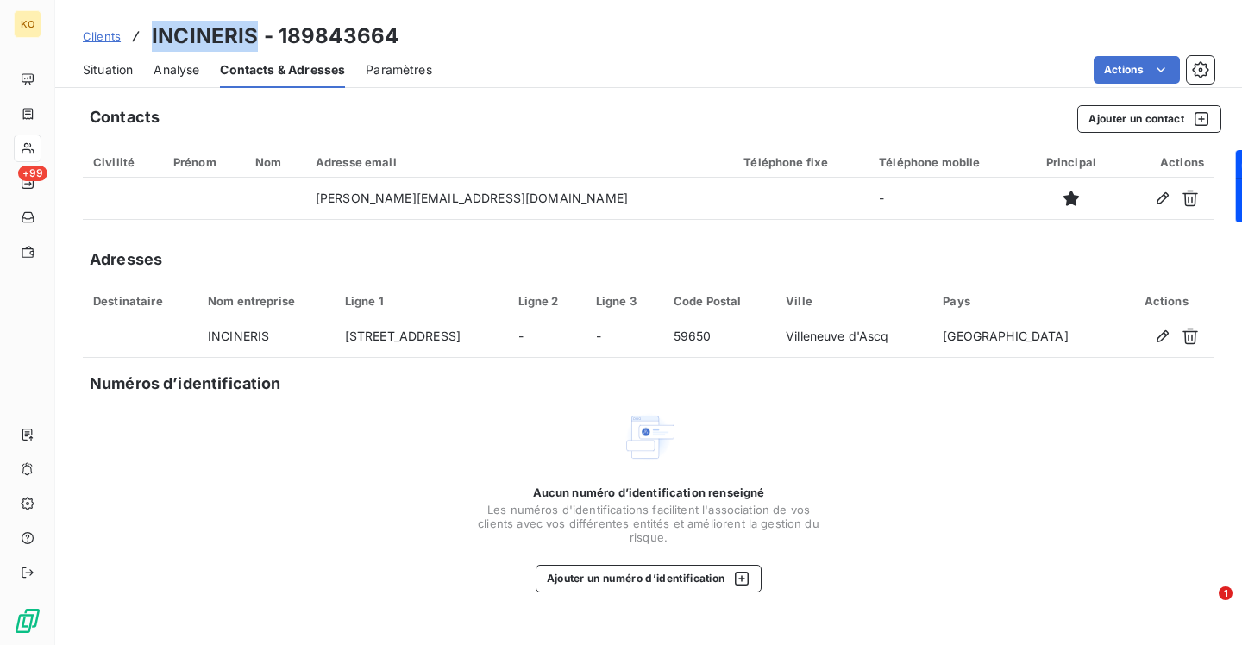
drag, startPoint x: 255, startPoint y: 36, endPoint x: 153, endPoint y: 28, distance: 102.9
click at [153, 28] on h3 "INCINERIS - 189843664" at bounding box center [275, 36] width 247 height 31
click at [106, 39] on span "Clients" at bounding box center [102, 36] width 38 height 14
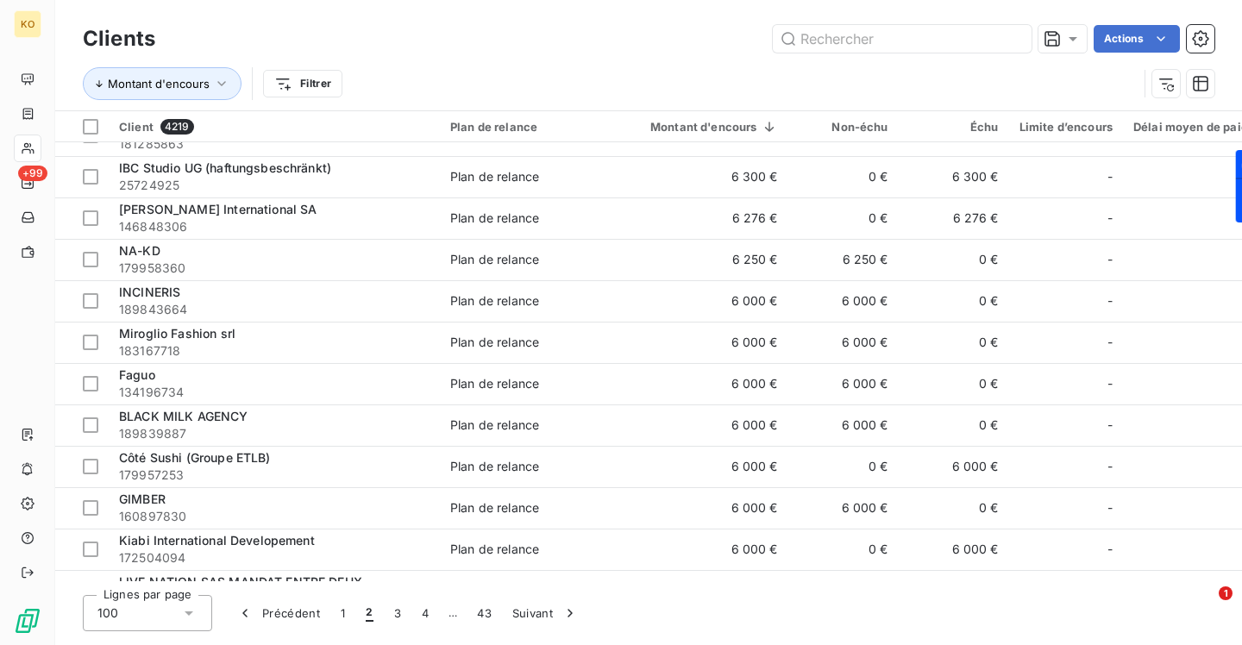
scroll to position [573, 0]
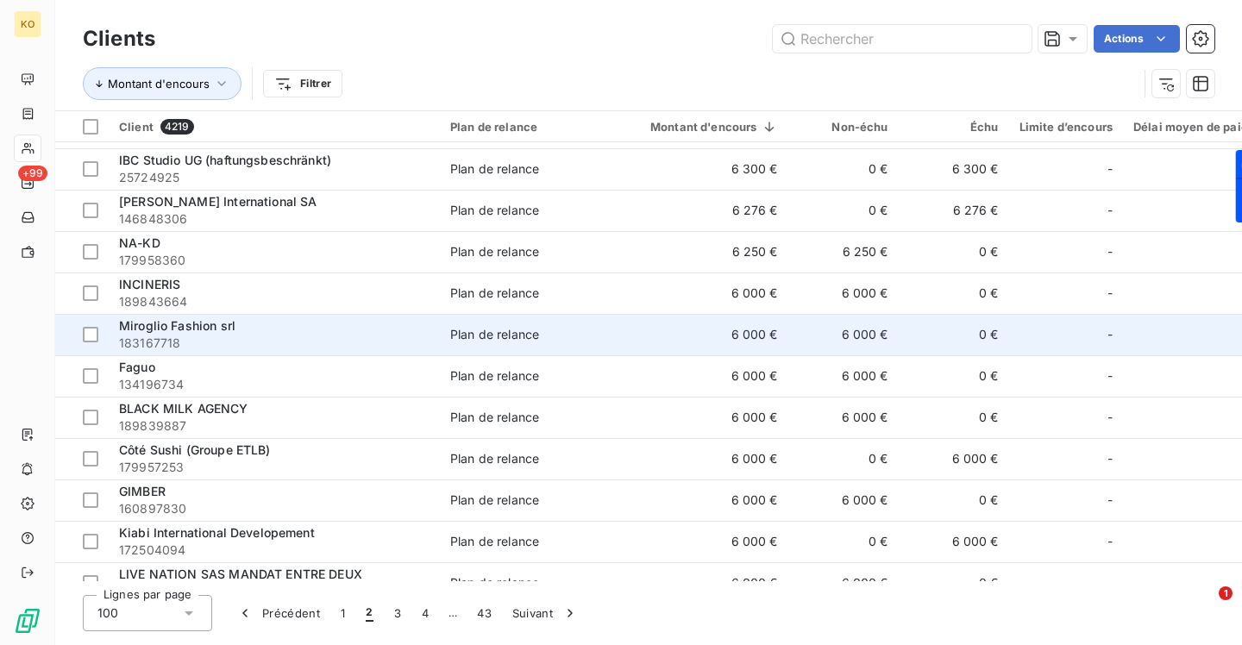
click at [185, 323] on span "Miroglio Fashion srl" at bounding box center [177, 325] width 116 height 15
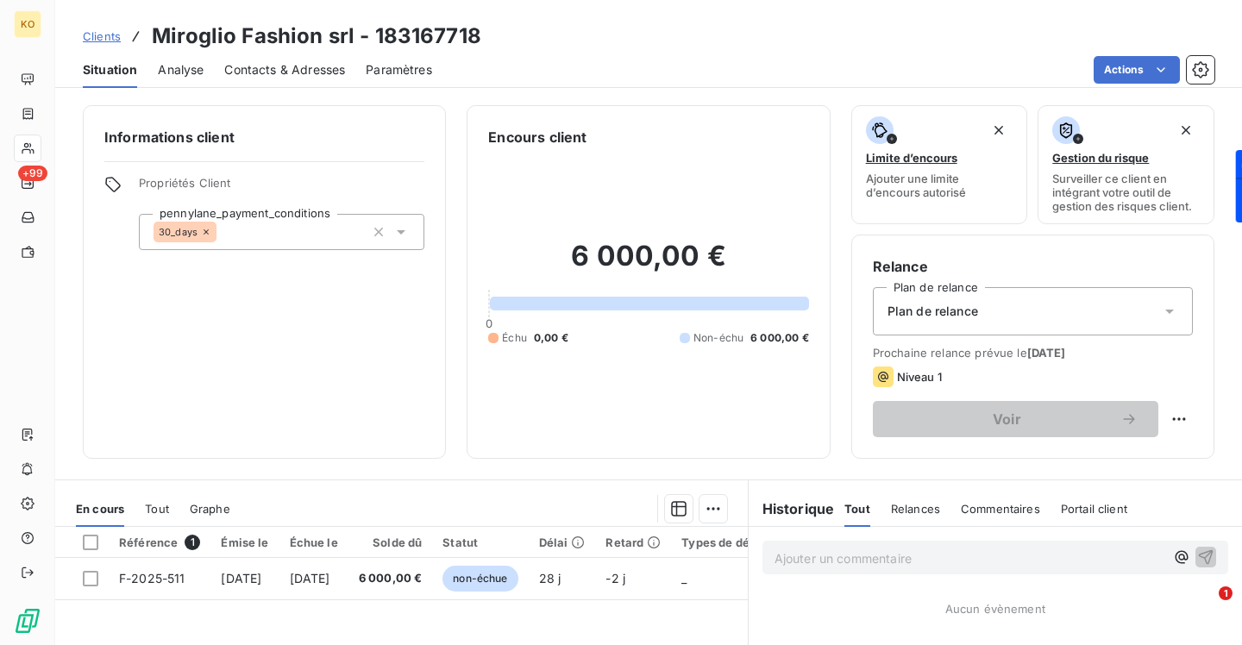
click at [266, 70] on span "Contacts & Adresses" at bounding box center [284, 69] width 121 height 17
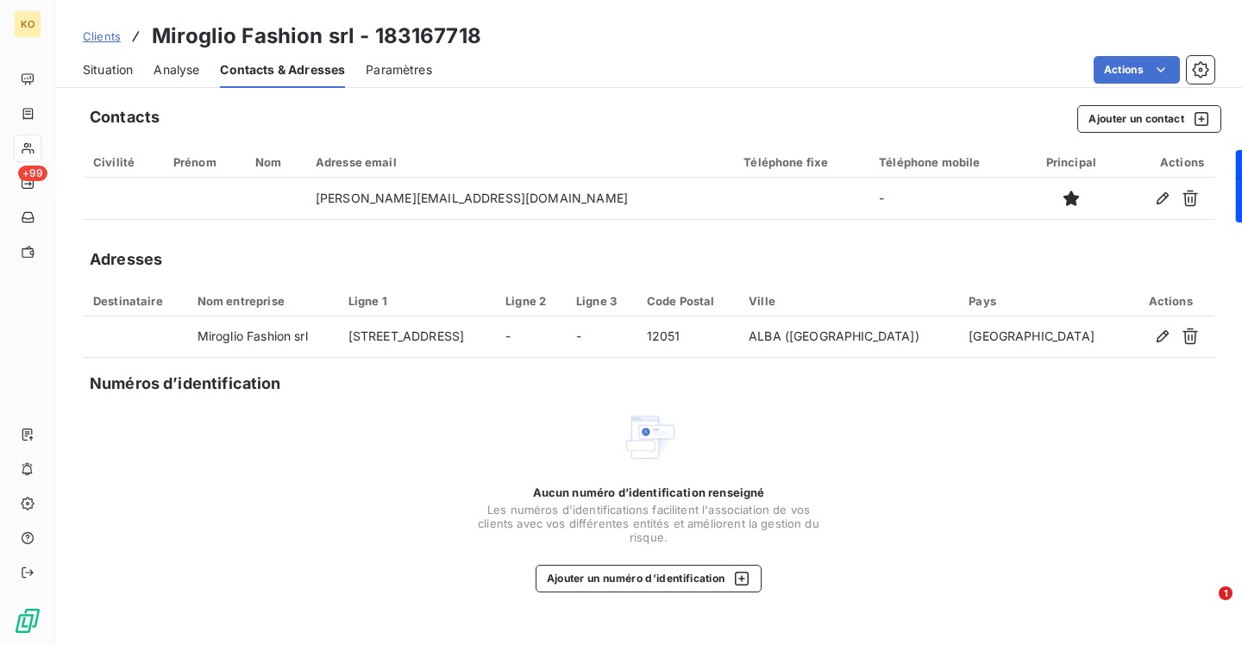
click at [120, 41] on div "Clients Miroglio Fashion srl - 183167718" at bounding box center [282, 36] width 398 height 31
click at [119, 41] on span "Clients" at bounding box center [102, 36] width 38 height 14
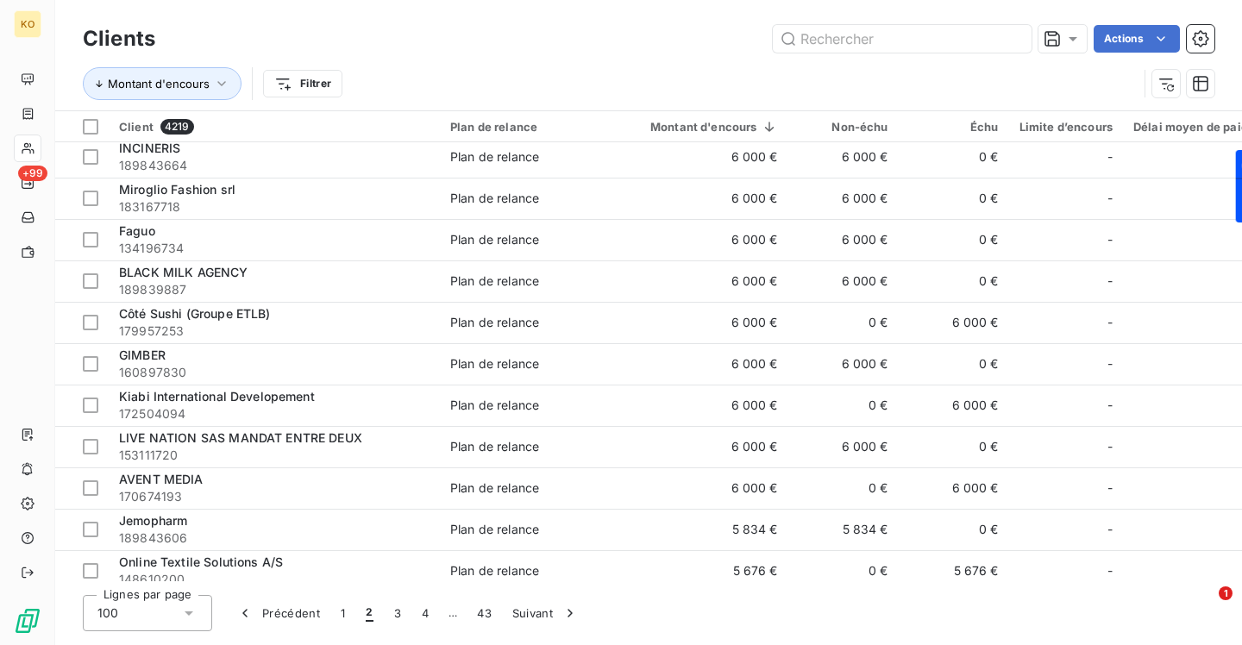
scroll to position [712, 0]
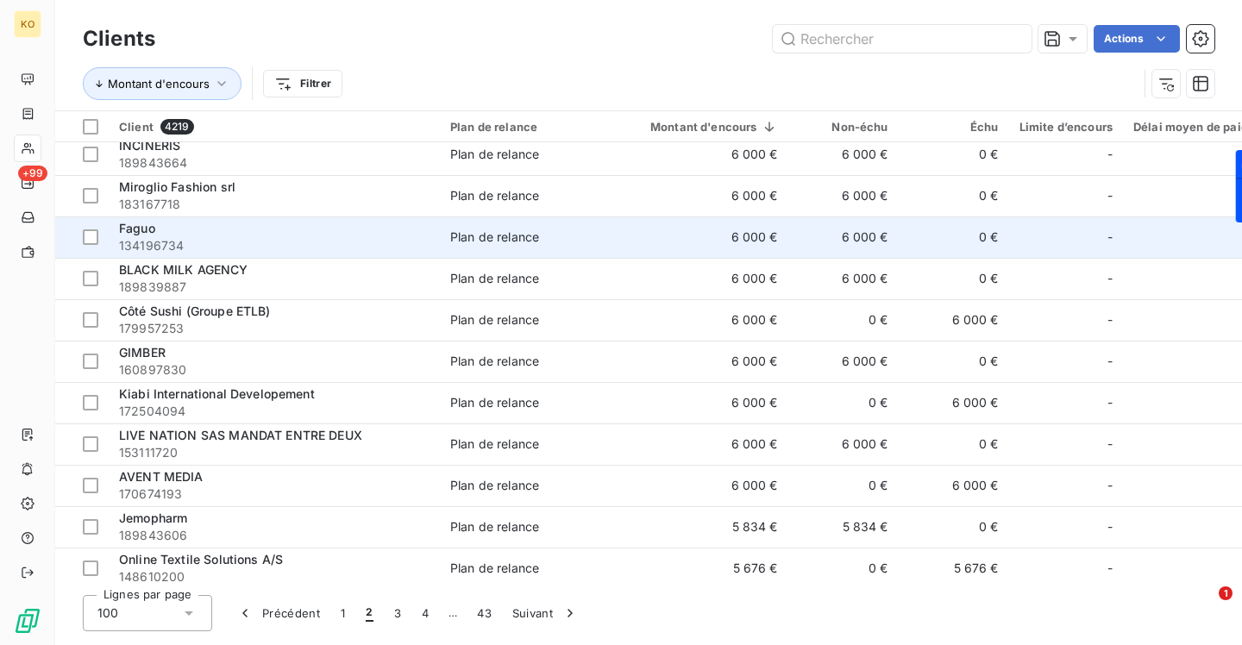
click at [142, 230] on span "Faguo" at bounding box center [137, 228] width 36 height 15
